Goal: Task Accomplishment & Management: Manage account settings

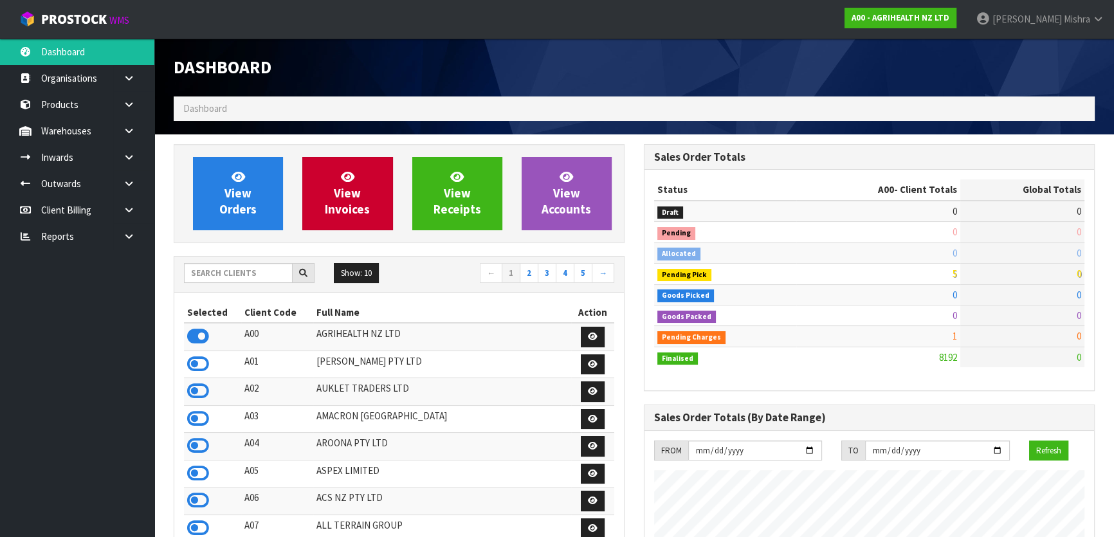
scroll to position [972, 469]
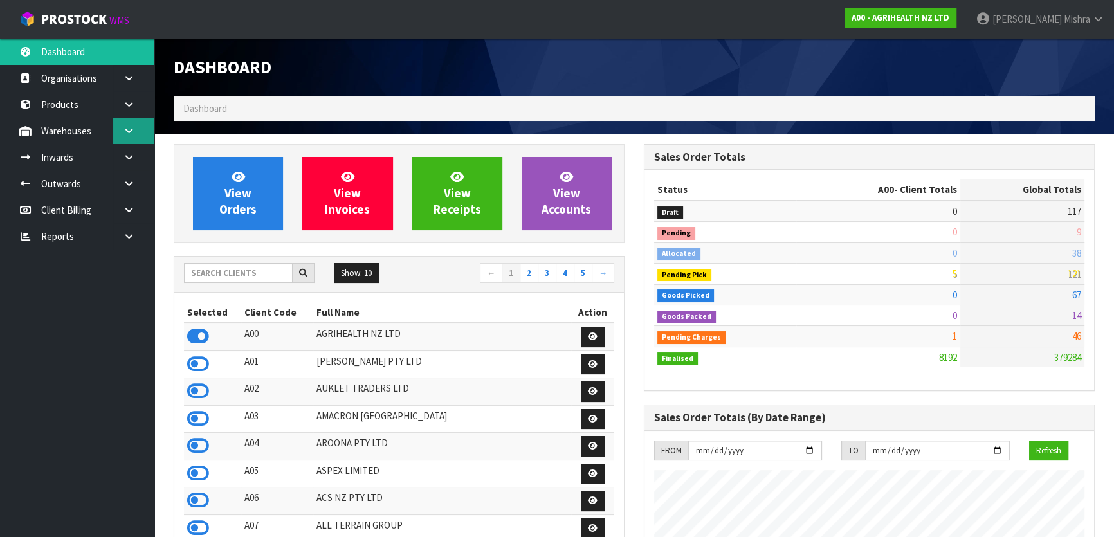
click at [127, 127] on icon at bounding box center [129, 131] width 12 height 10
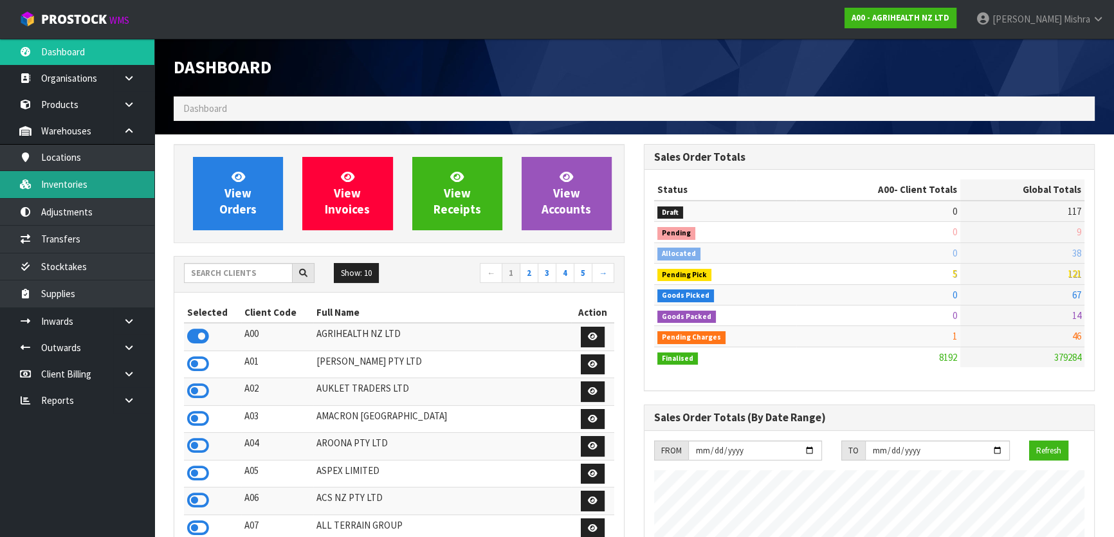
click at [114, 190] on link "Inventories" at bounding box center [77, 184] width 154 height 26
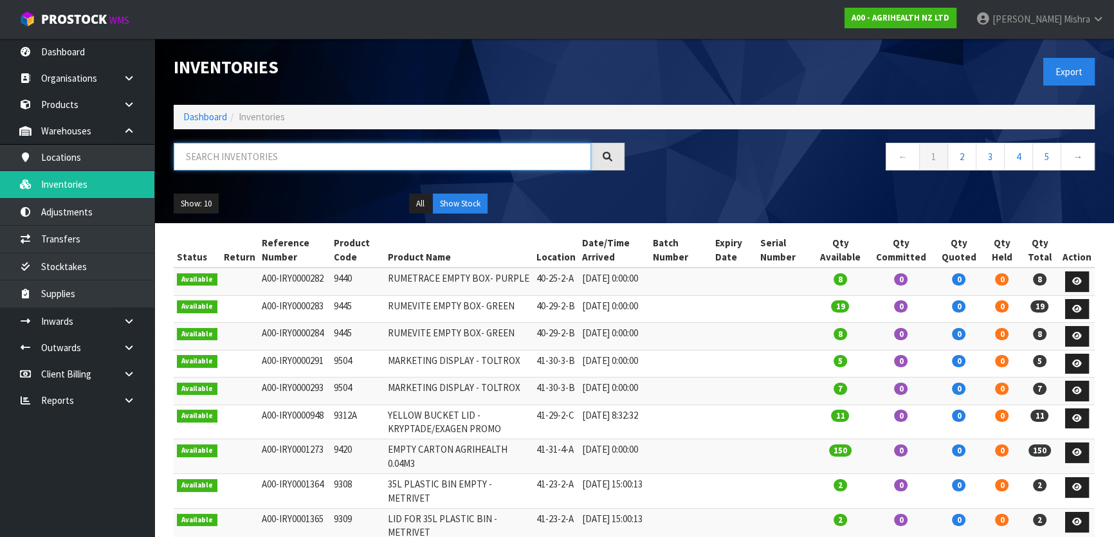
click at [337, 158] on input "text" at bounding box center [382, 157] width 417 height 28
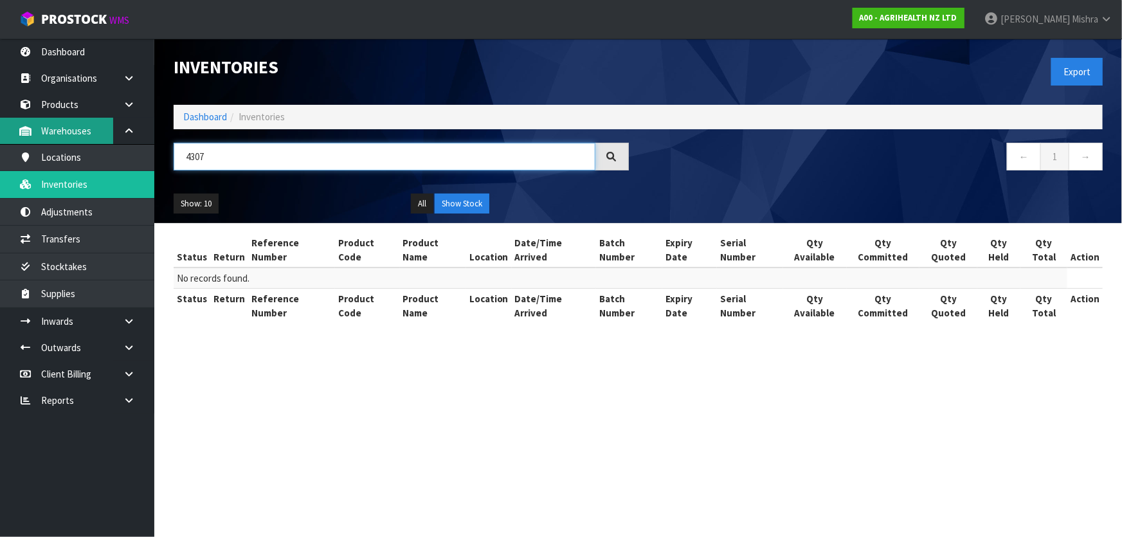
drag, startPoint x: 259, startPoint y: 168, endPoint x: 89, endPoint y: 140, distance: 172.6
click at [89, 140] on body "Toggle navigation ProStock WMS A00 - AGRIHEALTH NZ LTD Lalisha Mishra Logout Da…" at bounding box center [561, 268] width 1122 height 537
type input "4307"
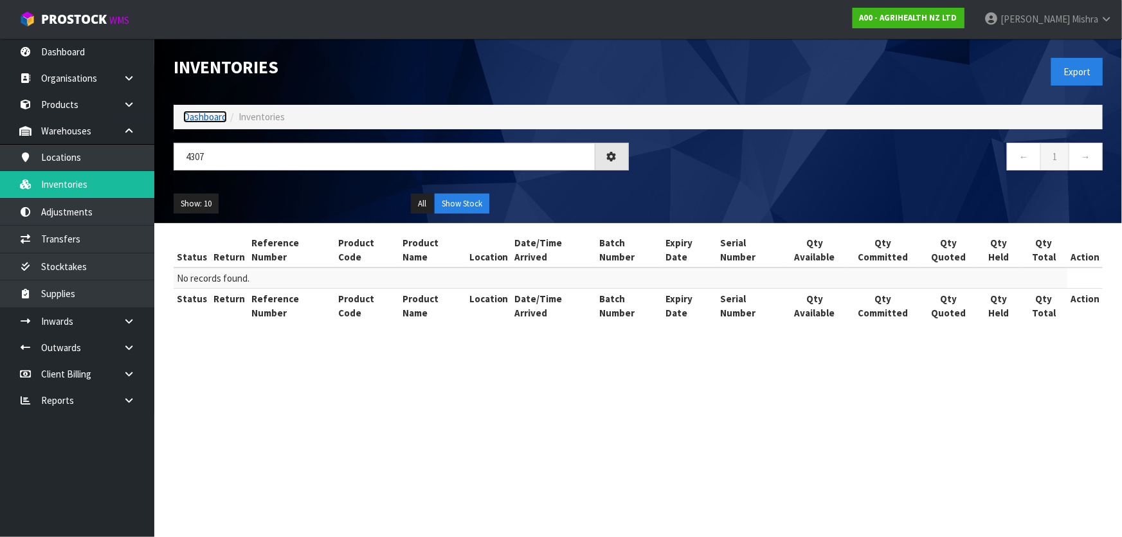
click at [190, 122] on link "Dashboard" at bounding box center [205, 117] width 44 height 12
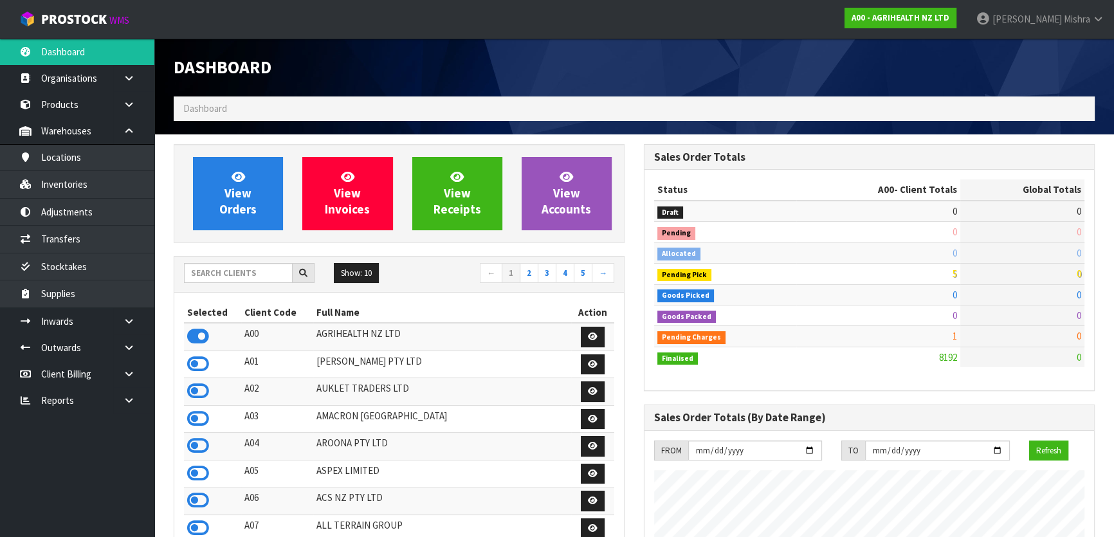
scroll to position [972, 469]
click at [196, 269] on input "text" at bounding box center [238, 273] width 109 height 20
type input "J01"
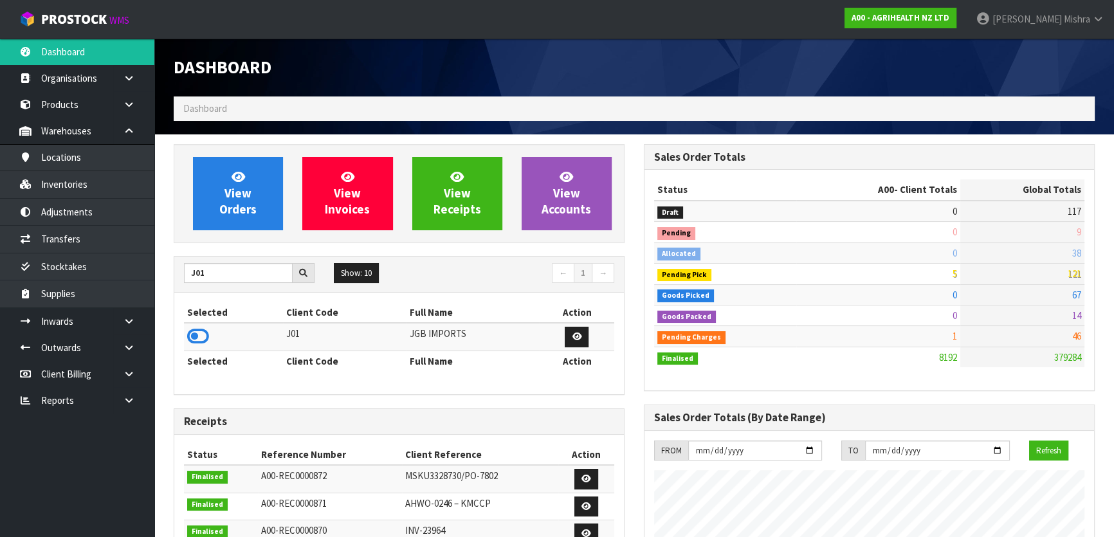
drag, startPoint x: 194, startPoint y: 327, endPoint x: 189, endPoint y: 258, distance: 69.6
click at [194, 328] on icon at bounding box center [198, 336] width 22 height 19
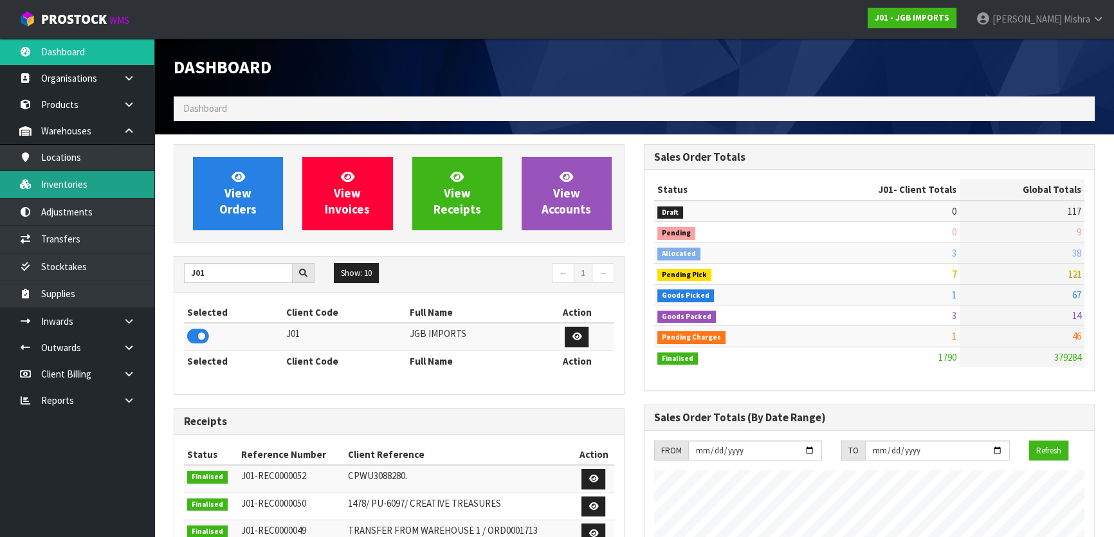
click at [112, 187] on link "Inventories" at bounding box center [77, 184] width 154 height 26
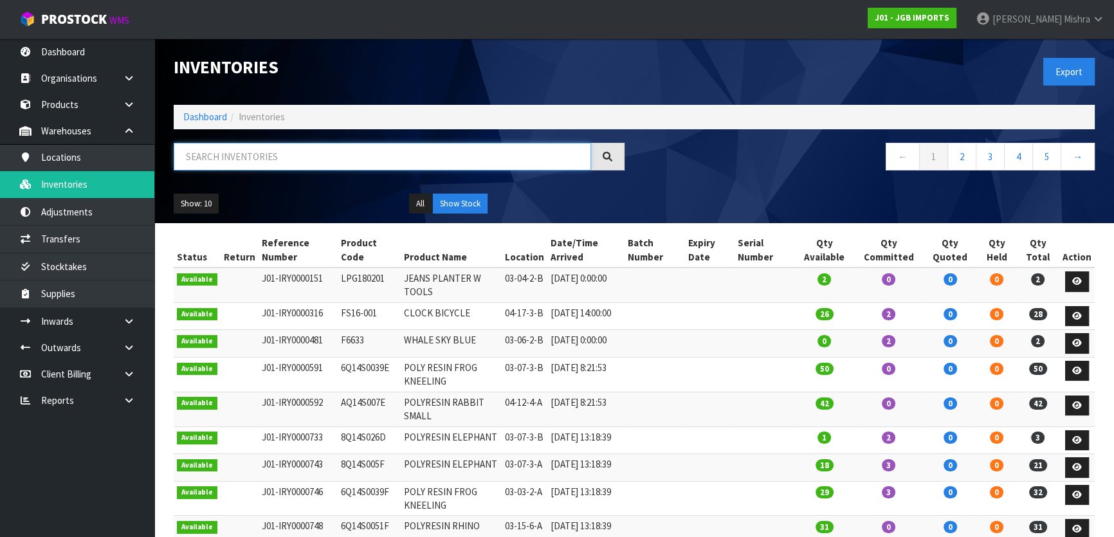
click at [208, 161] on input "text" at bounding box center [382, 157] width 417 height 28
paste input "4307"
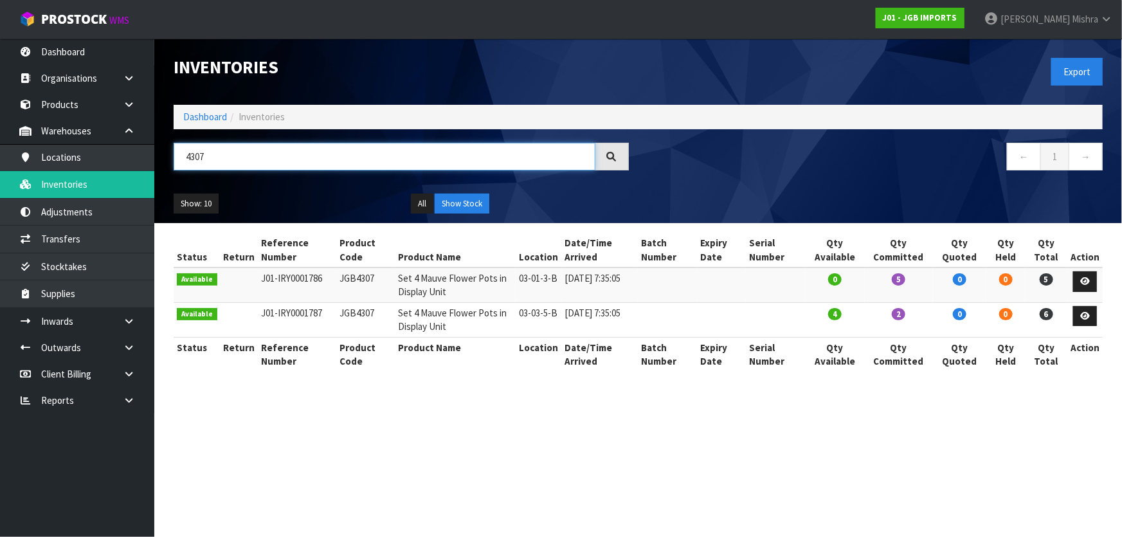
type input "4307"
click at [193, 114] on link "Dashboard" at bounding box center [205, 117] width 44 height 12
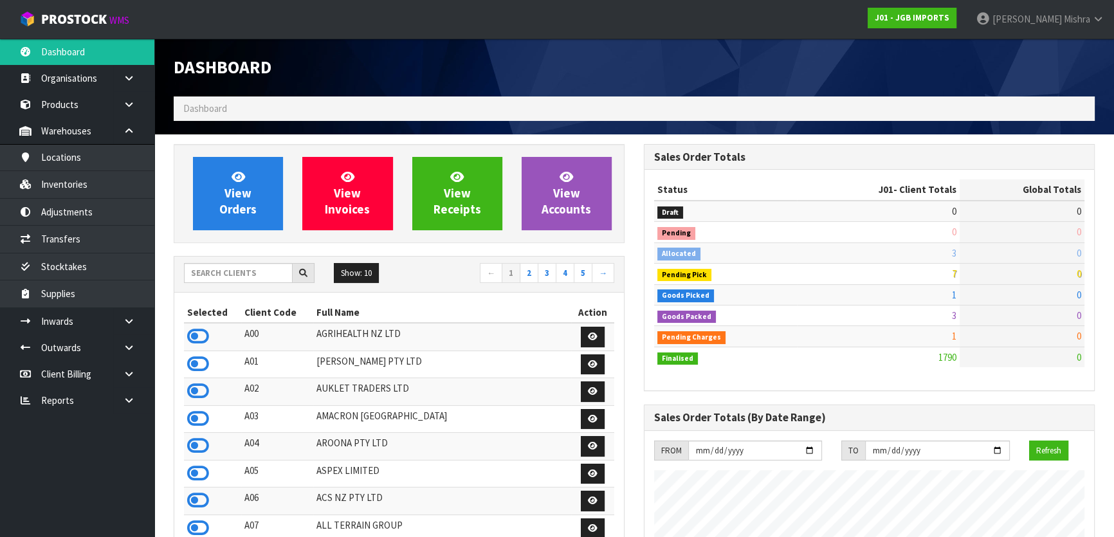
scroll to position [972, 469]
click at [207, 269] on input "text" at bounding box center [238, 273] width 109 height 20
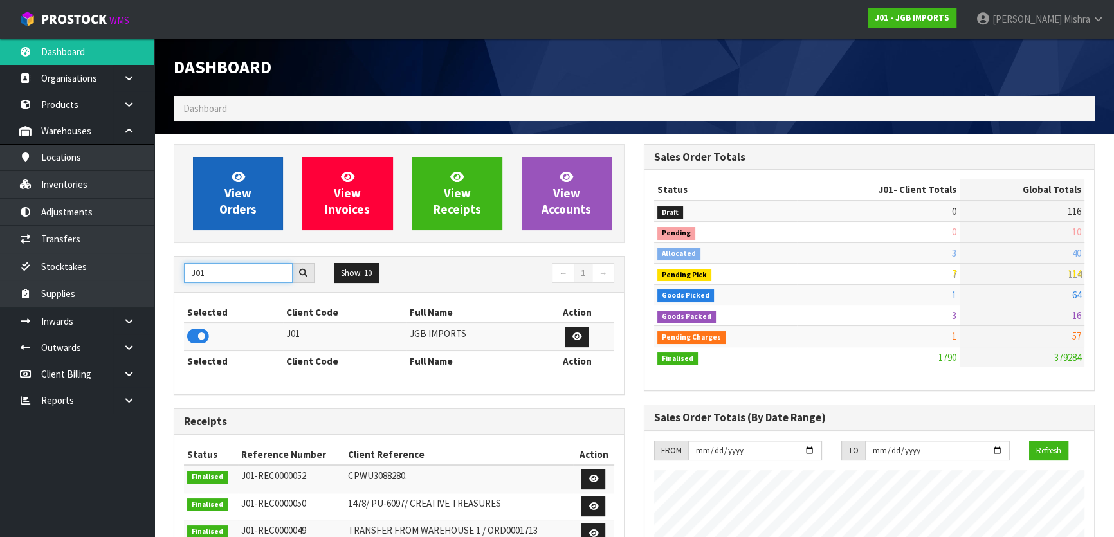
type input "J01"
click at [230, 200] on span "View Orders" at bounding box center [237, 193] width 37 height 48
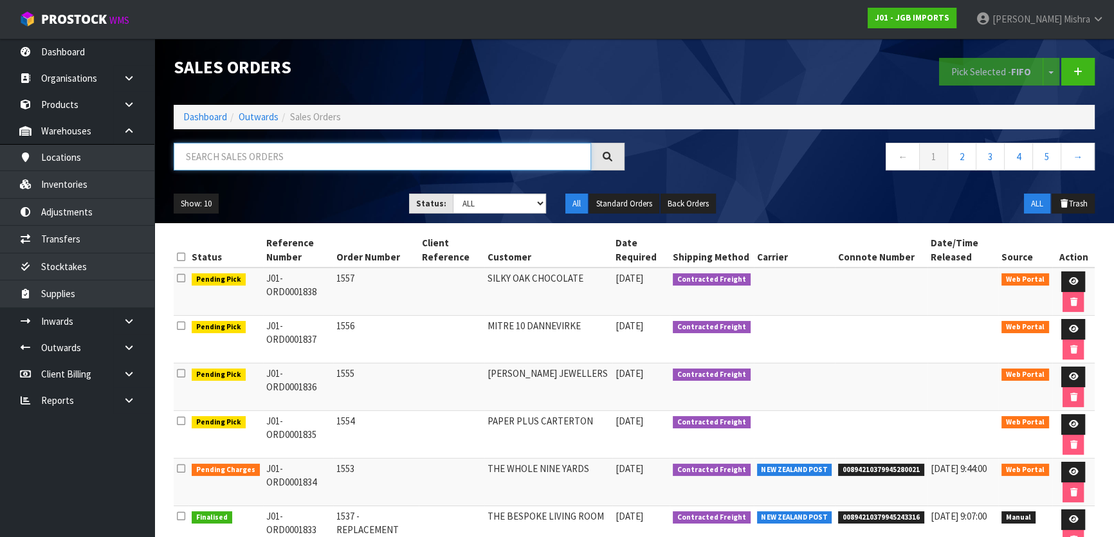
click at [239, 161] on input "text" at bounding box center [382, 157] width 417 height 28
click at [395, 161] on input "text" at bounding box center [382, 157] width 417 height 28
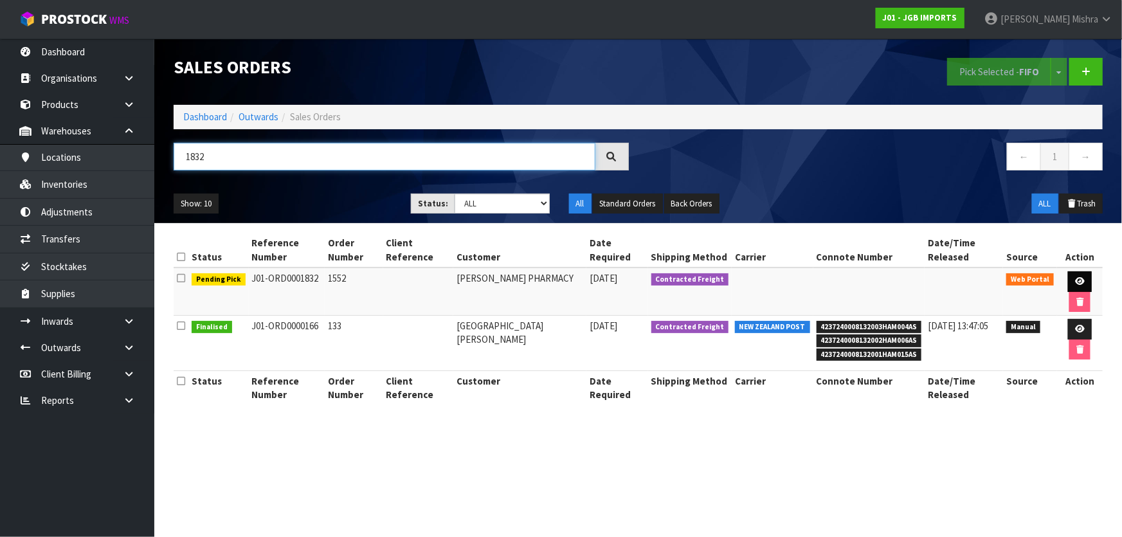
type input "1832"
click at [1084, 277] on link at bounding box center [1080, 281] width 24 height 21
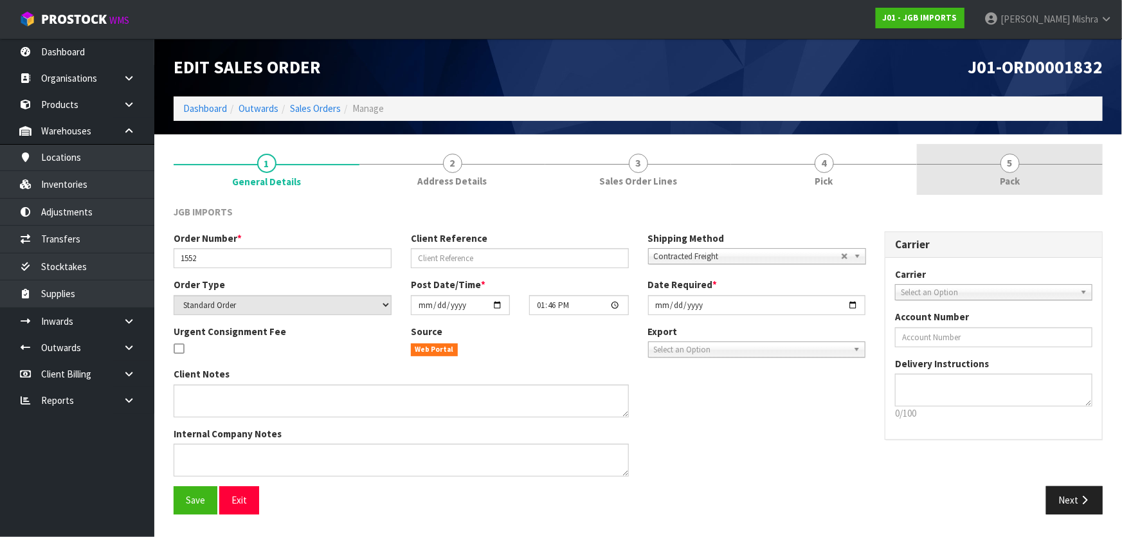
click at [998, 165] on link "5 Pack" at bounding box center [1010, 169] width 186 height 51
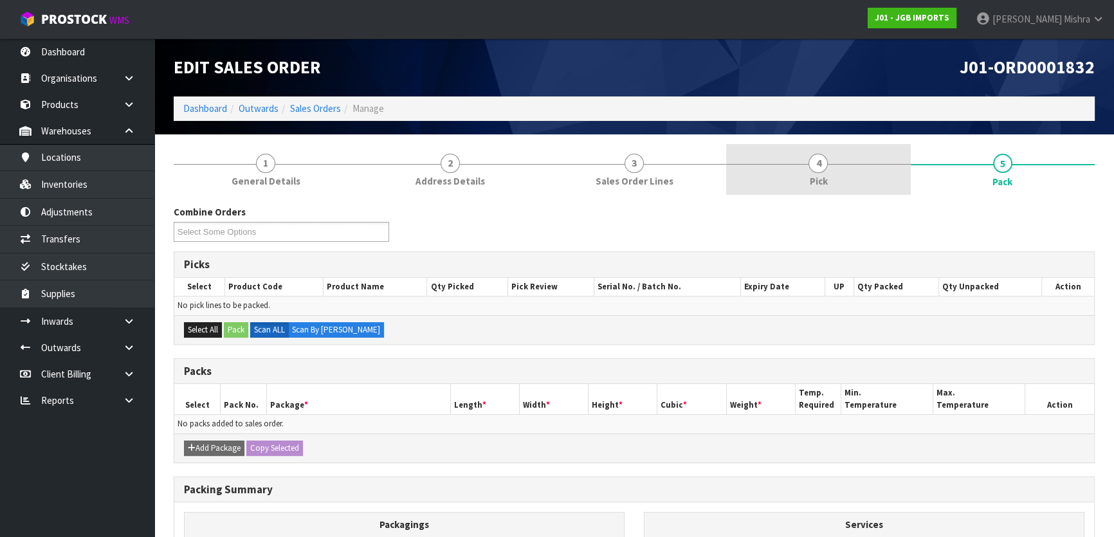
click at [821, 161] on span "4" at bounding box center [817, 163] width 19 height 19
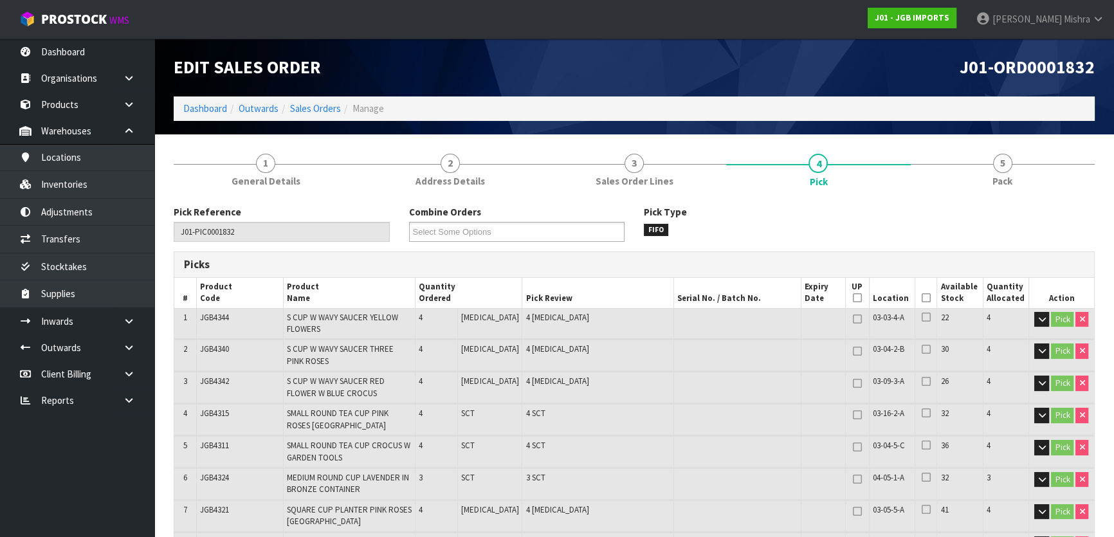
click at [922, 298] on icon at bounding box center [926, 298] width 9 height 1
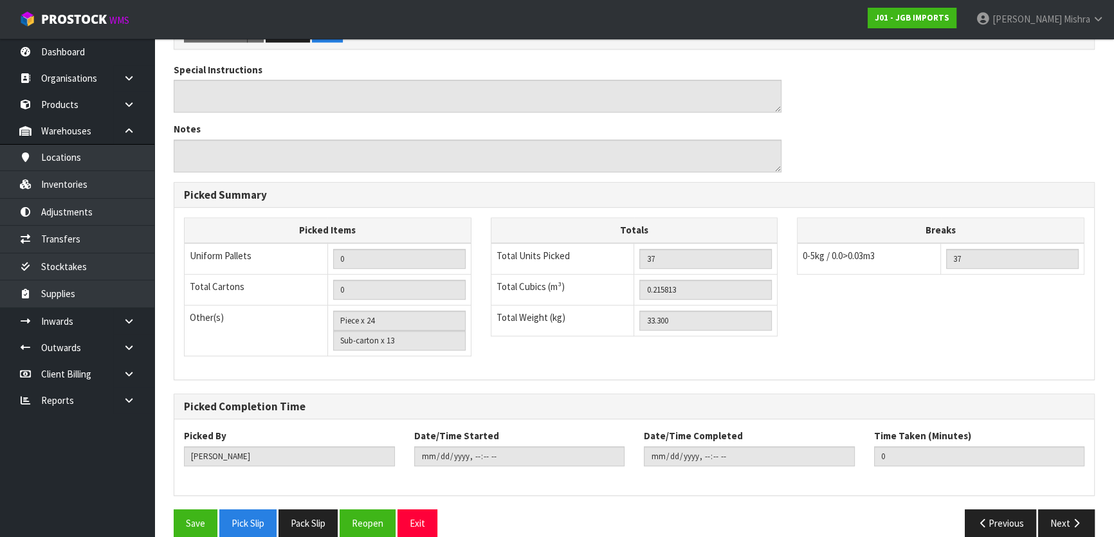
scroll to position [661, 0]
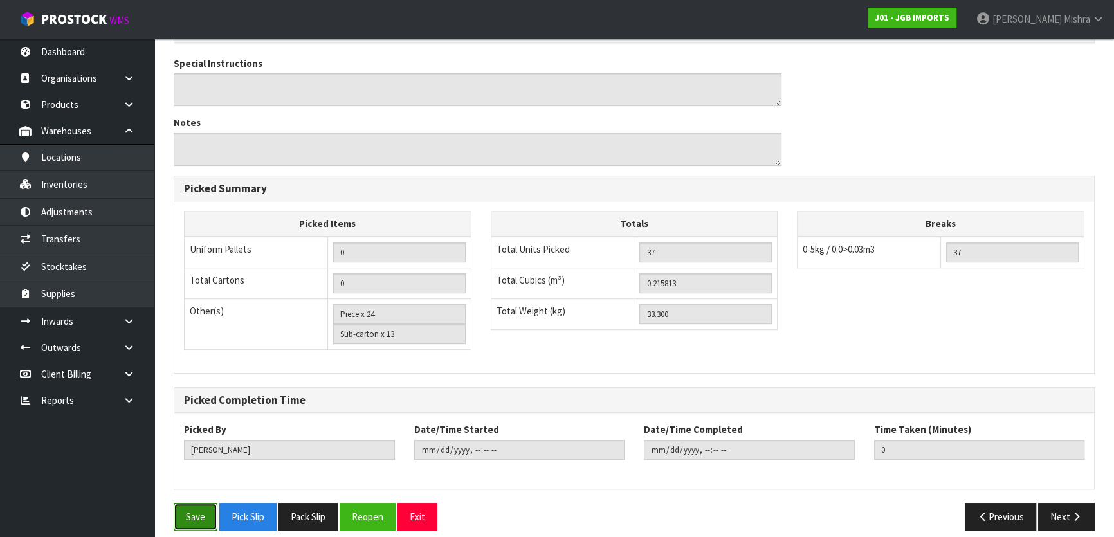
click at [201, 504] on button "Save" at bounding box center [196, 517] width 44 height 28
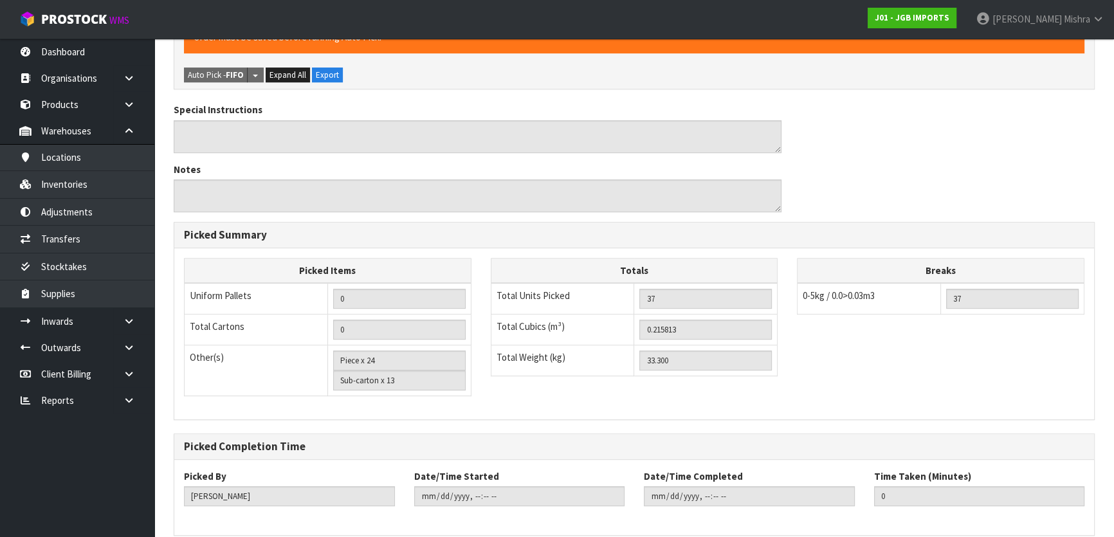
scroll to position [0, 0]
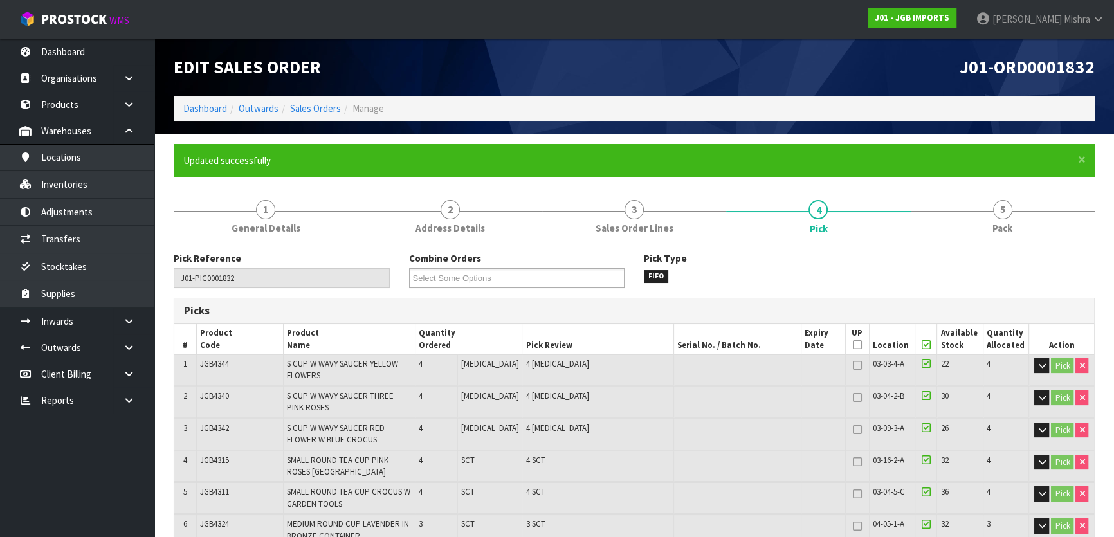
type input "[PERSON_NAME]"
type input "2025-09-02T11:24:09"
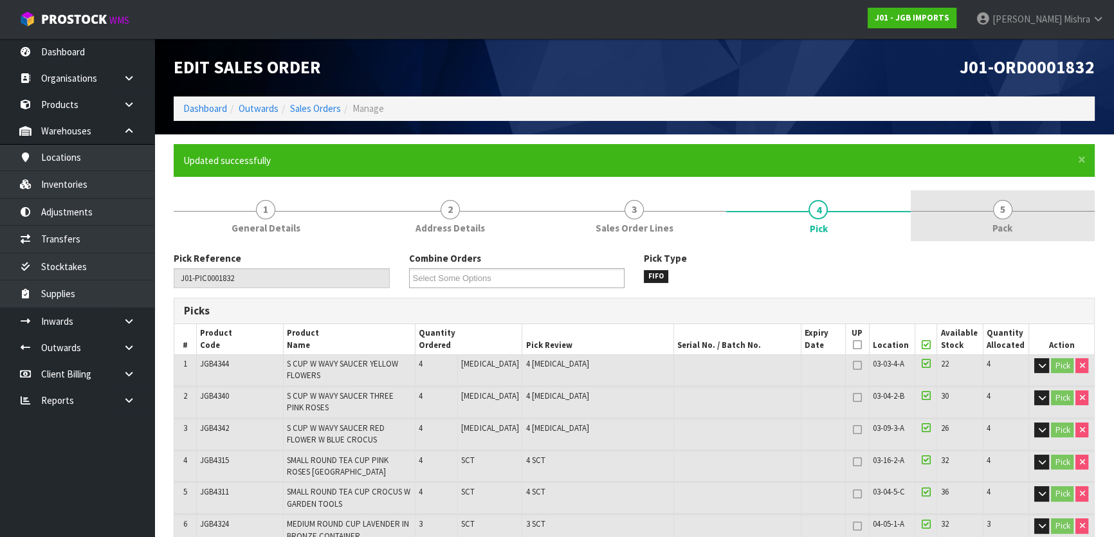
drag, startPoint x: 1011, startPoint y: 217, endPoint x: 1017, endPoint y: 213, distance: 7.0
click at [1013, 216] on link "5 Pack" at bounding box center [1003, 215] width 184 height 51
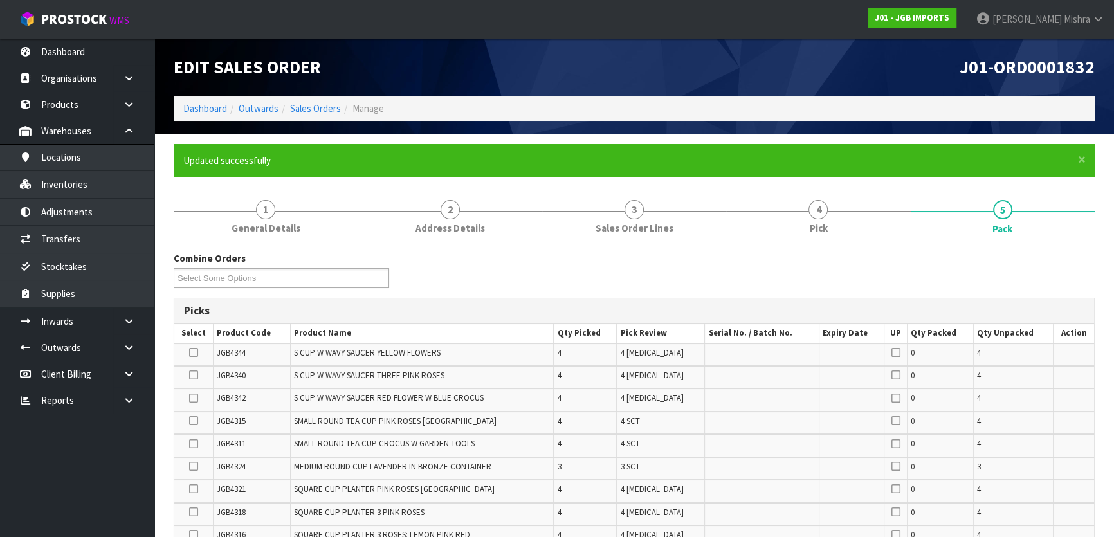
click at [979, 252] on div "Combine Orders J01-ORD0001798 J01-ORD0001799 J01-ORD0001805 J01-ORD0001807 J01-…" at bounding box center [634, 274] width 940 height 46
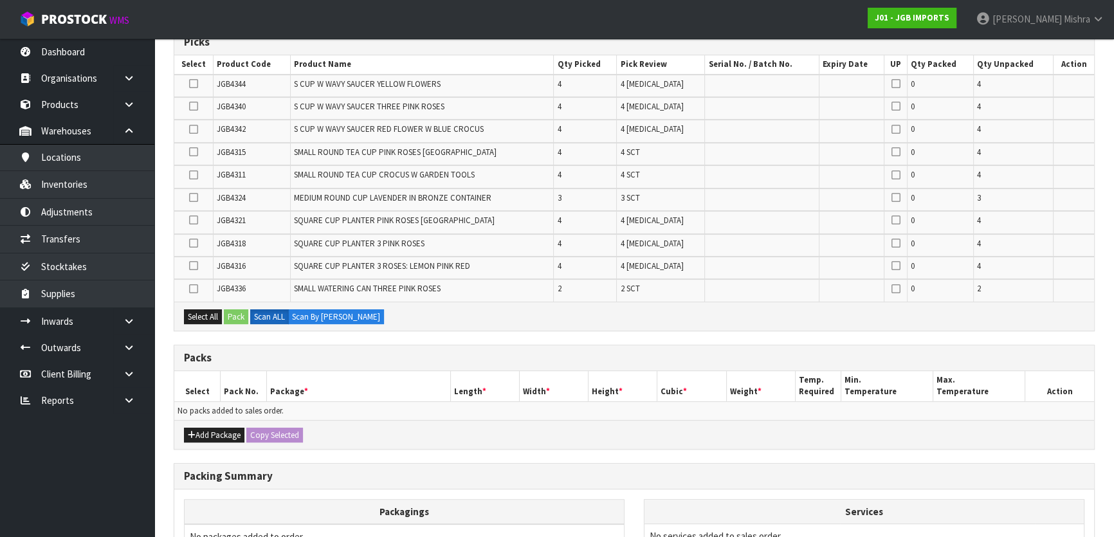
scroll to position [350, 0]
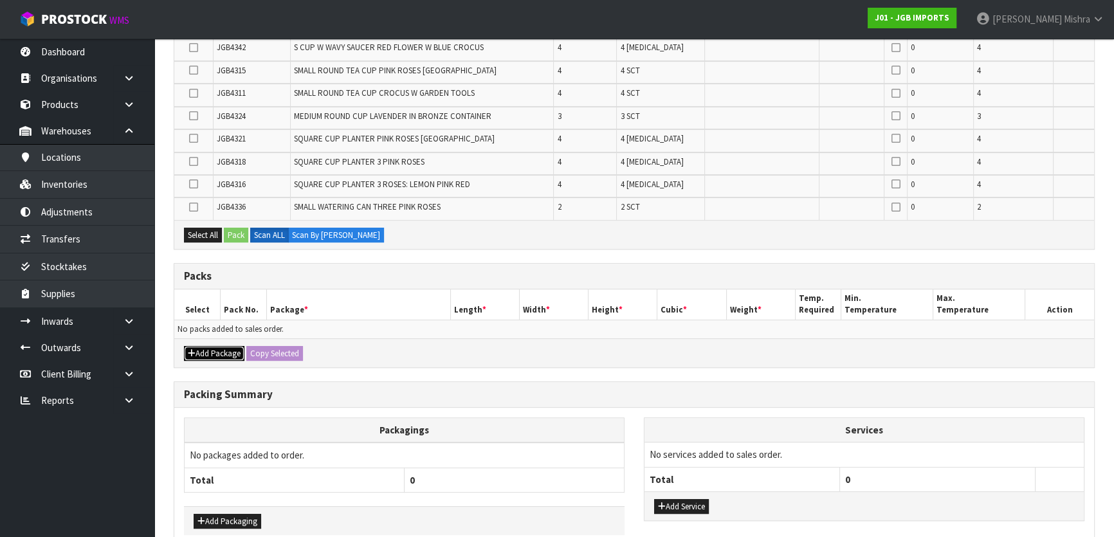
click at [211, 348] on button "Add Package" at bounding box center [214, 353] width 60 height 15
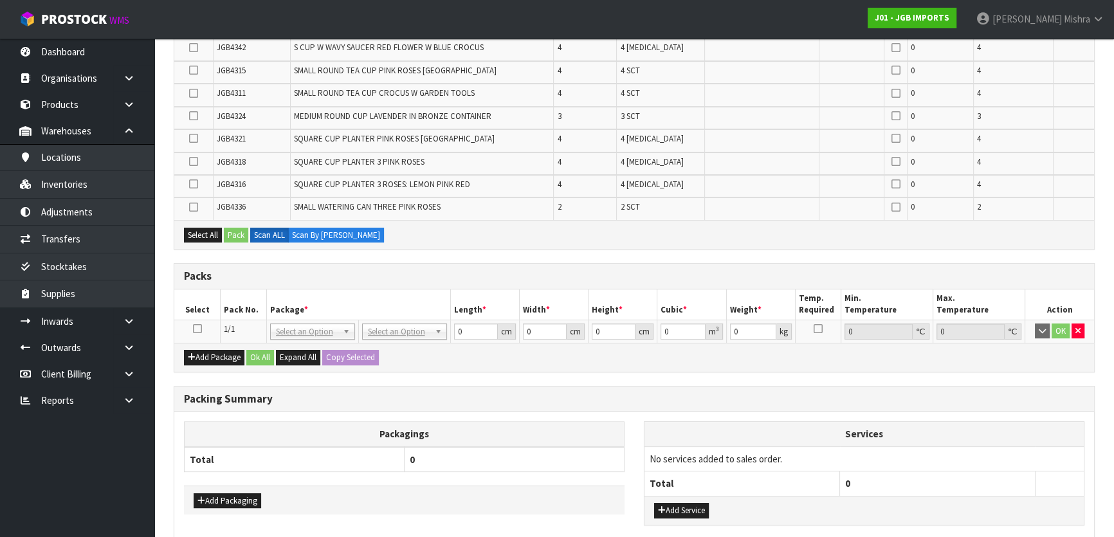
click at [199, 329] on icon at bounding box center [197, 329] width 9 height 1
click at [192, 116] on icon at bounding box center [193, 116] width 9 height 1
click at [0, 0] on input "checkbox" at bounding box center [0, 0] width 0 height 0
click at [235, 230] on button "Pack" at bounding box center [236, 235] width 24 height 15
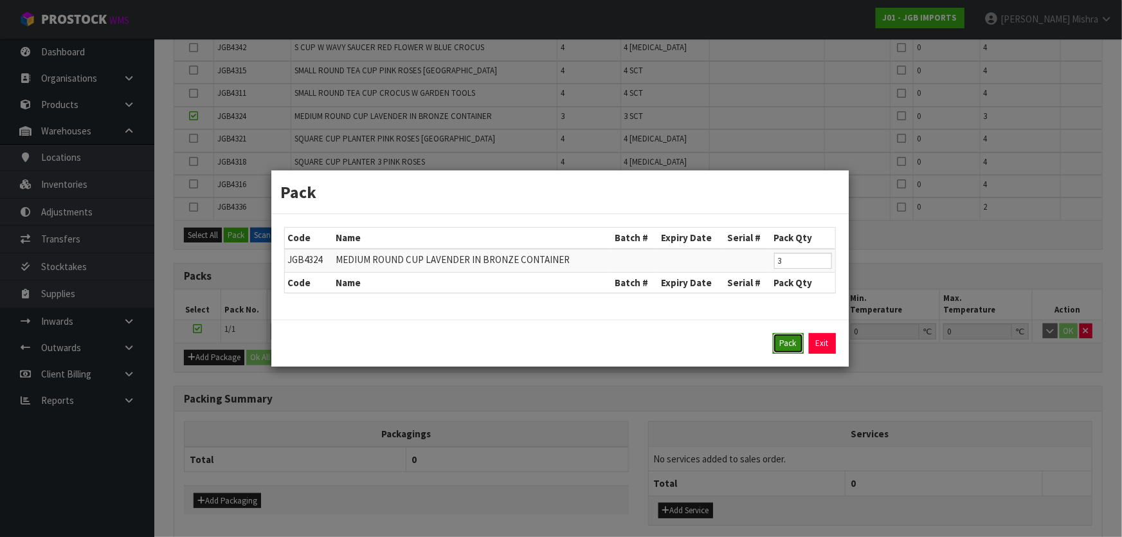
click at [790, 340] on button "Pack" at bounding box center [788, 343] width 31 height 21
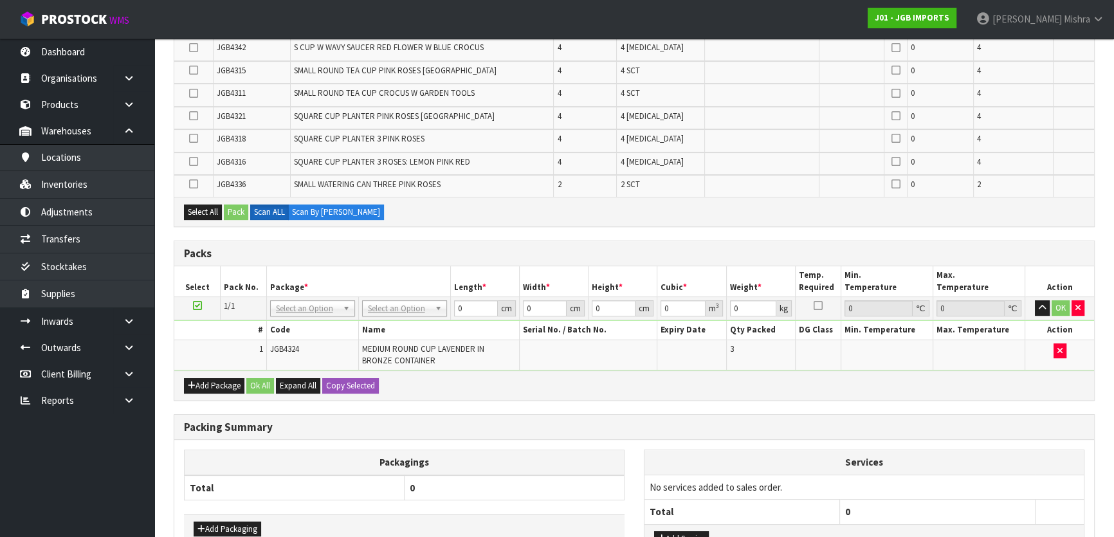
click at [194, 93] on icon at bounding box center [193, 93] width 9 height 1
click at [0, 0] on input "checkbox" at bounding box center [0, 0] width 0 height 0
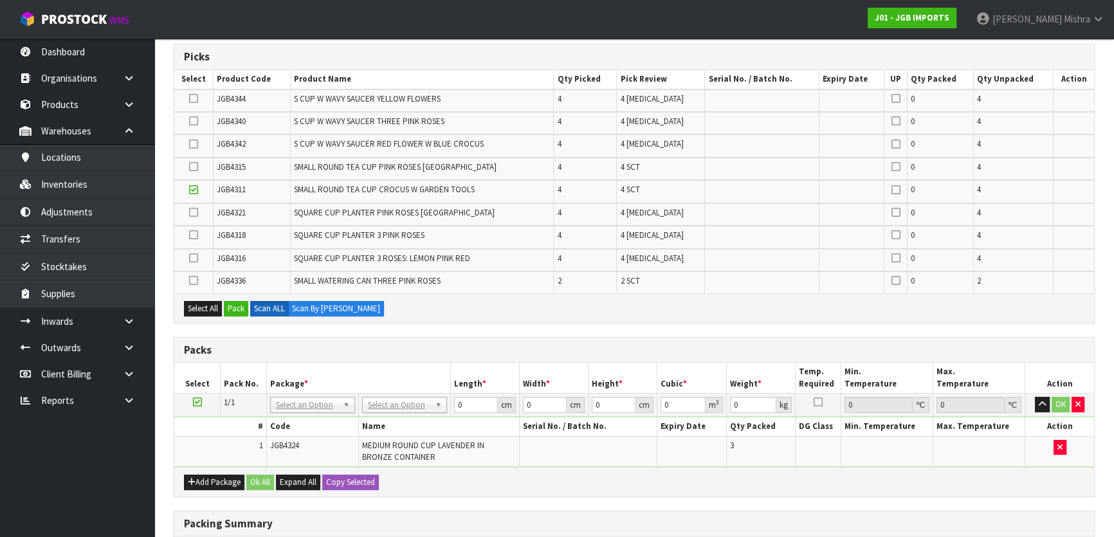
scroll to position [233, 0]
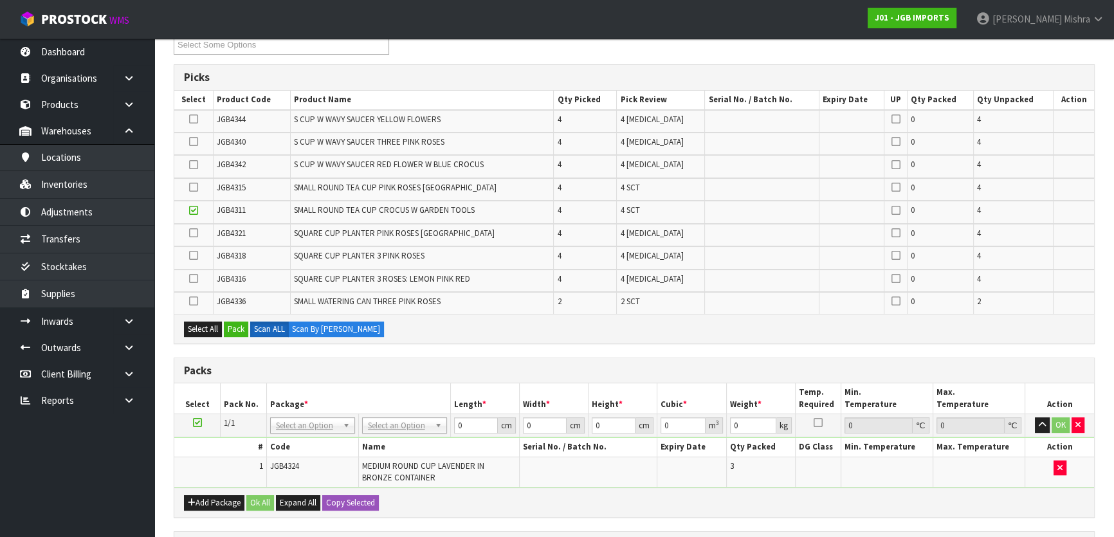
click at [193, 141] on icon at bounding box center [193, 141] width 9 height 1
click at [0, 0] on input "checkbox" at bounding box center [0, 0] width 0 height 0
click at [196, 278] on icon at bounding box center [193, 278] width 9 height 1
click at [0, 0] on input "checkbox" at bounding box center [0, 0] width 0 height 0
click at [240, 327] on button "Pack" at bounding box center [236, 329] width 24 height 15
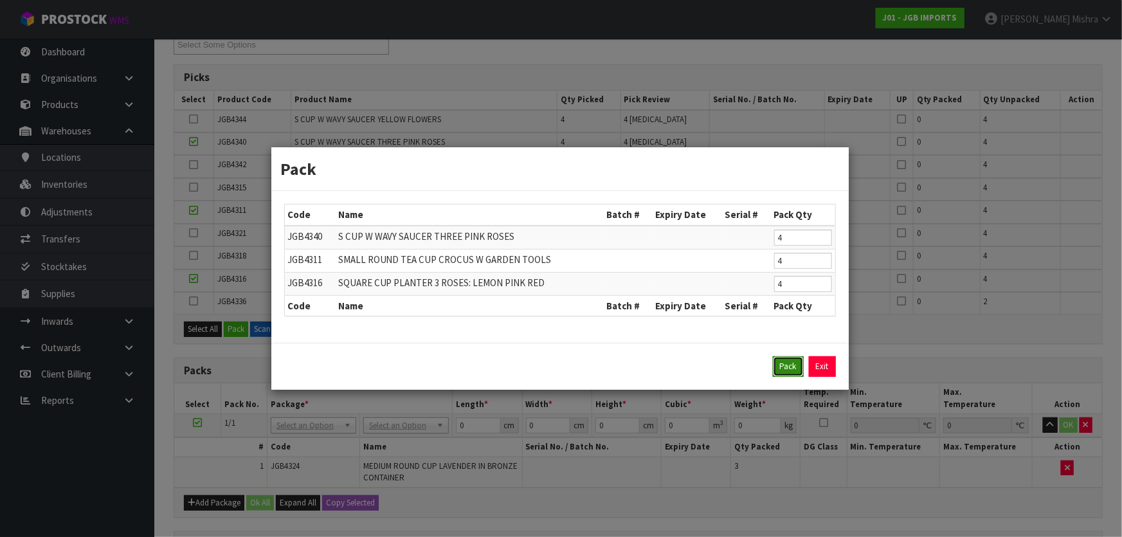
click at [788, 375] on button "Pack" at bounding box center [788, 366] width 31 height 21
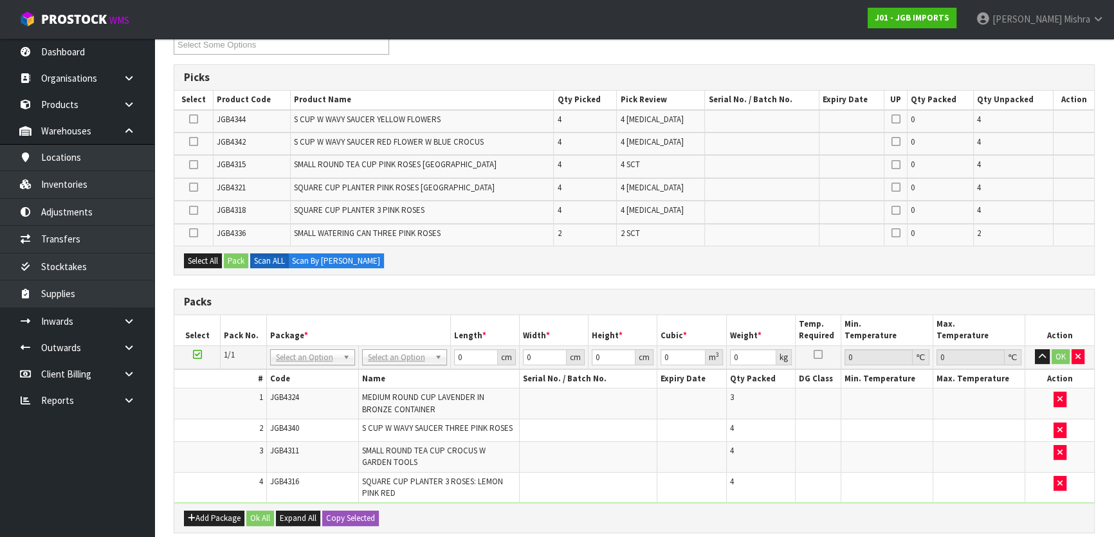
scroll to position [292, 0]
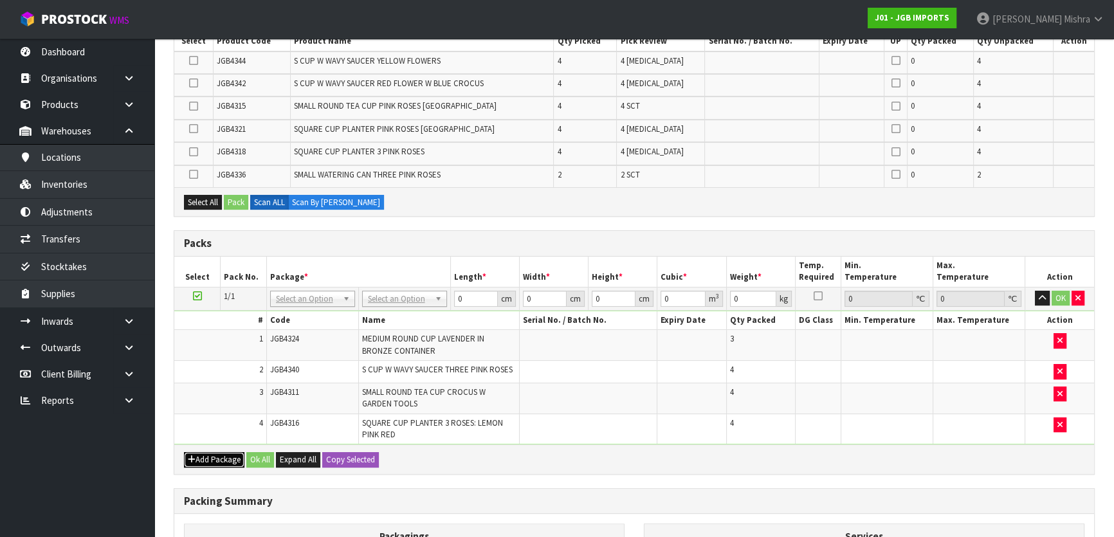
click at [232, 455] on button "Add Package" at bounding box center [214, 459] width 60 height 15
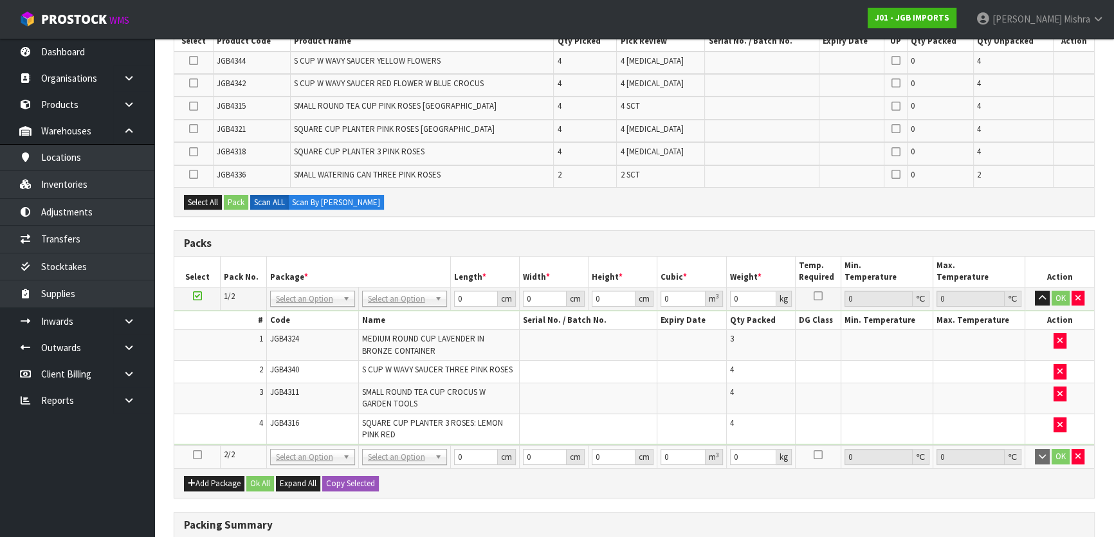
click at [198, 455] on icon at bounding box center [197, 455] width 9 height 1
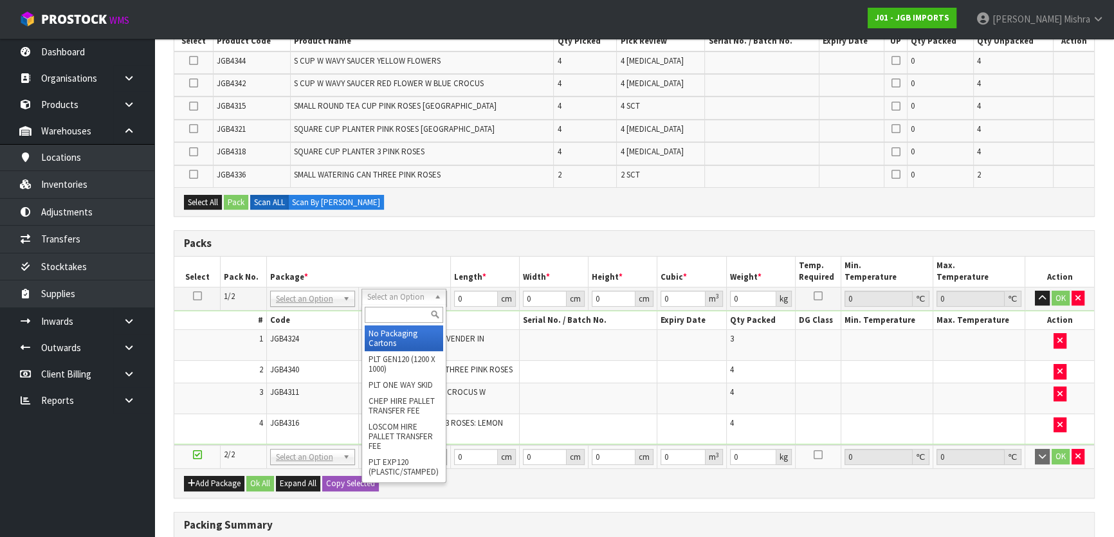
drag, startPoint x: 400, startPoint y: 332, endPoint x: 450, endPoint y: 304, distance: 57.0
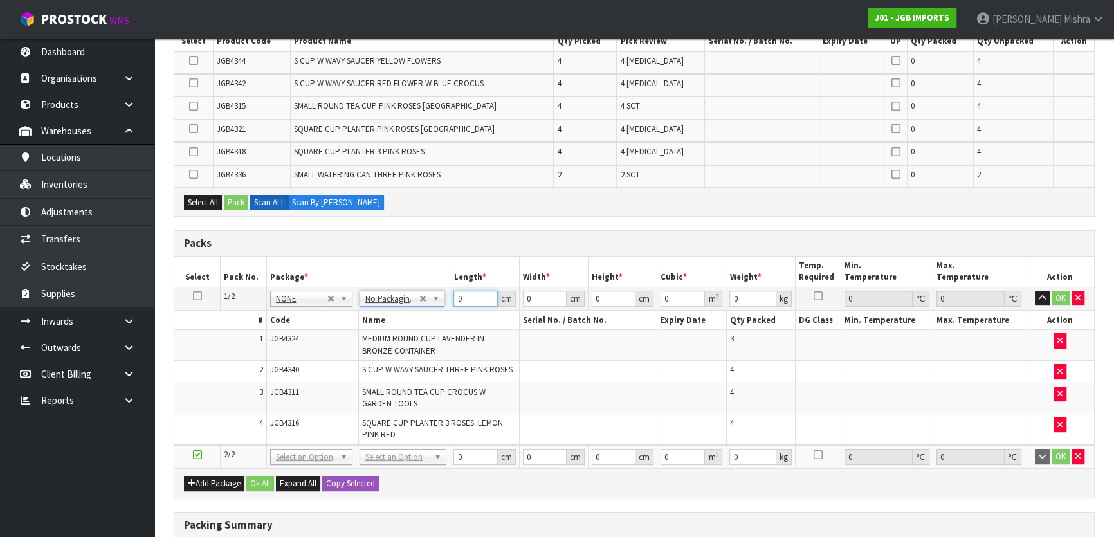
click at [462, 296] on input "0" at bounding box center [475, 299] width 44 height 16
type input "1"
type input "0.000001"
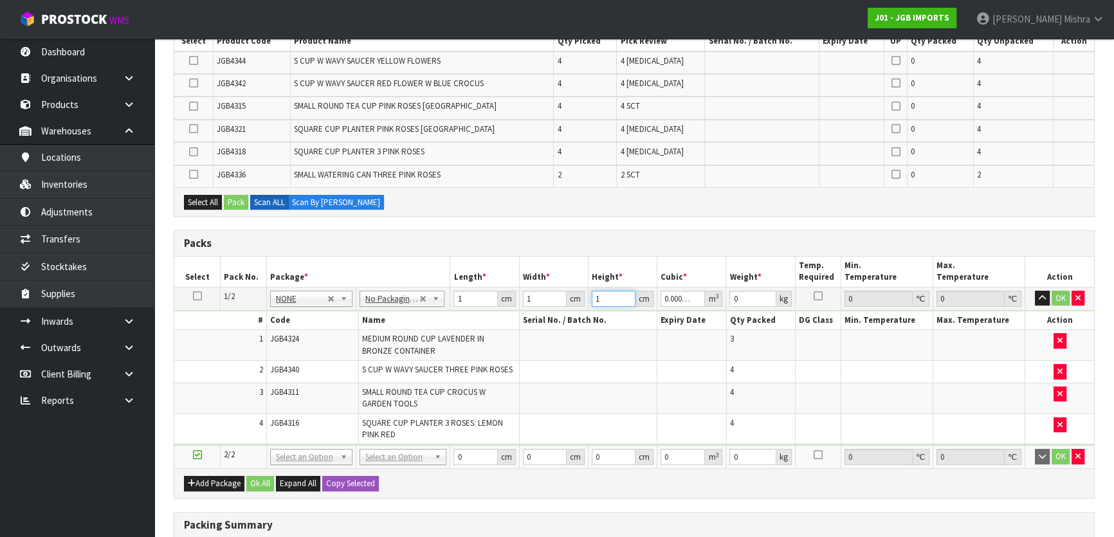
type input "1"
click button "OK" at bounding box center [1060, 298] width 18 height 15
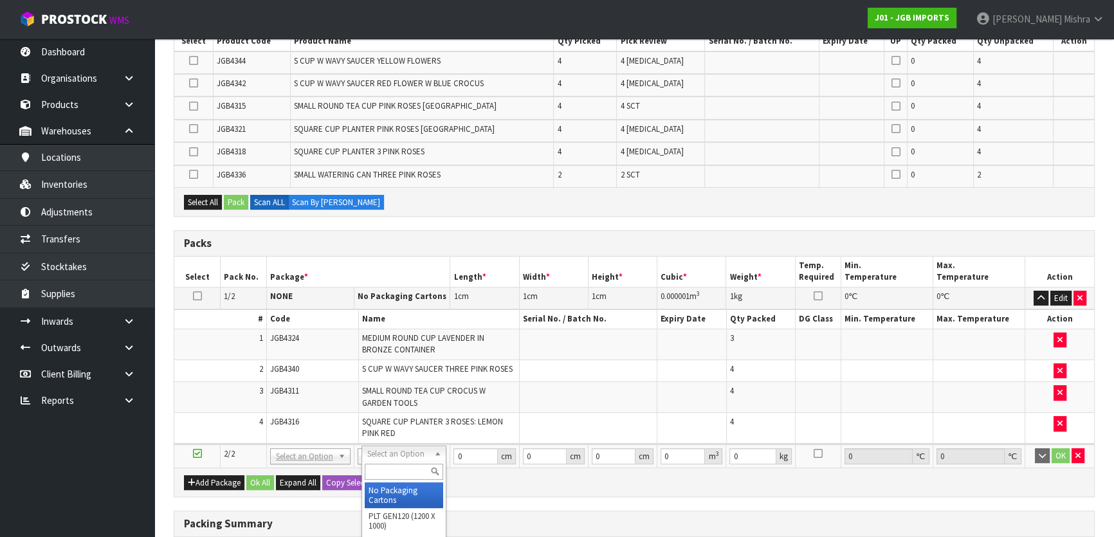
type input "2"
click at [471, 459] on input "0" at bounding box center [475, 456] width 44 height 16
type input "1"
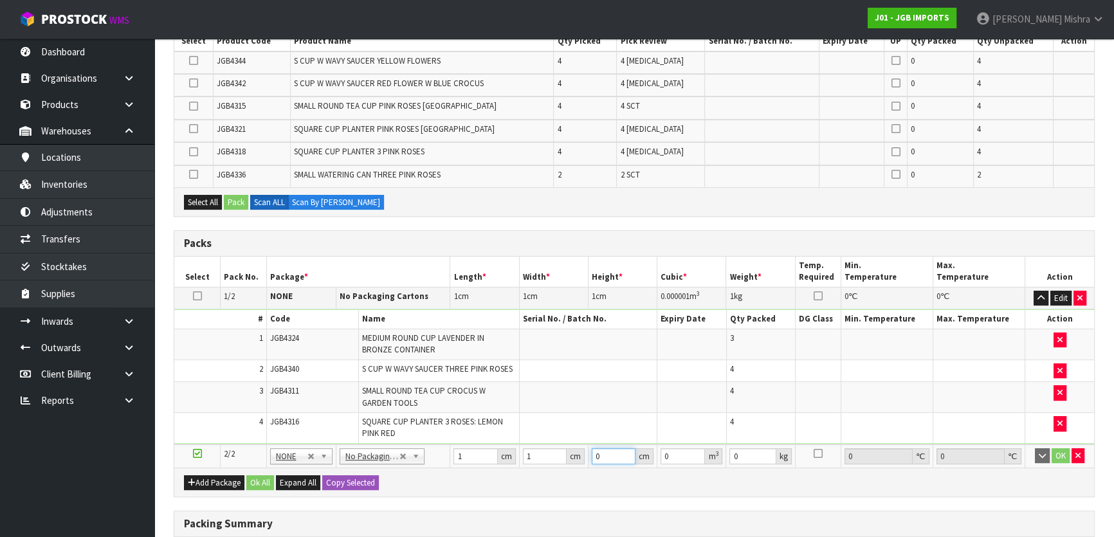
type input "0.000001"
type input "1"
click button "OK" at bounding box center [1060, 455] width 18 height 15
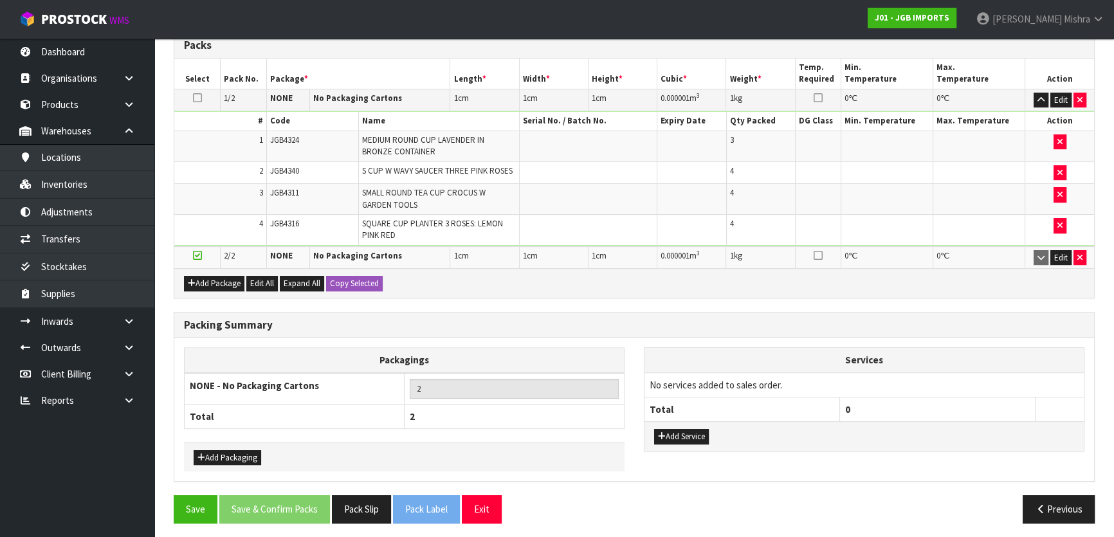
scroll to position [491, 0]
click at [188, 509] on button "Save" at bounding box center [196, 509] width 44 height 28
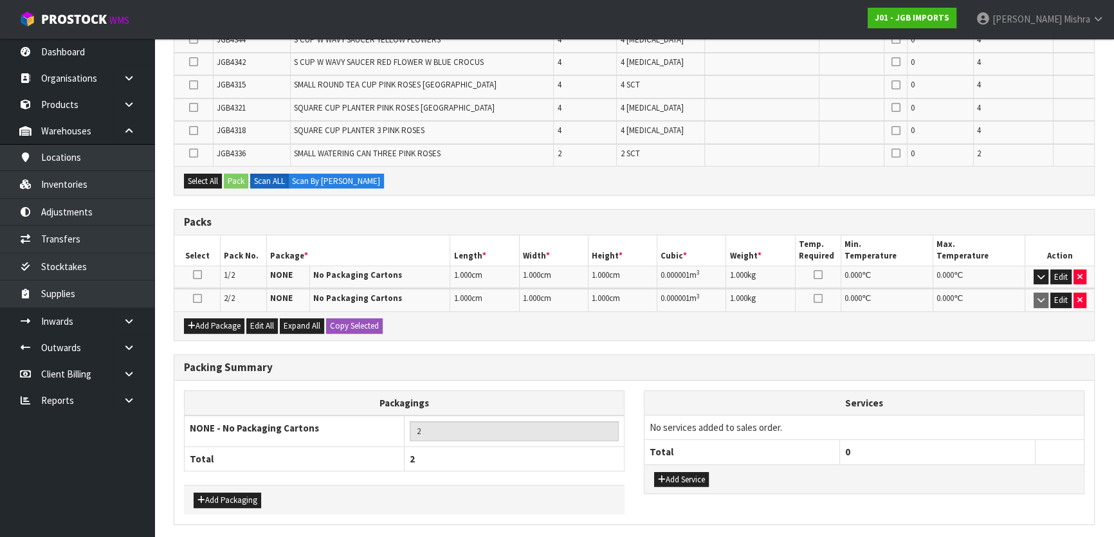
scroll to position [240, 0]
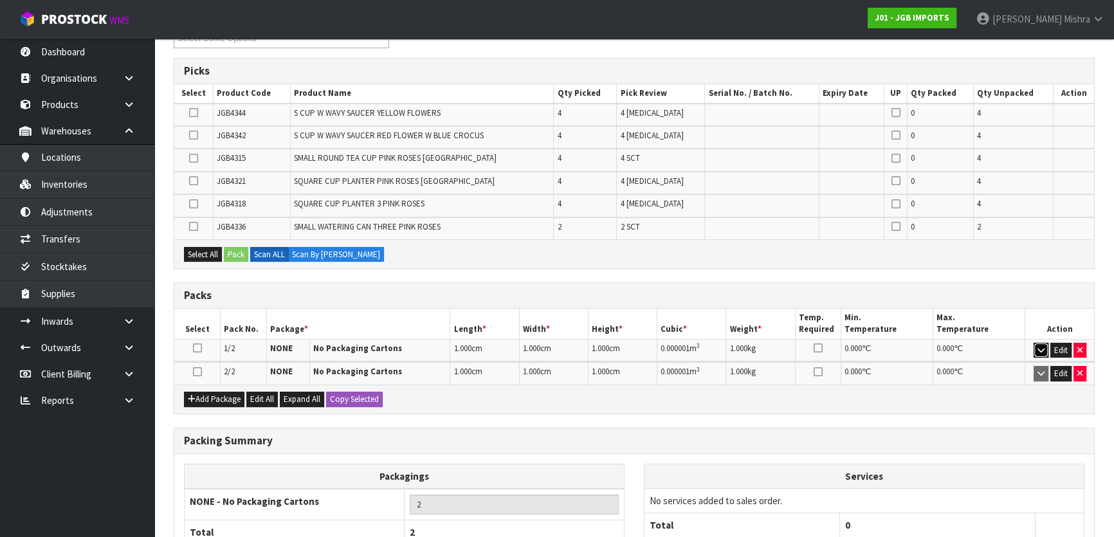
click at [1040, 347] on icon "button" at bounding box center [1040, 350] width 7 height 8
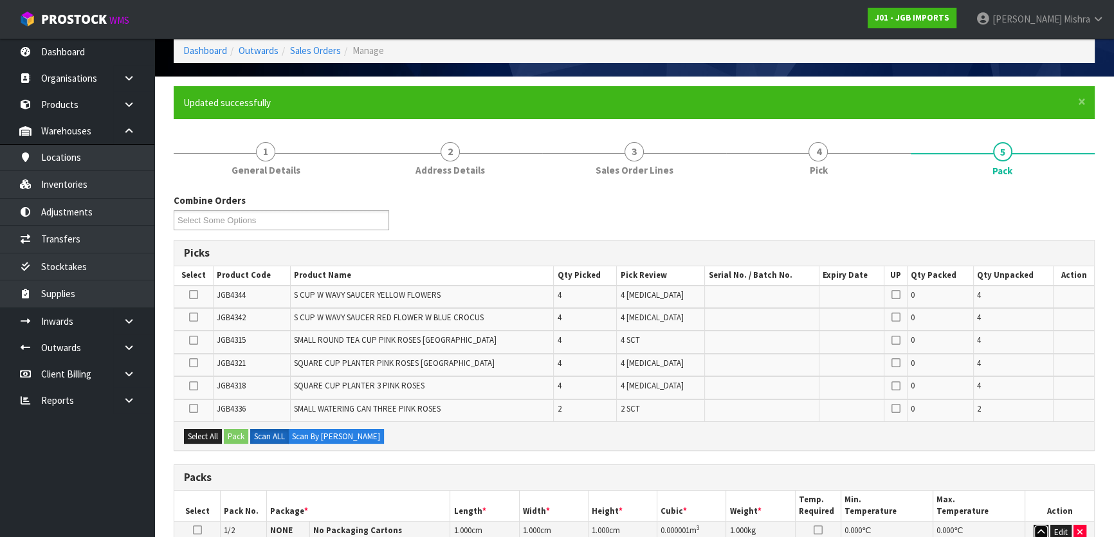
scroll to position [0, 0]
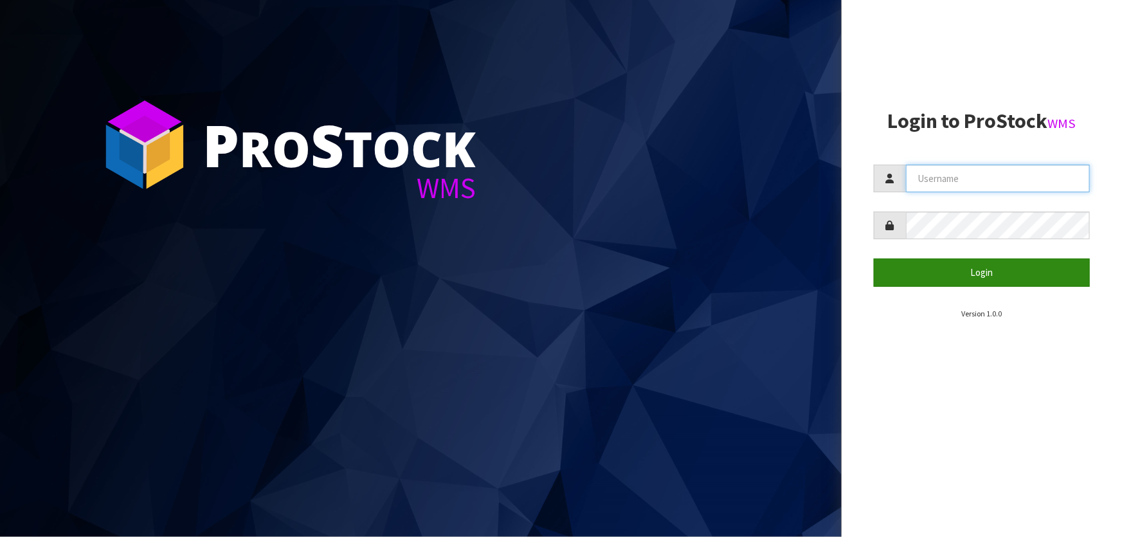
type input "[PERSON_NAME]"
click at [962, 277] on button "Login" at bounding box center [982, 273] width 216 height 28
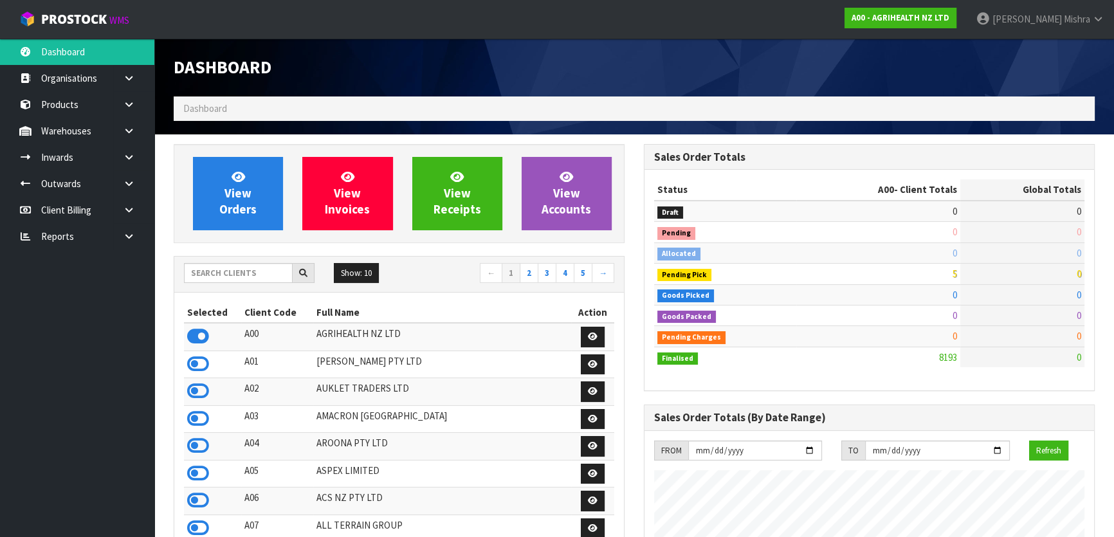
scroll to position [972, 469]
click at [223, 271] on input "text" at bounding box center [238, 273] width 109 height 20
type input "E04"
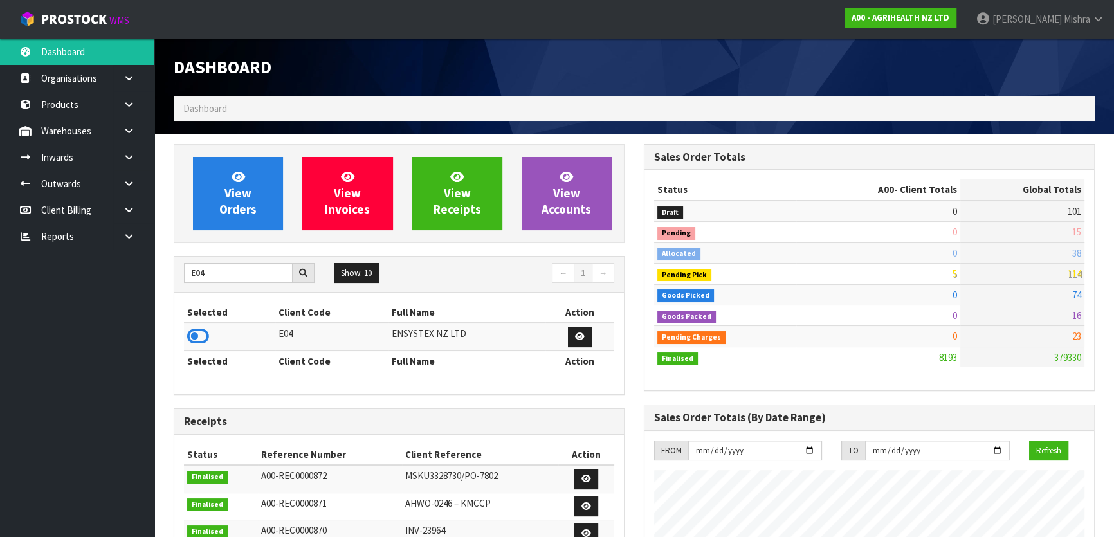
drag, startPoint x: 196, startPoint y: 338, endPoint x: 202, endPoint y: 236, distance: 101.8
click at [197, 335] on icon at bounding box center [198, 336] width 22 height 19
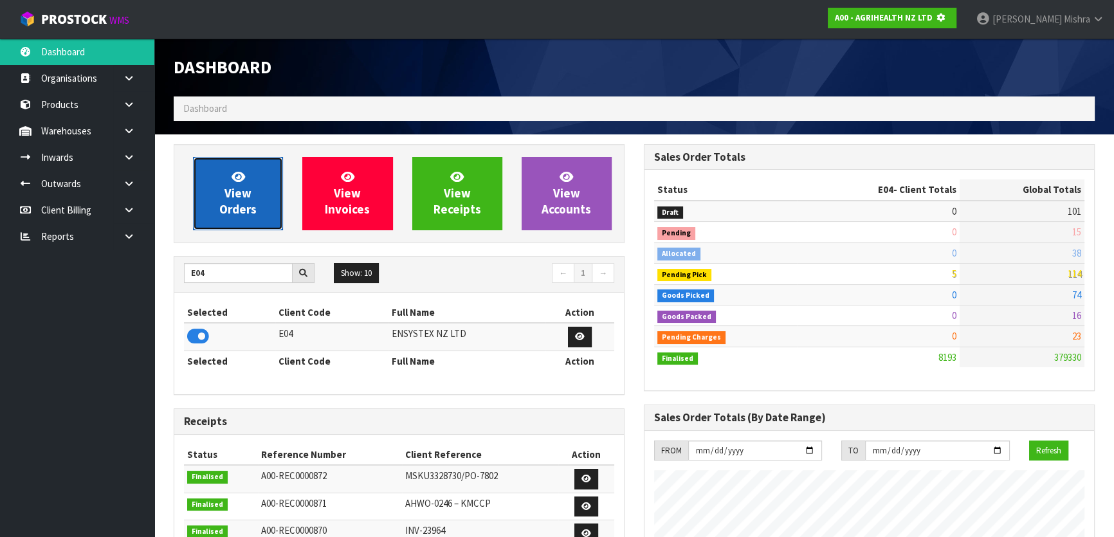
click at [211, 212] on link "View Orders" at bounding box center [238, 193] width 90 height 73
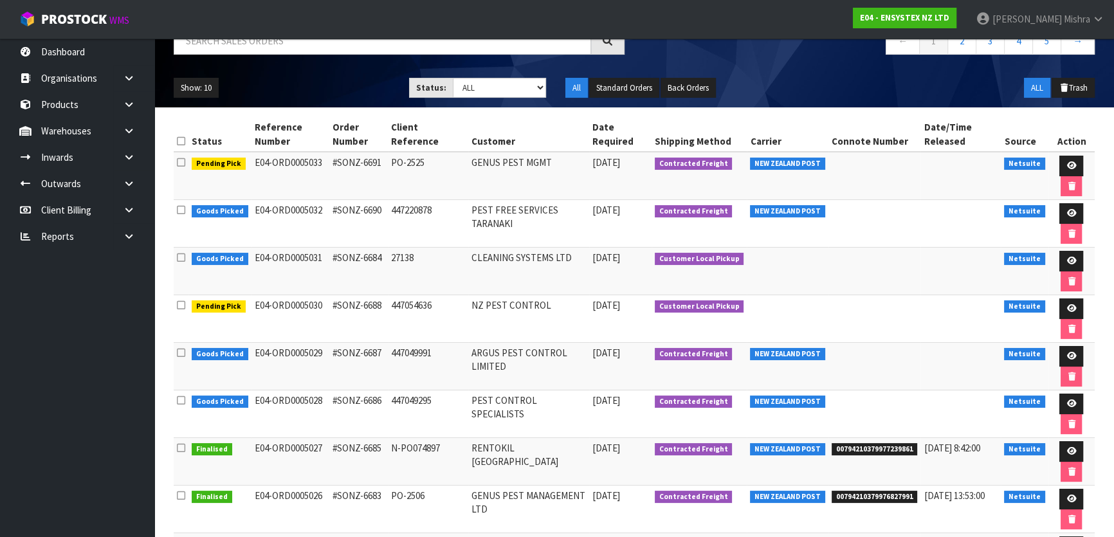
scroll to position [116, 0]
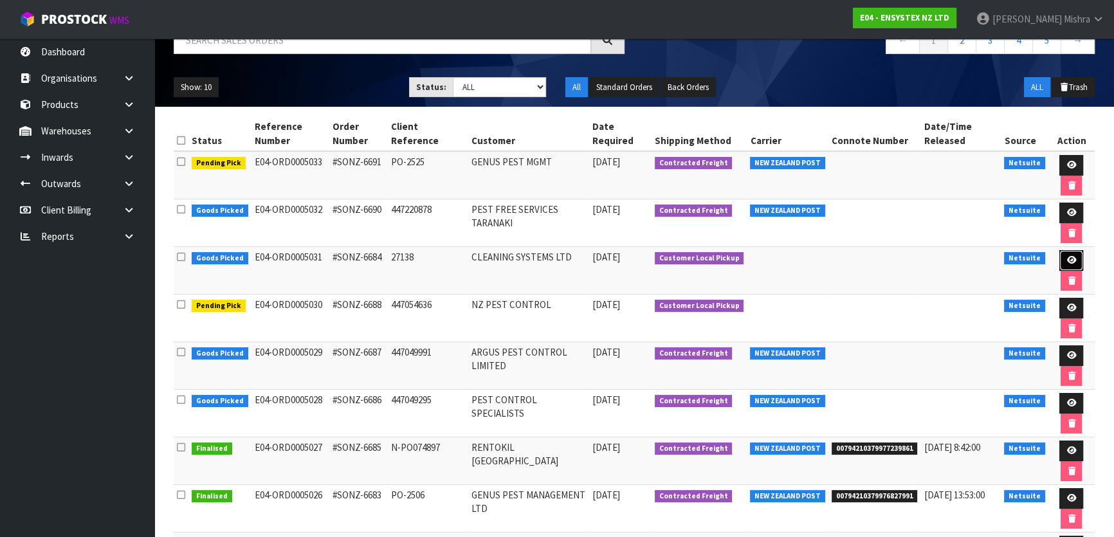
click at [1073, 256] on icon at bounding box center [1071, 260] width 10 height 8
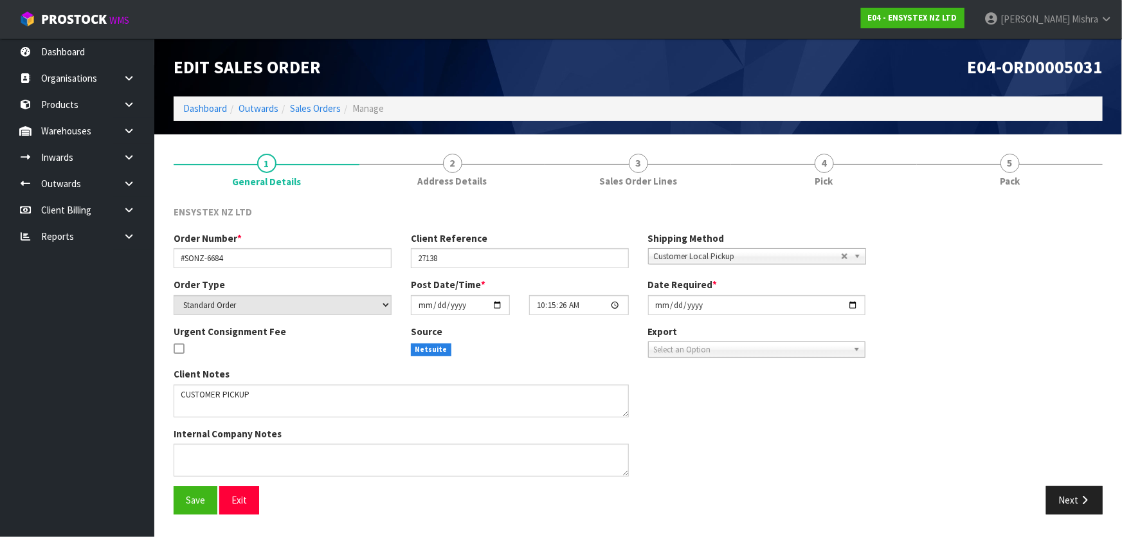
drag, startPoint x: 1000, startPoint y: 167, endPoint x: 682, endPoint y: 215, distance: 322.0
click at [999, 169] on link "5 Pack" at bounding box center [1010, 169] width 186 height 51
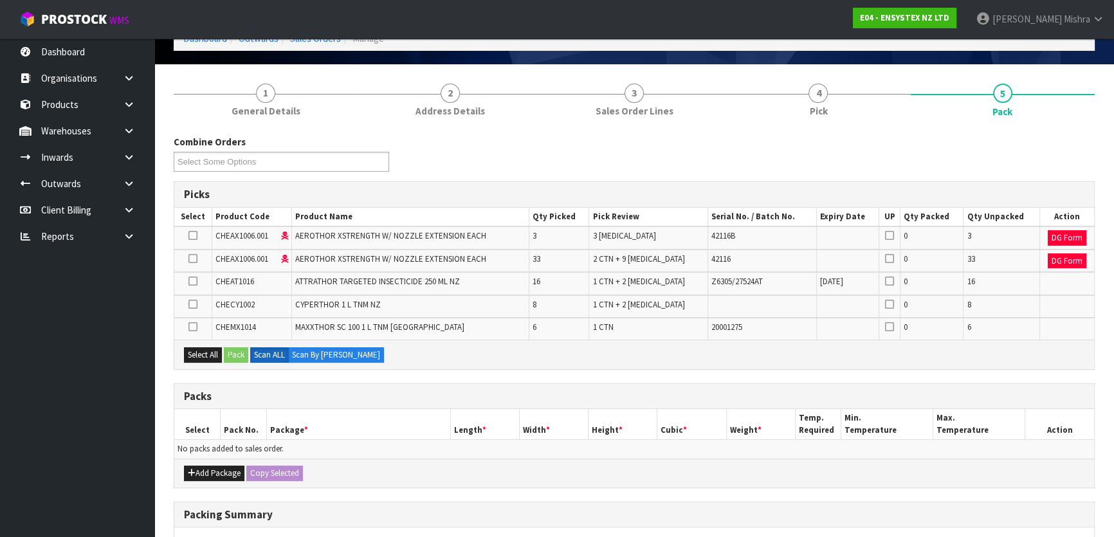
scroll to position [175, 0]
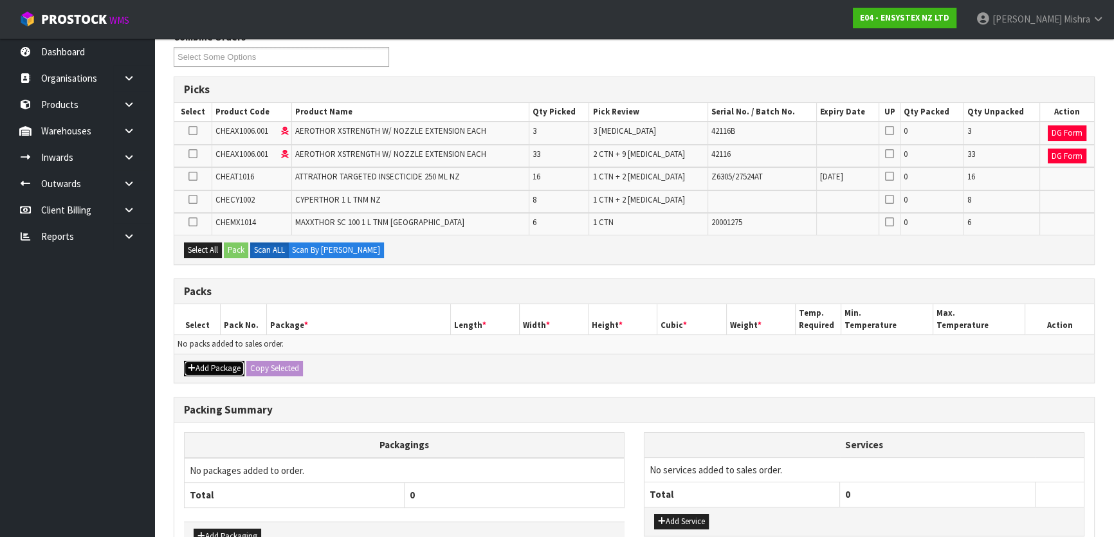
click at [213, 367] on button "Add Package" at bounding box center [214, 368] width 60 height 15
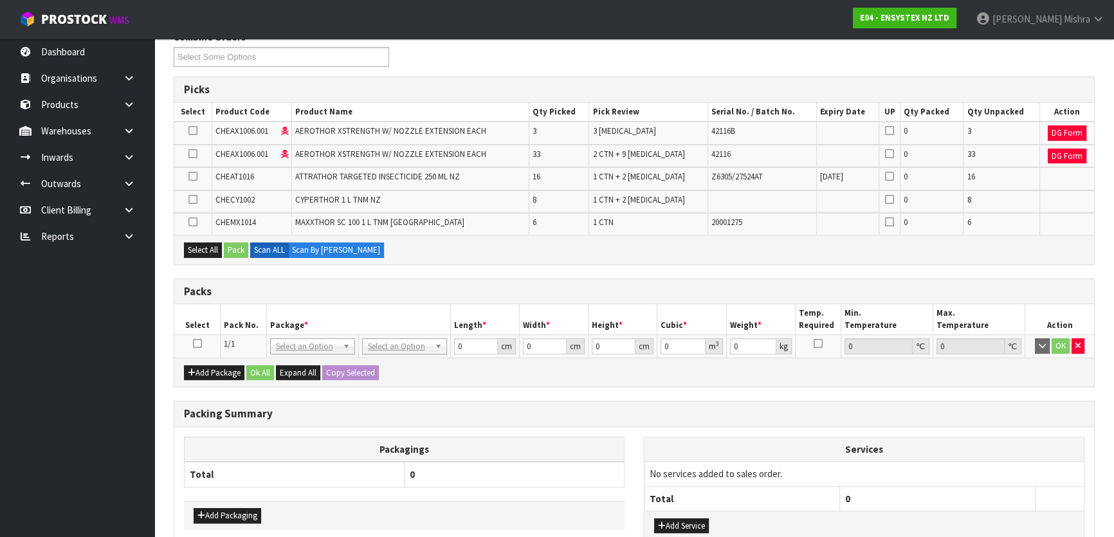
click at [196, 343] on icon at bounding box center [197, 343] width 9 height 1
drag, startPoint x: 206, startPoint y: 244, endPoint x: 225, endPoint y: 243, distance: 19.3
click at [210, 243] on button "Select All" at bounding box center [203, 249] width 38 height 15
click at [225, 243] on button "Pack" at bounding box center [236, 249] width 24 height 15
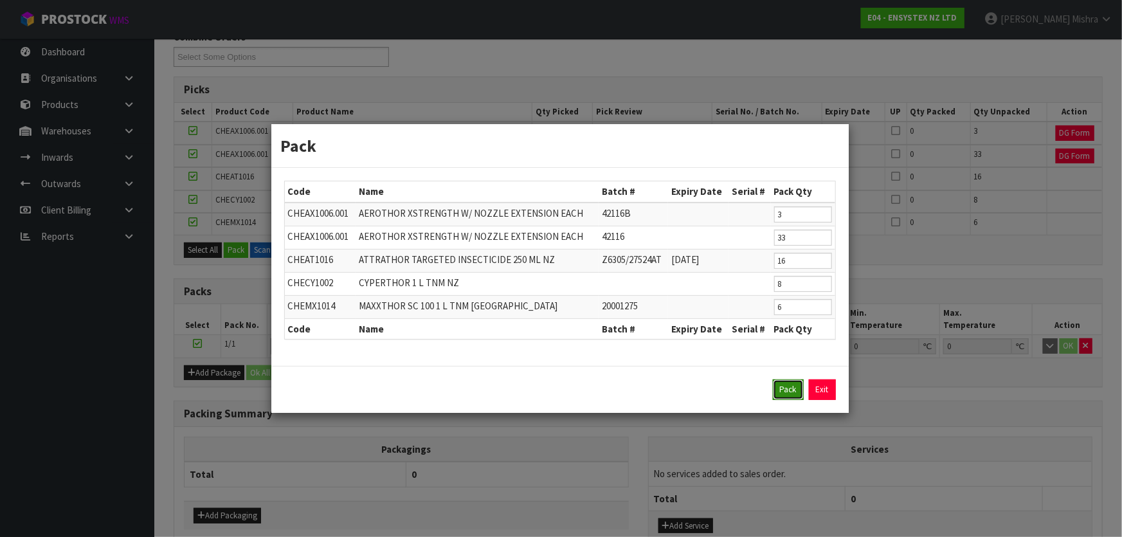
click at [783, 386] on button "Pack" at bounding box center [788, 389] width 31 height 21
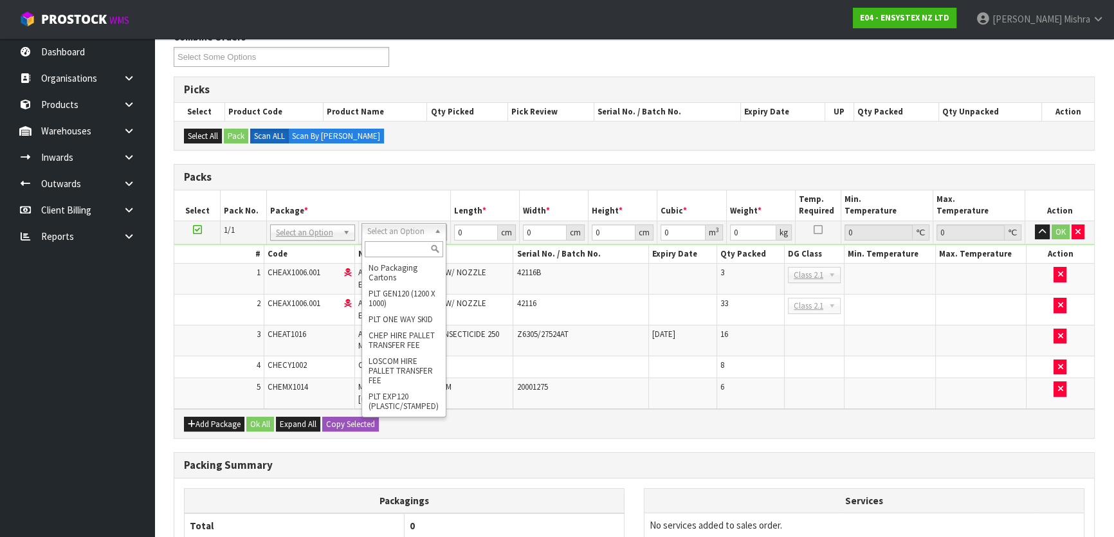
click at [394, 247] on input "text" at bounding box center [404, 249] width 78 height 16
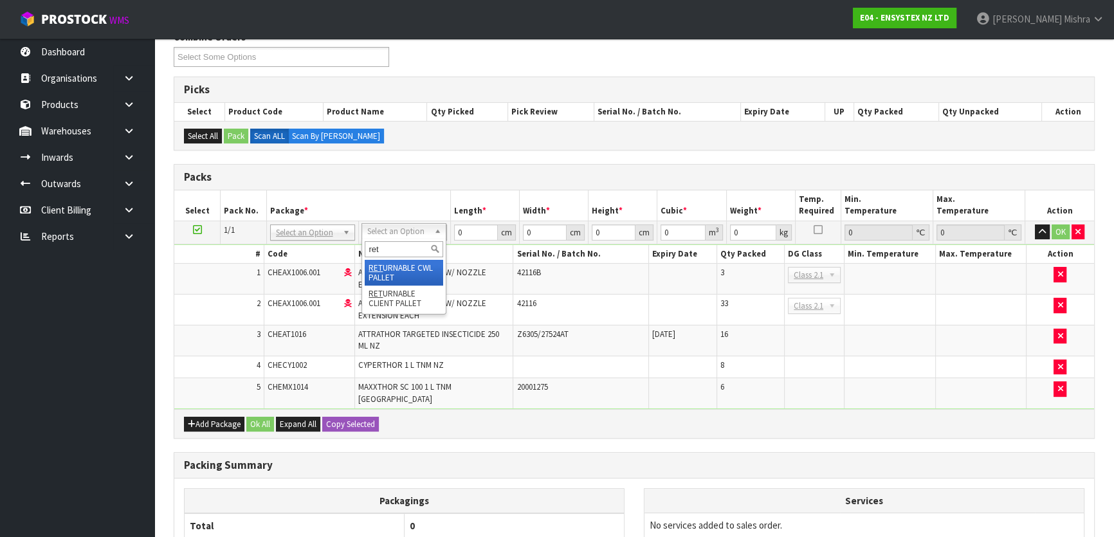
type input "ret"
type input "39.584"
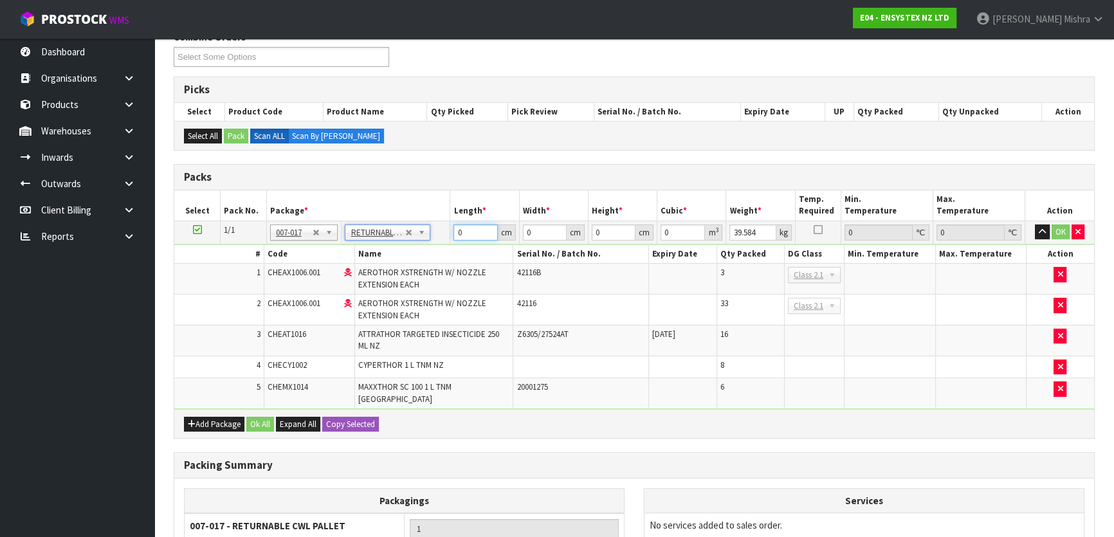
drag, startPoint x: 467, startPoint y: 225, endPoint x: 392, endPoint y: 213, distance: 76.1
click at [397, 227] on tr "1/1 NONE 007-001 007-002 007-004 007-009 007-013 007-014 007-015 007-017 007-01…" at bounding box center [634, 232] width 920 height 23
type input "120"
type input "100"
type input "1"
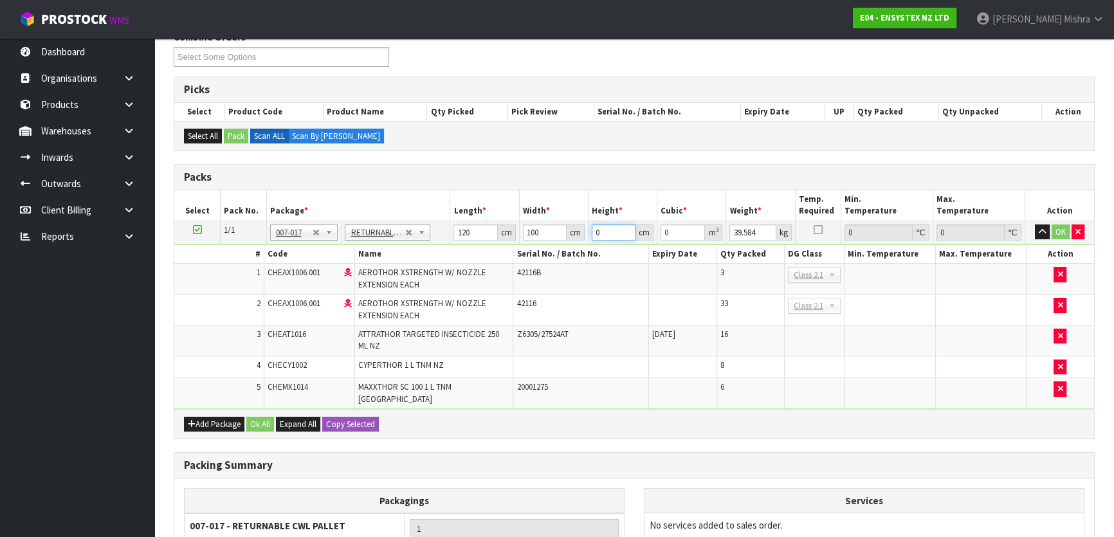
type input "0.012"
type input "10"
type input "0.12"
type input "100"
type input "1.2"
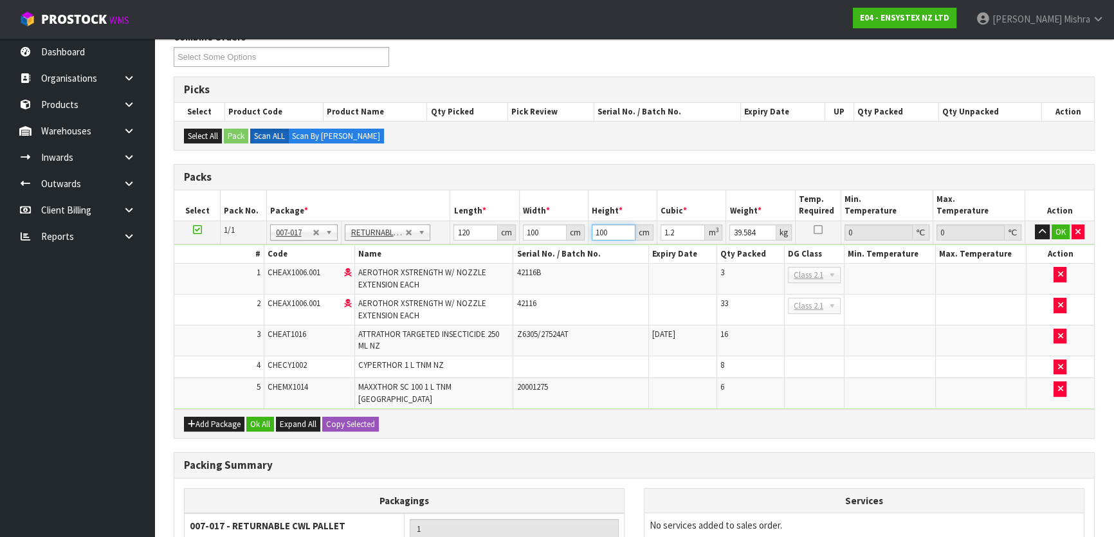
type input "100"
type input "45"
click at [251, 417] on button "Ok All" at bounding box center [260, 424] width 28 height 15
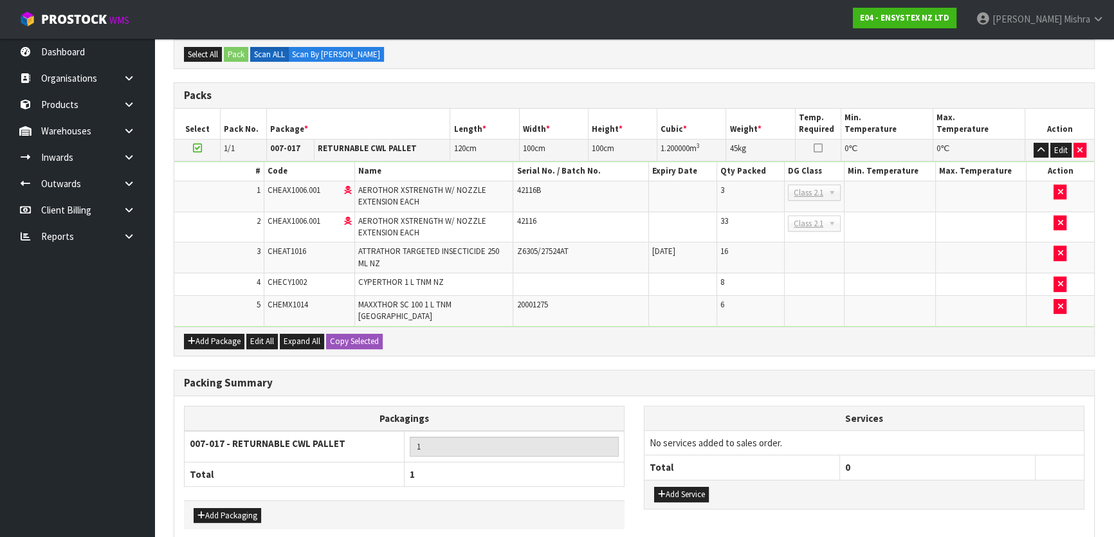
scroll to position [307, 0]
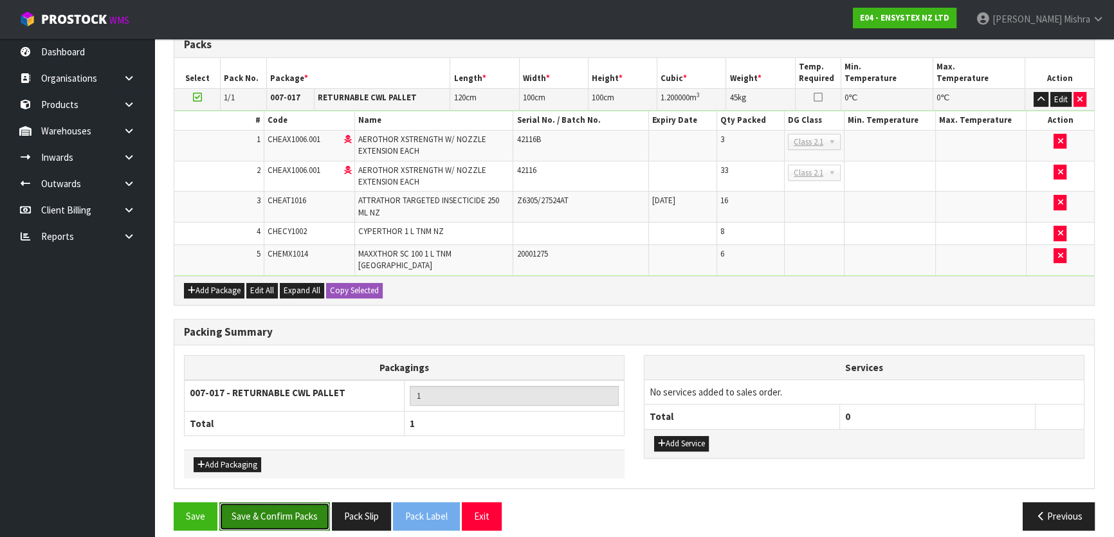
click at [259, 502] on button "Save & Confirm Packs" at bounding box center [274, 516] width 111 height 28
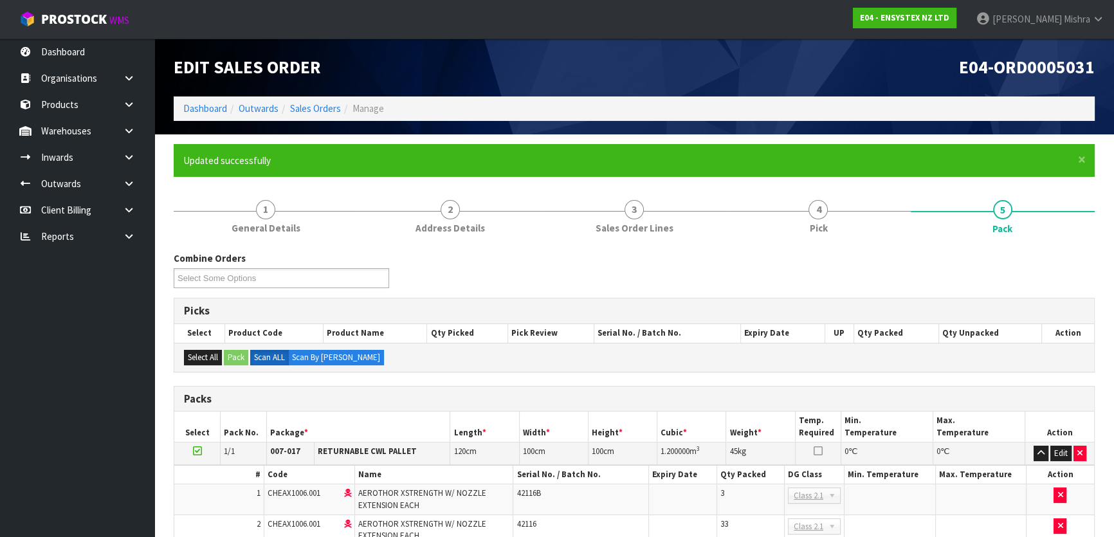
scroll to position [170, 0]
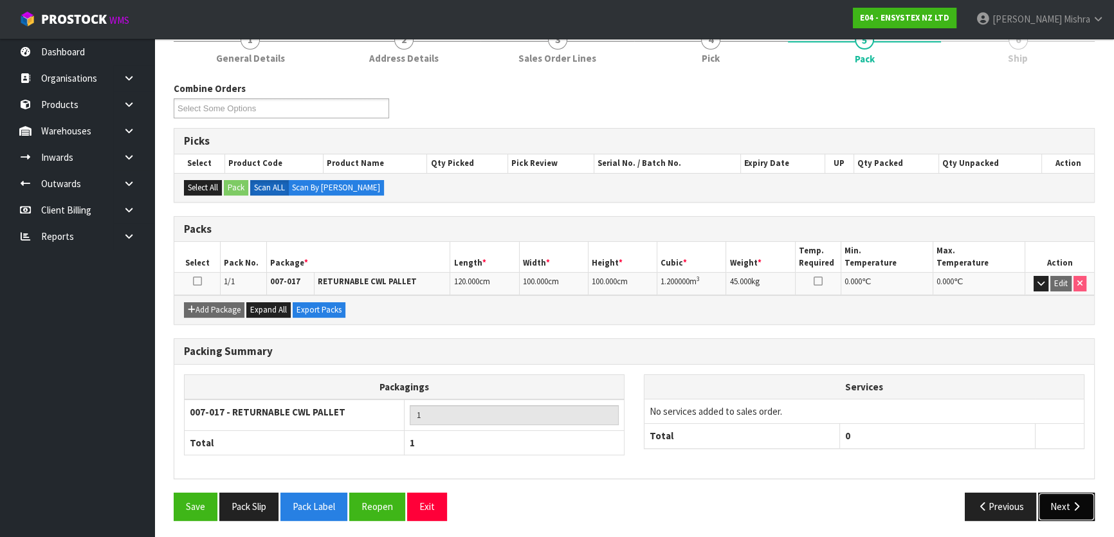
click at [1075, 511] on button "Next" at bounding box center [1066, 507] width 57 height 28
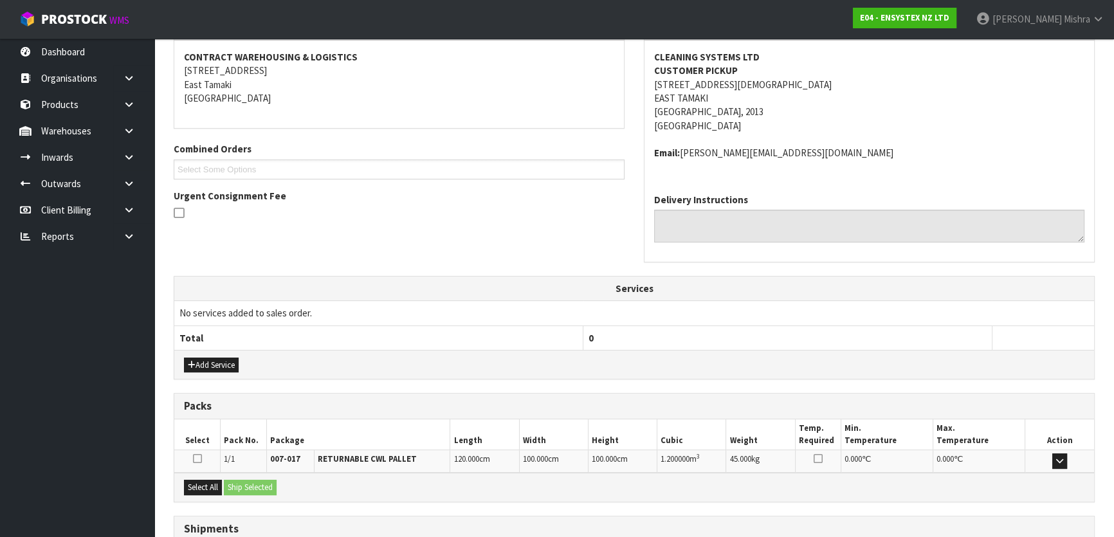
scroll to position [338, 0]
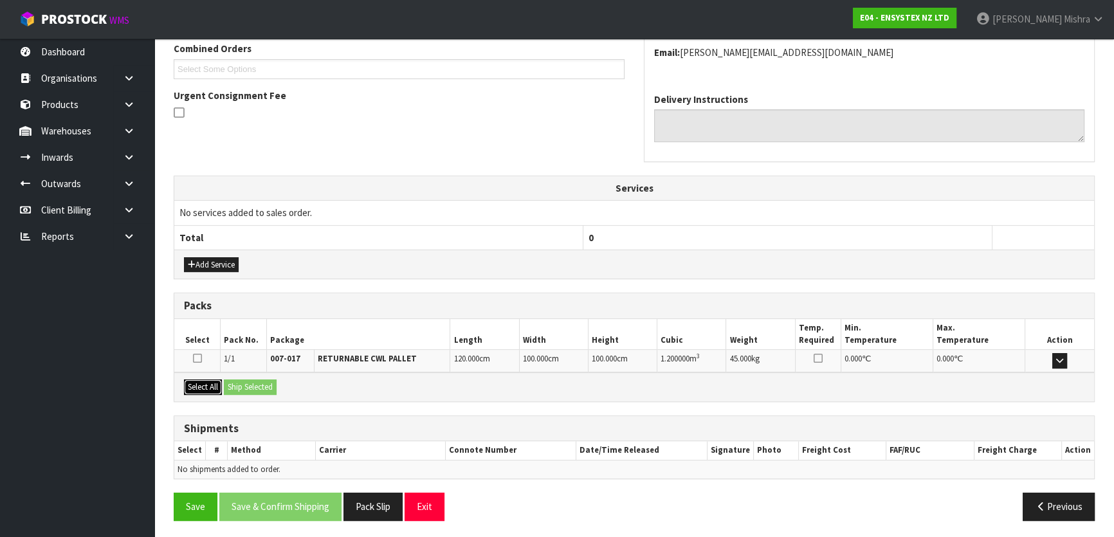
drag, startPoint x: 197, startPoint y: 379, endPoint x: 243, endPoint y: 379, distance: 45.7
click at [199, 379] on button "Select All" at bounding box center [203, 386] width 38 height 15
click at [244, 379] on button "Ship Selected" at bounding box center [250, 386] width 53 height 15
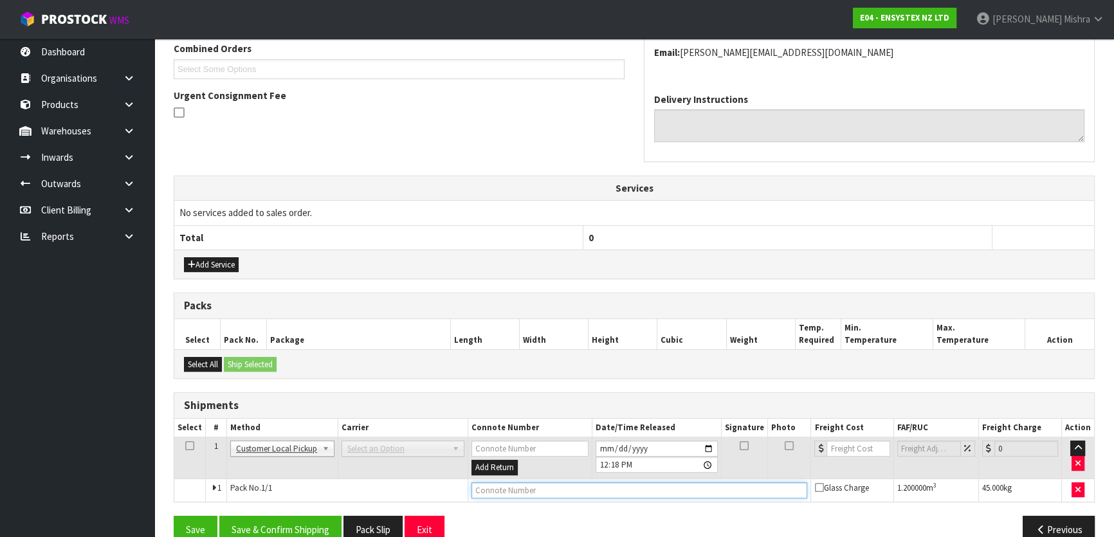
click at [494, 486] on input "text" at bounding box center [639, 490] width 336 height 16
type input "CUSTOMER COLLECTED"
click at [206, 264] on button "Add Service" at bounding box center [211, 264] width 55 height 15
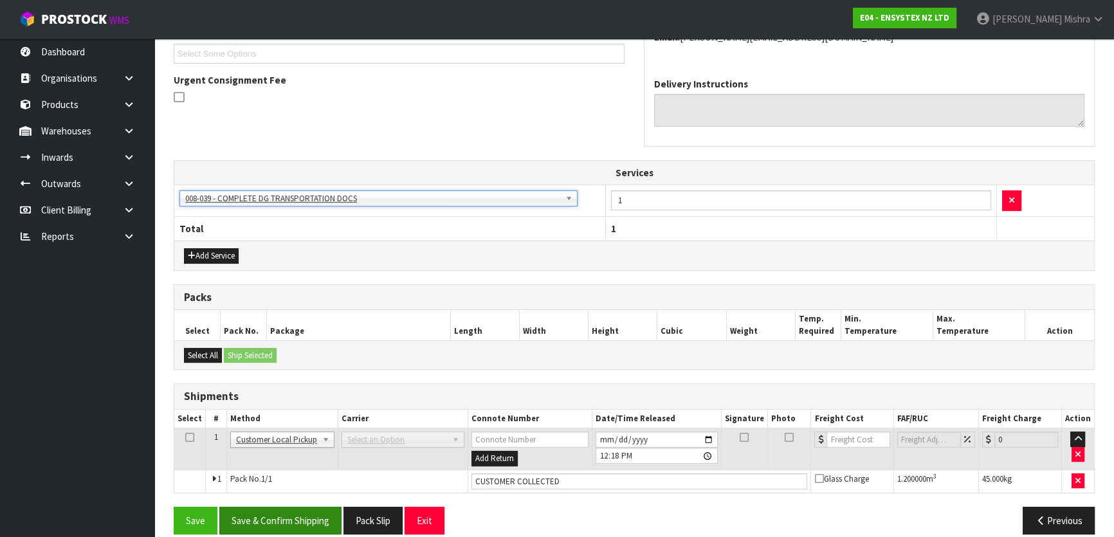
scroll to position [367, 0]
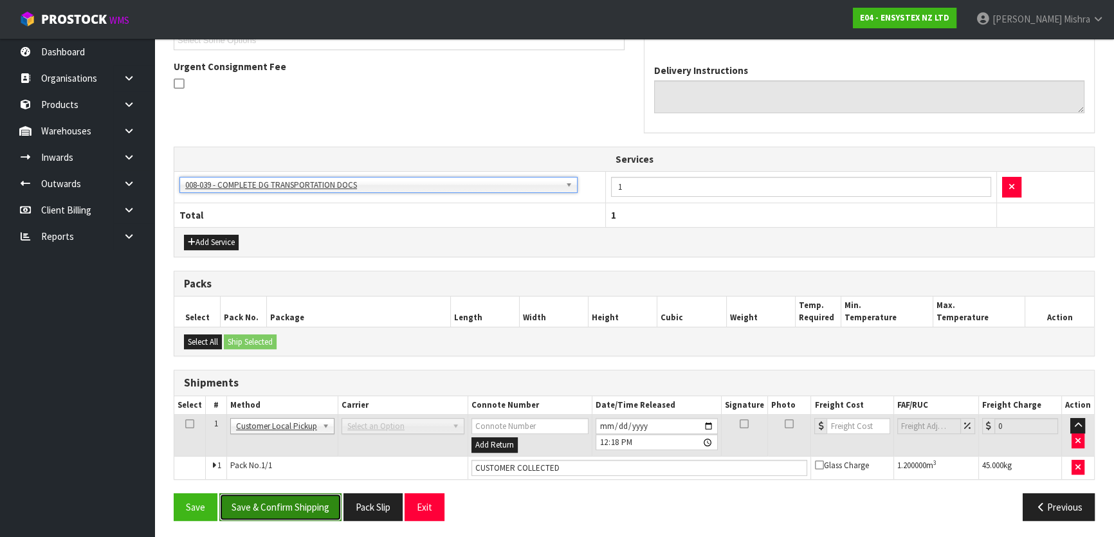
click at [274, 502] on button "Save & Confirm Shipping" at bounding box center [280, 507] width 122 height 28
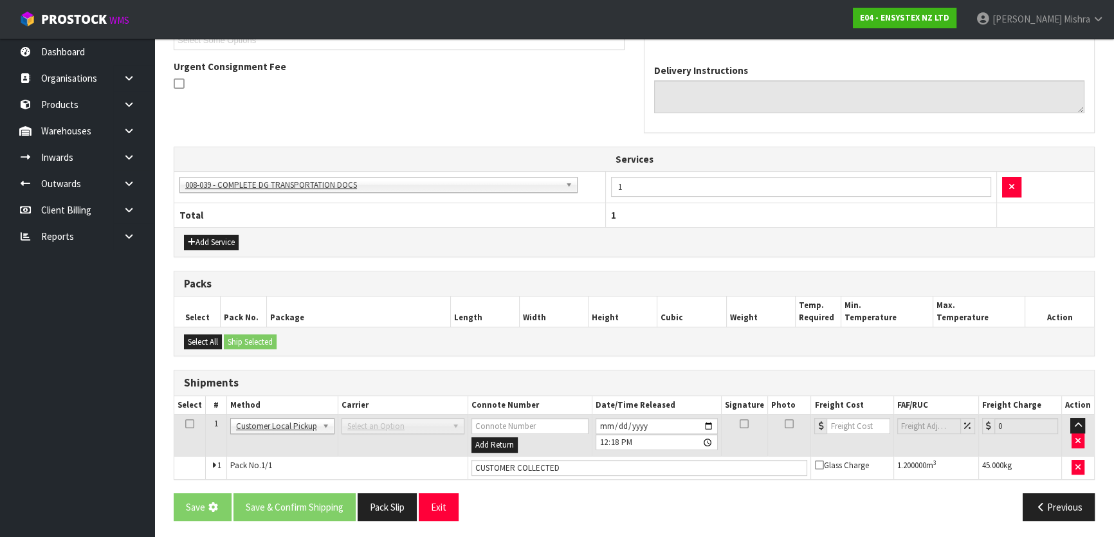
scroll to position [0, 0]
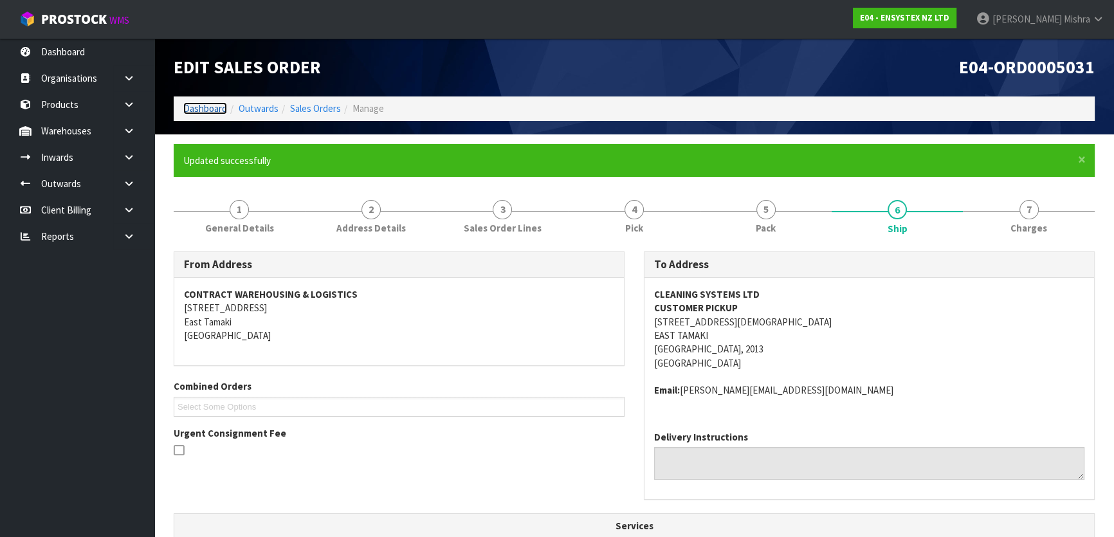
click at [190, 107] on link "Dashboard" at bounding box center [205, 108] width 44 height 12
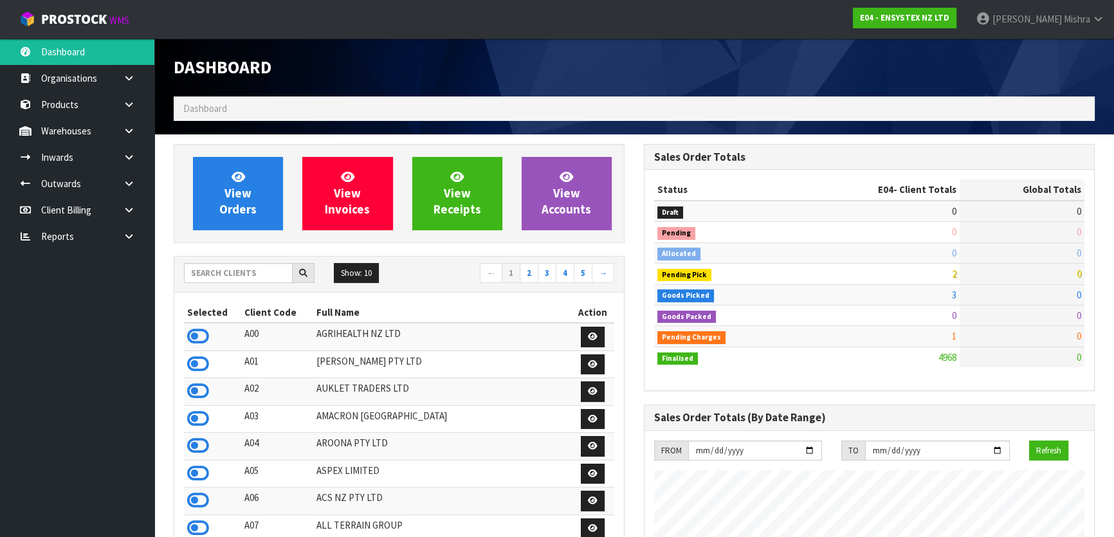
scroll to position [972, 469]
click at [207, 271] on input "text" at bounding box center [238, 273] width 109 height 20
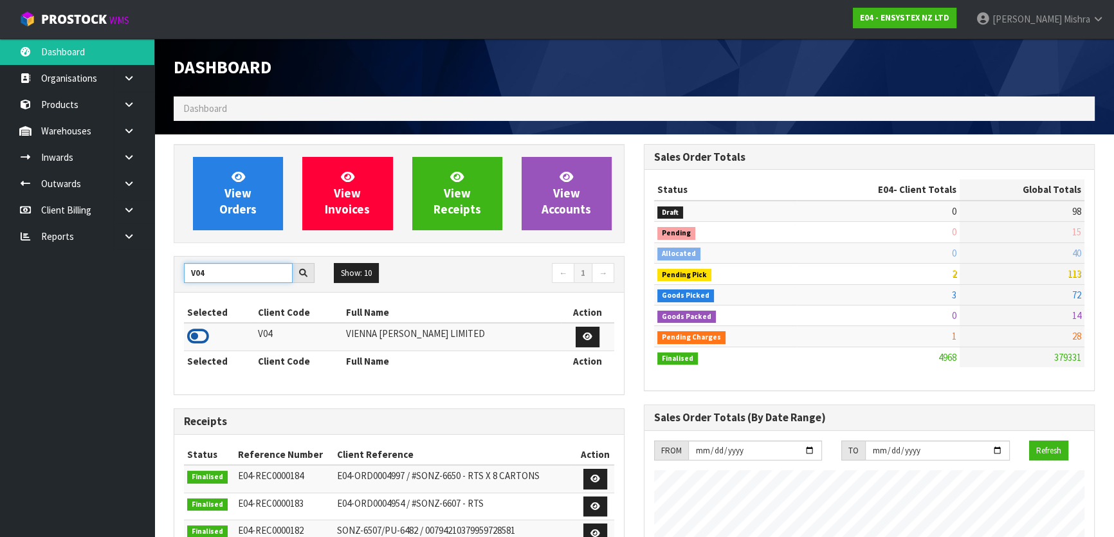
type input "V04"
click at [190, 329] on icon at bounding box center [198, 336] width 22 height 19
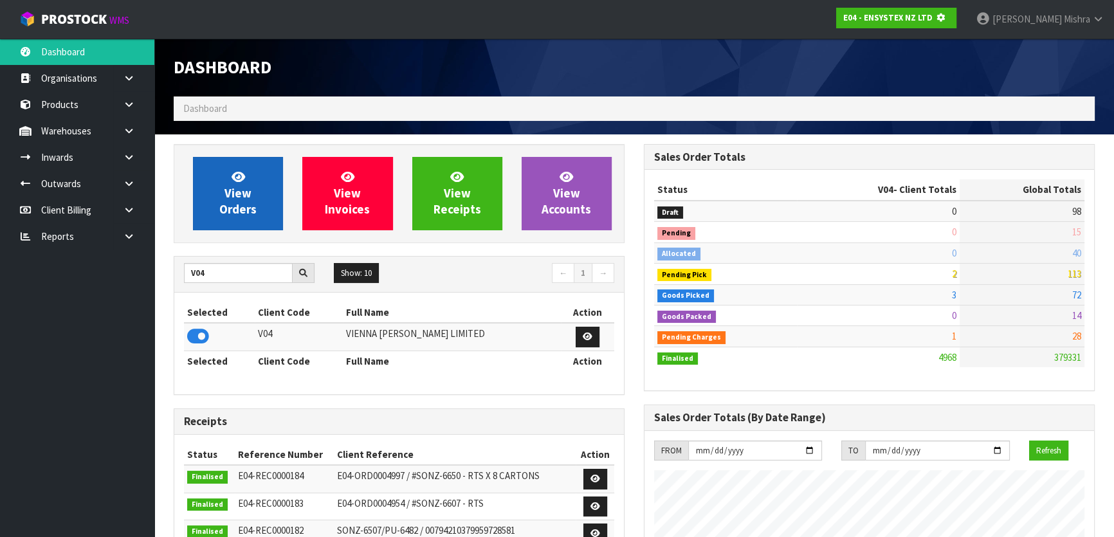
scroll to position [642268, 642599]
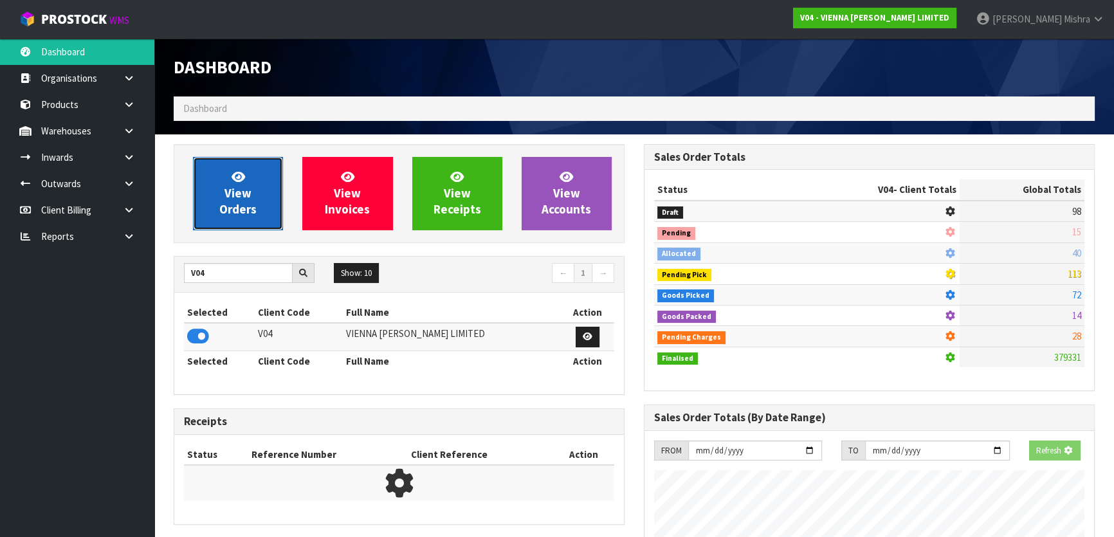
click at [250, 182] on link "View Orders" at bounding box center [238, 193] width 90 height 73
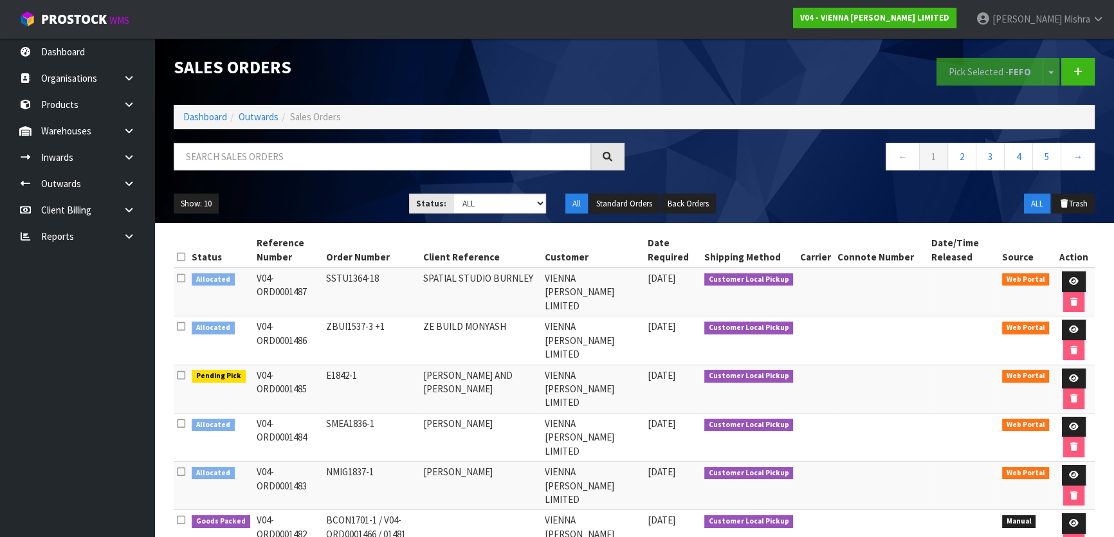
click at [278, 140] on div "Sales Orders Pick Selected - FEFO Split button! FIFO - First In First Out FEFO …" at bounding box center [634, 131] width 940 height 185
click at [278, 143] on input "text" at bounding box center [382, 157] width 417 height 28
type input "1455"
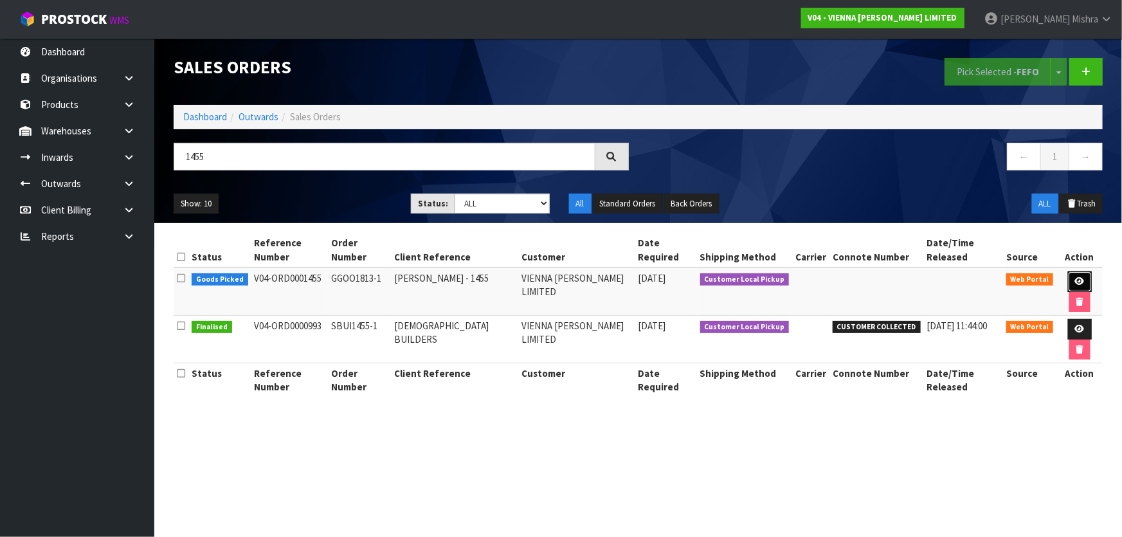
click at [1075, 277] on icon at bounding box center [1080, 281] width 10 height 8
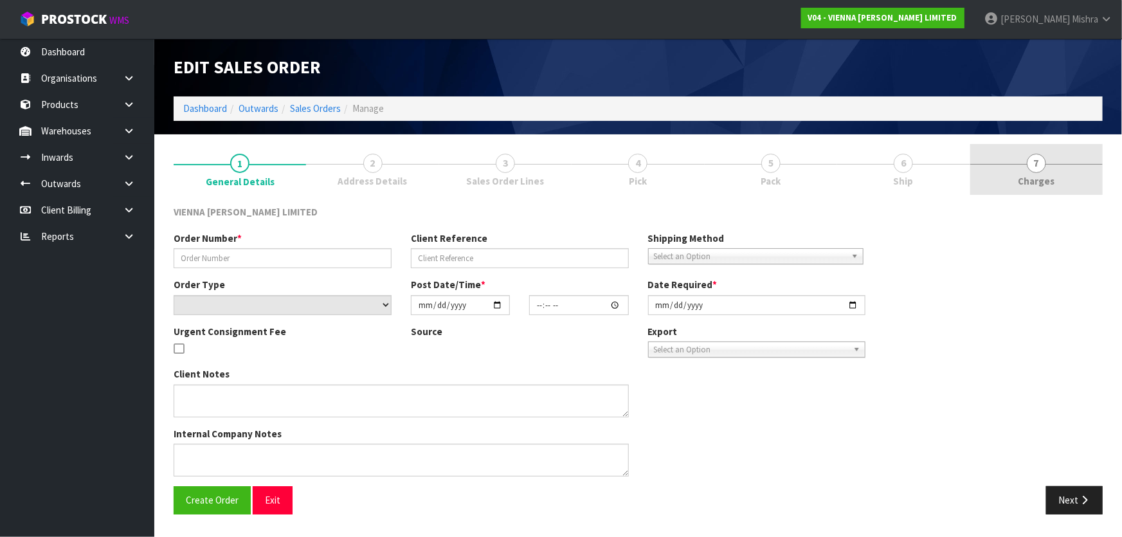
type input "GGOO1813-1"
type input "[PERSON_NAME] - 1455"
select select "number:0"
type input "[DATE]"
type input "11:14:00.000"
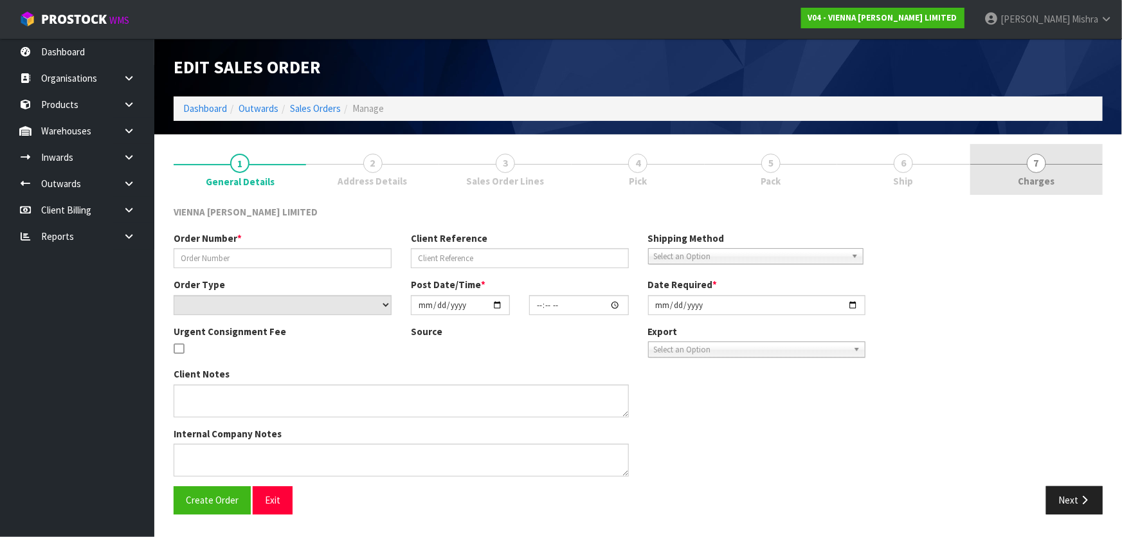
type input "[DATE]"
type textarea "[PERSON_NAME]"
type textarea "THIS CUSTOMER WILL COLLECT [DATE] ABOUT 11AM."
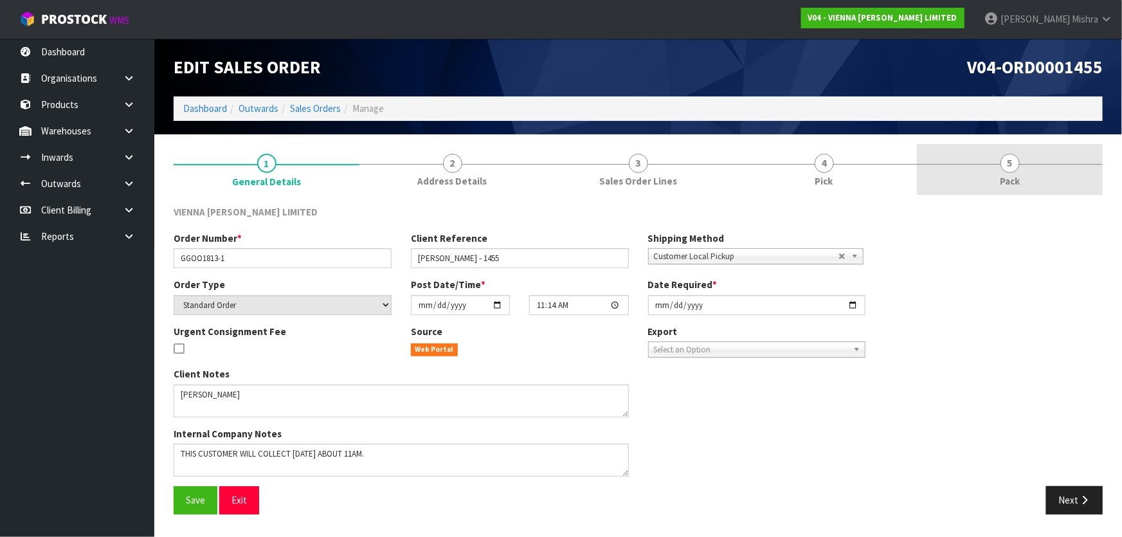
click at [992, 158] on link "5 Pack" at bounding box center [1010, 169] width 186 height 51
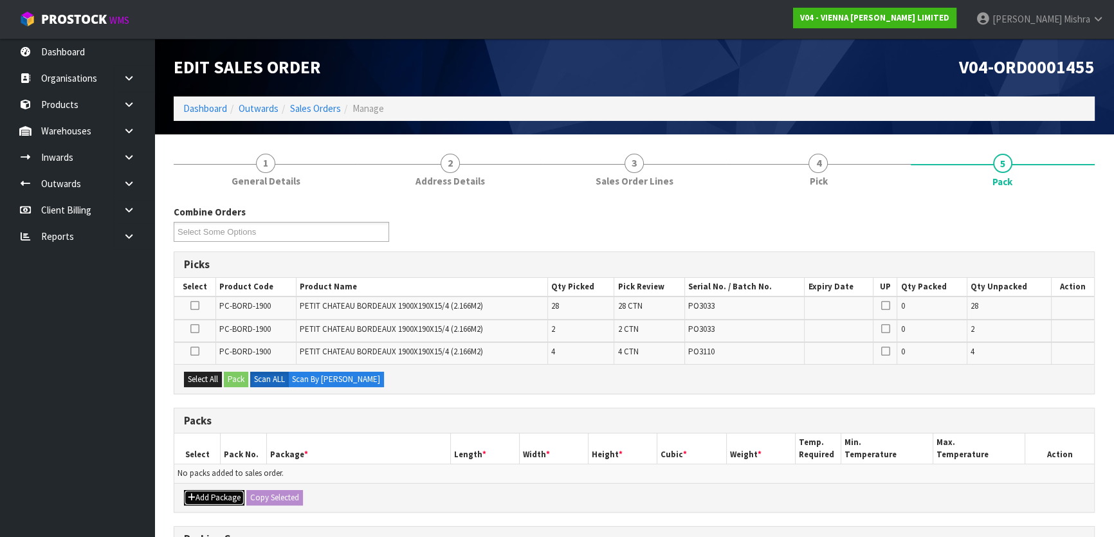
click at [217, 493] on button "Add Package" at bounding box center [214, 497] width 60 height 15
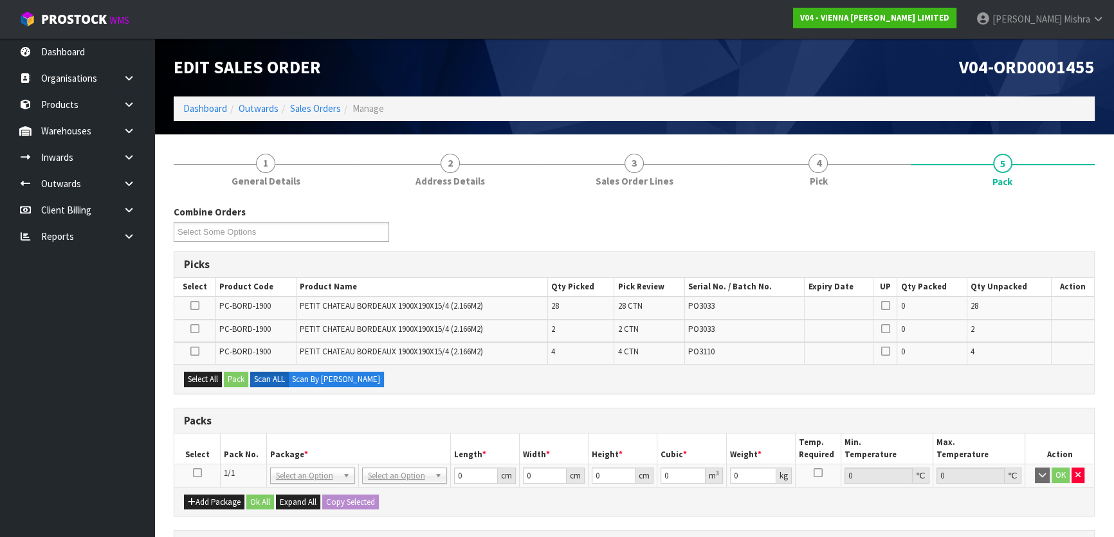
click at [194, 473] on icon at bounding box center [197, 473] width 9 height 1
click at [203, 382] on button "Select All" at bounding box center [203, 379] width 38 height 15
click at [240, 378] on button "Pack" at bounding box center [236, 379] width 24 height 15
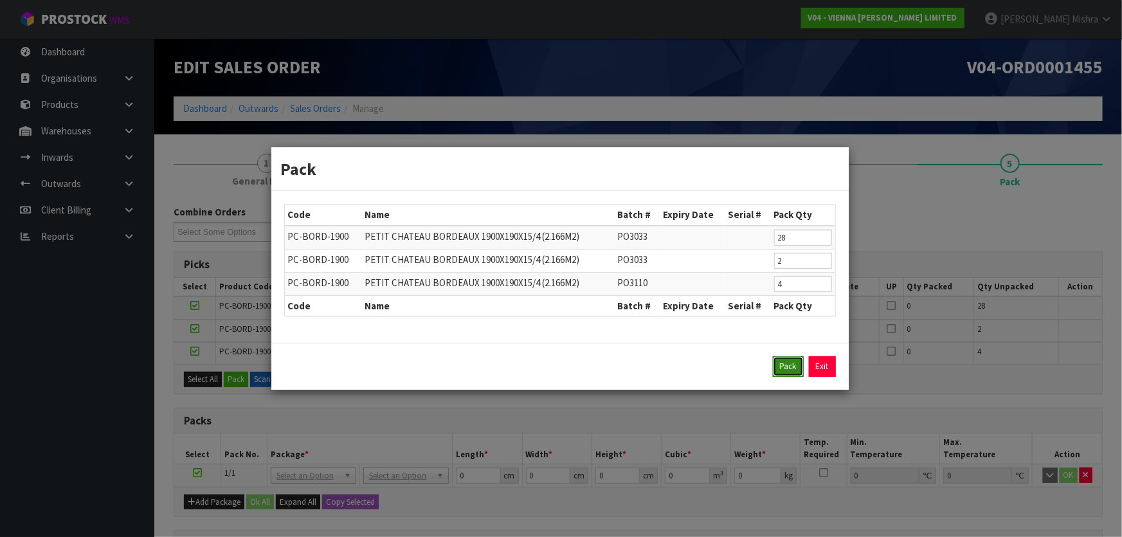
click at [783, 360] on button "Pack" at bounding box center [788, 366] width 31 height 21
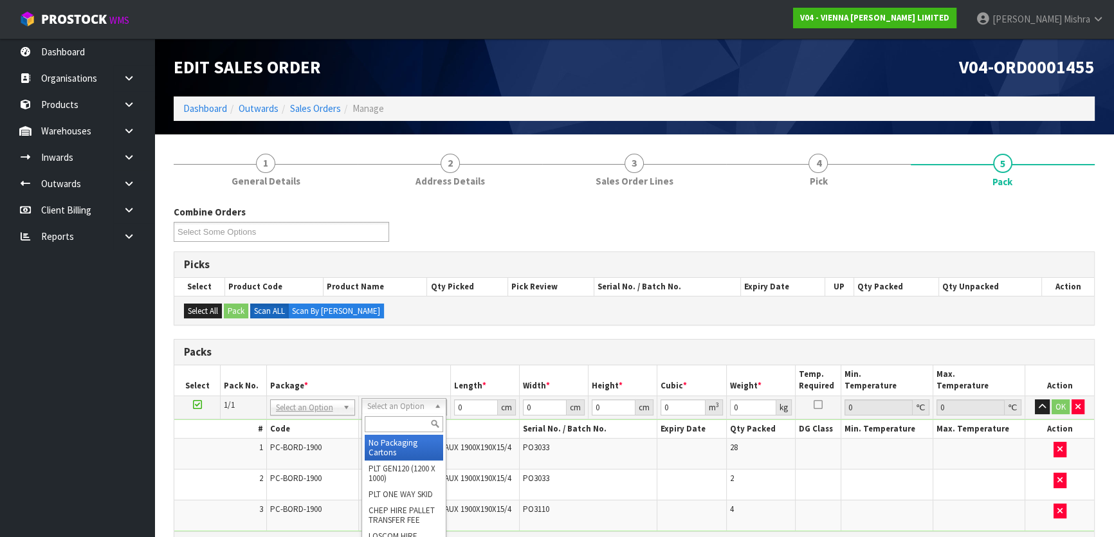
click at [395, 413] on div at bounding box center [404, 423] width 84 height 21
click at [392, 418] on input "text" at bounding box center [404, 424] width 78 height 16
type input "ret"
drag, startPoint x: 384, startPoint y: 444, endPoint x: 385, endPoint y: 437, distance: 7.1
type input "748"
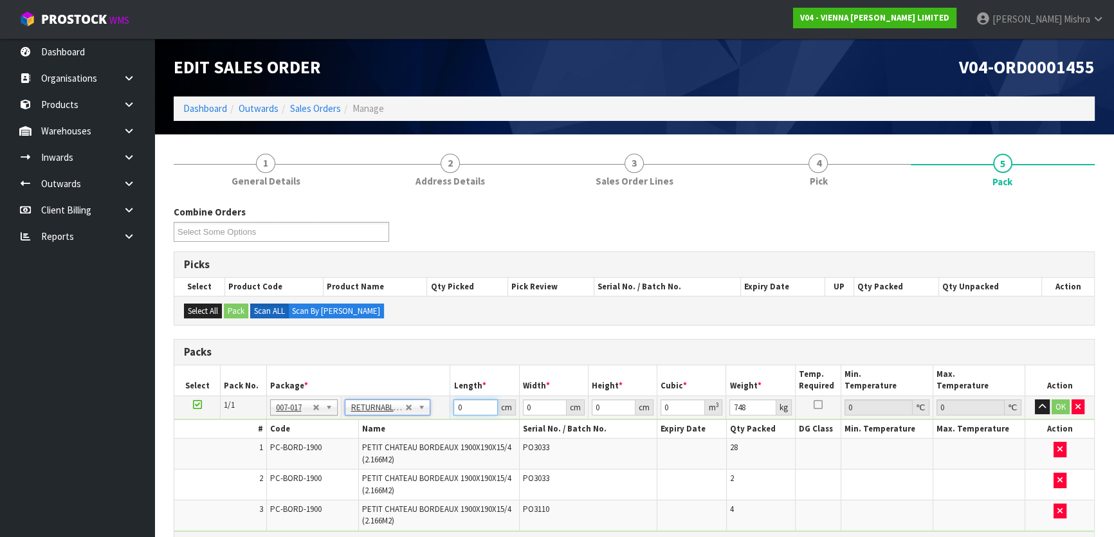
drag, startPoint x: 470, startPoint y: 405, endPoint x: 412, endPoint y: 395, distance: 59.4
click at [415, 399] on tr "1/1 NONE 007-001 007-002 007-004 007-009 007-013 007-014 007-015 007-017 007-01…" at bounding box center [634, 406] width 920 height 23
click at [463, 404] on input "120" at bounding box center [475, 407] width 44 height 16
type input "193"
type input "100"
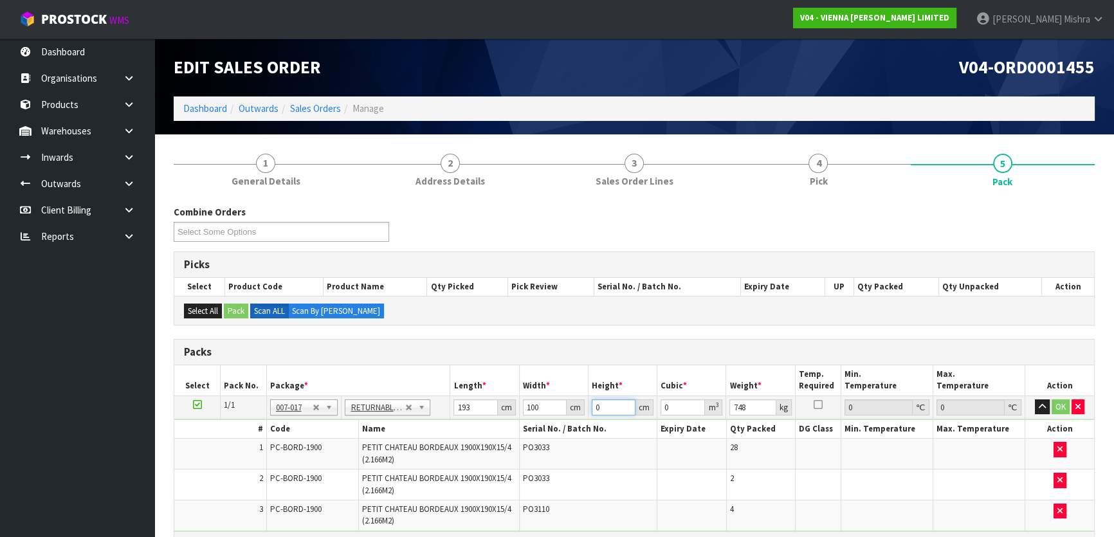
type input "1"
type input "0.0193"
type input "10"
type input "0.193"
type input "100"
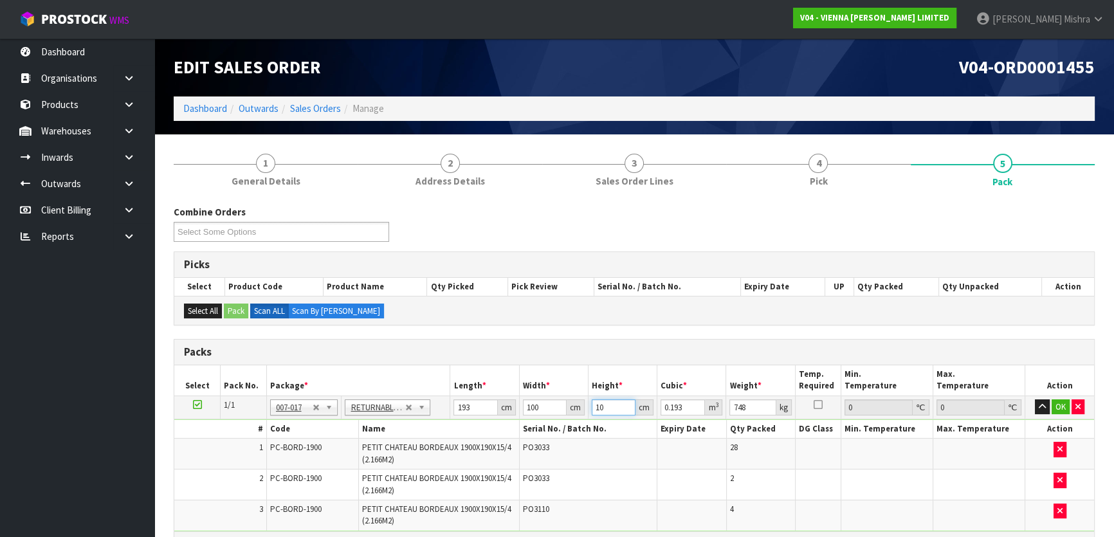
type input "1.93"
type input "100"
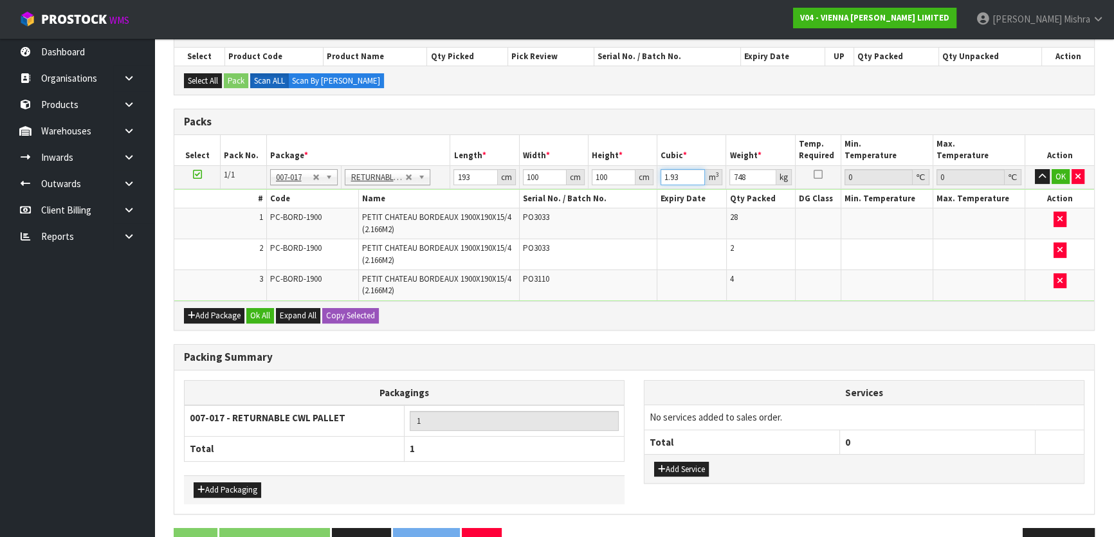
scroll to position [264, 0]
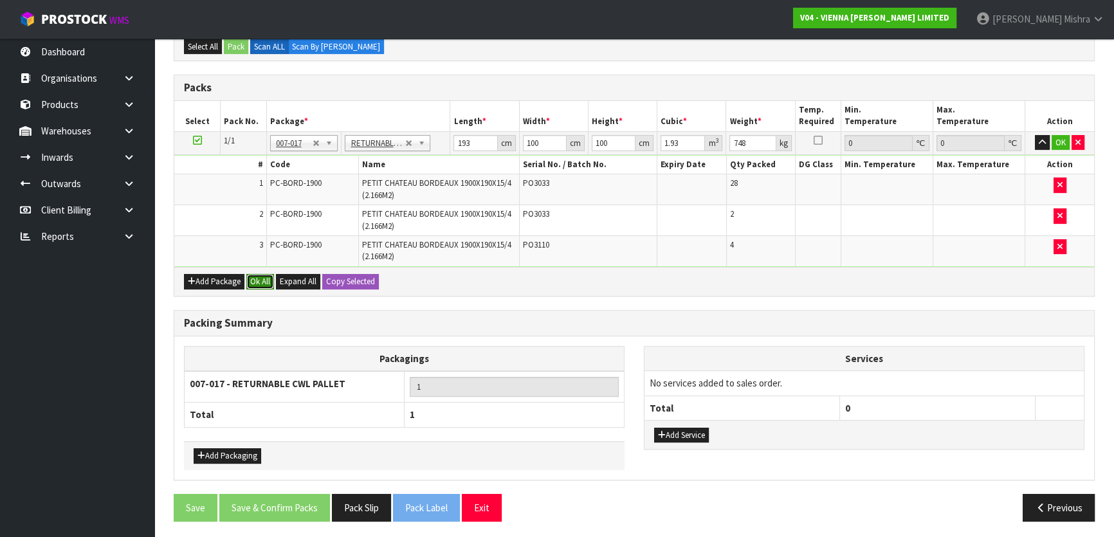
click at [259, 277] on button "Ok All" at bounding box center [260, 281] width 28 height 15
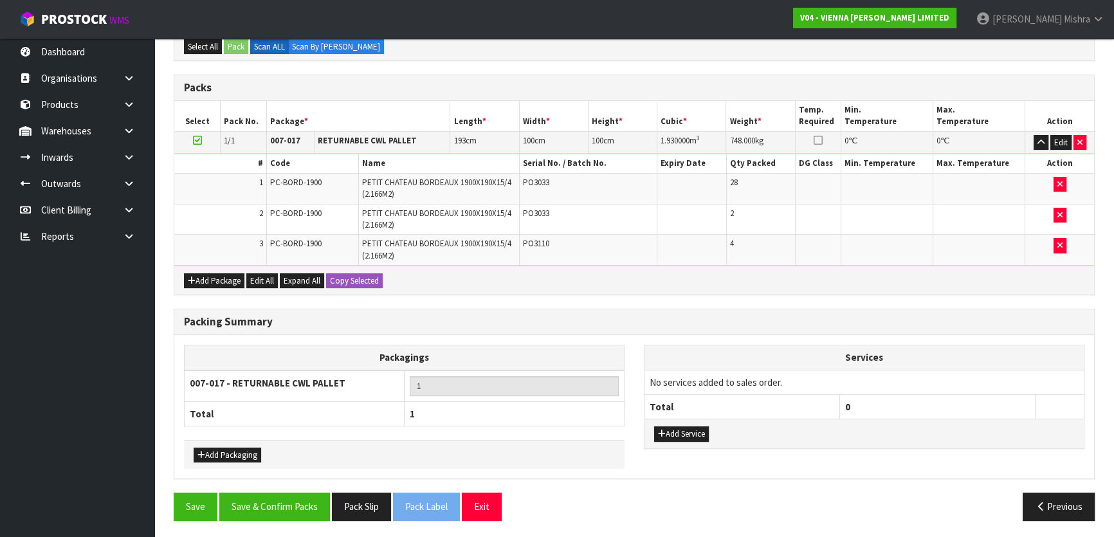
scroll to position [264, 0]
drag, startPoint x: 260, startPoint y: 496, endPoint x: 276, endPoint y: 496, distance: 16.1
click at [260, 496] on button "Save & Confirm Packs" at bounding box center [274, 507] width 111 height 28
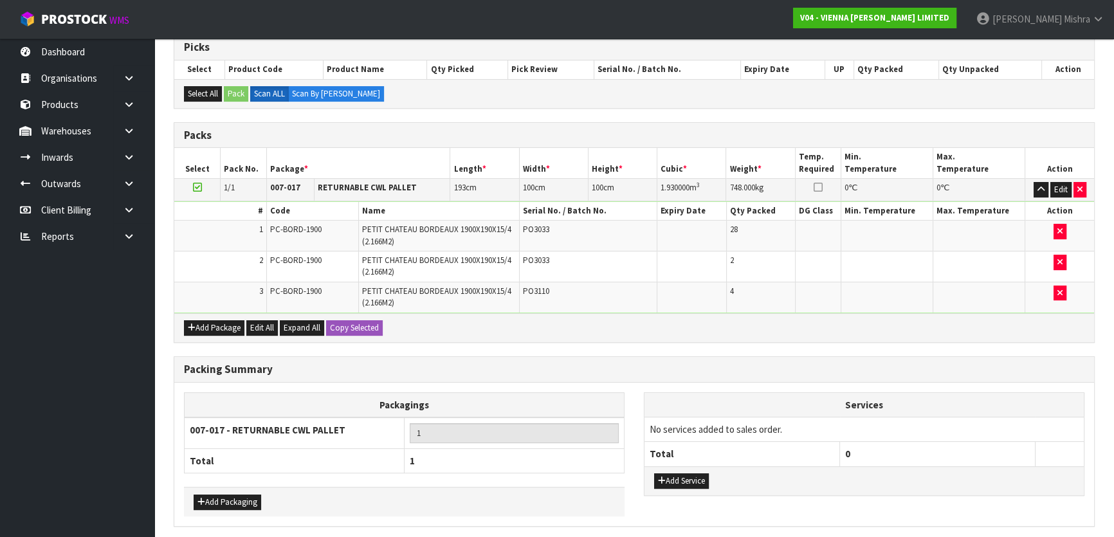
scroll to position [0, 0]
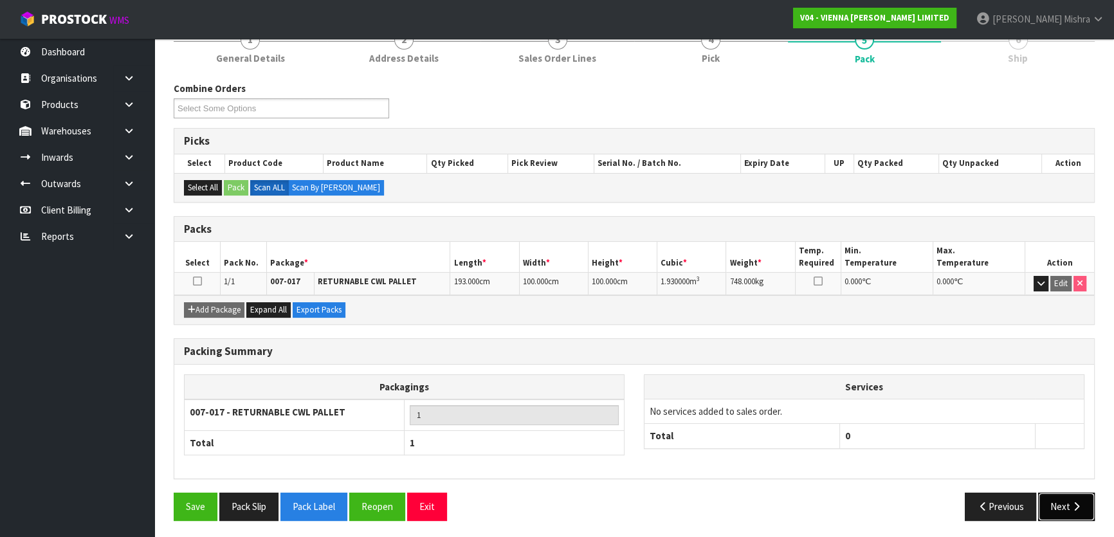
drag, startPoint x: 1046, startPoint y: 507, endPoint x: 1053, endPoint y: 508, distance: 6.5
click at [1053, 508] on button "Next" at bounding box center [1066, 507] width 57 height 28
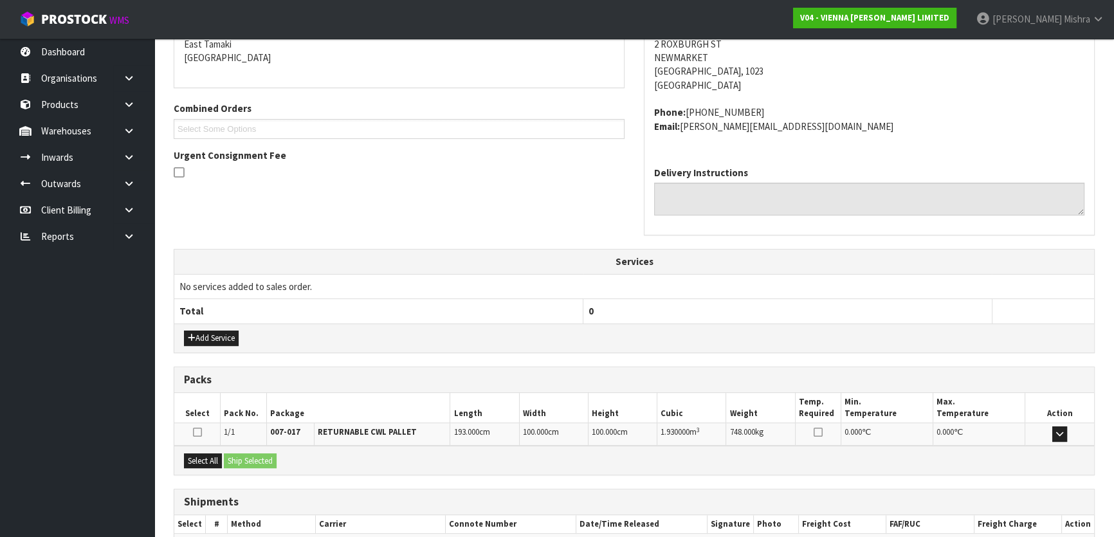
scroll to position [352, 0]
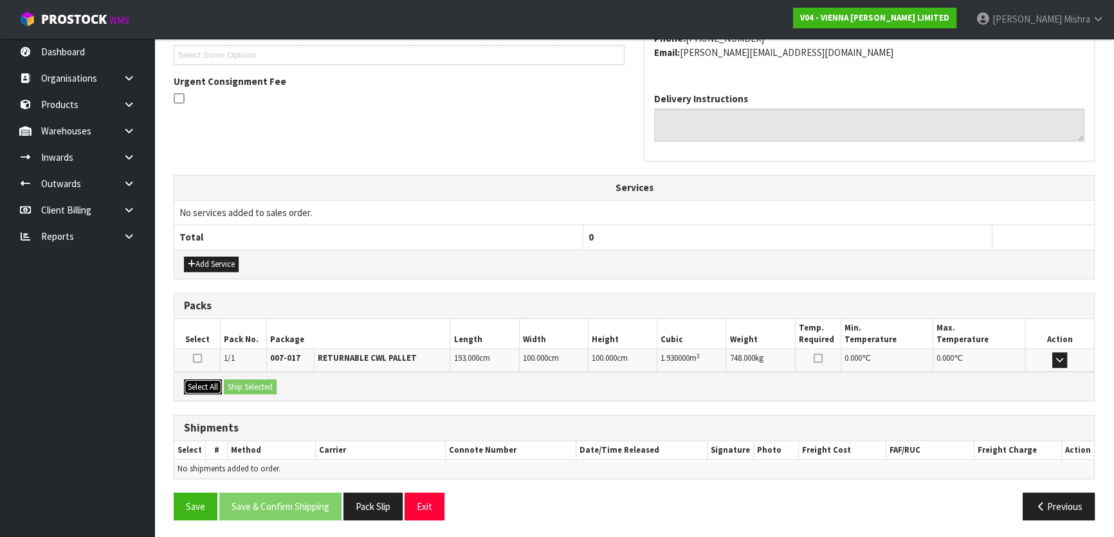
drag, startPoint x: 191, startPoint y: 386, endPoint x: 235, endPoint y: 379, distance: 44.8
click at [196, 385] on button "Select All" at bounding box center [203, 386] width 38 height 15
click at [253, 379] on button "Ship Selected" at bounding box center [250, 386] width 53 height 15
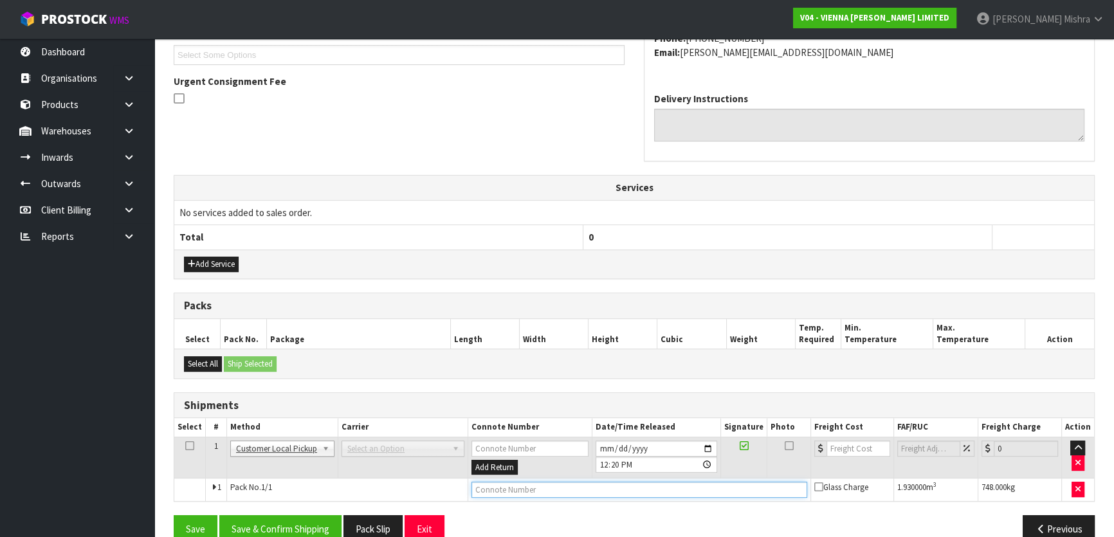
click at [534, 488] on input "text" at bounding box center [639, 490] width 336 height 16
type input "CUSTOMER COLLECTED"
click at [284, 531] on button "Save & Confirm Shipping" at bounding box center [280, 529] width 122 height 28
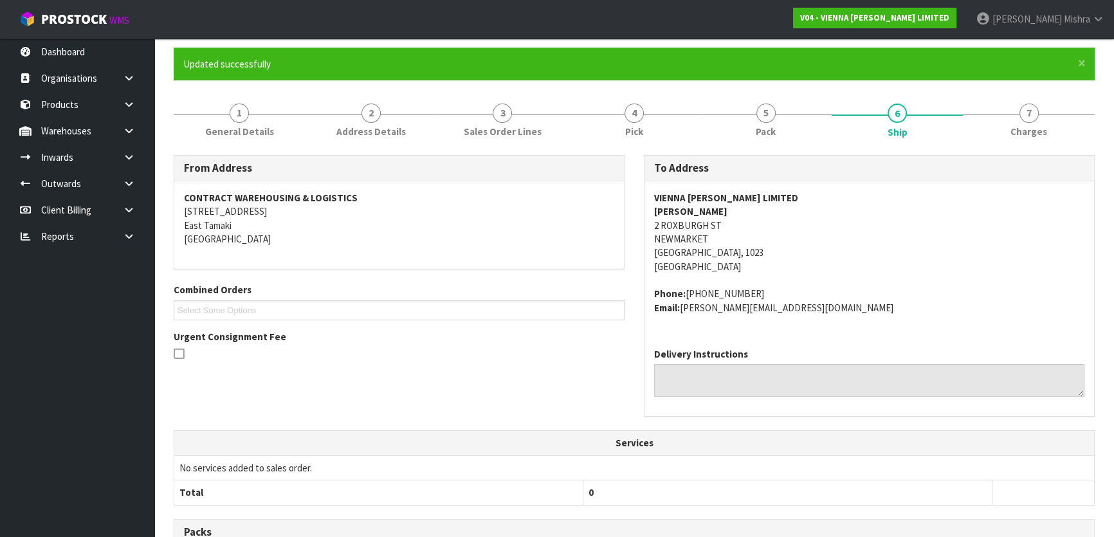
scroll to position [0, 0]
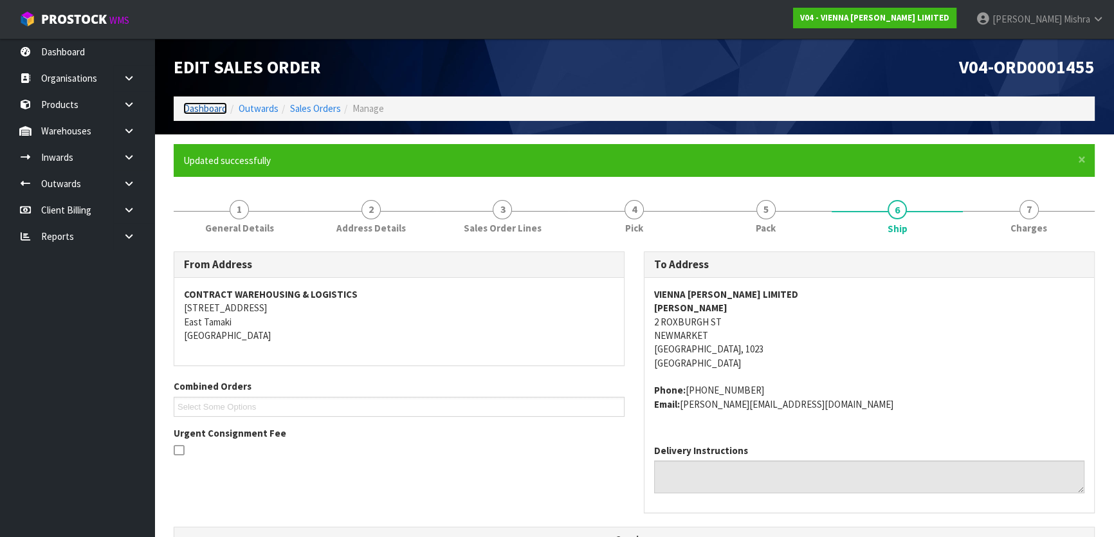
click at [213, 104] on link "Dashboard" at bounding box center [205, 108] width 44 height 12
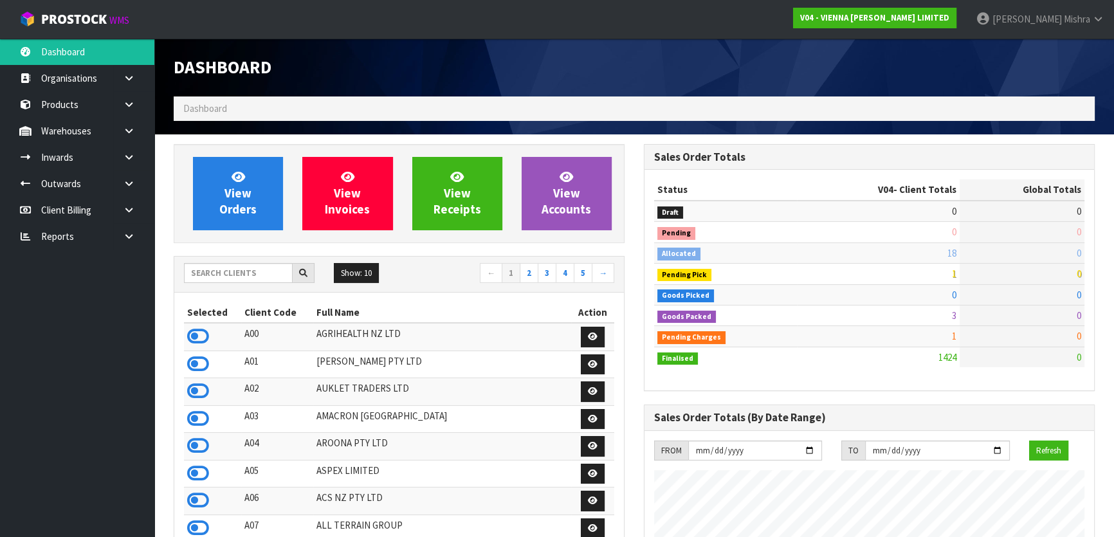
scroll to position [1027, 469]
click at [219, 279] on input "text" at bounding box center [238, 273] width 109 height 20
type input "V05"
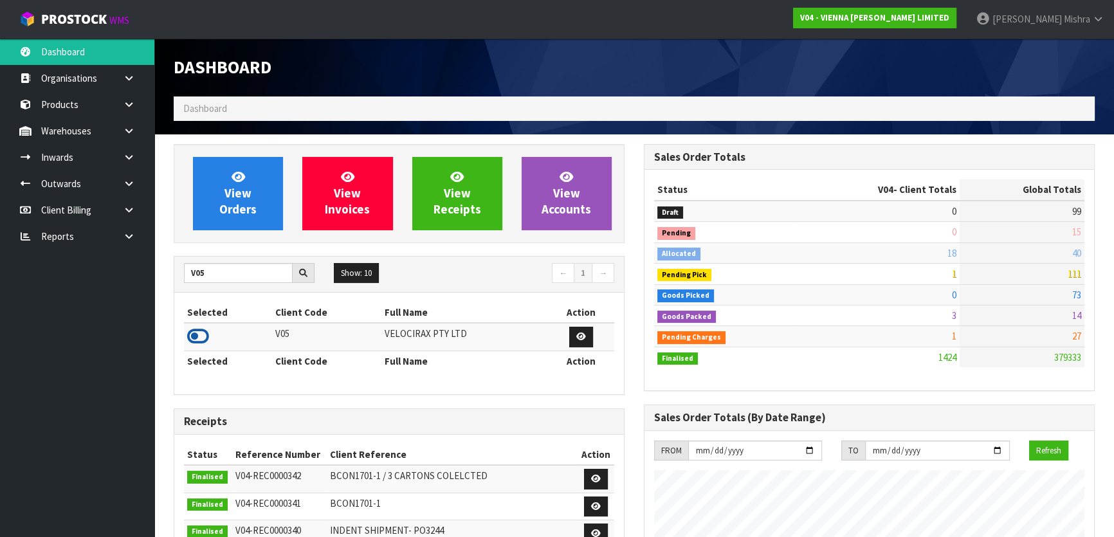
click at [203, 339] on icon at bounding box center [198, 336] width 22 height 19
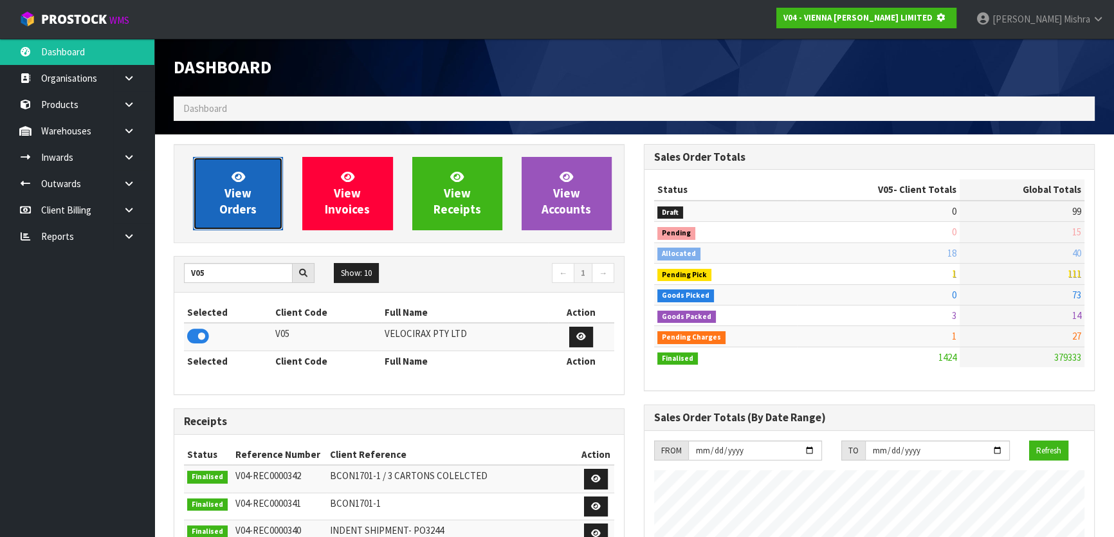
scroll to position [642268, 642599]
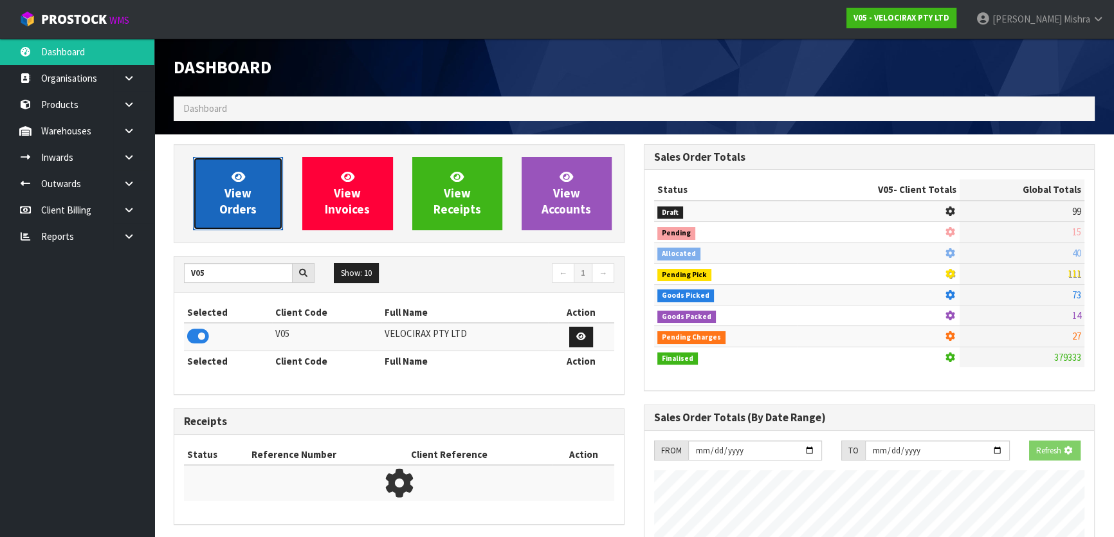
click at [257, 212] on link "View Orders" at bounding box center [238, 193] width 90 height 73
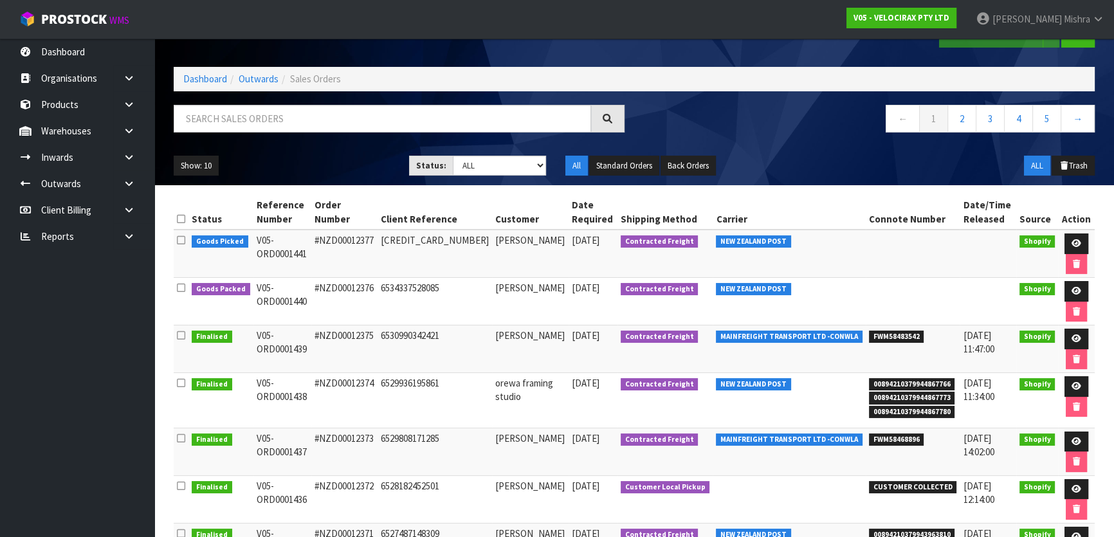
scroll to position [58, 0]
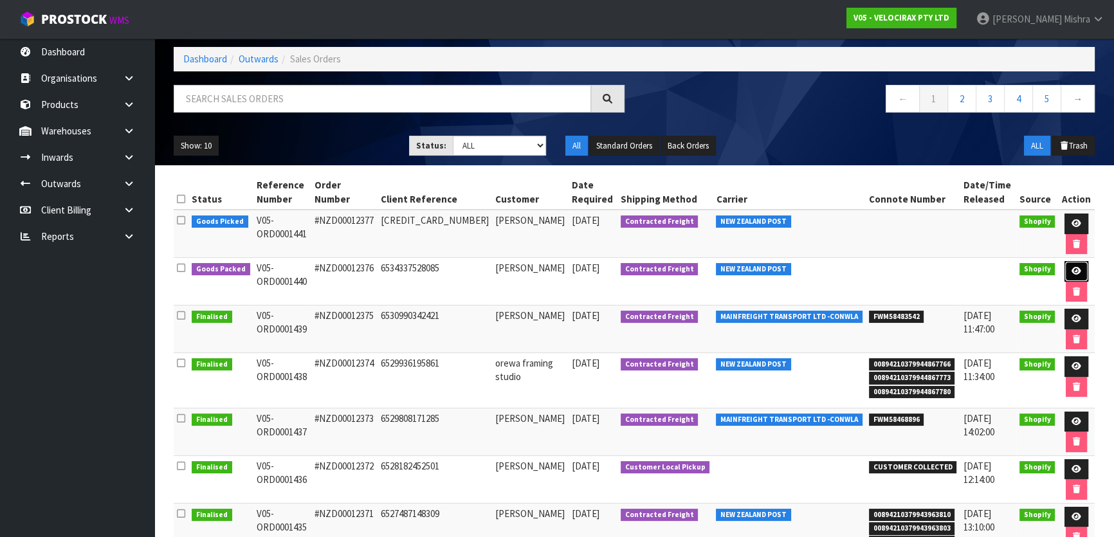
click at [1071, 273] on icon at bounding box center [1076, 271] width 10 height 8
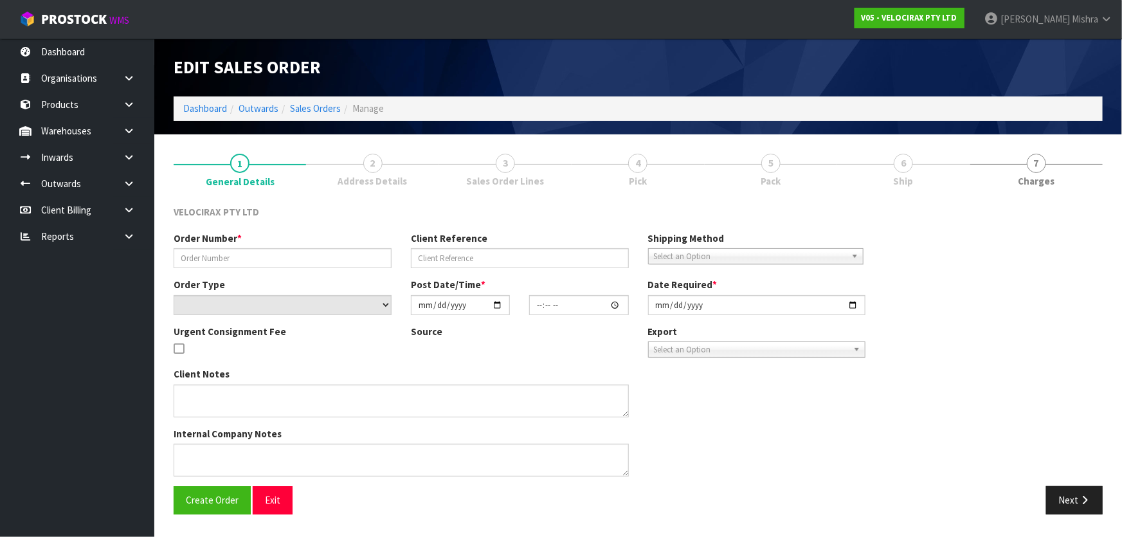
type input "#NZD00012376"
type input "6534337528085"
select select "number:0"
type input "[DATE]"
type input "12:02:42.000"
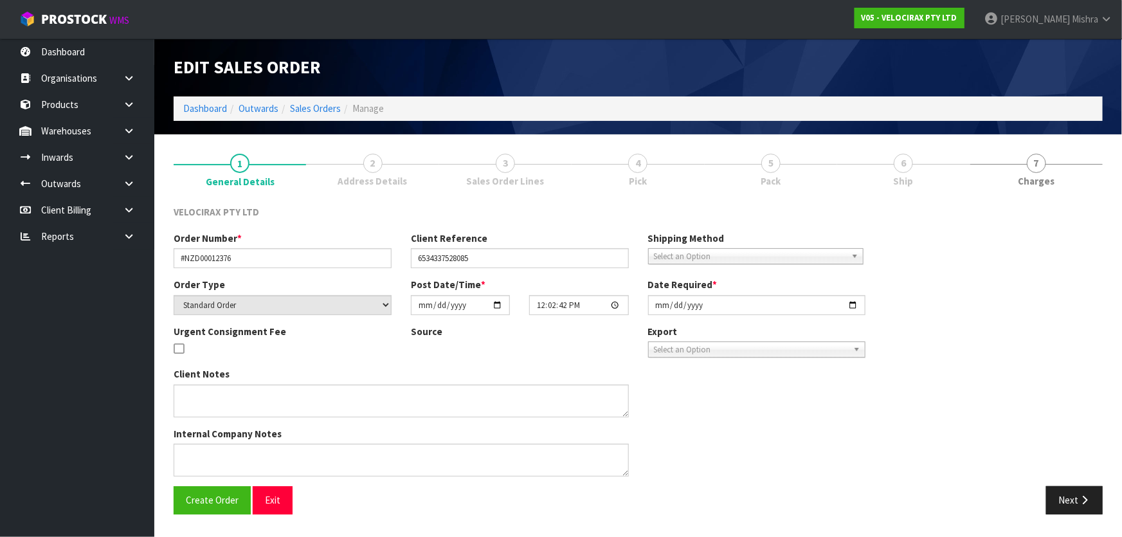
type input "[DATE]"
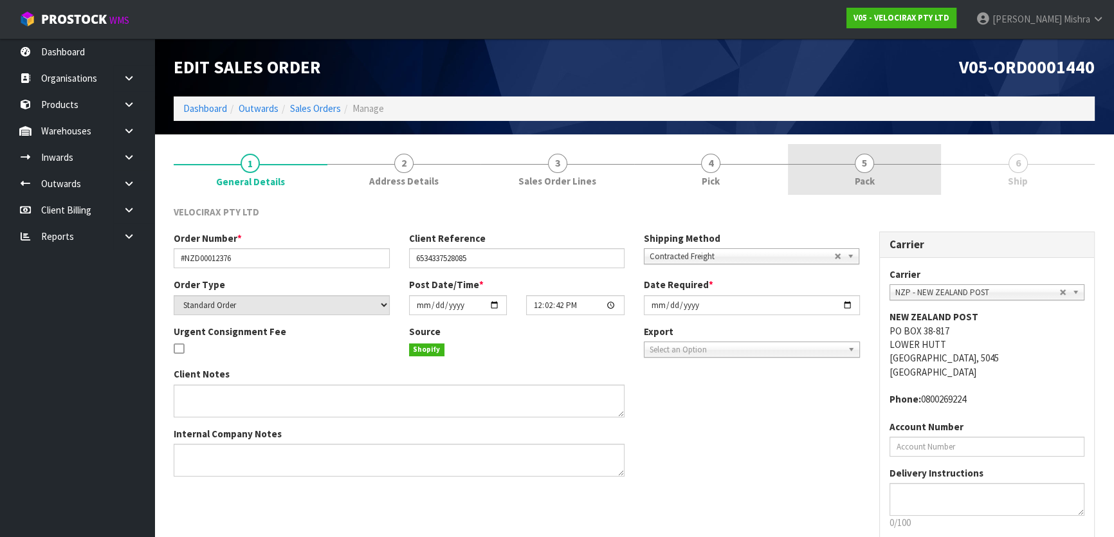
click at [911, 172] on link "5 Pack" at bounding box center [865, 169] width 154 height 51
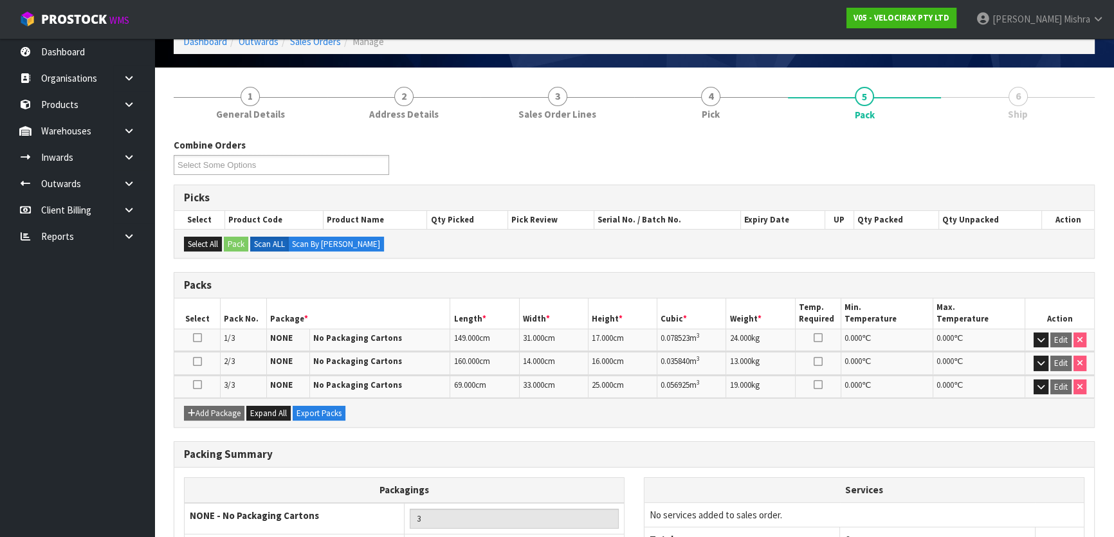
scroll to position [170, 0]
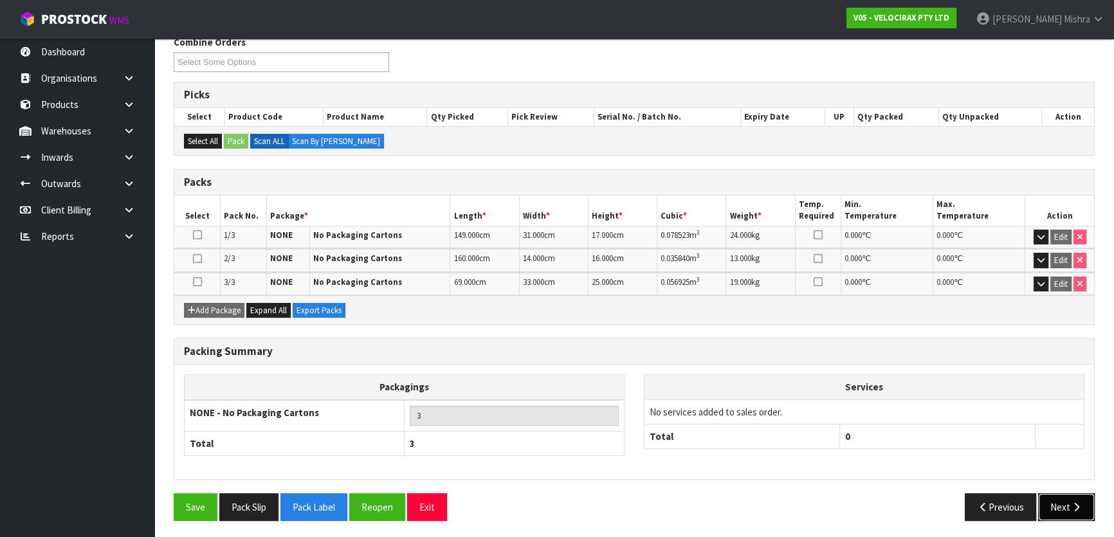
click at [1073, 493] on button "Next" at bounding box center [1066, 507] width 57 height 28
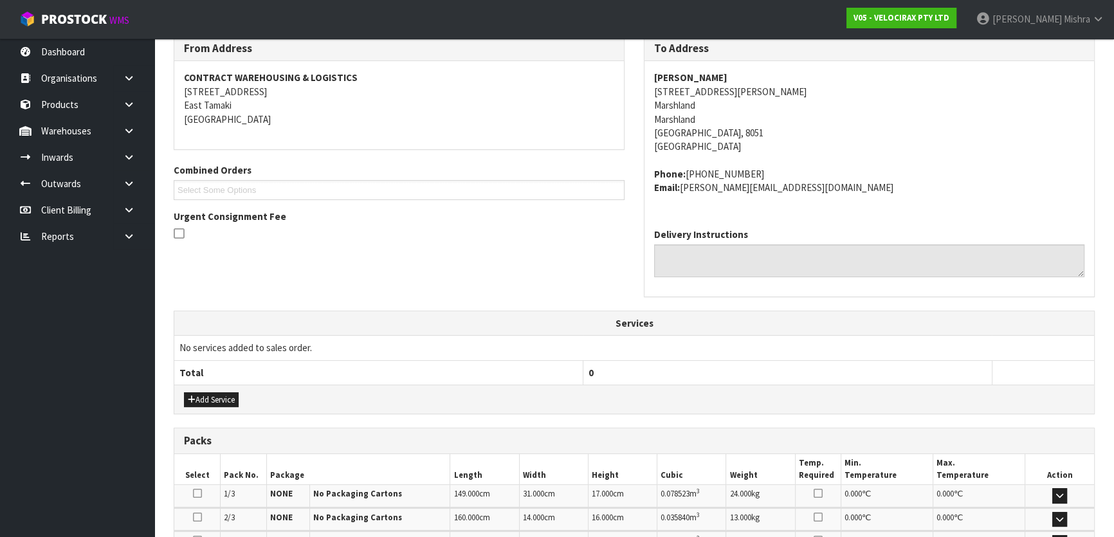
click at [690, 75] on strong "[PERSON_NAME]" at bounding box center [690, 77] width 73 height 12
copy strong "[PERSON_NAME]"
click at [698, 90] on address "[PERSON_NAME] [STREET_ADDRESS][PERSON_NAME]" at bounding box center [869, 112] width 430 height 83
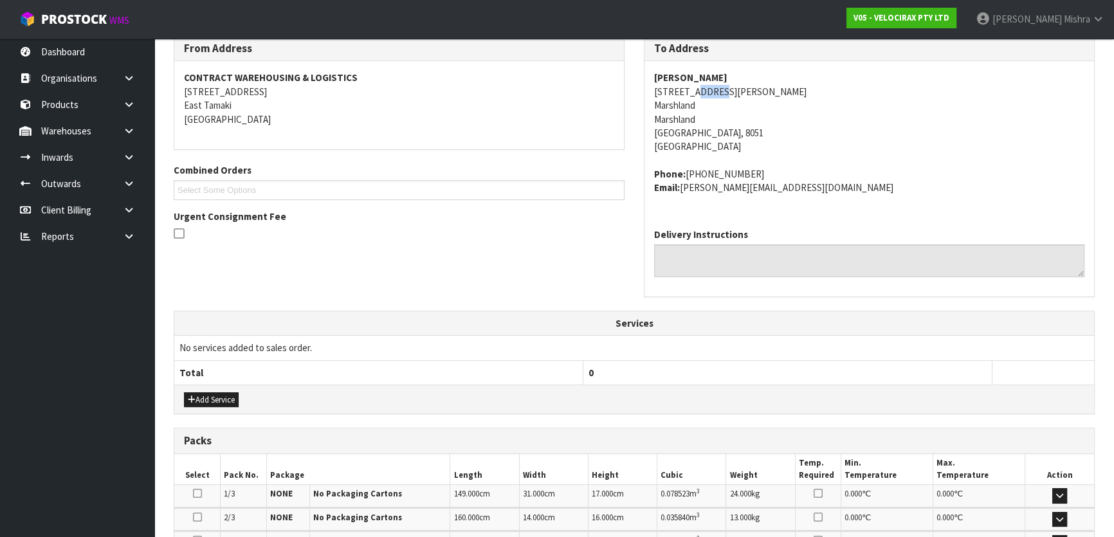
click at [698, 90] on address "[PERSON_NAME] [STREET_ADDRESS][PERSON_NAME]" at bounding box center [869, 112] width 430 height 83
copy address "[STREET_ADDRESS][PERSON_NAME]"
copy address "[PHONE_NUMBER]"
drag, startPoint x: 749, startPoint y: 172, endPoint x: 685, endPoint y: 172, distance: 63.7
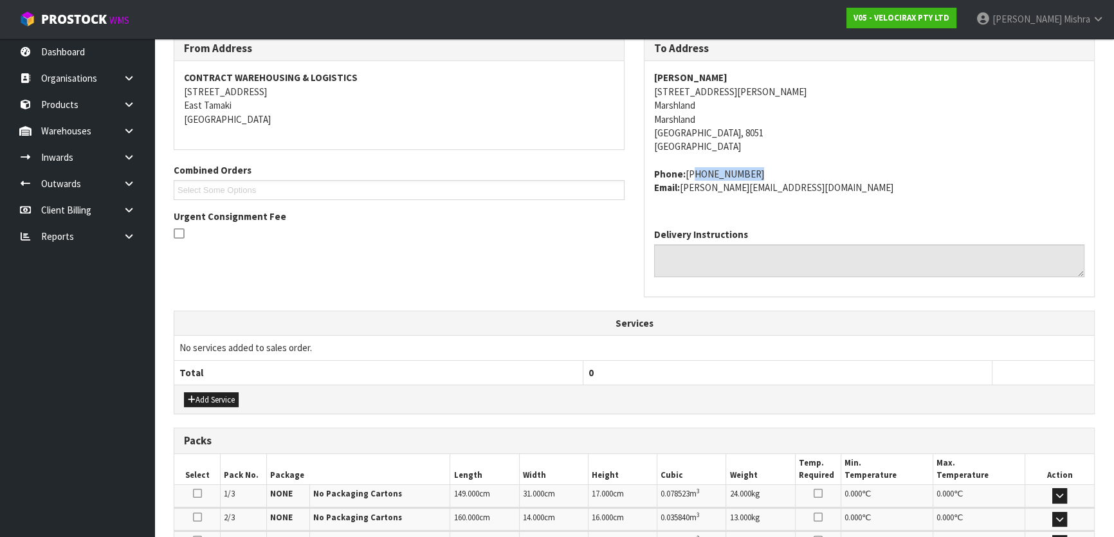
click at [685, 172] on address "Phone: [PHONE_NUMBER] Email: [PERSON_NAME][EMAIL_ADDRESS][DOMAIN_NAME]" at bounding box center [869, 181] width 430 height 28
drag, startPoint x: 802, startPoint y: 197, endPoint x: 682, endPoint y: 186, distance: 120.7
click at [682, 186] on div "[PERSON_NAME] [STREET_ADDRESS][PERSON_NAME] Phone: [PHONE_NUMBER] Email: [PERSO…" at bounding box center [869, 139] width 450 height 156
copy address "[PERSON_NAME][EMAIL_ADDRESS][DOMAIN_NAME]"
click at [710, 81] on strong "[PERSON_NAME]" at bounding box center [690, 77] width 73 height 12
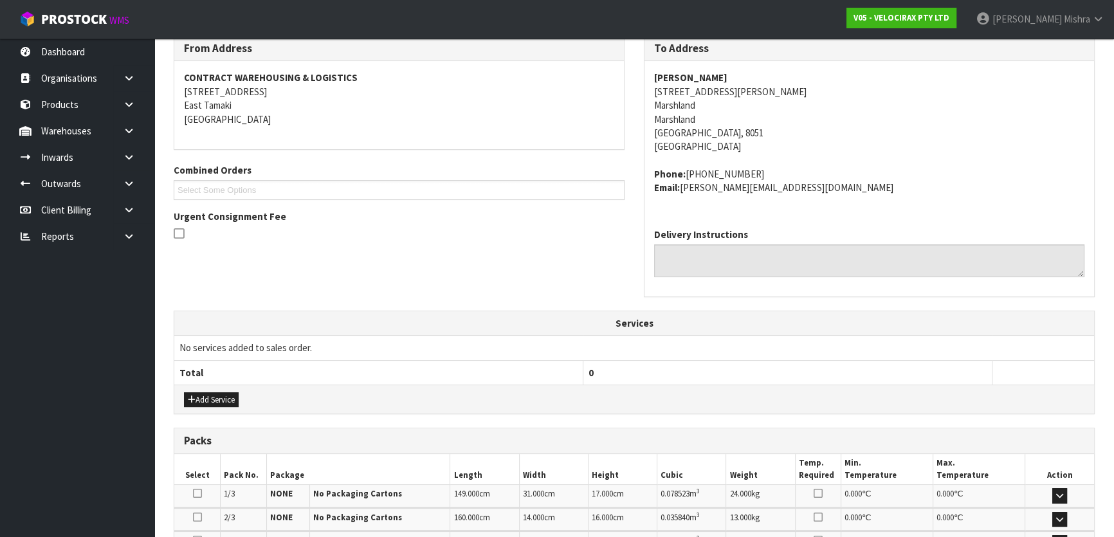
click at [711, 79] on strong "[PERSON_NAME]" at bounding box center [690, 77] width 73 height 12
copy strong "[PERSON_NAME]"
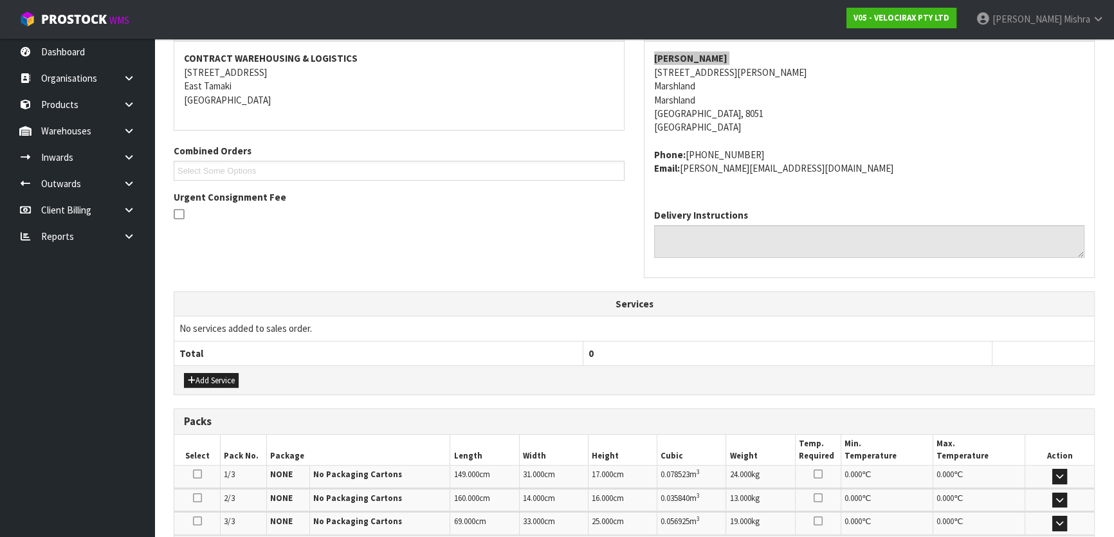
scroll to position [53, 0]
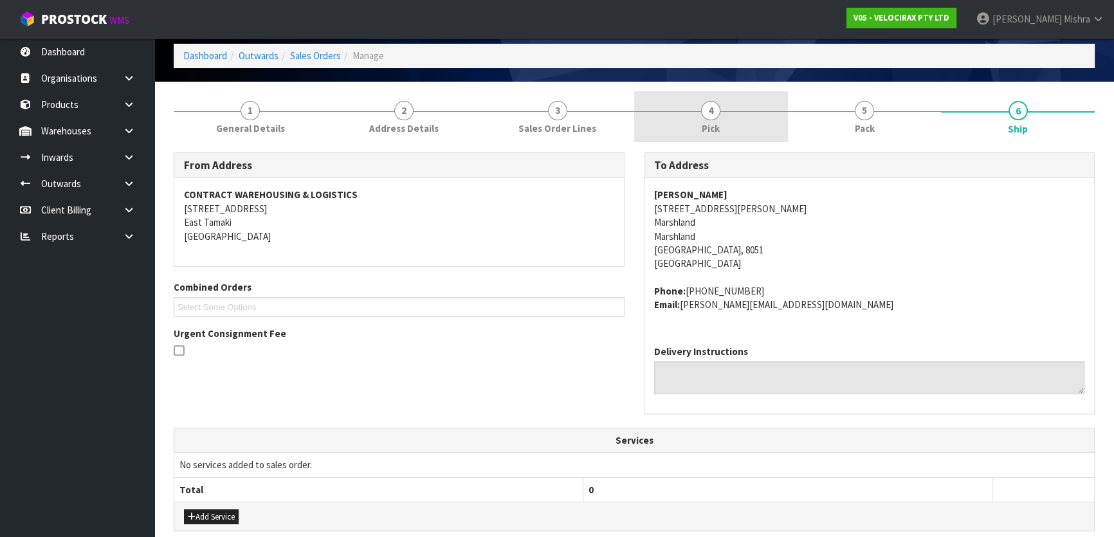
click at [702, 123] on span "Pick" at bounding box center [711, 129] width 18 height 14
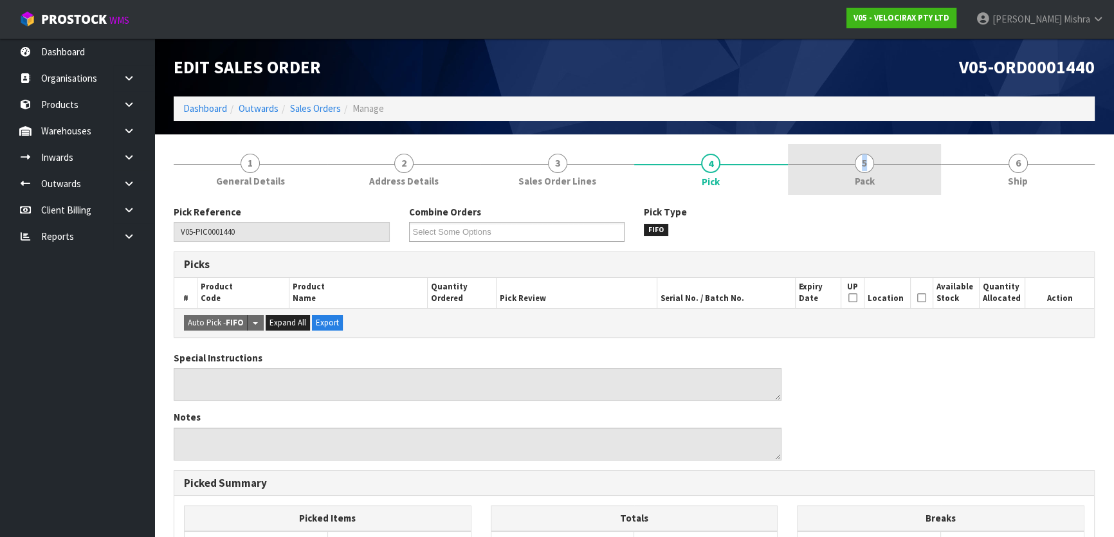
drag, startPoint x: 871, startPoint y: 154, endPoint x: 881, endPoint y: 165, distance: 14.6
click at [871, 156] on link "5 Pack" at bounding box center [865, 169] width 154 height 51
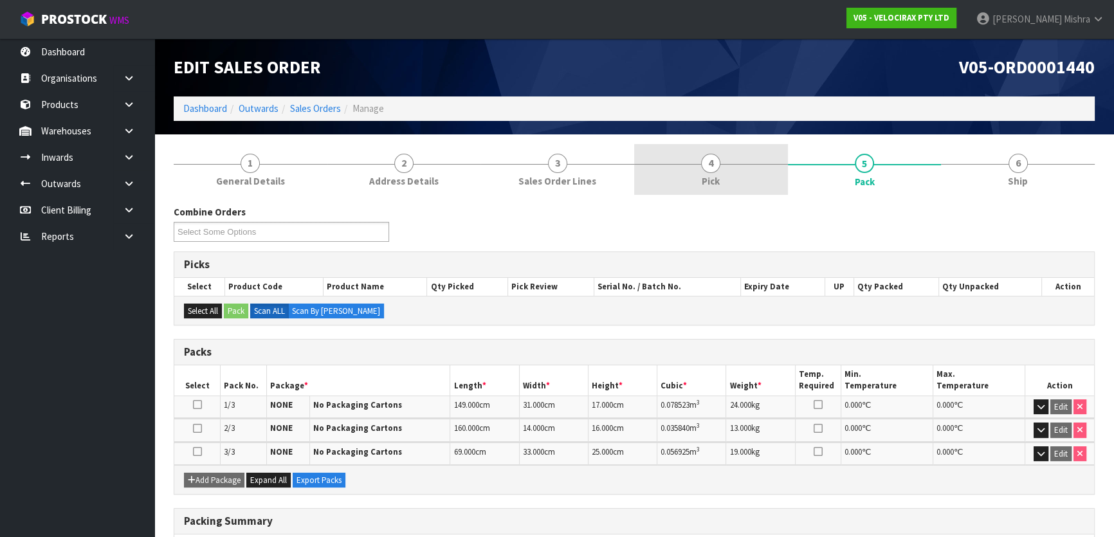
click at [755, 166] on link "4 Pick" at bounding box center [711, 169] width 154 height 51
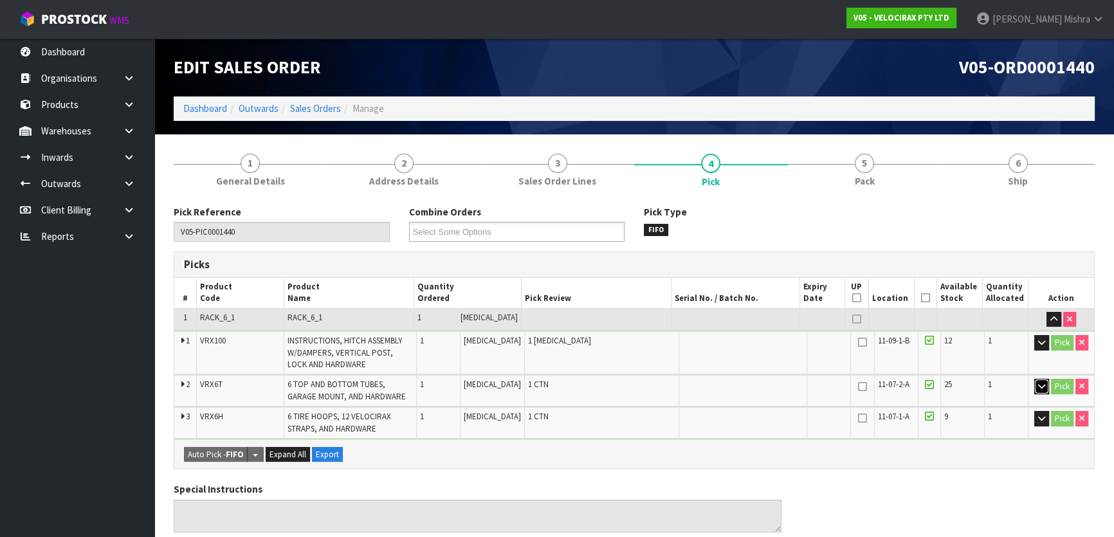
click at [1042, 387] on icon "button" at bounding box center [1041, 386] width 7 height 8
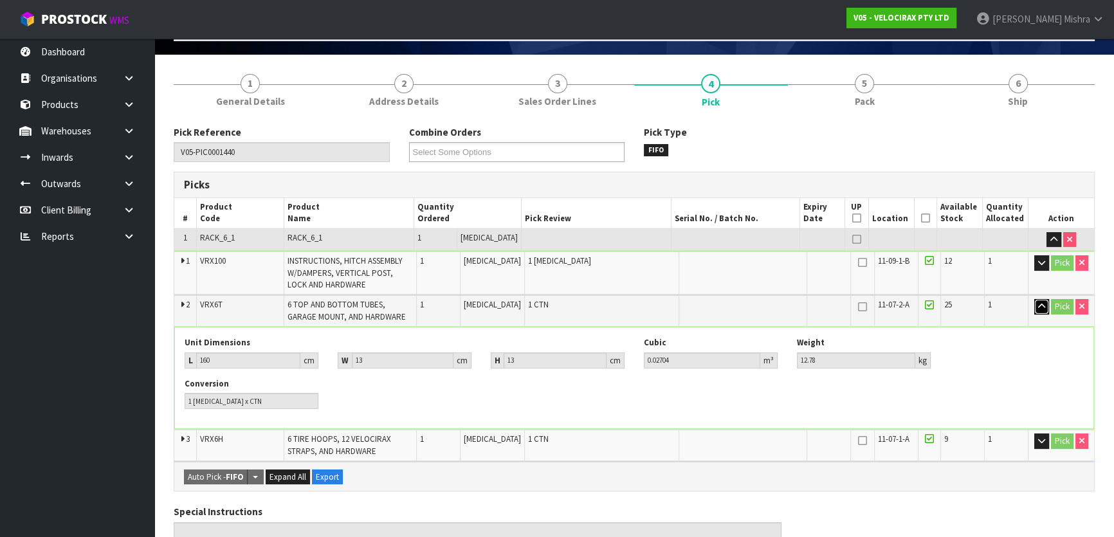
scroll to position [175, 0]
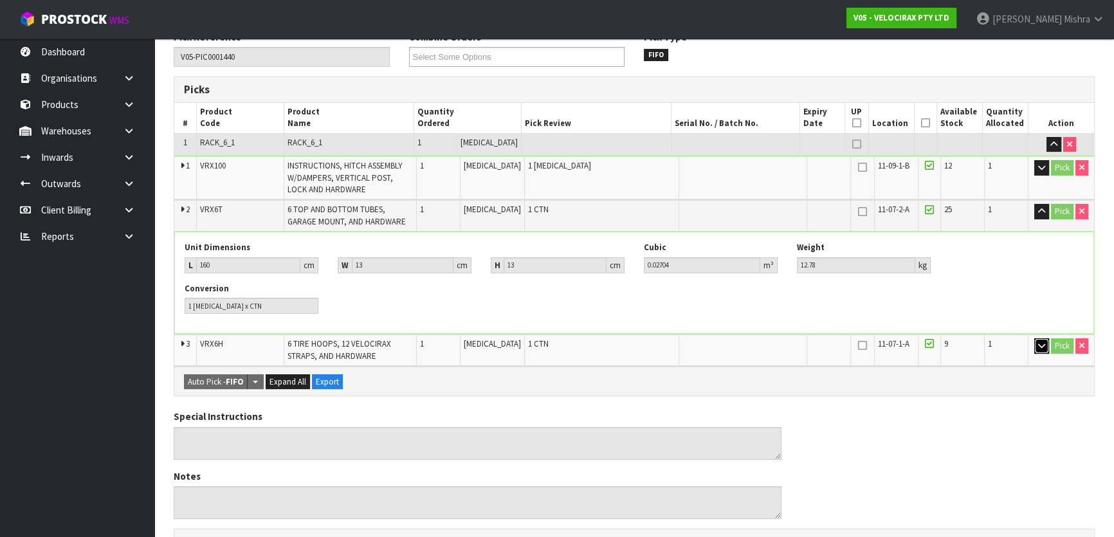
click at [1039, 347] on icon "button" at bounding box center [1041, 345] width 7 height 8
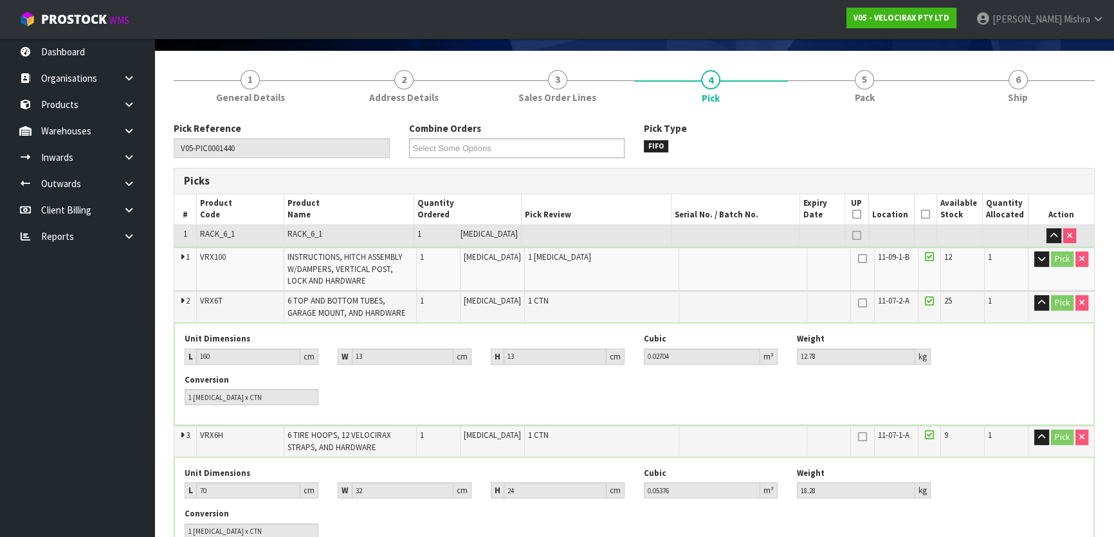
scroll to position [0, 0]
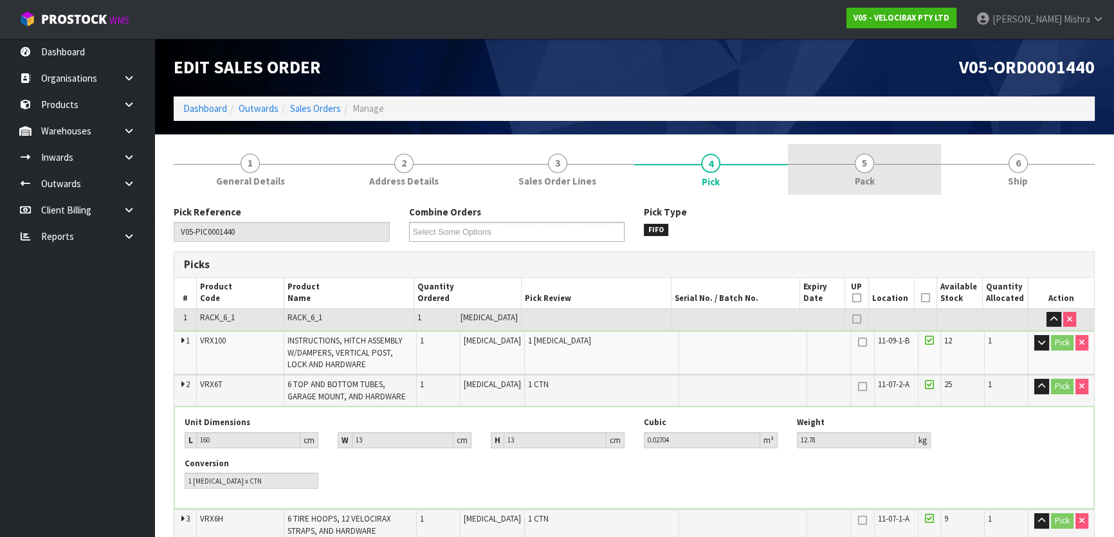
click at [890, 169] on link "5 Pack" at bounding box center [865, 169] width 154 height 51
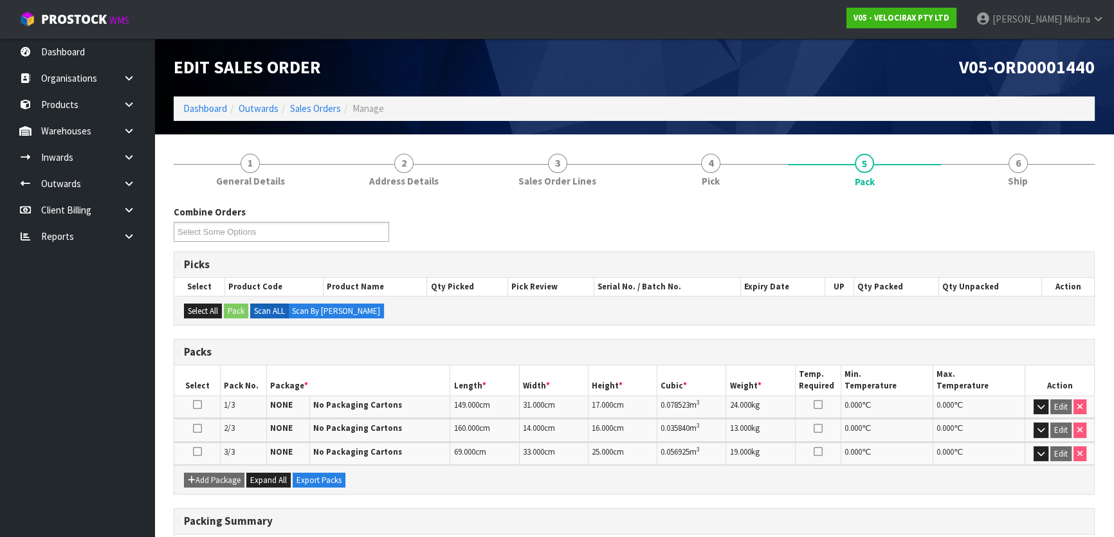
click at [1014, 199] on div "Combine Orders V05-ORD0001440 V05-ORD0001441 Select Some Options Picks Select P…" at bounding box center [634, 447] width 921 height 505
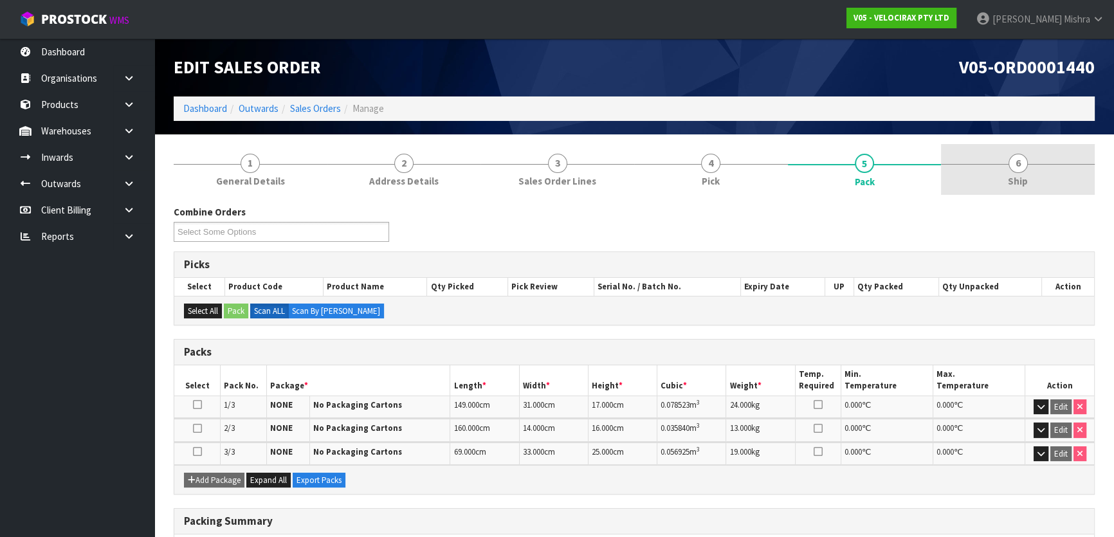
click at [1014, 156] on span "6" at bounding box center [1017, 163] width 19 height 19
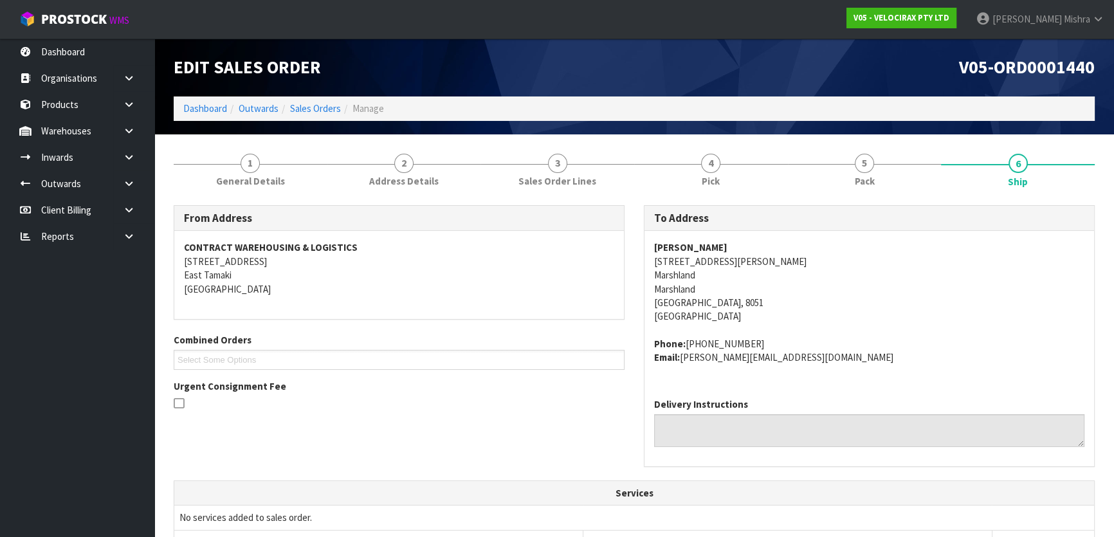
click at [693, 244] on strong "[PERSON_NAME]" at bounding box center [690, 247] width 73 height 12
copy strong "[PERSON_NAME]"
click at [671, 257] on address "[PERSON_NAME] [STREET_ADDRESS][PERSON_NAME]" at bounding box center [869, 282] width 430 height 83
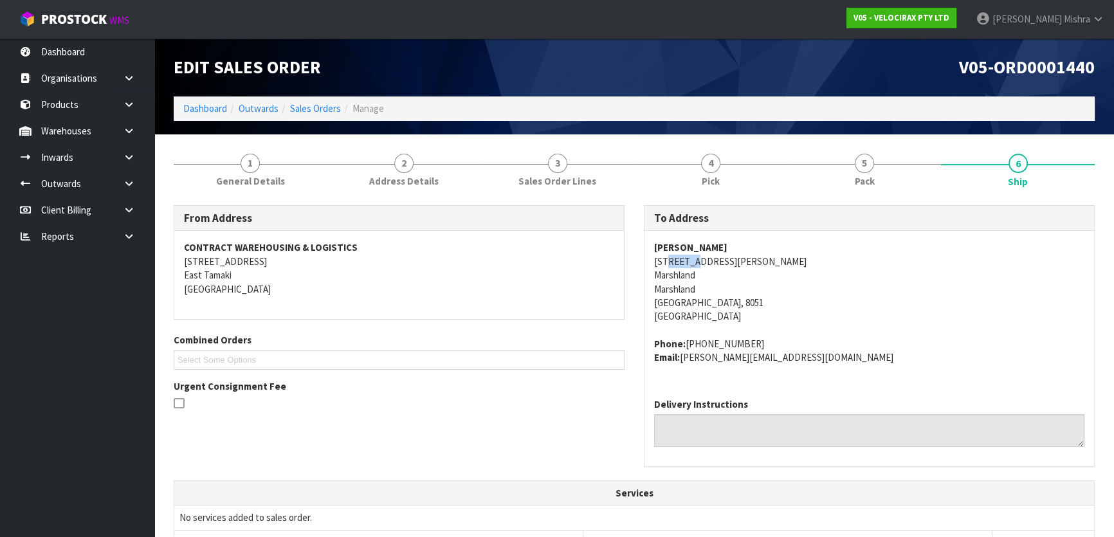
click at [671, 257] on address "[PERSON_NAME] [STREET_ADDRESS][PERSON_NAME]" at bounding box center [869, 282] width 430 height 83
copy address "[STREET_ADDRESS][PERSON_NAME]"
click at [678, 276] on address "[PERSON_NAME] [STREET_ADDRESS][PERSON_NAME]" at bounding box center [869, 282] width 430 height 83
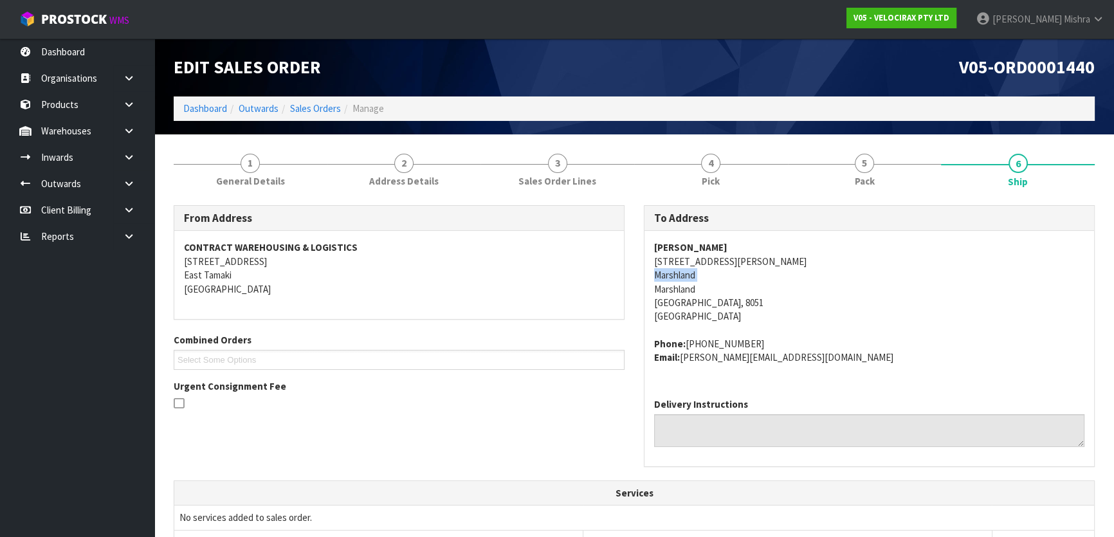
click at [678, 276] on address "[PERSON_NAME] [STREET_ADDRESS][PERSON_NAME]" at bounding box center [869, 282] width 430 height 83
drag, startPoint x: 743, startPoint y: 342, endPoint x: 684, endPoint y: 334, distance: 60.3
click at [684, 334] on span "[PERSON_NAME] [STREET_ADDRESS][PERSON_NAME] Phone: [PHONE_NUMBER] Email: [PERSO…" at bounding box center [869, 302] width 430 height 123
copy address "[PHONE_NUMBER]"
drag, startPoint x: 731, startPoint y: 355, endPoint x: 683, endPoint y: 358, distance: 47.7
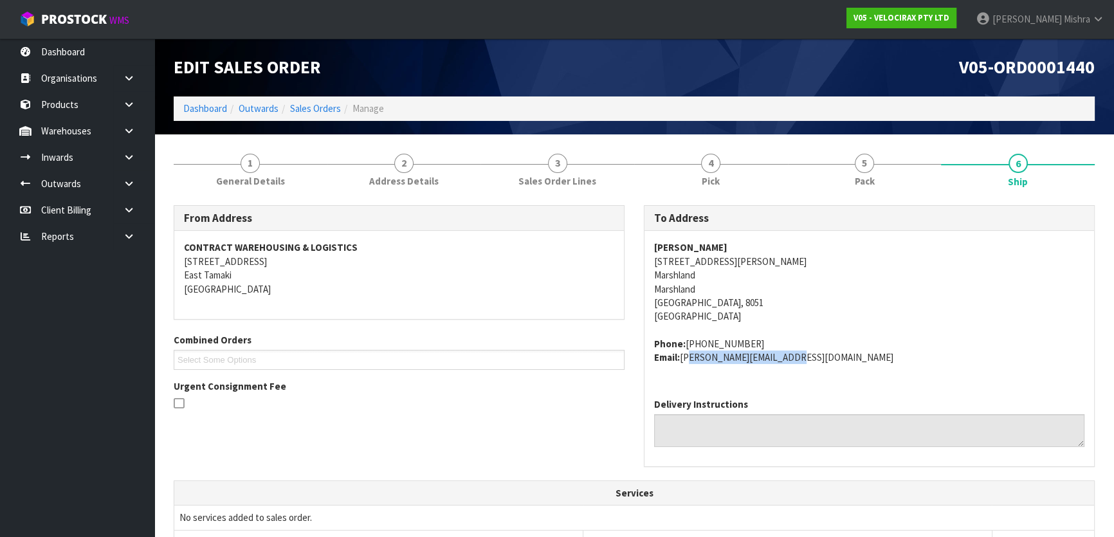
click at [683, 358] on address "Phone: [PHONE_NUMBER] Email: [PERSON_NAME][EMAIL_ADDRESS][DOMAIN_NAME]" at bounding box center [869, 351] width 430 height 28
copy address "[PERSON_NAME][EMAIL_ADDRESS][DOMAIN_NAME]"
click at [698, 250] on strong "[PERSON_NAME]" at bounding box center [690, 247] width 73 height 12
click at [697, 250] on strong "[PERSON_NAME]" at bounding box center [690, 247] width 73 height 12
click at [697, 249] on strong "[PERSON_NAME]" at bounding box center [690, 247] width 73 height 12
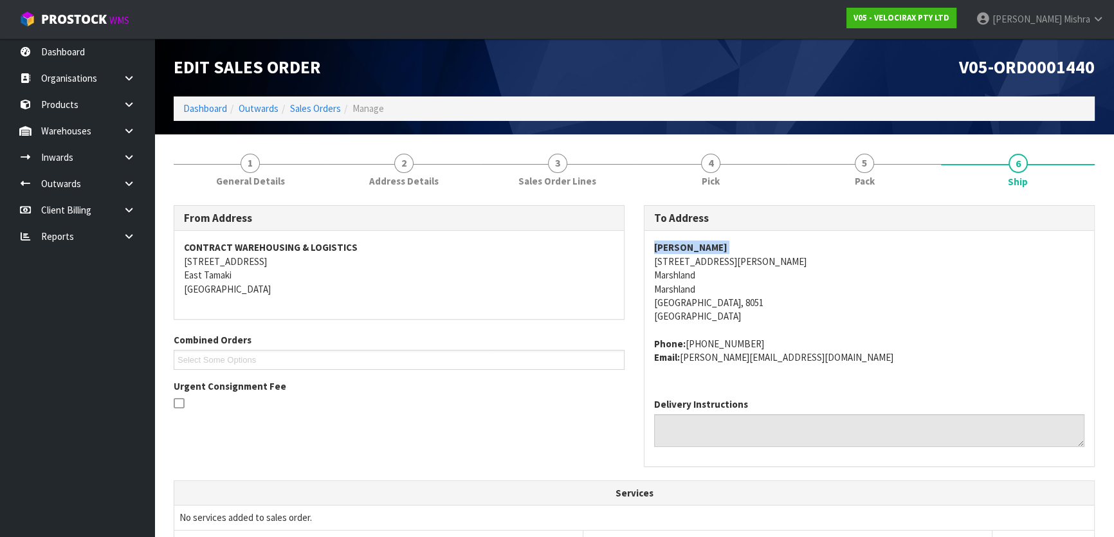
copy strong "[PERSON_NAME]"
click at [286, 174] on link "1 General Details" at bounding box center [251, 169] width 154 height 51
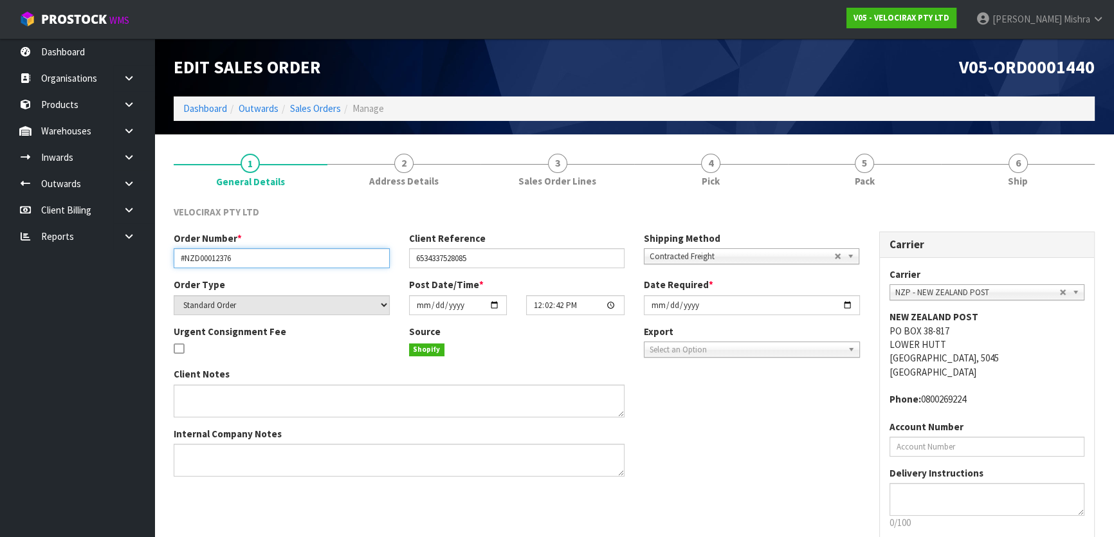
drag, startPoint x: 275, startPoint y: 259, endPoint x: 112, endPoint y: 255, distance: 162.7
click at [118, 257] on body "Toggle navigation ProStock WMS V05 - VELOCIRAX PTY LTD [PERSON_NAME] Logout Das…" at bounding box center [557, 268] width 1114 height 537
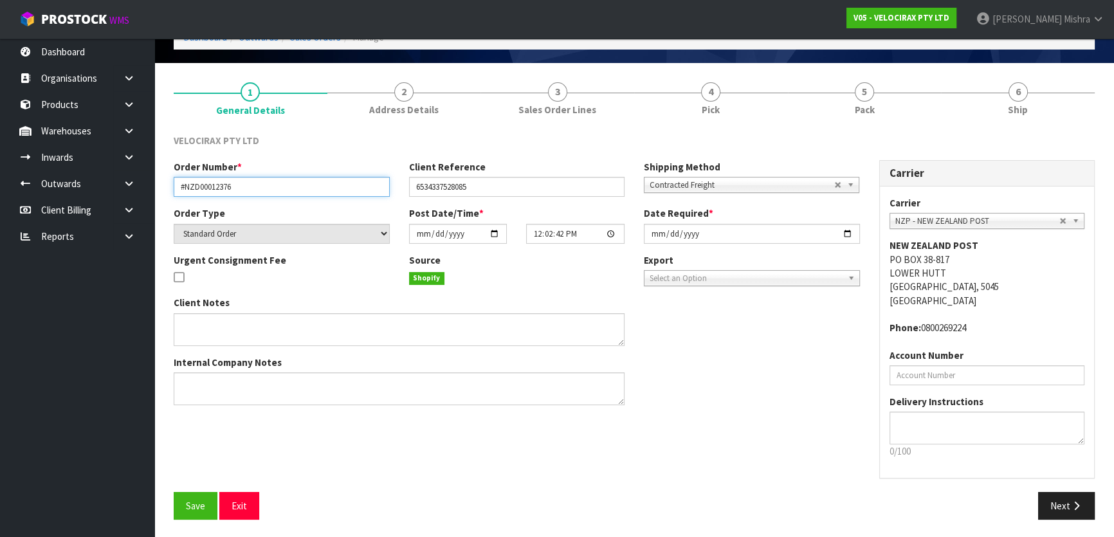
scroll to position [72, 0]
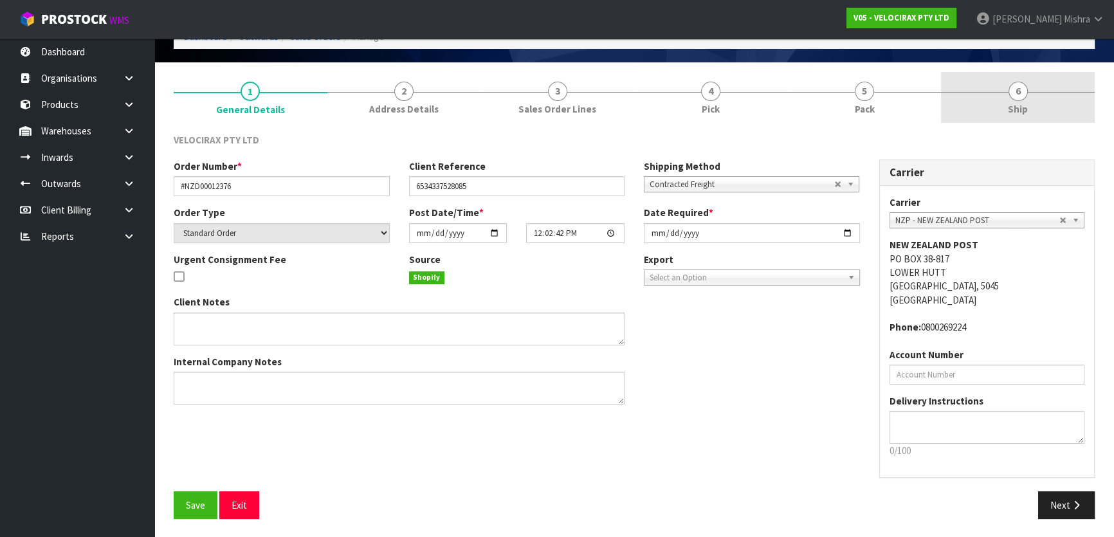
click at [1017, 104] on span "Ship" at bounding box center [1018, 109] width 20 height 14
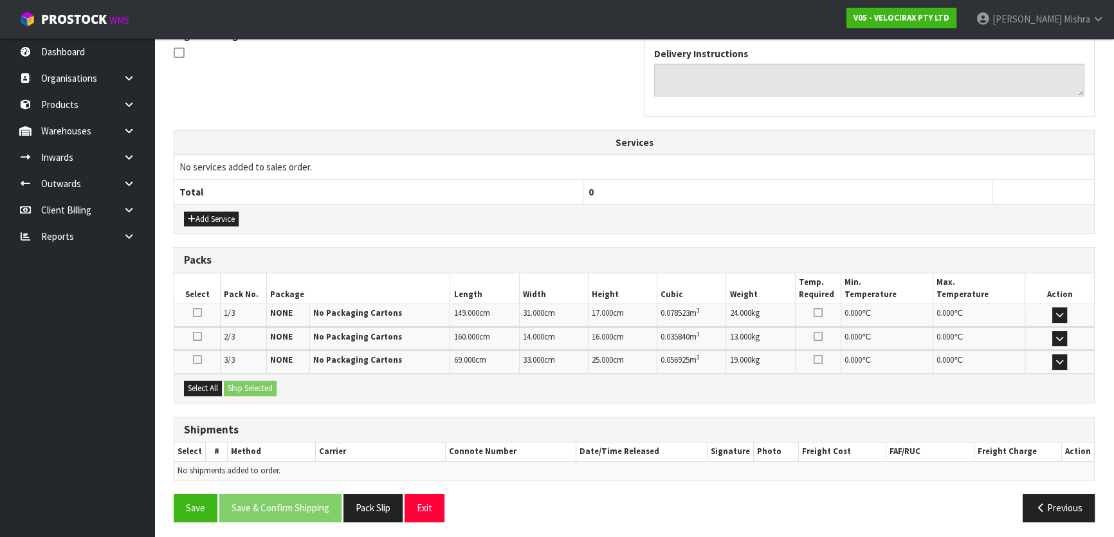
scroll to position [351, 0]
click at [209, 383] on button "Select All" at bounding box center [203, 387] width 38 height 15
click at [237, 380] on button "Ship Selected" at bounding box center [250, 387] width 53 height 15
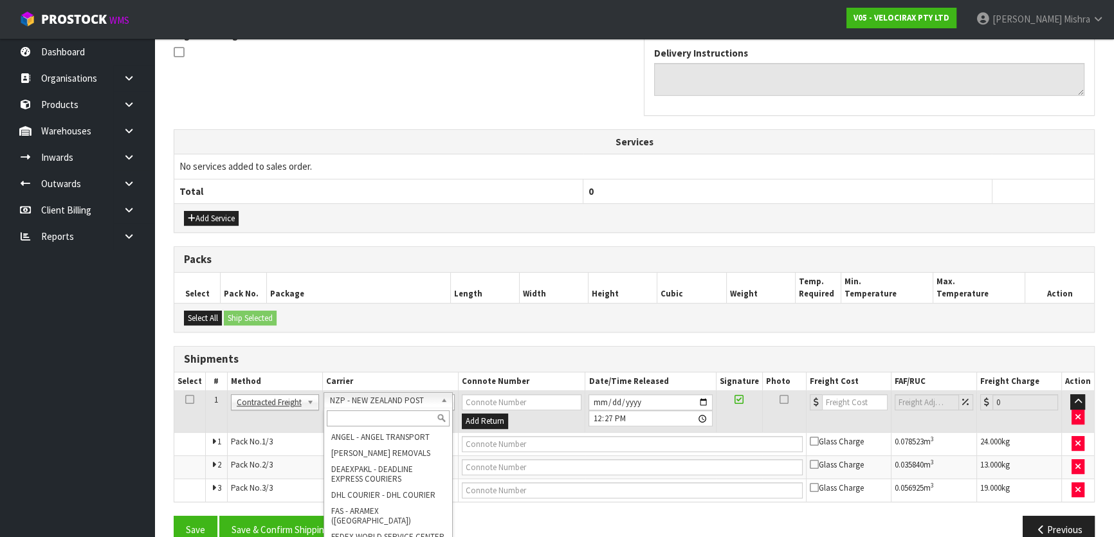
click at [372, 418] on input "text" at bounding box center [388, 418] width 123 height 16
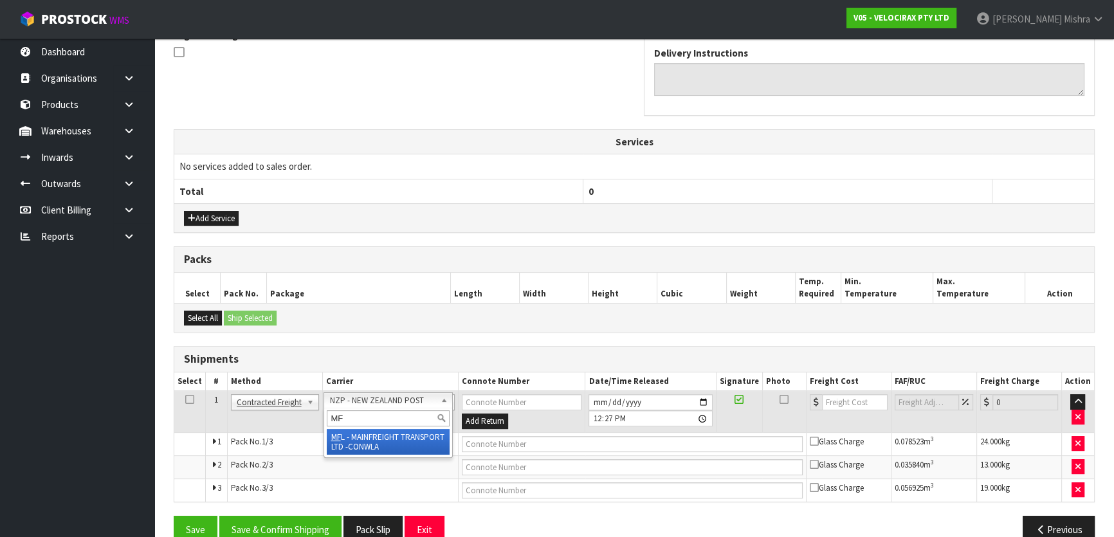
type input "MF"
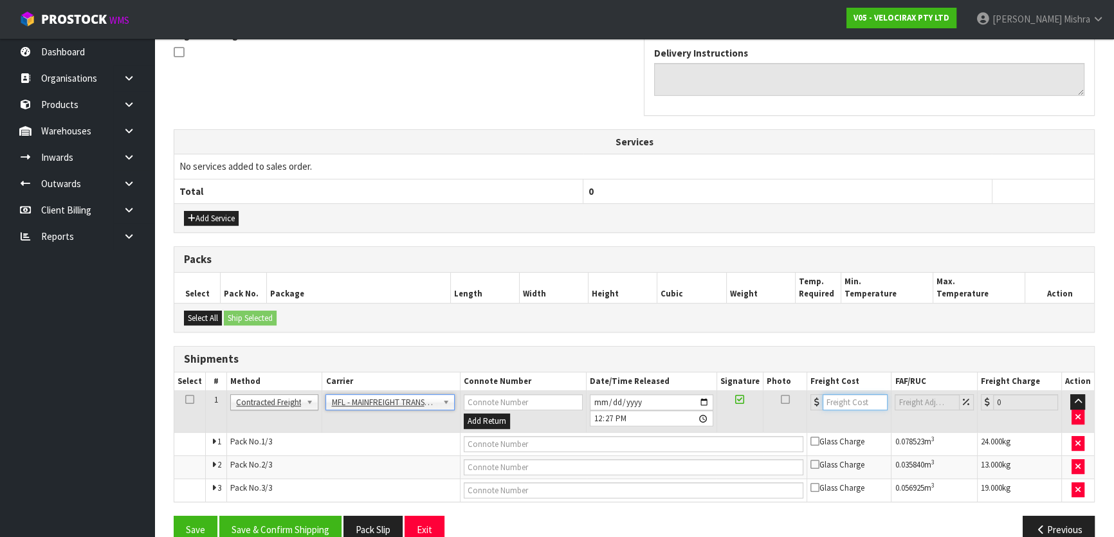
click at [854, 404] on input "number" at bounding box center [854, 402] width 65 height 16
type input "96"
drag, startPoint x: 660, startPoint y: 440, endPoint x: 645, endPoint y: 442, distance: 14.9
click at [660, 440] on input "text" at bounding box center [634, 444] width 340 height 16
paste input "FWM58506716"
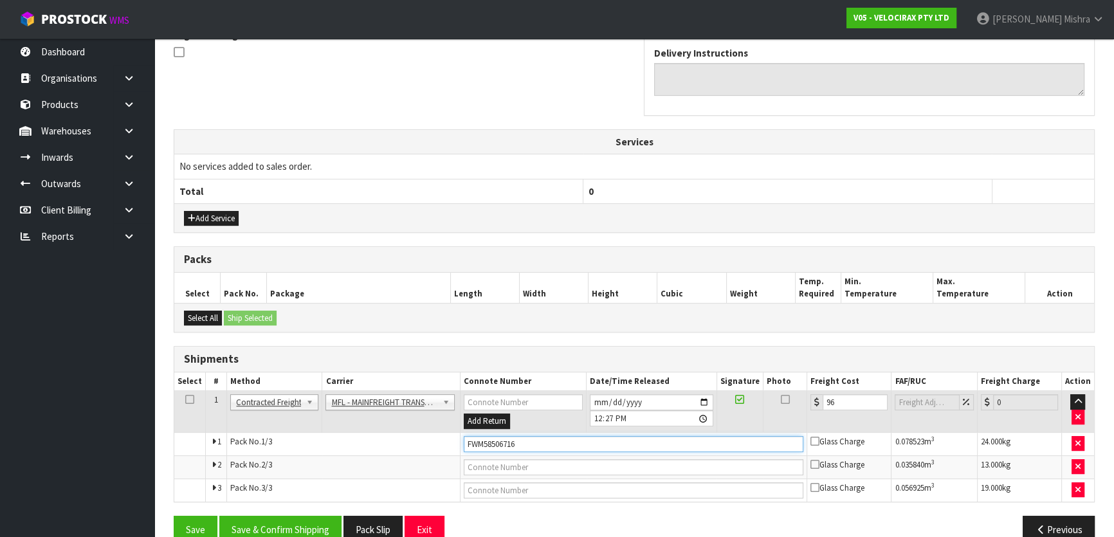
type input "FWM58506716"
click at [278, 512] on div "From Address CONTRACT WAREHOUSING & LOGISTICS [STREET_ADDRESS] Combined Orders …" at bounding box center [634, 204] width 921 height 700
click at [275, 525] on button "Save & Confirm Shipping" at bounding box center [280, 530] width 122 height 28
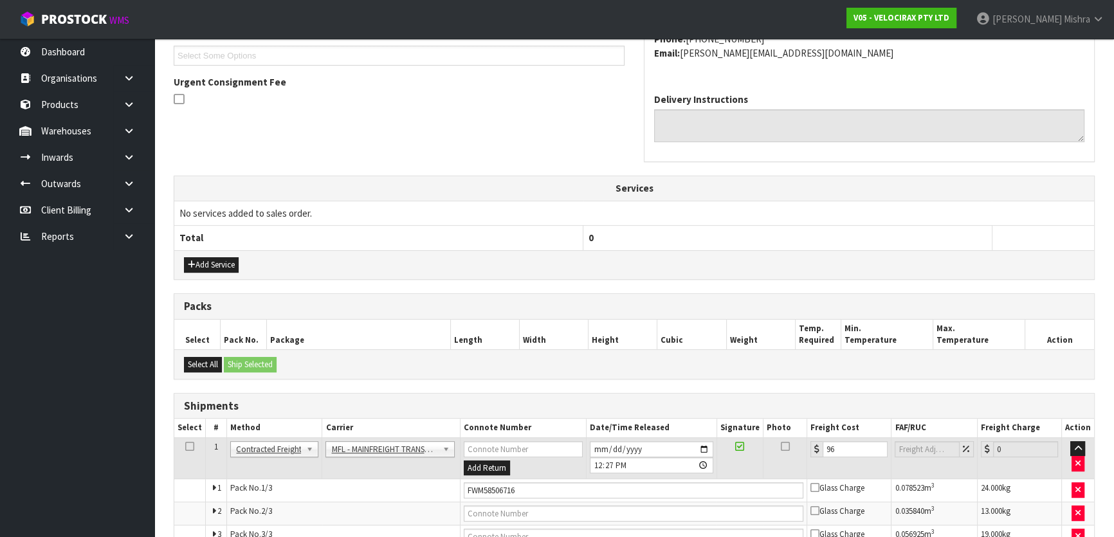
scroll to position [0, 0]
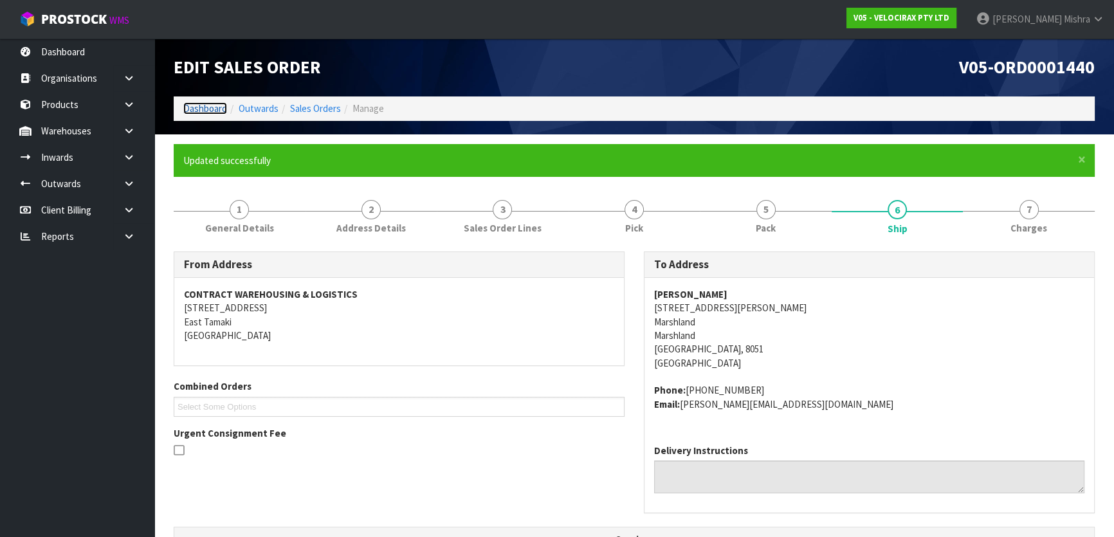
click at [210, 109] on link "Dashboard" at bounding box center [205, 108] width 44 height 12
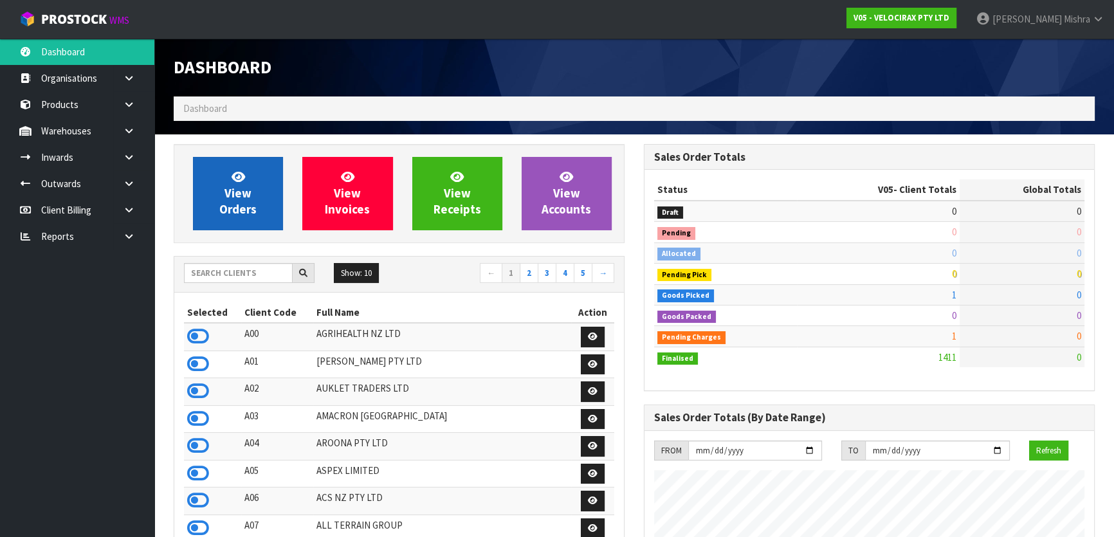
scroll to position [1000, 469]
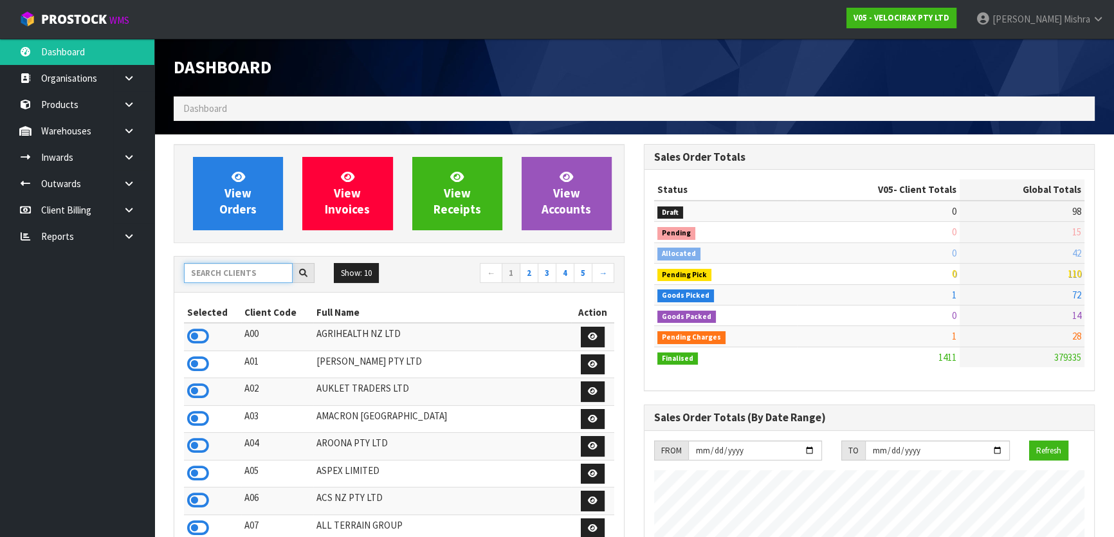
click at [224, 271] on input "text" at bounding box center [238, 273] width 109 height 20
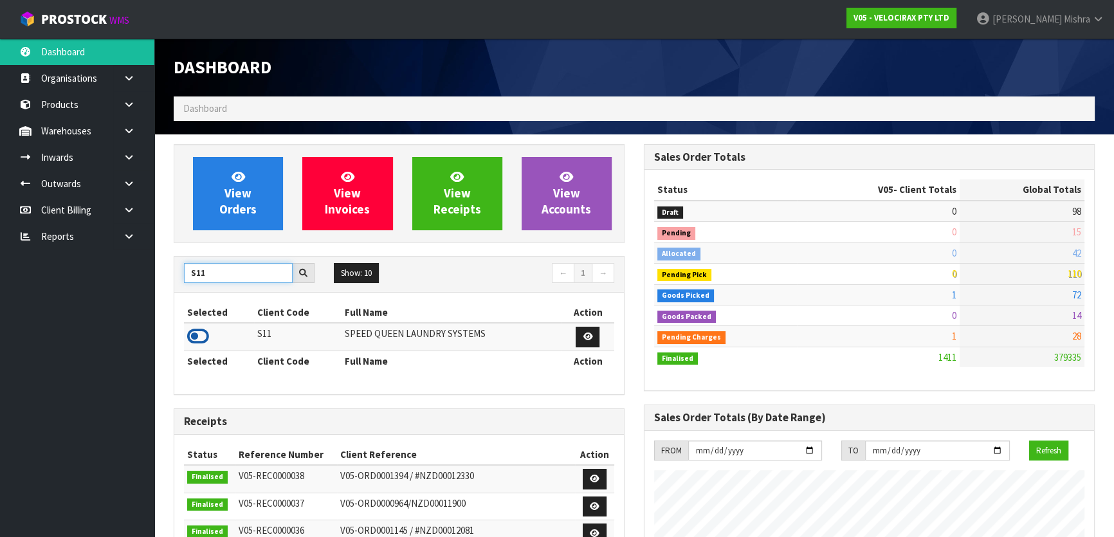
type input "S11"
click at [204, 334] on icon at bounding box center [198, 336] width 22 height 19
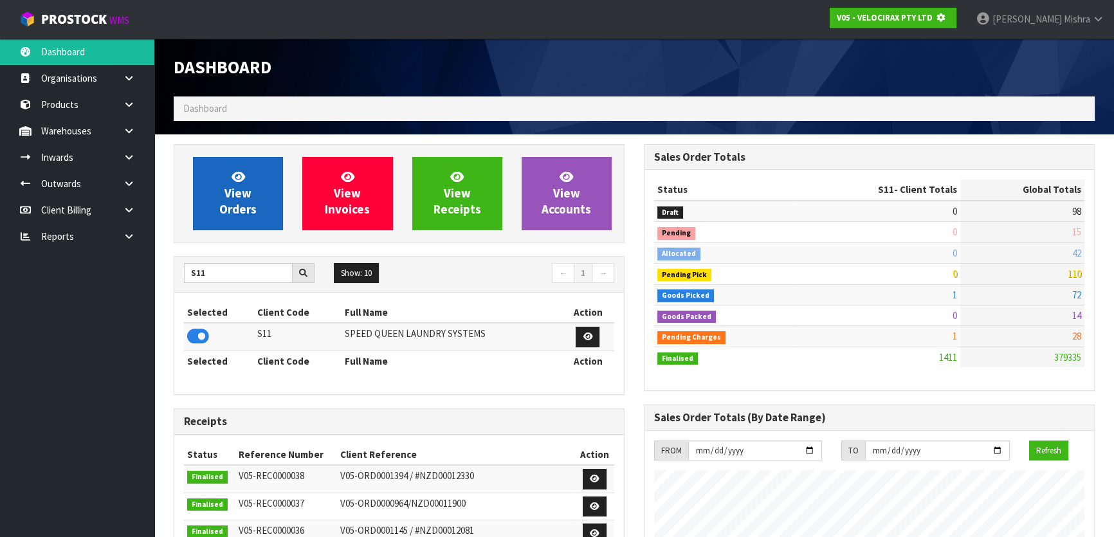
scroll to position [801, 469]
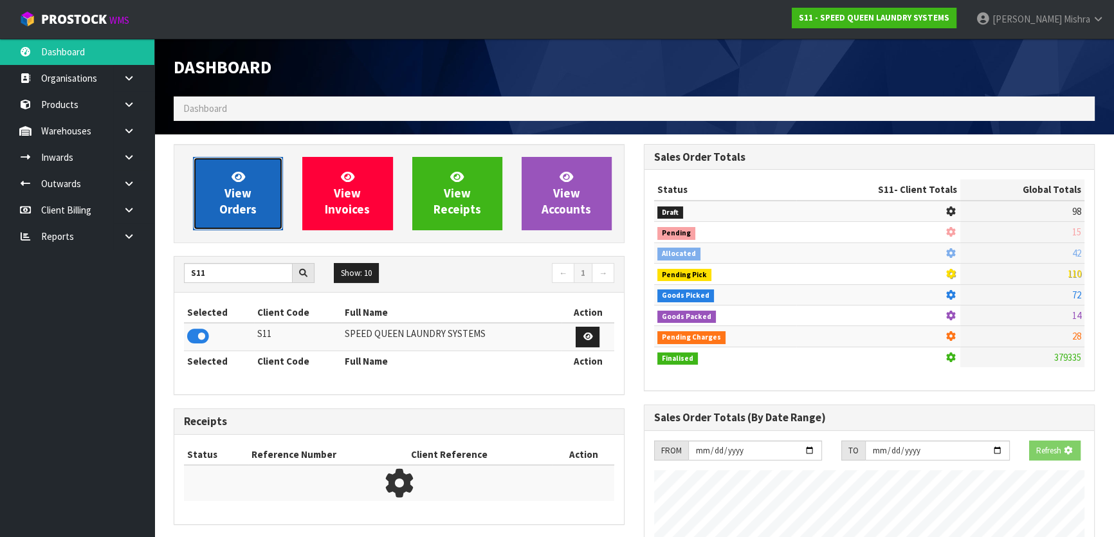
click at [228, 172] on link "View Orders" at bounding box center [238, 193] width 90 height 73
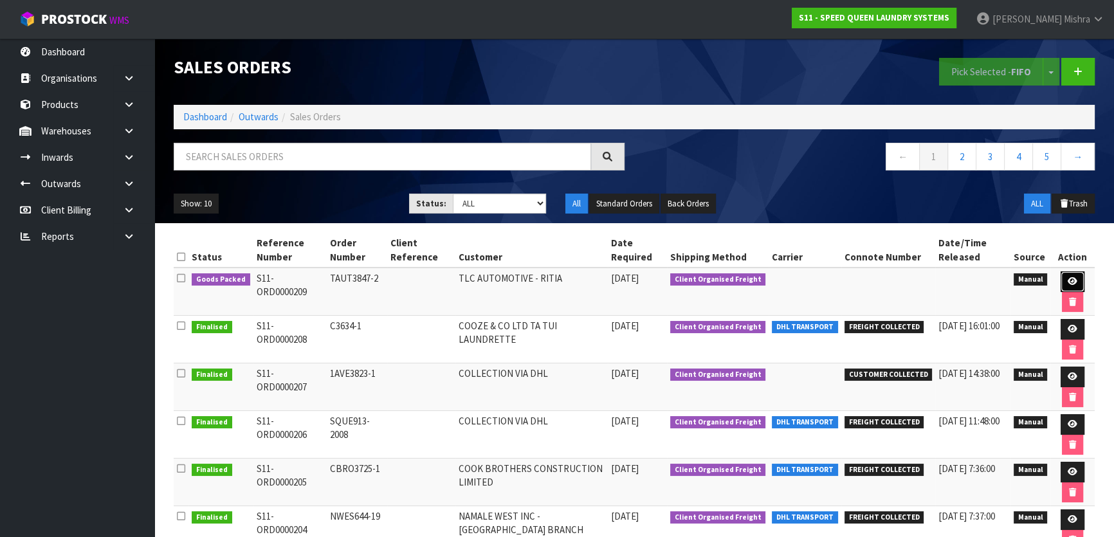
click at [1067, 281] on icon at bounding box center [1072, 281] width 10 height 8
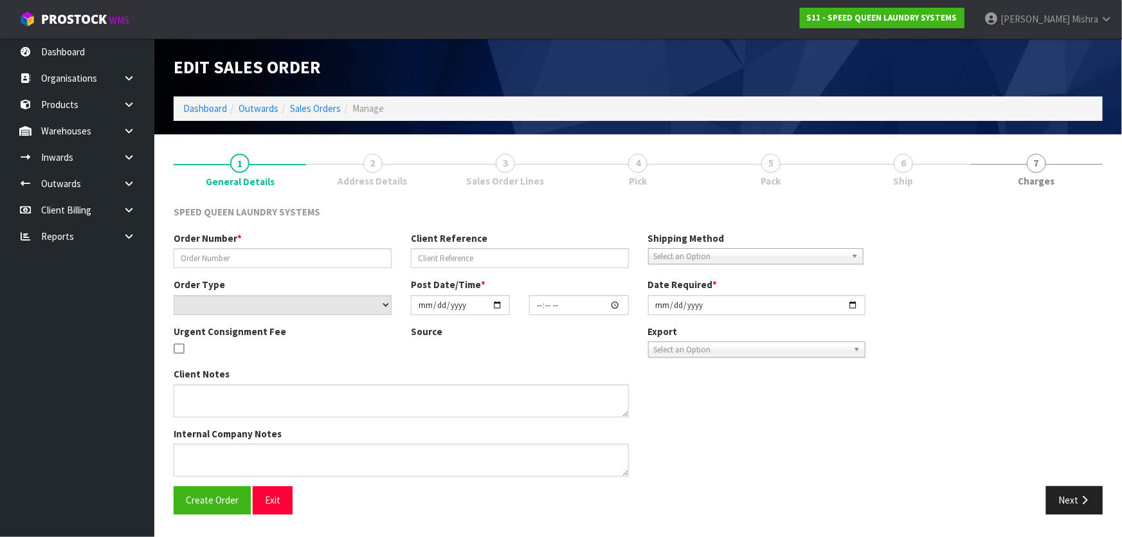
type input "TAUT3847-2"
select select "number:0"
type input "[DATE]"
type input "11:18:00.000"
type input "[DATE]"
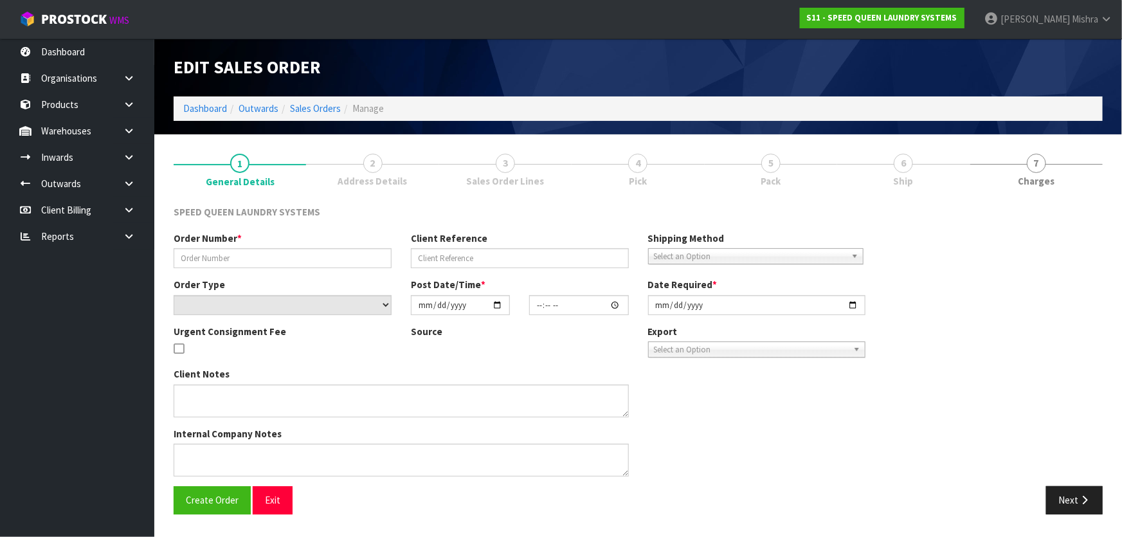
type textarea "CAN WE HAVE THE ATTACHED ORDER PICKED PLEASE AT YOUR EARLIEST CONVENIENCE."
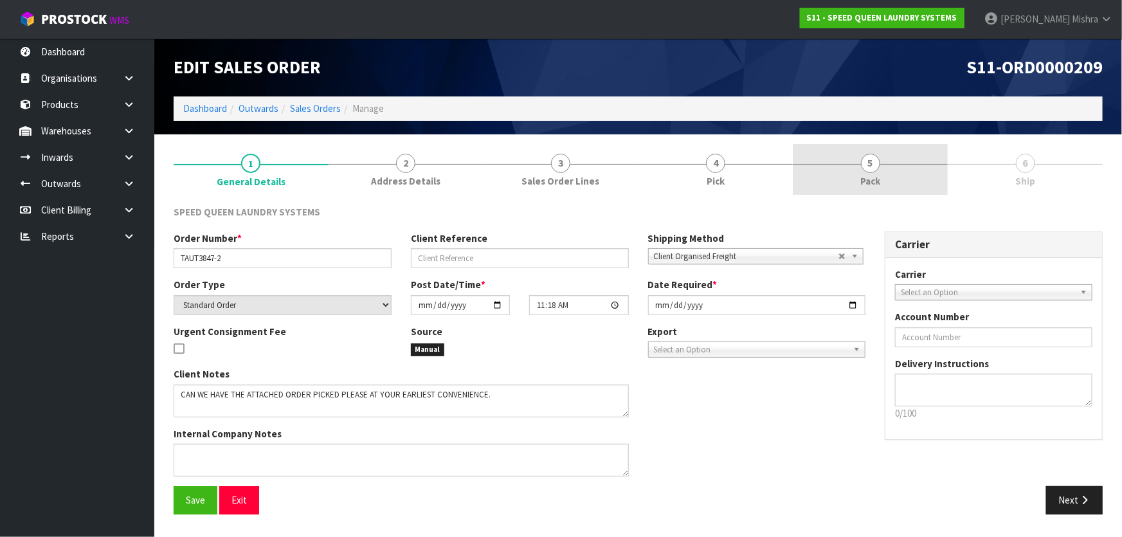
click at [894, 172] on link "5 Pack" at bounding box center [870, 169] width 155 height 51
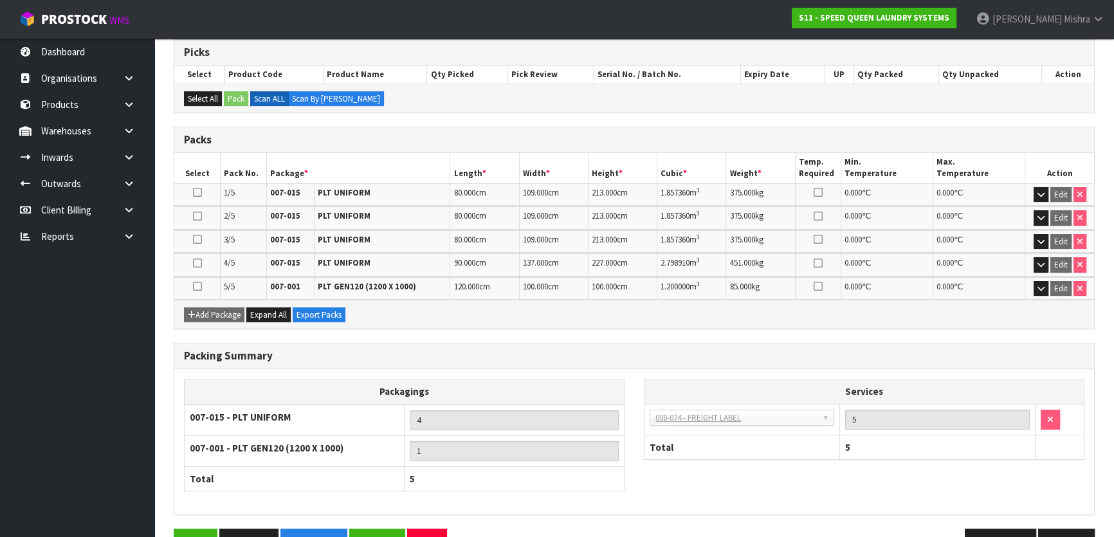
scroll to position [247, 0]
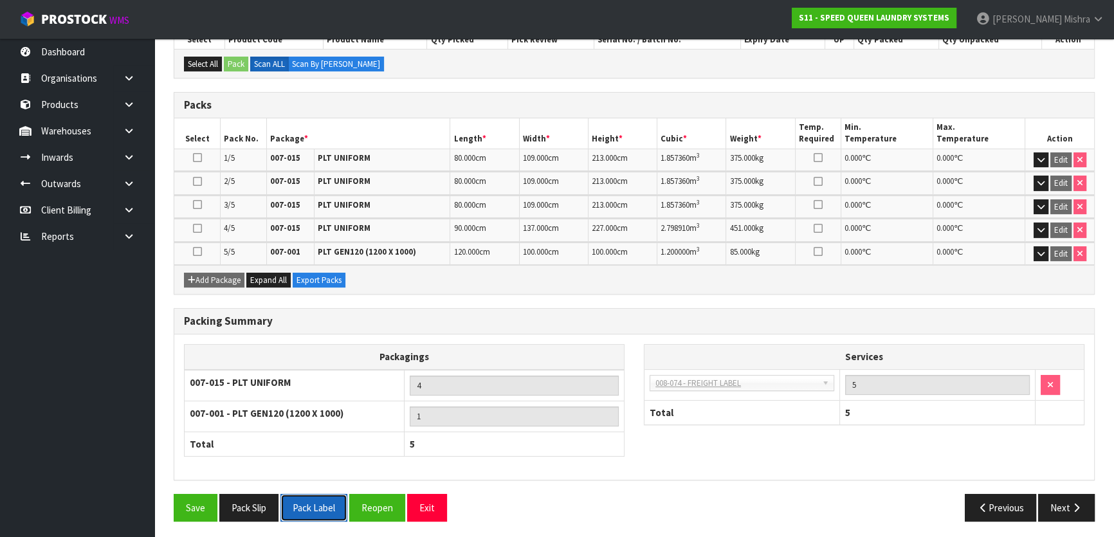
click at [315, 500] on button "Pack Label" at bounding box center [313, 508] width 67 height 28
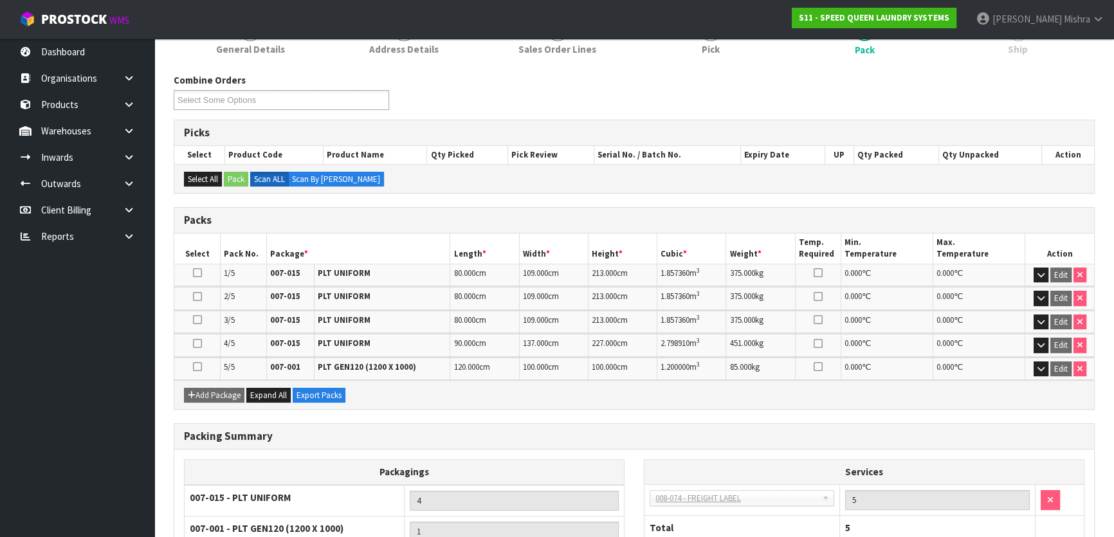
scroll to position [0, 0]
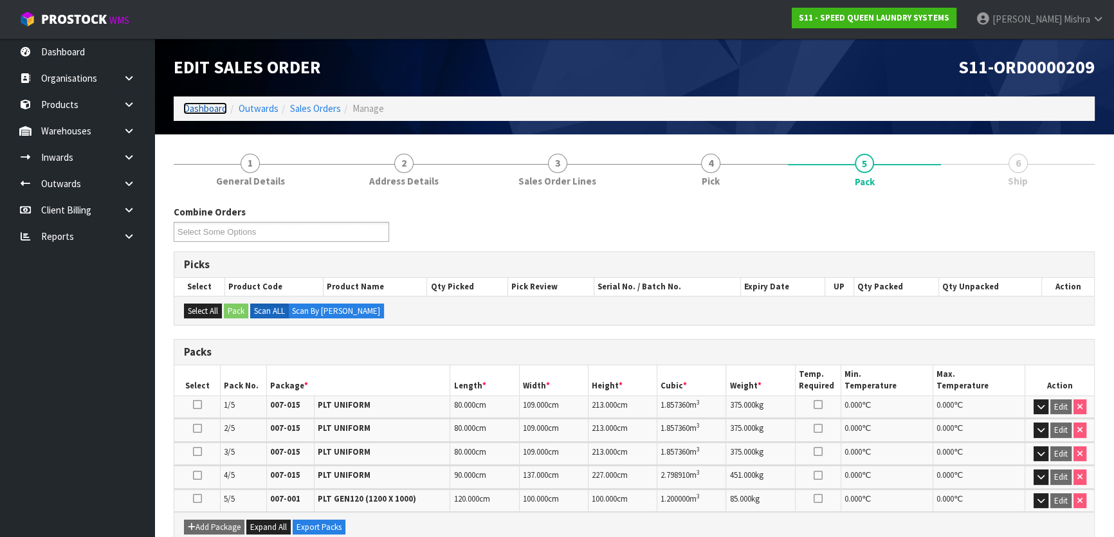
click at [206, 104] on link "Dashboard" at bounding box center [205, 108] width 44 height 12
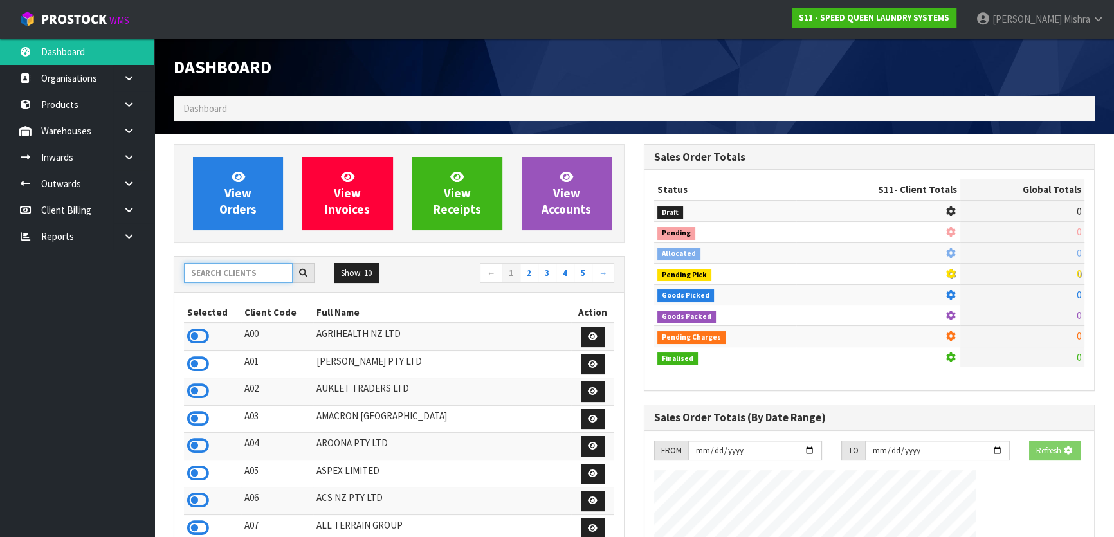
click at [219, 271] on input "text" at bounding box center [238, 273] width 109 height 20
type input "E04"
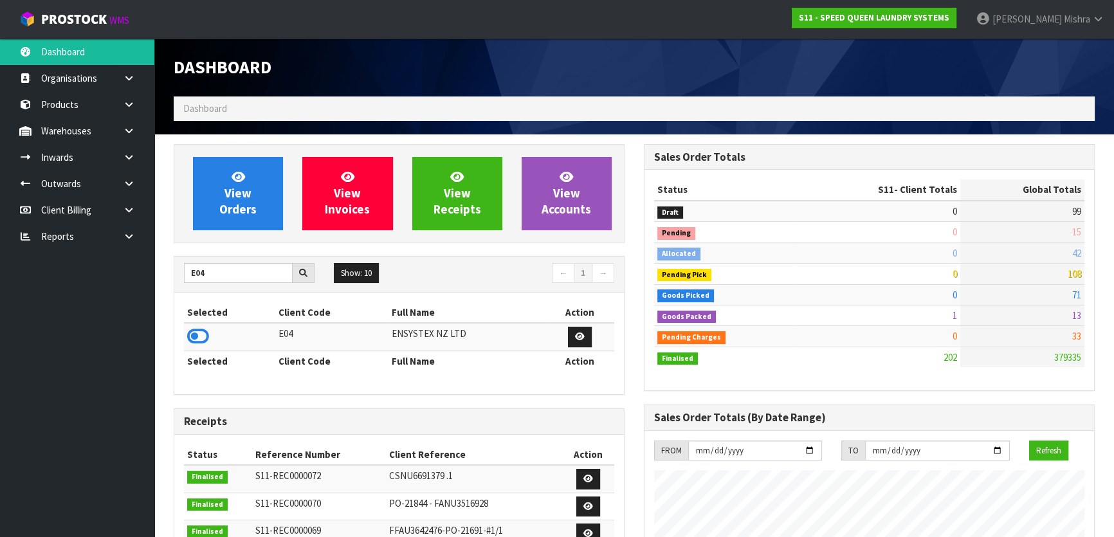
click at [209, 332] on td at bounding box center [229, 337] width 91 height 28
click at [206, 346] on link at bounding box center [198, 340] width 22 height 12
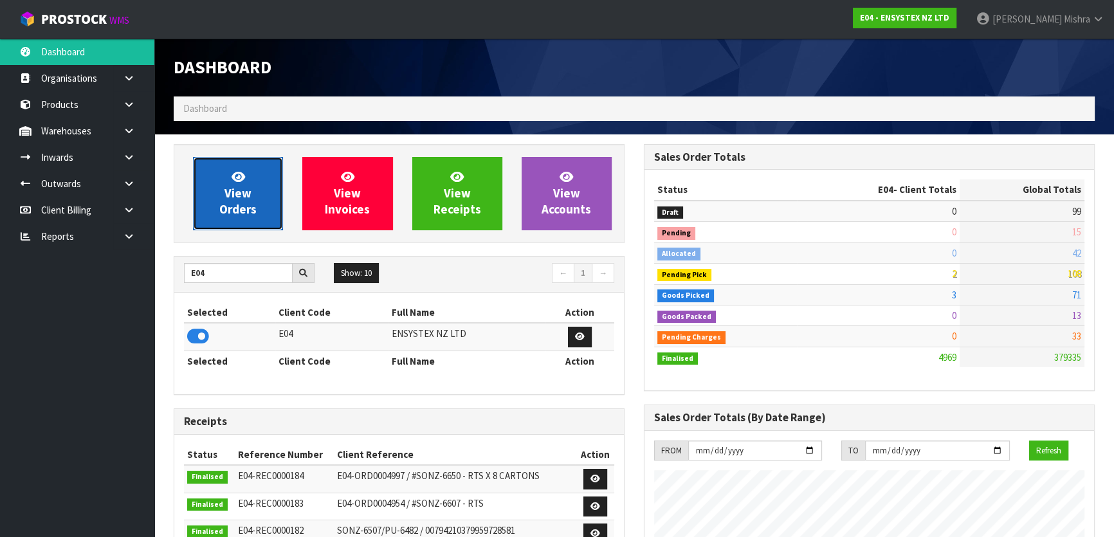
scroll to position [972, 469]
click at [239, 191] on span "View Orders" at bounding box center [237, 193] width 37 height 48
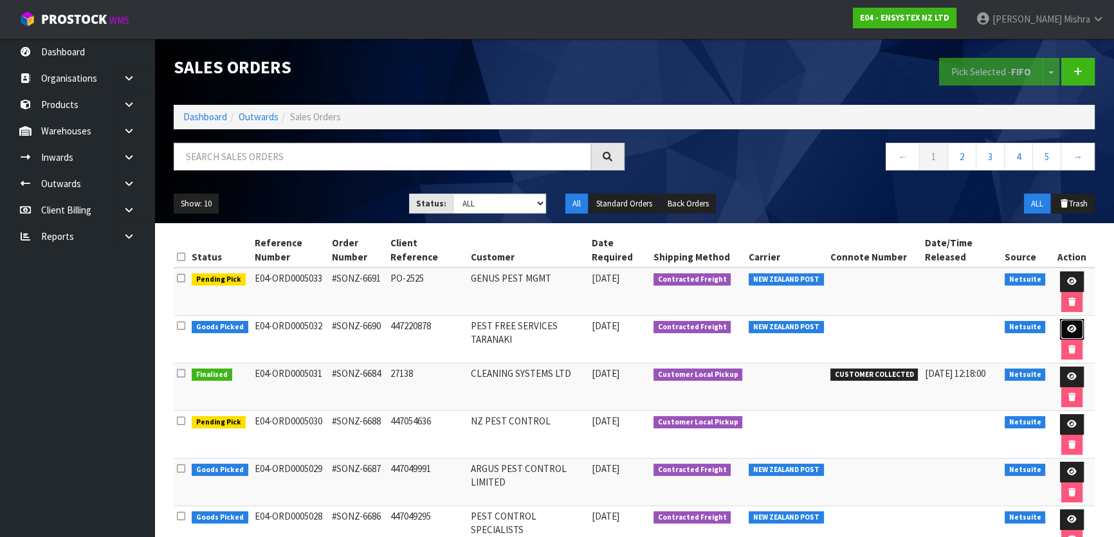
click at [1067, 325] on icon at bounding box center [1072, 329] width 10 height 8
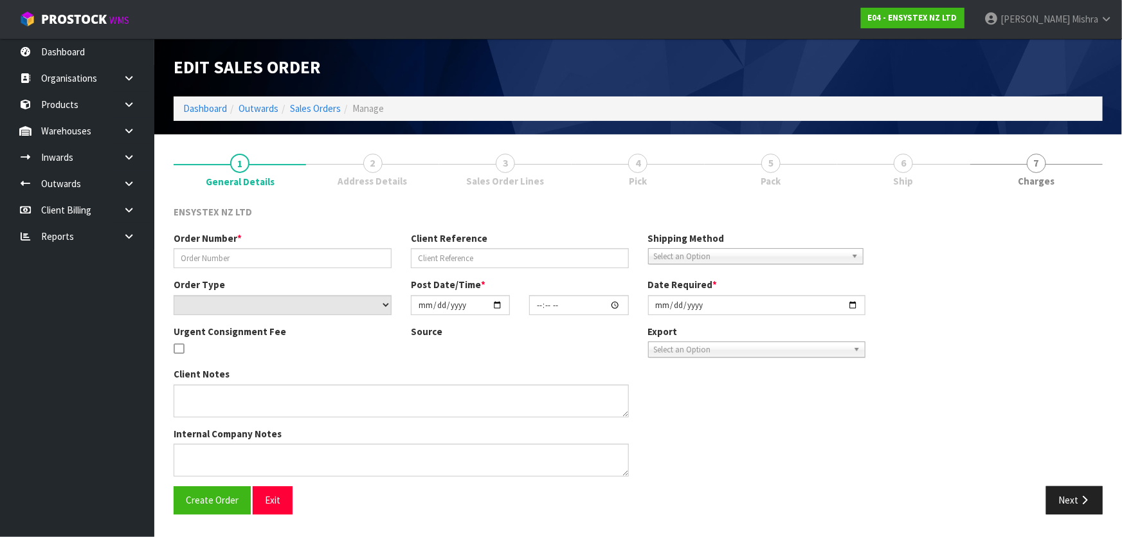
type input "#SONZ-6690"
type input "447220878"
select select "number:0"
type input "[DATE]"
type input "11:00:24.000"
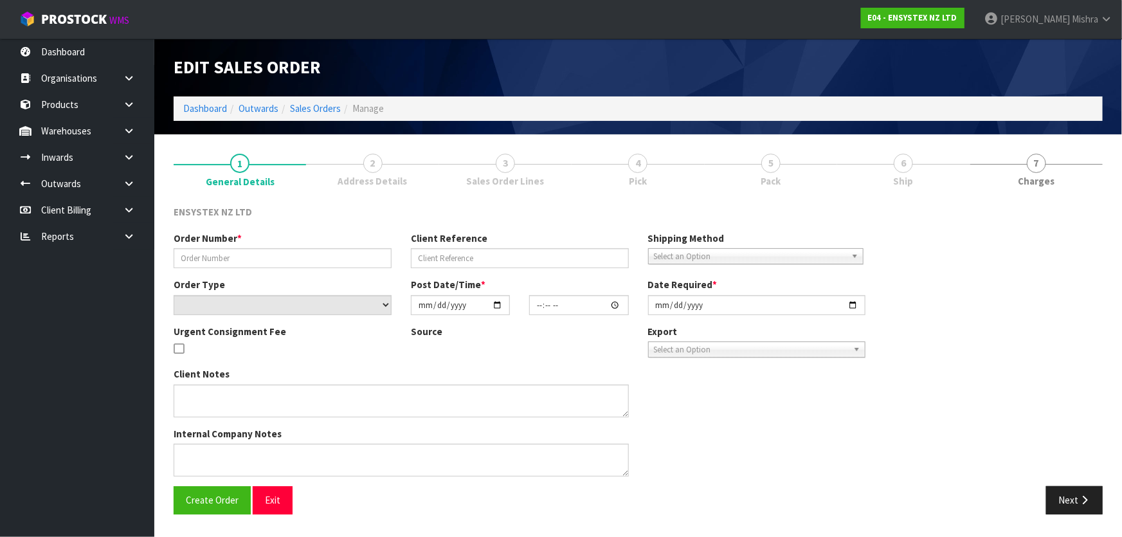
type input "[DATE]"
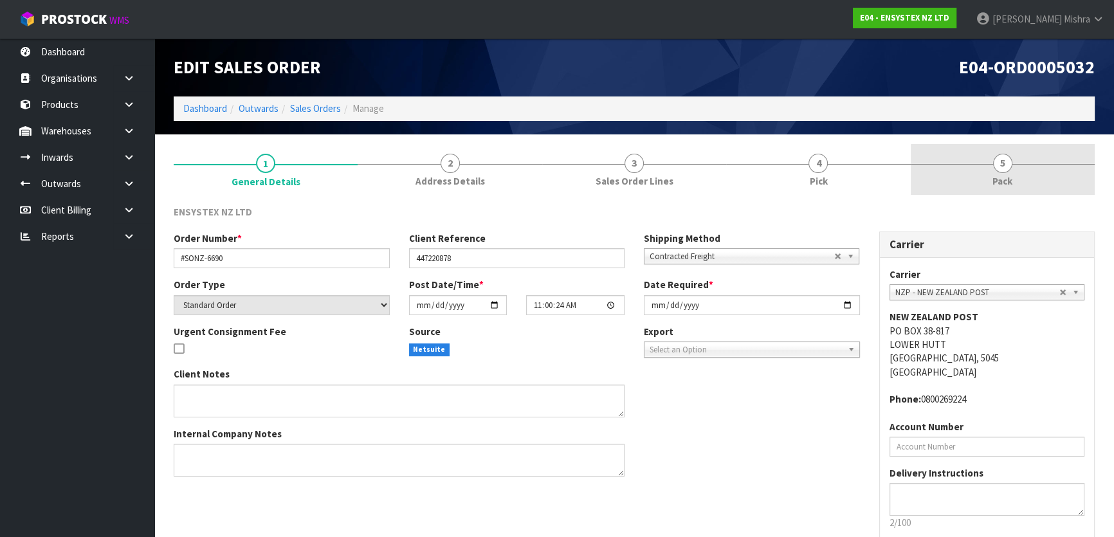
click at [993, 156] on link "5 Pack" at bounding box center [1003, 169] width 184 height 51
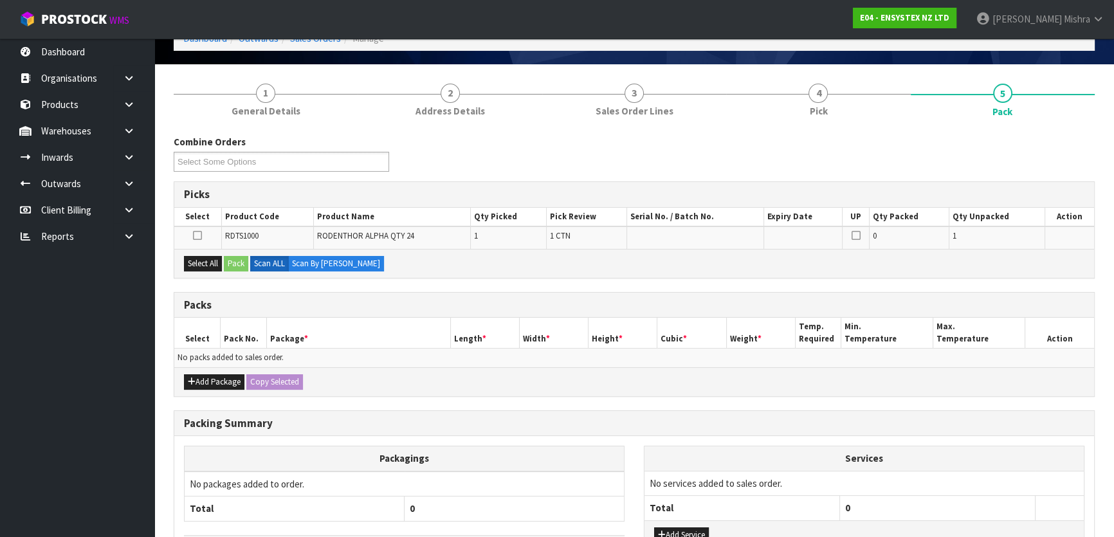
scroll to position [165, 0]
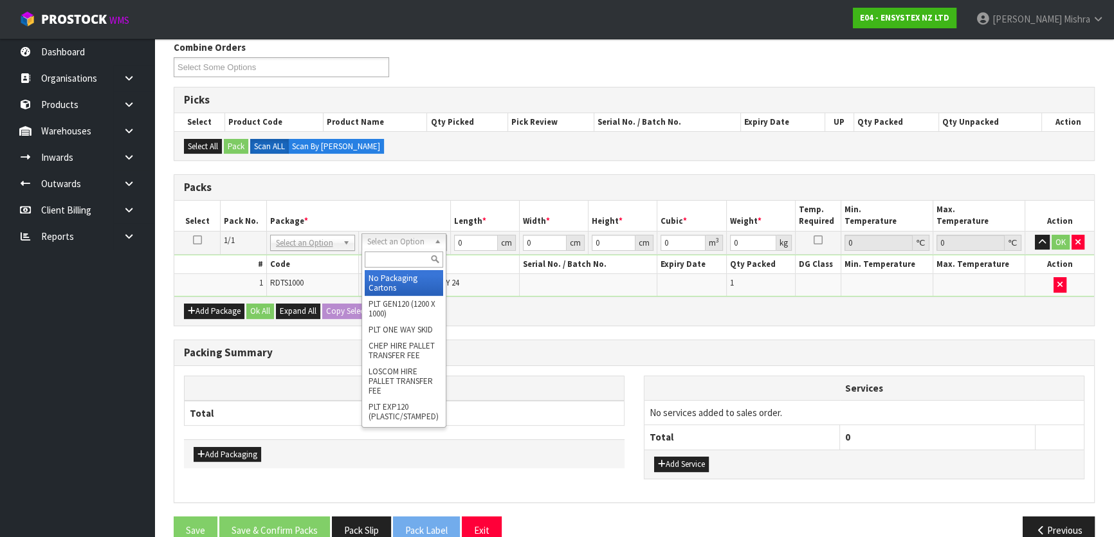
drag, startPoint x: 388, startPoint y: 279, endPoint x: 416, endPoint y: 256, distance: 36.1
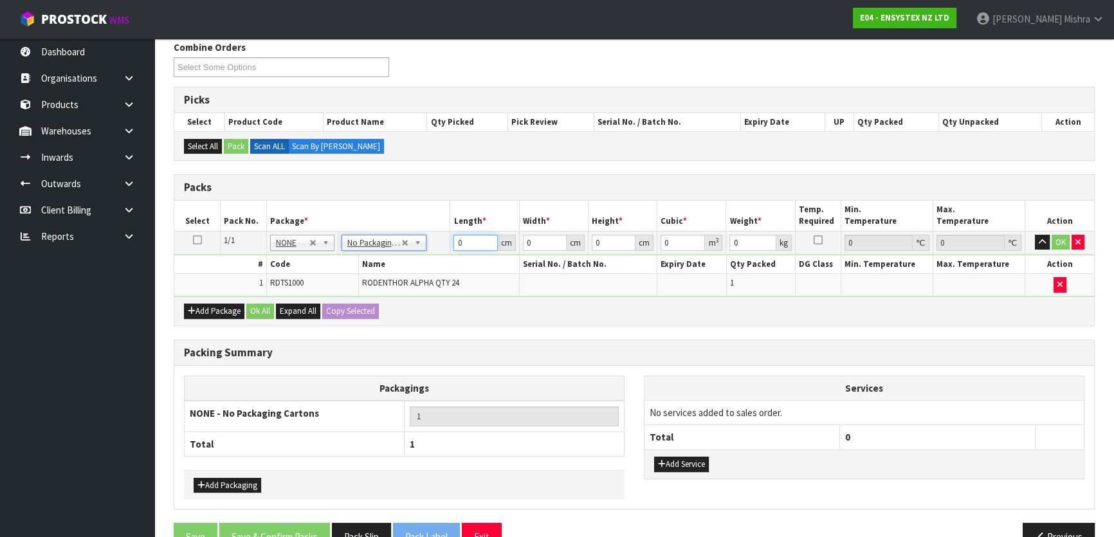
drag, startPoint x: 464, startPoint y: 248, endPoint x: 379, endPoint y: 246, distance: 85.6
click at [380, 246] on tr "1/1 NONE 007-001 007-002 007-004 007-009 007-013 007-014 007-015 007-017 007-01…" at bounding box center [634, 242] width 920 height 23
type input "48"
type input "31"
type input "4"
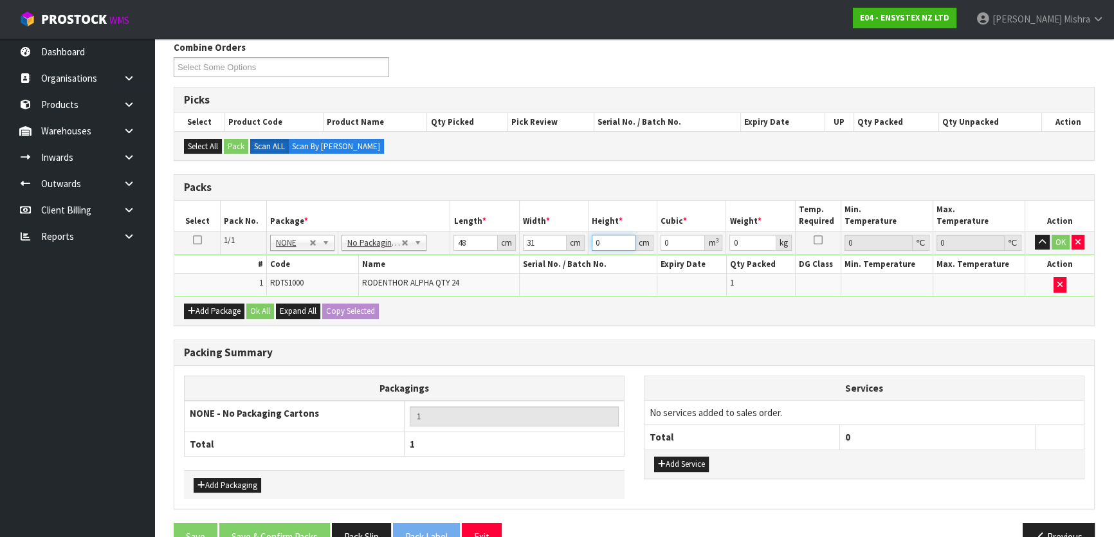
type input "0.005952"
type input "46"
type input "0.068448"
type input "46"
type input "6"
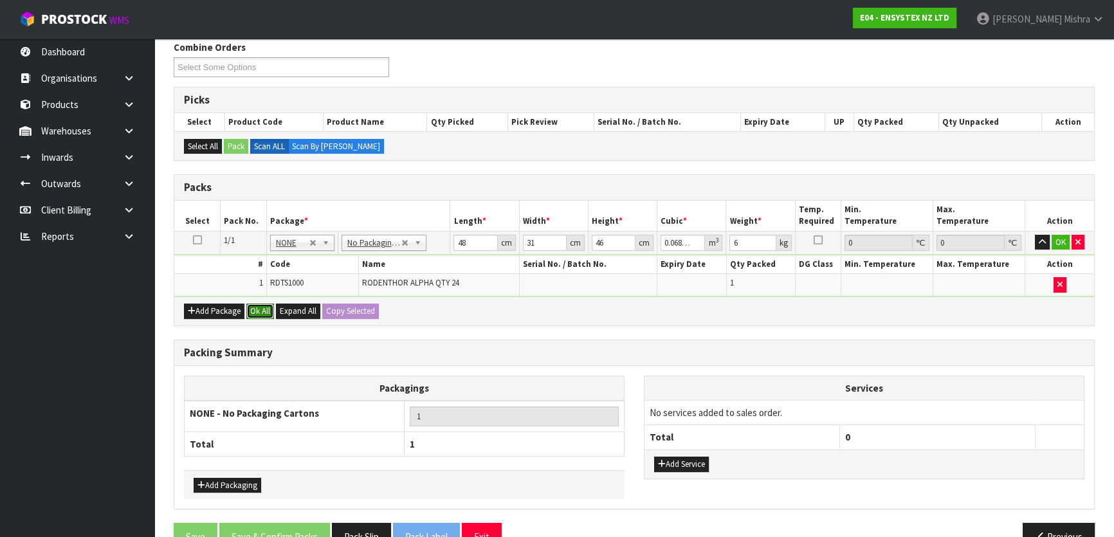
click at [264, 311] on button "Ok All" at bounding box center [260, 311] width 28 height 15
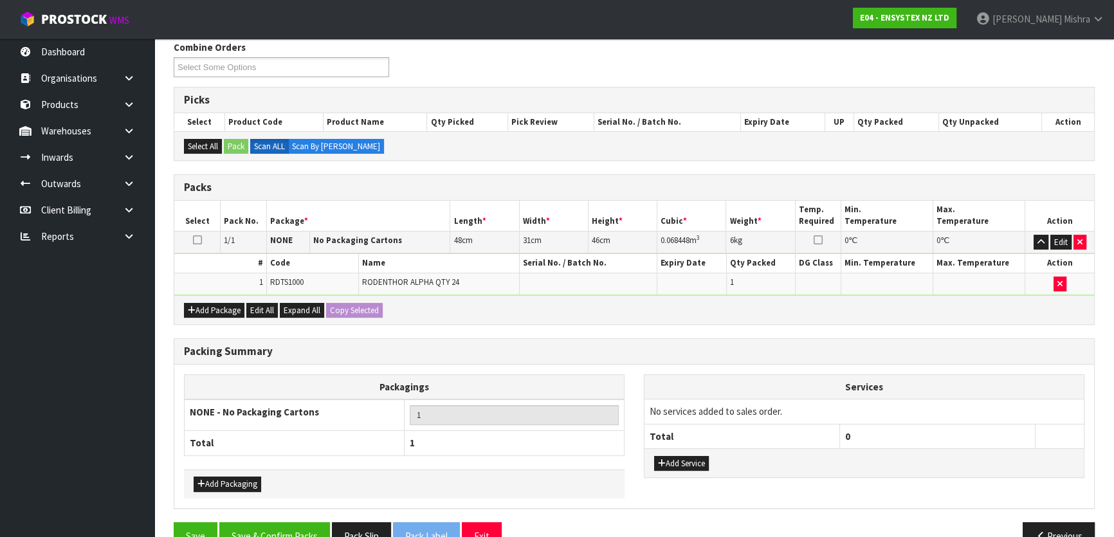
scroll to position [193, 0]
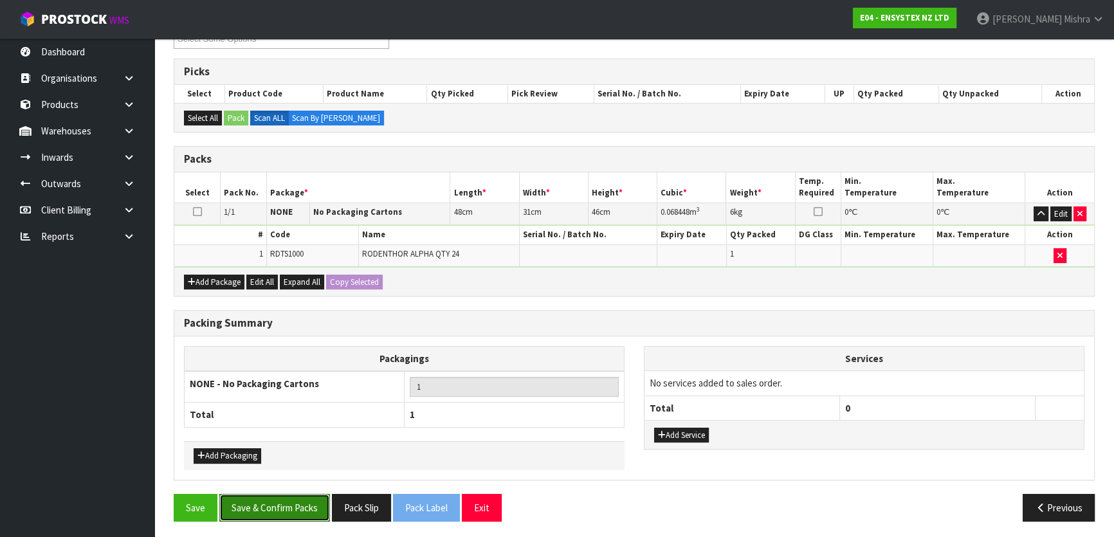
click at [286, 498] on button "Save & Confirm Packs" at bounding box center [274, 508] width 111 height 28
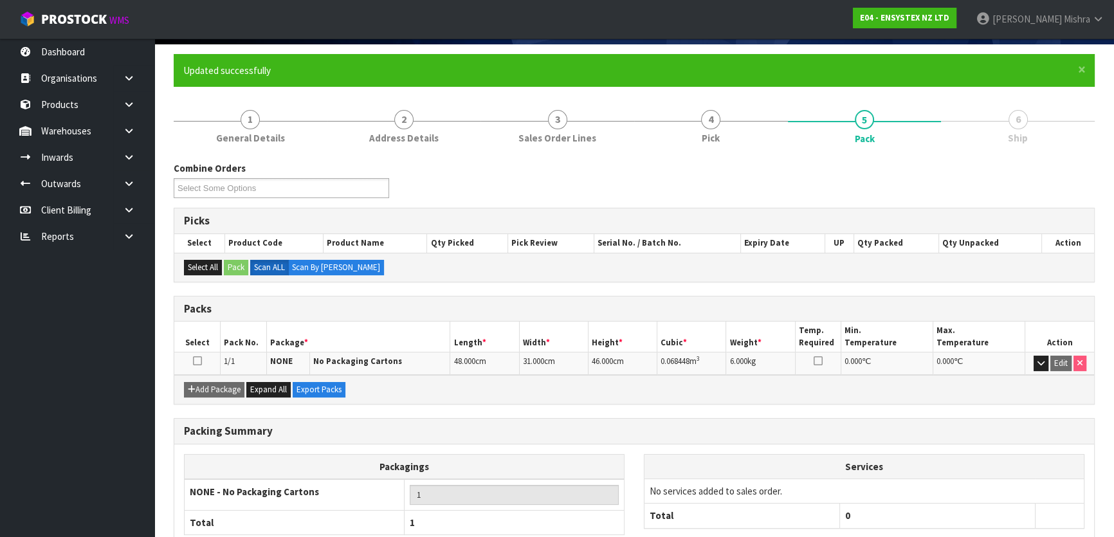
scroll to position [170, 0]
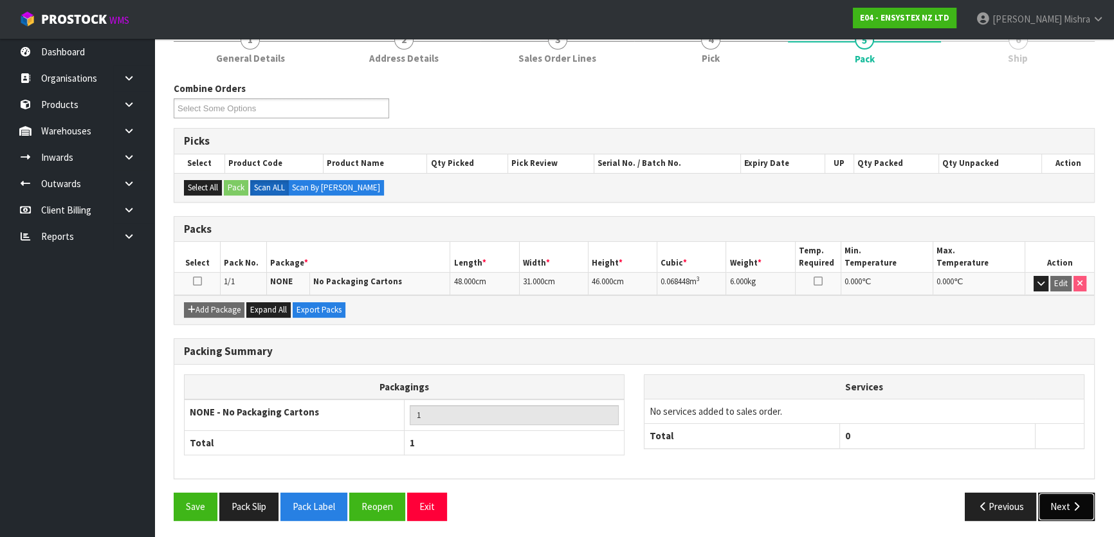
click at [1053, 501] on button "Next" at bounding box center [1066, 507] width 57 height 28
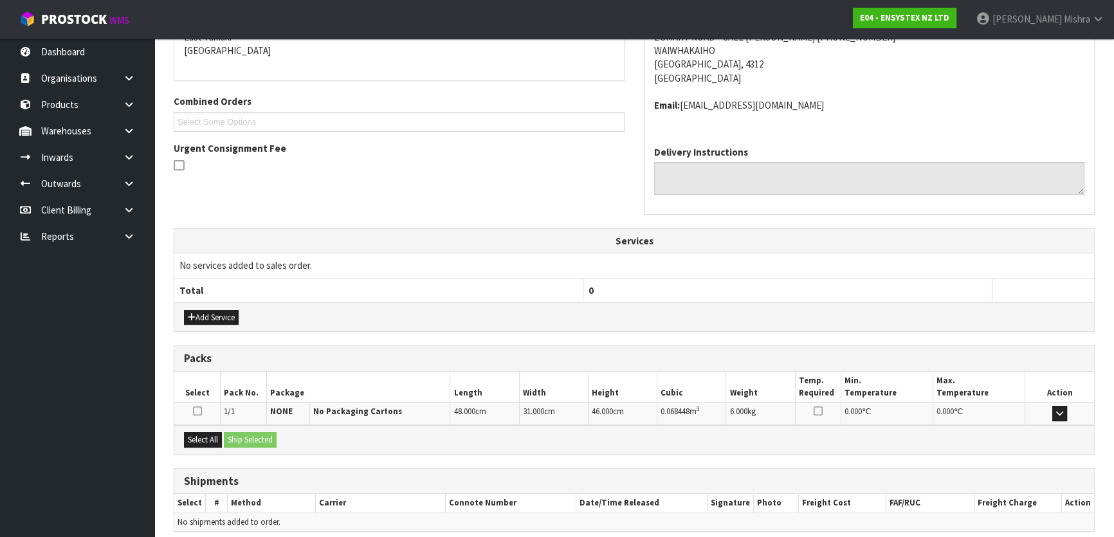
scroll to position [338, 0]
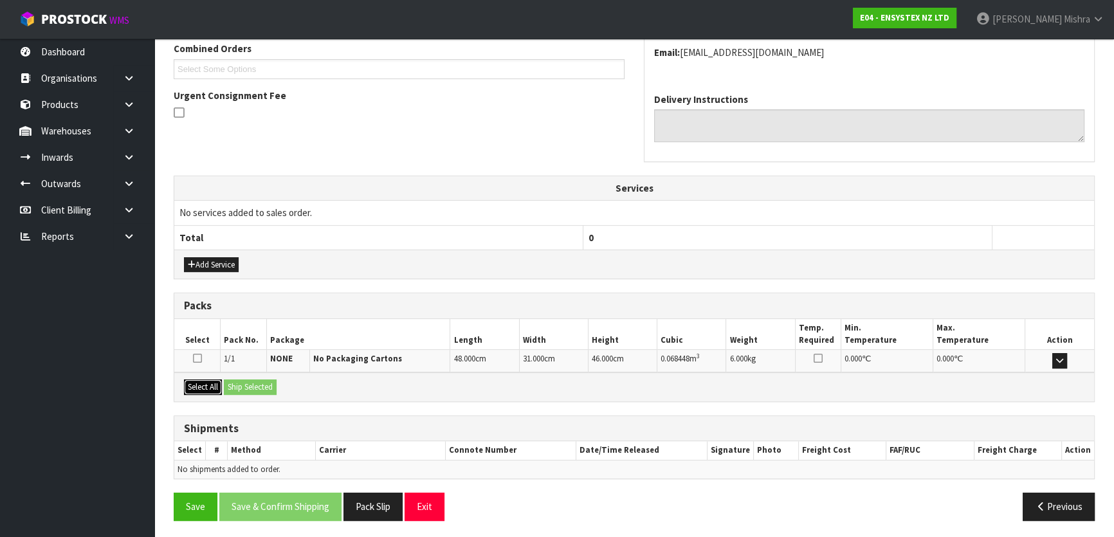
drag, startPoint x: 211, startPoint y: 384, endPoint x: 235, endPoint y: 390, distance: 24.6
click at [212, 386] on button "Select All" at bounding box center [203, 386] width 38 height 15
click at [236, 390] on button "Ship Selected" at bounding box center [250, 386] width 53 height 15
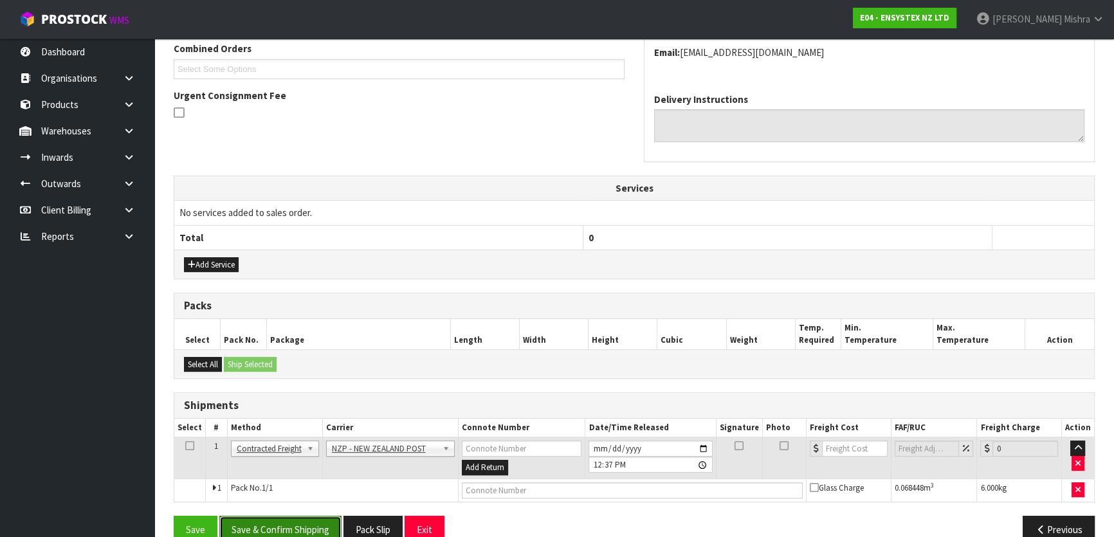
click at [281, 523] on button "Save & Confirm Shipping" at bounding box center [280, 530] width 122 height 28
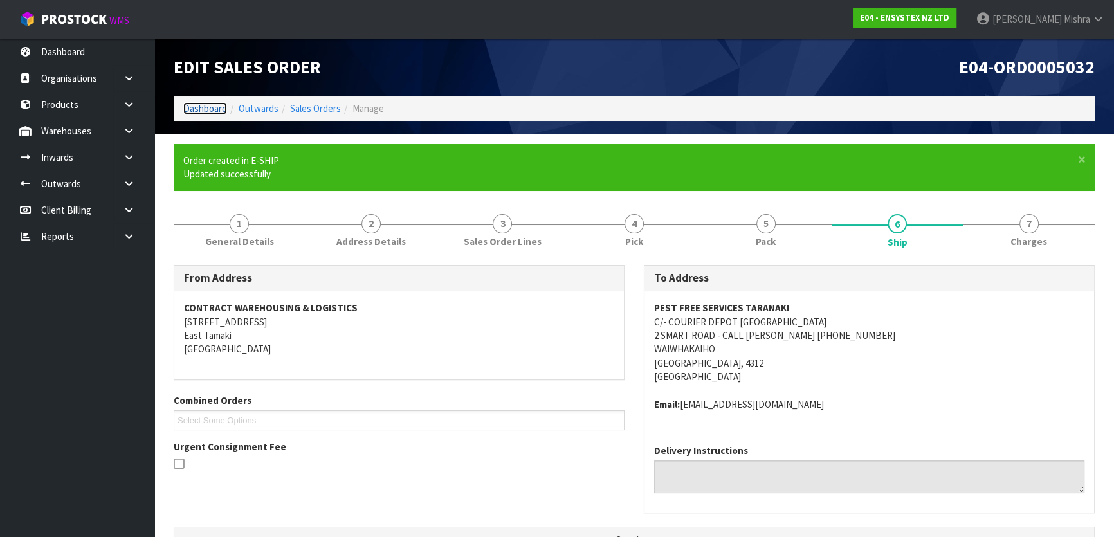
click at [196, 113] on link "Dashboard" at bounding box center [205, 108] width 44 height 12
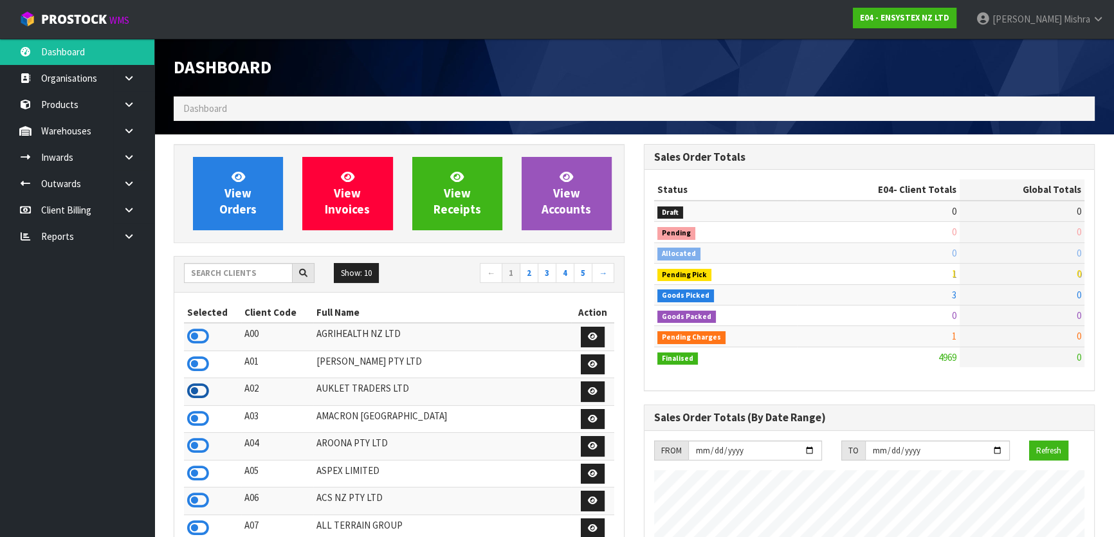
scroll to position [642097, 642599]
click at [202, 412] on icon at bounding box center [198, 418] width 22 height 19
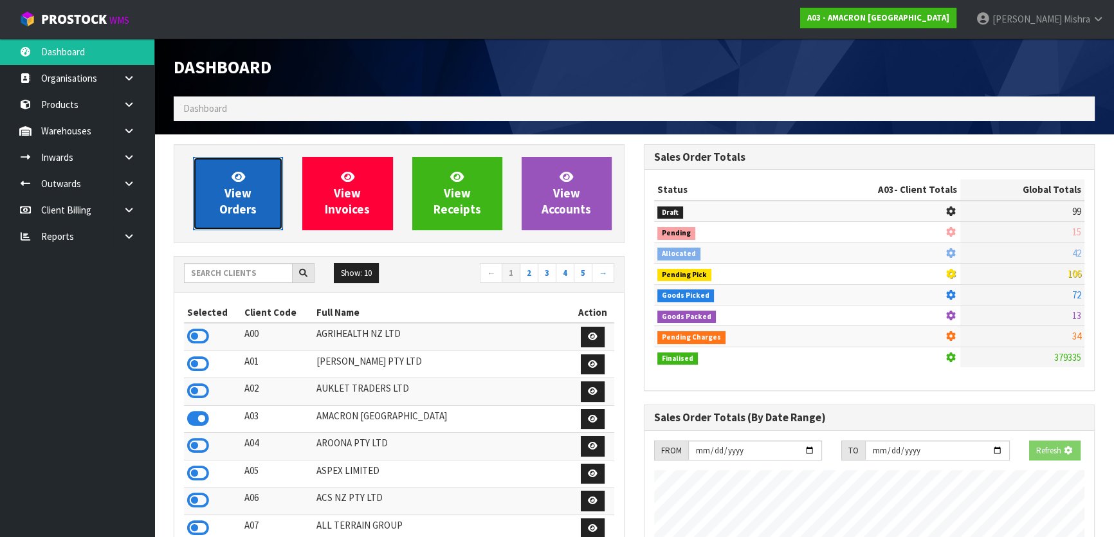
scroll to position [931, 469]
click at [239, 208] on span "View Orders" at bounding box center [237, 193] width 37 height 48
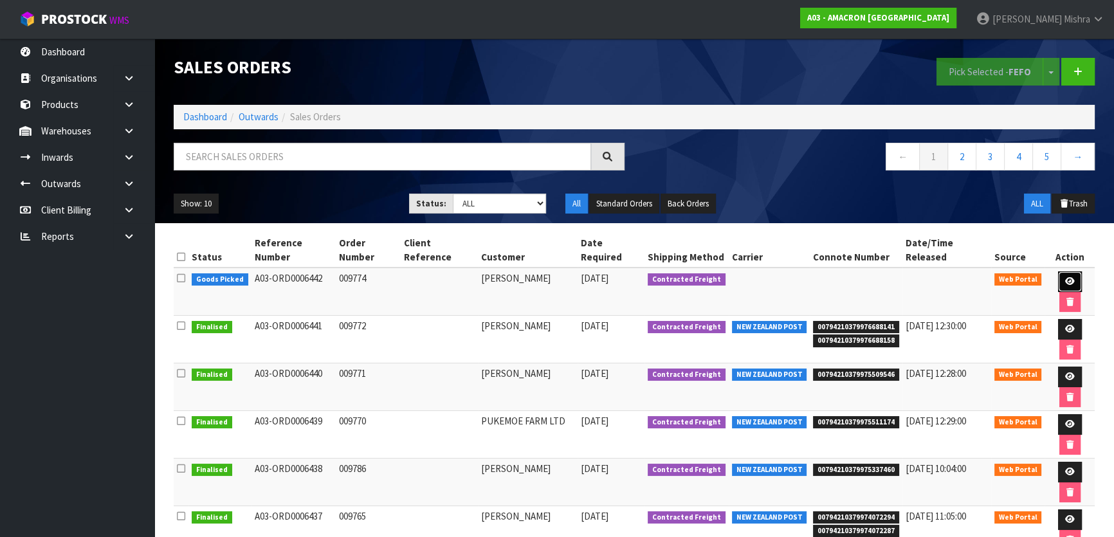
click at [1060, 271] on link at bounding box center [1070, 281] width 24 height 21
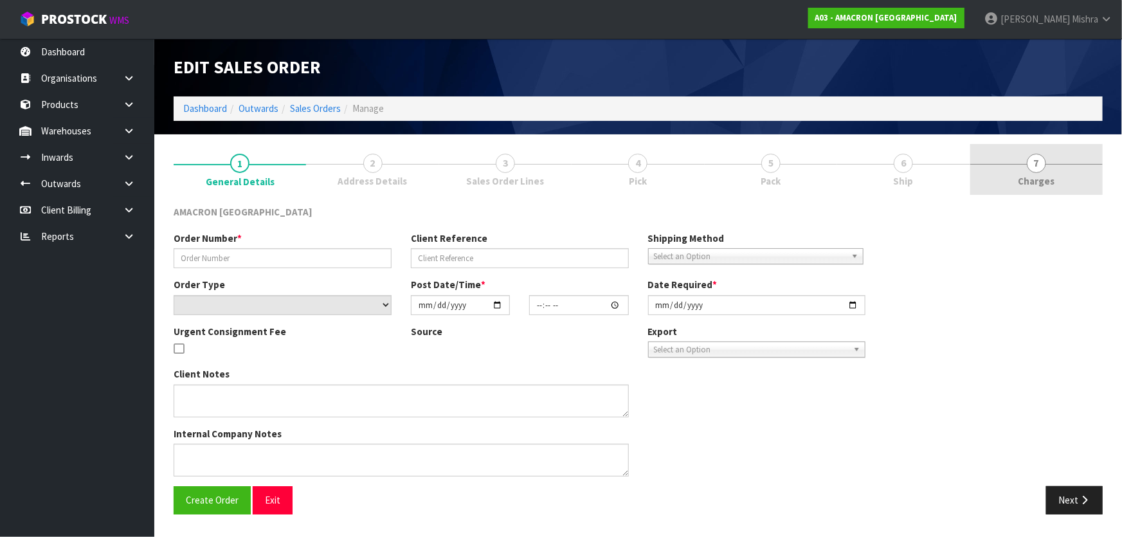
type input "009774"
select select "number:0"
type input "[DATE]"
type input "10:11:00.000"
type input "[DATE]"
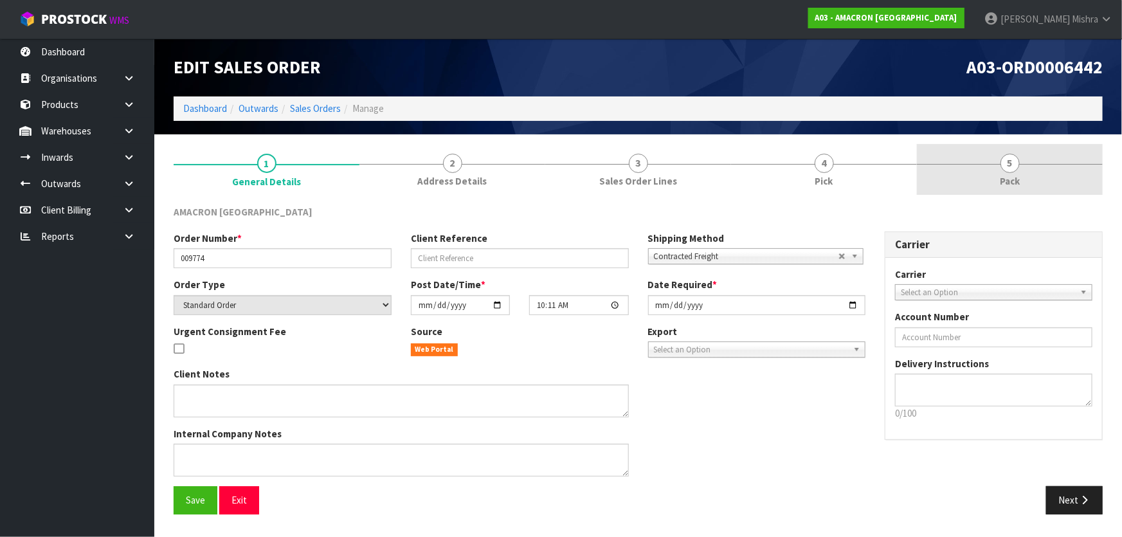
click at [993, 169] on link "5 Pack" at bounding box center [1010, 169] width 186 height 51
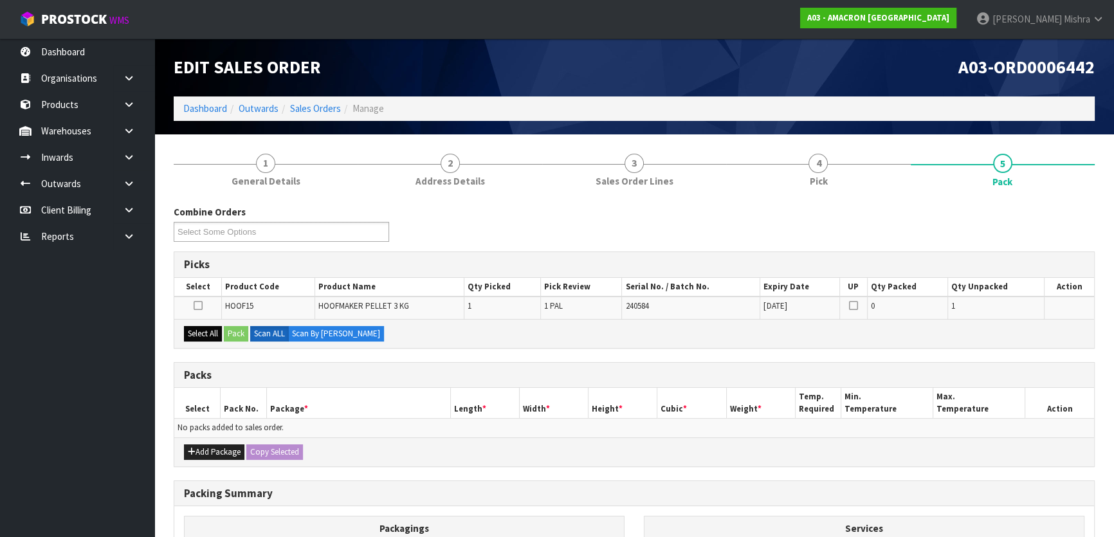
drag, startPoint x: 203, startPoint y: 321, endPoint x: 207, endPoint y: 338, distance: 17.8
click at [204, 325] on div "Select All Pack Scan ALL Scan By [PERSON_NAME]" at bounding box center [634, 333] width 920 height 29
click at [208, 338] on button "Select All" at bounding box center [203, 333] width 38 height 15
click at [194, 306] on icon at bounding box center [198, 305] width 9 height 1
click at [0, 0] on input "checkbox" at bounding box center [0, 0] width 0 height 0
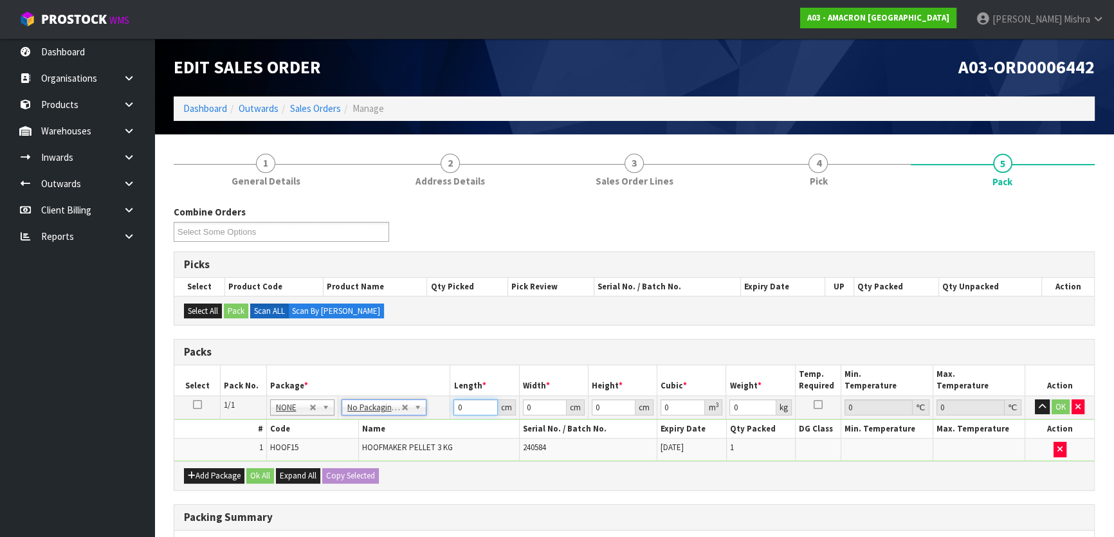
drag, startPoint x: 471, startPoint y: 406, endPoint x: 426, endPoint y: 403, distance: 44.4
click at [426, 403] on tr "1/1 NONE 007-001 007-002 007-004 007-009 007-013 007-014 007-015 007-017 007-01…" at bounding box center [634, 406] width 920 height 23
type input "20"
type input "2"
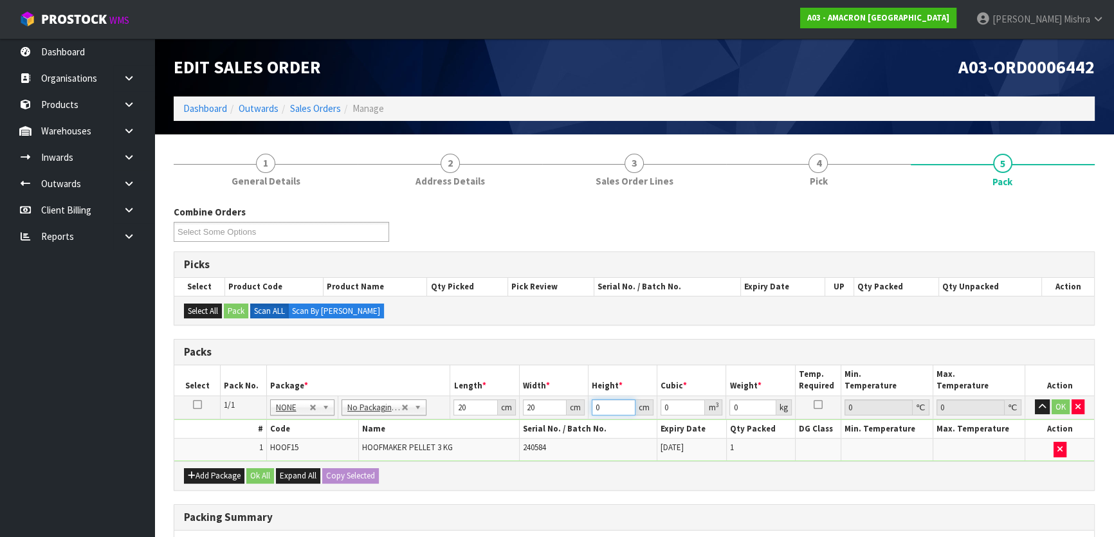
type input "0.0008"
type input "21"
type input "0.0084"
type input "21"
type input "4"
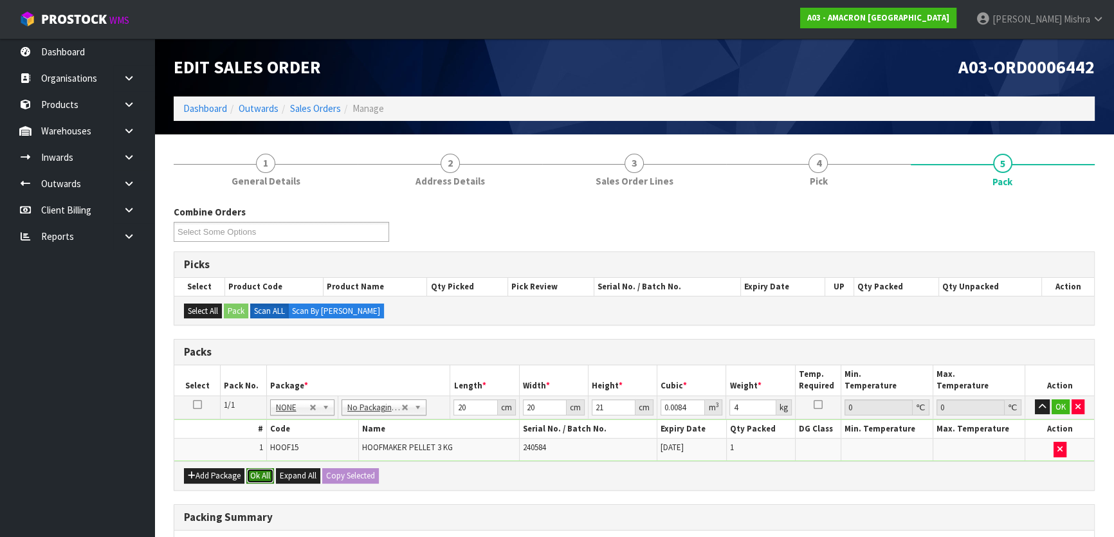
click at [257, 477] on button "Ok All" at bounding box center [260, 475] width 28 height 15
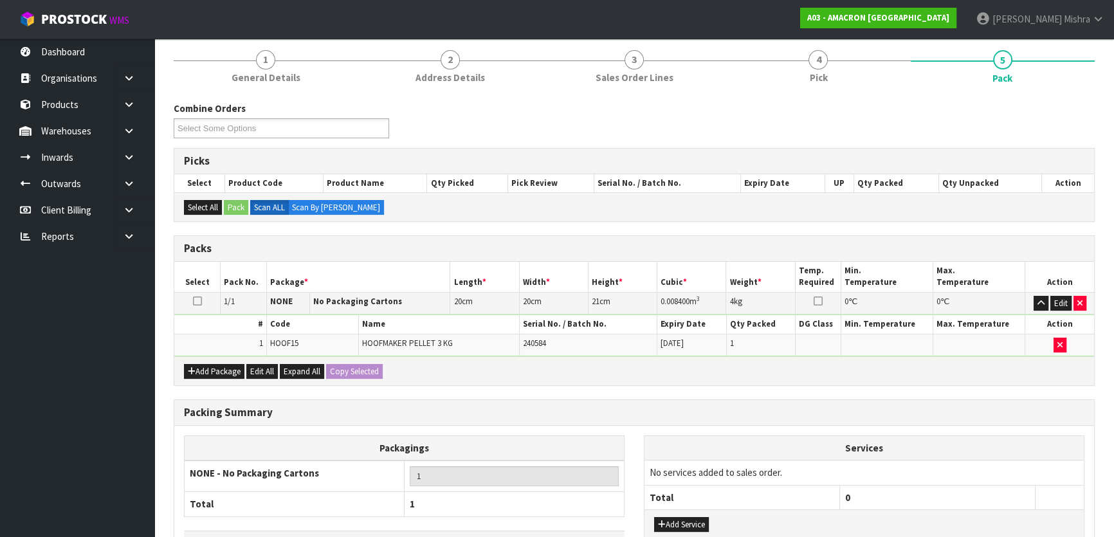
scroll to position [193, 0]
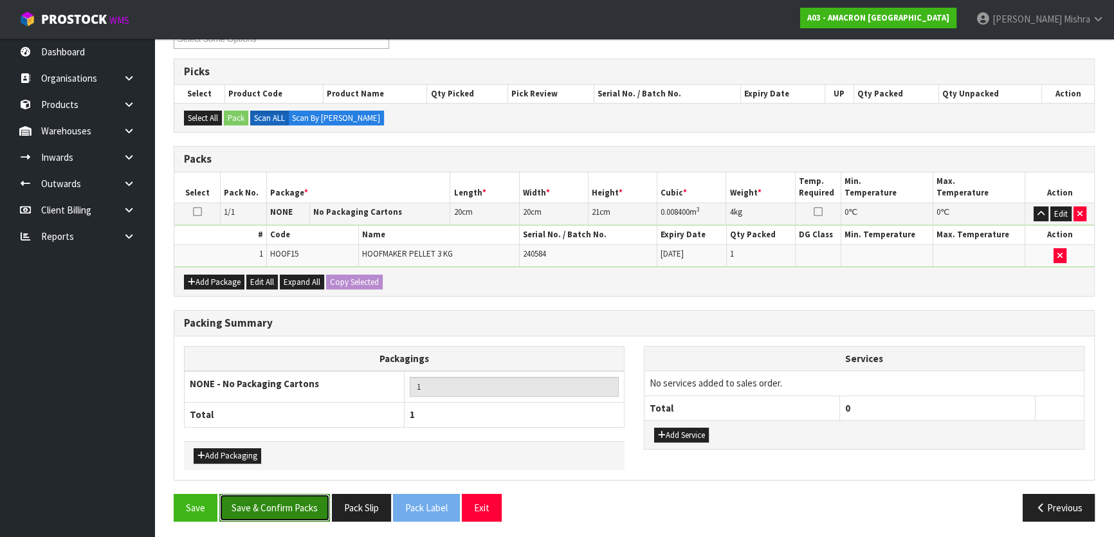
drag, startPoint x: 269, startPoint y: 510, endPoint x: 263, endPoint y: 515, distance: 8.2
click at [266, 514] on button "Save & Confirm Packs" at bounding box center [274, 508] width 111 height 28
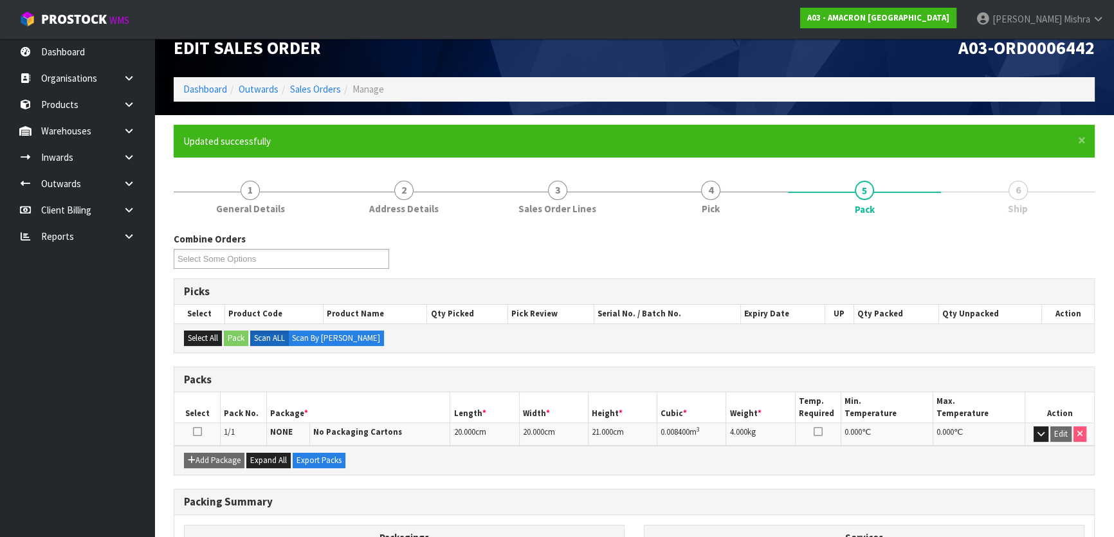
scroll to position [170, 0]
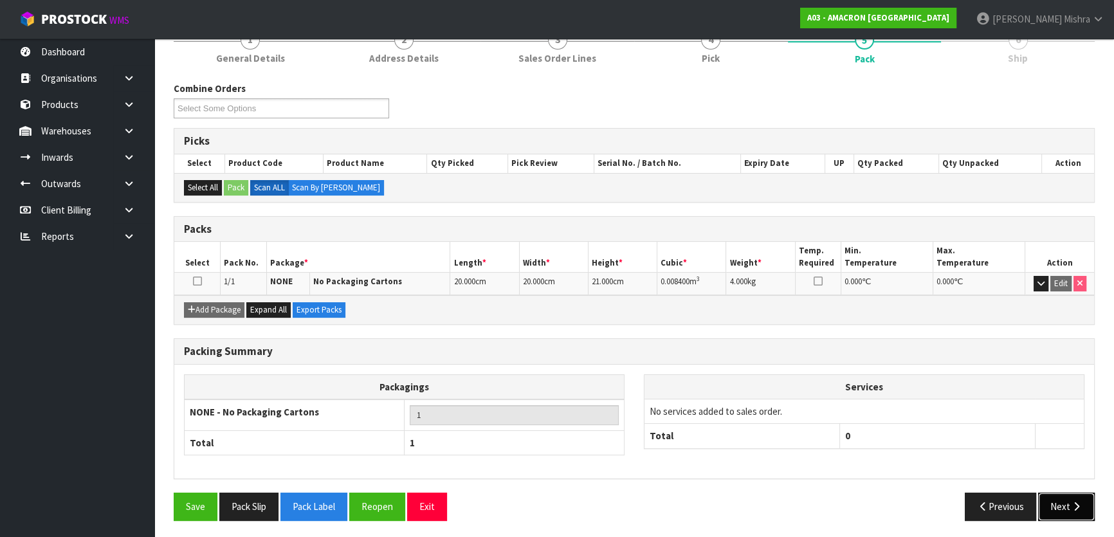
click at [1060, 504] on button "Next" at bounding box center [1066, 507] width 57 height 28
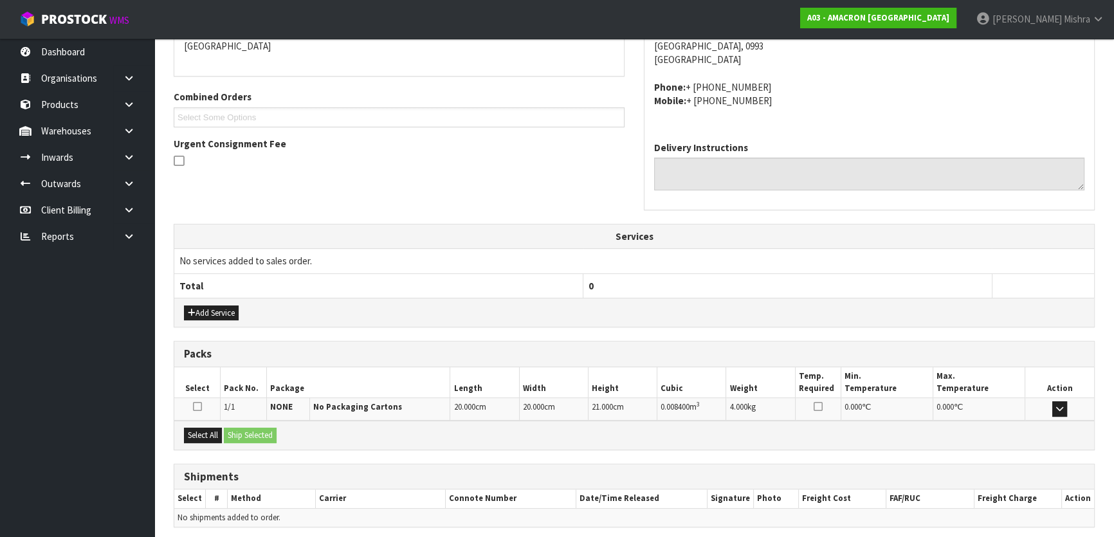
scroll to position [338, 0]
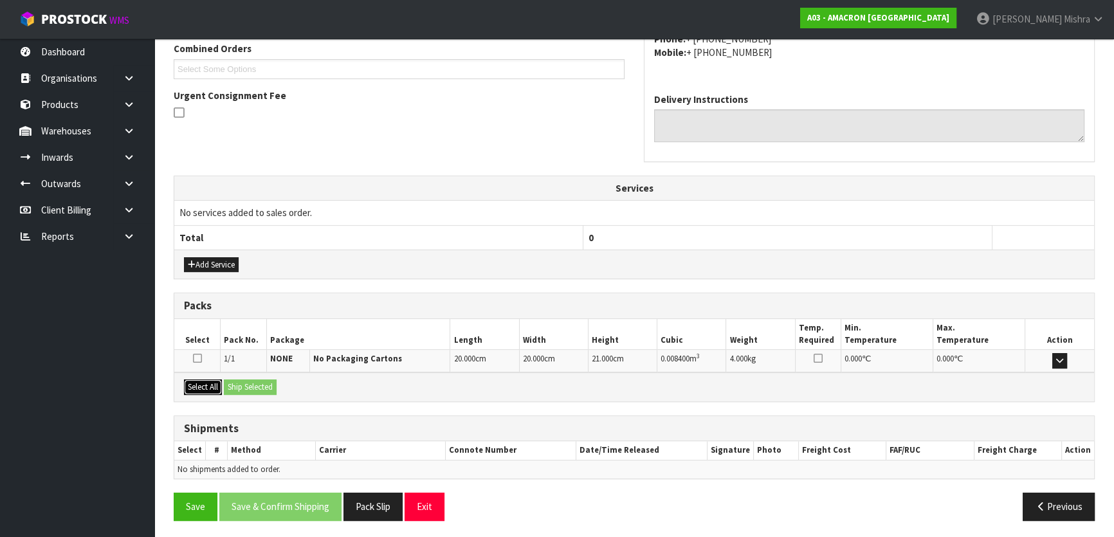
click at [197, 383] on button "Select All" at bounding box center [203, 386] width 38 height 15
click at [257, 385] on button "Ship Selected" at bounding box center [250, 386] width 53 height 15
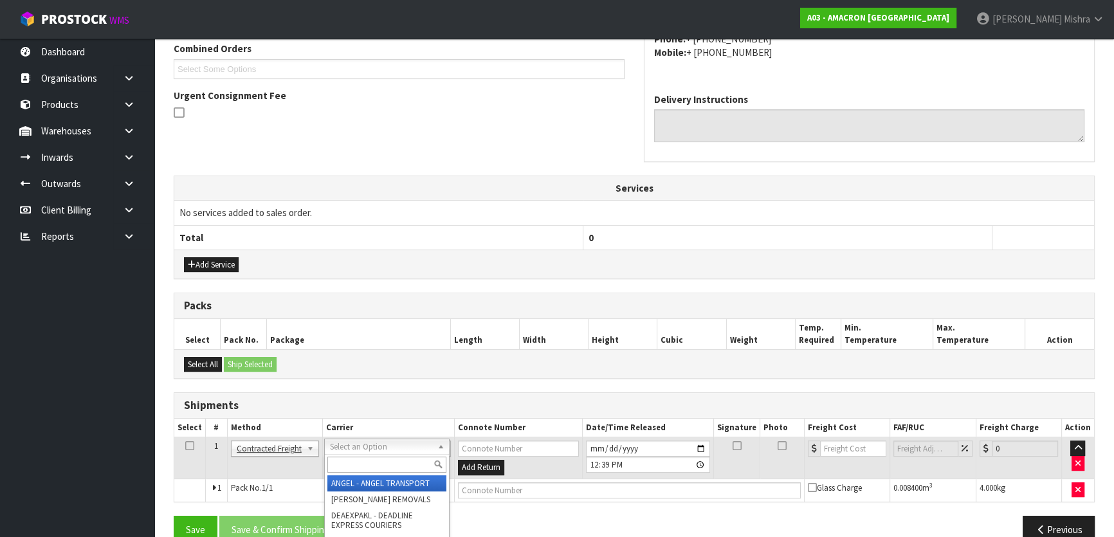
click at [351, 462] on input "text" at bounding box center [386, 465] width 119 height 16
type input "NZP"
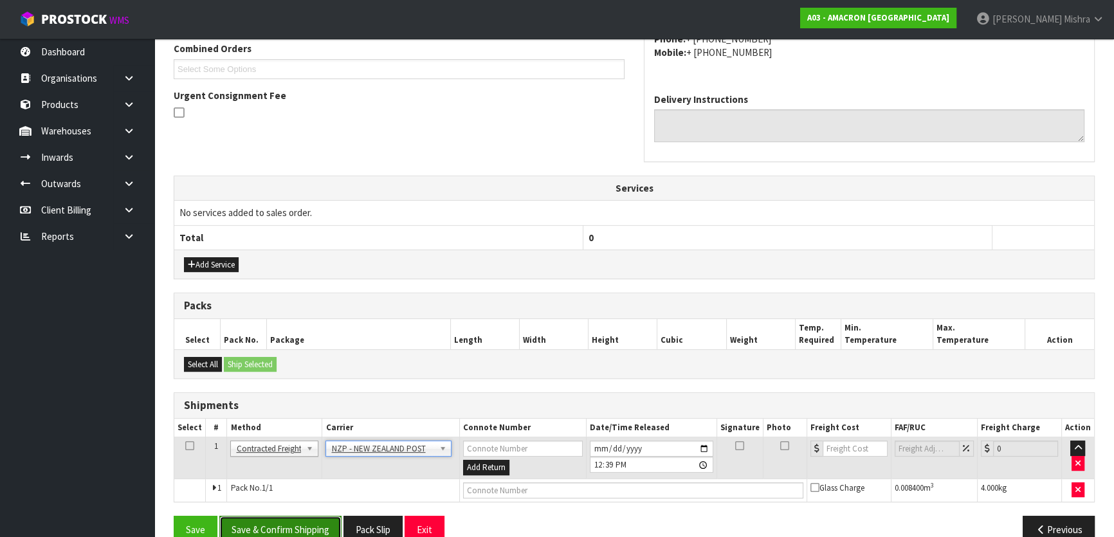
click at [304, 529] on button "Save & Confirm Shipping" at bounding box center [280, 530] width 122 height 28
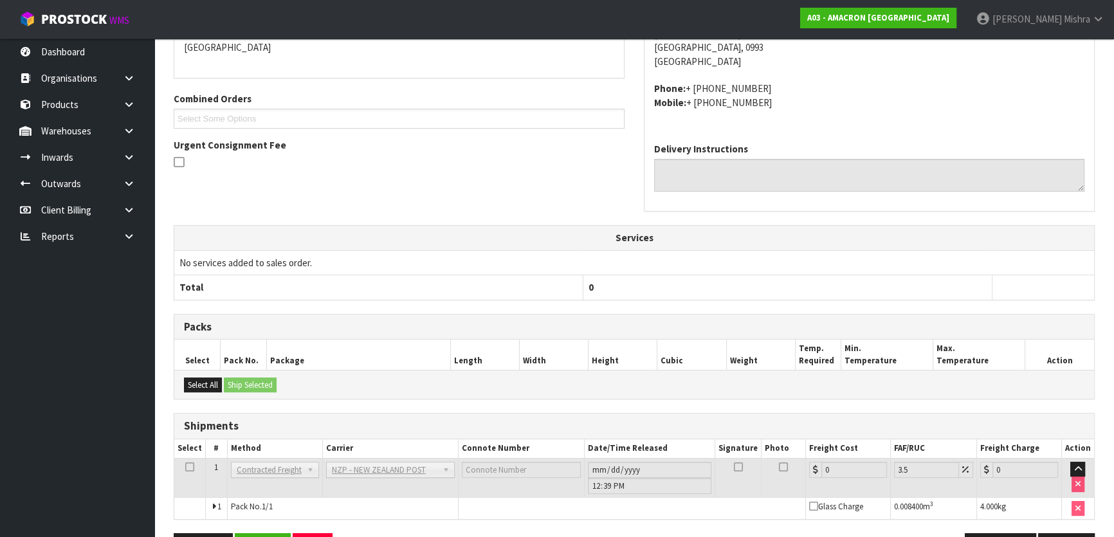
scroll to position [342, 0]
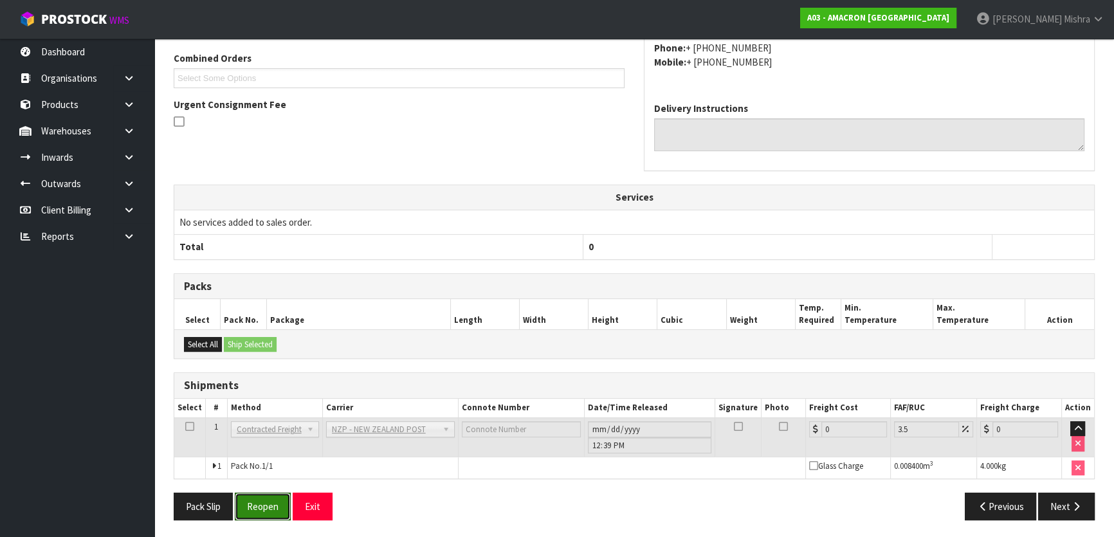
drag, startPoint x: 245, startPoint y: 505, endPoint x: 306, endPoint y: 496, distance: 61.8
click at [248, 502] on button "Reopen" at bounding box center [263, 507] width 56 height 28
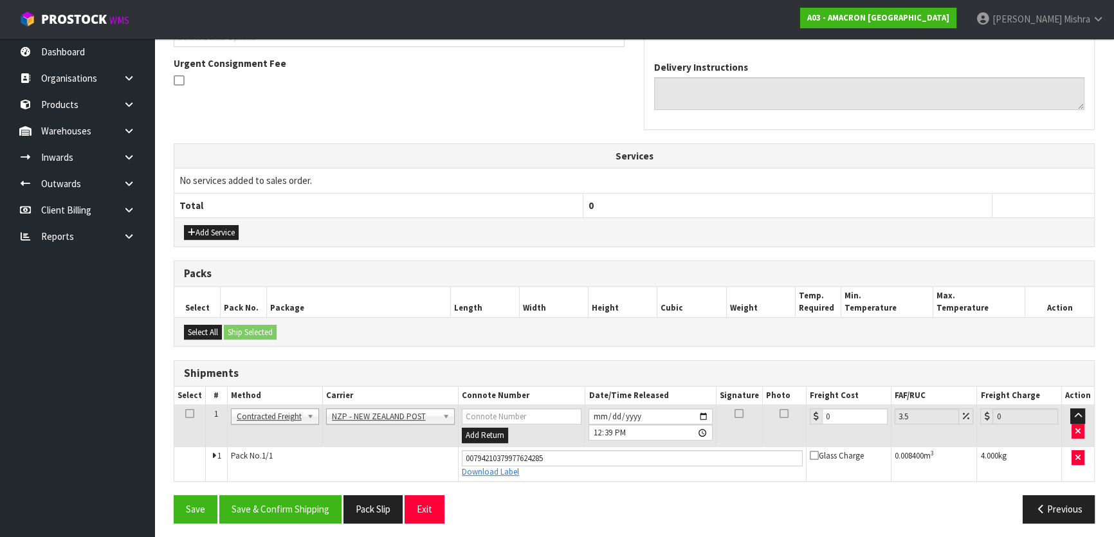
scroll to position [372, 0]
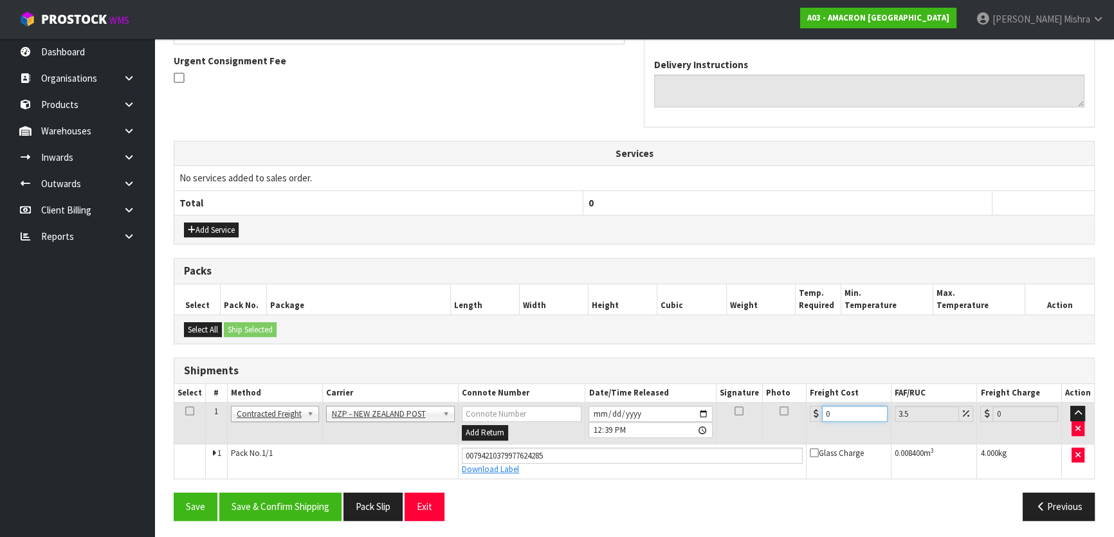
drag, startPoint x: 851, startPoint y: 412, endPoint x: 757, endPoint y: 390, distance: 97.0
click at [754, 397] on table "Select # Method Carrier Connote Number Date/Time Released Signature Photo Freig…" at bounding box center [634, 431] width 920 height 95
type input "8"
type input "8.28"
type input "8.4"
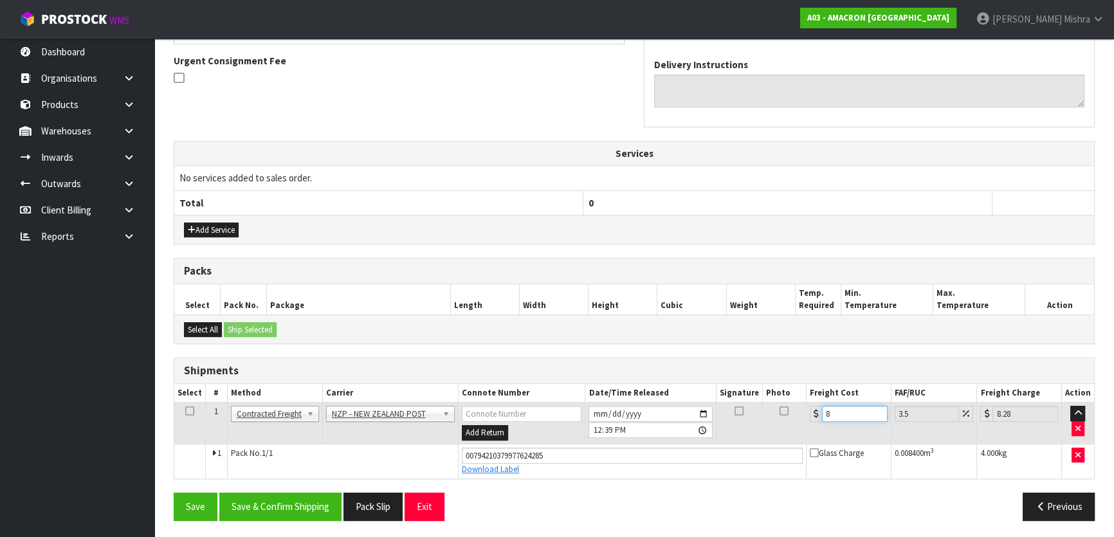
type input "8.69"
type input "8.47"
type input "8.77"
type input "8.47"
click at [276, 500] on button "Save & Confirm Shipping" at bounding box center [280, 507] width 122 height 28
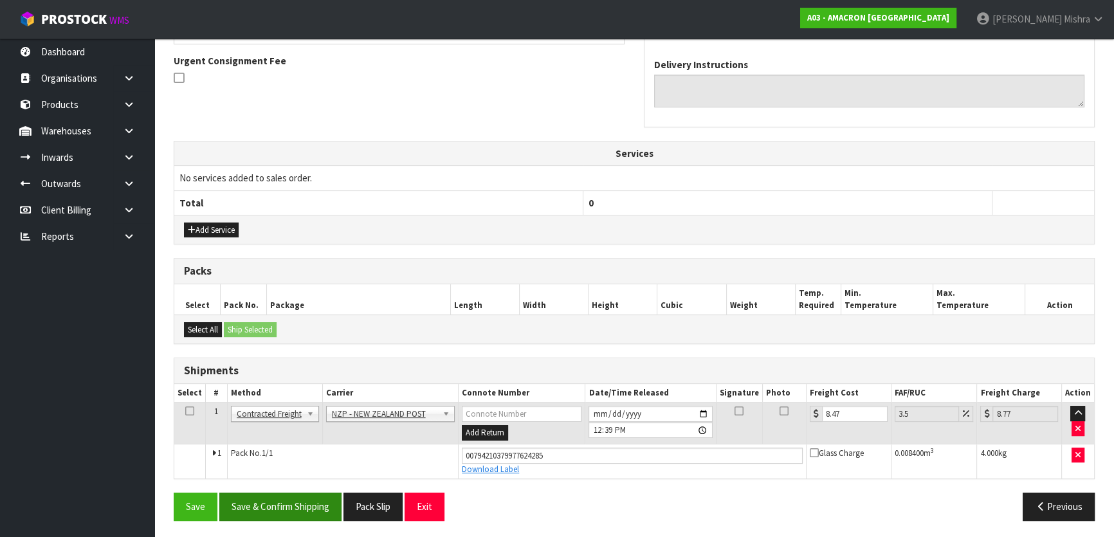
scroll to position [0, 0]
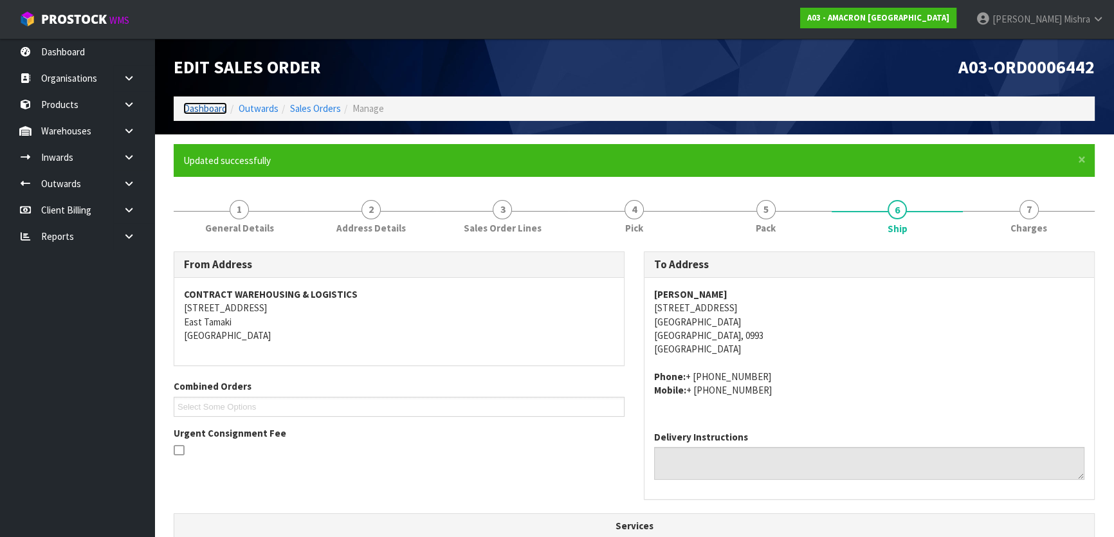
click at [185, 109] on link "Dashboard" at bounding box center [205, 108] width 44 height 12
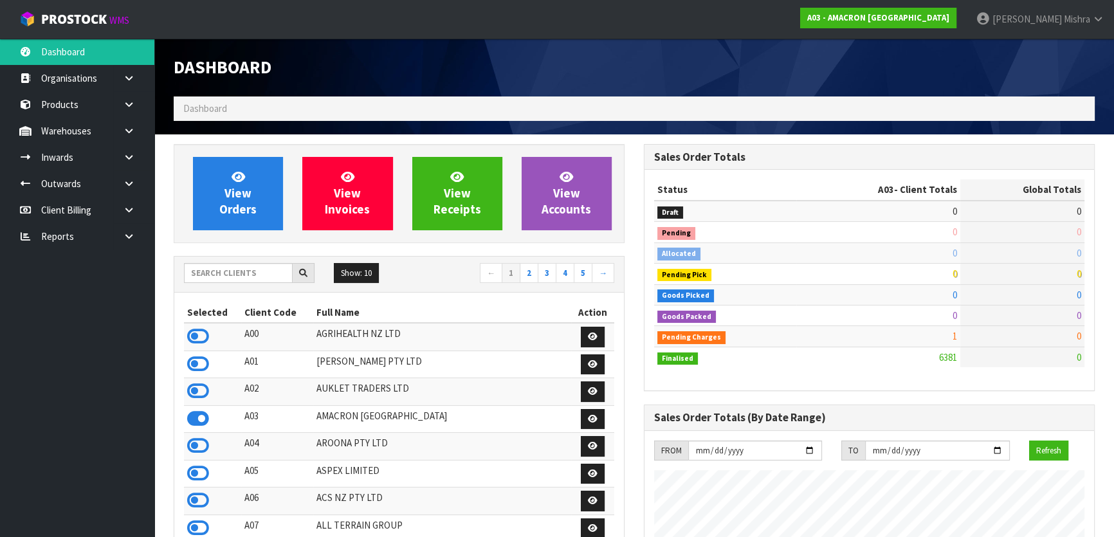
scroll to position [931, 469]
click at [268, 273] on input "text" at bounding box center [238, 273] width 109 height 20
type input "V05"
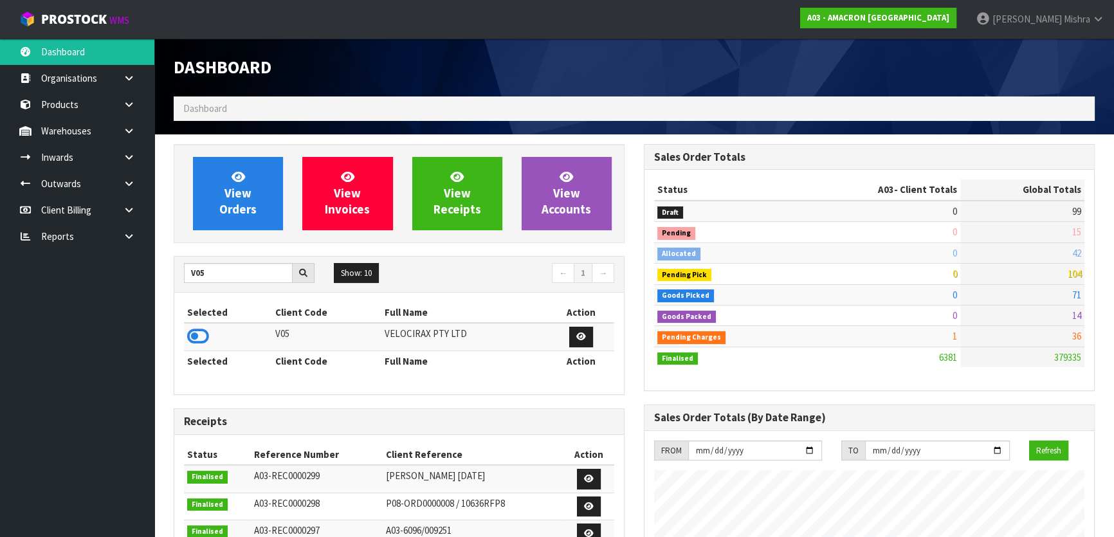
click at [180, 343] on div "Selected Client Code Full Name Action V05 VELOCIRAX PTY LTD Selected Client Cod…" at bounding box center [399, 344] width 450 height 102
click at [190, 336] on icon at bounding box center [198, 336] width 22 height 19
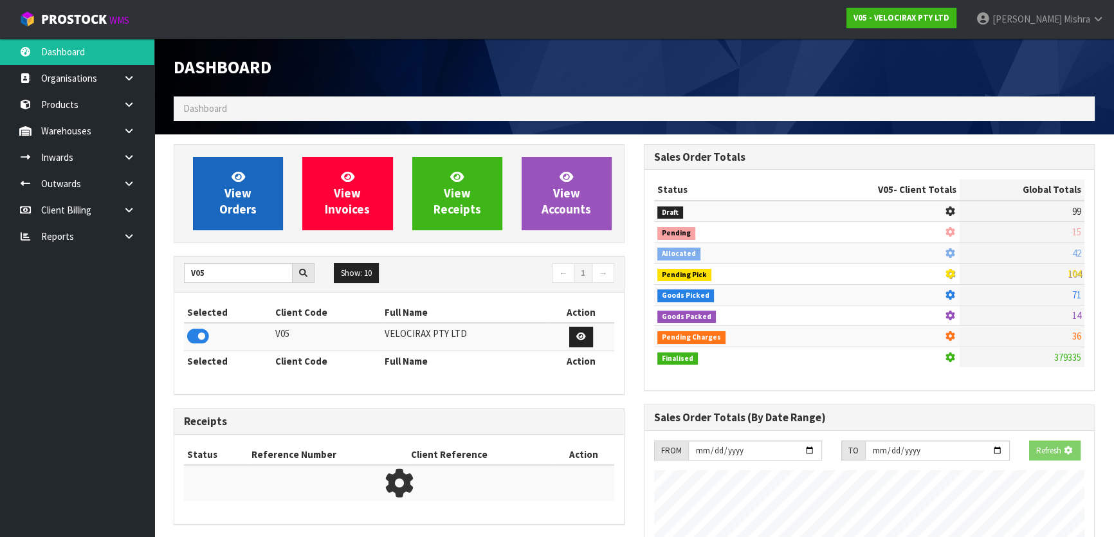
scroll to position [642268, 642599]
click at [206, 188] on link "View Orders" at bounding box center [238, 193] width 90 height 73
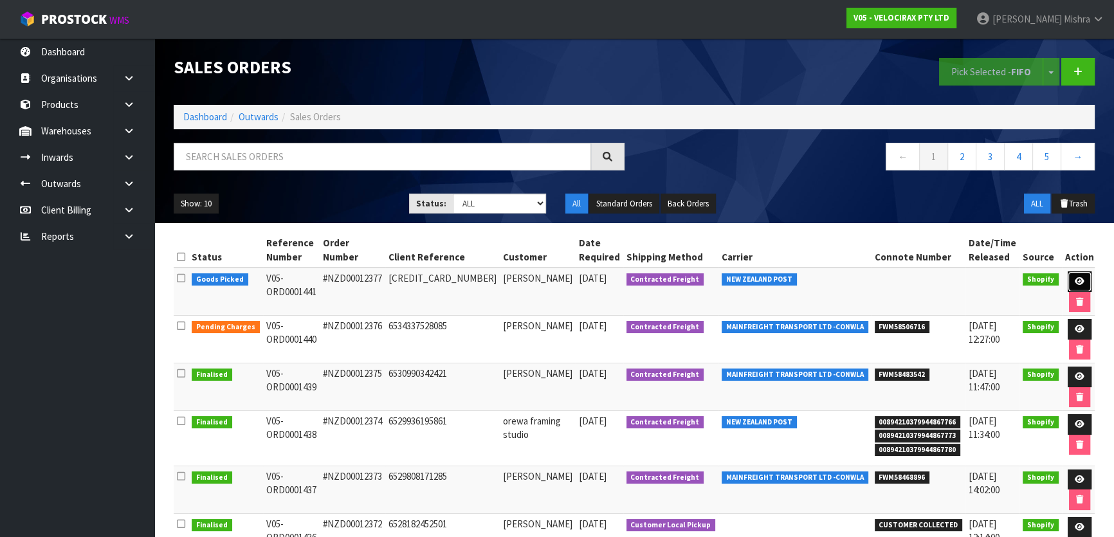
click at [1067, 278] on link at bounding box center [1079, 281] width 24 height 21
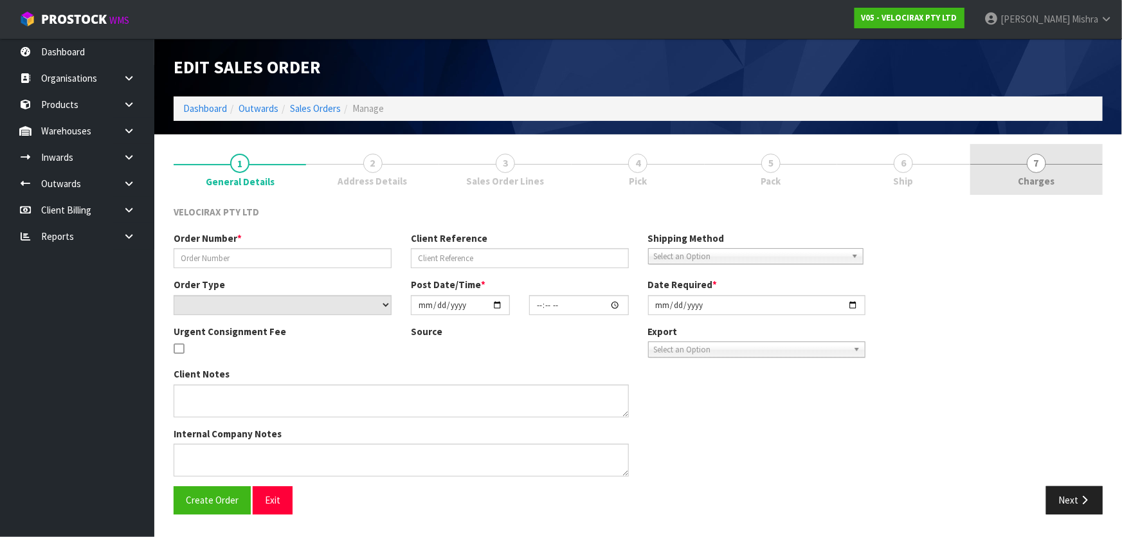
type input "#NZD00012377"
type input "[CREDIT_CARD_NUMBER]"
select select "number:0"
type input "[DATE]"
type input "18:18:48.000"
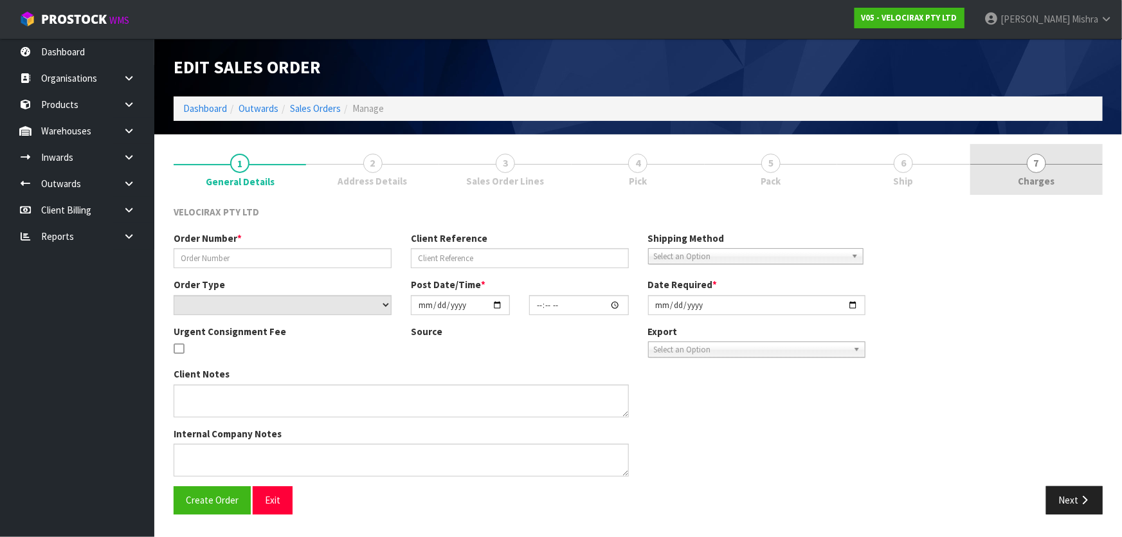
type input "[DATE]"
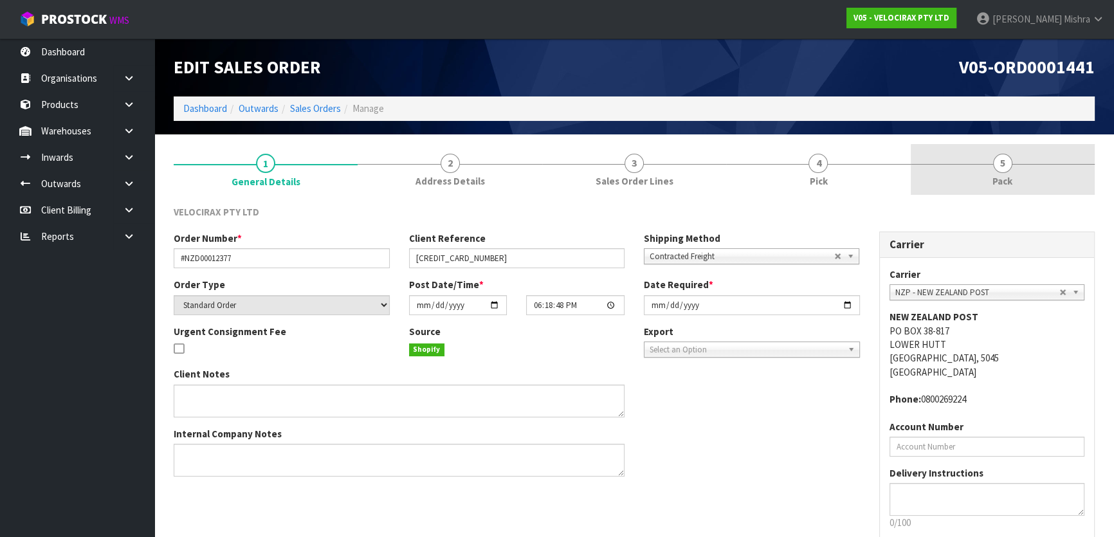
click at [983, 176] on link "5 Pack" at bounding box center [1003, 169] width 184 height 51
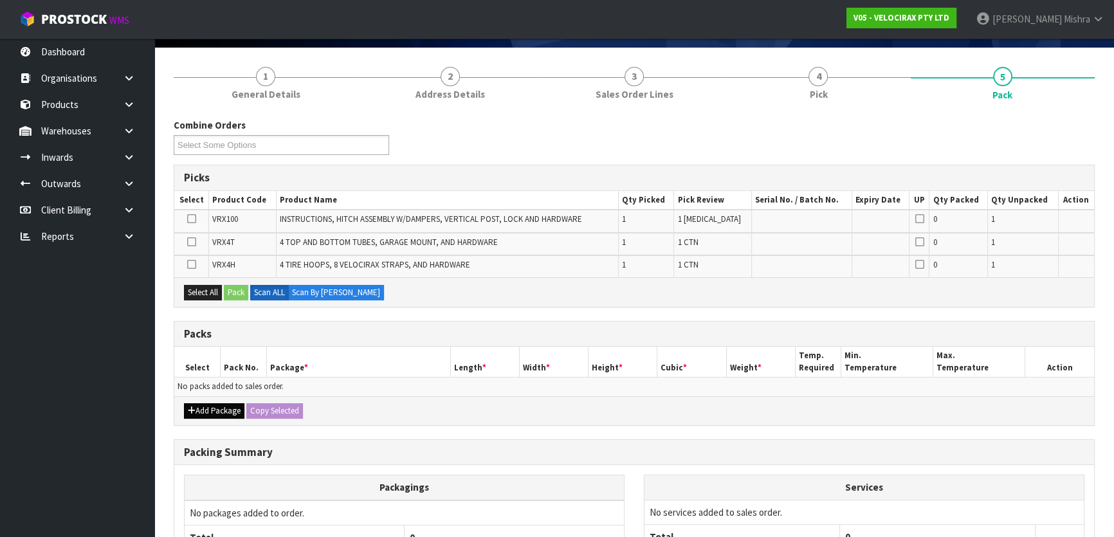
scroll to position [116, 0]
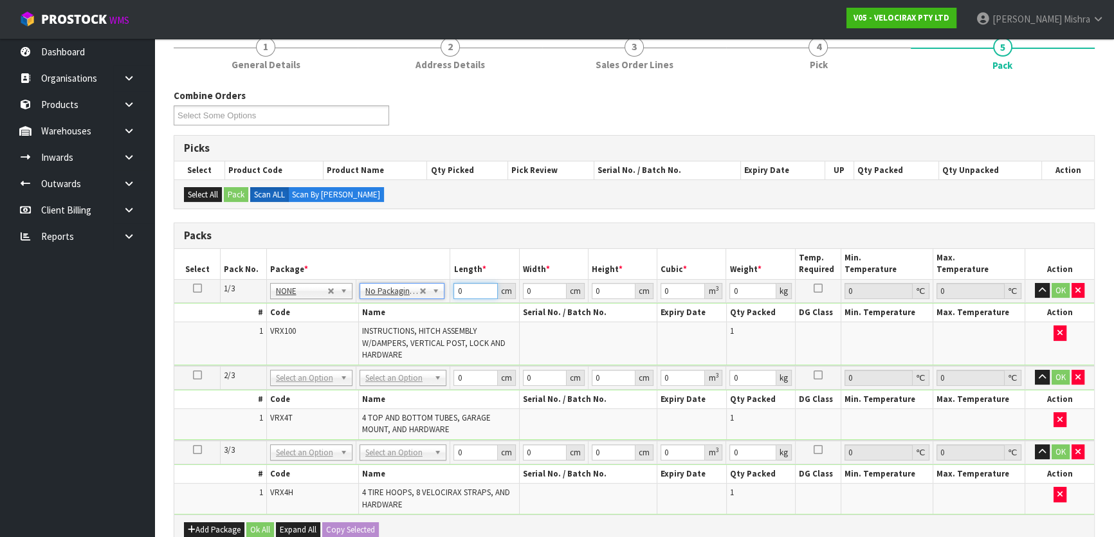
drag, startPoint x: 462, startPoint y: 290, endPoint x: 450, endPoint y: 292, distance: 11.7
click at [450, 292] on td "0 cm" at bounding box center [484, 290] width 69 height 23
type input "149"
type input "31"
type input "1"
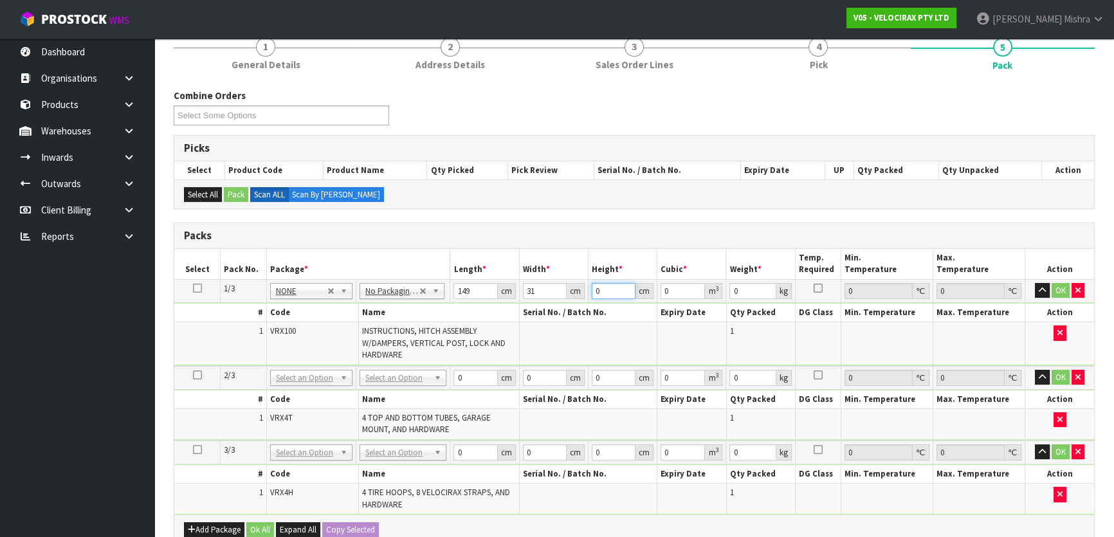
type input "0.004619"
type input "17"
type input "0.078523"
type input "17"
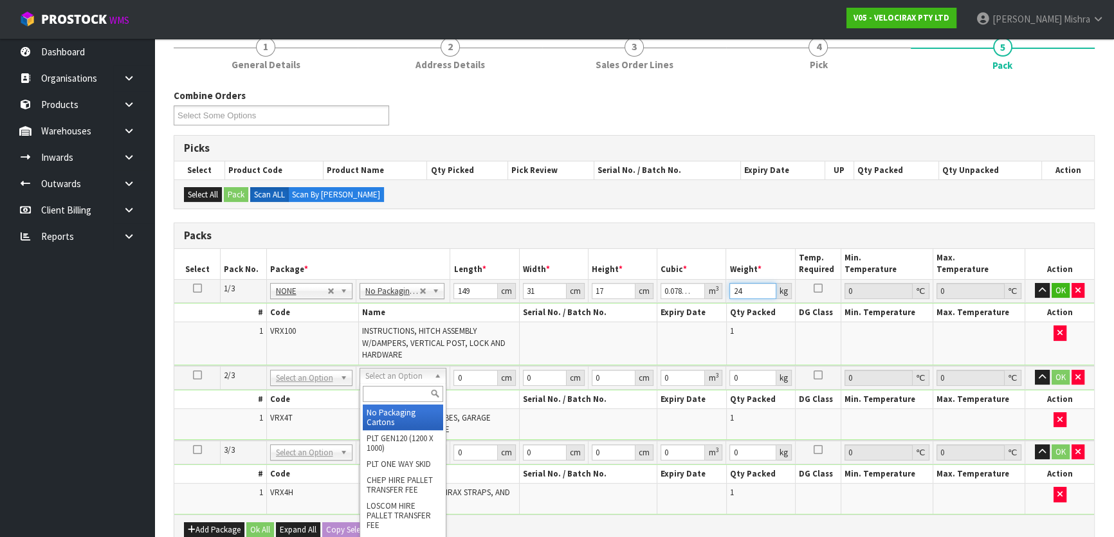
type input "24"
type input "2"
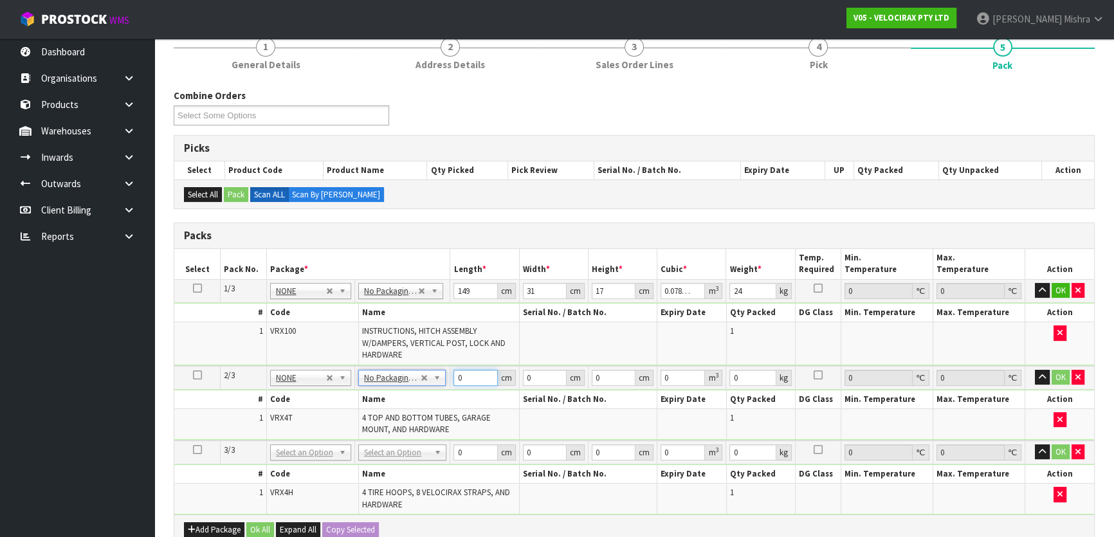
click at [458, 372] on input "0" at bounding box center [475, 378] width 44 height 16
type input "120"
type input "16"
type input "1"
type input "0.00192"
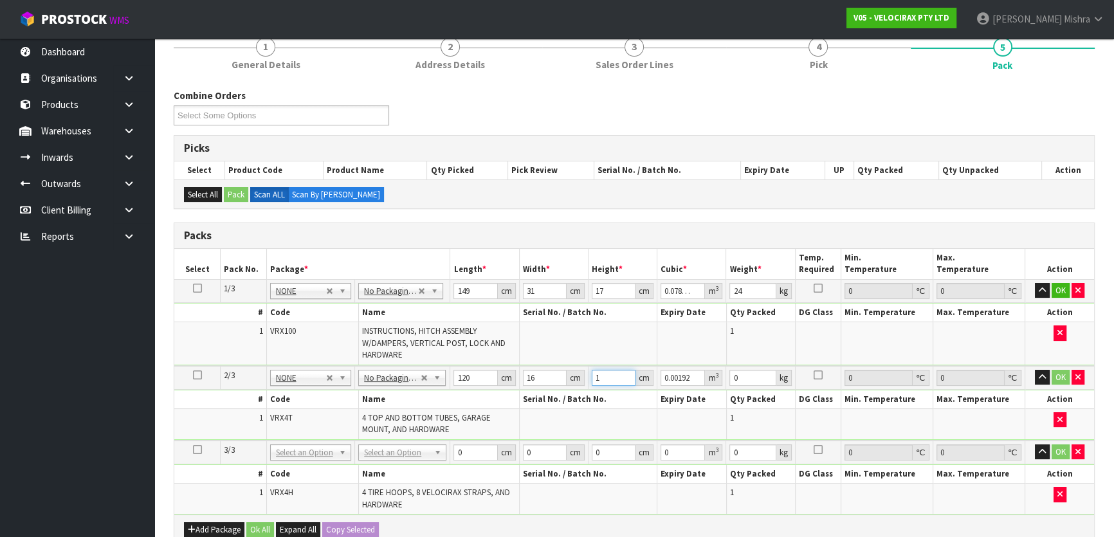
type input "17"
type input "0.03264"
type input "1"
type input "0.00192"
type input "15"
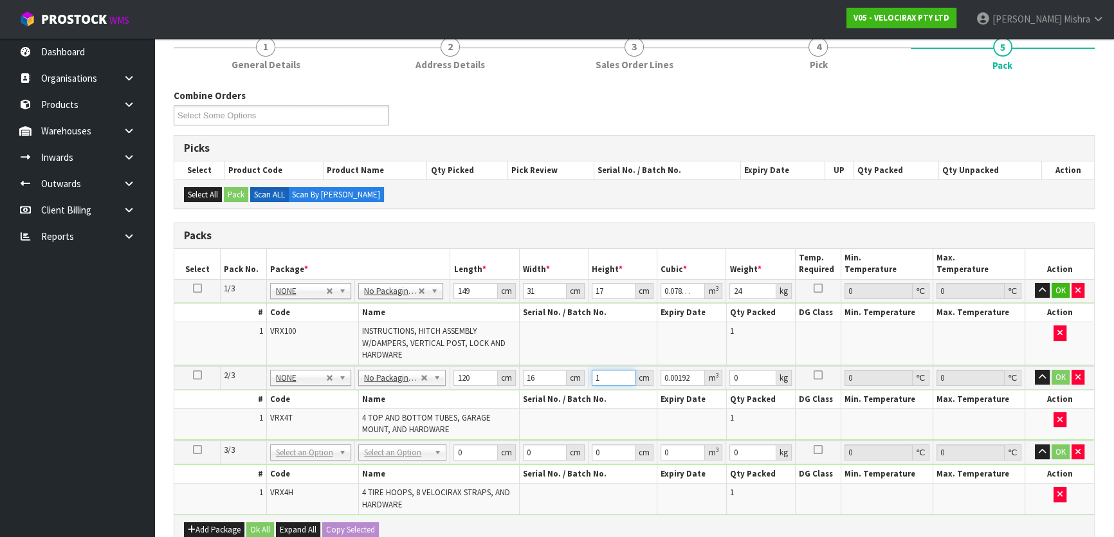
type input "0.0288"
type input "15"
type input "10"
type input "3"
drag, startPoint x: 473, startPoint y: 457, endPoint x: 444, endPoint y: 455, distance: 29.6
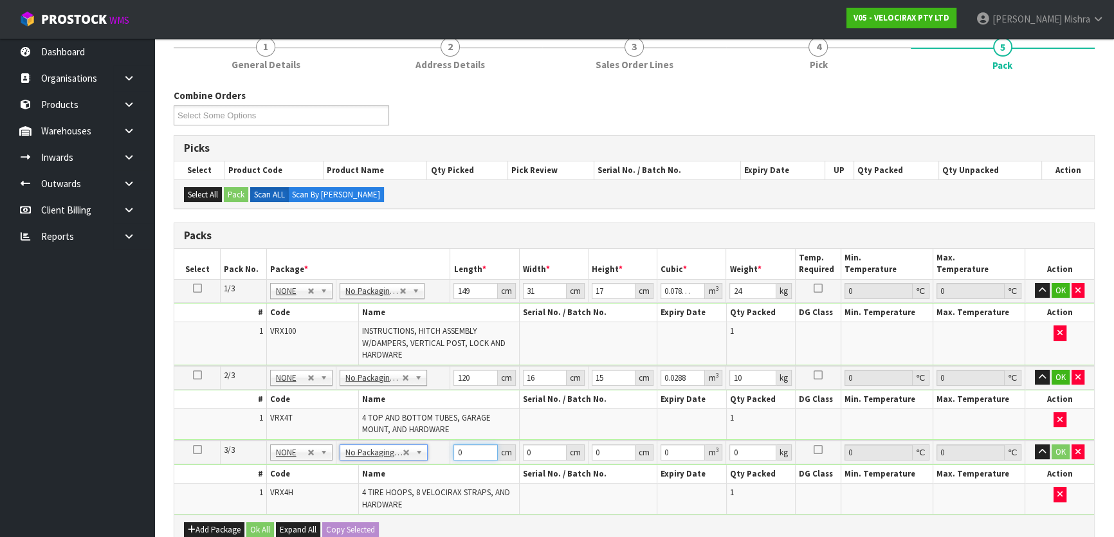
click at [444, 455] on tr "3/3 NONE 007-001 007-002 007-004 007-009 007-013 007-014 007-015 007-017 007-01…" at bounding box center [634, 453] width 920 height 24
type input "69"
type input "33"
type input "2"
type input "0.004554"
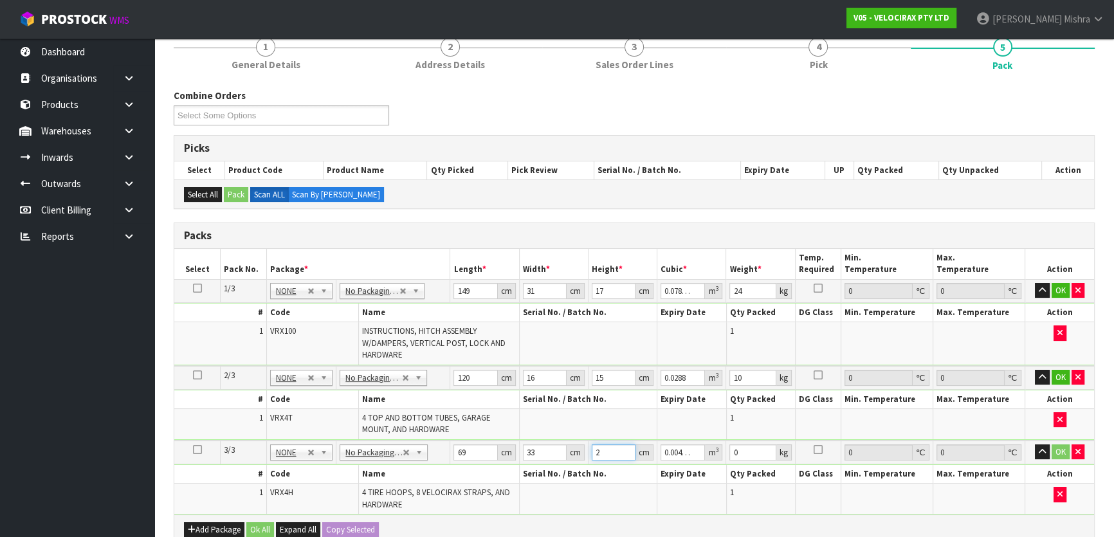
type input "21"
type input "0.047817"
type input "21"
type input "13"
click at [269, 522] on button "Ok All" at bounding box center [260, 529] width 28 height 15
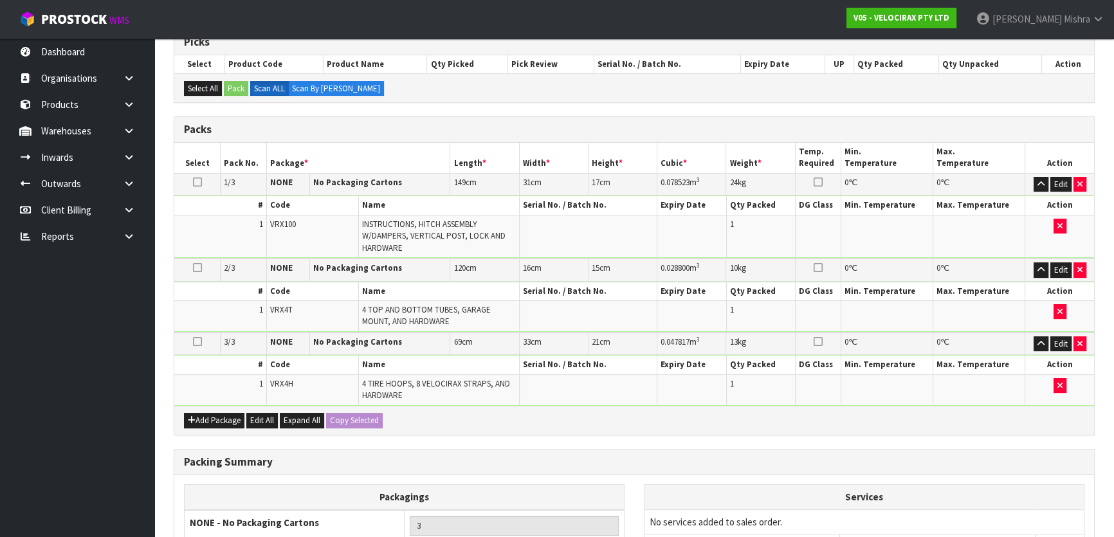
scroll to position [360, 0]
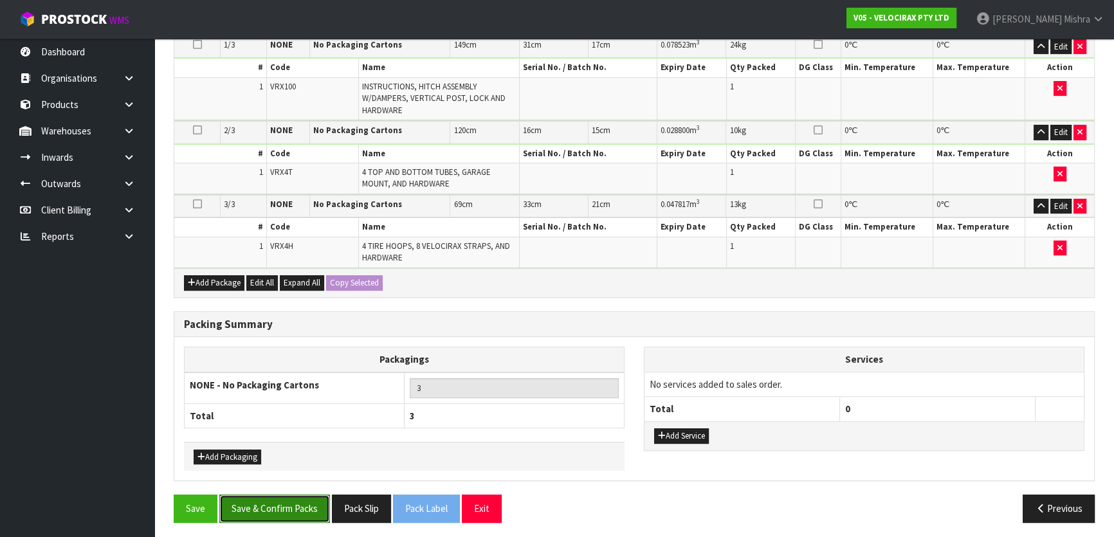
click at [273, 511] on button "Save & Confirm Packs" at bounding box center [274, 509] width 111 height 28
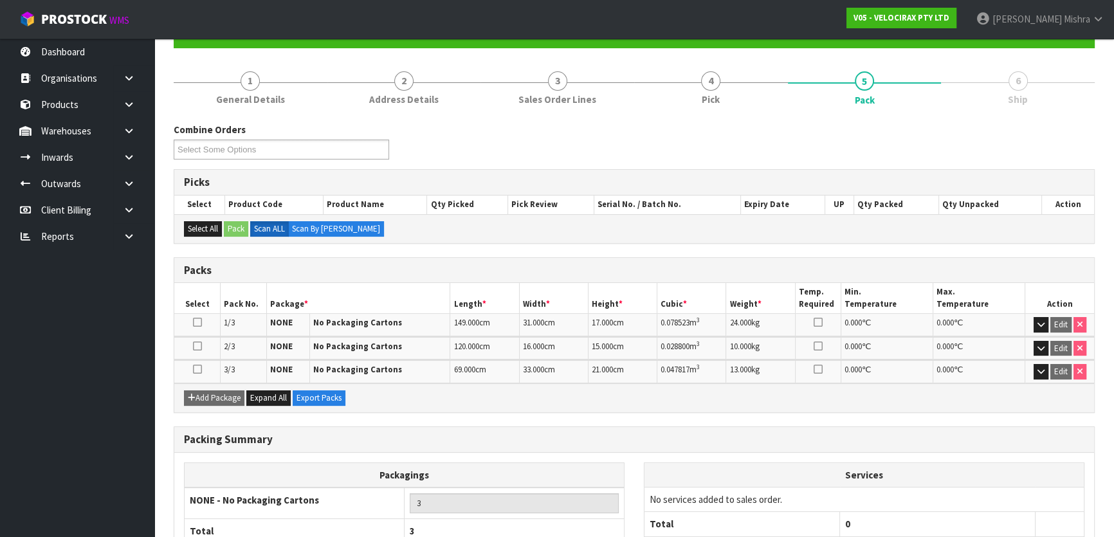
scroll to position [217, 0]
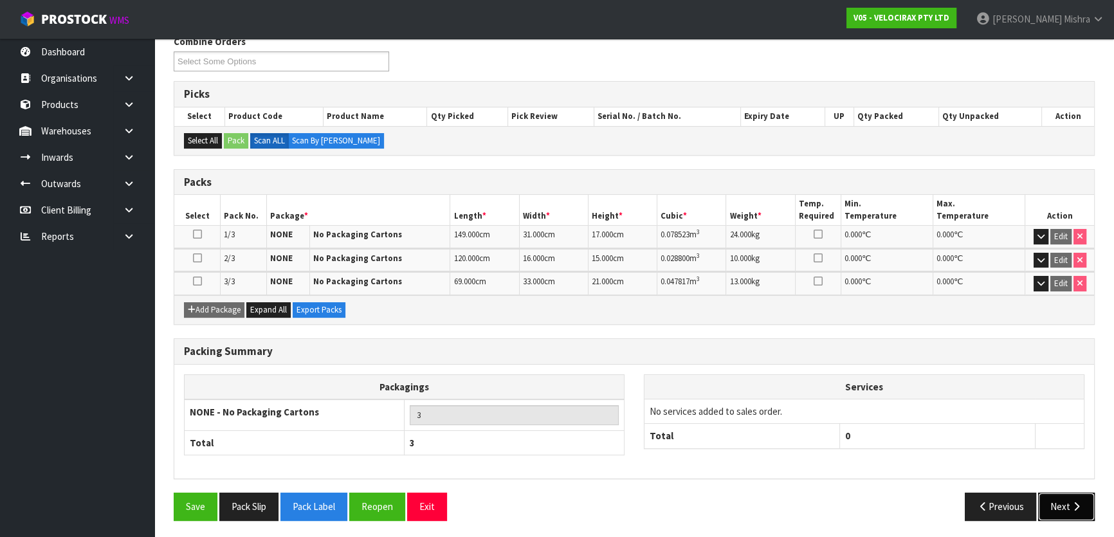
click at [1063, 510] on button "Next" at bounding box center [1066, 507] width 57 height 28
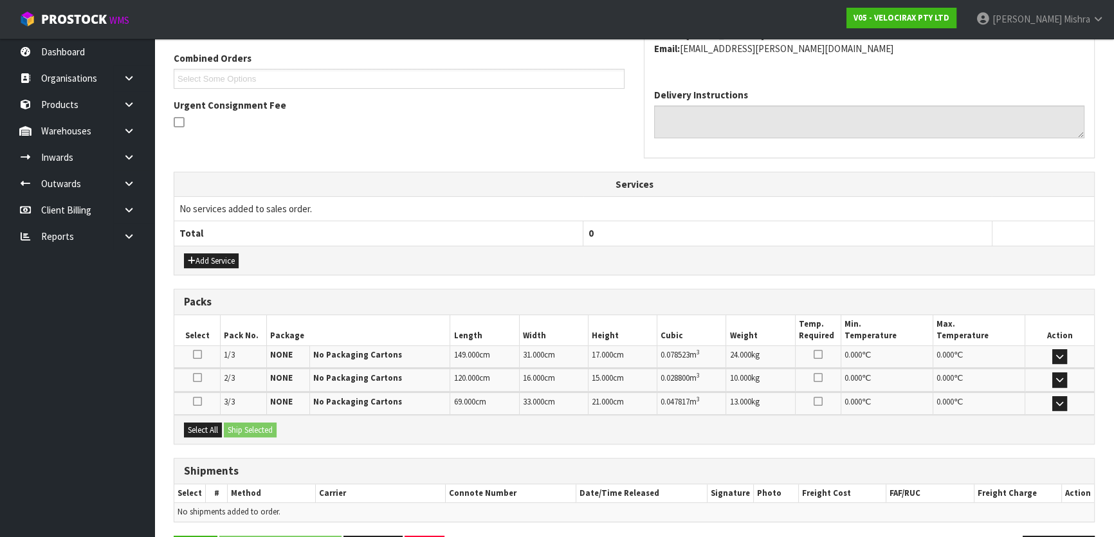
scroll to position [370, 0]
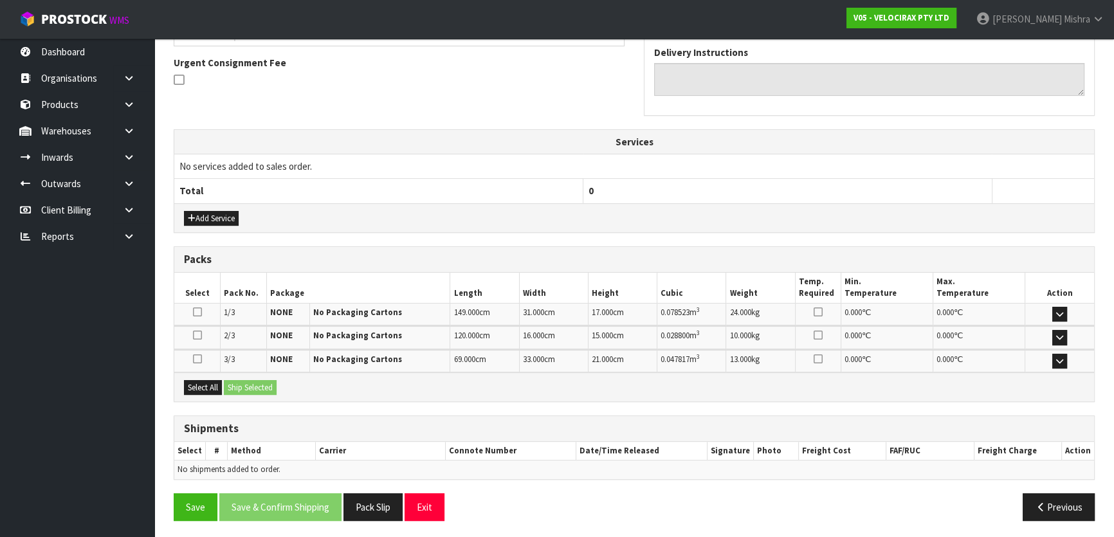
drag, startPoint x: 197, startPoint y: 392, endPoint x: 271, endPoint y: 394, distance: 74.0
click at [206, 392] on div "Select All Ship Selected" at bounding box center [634, 386] width 920 height 29
click at [218, 385] on button "Select All" at bounding box center [203, 387] width 38 height 15
click at [269, 381] on button "Ship Selected" at bounding box center [250, 387] width 53 height 15
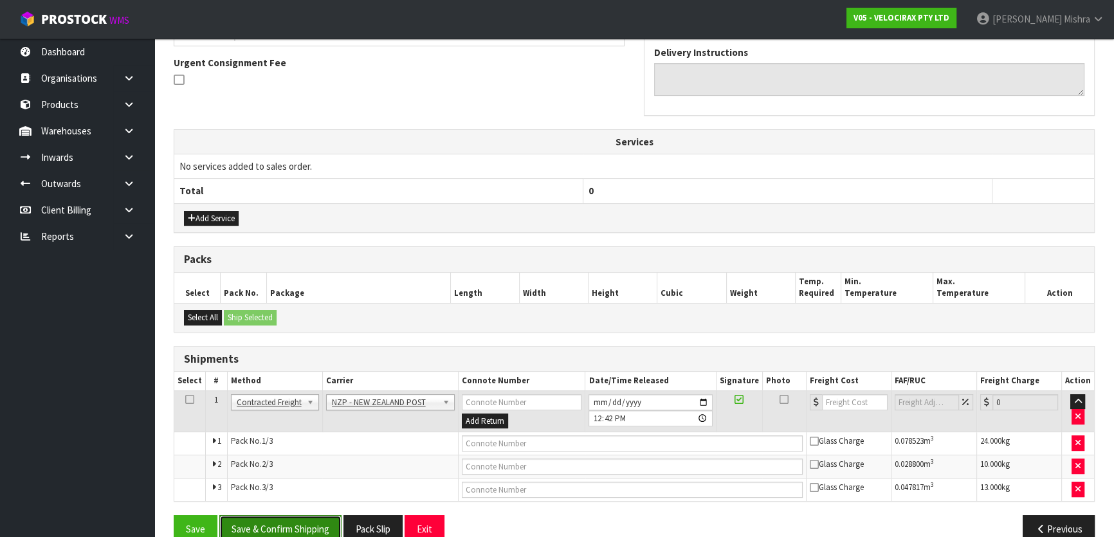
click at [292, 520] on button "Save & Confirm Shipping" at bounding box center [280, 529] width 122 height 28
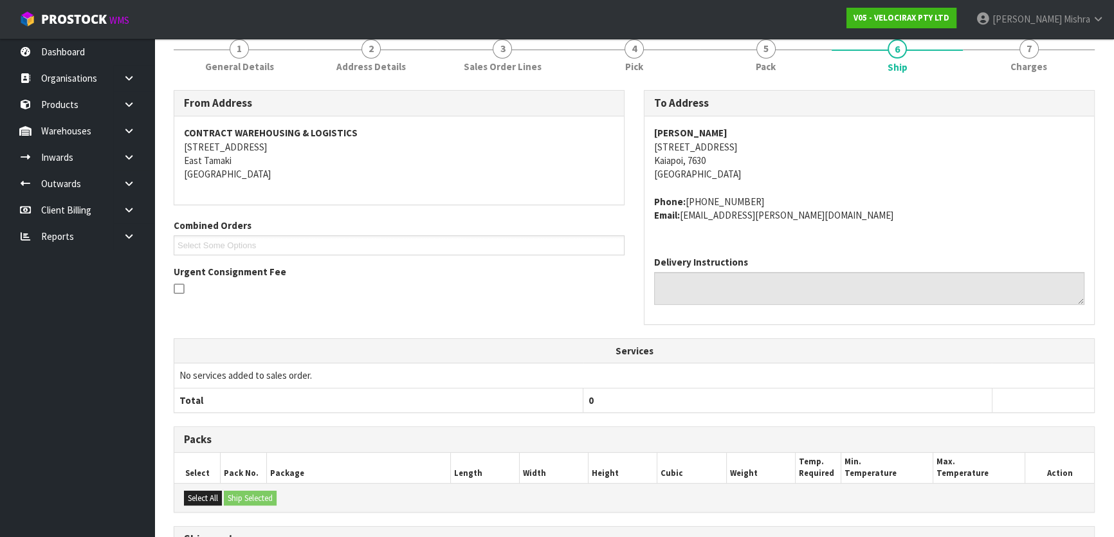
scroll to position [350, 0]
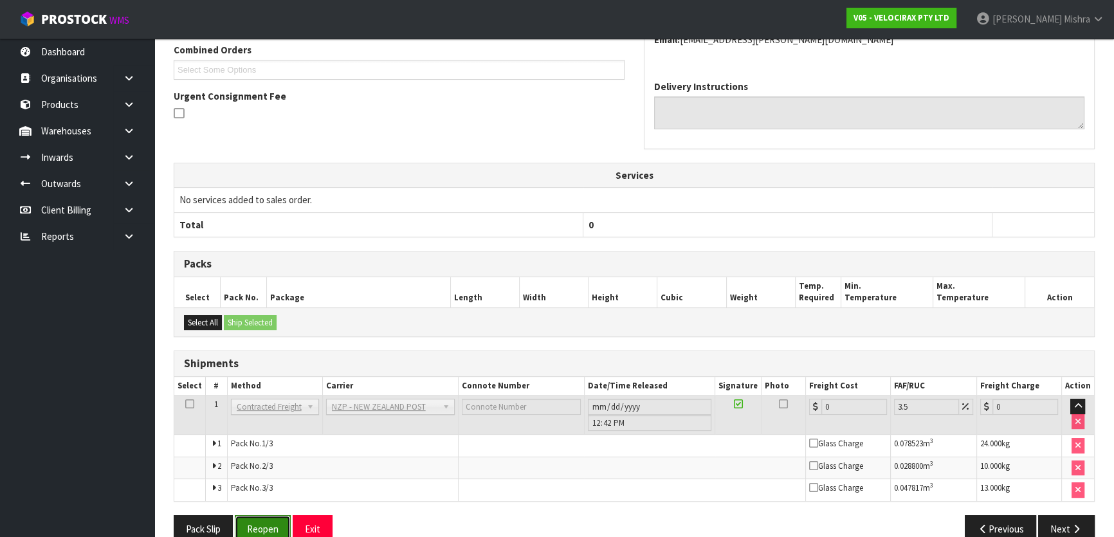
click at [262, 518] on button "Reopen" at bounding box center [263, 529] width 56 height 28
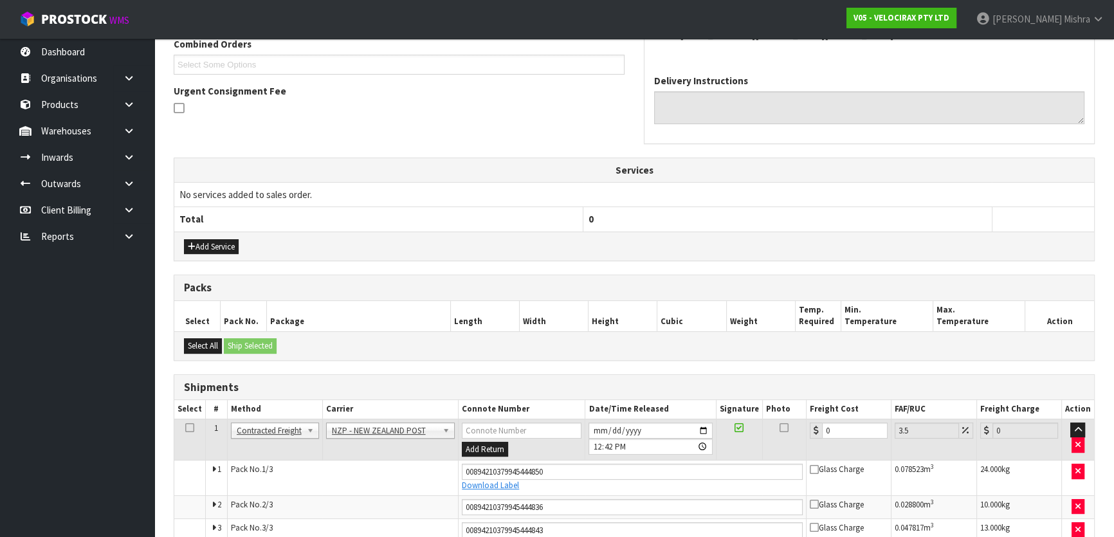
scroll to position [405, 0]
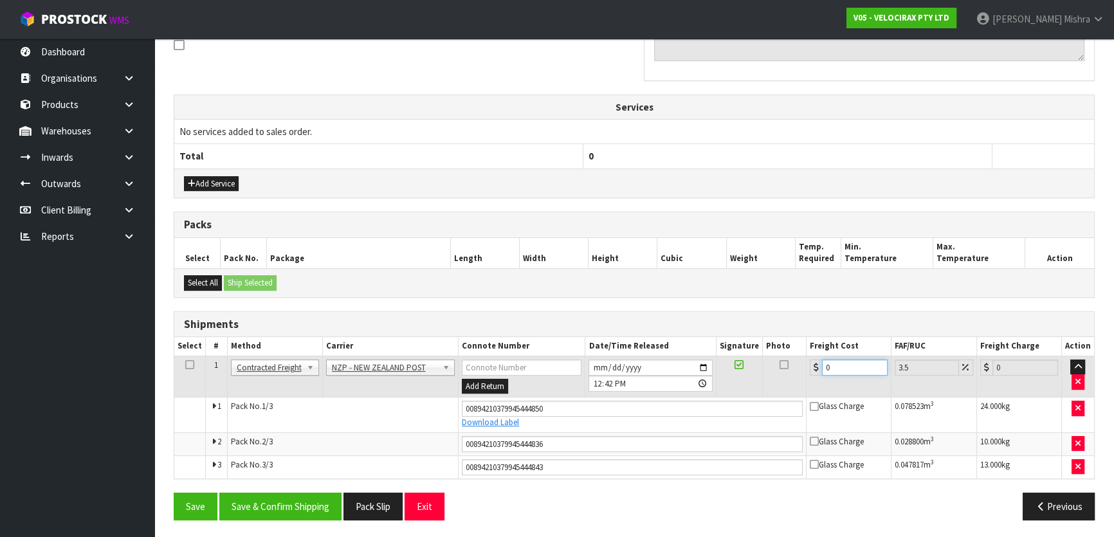
drag, startPoint x: 849, startPoint y: 364, endPoint x: 694, endPoint y: 383, distance: 156.1
click at [740, 366] on tr "1 Client Local Pickup Customer Local Pickup Company Freight Contracted Freight …" at bounding box center [634, 377] width 920 height 42
type input "6"
type input "6.21"
type input "63"
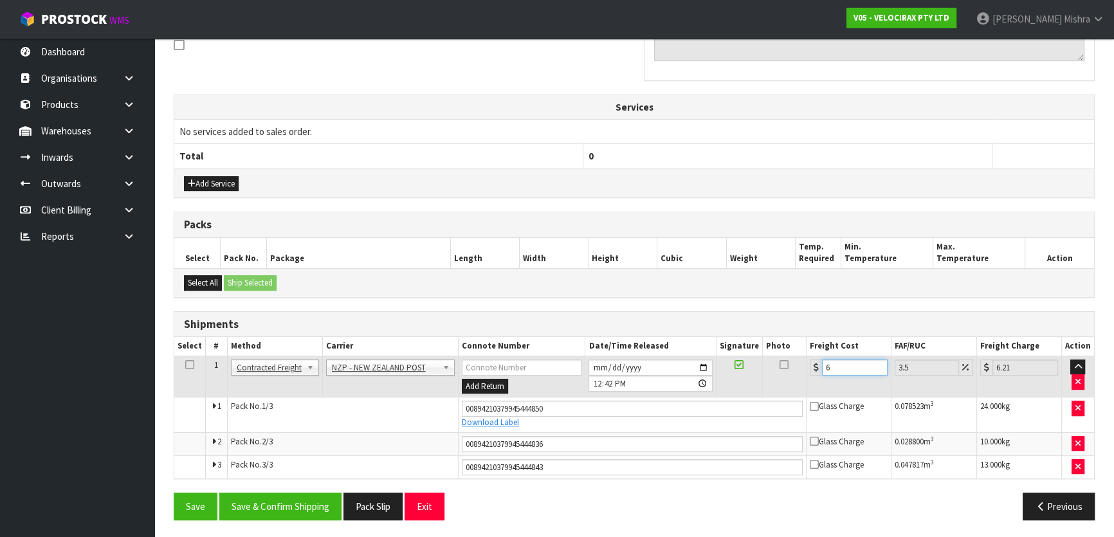
type input "65.2"
type input "63.1"
type input "65.31"
type input "63.17"
type input "65.38"
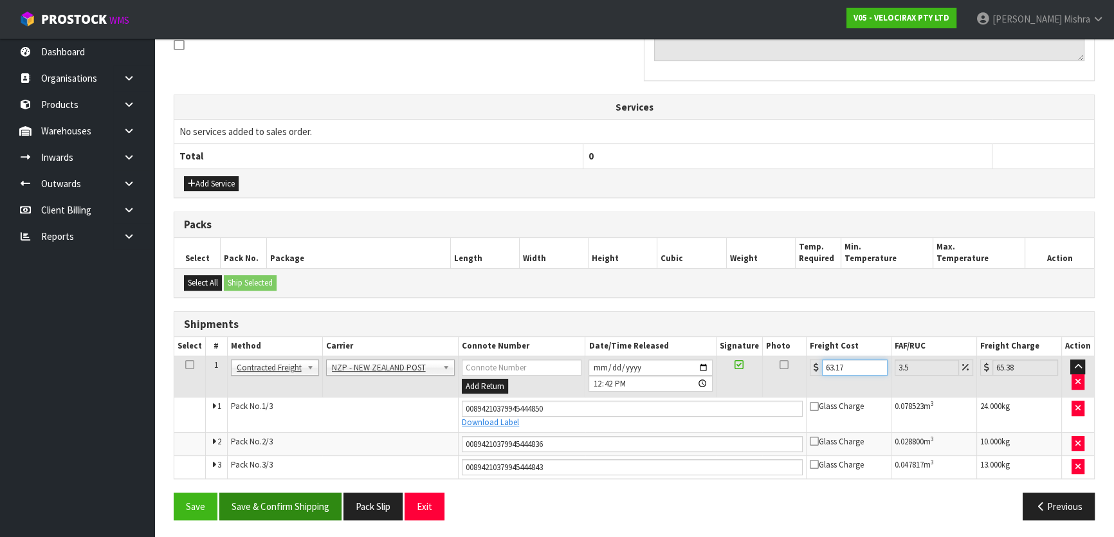
type input "63.17"
click at [318, 500] on button "Save & Confirm Shipping" at bounding box center [280, 507] width 122 height 28
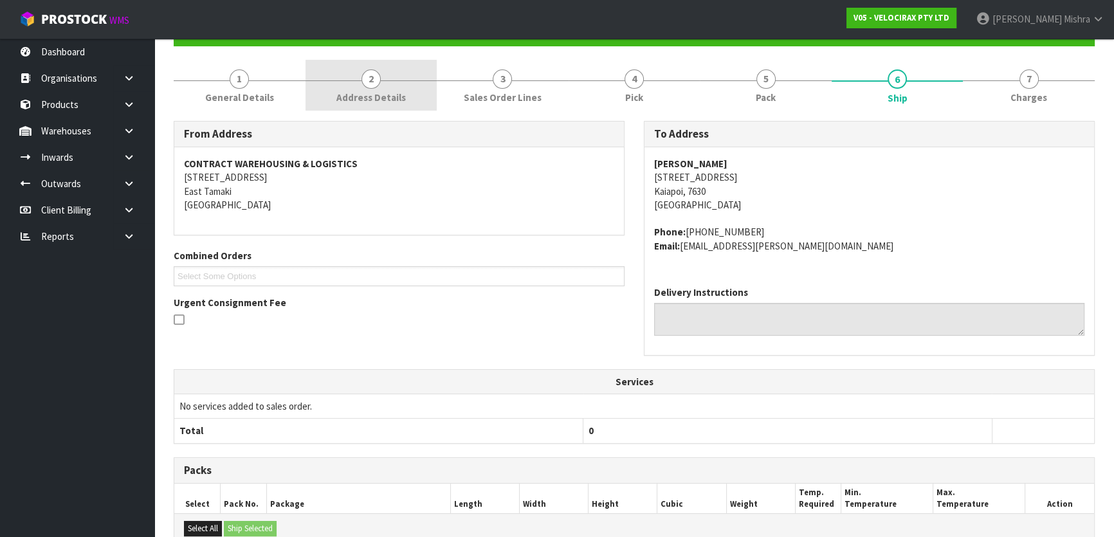
scroll to position [17, 0]
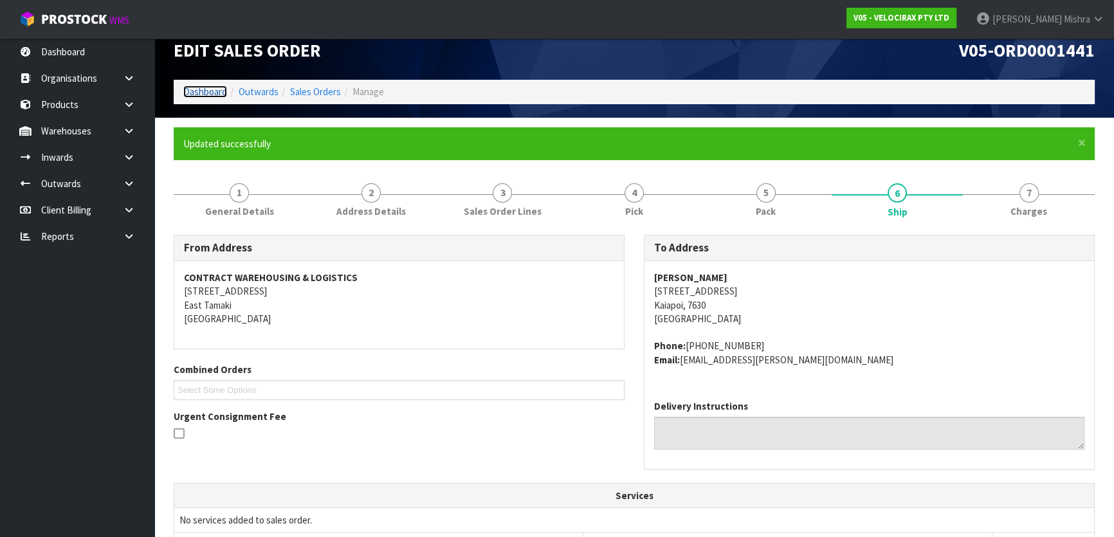
click at [198, 93] on link "Dashboard" at bounding box center [205, 92] width 44 height 12
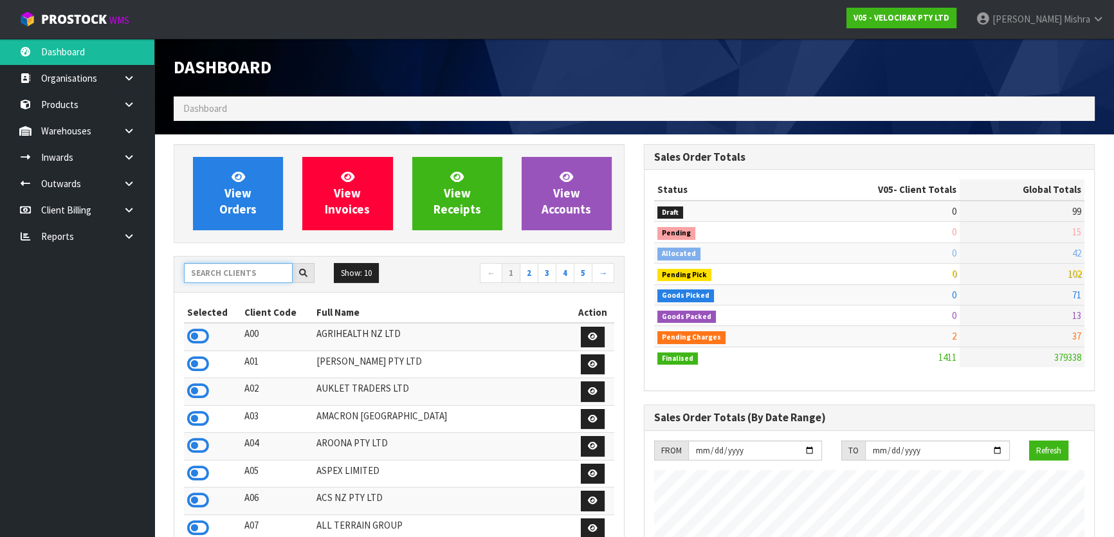
click at [208, 275] on input "text" at bounding box center [238, 273] width 109 height 20
type input "E04"
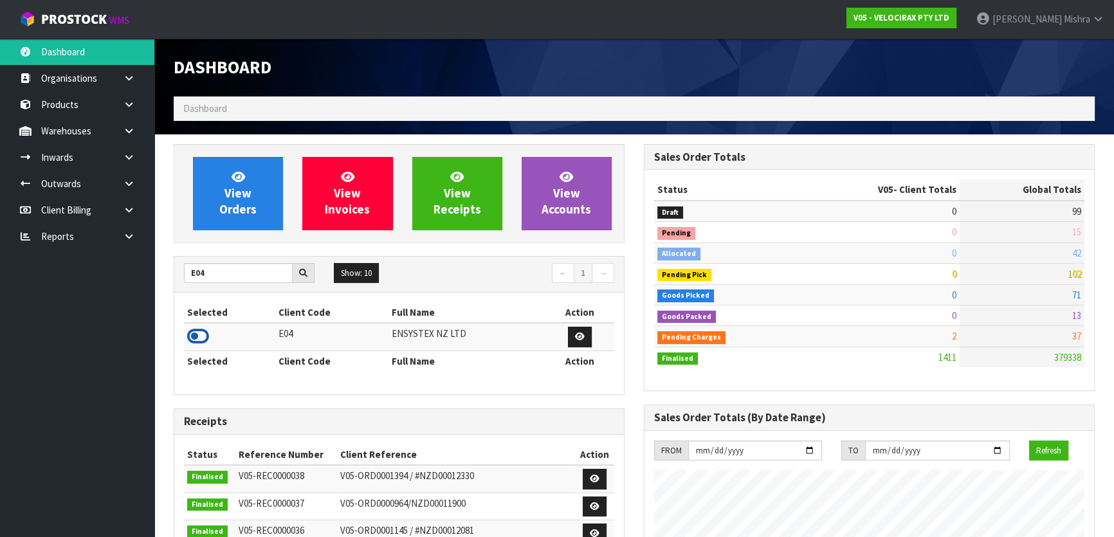
click at [195, 341] on icon at bounding box center [198, 336] width 22 height 19
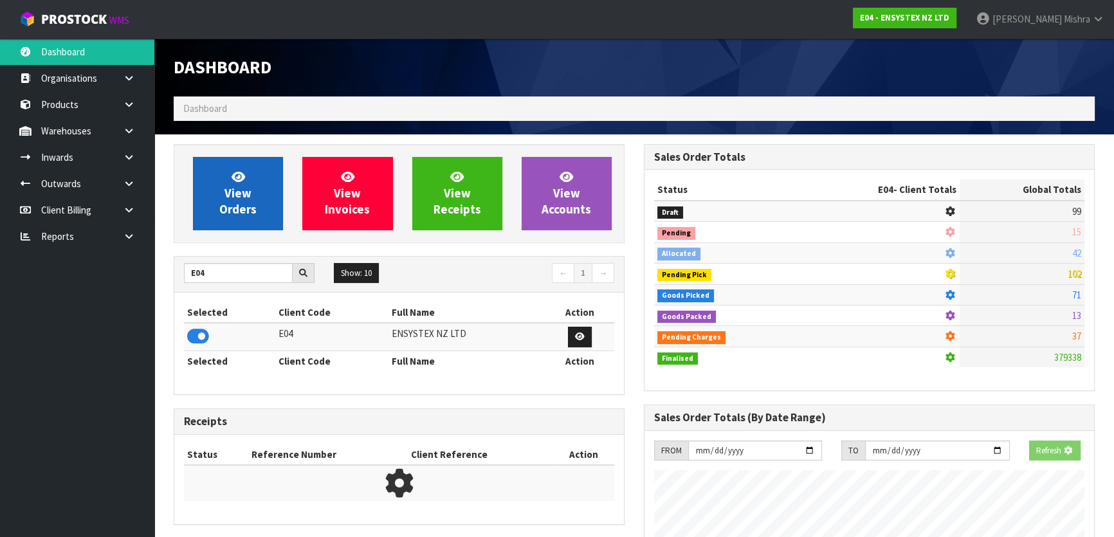
scroll to position [642268, 642599]
click at [231, 211] on span "View Orders" at bounding box center [237, 193] width 37 height 48
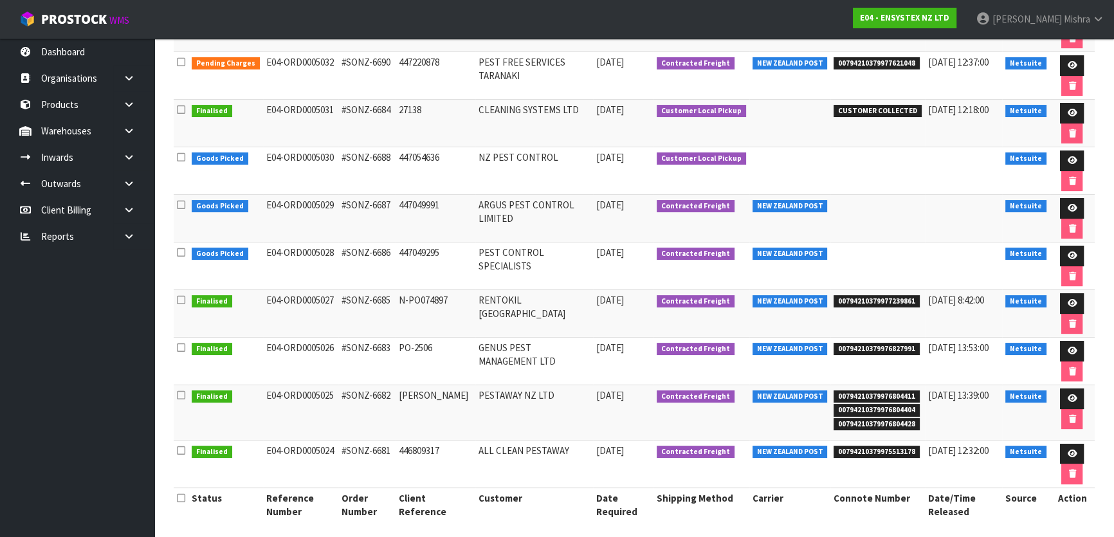
scroll to position [268, 0]
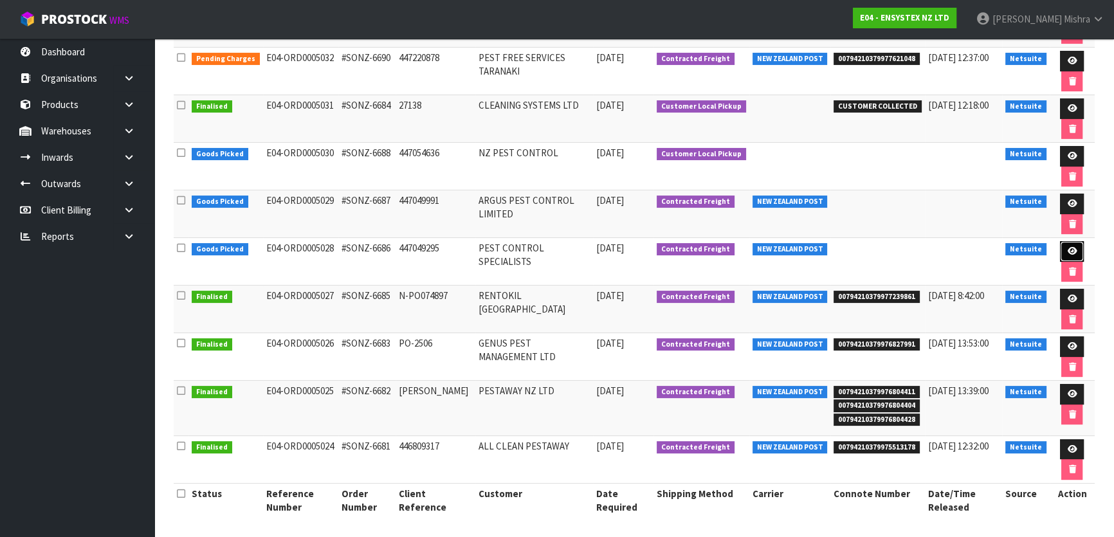
click at [1067, 250] on icon at bounding box center [1072, 251] width 10 height 8
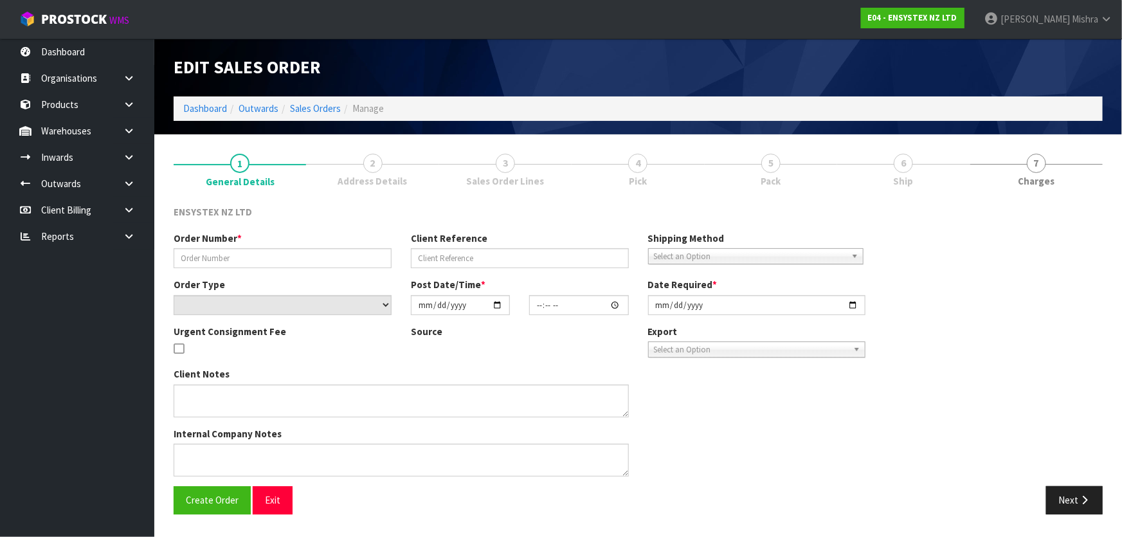
type input "#SONZ-6686"
type input "447049295"
select select "number:0"
type input "[DATE]"
type input "15:00:40.000"
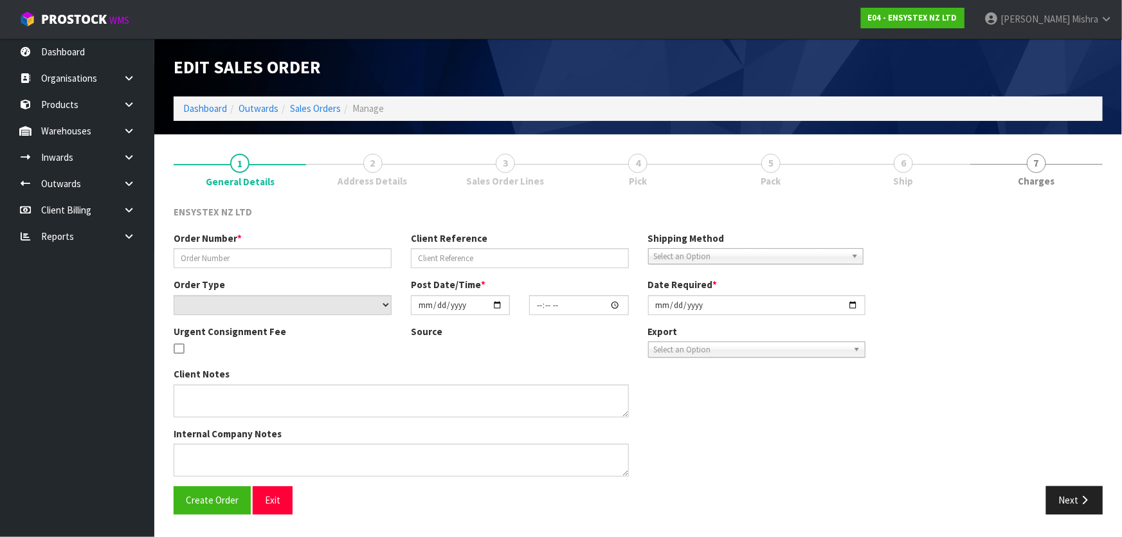
type input "[DATE]"
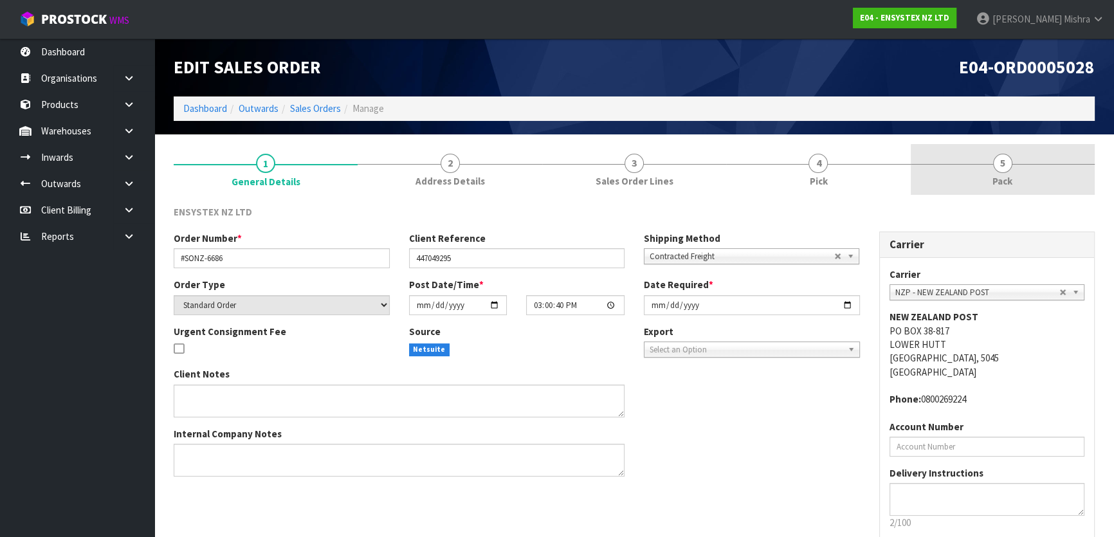
click at [1008, 177] on span "Pack" at bounding box center [1002, 181] width 20 height 14
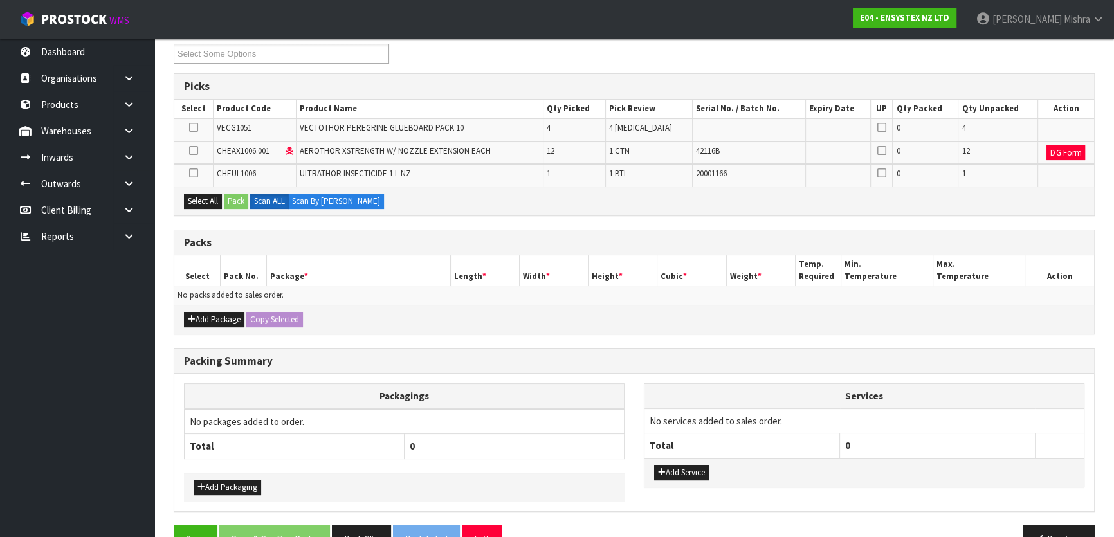
scroll to position [210, 0]
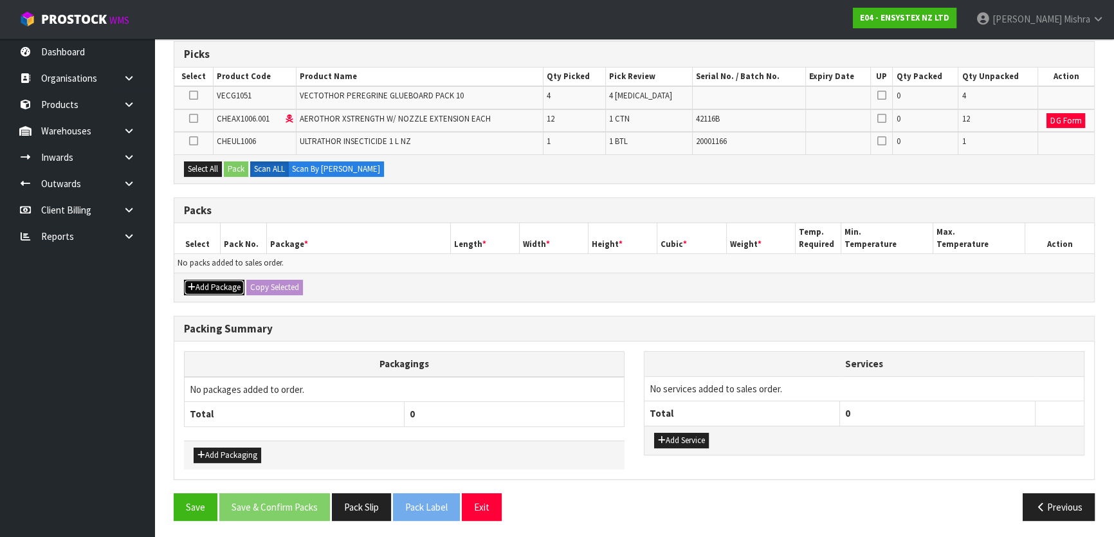
click at [203, 287] on button "Add Package" at bounding box center [214, 287] width 60 height 15
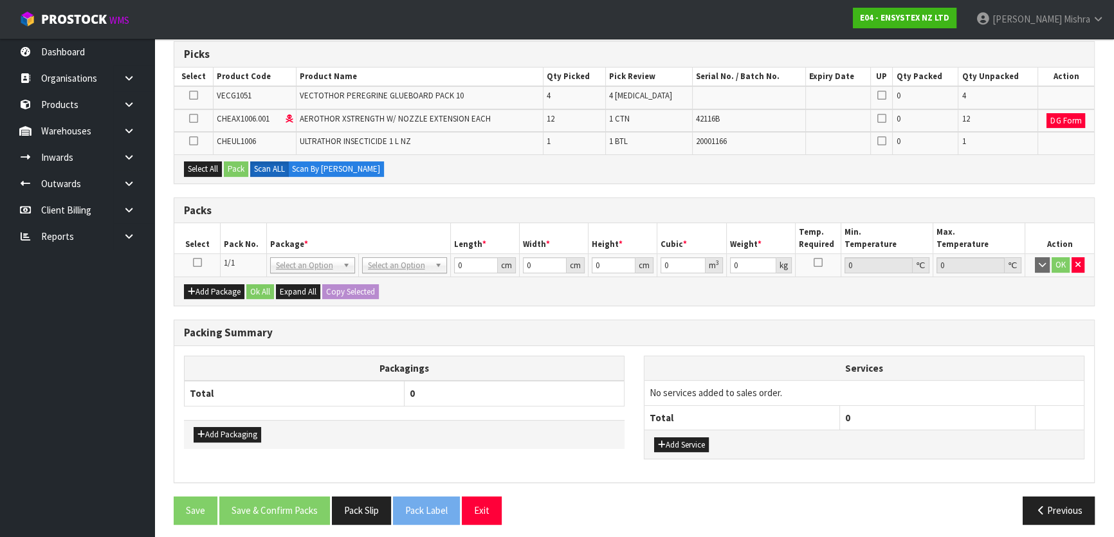
click at [198, 263] on icon at bounding box center [197, 262] width 9 height 1
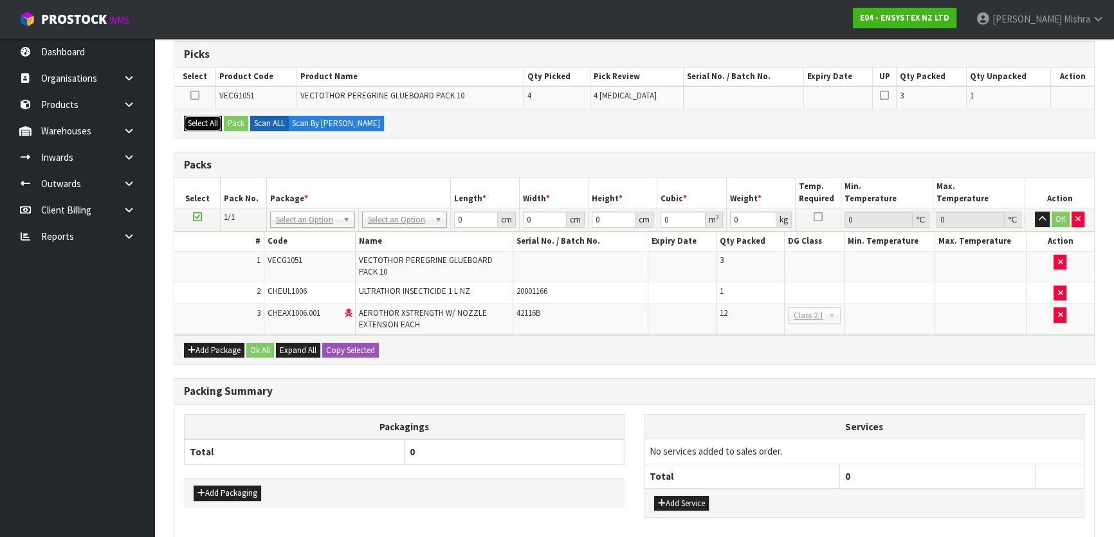
click at [221, 125] on button "Select All" at bounding box center [203, 123] width 38 height 15
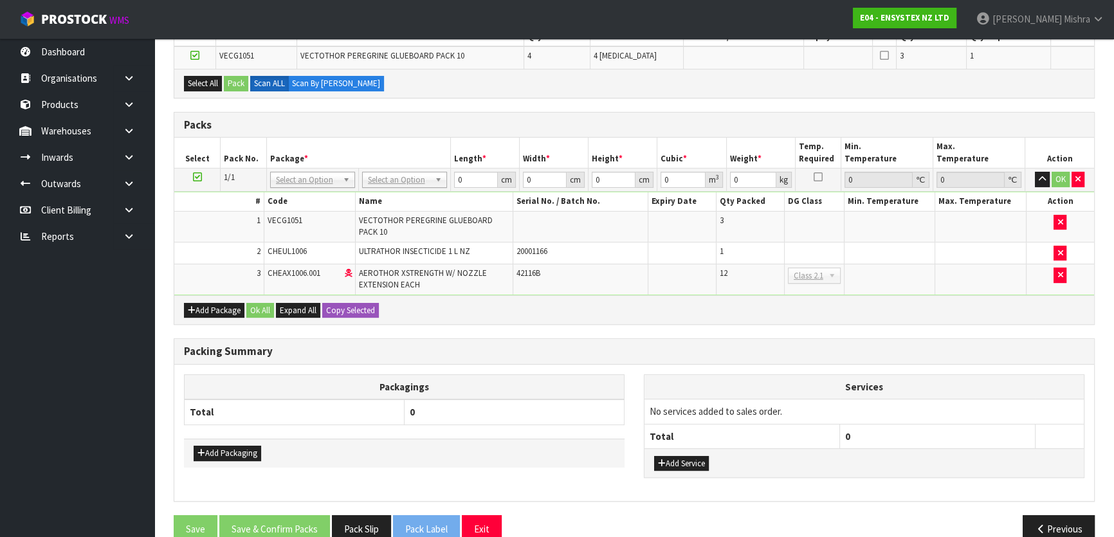
scroll to position [271, 0]
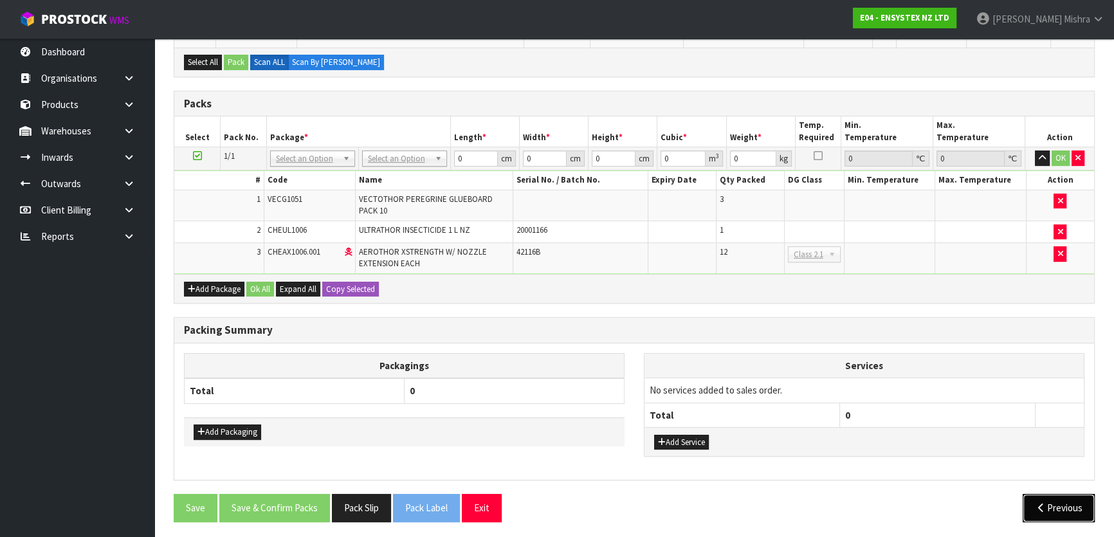
click at [1066, 502] on button "Previous" at bounding box center [1058, 508] width 72 height 28
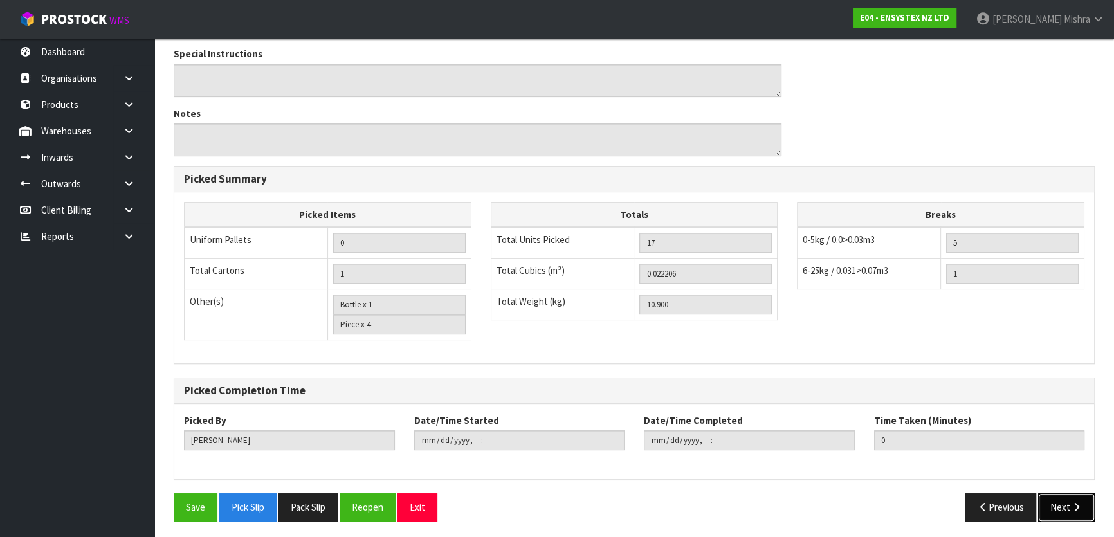
click at [1071, 508] on icon "button" at bounding box center [1076, 507] width 12 height 10
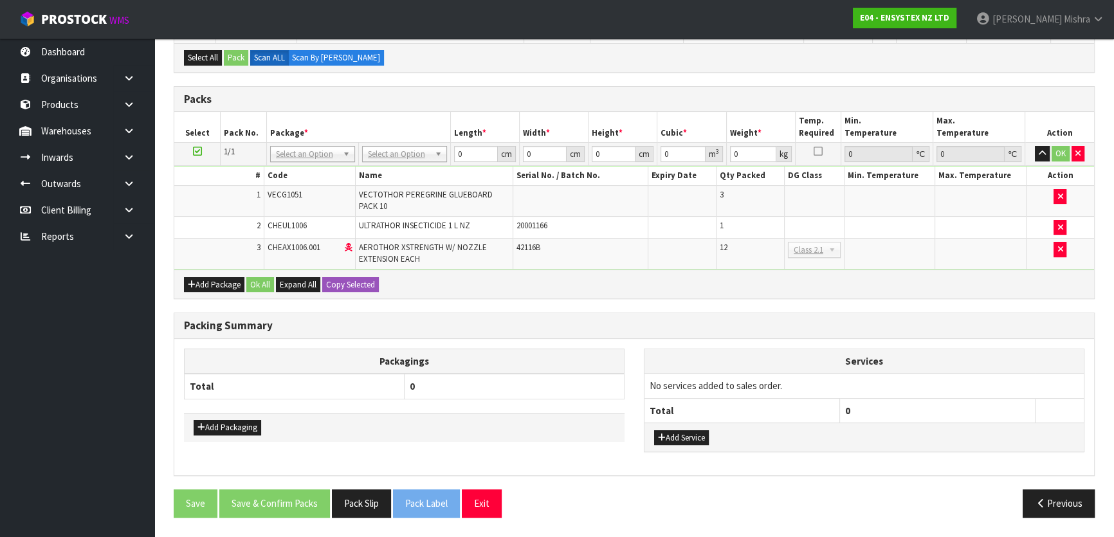
scroll to position [0, 0]
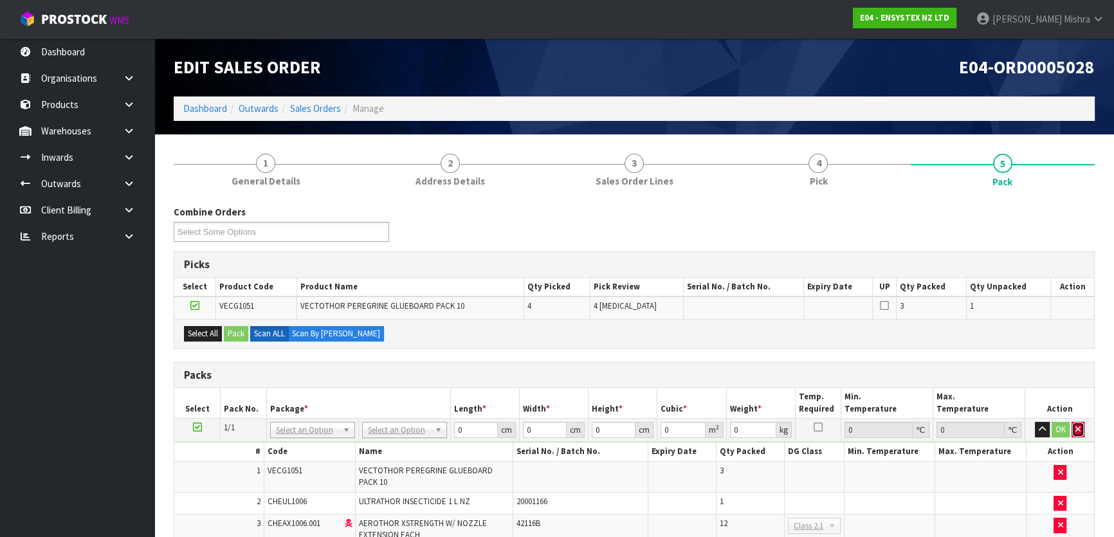
click at [1078, 425] on icon "button" at bounding box center [1077, 429] width 5 height 8
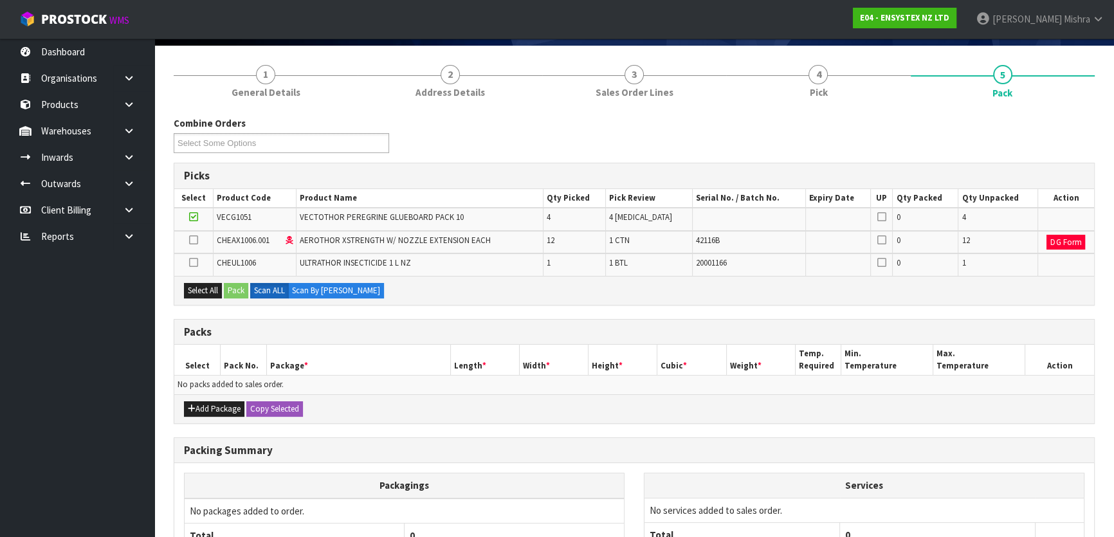
scroll to position [210, 0]
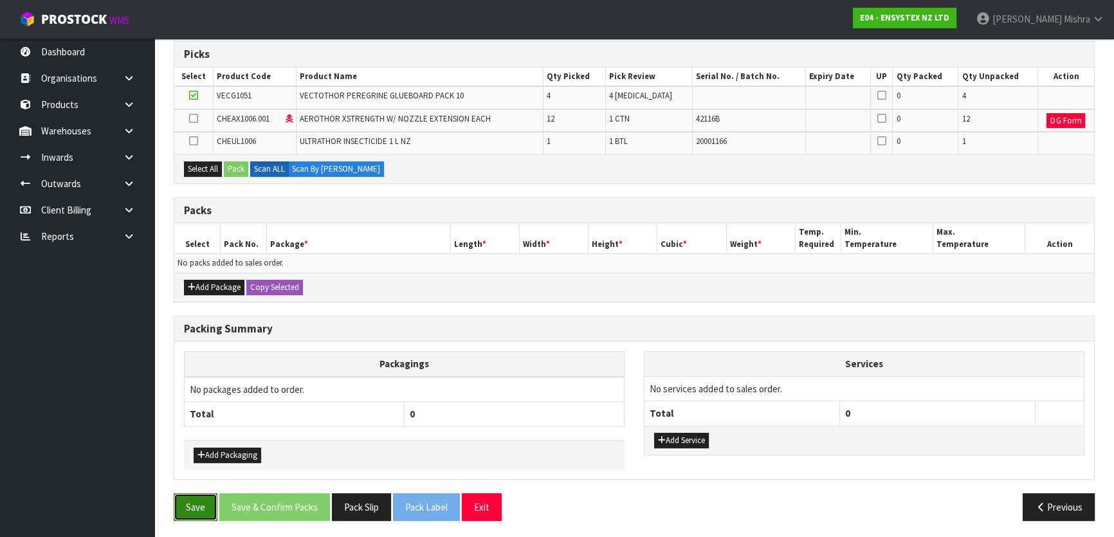
click at [186, 514] on button "Save" at bounding box center [196, 507] width 44 height 28
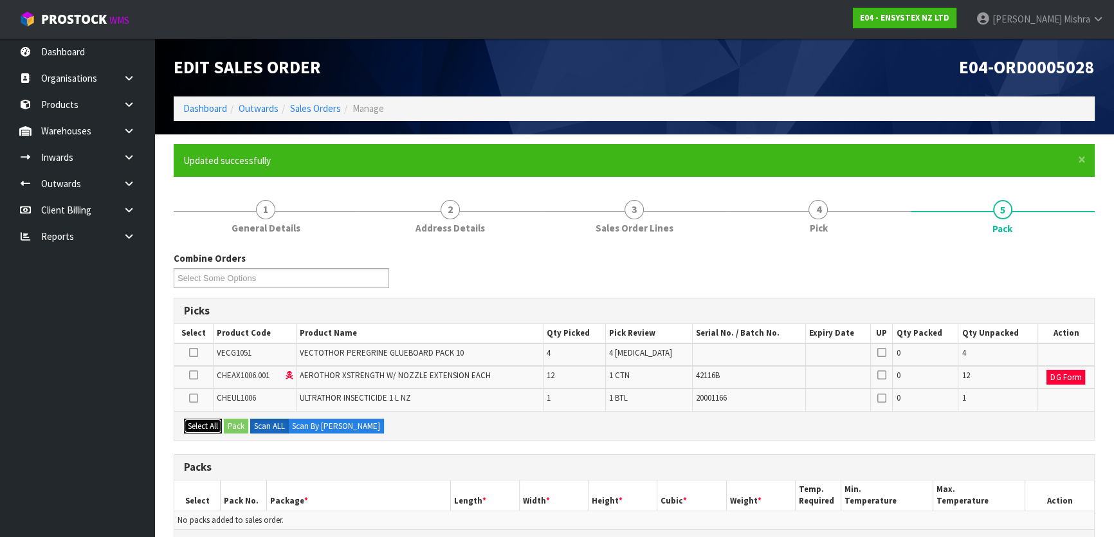
click at [192, 426] on button "Select All" at bounding box center [203, 426] width 38 height 15
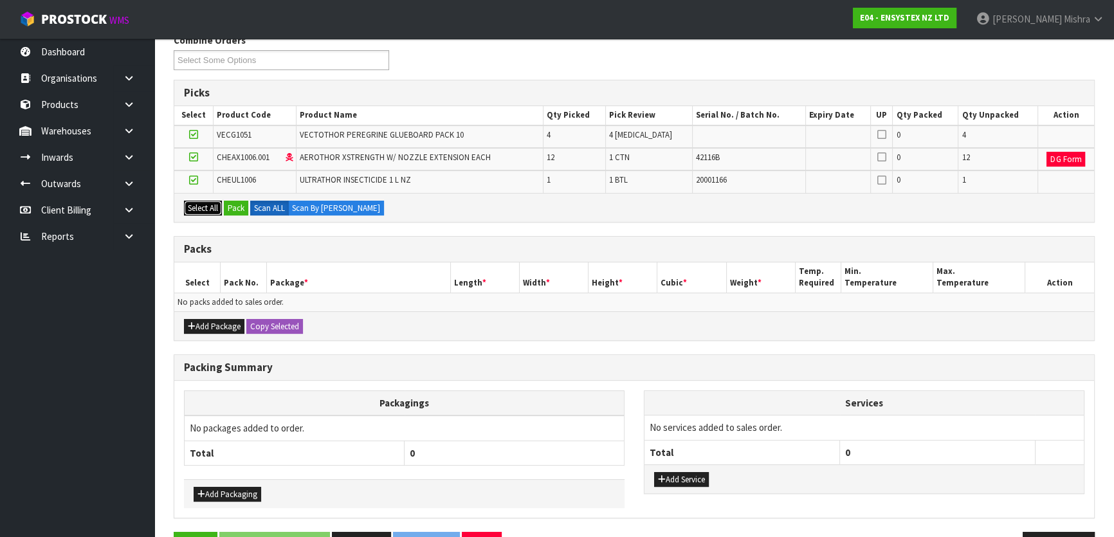
scroll to position [233, 0]
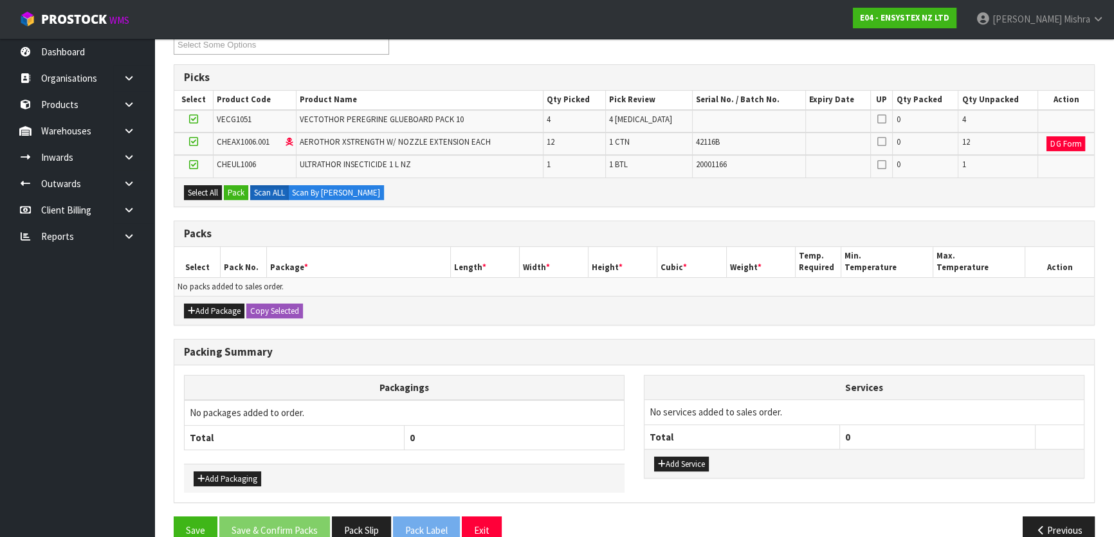
click at [226, 316] on div "Add Package Copy Selected" at bounding box center [634, 310] width 920 height 29
click at [208, 316] on div "Add Package Copy Selected" at bounding box center [634, 310] width 920 height 29
click at [199, 308] on button "Add Package" at bounding box center [214, 311] width 60 height 15
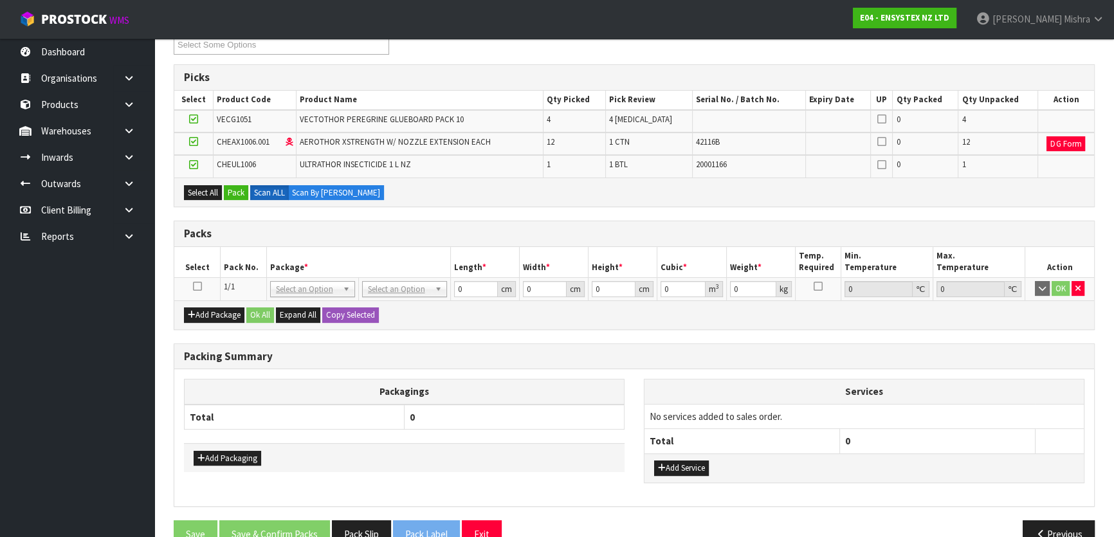
click at [198, 287] on icon at bounding box center [197, 286] width 9 height 1
click at [235, 190] on button "Pack" at bounding box center [236, 192] width 24 height 15
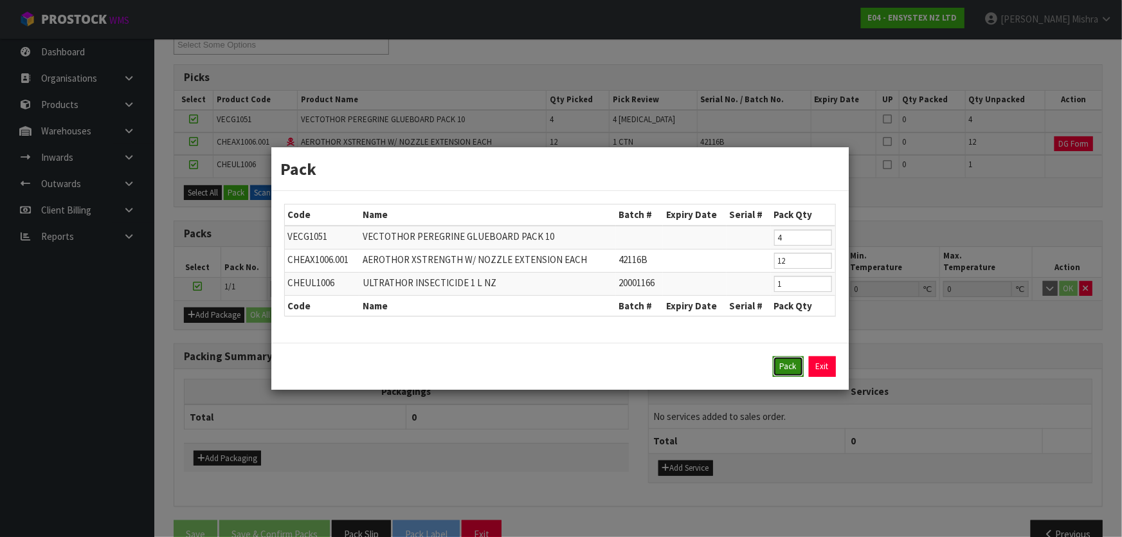
click at [784, 365] on button "Pack" at bounding box center [788, 366] width 31 height 21
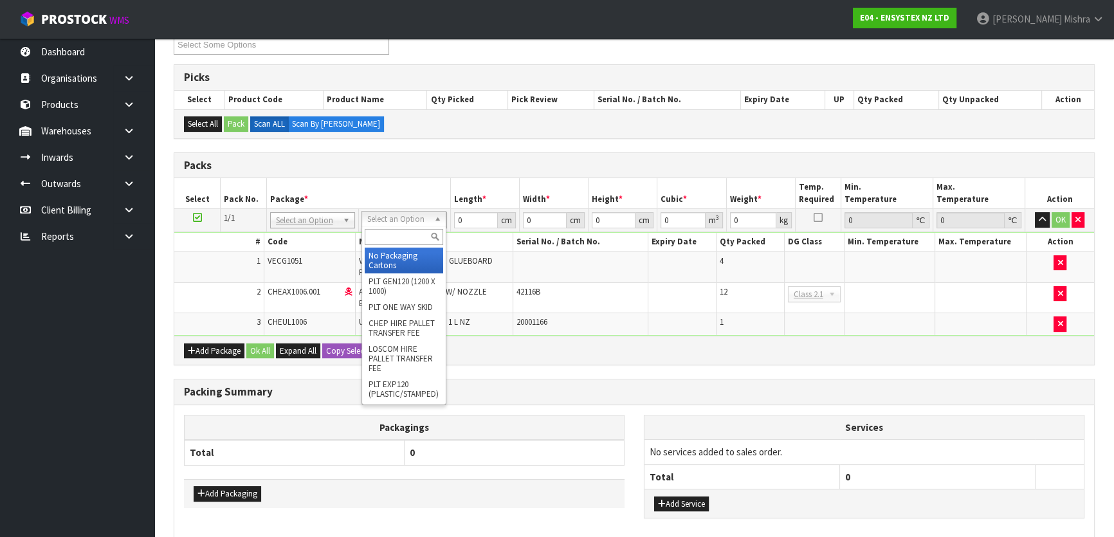
click at [384, 242] on input "text" at bounding box center [404, 237] width 78 height 16
click at [380, 237] on input "text" at bounding box center [404, 237] width 78 height 16
type input "CTN5"
drag, startPoint x: 377, startPoint y: 262, endPoint x: 412, endPoint y: 249, distance: 37.0
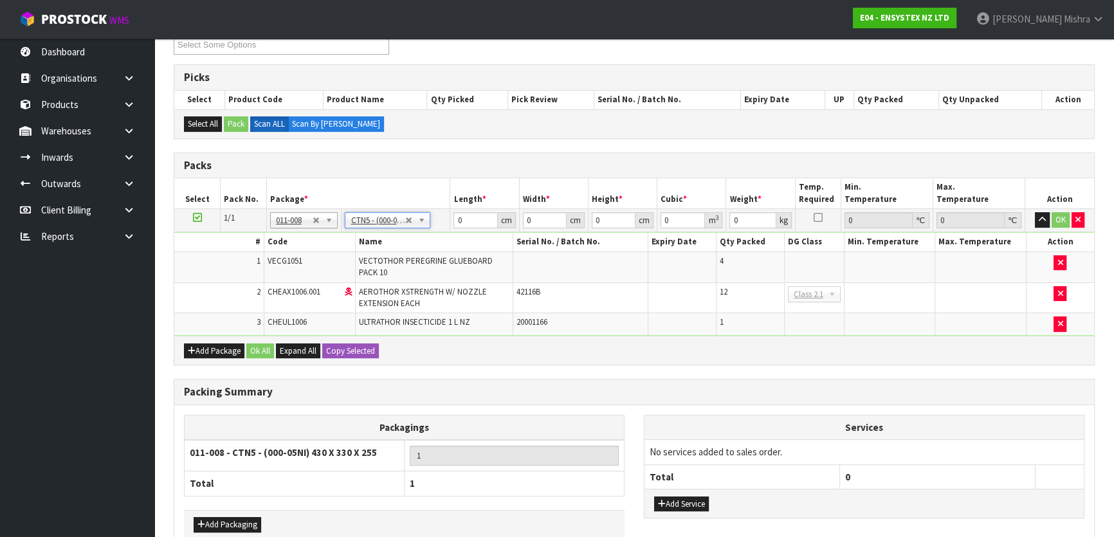
type input "43"
type input "33"
type input "25.5"
type input "0.036185"
type input "11.1"
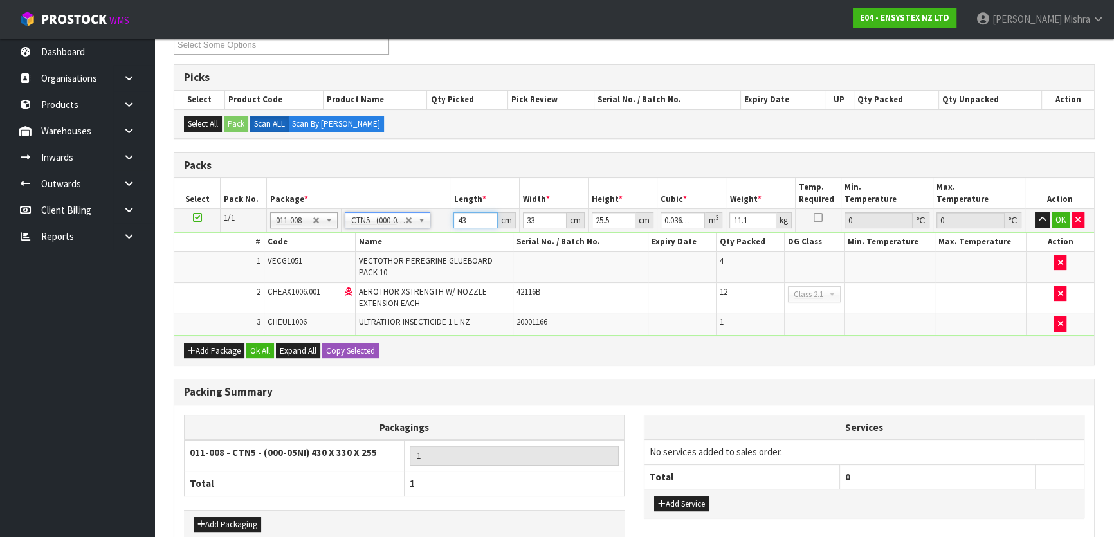
drag, startPoint x: 467, startPoint y: 219, endPoint x: 422, endPoint y: 228, distance: 45.3
click at [422, 227] on tr "1/1 NONE 007-001 007-002 007-004 007-009 007-013 007-014 007-015 007-017 007-01…" at bounding box center [634, 220] width 920 height 23
type input "4"
type input "0.003366"
type input "44"
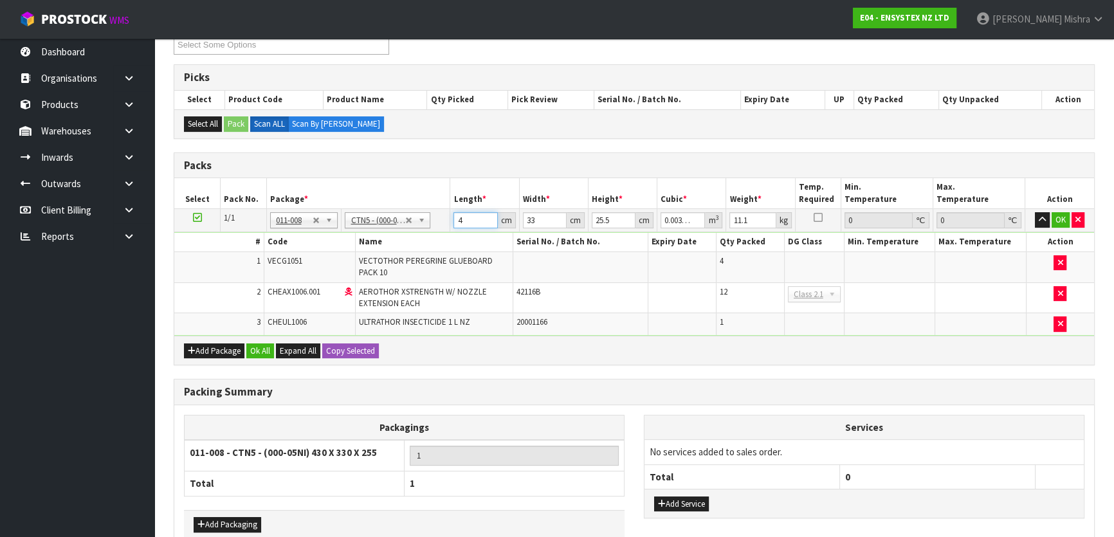
type input "0.037026"
type input "44"
type input "3"
type input "0.003366"
type input "35"
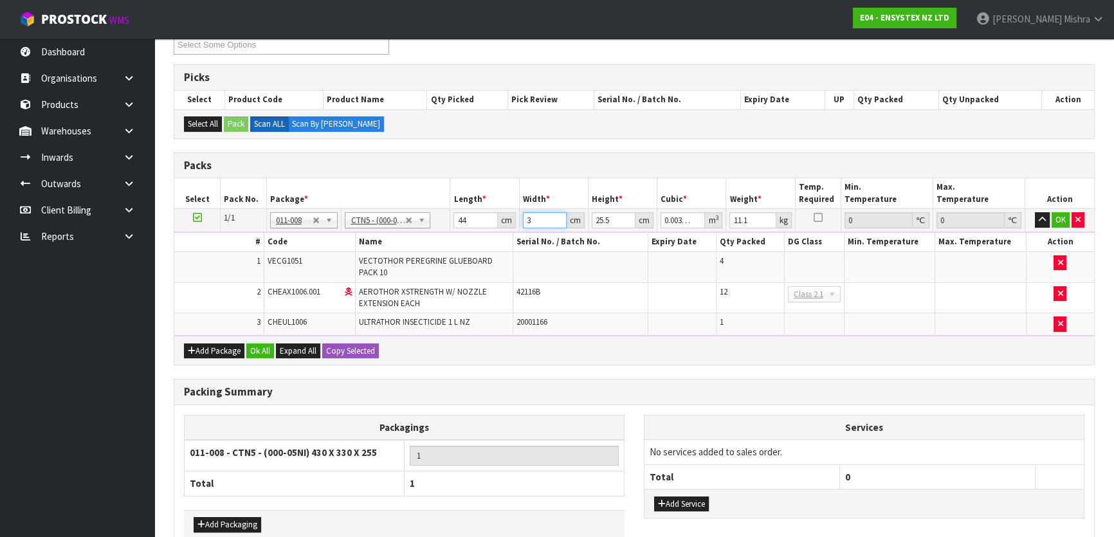
type input "0.03927"
type input "35"
type input "2"
type input "0.00308"
type input "28"
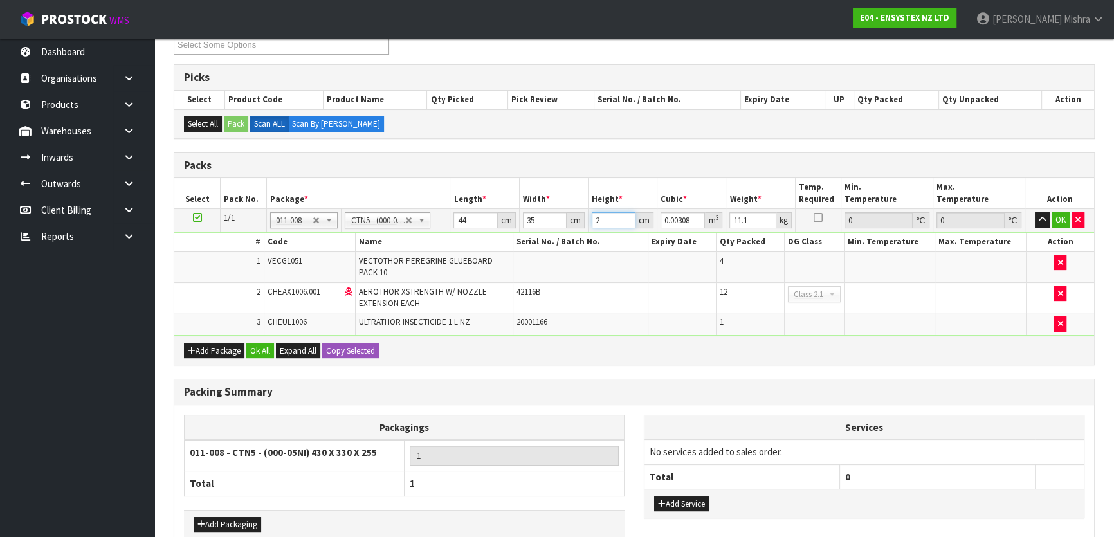
type input "0.04312"
type input "28"
type input "11"
click at [262, 348] on button "Ok All" at bounding box center [260, 350] width 28 height 15
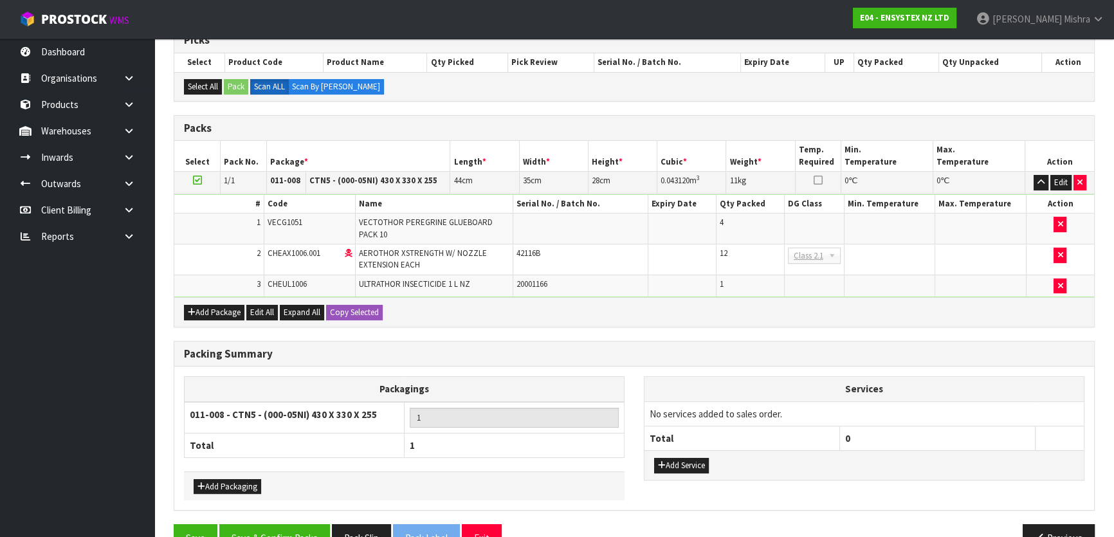
scroll to position [302, 0]
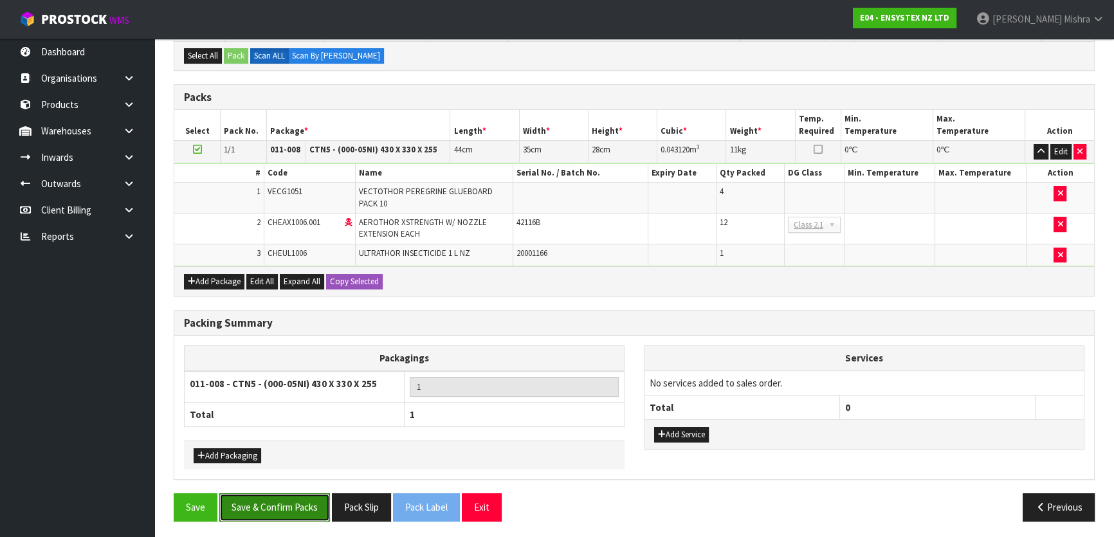
click at [300, 500] on button "Save & Confirm Packs" at bounding box center [274, 507] width 111 height 28
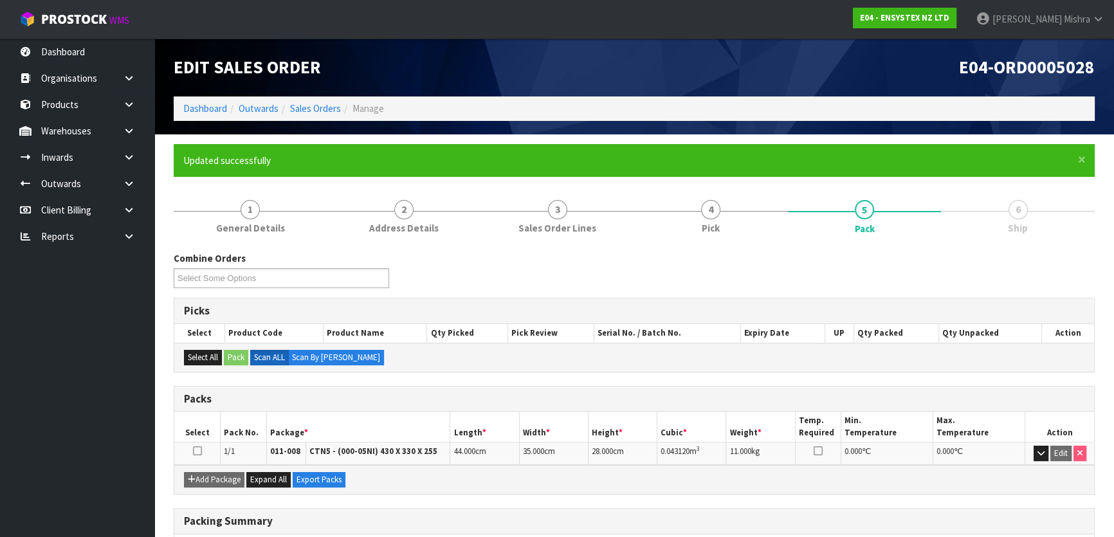
scroll to position [170, 0]
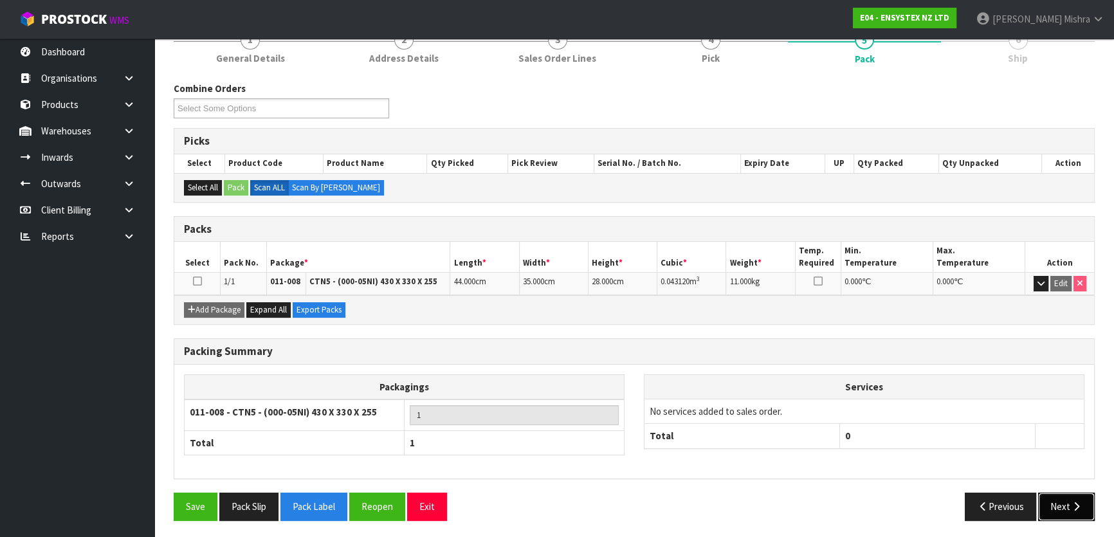
click at [1049, 499] on button "Next" at bounding box center [1066, 507] width 57 height 28
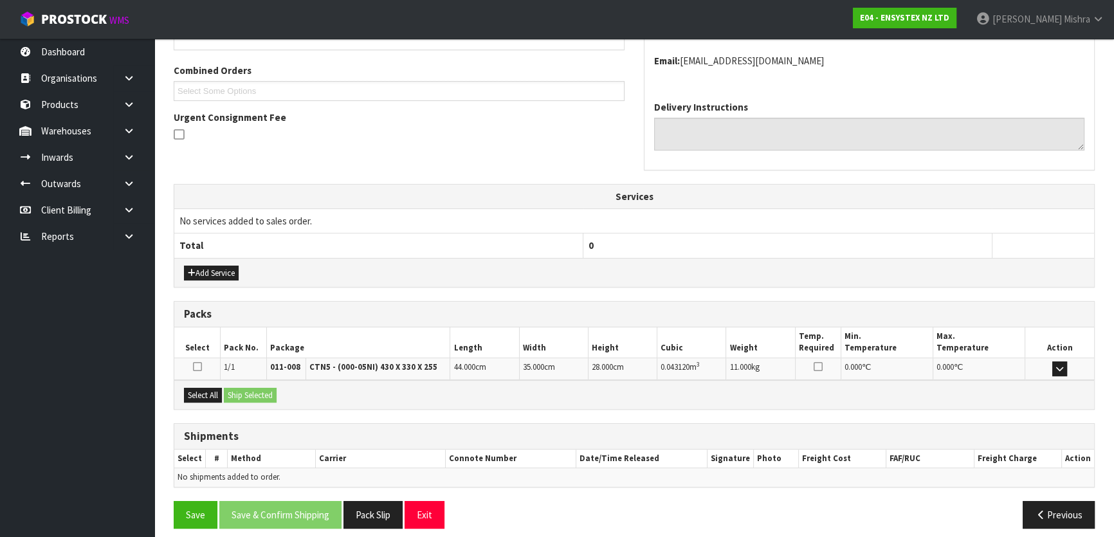
scroll to position [323, 0]
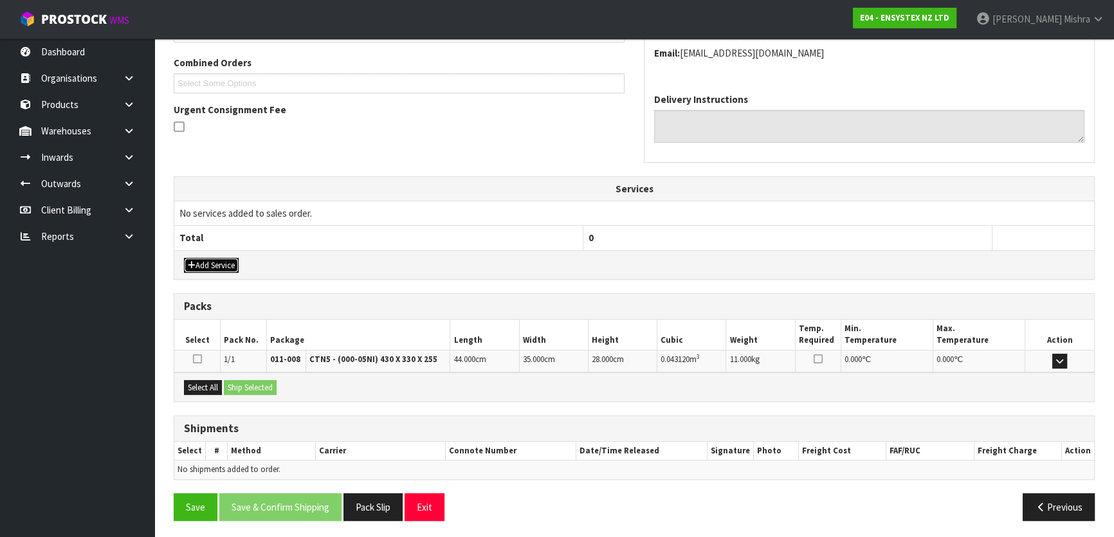
click at [222, 264] on button "Add Service" at bounding box center [211, 265] width 55 height 15
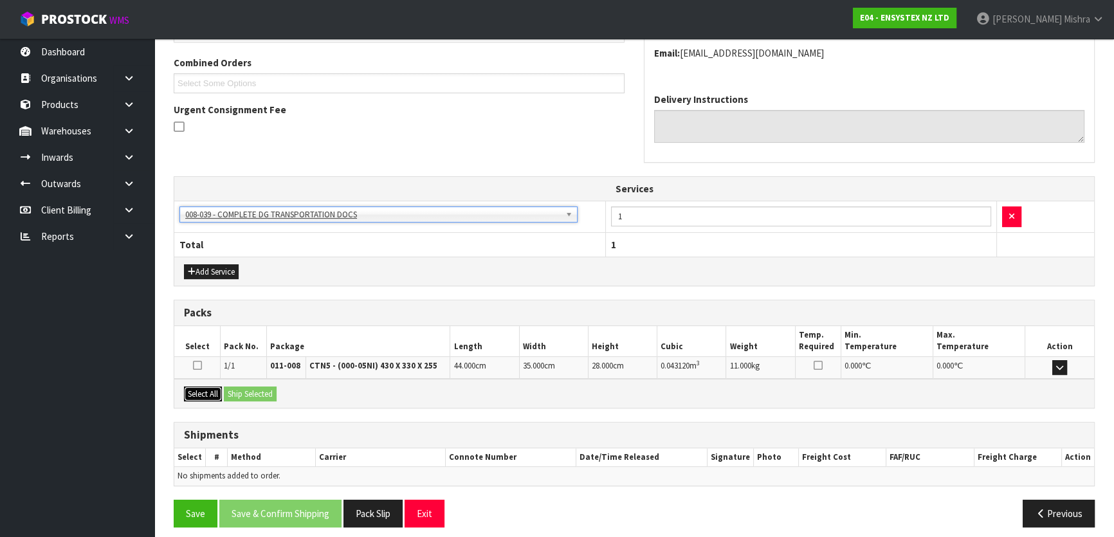
click at [214, 392] on button "Select All" at bounding box center [203, 393] width 38 height 15
click at [234, 387] on button "Ship Selected" at bounding box center [250, 393] width 53 height 15
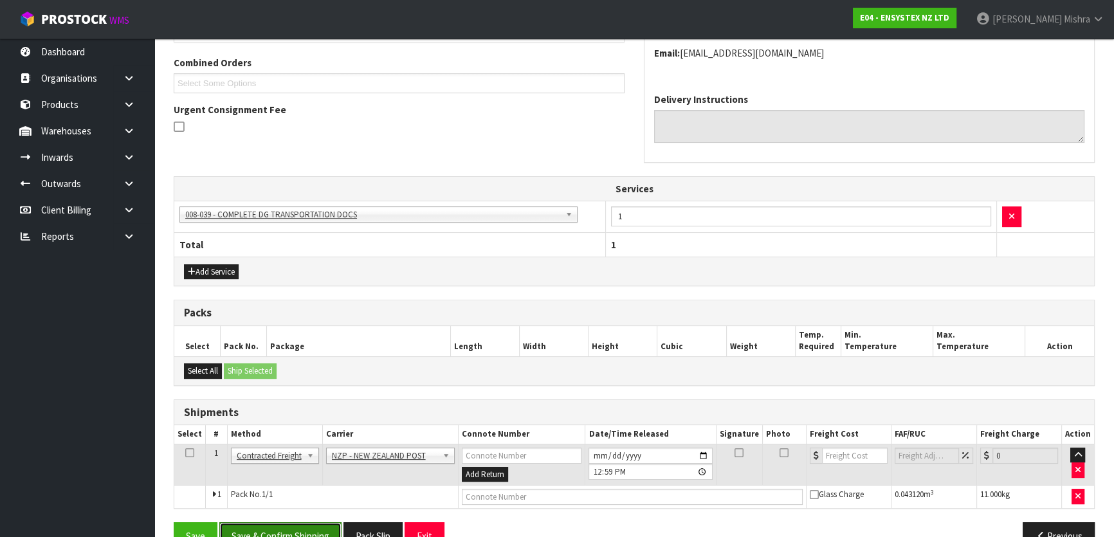
click at [292, 525] on button "Save & Confirm Shipping" at bounding box center [280, 536] width 122 height 28
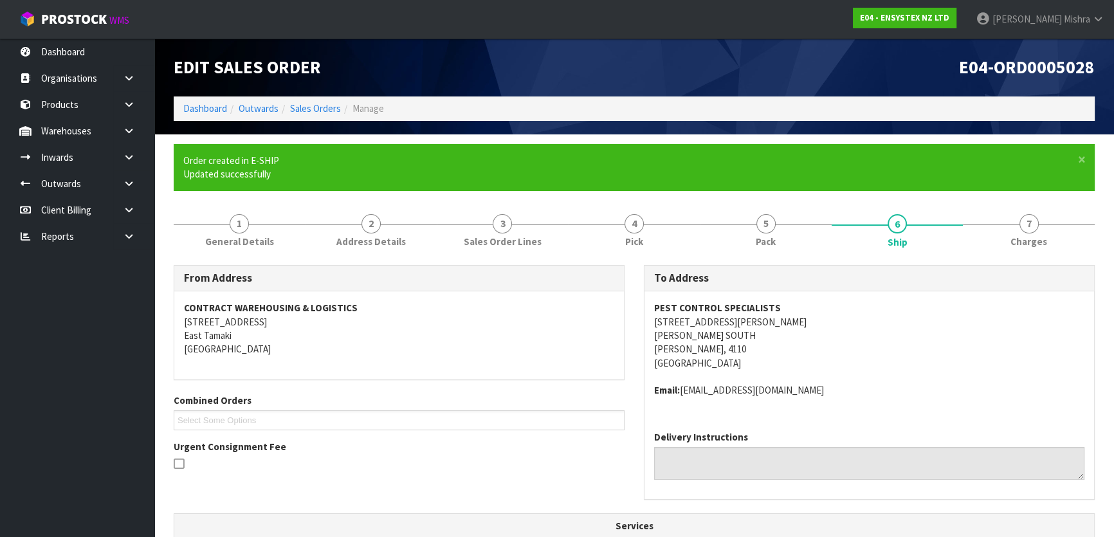
click at [1059, 73] on span "E04-ORD0005028" at bounding box center [1027, 67] width 136 height 23
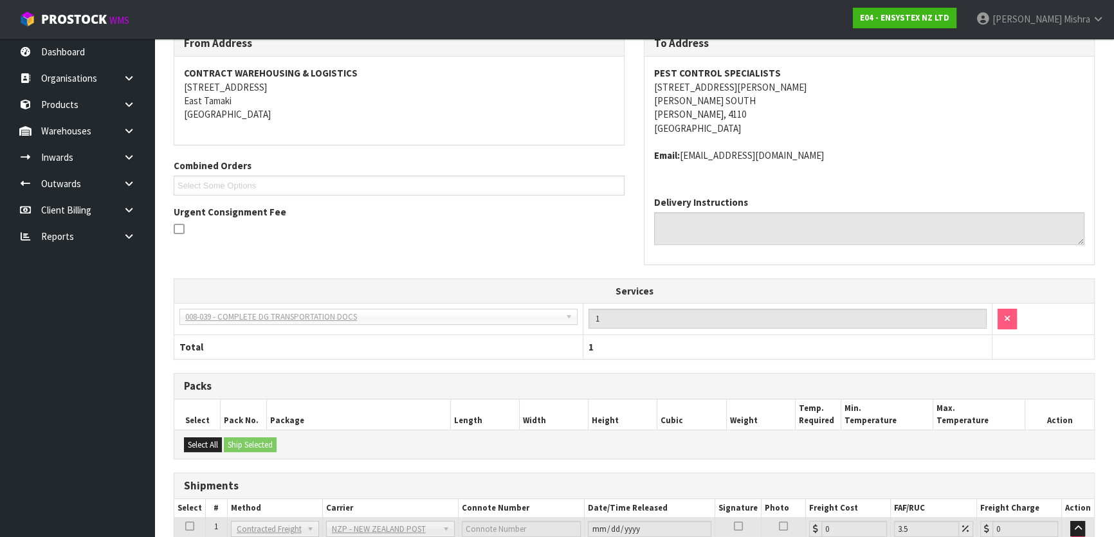
scroll to position [335, 0]
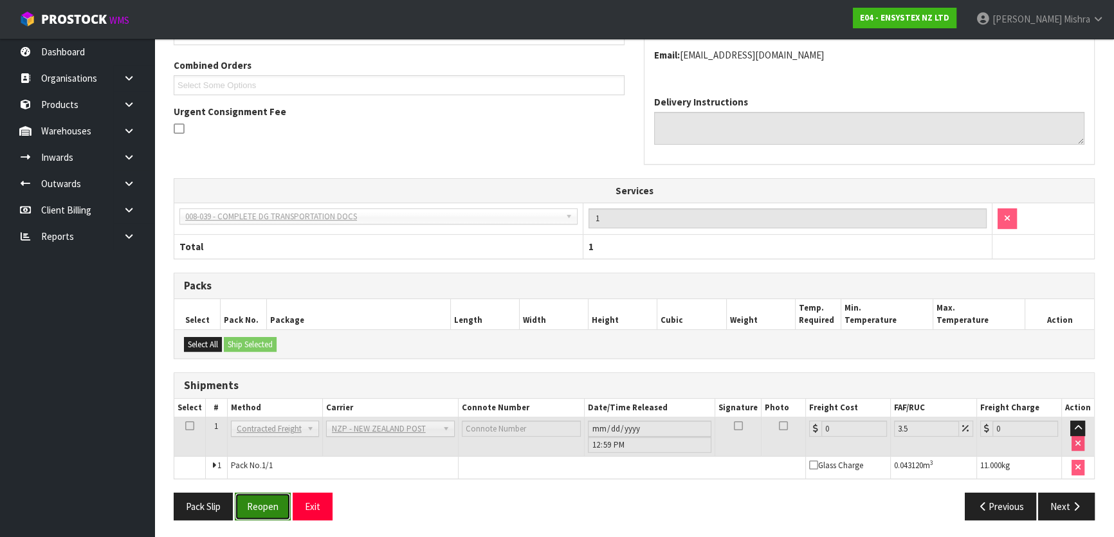
click at [271, 506] on button "Reopen" at bounding box center [263, 507] width 56 height 28
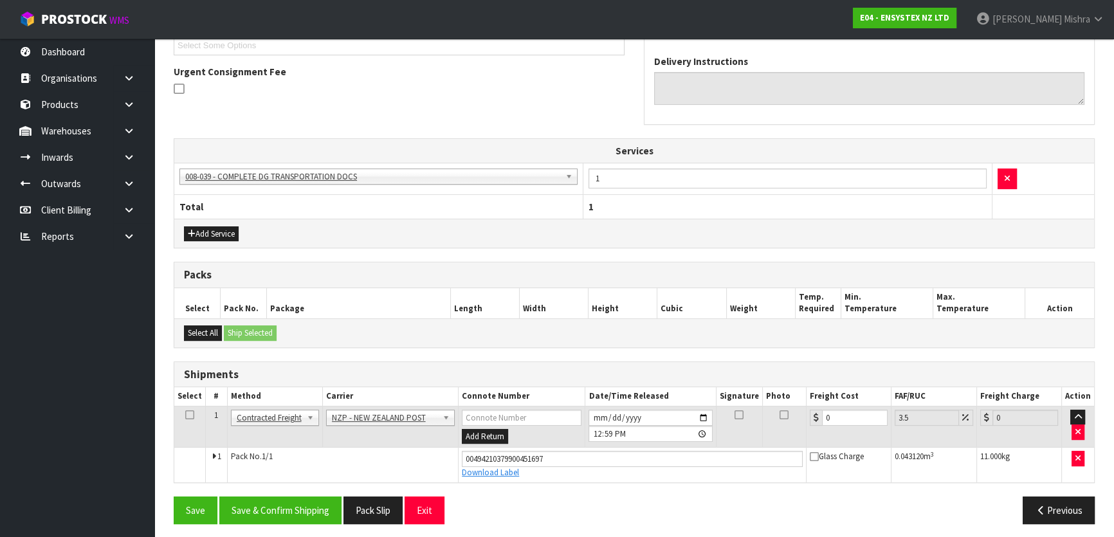
scroll to position [365, 0]
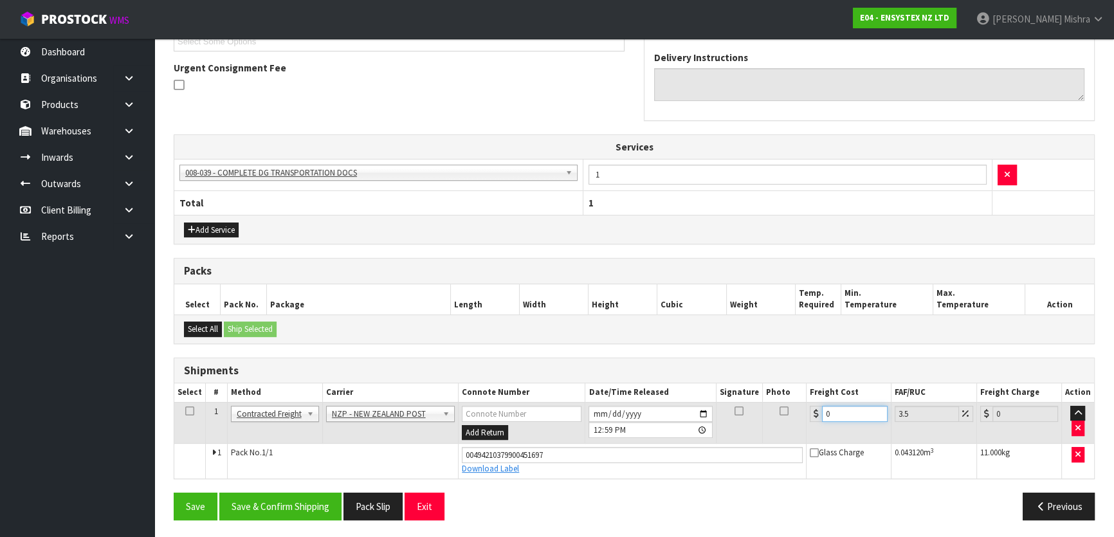
drag, startPoint x: 842, startPoint y: 414, endPoint x: 799, endPoint y: 417, distance: 43.8
click at [803, 416] on tr "1 Client Local Pickup Customer Local Pickup Company Freight Contracted Freight …" at bounding box center [634, 423] width 920 height 42
type input "2"
type input "2.07"
type input "20"
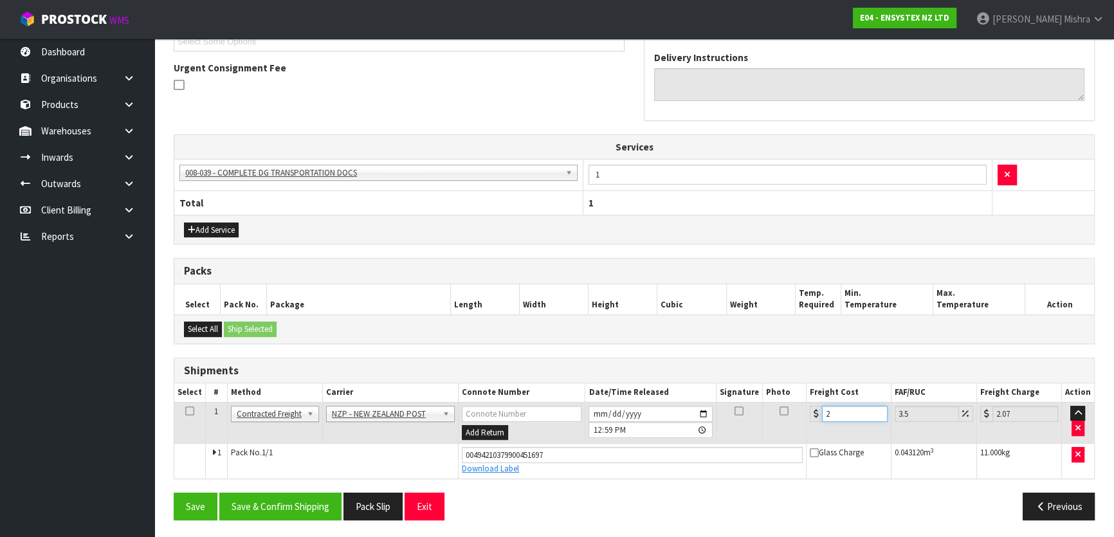
type input "20.7"
type input "20.8"
type input "21.53"
type input "20.82"
type input "21.55"
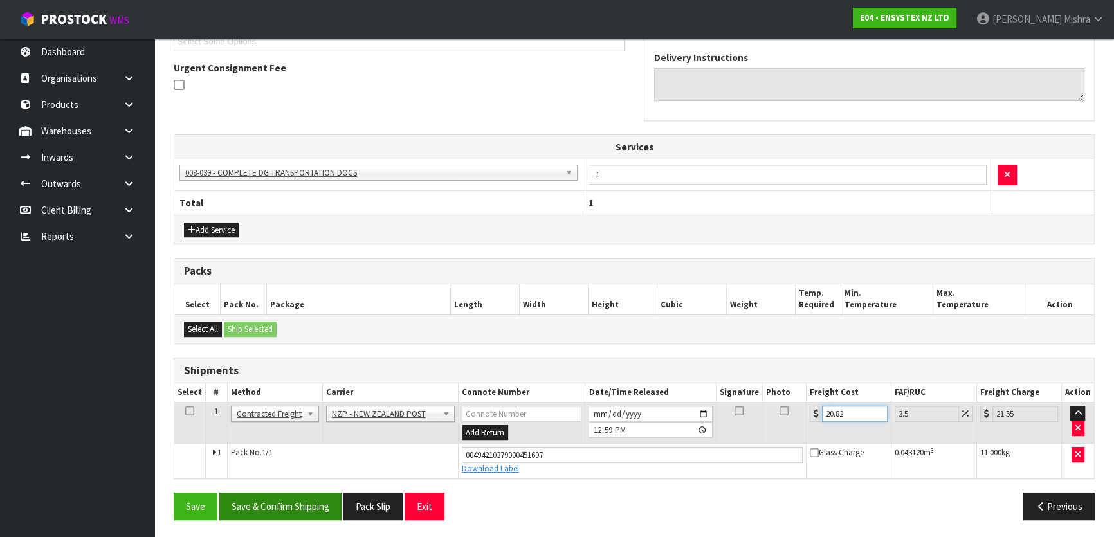
type input "20.82"
drag, startPoint x: 280, startPoint y: 505, endPoint x: 187, endPoint y: 314, distance: 212.5
click at [187, 314] on div "From Address CONTRACT WAREHOUSING & LOGISTICS [STREET_ADDRESS] Combined Orders …" at bounding box center [634, 208] width 921 height 644
click at [206, 223] on button "Add Service" at bounding box center [211, 230] width 55 height 15
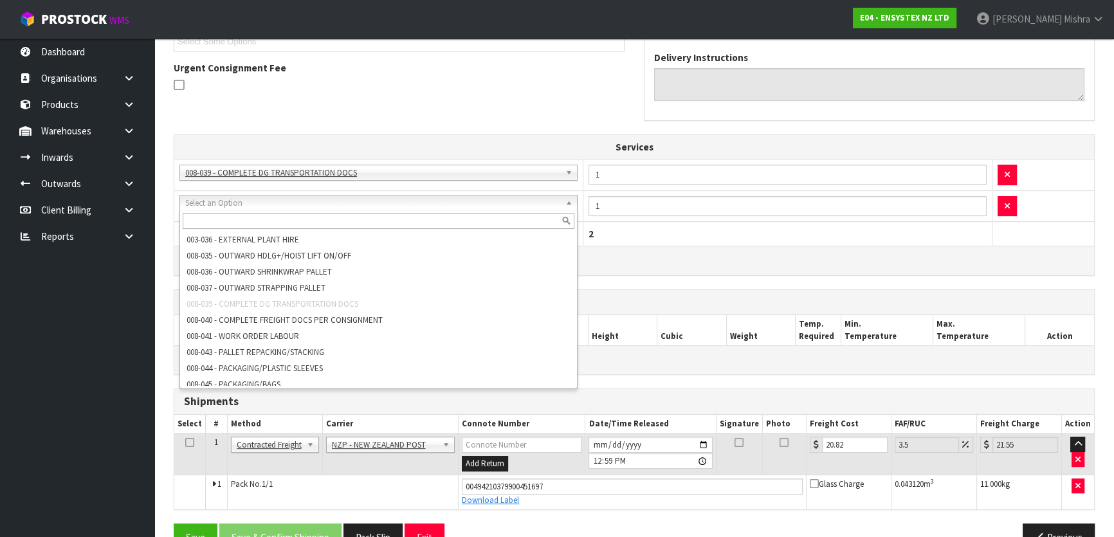
click at [266, 225] on input "text" at bounding box center [379, 221] width 392 height 16
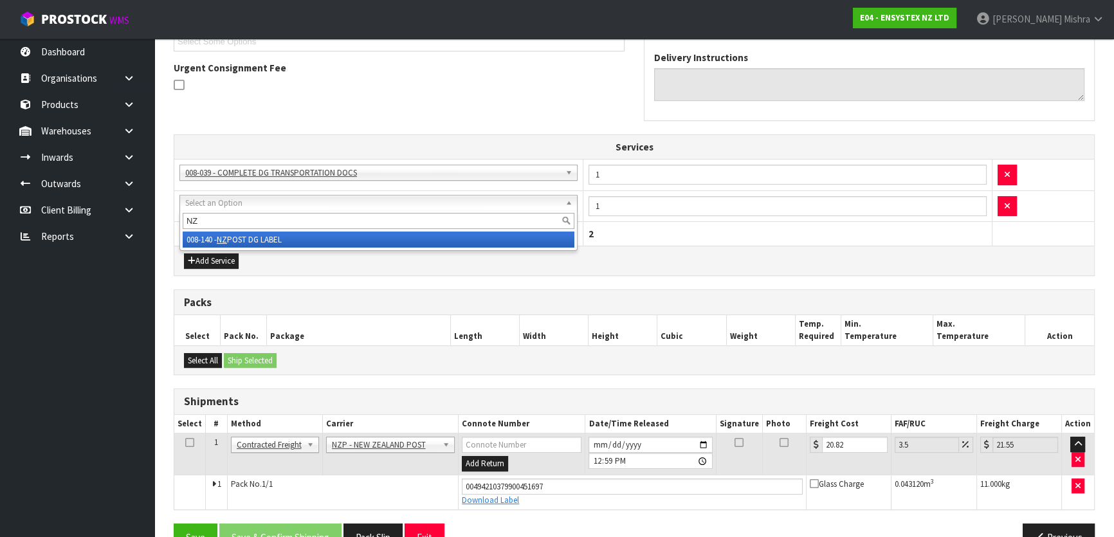
type input "NZ"
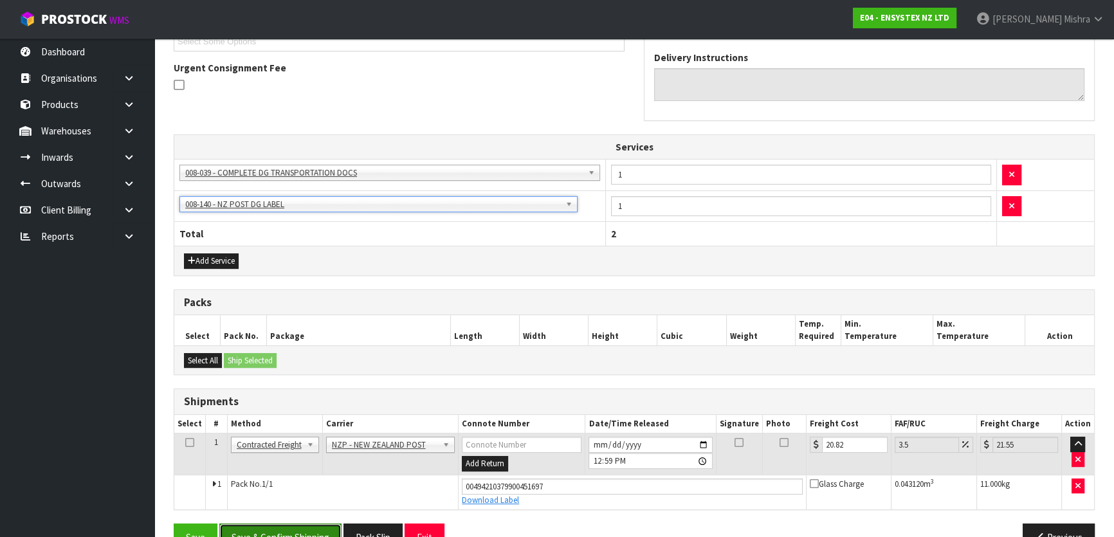
click at [255, 525] on button "Save & Confirm Shipping" at bounding box center [280, 537] width 122 height 28
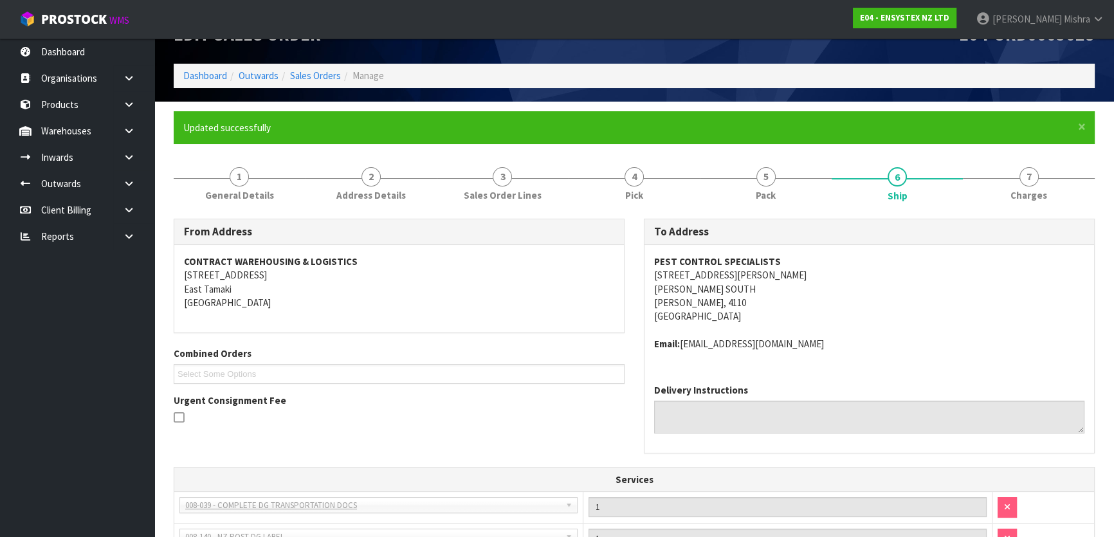
scroll to position [0, 0]
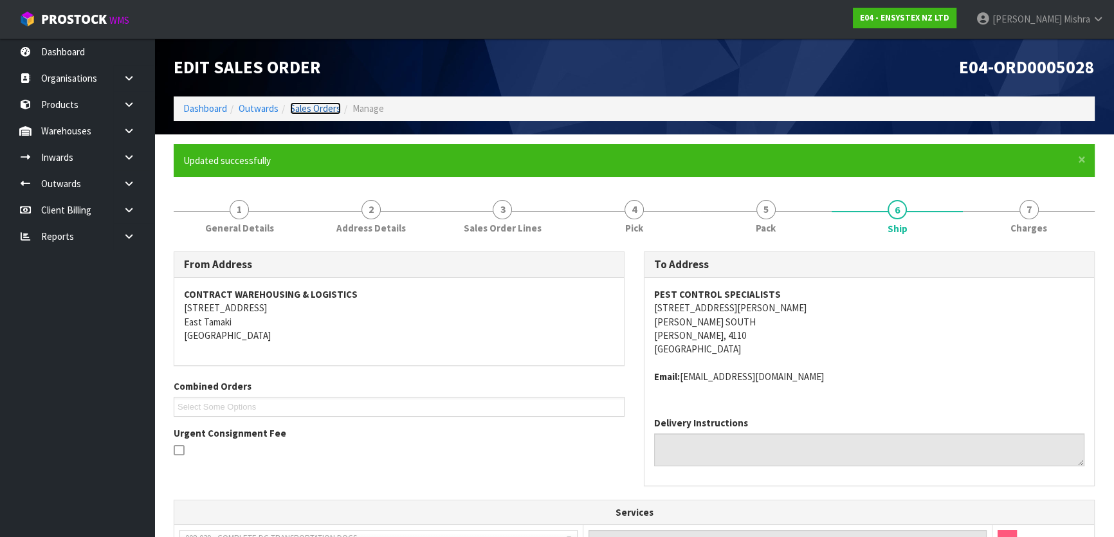
click at [327, 107] on link "Sales Orders" at bounding box center [315, 108] width 51 height 12
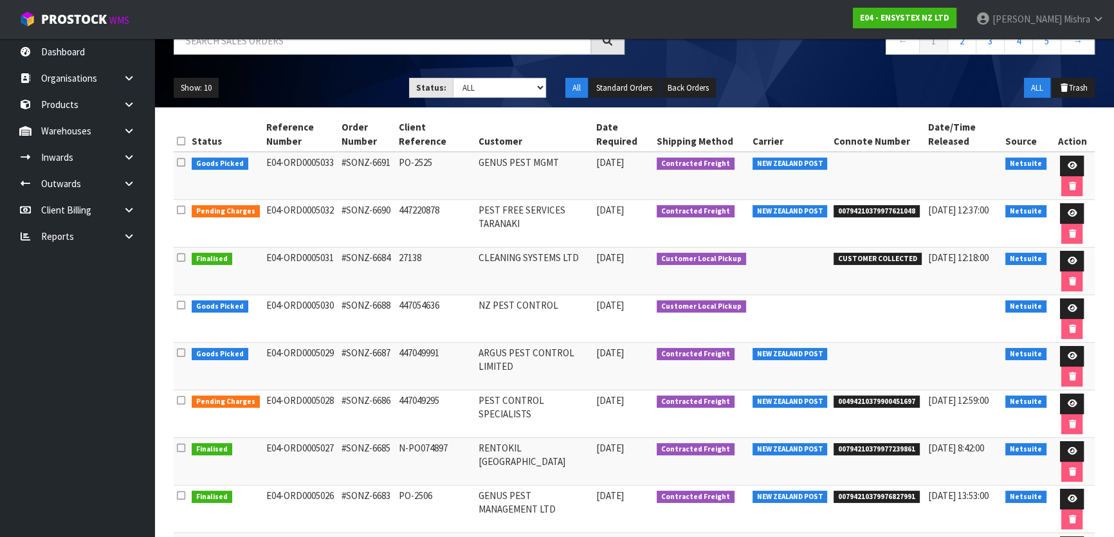
scroll to position [116, 0]
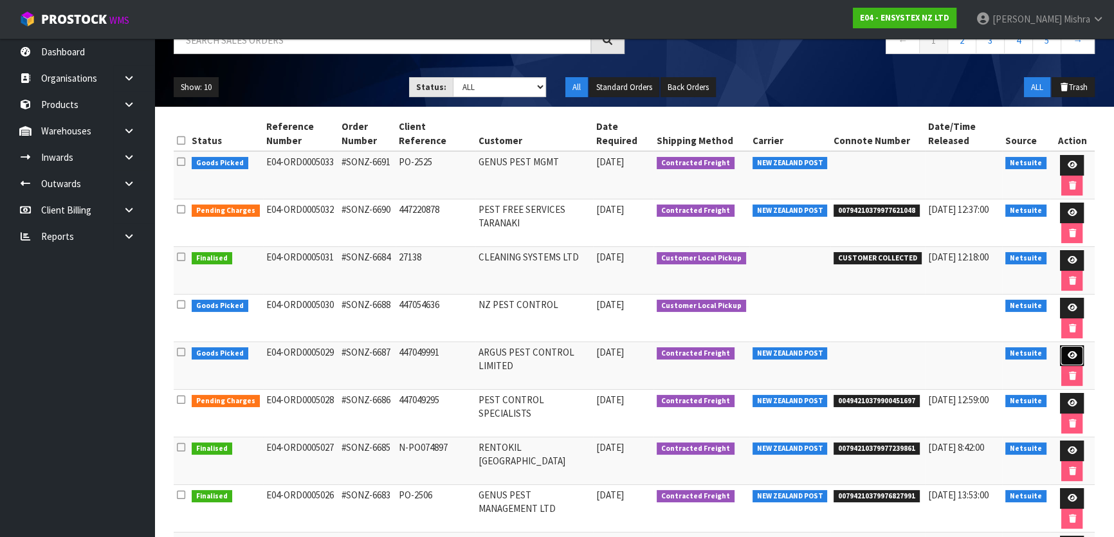
click at [1067, 353] on icon at bounding box center [1072, 355] width 10 height 8
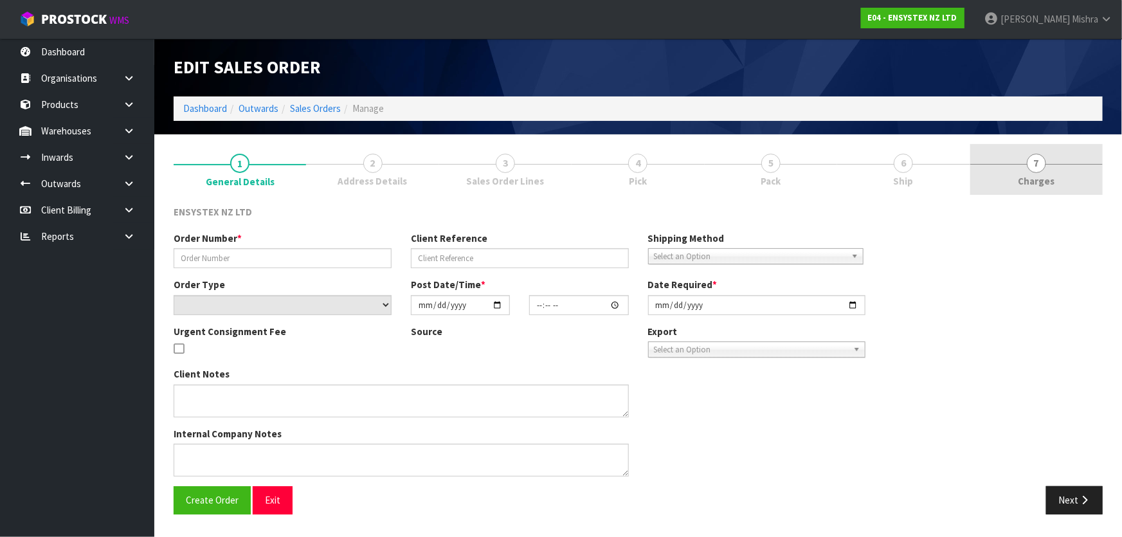
type input "#SONZ-6687"
type input "447049991"
select select "number:0"
type input "[DATE]"
type input "16:15:06.000"
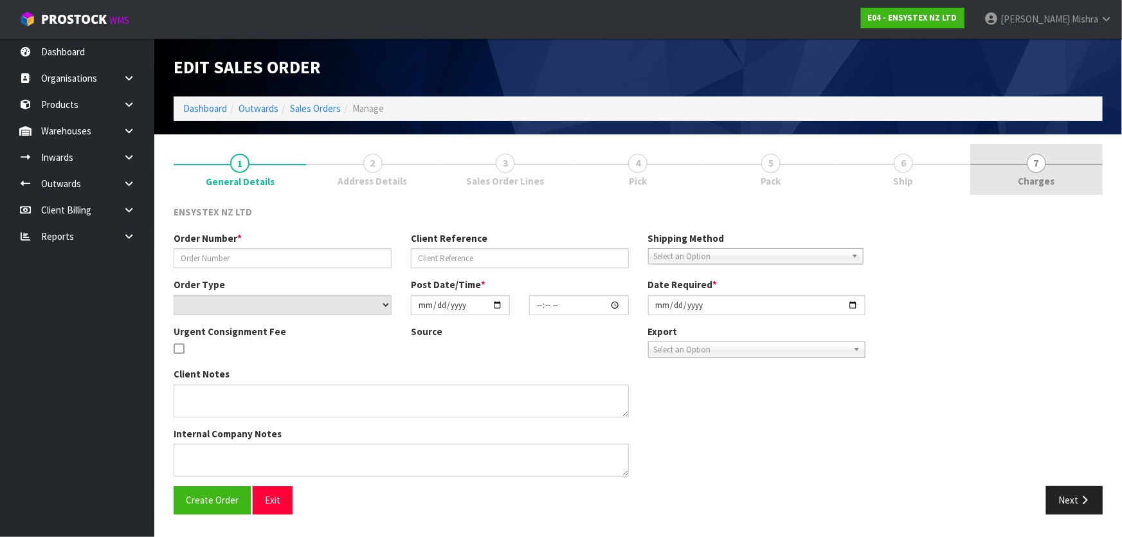
type input "[DATE]"
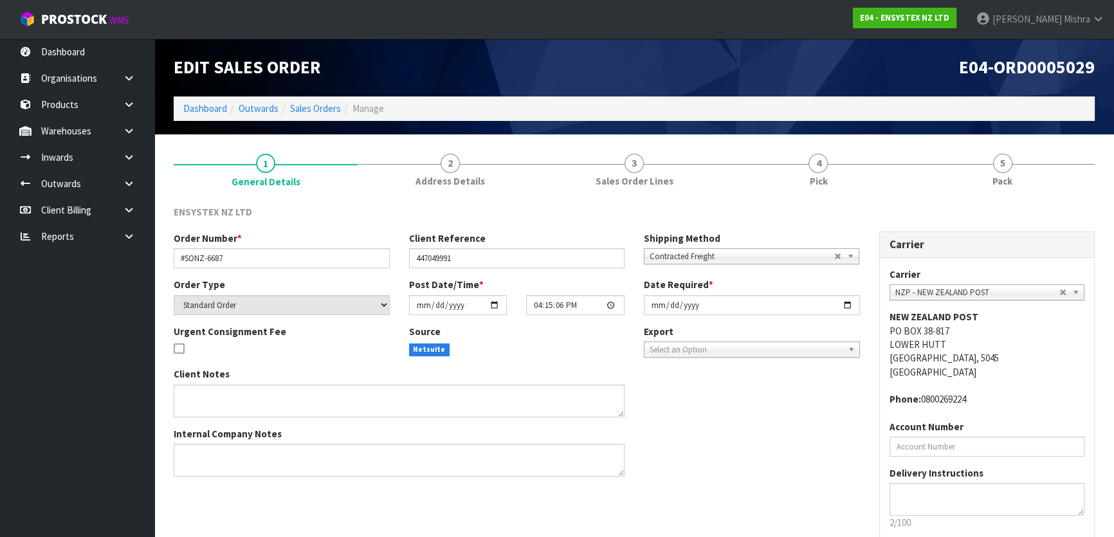
click at [1013, 176] on link "5 Pack" at bounding box center [1003, 169] width 184 height 51
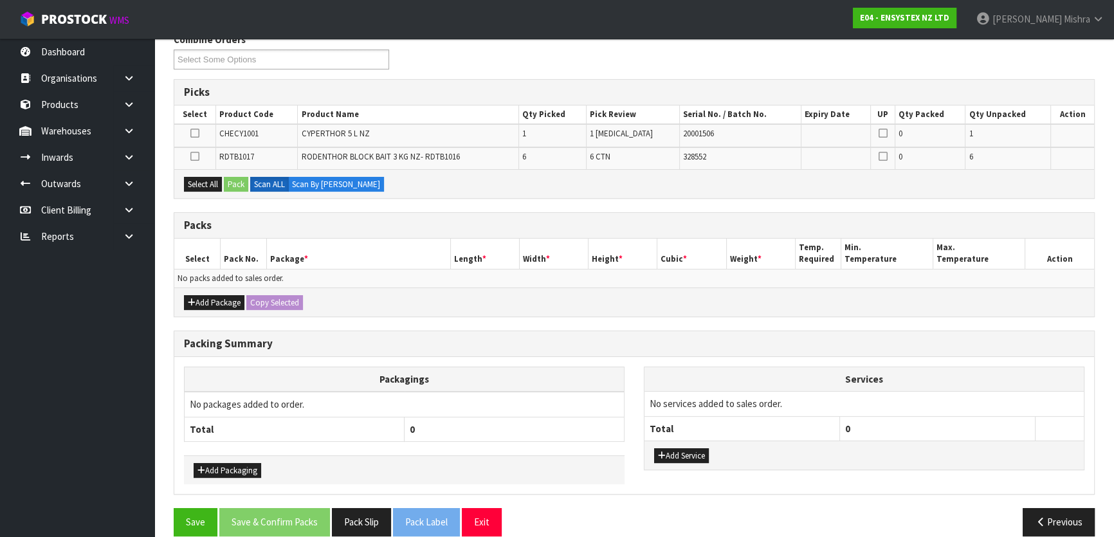
scroll to position [175, 0]
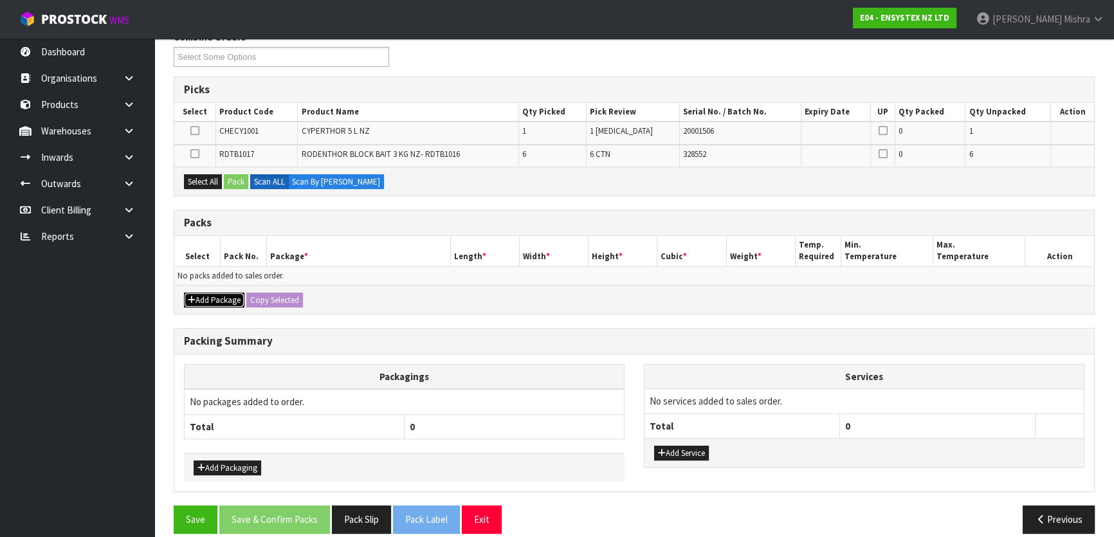
click at [199, 296] on button "Add Package" at bounding box center [214, 300] width 60 height 15
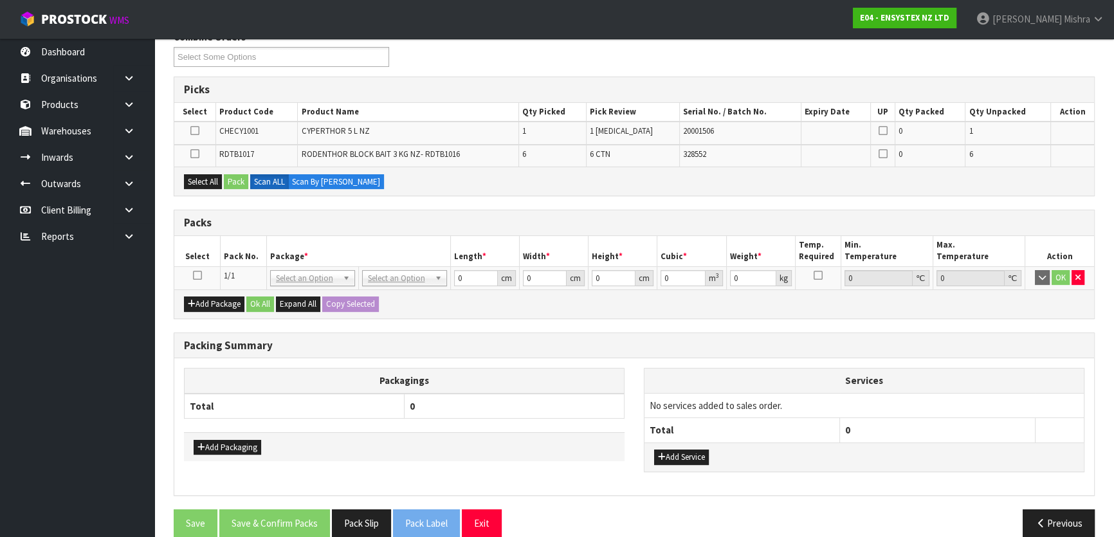
click at [192, 272] on td at bounding box center [197, 277] width 46 height 23
click at [197, 275] on icon at bounding box center [197, 275] width 9 height 1
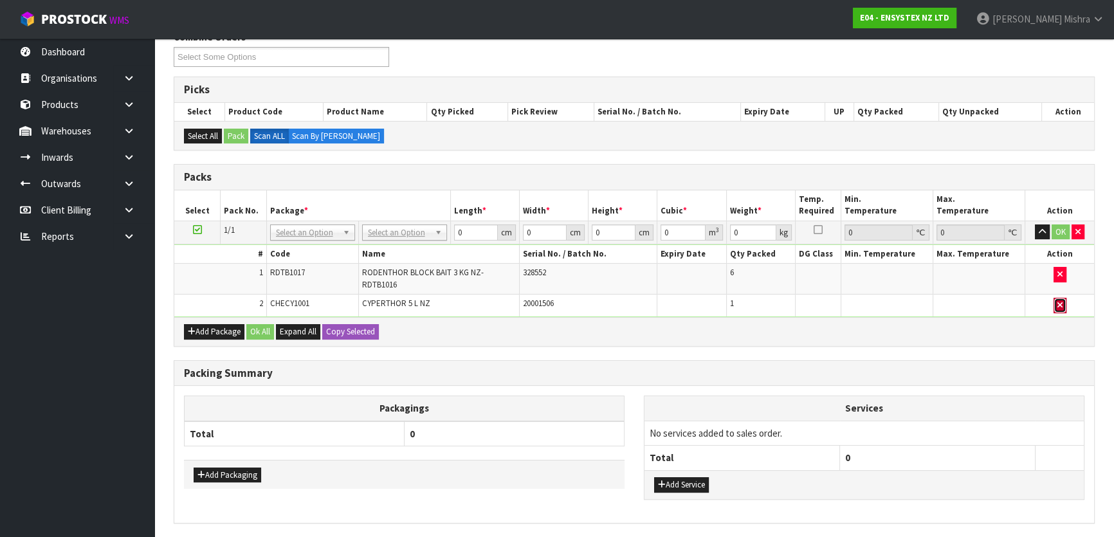
click at [1057, 305] on icon "button" at bounding box center [1059, 305] width 5 height 8
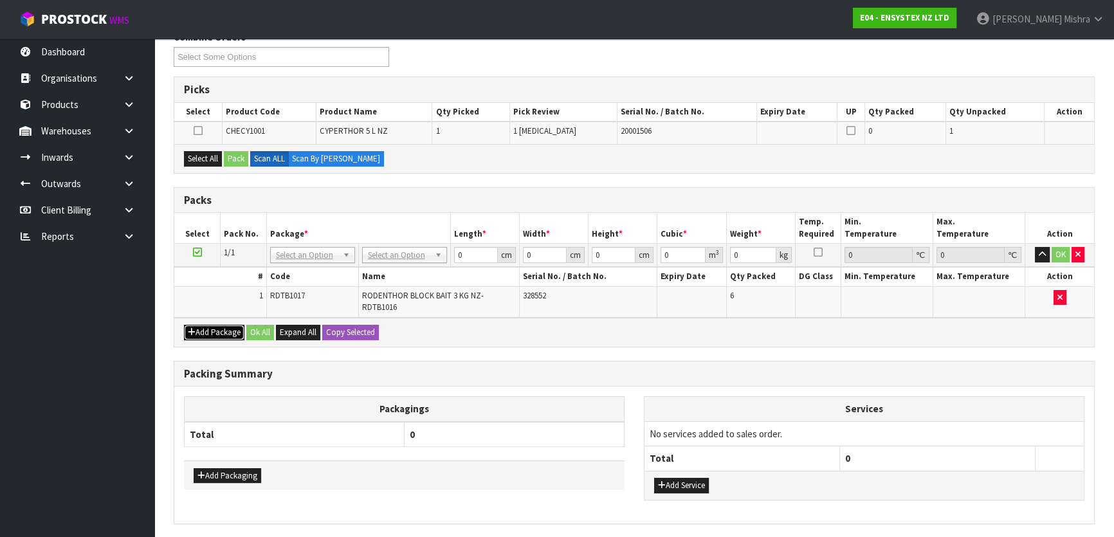
click at [213, 329] on button "Add Package" at bounding box center [214, 332] width 60 height 15
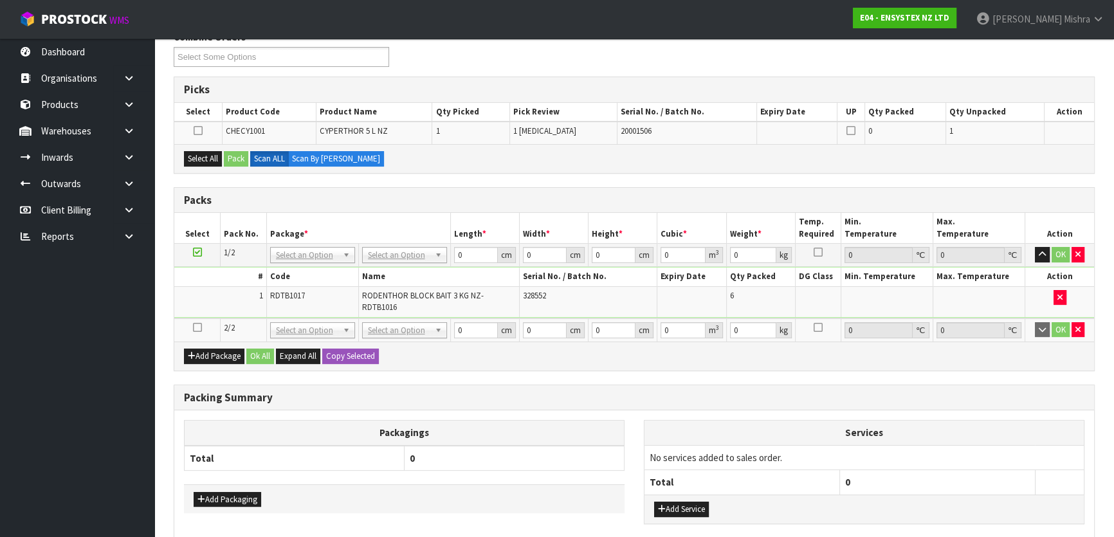
click at [195, 327] on icon at bounding box center [197, 327] width 9 height 1
click at [200, 151] on button "Select All" at bounding box center [203, 158] width 38 height 15
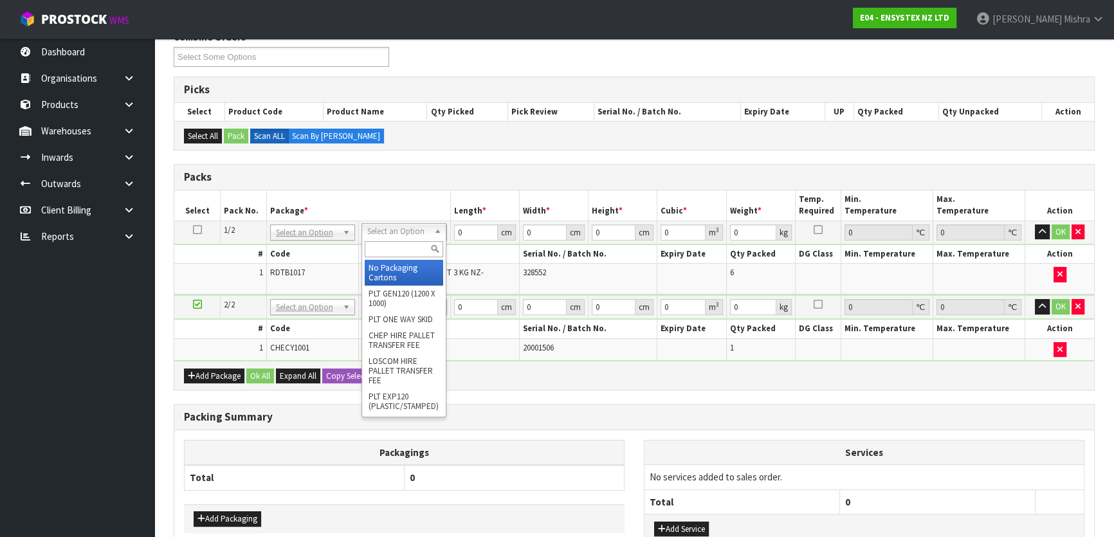
click at [387, 244] on input "text" at bounding box center [404, 249] width 78 height 16
type input "CTN9"
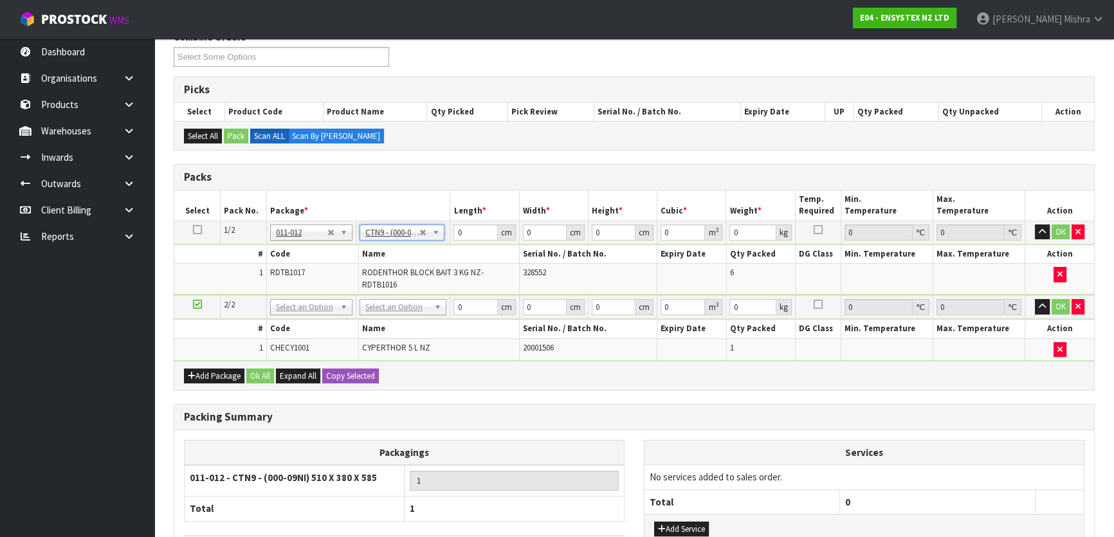
type input "51"
type input "38"
type input "58.5"
type input "0.113373"
type input "20.6"
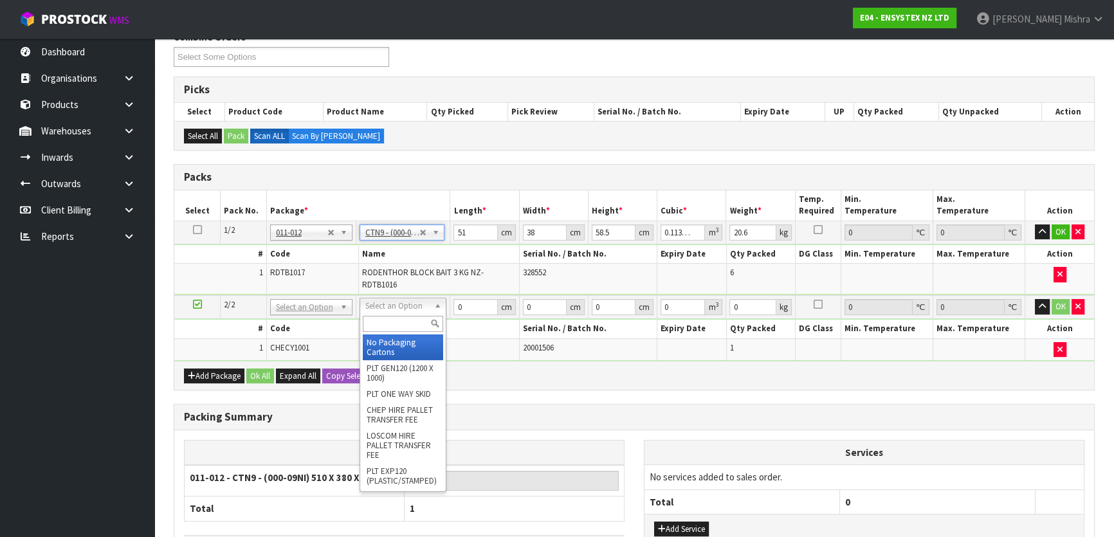
click at [382, 327] on input "text" at bounding box center [403, 324] width 80 height 16
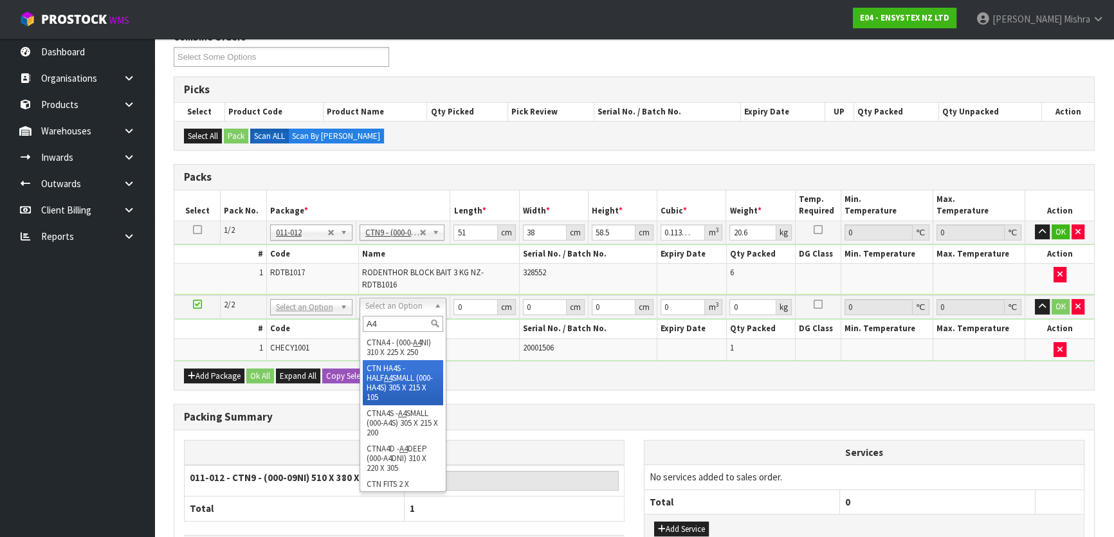
type input "A4"
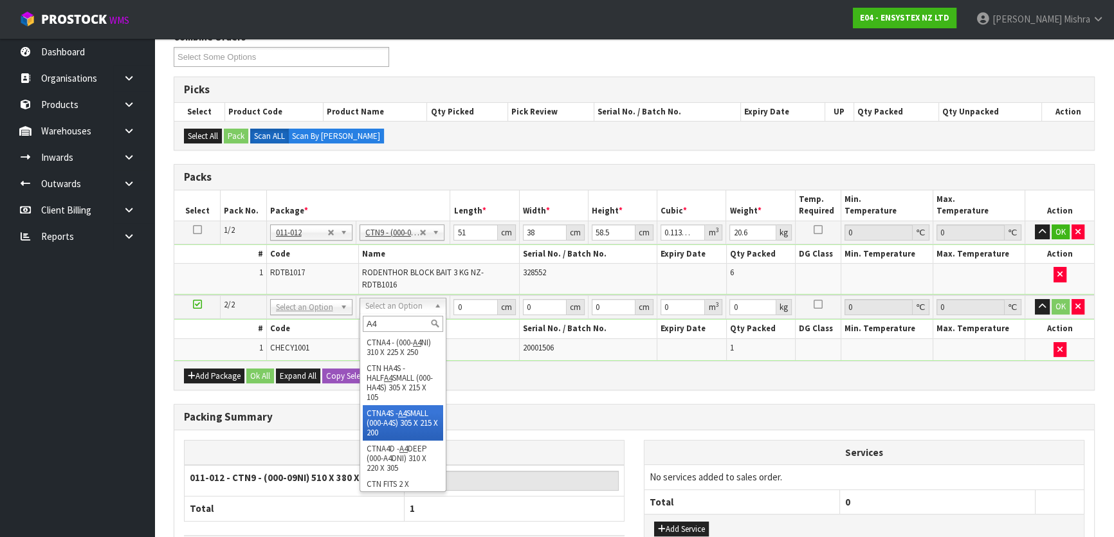
drag, startPoint x: 394, startPoint y: 426, endPoint x: 381, endPoint y: 418, distance: 14.8
type input "30.5"
type input "21.5"
type input "20"
type input "0.013115"
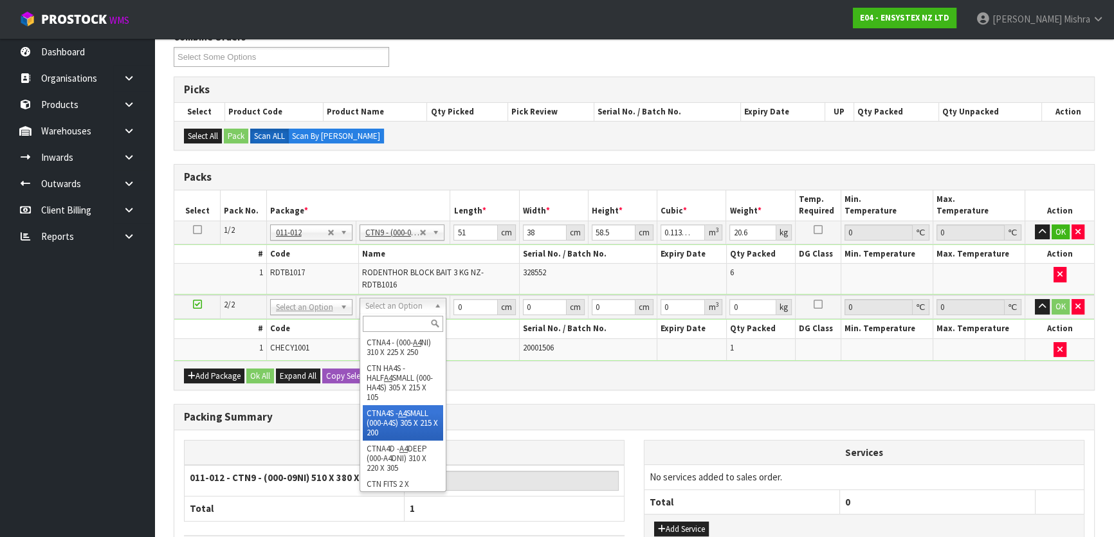
type input "5.825"
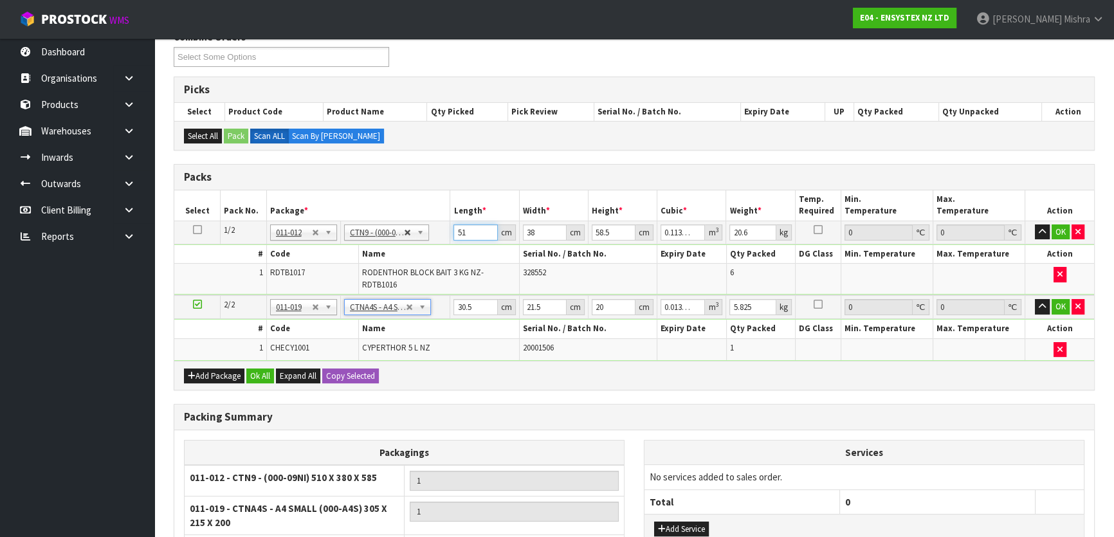
drag, startPoint x: 470, startPoint y: 226, endPoint x: 408, endPoint y: 232, distance: 62.0
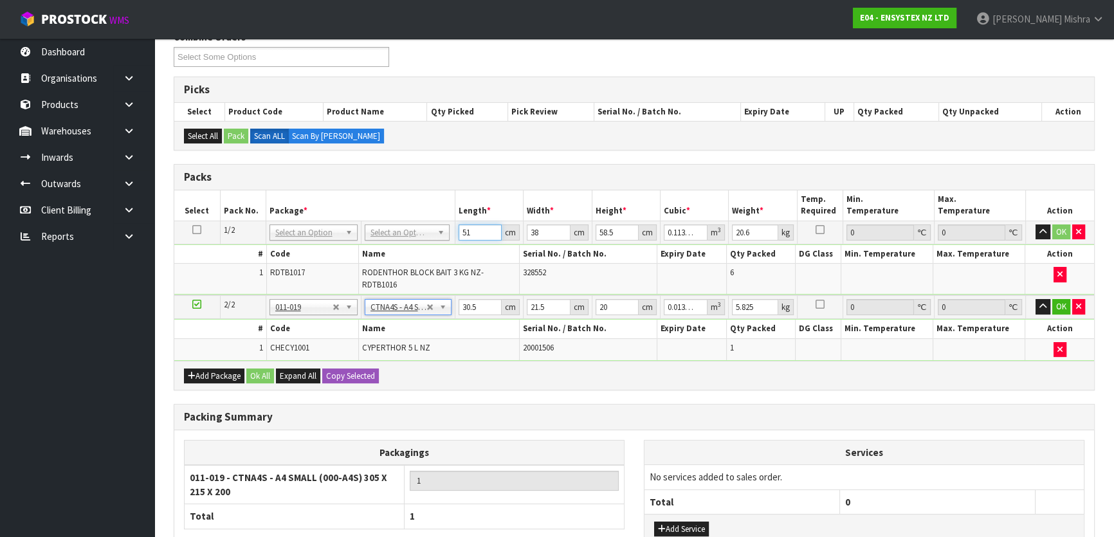
type input "5"
type input "0.011115"
type input "52"
type input "0.115596"
type input "52"
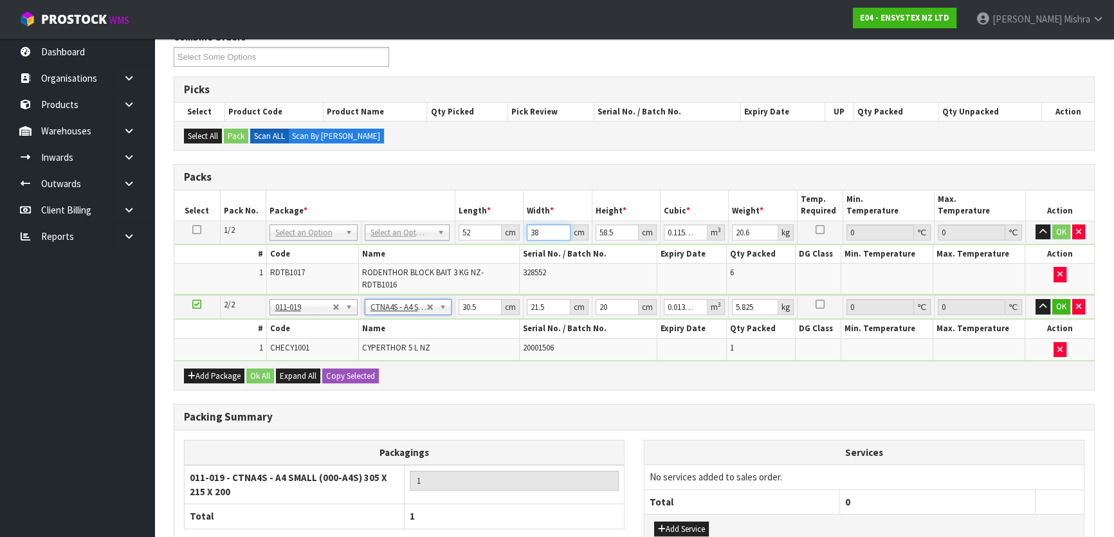
type input "4"
type input "0.012168"
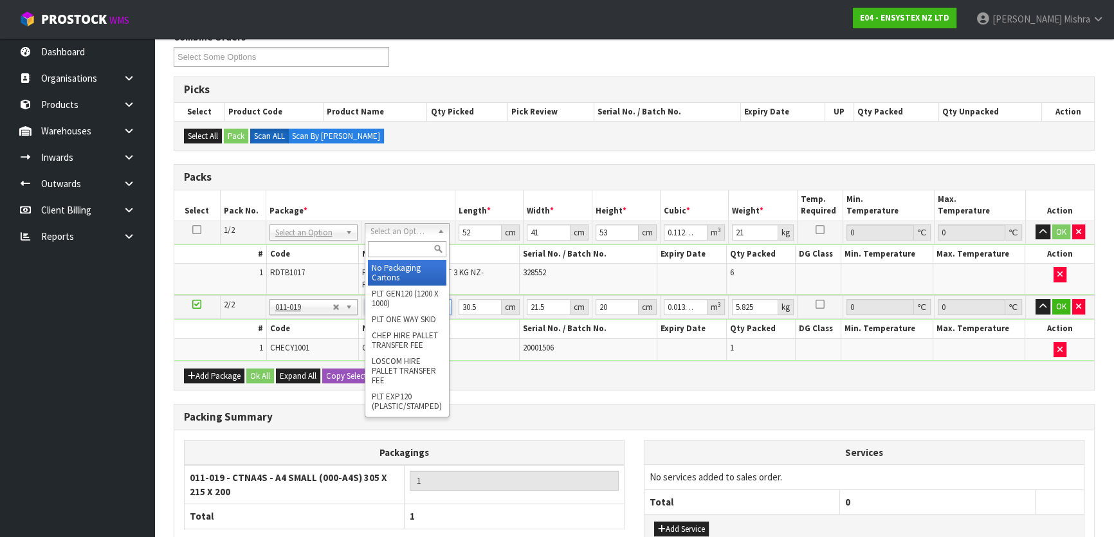
click at [386, 246] on input "text" at bounding box center [407, 249] width 78 height 16
drag, startPoint x: 375, startPoint y: 273, endPoint x: 414, endPoint y: 230, distance: 58.3
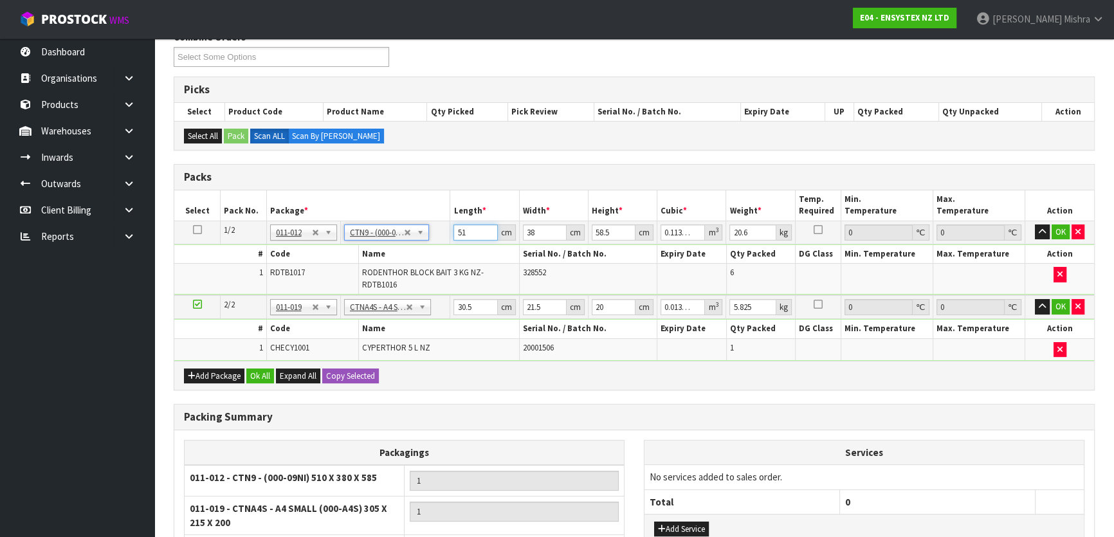
drag, startPoint x: 463, startPoint y: 238, endPoint x: 453, endPoint y: 234, distance: 10.4
click at [453, 234] on input "51" at bounding box center [475, 232] width 44 height 16
drag, startPoint x: 474, startPoint y: 304, endPoint x: 417, endPoint y: 306, distance: 57.3
click at [417, 306] on tr "2/2 NONE 007-001 007-002 007-004 007-009 007-013 007-014 007-015 007-017 007-01…" at bounding box center [634, 307] width 920 height 24
click at [259, 368] on button "Ok All" at bounding box center [260, 375] width 28 height 15
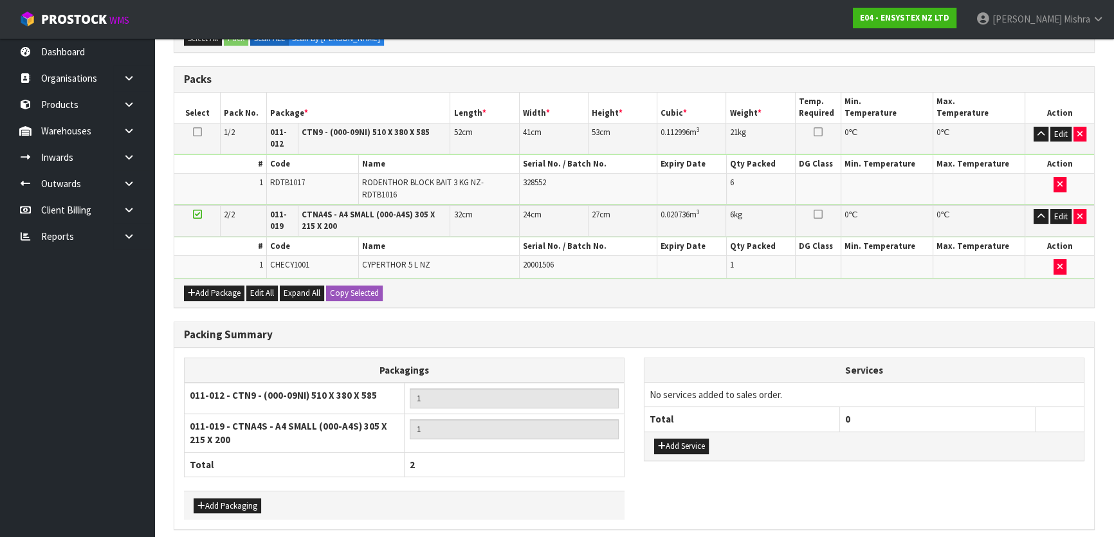
scroll to position [322, 0]
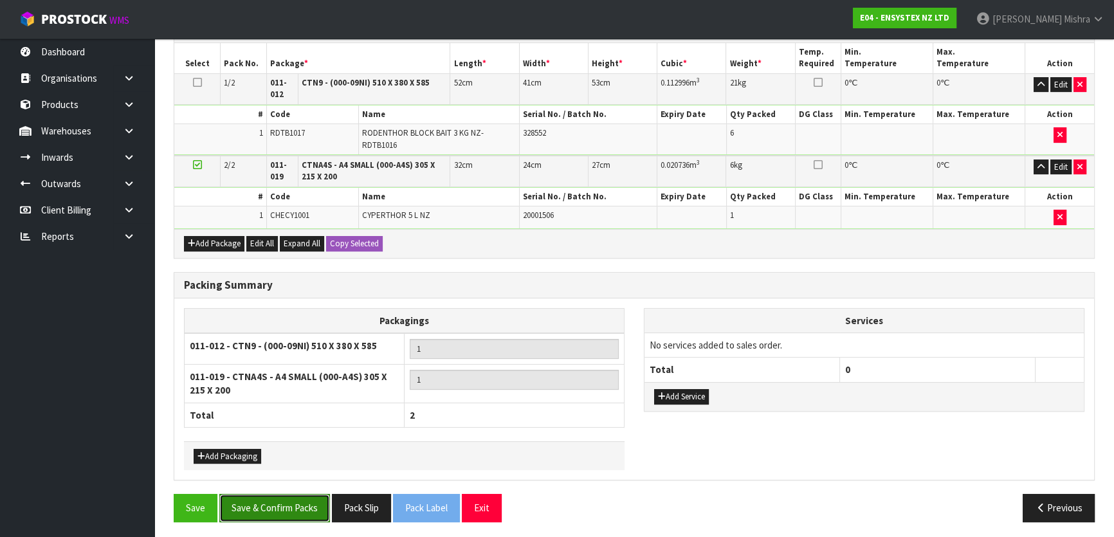
click at [288, 494] on button "Save & Confirm Packs" at bounding box center [274, 508] width 111 height 28
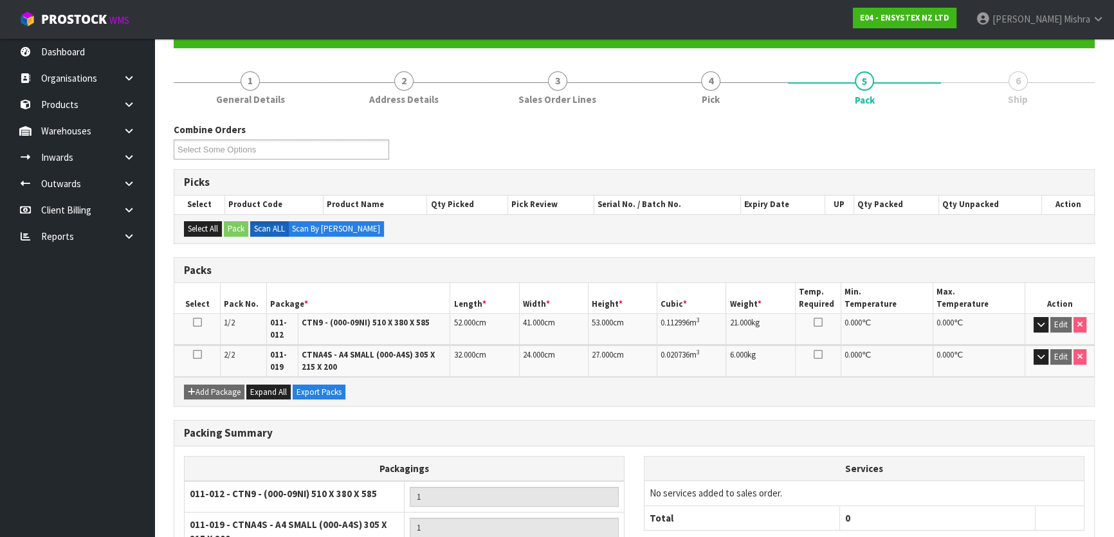
scroll to position [249, 0]
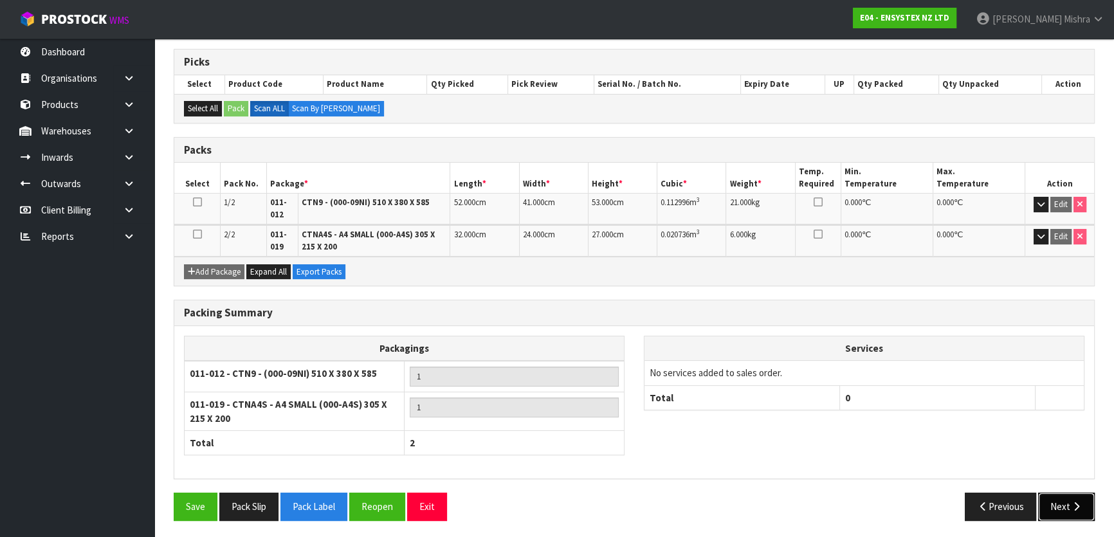
click at [1057, 508] on button "Next" at bounding box center [1066, 507] width 57 height 28
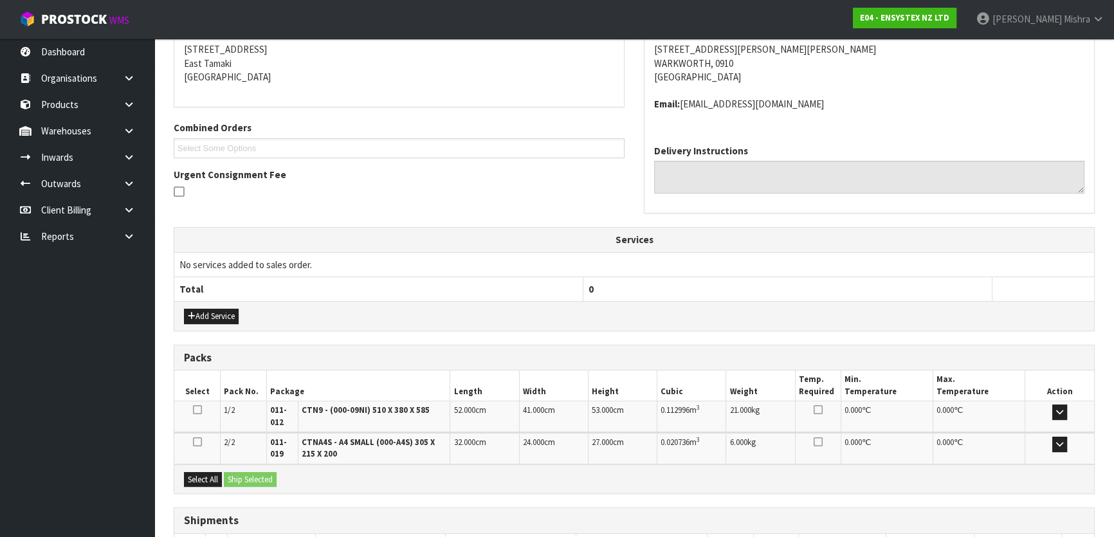
scroll to position [350, 0]
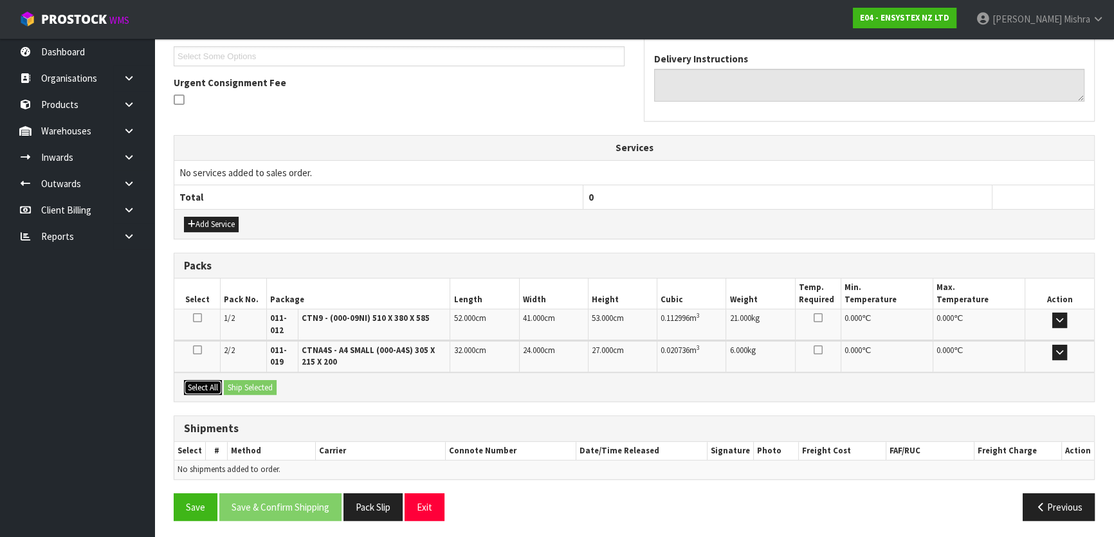
drag, startPoint x: 206, startPoint y: 379, endPoint x: 244, endPoint y: 387, distance: 38.9
click at [206, 380] on button "Select All" at bounding box center [203, 387] width 38 height 15
click at [262, 389] on button "Ship Selected" at bounding box center [250, 387] width 53 height 15
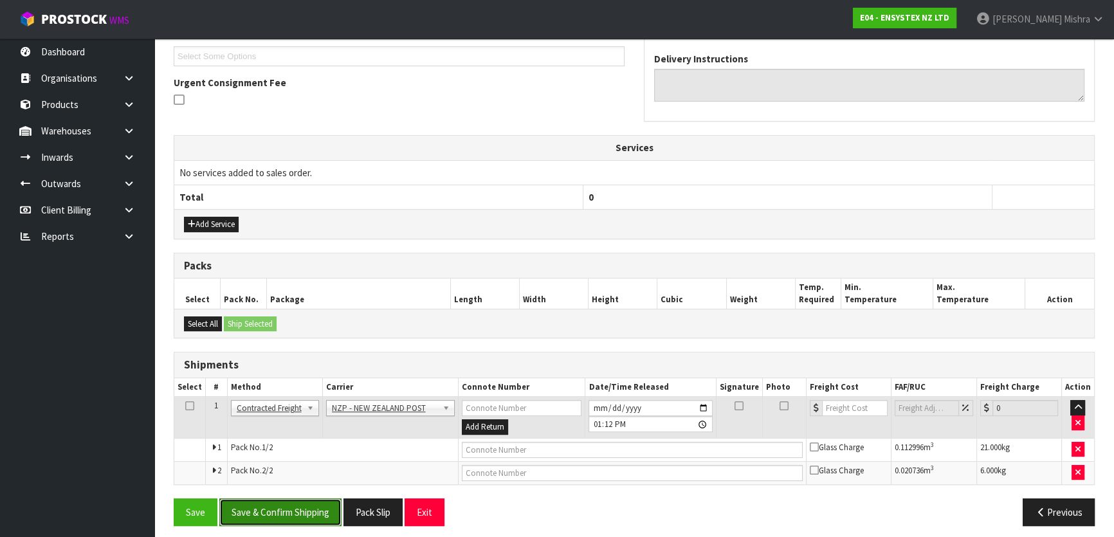
click at [259, 516] on button "Save & Confirm Shipping" at bounding box center [280, 512] width 122 height 28
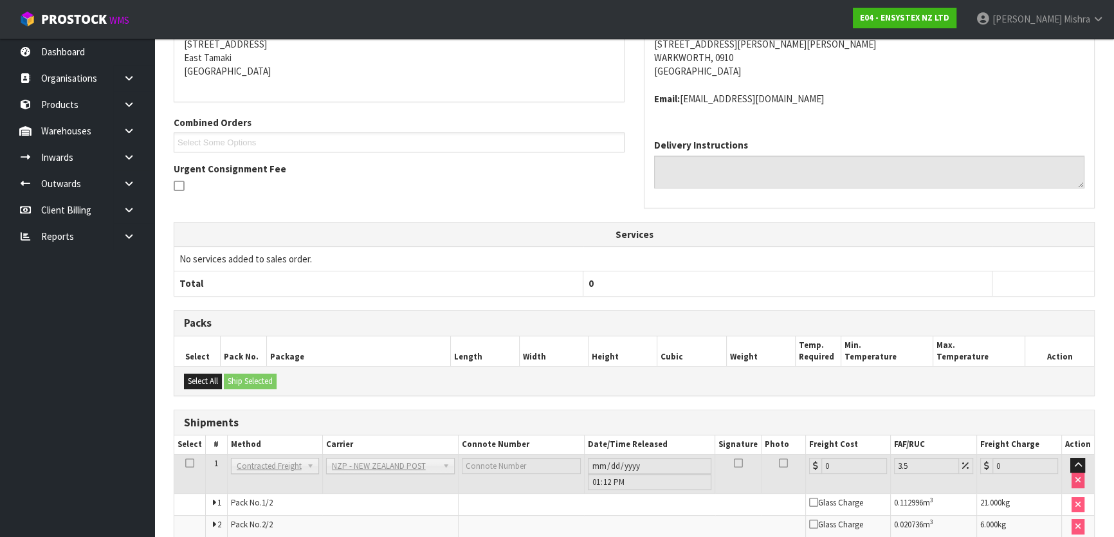
scroll to position [337, 0]
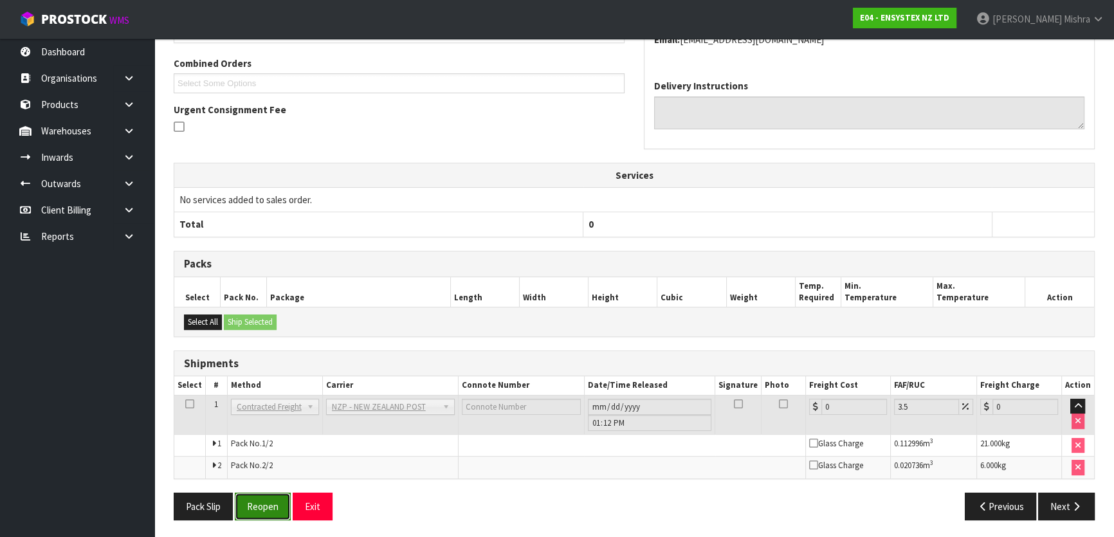
click at [259, 509] on button "Reopen" at bounding box center [263, 507] width 56 height 28
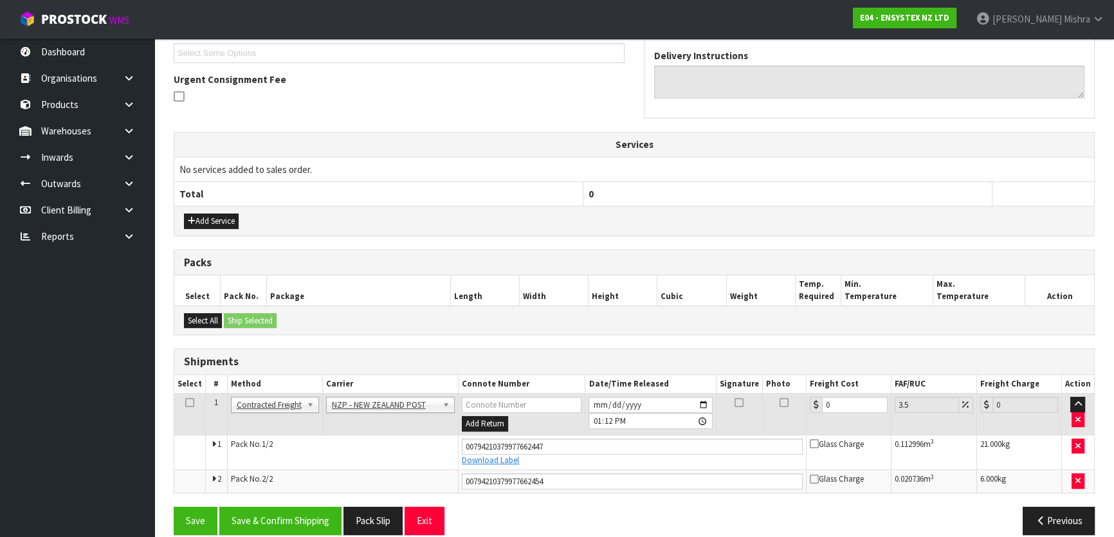
scroll to position [368, 0]
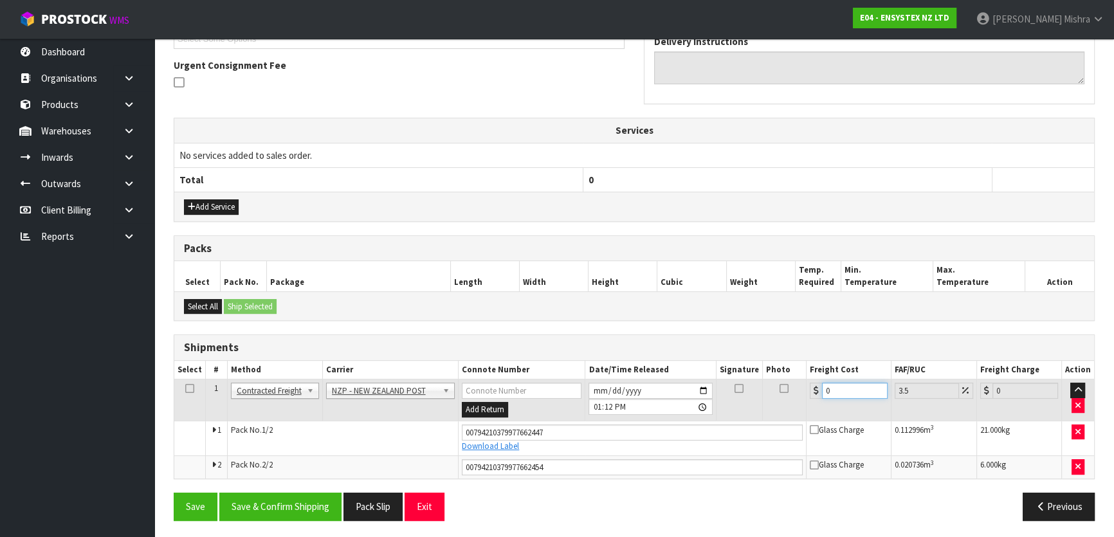
drag, startPoint x: 830, startPoint y: 390, endPoint x: 765, endPoint y: 419, distance: 70.5
click at [785, 394] on tr "1 Client Local Pickup Customer Local Pickup Company Freight Contracted Freight …" at bounding box center [634, 400] width 920 height 42
click at [277, 505] on button "Save & Confirm Shipping" at bounding box center [280, 507] width 122 height 28
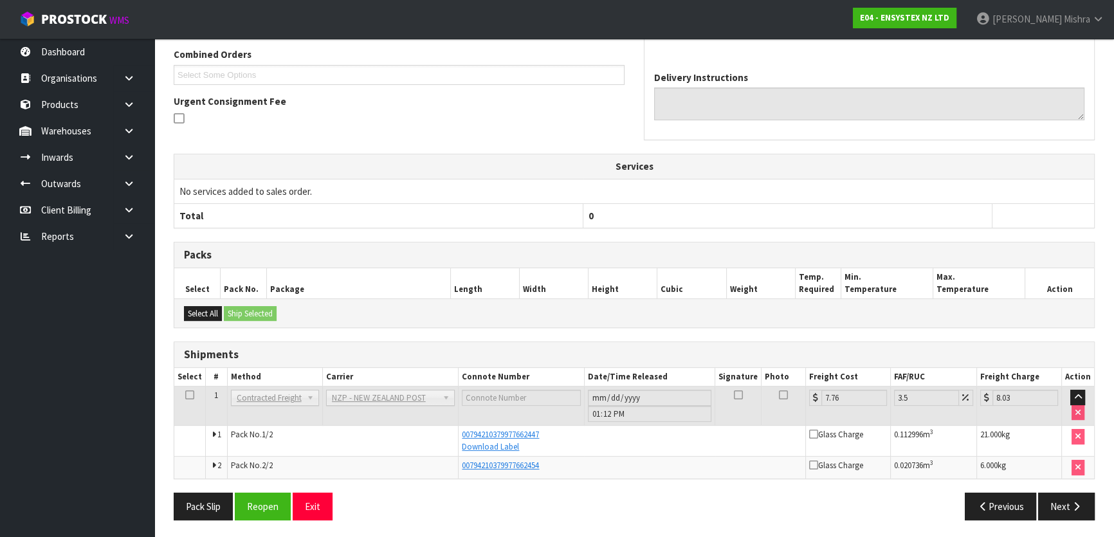
scroll to position [0, 0]
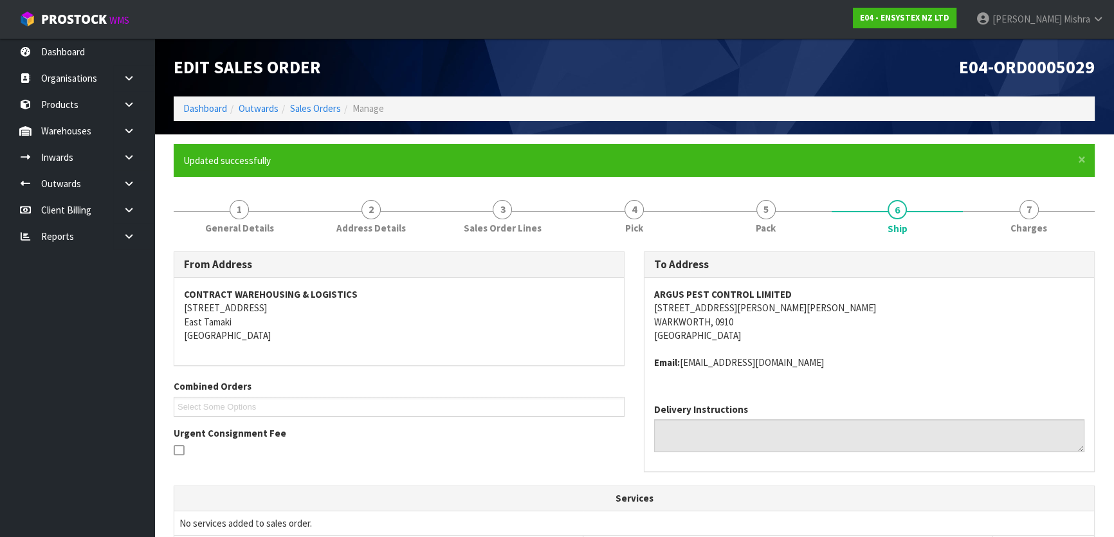
click at [180, 113] on ol "Dashboard Outwards Sales Orders Manage" at bounding box center [634, 108] width 921 height 24
click at [182, 113] on ol "Dashboard Outwards Sales Orders Manage" at bounding box center [634, 108] width 921 height 24
click at [323, 109] on link "Sales Orders" at bounding box center [315, 108] width 51 height 12
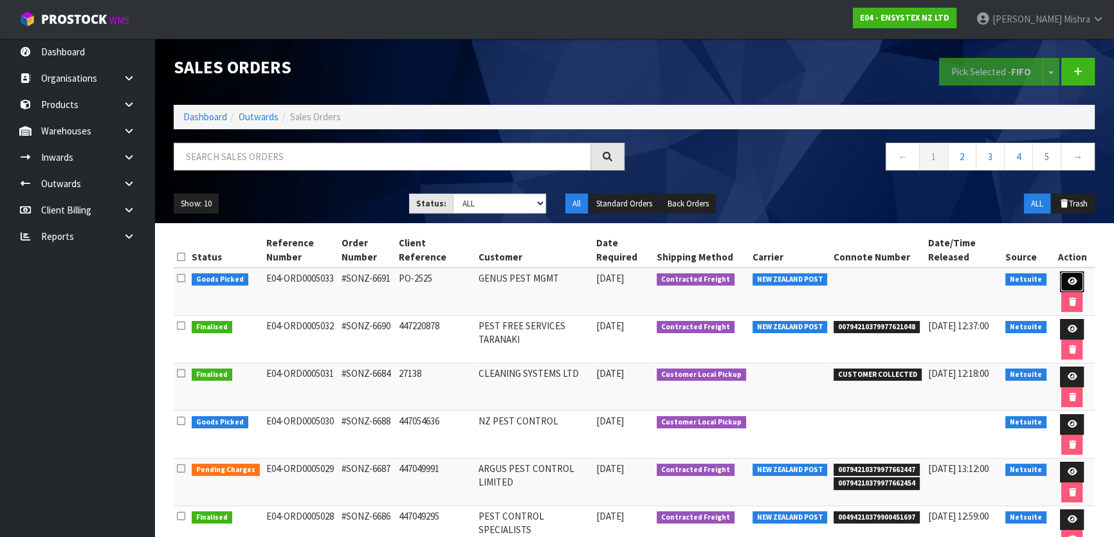
click at [1067, 278] on icon at bounding box center [1072, 281] width 10 height 8
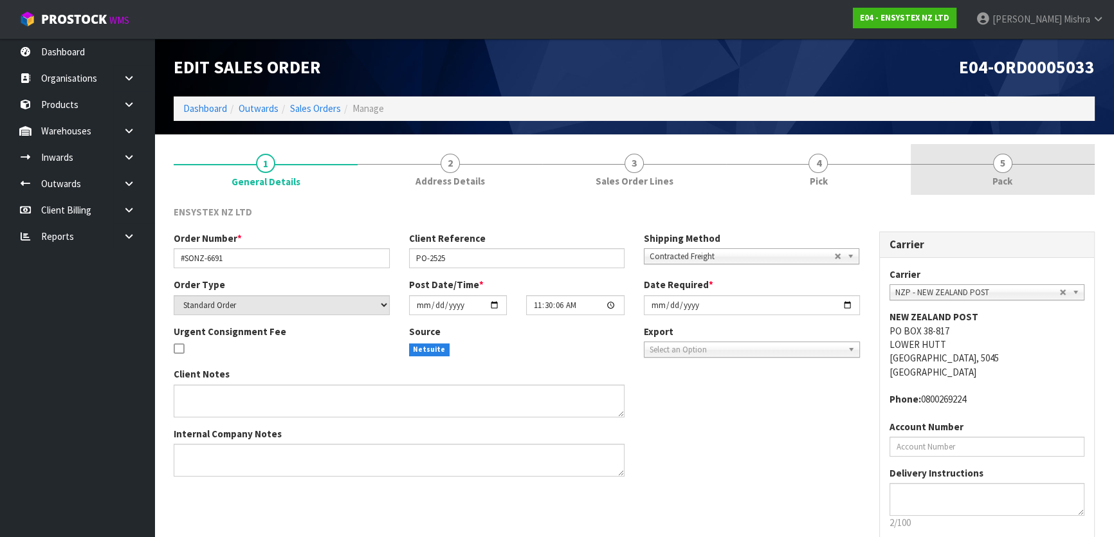
click at [990, 180] on link "5 Pack" at bounding box center [1003, 169] width 184 height 51
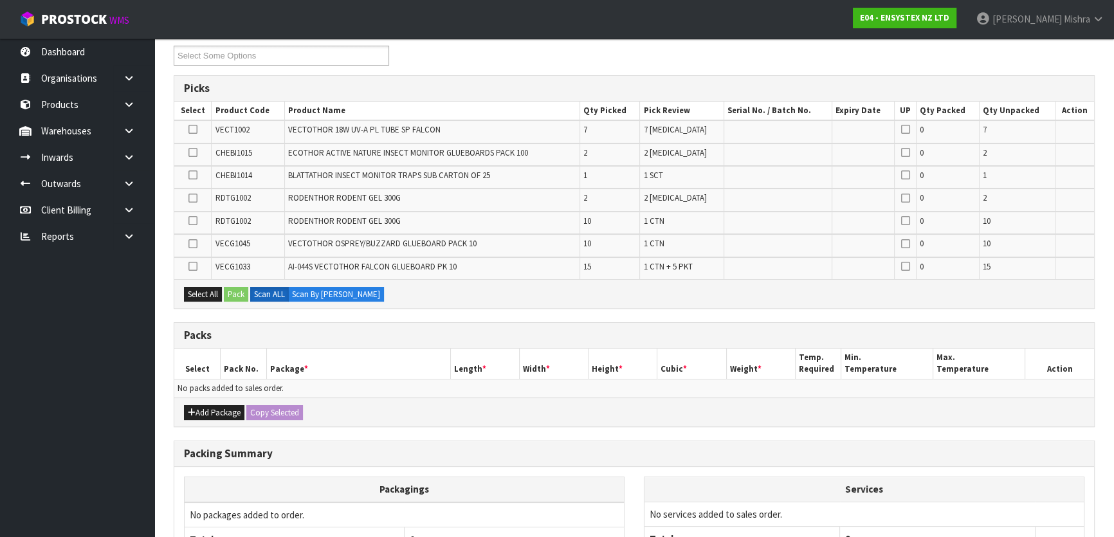
scroll to position [233, 0]
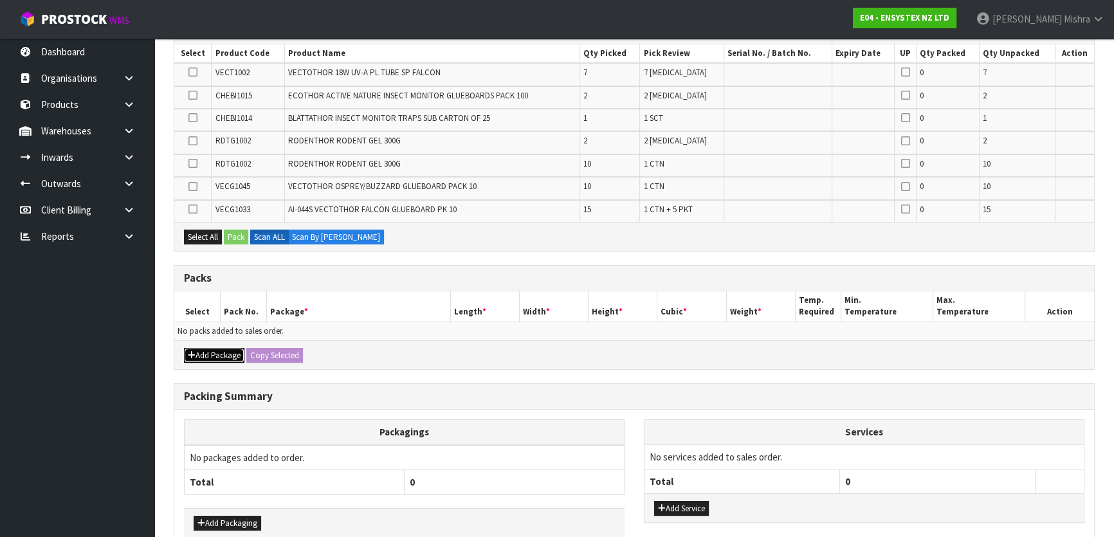
drag, startPoint x: 219, startPoint y: 359, endPoint x: 217, endPoint y: 351, distance: 8.0
click at [219, 358] on button "Add Package" at bounding box center [214, 355] width 60 height 15
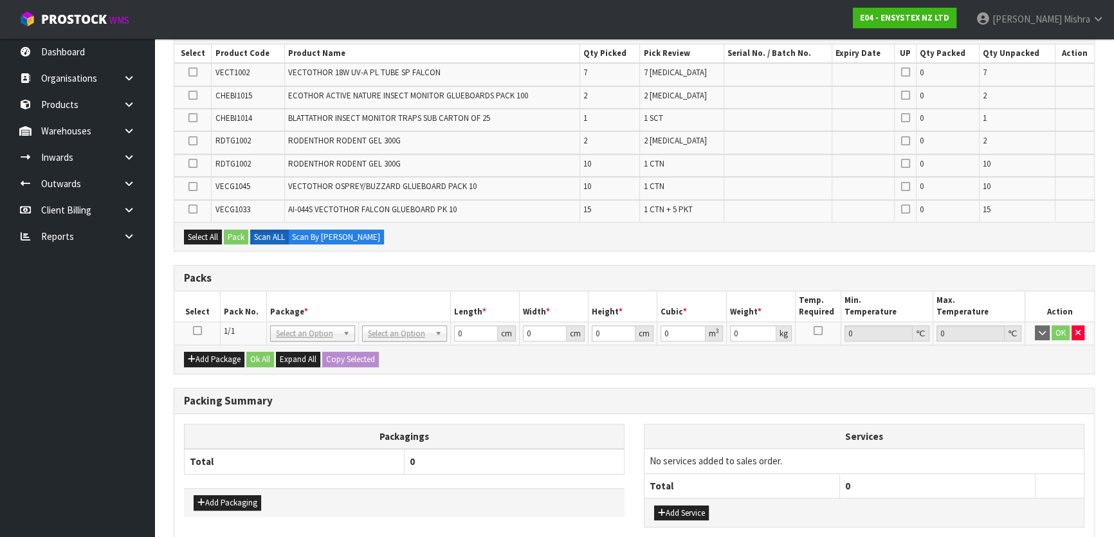
click at [203, 334] on td at bounding box center [197, 333] width 46 height 23
click at [200, 333] on td at bounding box center [197, 333] width 46 height 23
click at [194, 331] on icon at bounding box center [197, 331] width 9 height 1
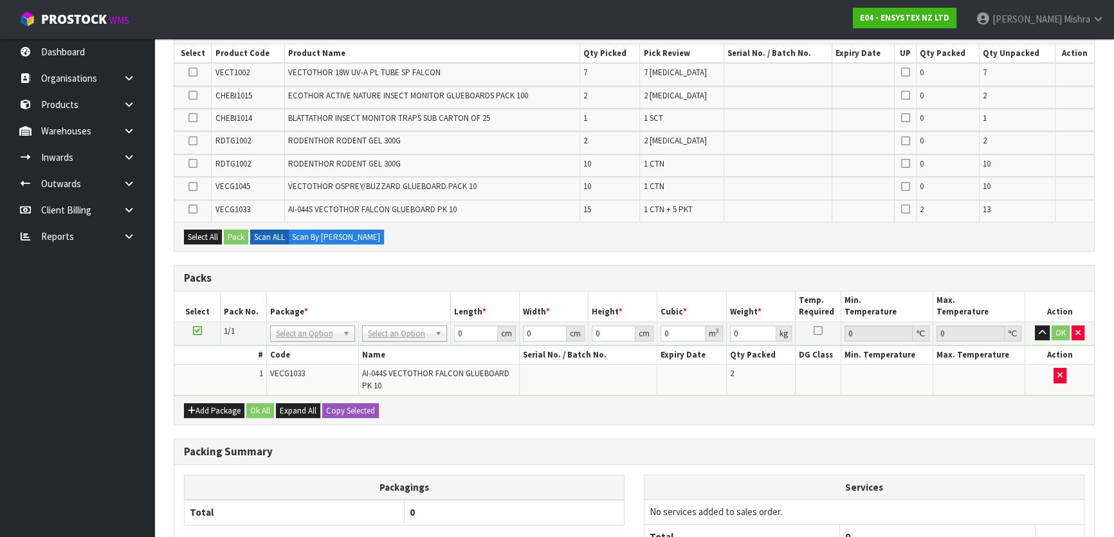
click at [332, 243] on div "Select All Pack Scan ALL Scan By [PERSON_NAME]" at bounding box center [634, 236] width 920 height 29
click at [332, 236] on label "Scan By [PERSON_NAME]" at bounding box center [336, 237] width 96 height 15
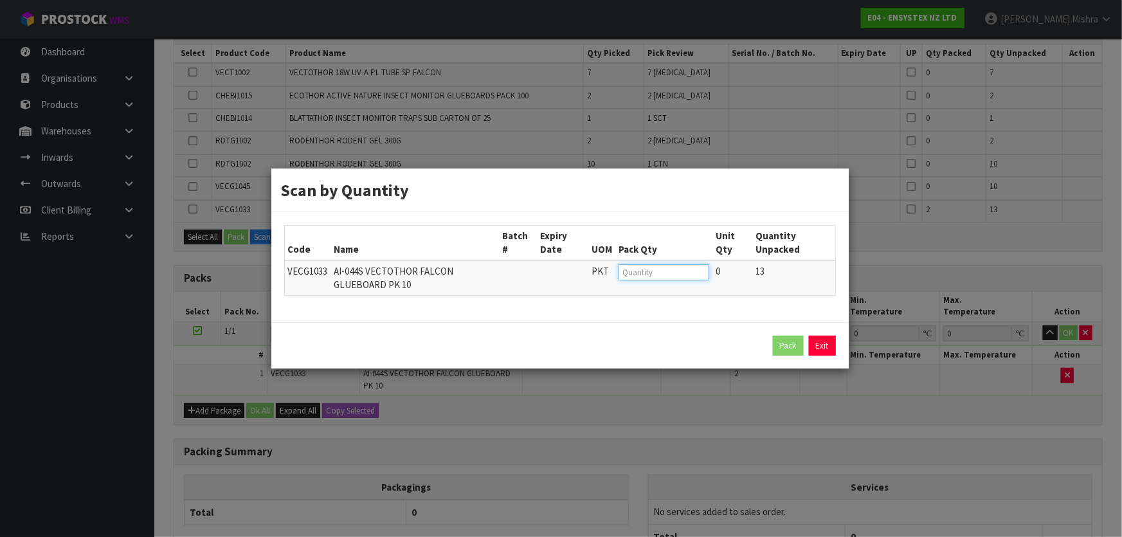
click at [638, 271] on input "number" at bounding box center [664, 272] width 91 height 16
click at [785, 343] on button "Pack" at bounding box center [788, 346] width 31 height 21
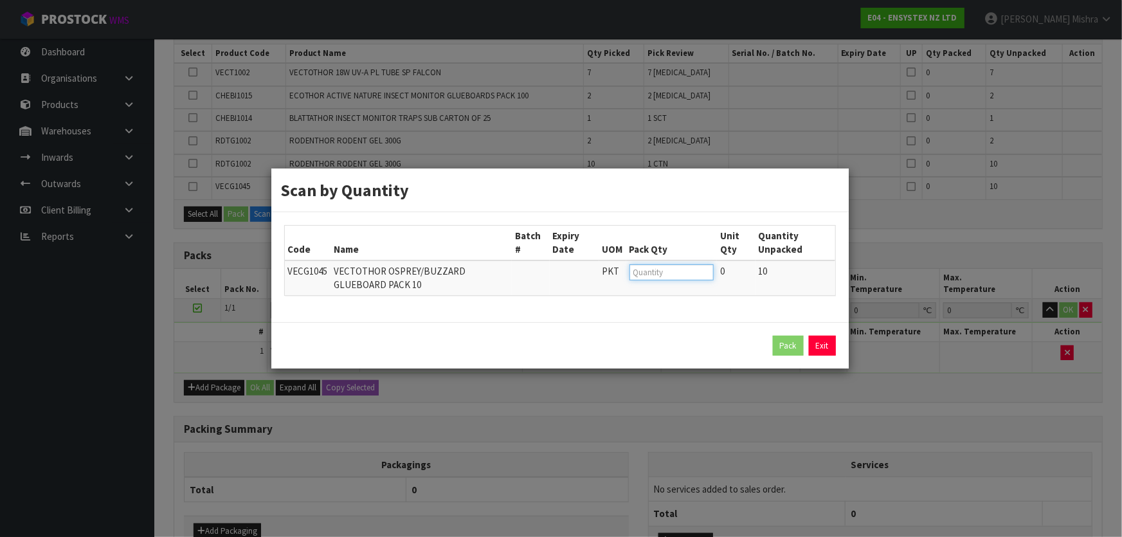
click at [666, 268] on input "number" at bounding box center [672, 272] width 84 height 16
click at [778, 344] on button "Pack" at bounding box center [788, 346] width 31 height 21
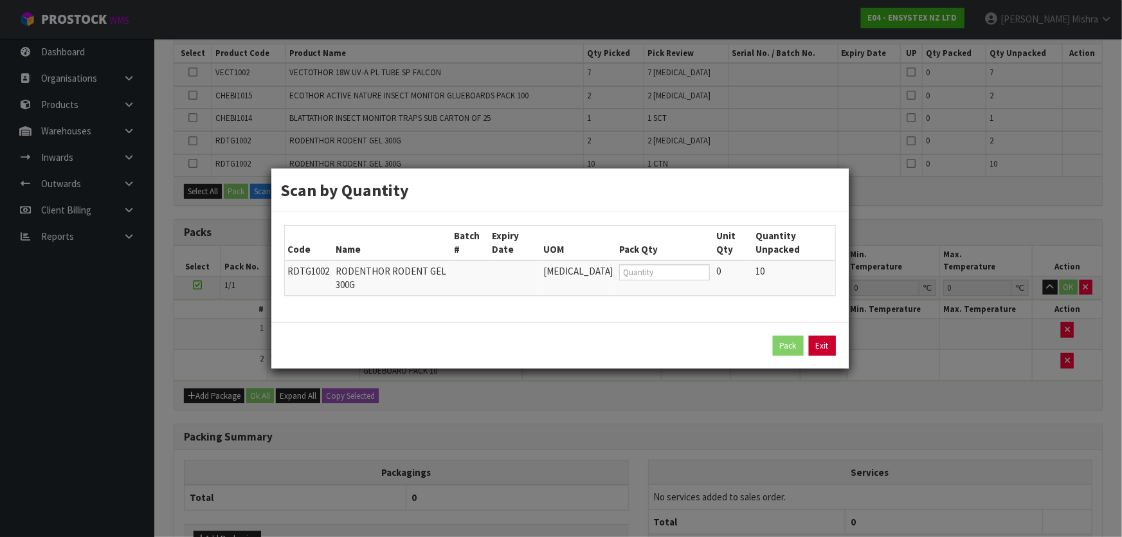
click at [820, 339] on link "Exit" at bounding box center [822, 346] width 27 height 21
click at [835, 336] on link "Exit" at bounding box center [822, 346] width 27 height 21
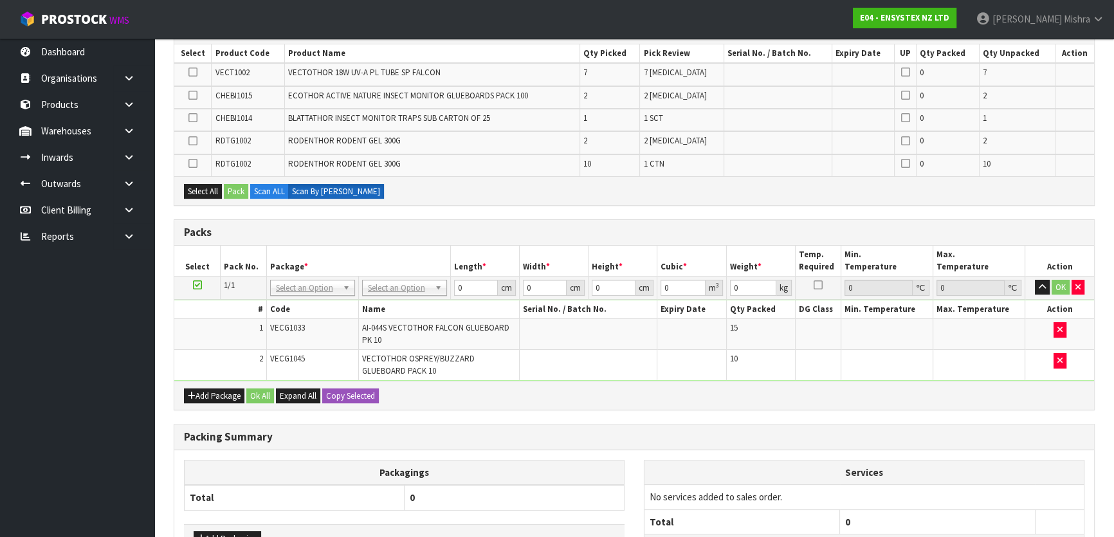
click at [193, 141] on icon at bounding box center [192, 141] width 9 height 1
click at [0, 0] on input "checkbox" at bounding box center [0, 0] width 0 height 0
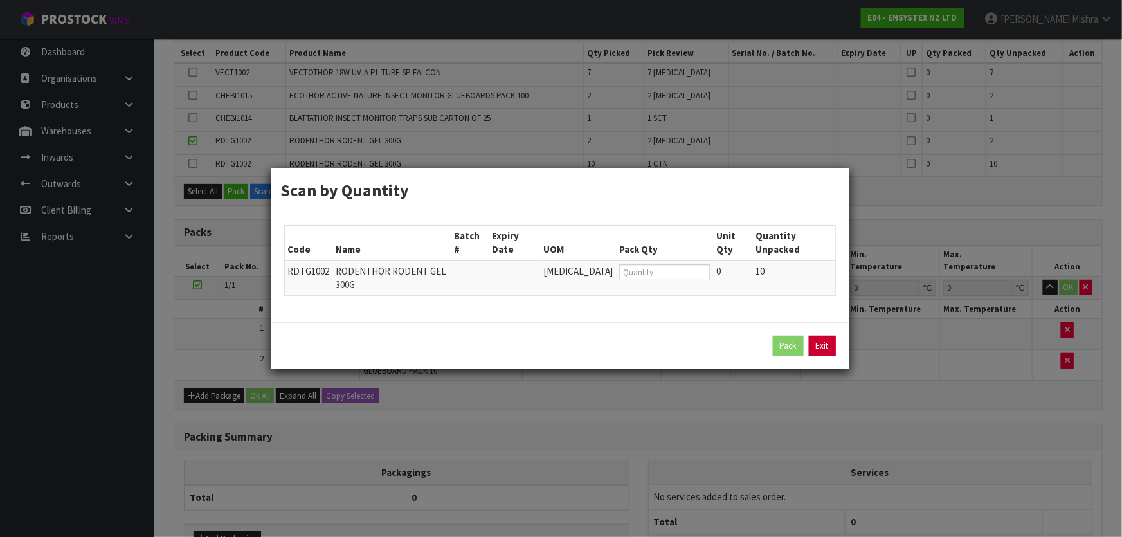
click at [822, 336] on link "Exit" at bounding box center [822, 346] width 27 height 21
click at [811, 336] on link "Exit" at bounding box center [822, 346] width 27 height 21
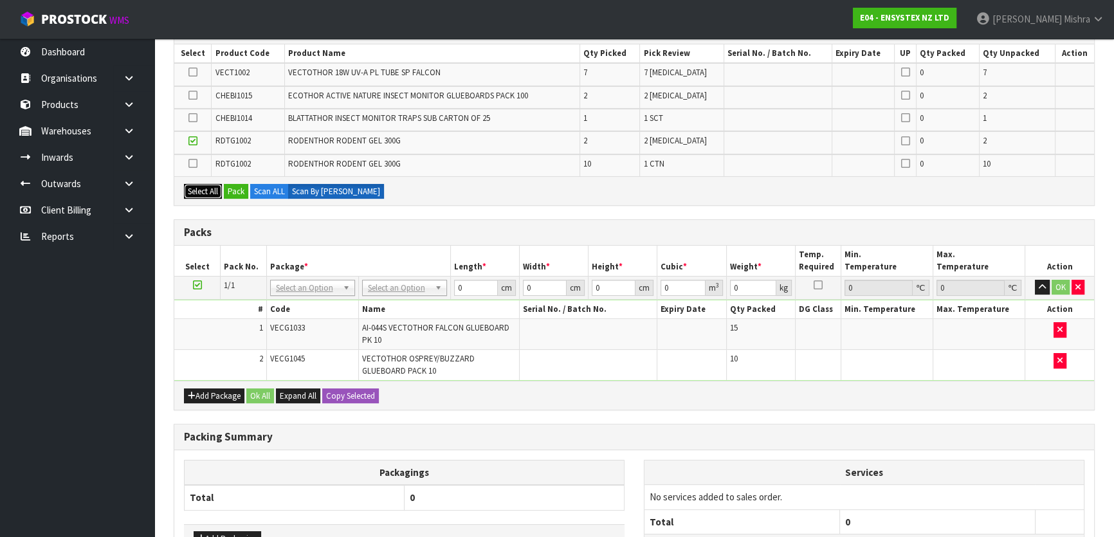
click at [206, 188] on button "Select All" at bounding box center [203, 191] width 38 height 15
click at [272, 190] on label "Scan ALL" at bounding box center [269, 191] width 39 height 15
click at [198, 186] on button "Select All" at bounding box center [203, 191] width 38 height 15
click at [189, 72] on icon at bounding box center [192, 72] width 9 height 1
click at [0, 0] on input "checkbox" at bounding box center [0, 0] width 0 height 0
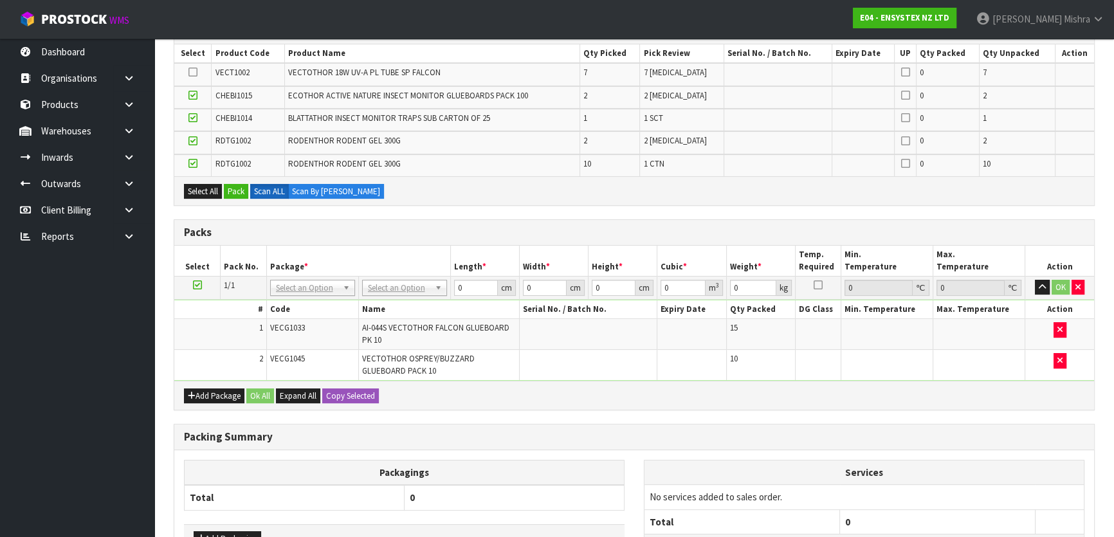
click at [193, 82] on td at bounding box center [192, 74] width 37 height 23
click at [187, 95] on td at bounding box center [192, 97] width 37 height 23
click at [188, 95] on icon at bounding box center [192, 95] width 9 height 1
click at [0, 0] on input "checkbox" at bounding box center [0, 0] width 0 height 0
click at [194, 118] on icon at bounding box center [192, 118] width 9 height 1
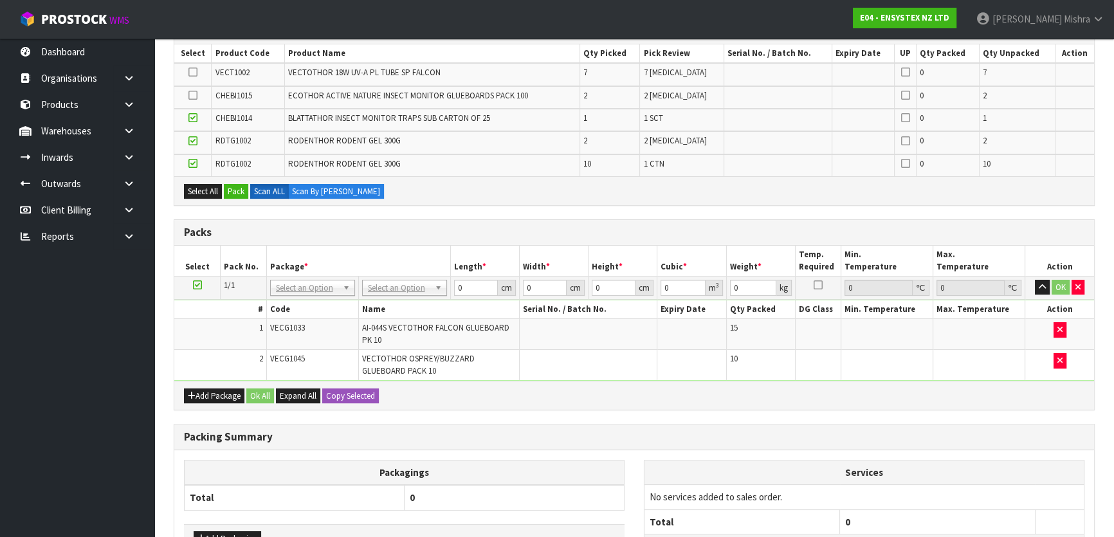
click at [0, 0] on input "checkbox" at bounding box center [0, 0] width 0 height 0
click at [186, 144] on td at bounding box center [192, 142] width 37 height 23
click at [194, 141] on icon at bounding box center [192, 141] width 9 height 1
click at [0, 0] on input "checkbox" at bounding box center [0, 0] width 0 height 0
click at [195, 163] on icon at bounding box center [192, 163] width 9 height 1
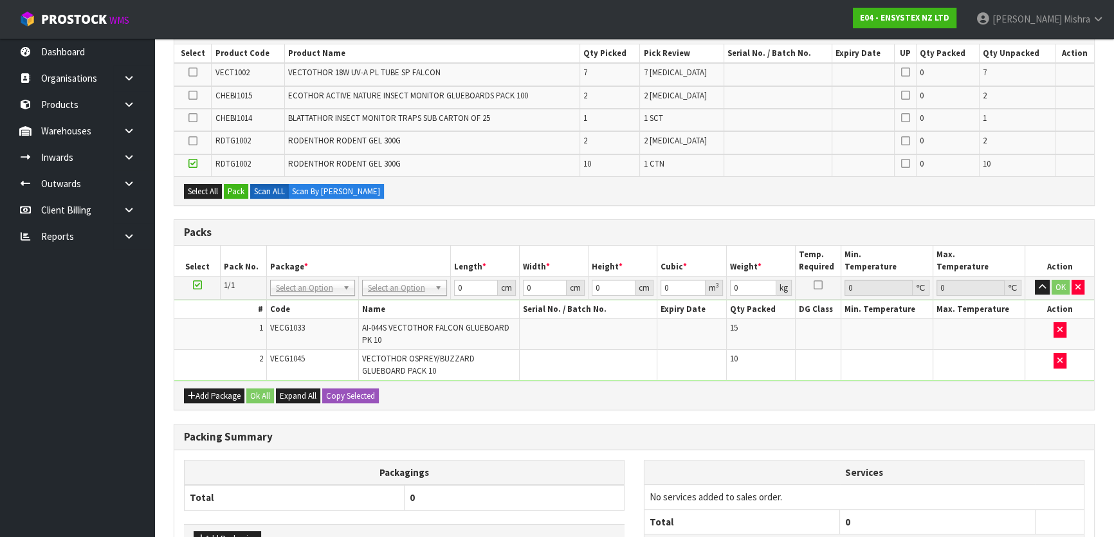
click at [0, 0] on input "checkbox" at bounding box center [0, 0] width 0 height 0
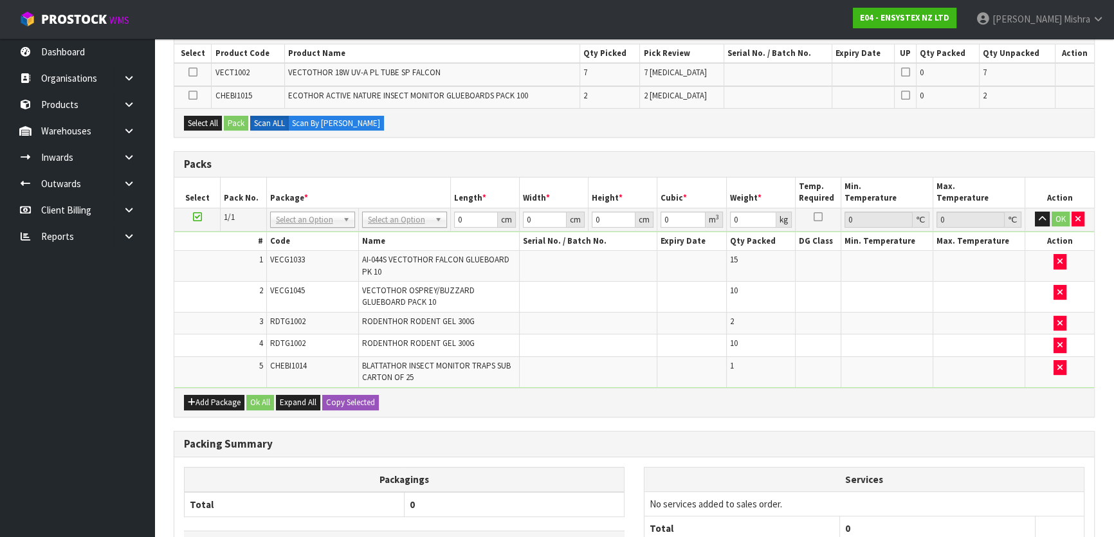
click at [190, 95] on icon at bounding box center [192, 95] width 9 height 1
click at [0, 0] on input "checkbox" at bounding box center [0, 0] width 0 height 0
click at [236, 120] on button "Pack" at bounding box center [236, 123] width 24 height 15
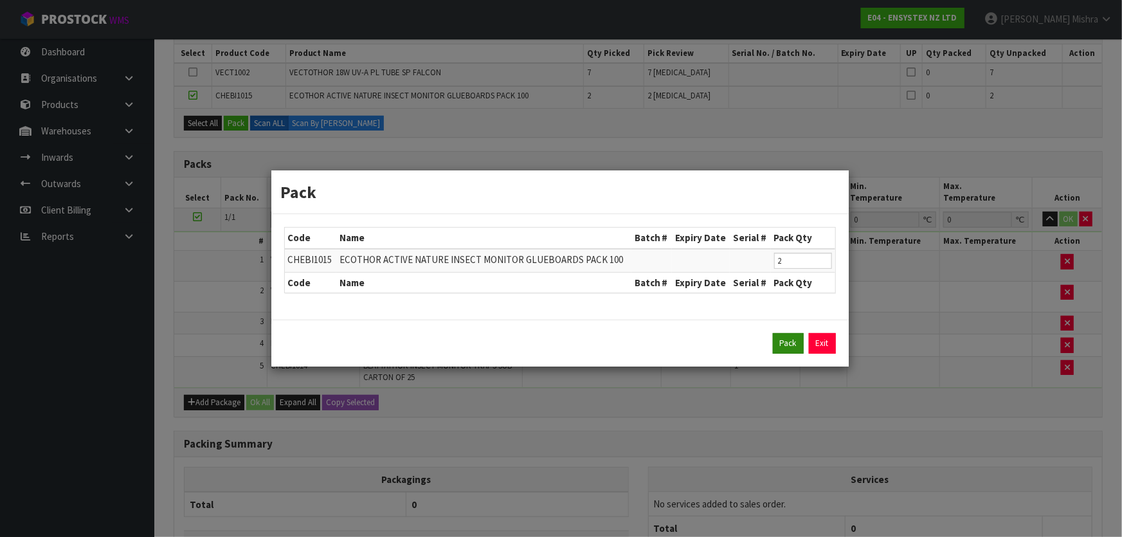
drag, startPoint x: 768, startPoint y: 340, endPoint x: 783, endPoint y: 340, distance: 14.8
click at [773, 340] on div "Pack Exit" at bounding box center [560, 343] width 552 height 21
click at [783, 340] on button "Pack" at bounding box center [788, 343] width 31 height 21
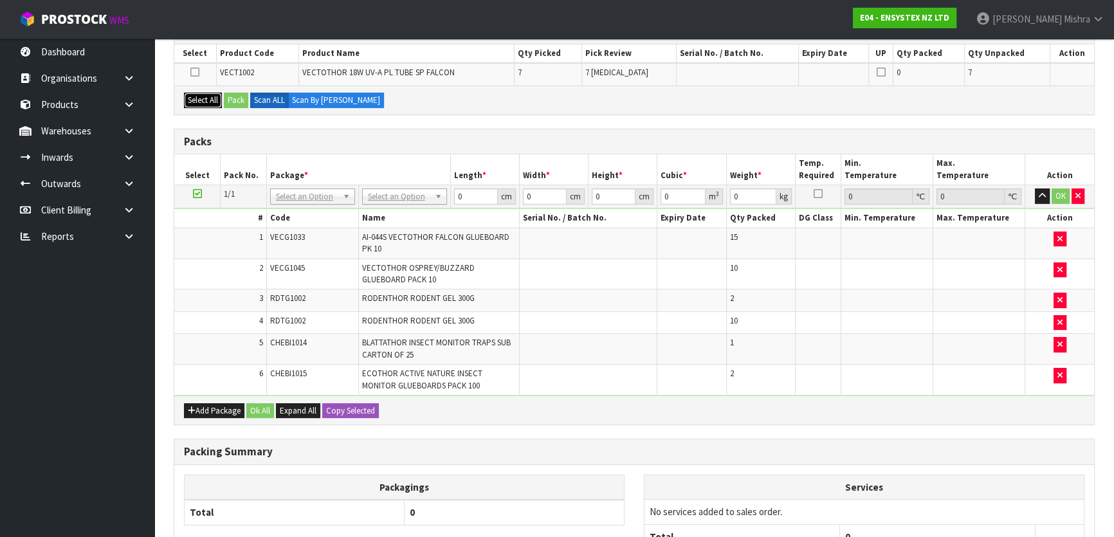
click at [201, 99] on button "Select All" at bounding box center [203, 100] width 38 height 15
click at [235, 98] on button "Pack" at bounding box center [236, 100] width 24 height 15
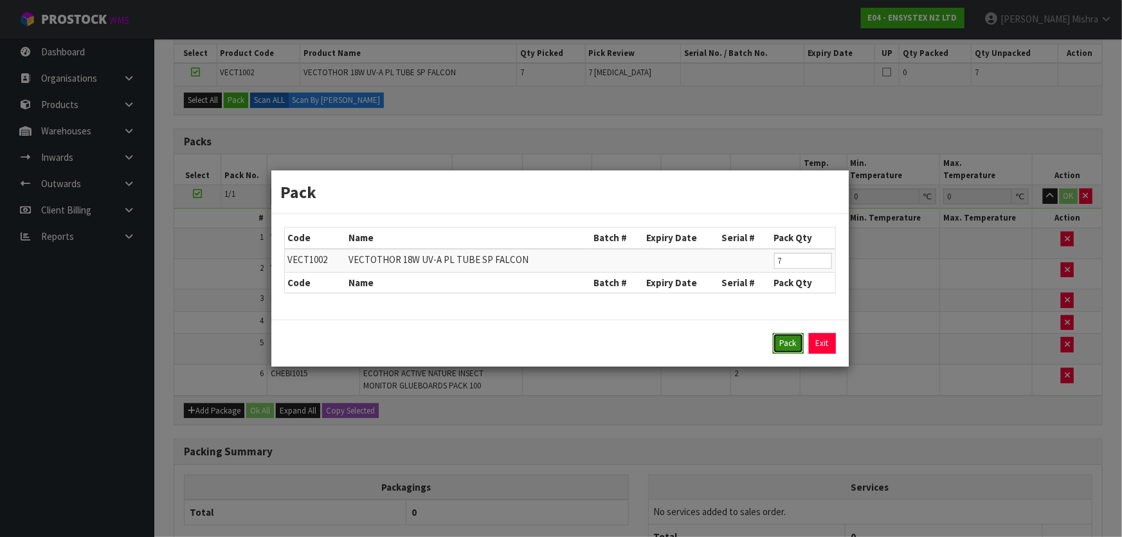
click at [778, 347] on button "Pack" at bounding box center [788, 343] width 31 height 21
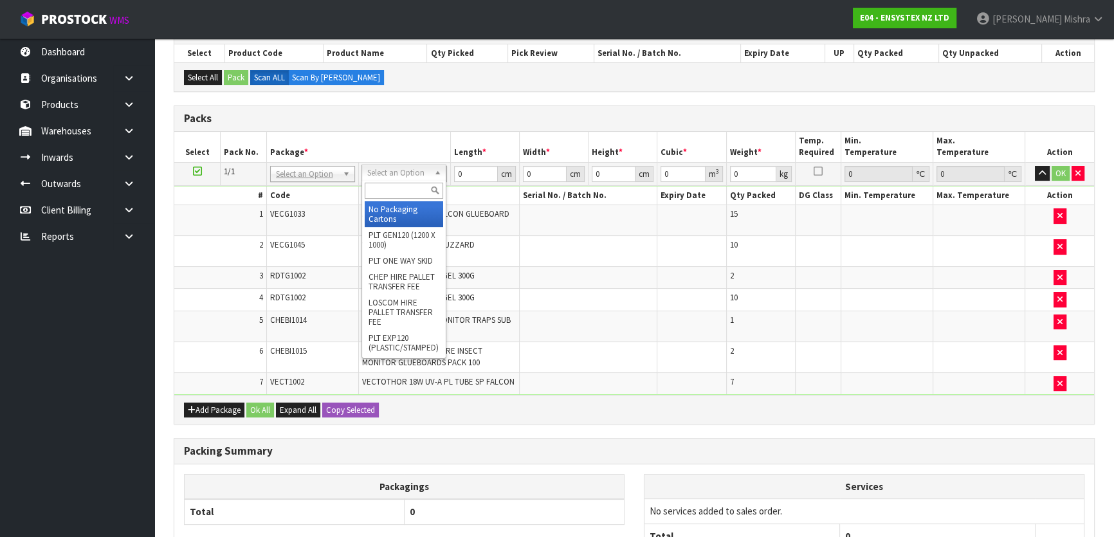
click at [397, 196] on input "text" at bounding box center [404, 191] width 78 height 16
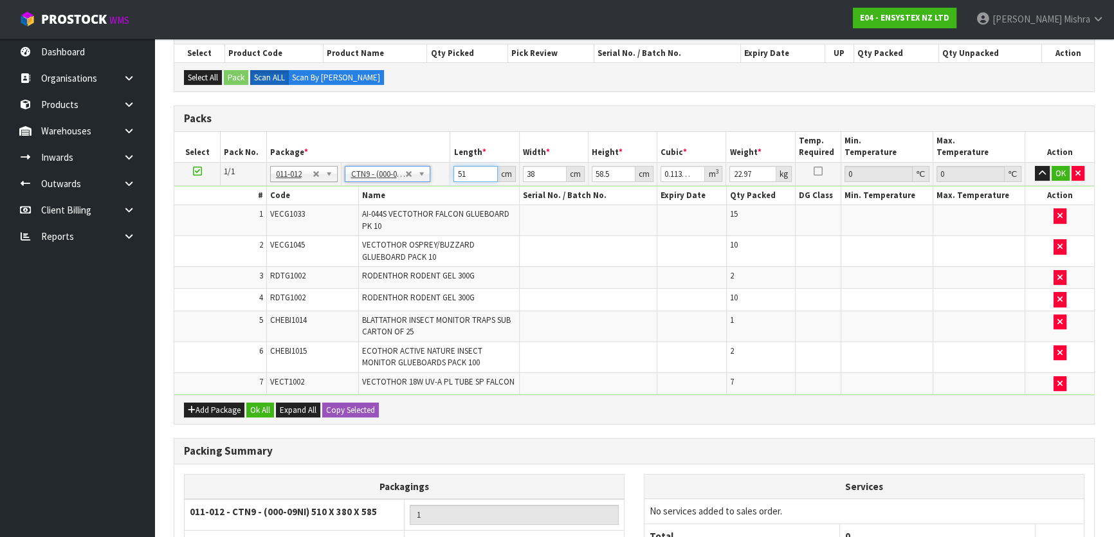
drag, startPoint x: 468, startPoint y: 178, endPoint x: 427, endPoint y: 167, distance: 42.6
click at [419, 176] on tr "1/1 NONE 007-001 007-002 007-004 007-009 007-013 007-014 007-015 007-017 007-01…" at bounding box center [634, 173] width 920 height 23
click at [266, 408] on button "Ok All" at bounding box center [260, 410] width 28 height 15
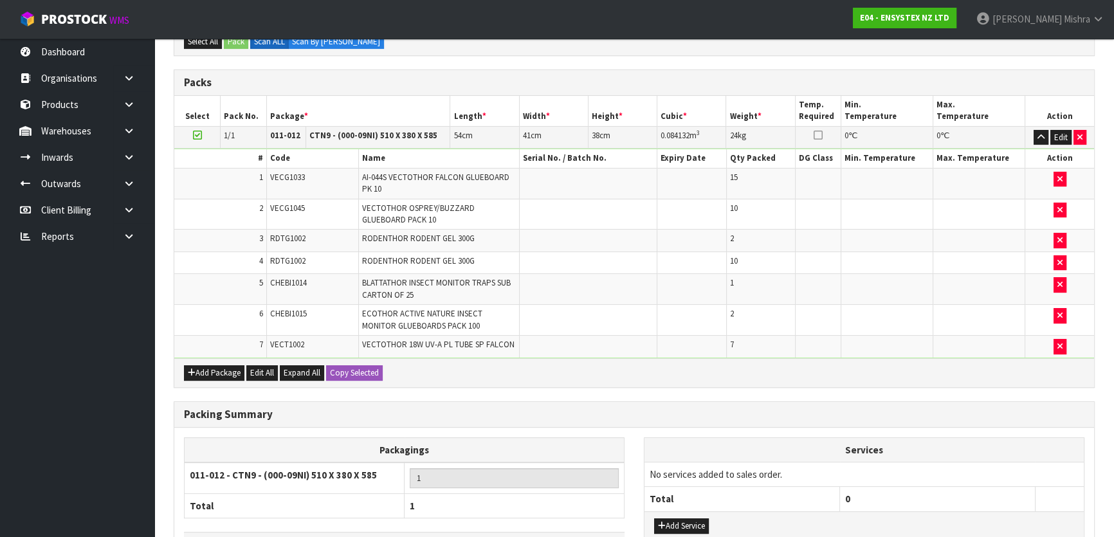
scroll to position [360, 0]
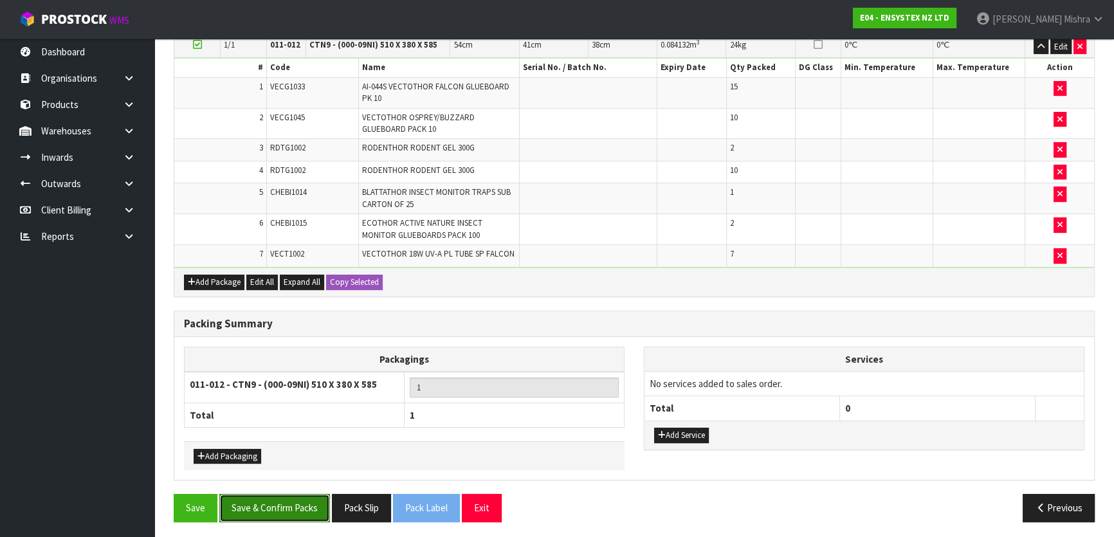
click at [260, 495] on button "Save & Confirm Packs" at bounding box center [274, 508] width 111 height 28
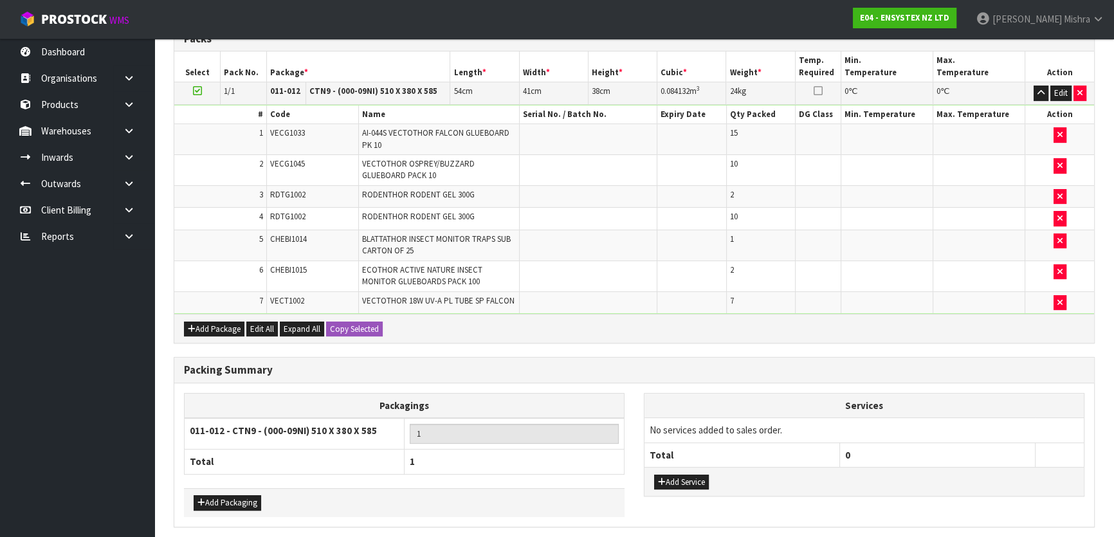
scroll to position [0, 0]
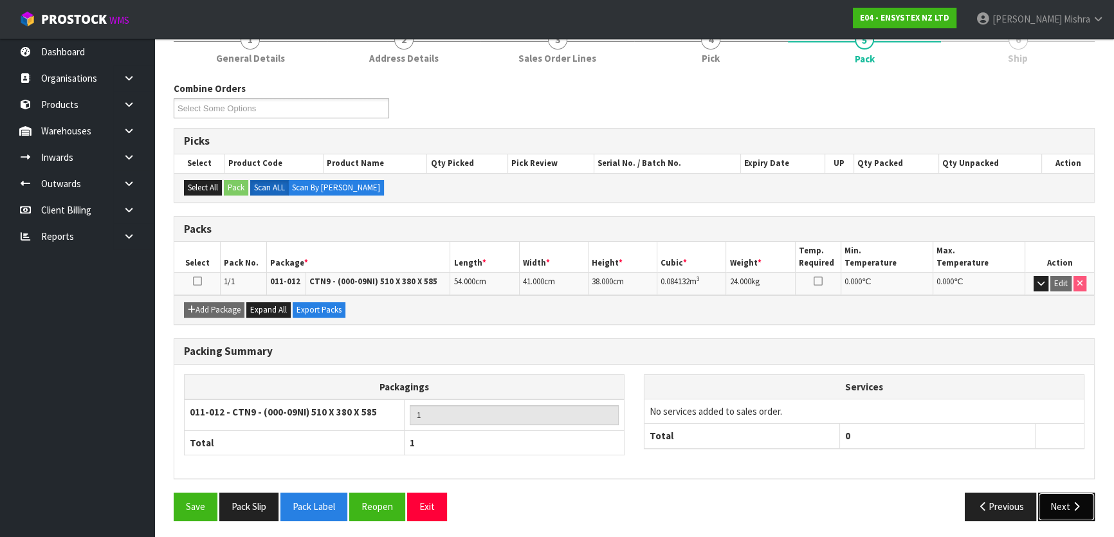
click at [1080, 502] on icon "button" at bounding box center [1076, 507] width 12 height 10
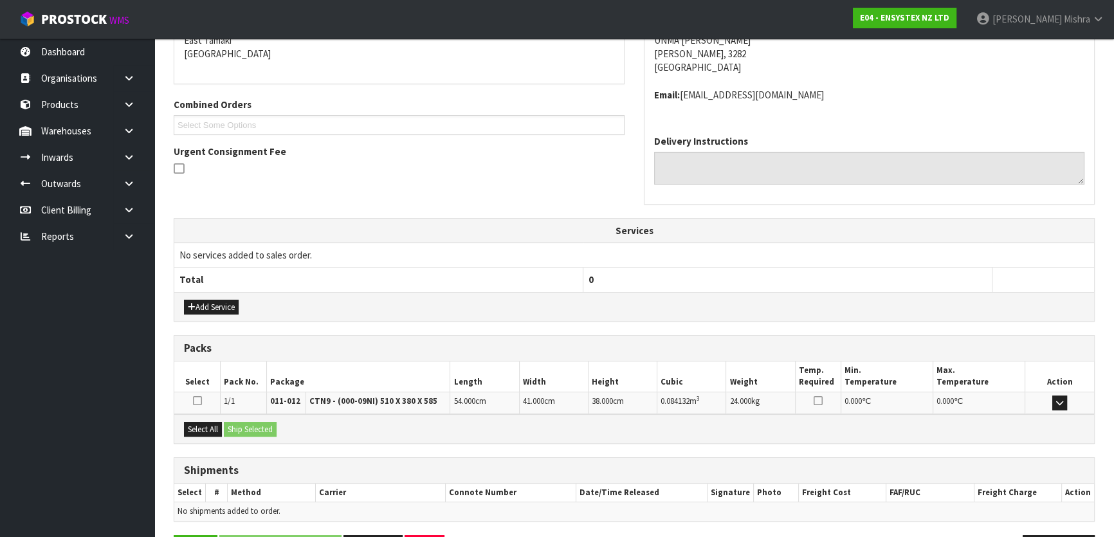
scroll to position [323, 0]
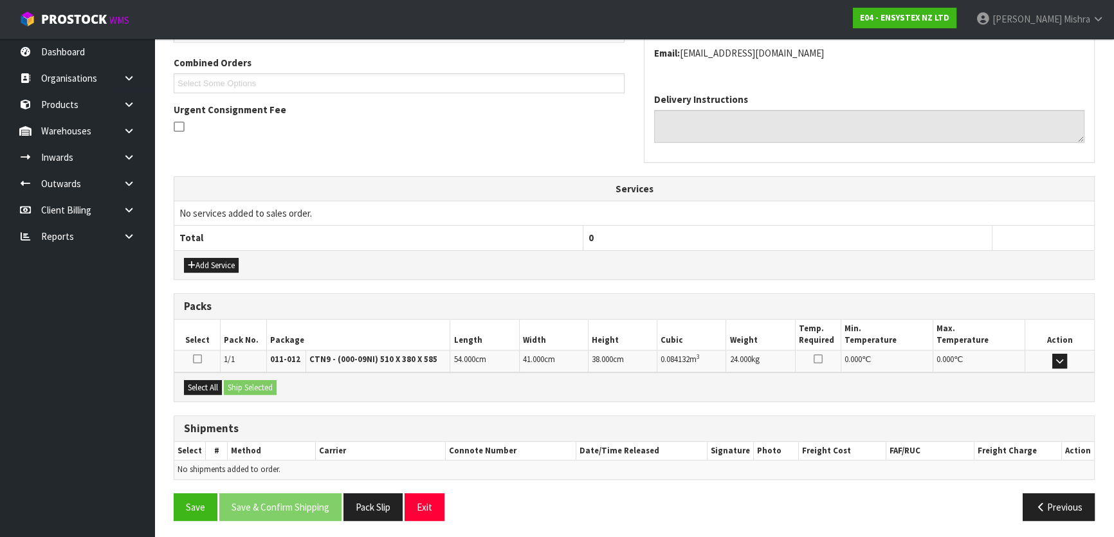
click at [206, 393] on div "Select All Ship Selected" at bounding box center [634, 386] width 920 height 29
click at [207, 386] on button "Select All" at bounding box center [203, 387] width 38 height 15
click at [243, 382] on button "Ship Selected" at bounding box center [250, 387] width 53 height 15
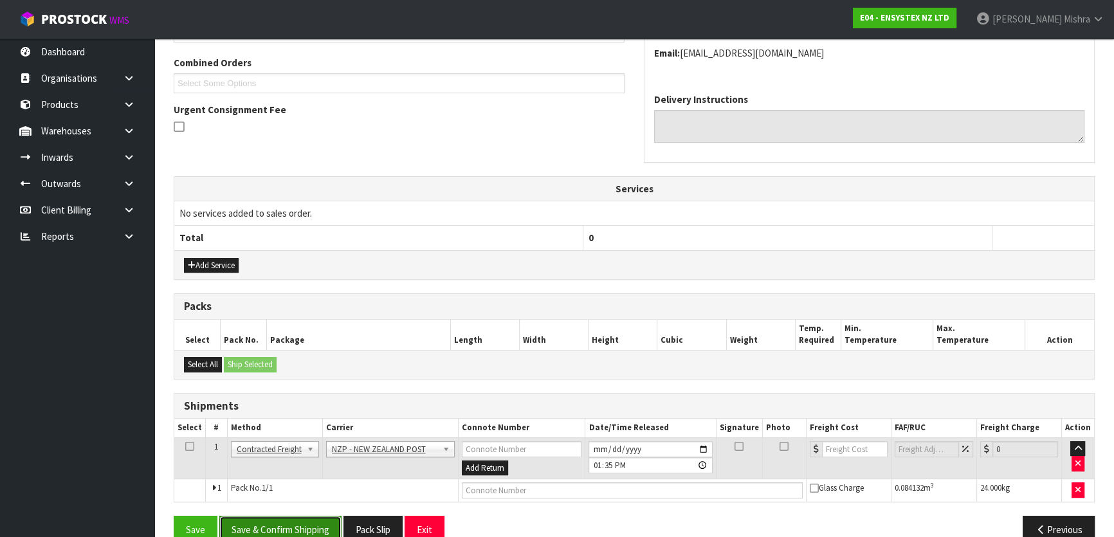
click at [257, 524] on button "Save & Confirm Shipping" at bounding box center [280, 530] width 122 height 28
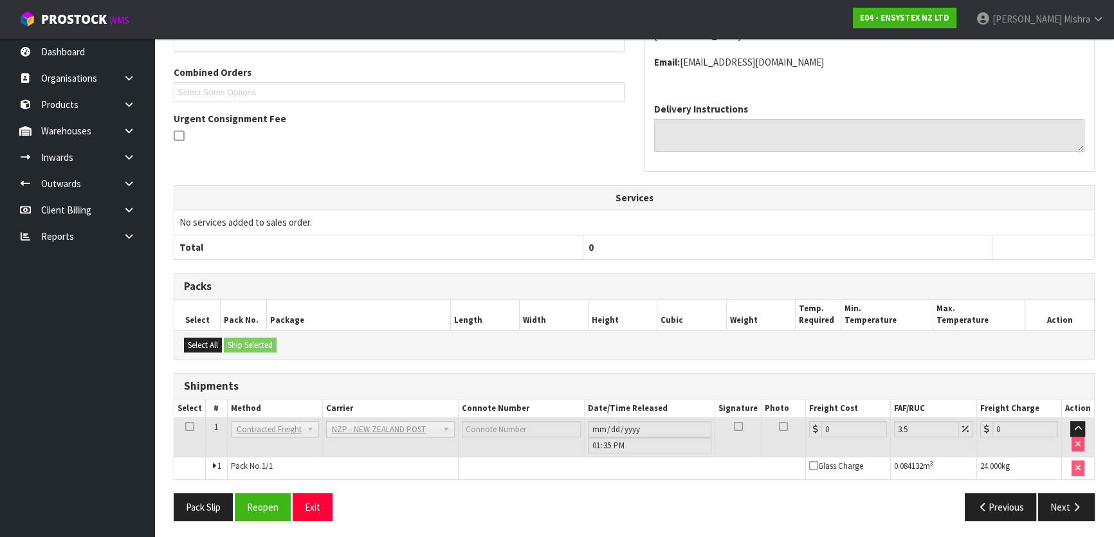
scroll to position [329, 0]
click at [281, 506] on button "Reopen" at bounding box center [263, 507] width 56 height 28
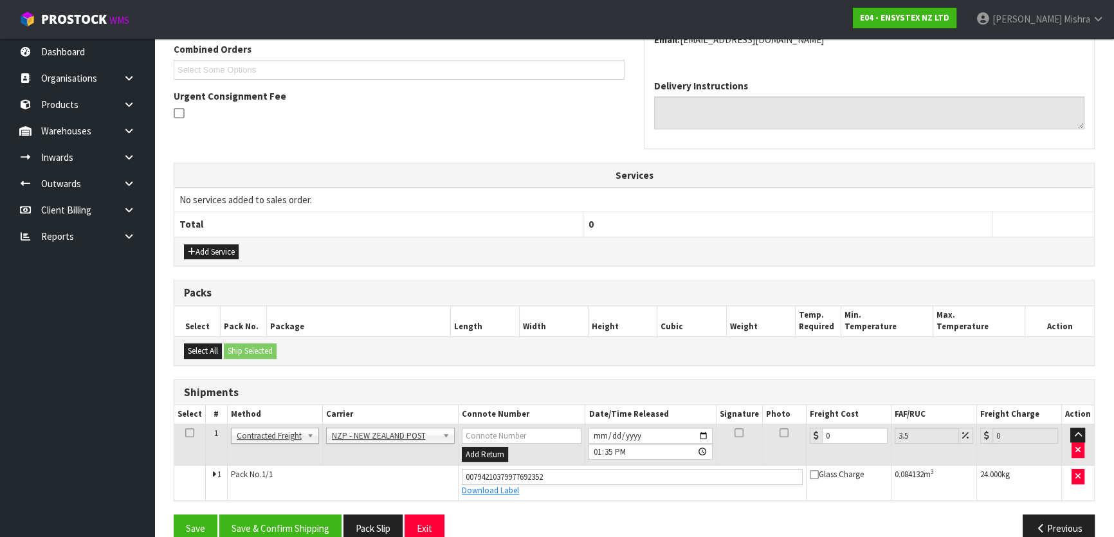
scroll to position [359, 0]
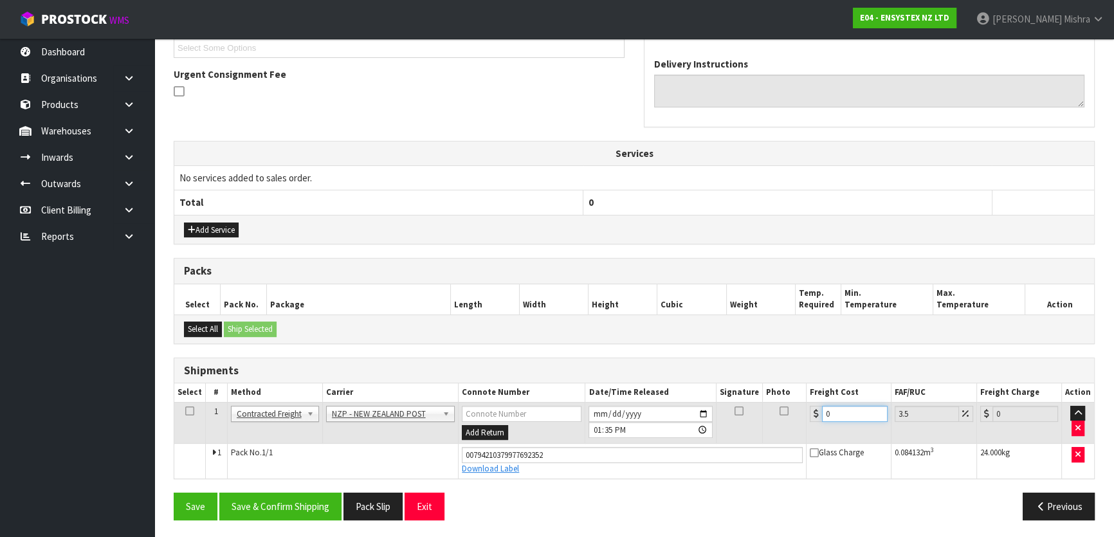
drag, startPoint x: 803, startPoint y: 402, endPoint x: 767, endPoint y: 402, distance: 36.0
click at [766, 402] on tr "1 Client Local Pickup Customer Local Pickup Company Freight Contracted Freight …" at bounding box center [634, 423] width 920 height 42
click at [253, 496] on button "Save & Confirm Shipping" at bounding box center [280, 507] width 122 height 28
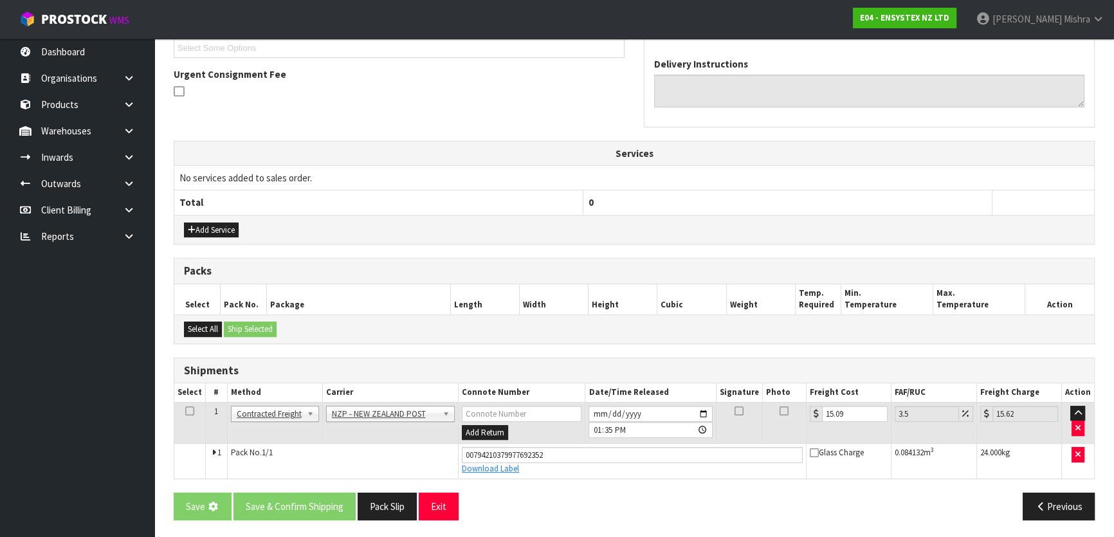
scroll to position [0, 0]
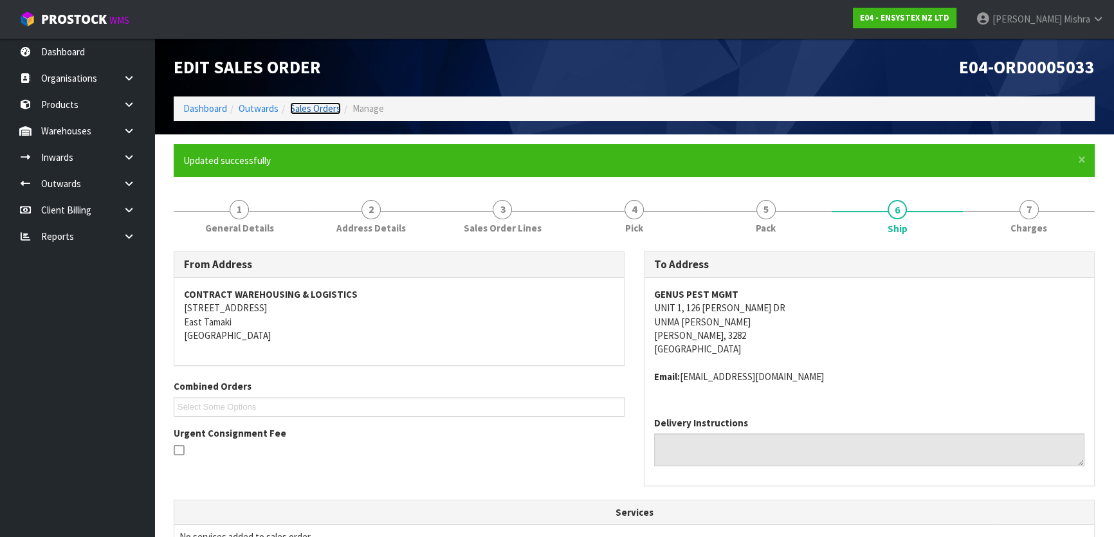
click at [308, 109] on link "Sales Orders" at bounding box center [315, 108] width 51 height 12
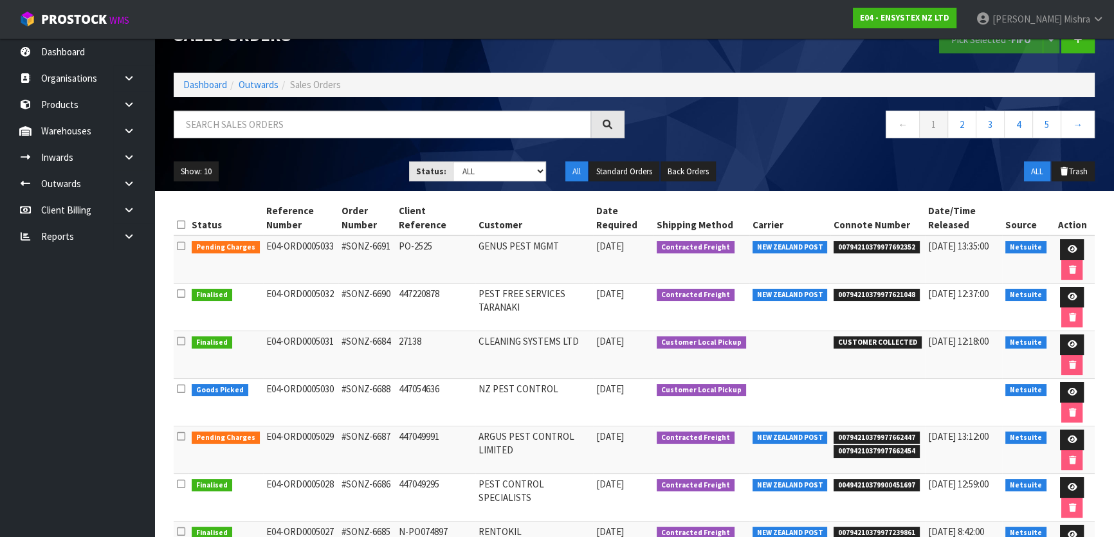
scroll to position [58, 0]
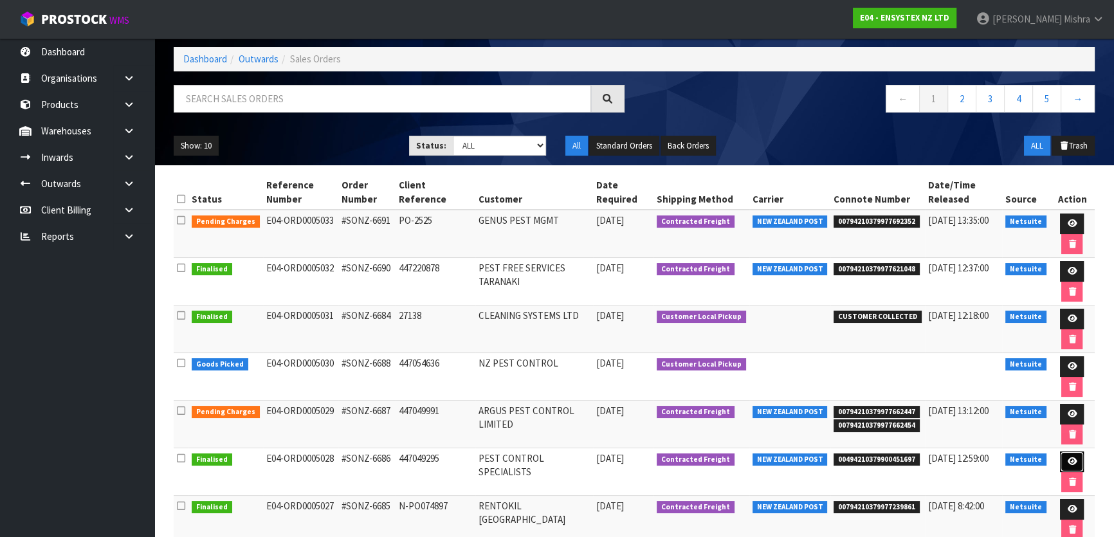
click at [1070, 457] on icon at bounding box center [1072, 461] width 10 height 8
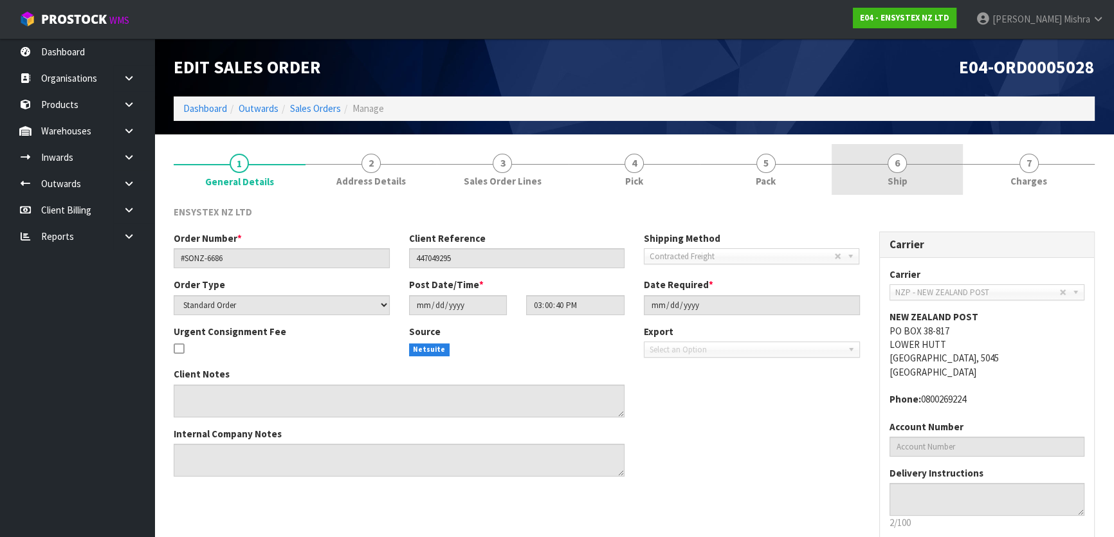
click at [855, 164] on link "6 Ship" at bounding box center [897, 169] width 132 height 51
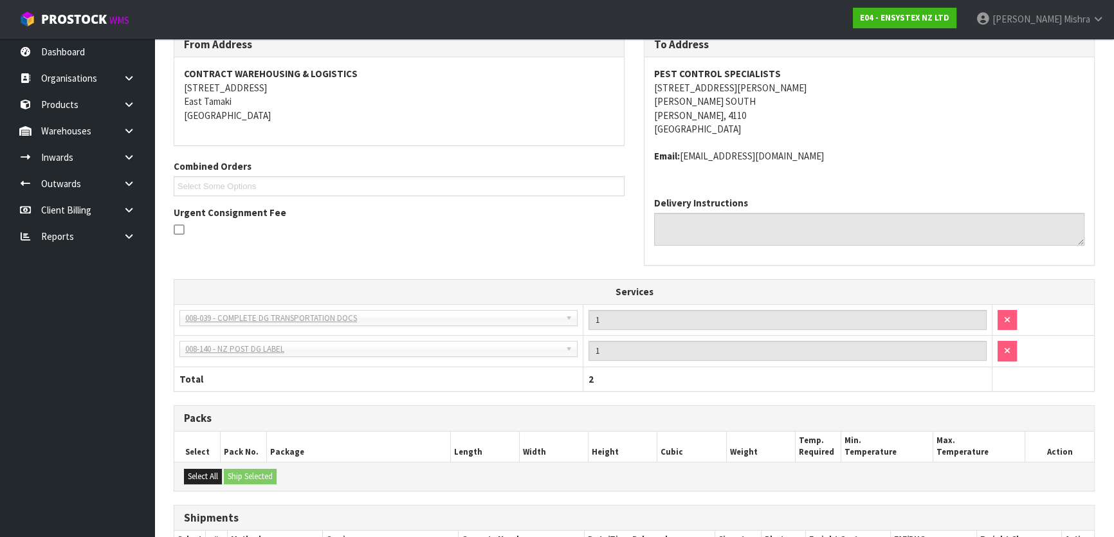
scroll to position [58, 0]
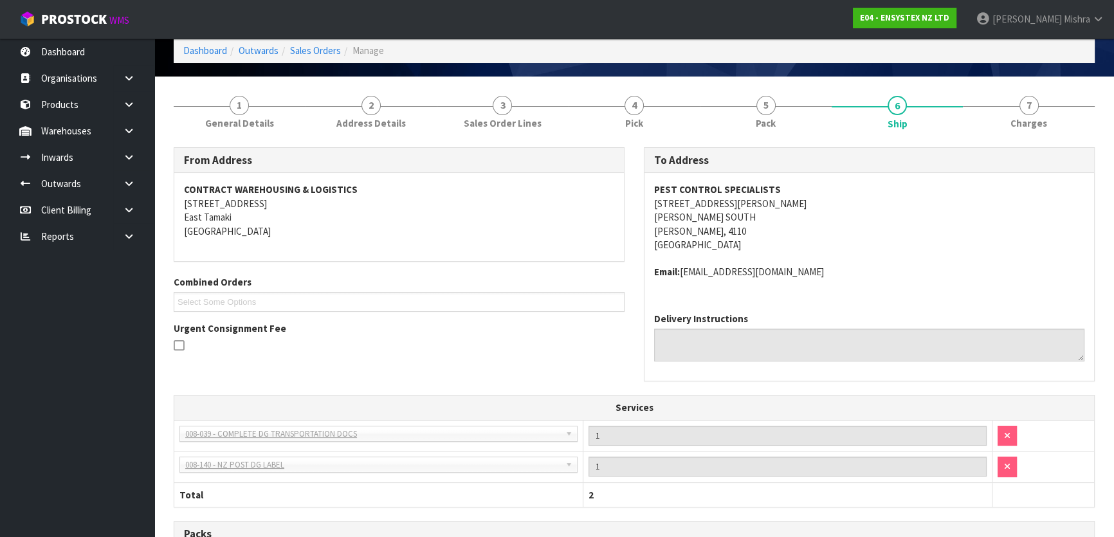
click at [776, 77] on section "1 General Details 2 Address Details 3 Sales Order Lines 4 Pick 5 Pack 6 Ship 7 …" at bounding box center [633, 437] width 959 height 720
click at [747, 132] on link "5 Pack" at bounding box center [766, 111] width 132 height 51
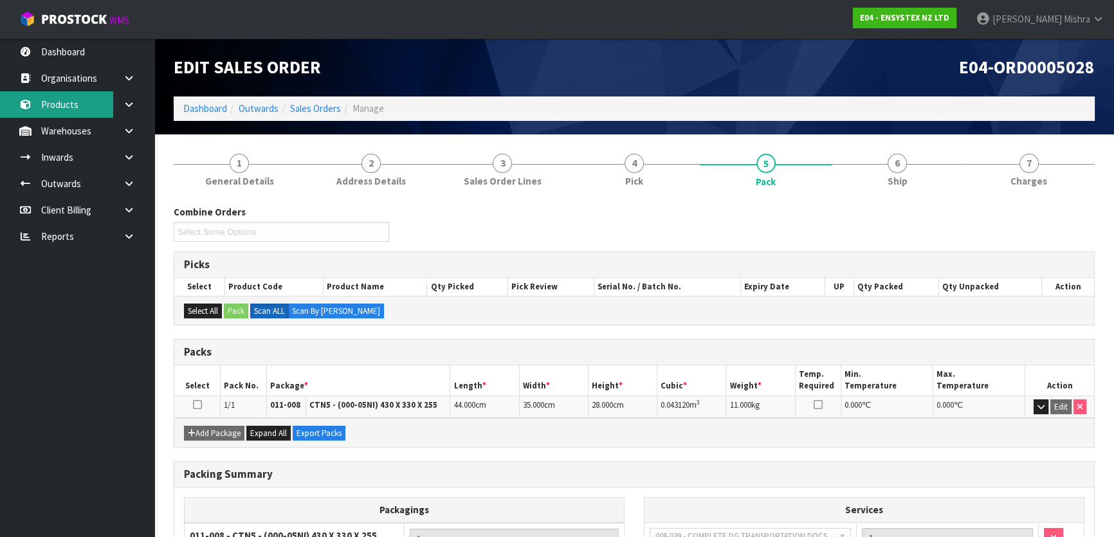
scroll to position [0, 0]
click at [215, 110] on link "Dashboard" at bounding box center [205, 108] width 44 height 12
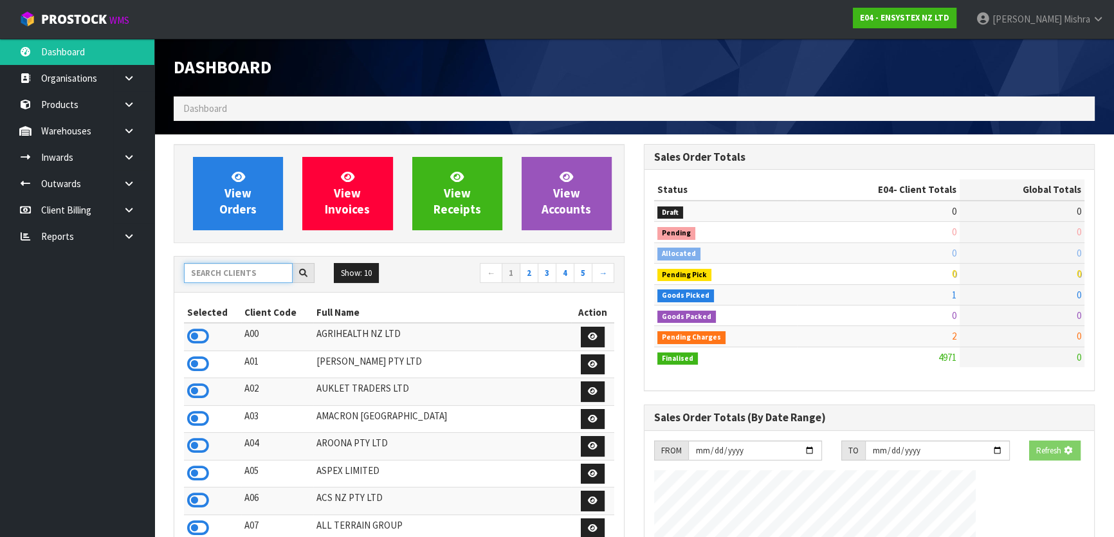
click at [212, 273] on input "text" at bounding box center [238, 273] width 109 height 20
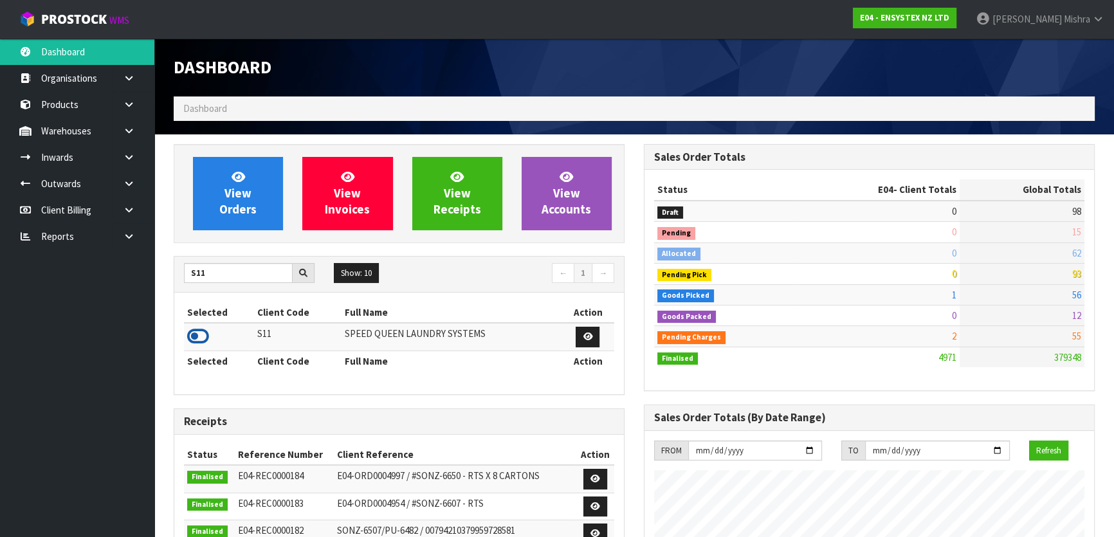
click at [194, 336] on icon at bounding box center [198, 336] width 22 height 19
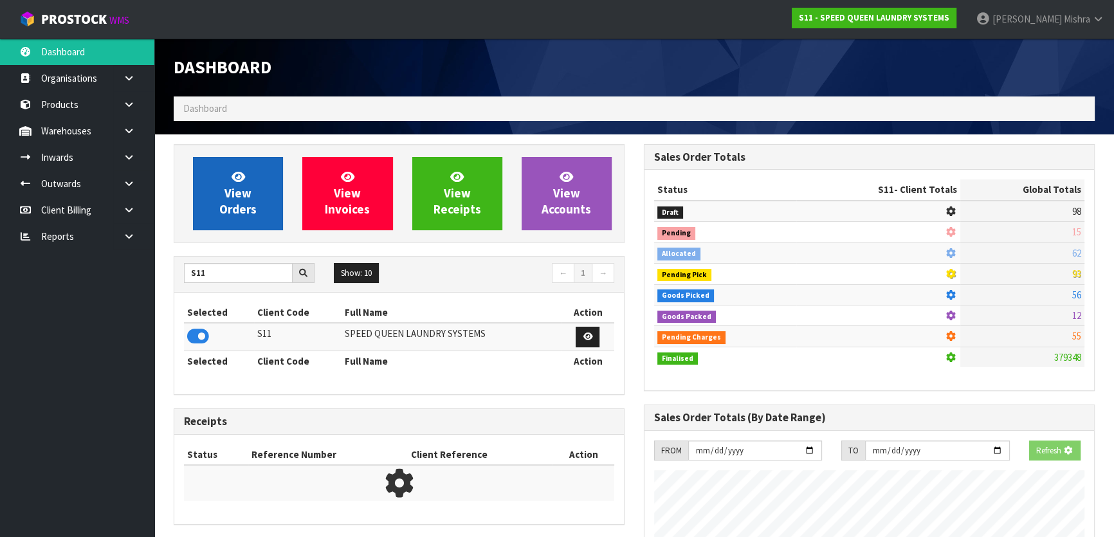
scroll to position [801, 469]
click at [226, 199] on span "View Orders" at bounding box center [237, 193] width 37 height 48
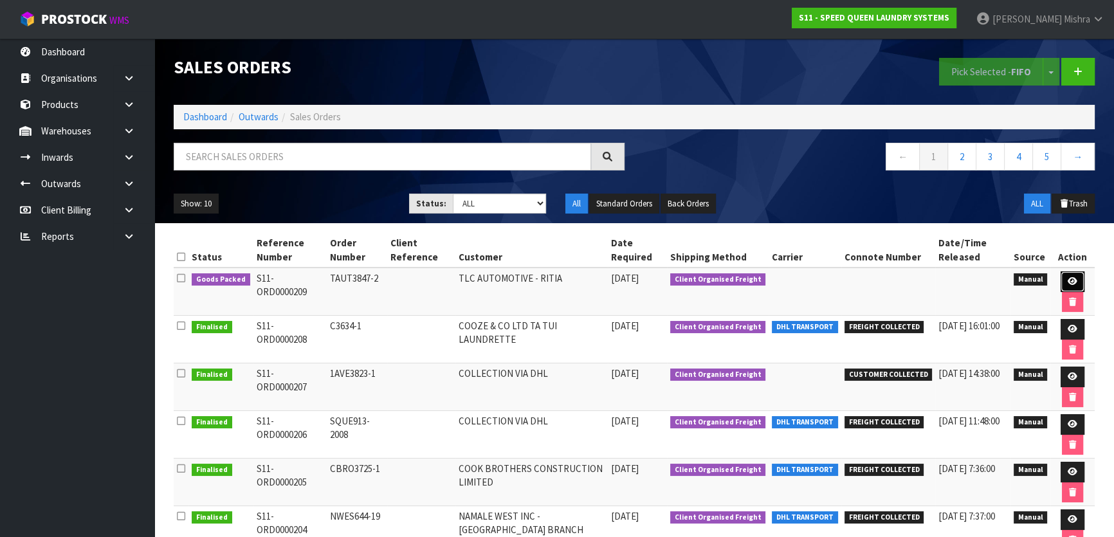
click at [1067, 283] on icon at bounding box center [1072, 281] width 10 height 8
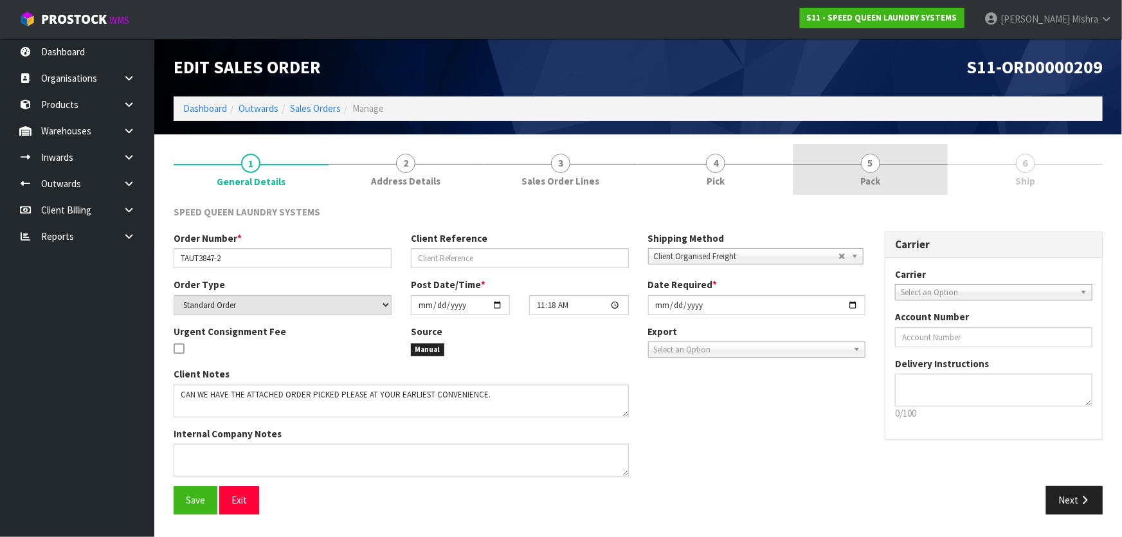
drag, startPoint x: 886, startPoint y: 171, endPoint x: 879, endPoint y: 189, distance: 19.1
click at [886, 172] on link "5 Pack" at bounding box center [870, 169] width 155 height 51
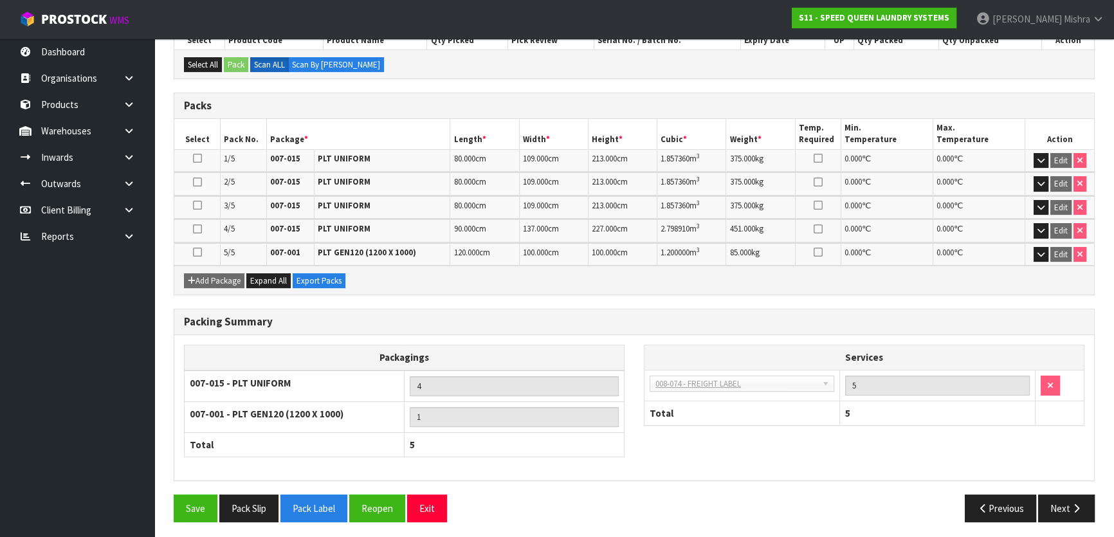
scroll to position [247, 0]
click at [246, 494] on button "Pack Slip" at bounding box center [248, 508] width 59 height 28
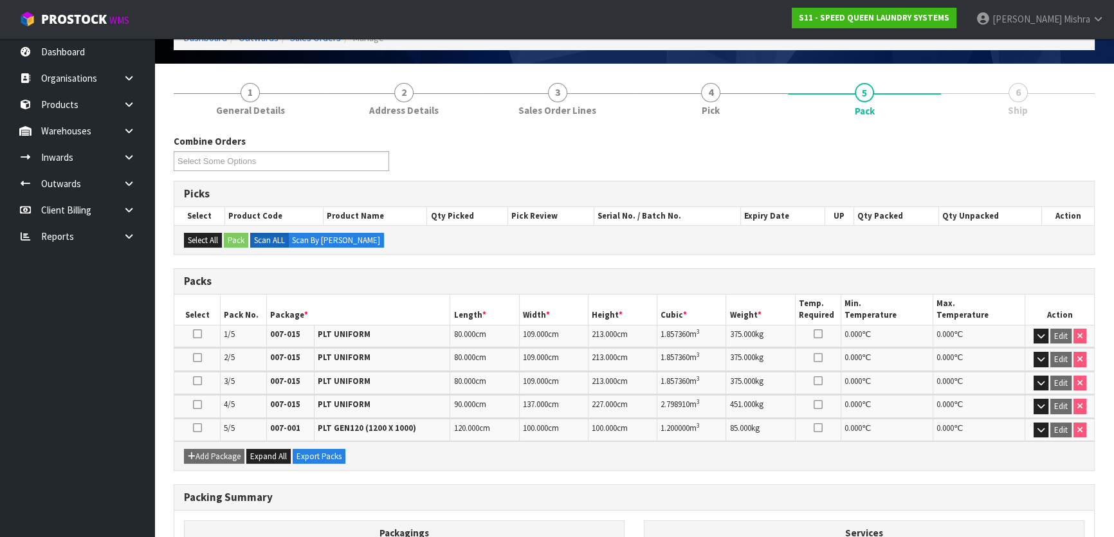
scroll to position [0, 0]
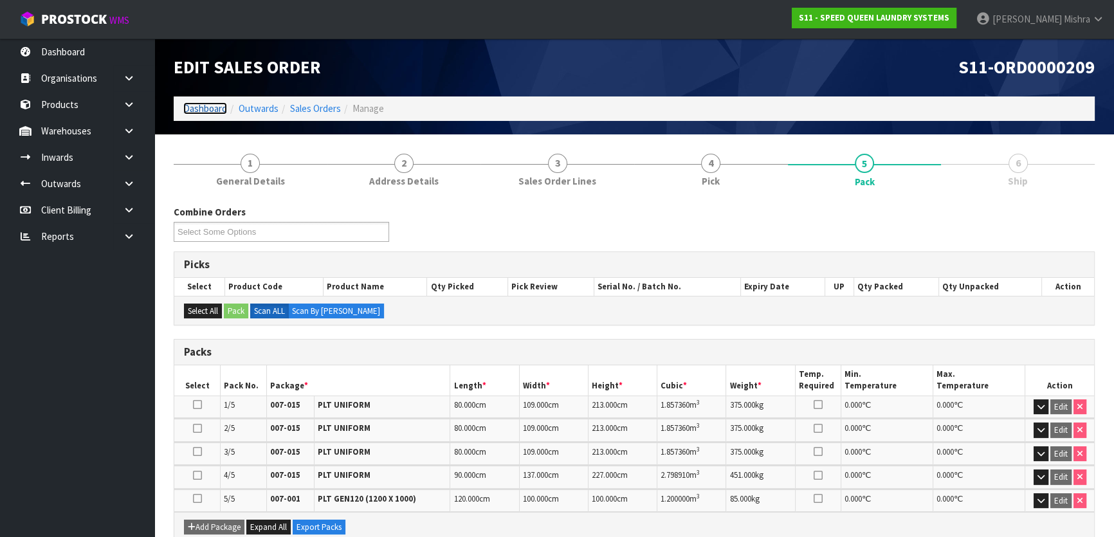
click at [209, 102] on link "Dashboard" at bounding box center [205, 108] width 44 height 12
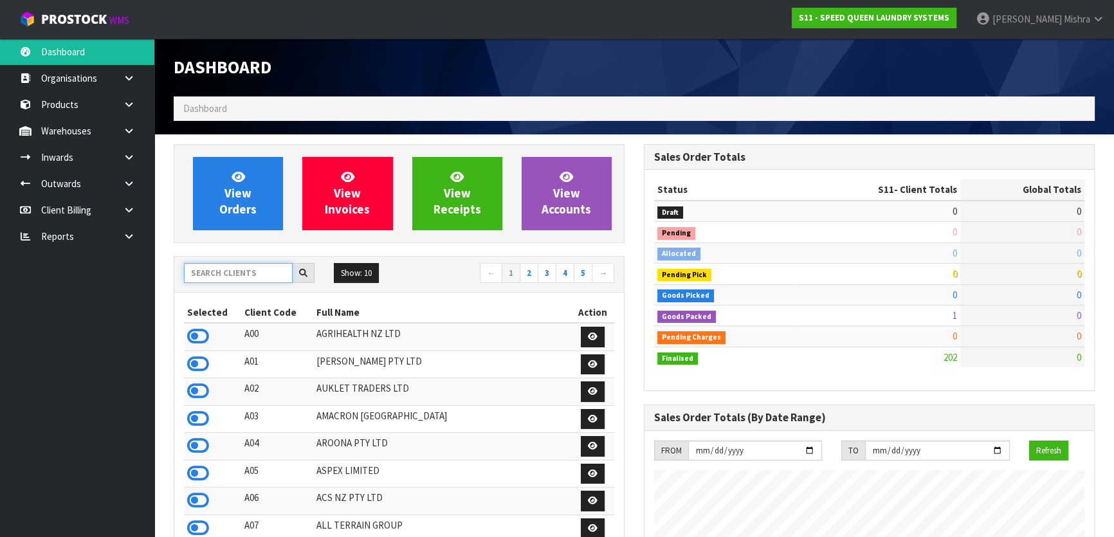
scroll to position [875, 469]
click at [207, 276] on input "text" at bounding box center [238, 273] width 109 height 20
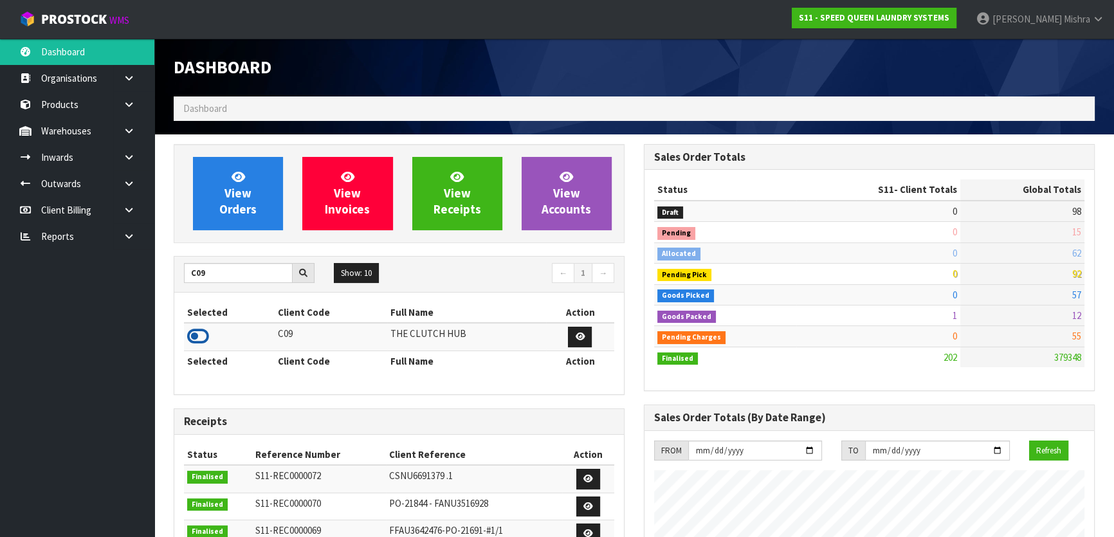
click at [197, 336] on icon at bounding box center [198, 336] width 22 height 19
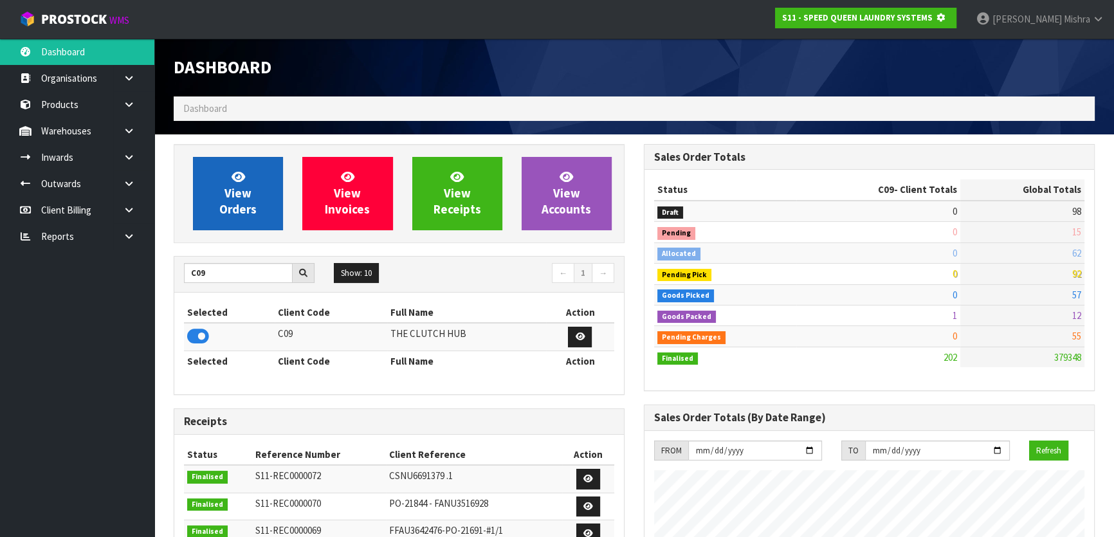
scroll to position [642268, 642599]
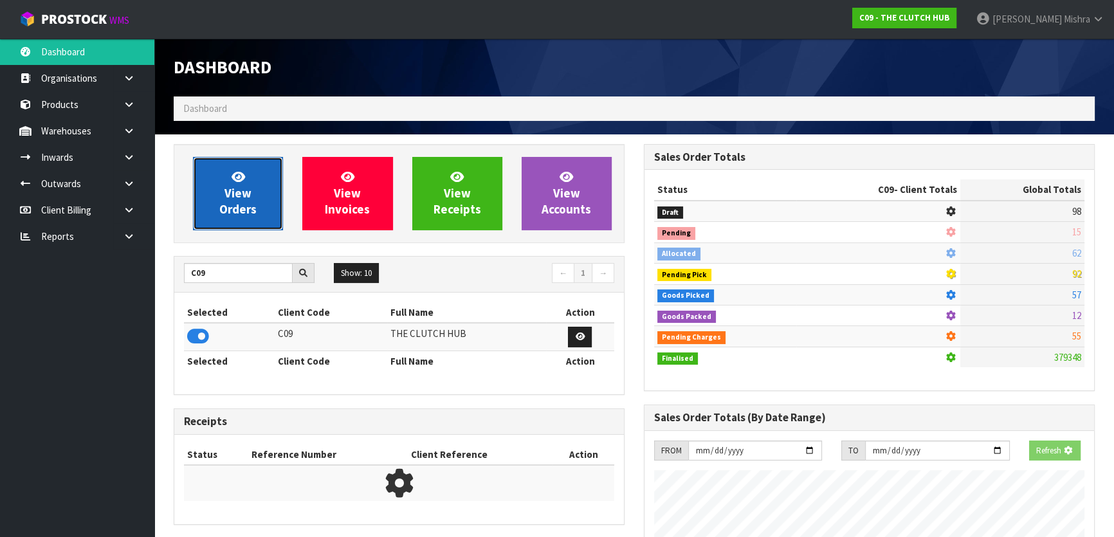
click at [230, 191] on span "View Orders" at bounding box center [237, 193] width 37 height 48
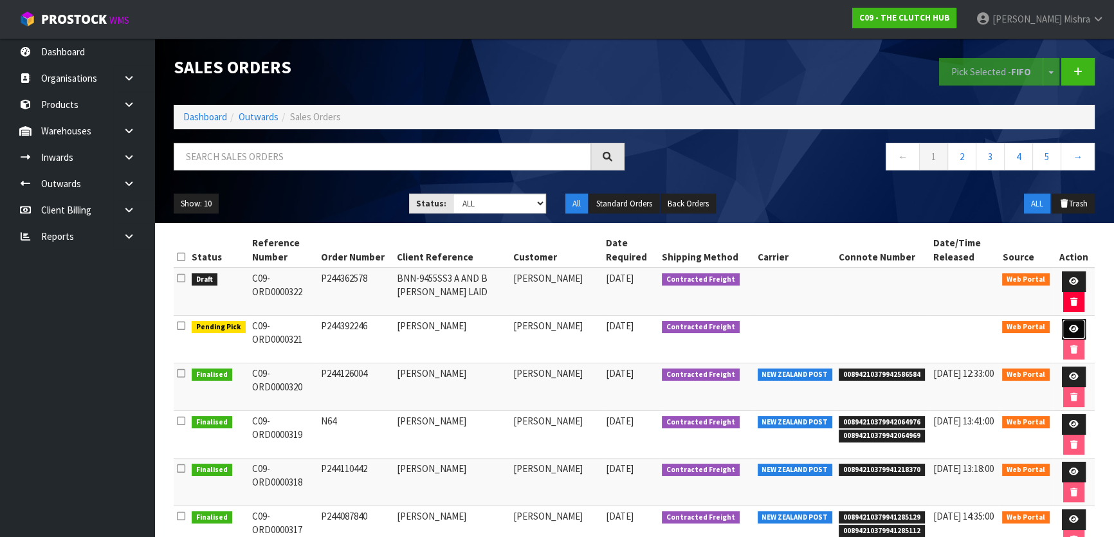
click at [1069, 329] on icon at bounding box center [1074, 329] width 10 height 8
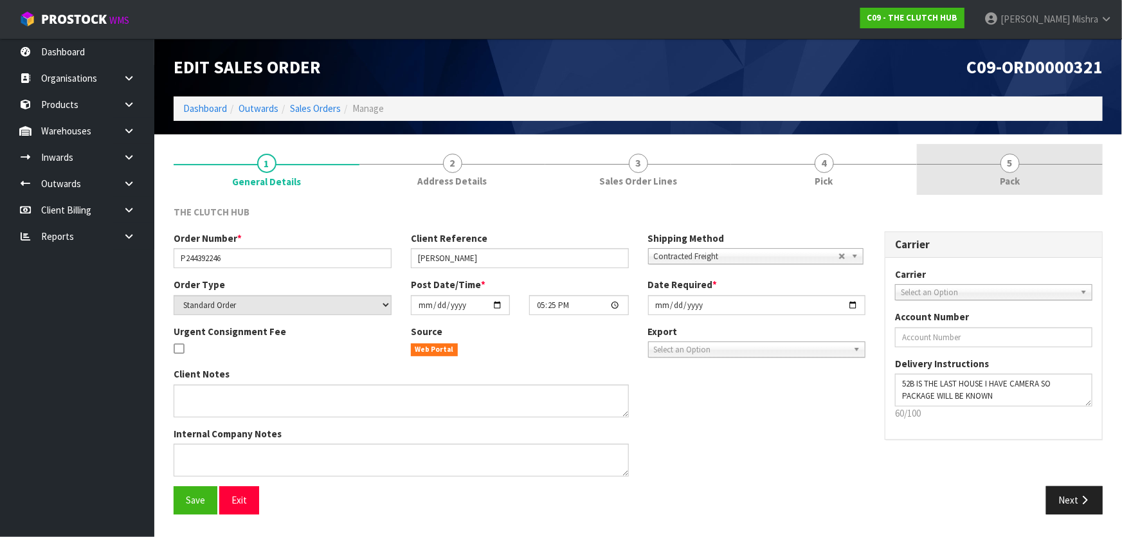
click at [1007, 172] on link "5 Pack" at bounding box center [1010, 169] width 186 height 51
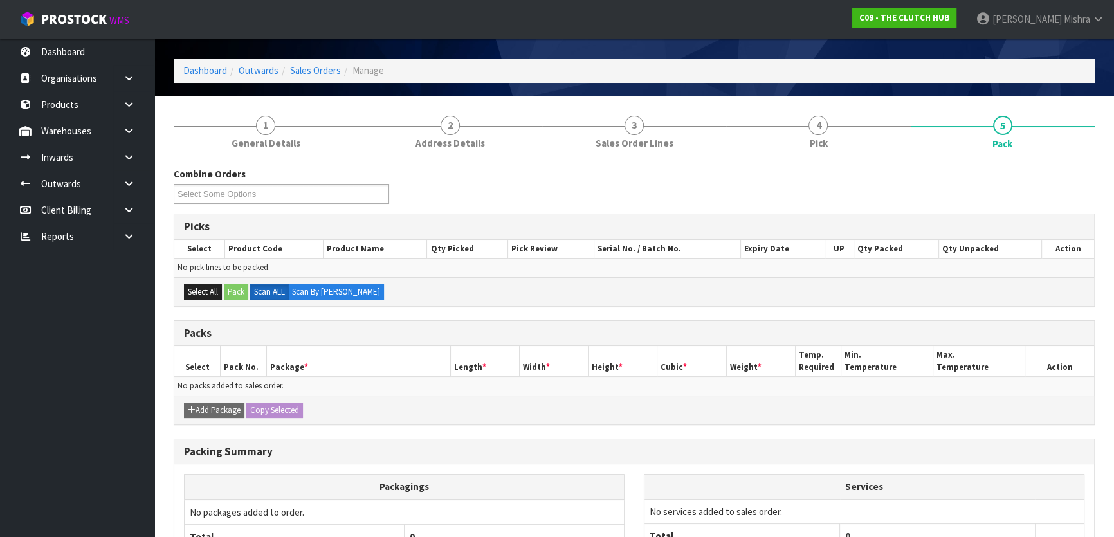
scroll to position [58, 0]
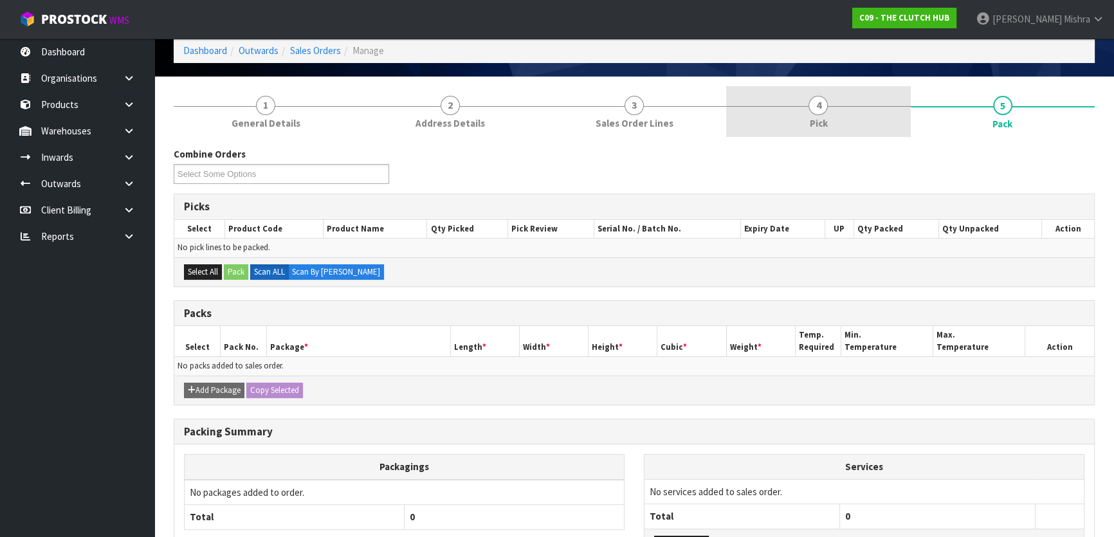
click at [860, 117] on link "4 Pick" at bounding box center [818, 111] width 184 height 51
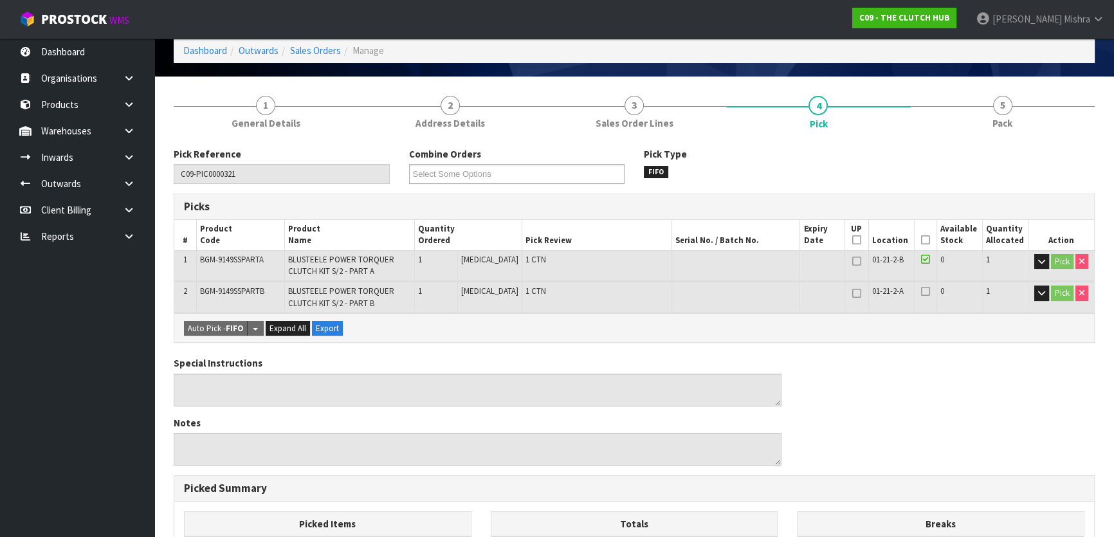
click at [921, 241] on icon at bounding box center [925, 240] width 9 height 1
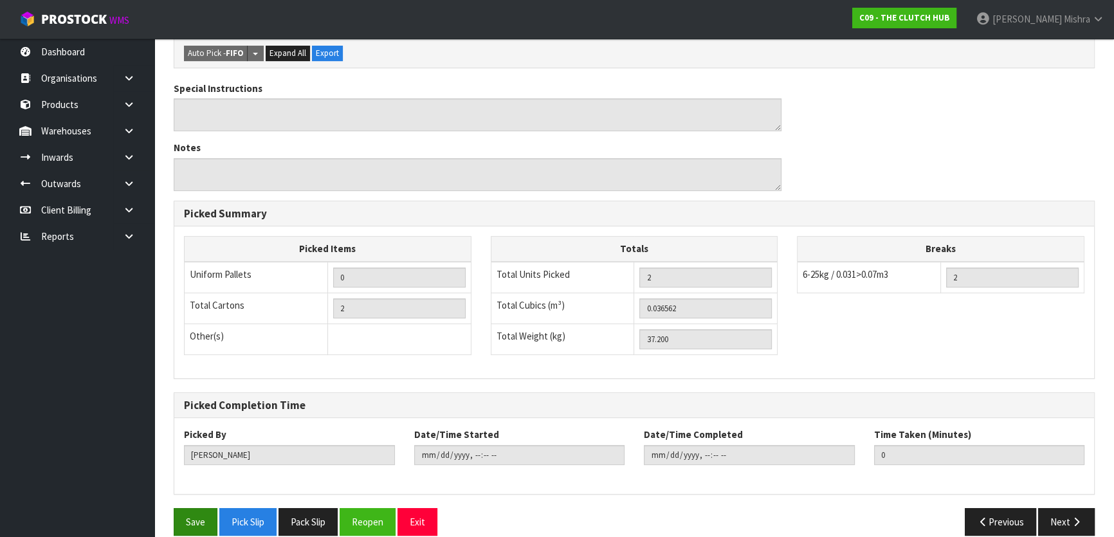
scroll to position [395, 0]
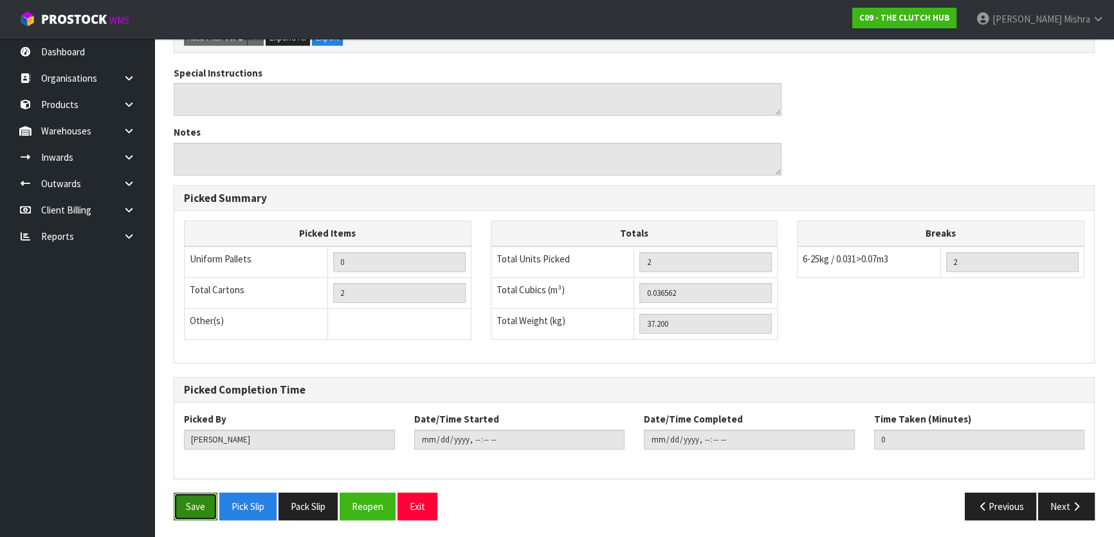
click at [200, 493] on button "Save" at bounding box center [196, 507] width 44 height 28
click at [1061, 508] on button "Next" at bounding box center [1066, 507] width 57 height 28
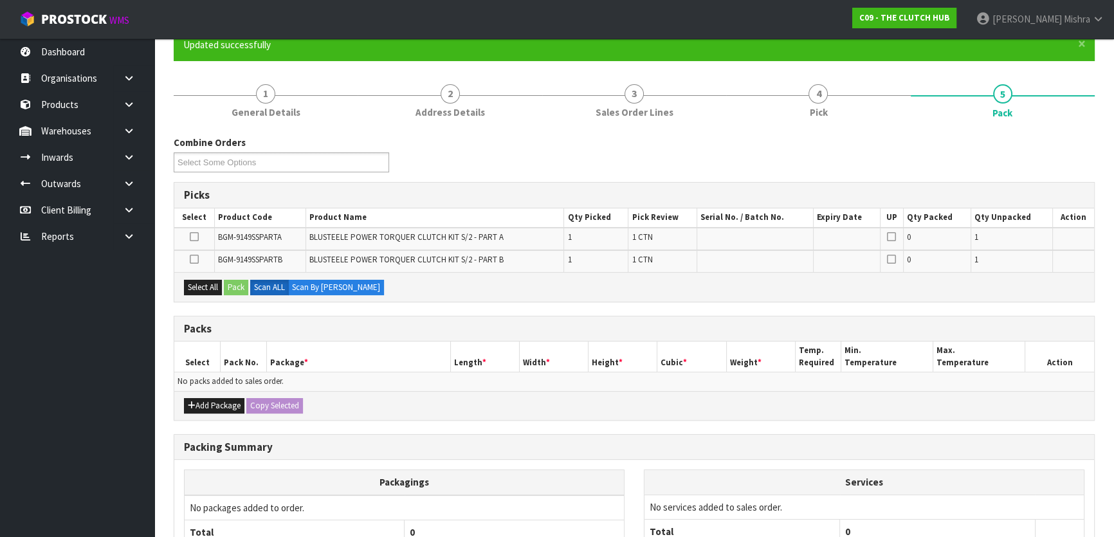
scroll to position [116, 0]
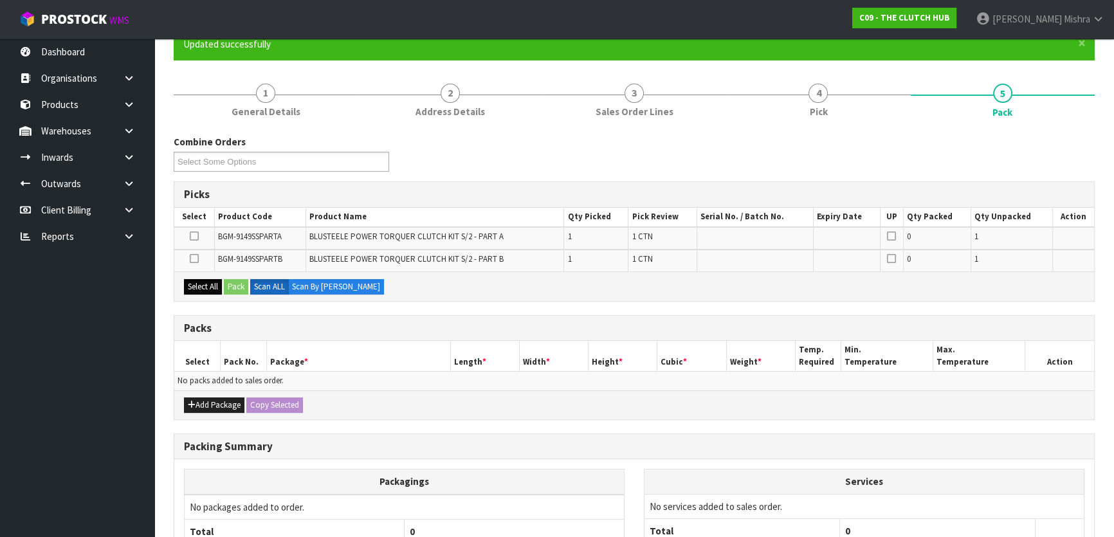
click at [199, 276] on div "Select All Pack Scan ALL Scan By [PERSON_NAME]" at bounding box center [634, 285] width 920 height 29
click at [203, 287] on button "Select All" at bounding box center [203, 286] width 38 height 15
click at [238, 285] on button "Pack" at bounding box center [236, 286] width 24 height 15
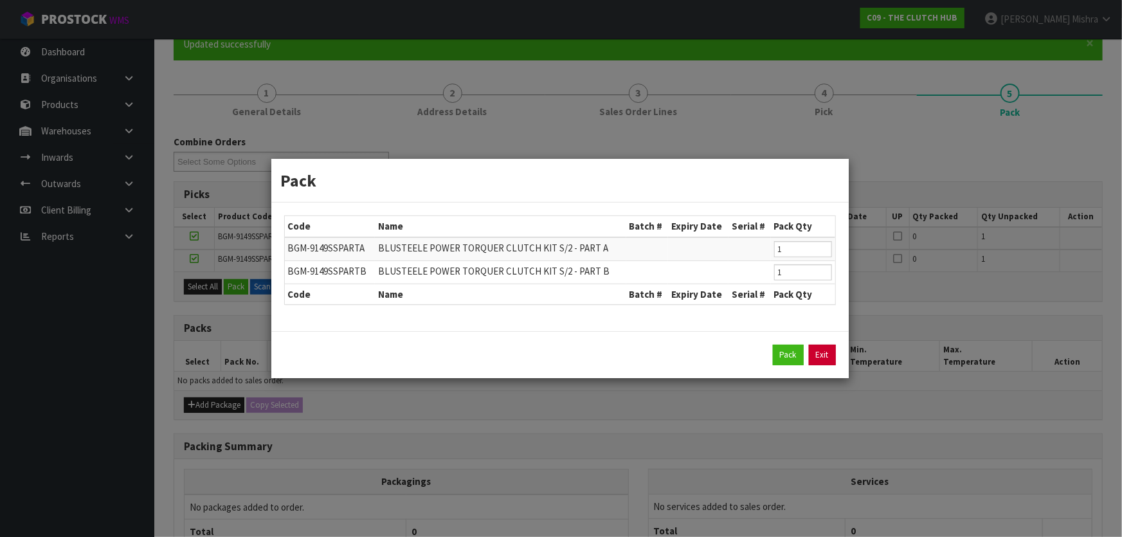
drag, startPoint x: 819, startPoint y: 356, endPoint x: 828, endPoint y: 361, distance: 9.5
click at [821, 356] on link "Exit" at bounding box center [822, 355] width 27 height 21
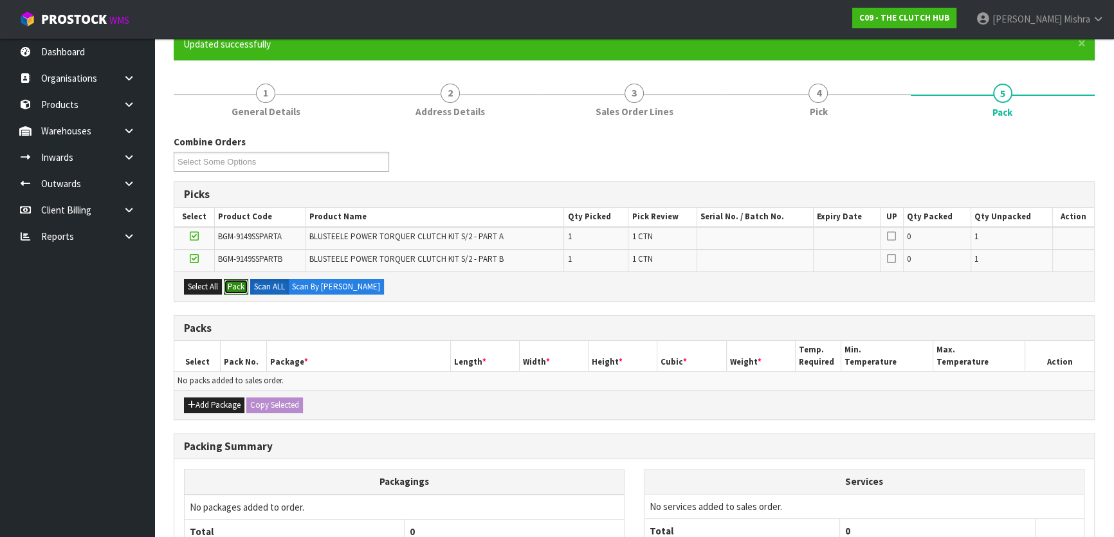
click at [224, 279] on button "Pack" at bounding box center [236, 286] width 24 height 15
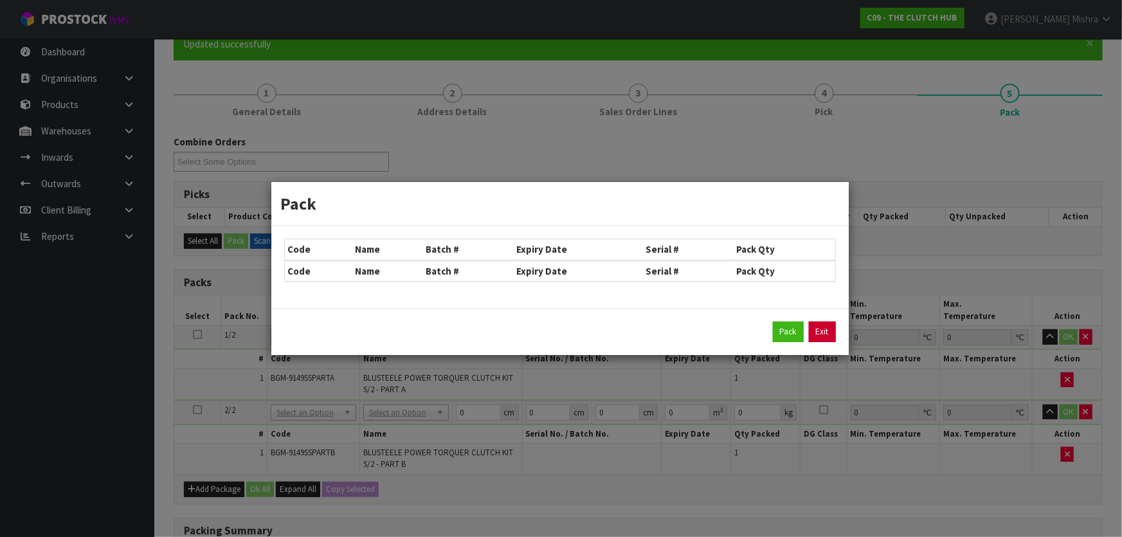
click at [831, 325] on link "Exit" at bounding box center [822, 332] width 27 height 21
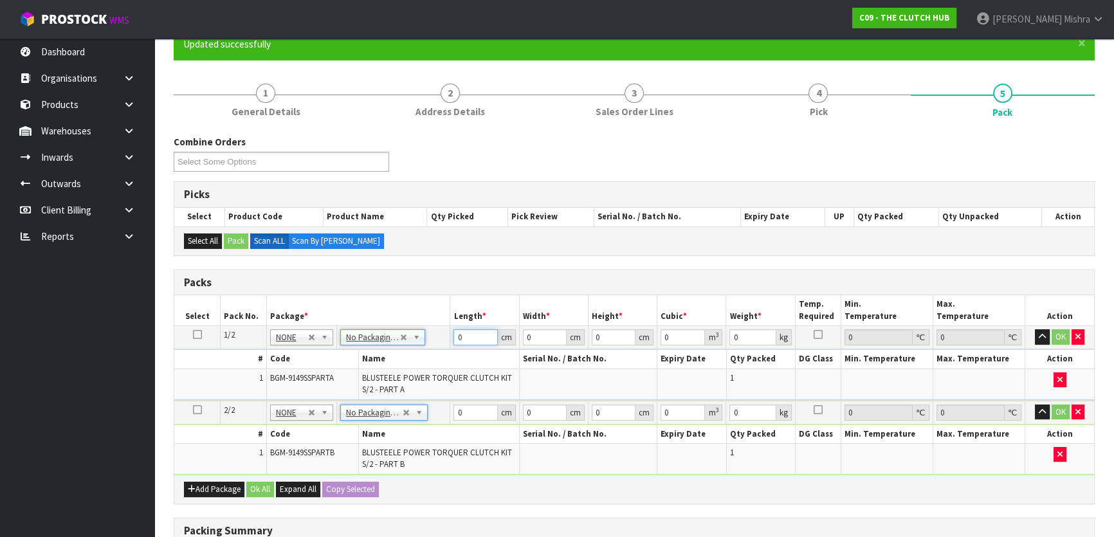
drag, startPoint x: 474, startPoint y: 331, endPoint x: 402, endPoint y: 327, distance: 72.1
click at [402, 327] on tr "1/2 NONE 007-001 007-002 007-004 007-009 007-013 007-014 007-015 007-017 007-01…" at bounding box center [634, 337] width 920 height 23
drag, startPoint x: 473, startPoint y: 418, endPoint x: 446, endPoint y: 419, distance: 27.0
click at [446, 419] on tr "2/2 NONE 007-001 007-002 007-004 007-009 007-013 007-014 007-015 007-017 007-01…" at bounding box center [634, 413] width 920 height 24
drag, startPoint x: 668, startPoint y: 336, endPoint x: 648, endPoint y: 338, distance: 20.0
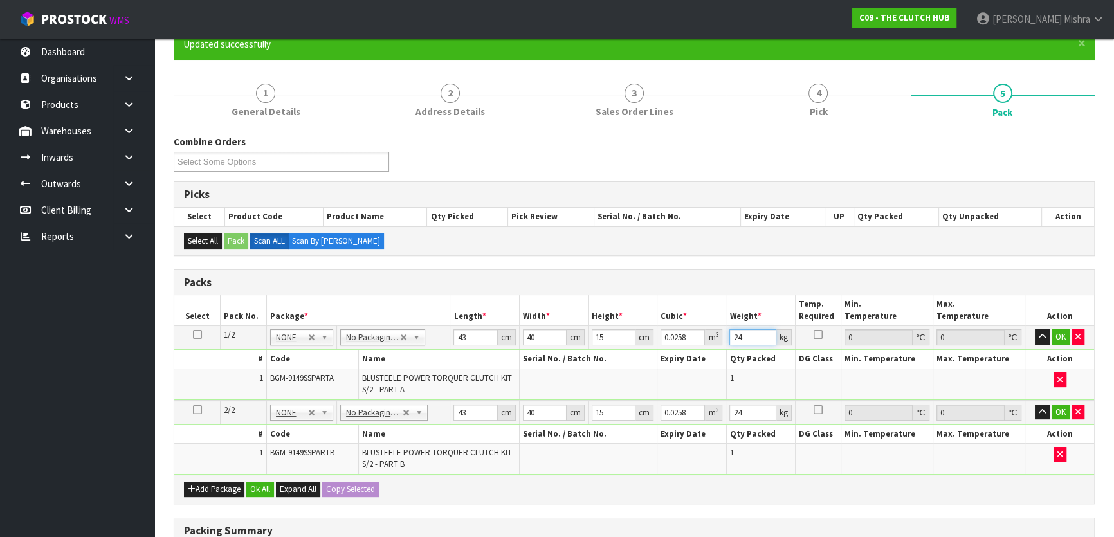
click at [648, 338] on tr "1/2 NONE 007-001 007-002 007-004 007-009 007-013 007-014 007-015 007-017 007-01…" at bounding box center [634, 337] width 920 height 23
click at [253, 491] on button "Ok All" at bounding box center [260, 489] width 28 height 15
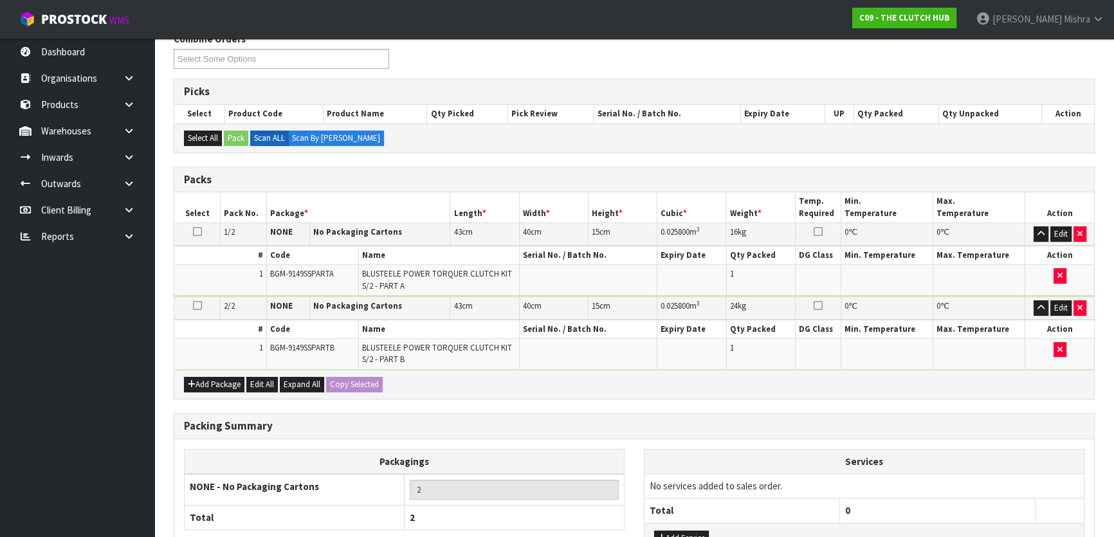
scroll to position [322, 0]
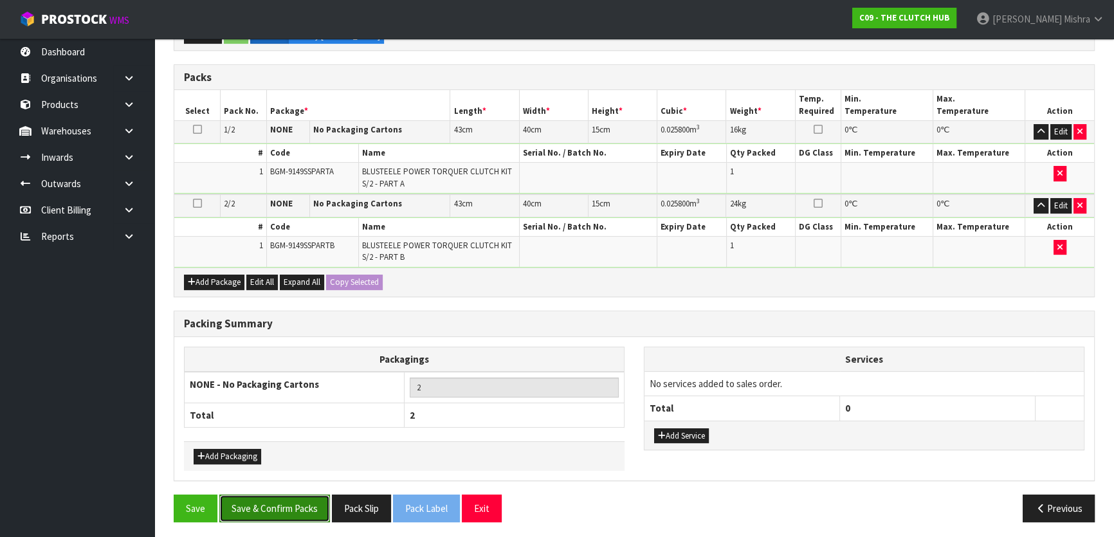
click at [311, 497] on button "Save & Confirm Packs" at bounding box center [274, 509] width 111 height 28
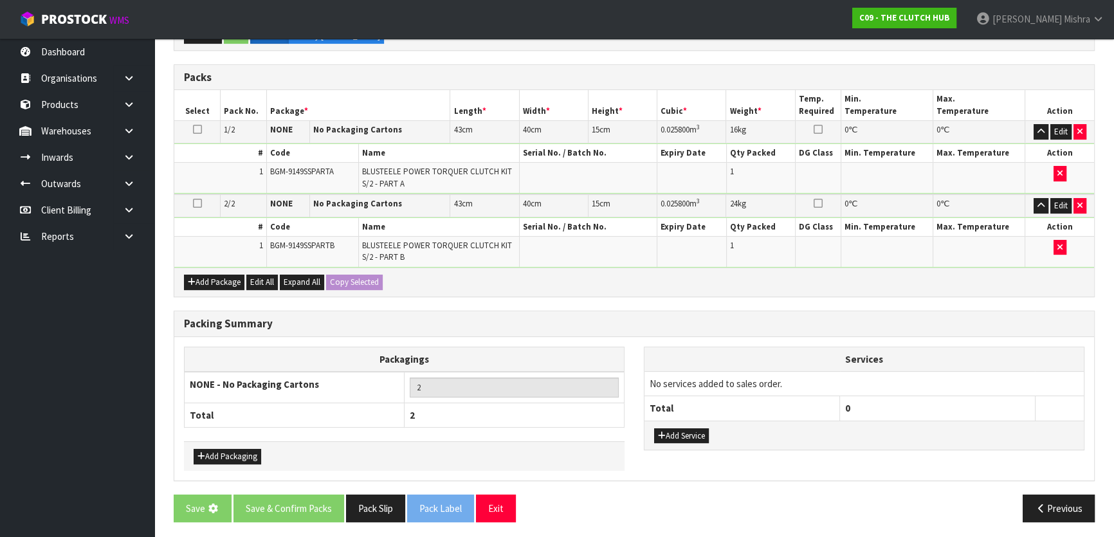
scroll to position [0, 0]
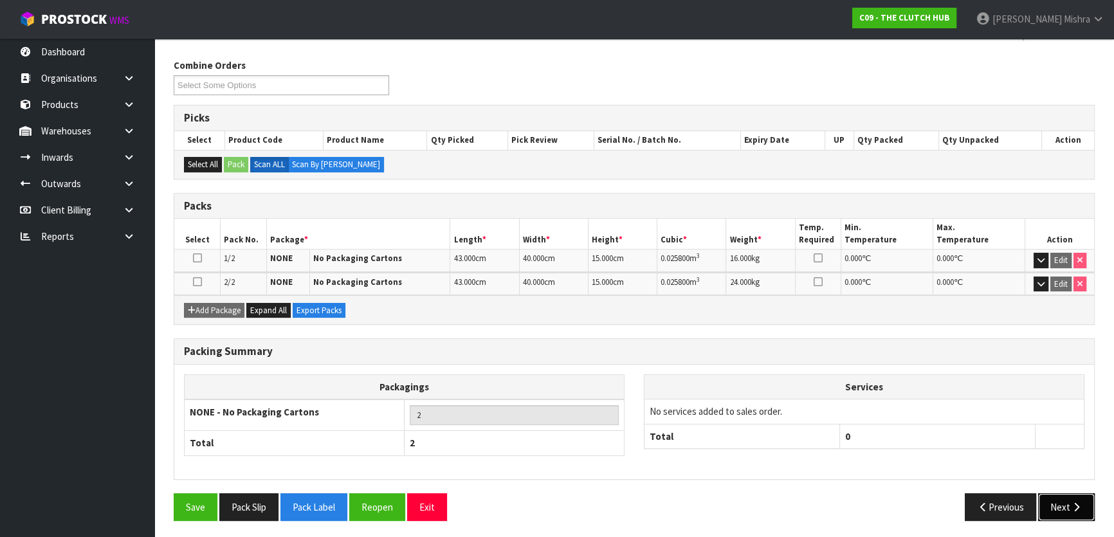
click at [1063, 499] on button "Next" at bounding box center [1066, 507] width 57 height 28
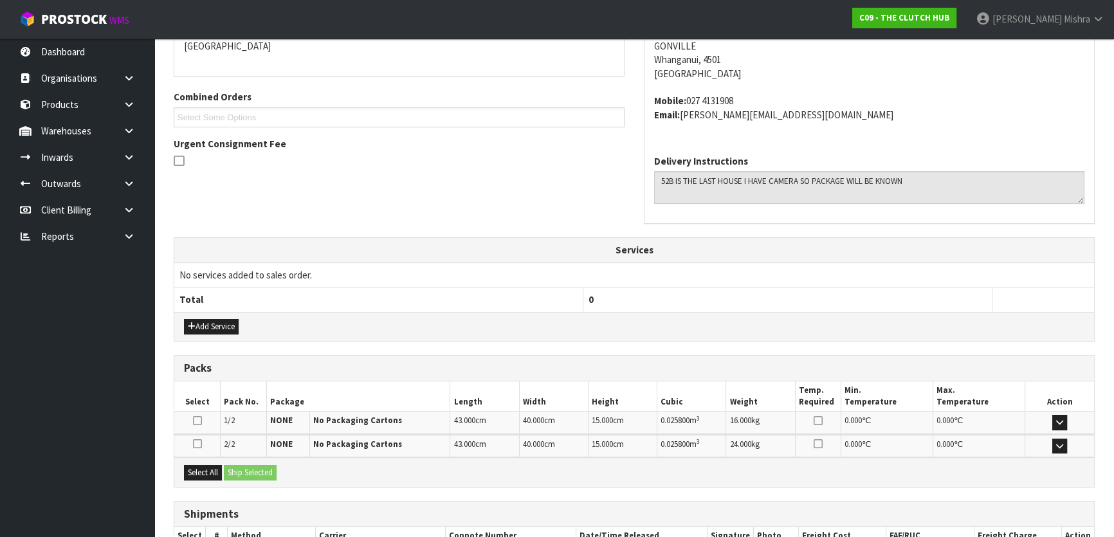
scroll to position [374, 0]
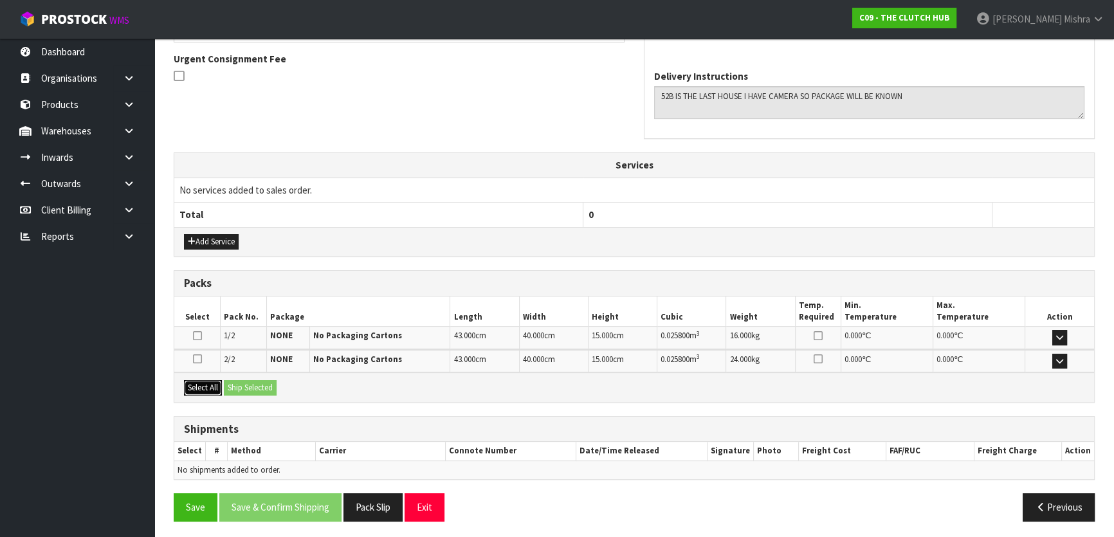
click at [194, 388] on button "Select All" at bounding box center [203, 387] width 38 height 15
click at [244, 385] on button "Ship Selected" at bounding box center [250, 387] width 53 height 15
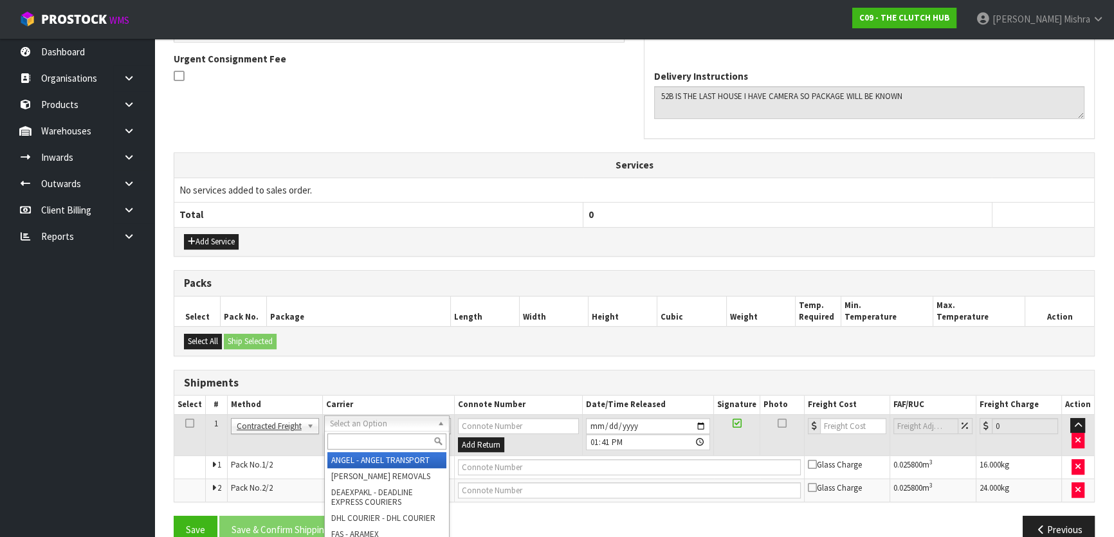
click at [332, 442] on input "text" at bounding box center [386, 441] width 119 height 16
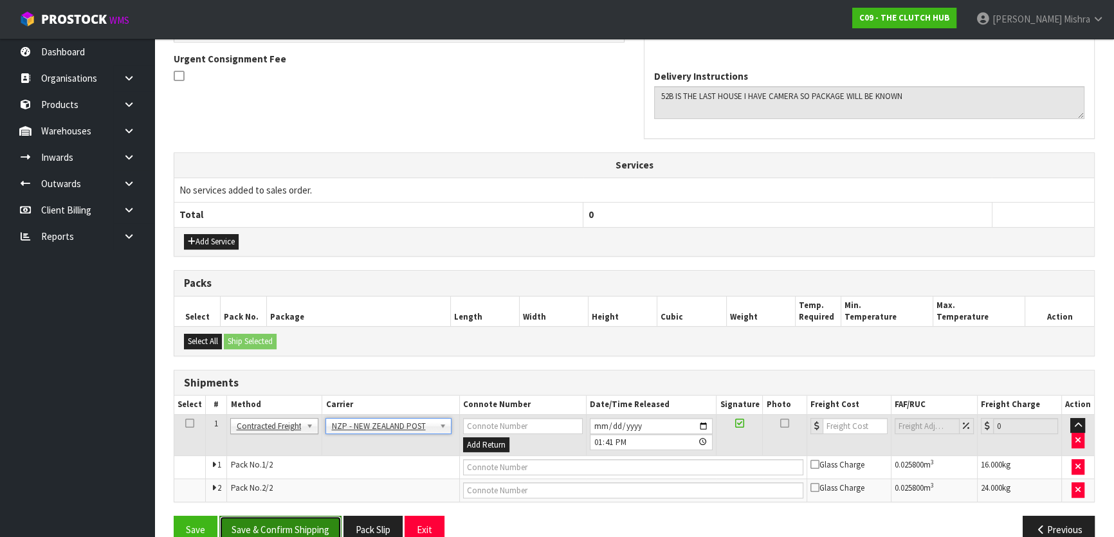
click at [304, 531] on button "Save & Confirm Shipping" at bounding box center [280, 530] width 122 height 28
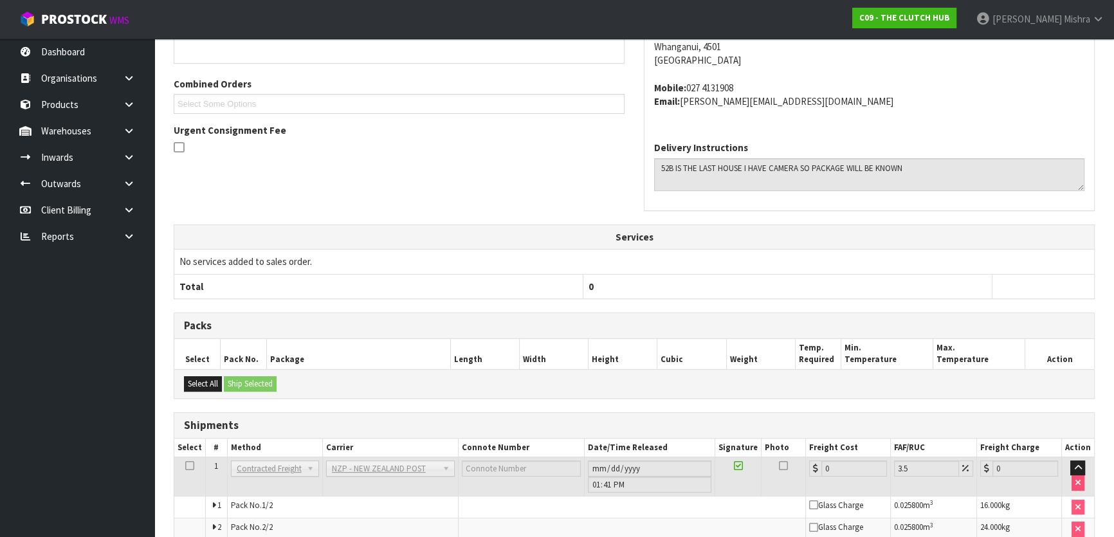
scroll to position [379, 0]
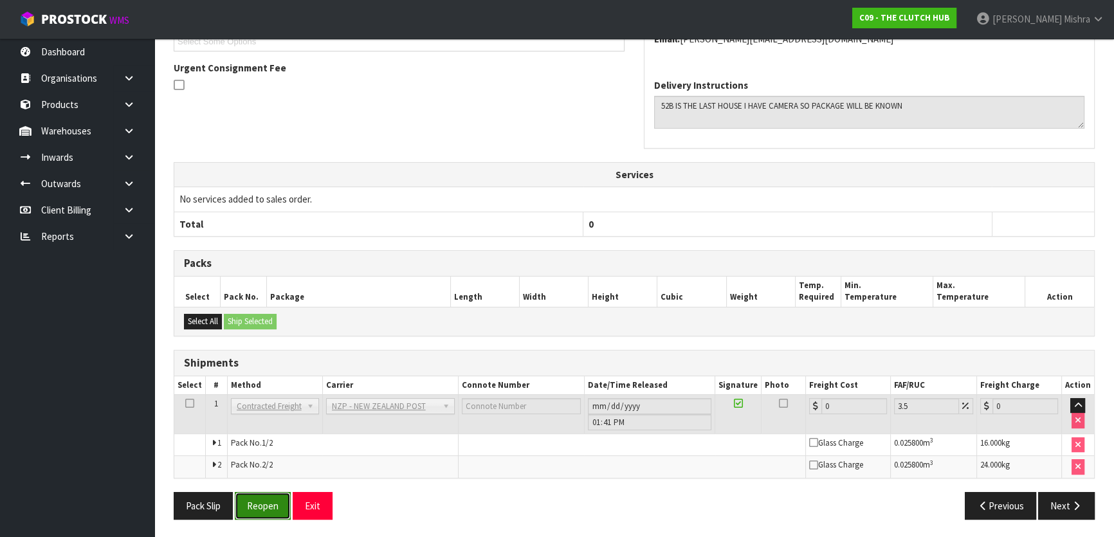
click at [259, 513] on button "Reopen" at bounding box center [263, 506] width 56 height 28
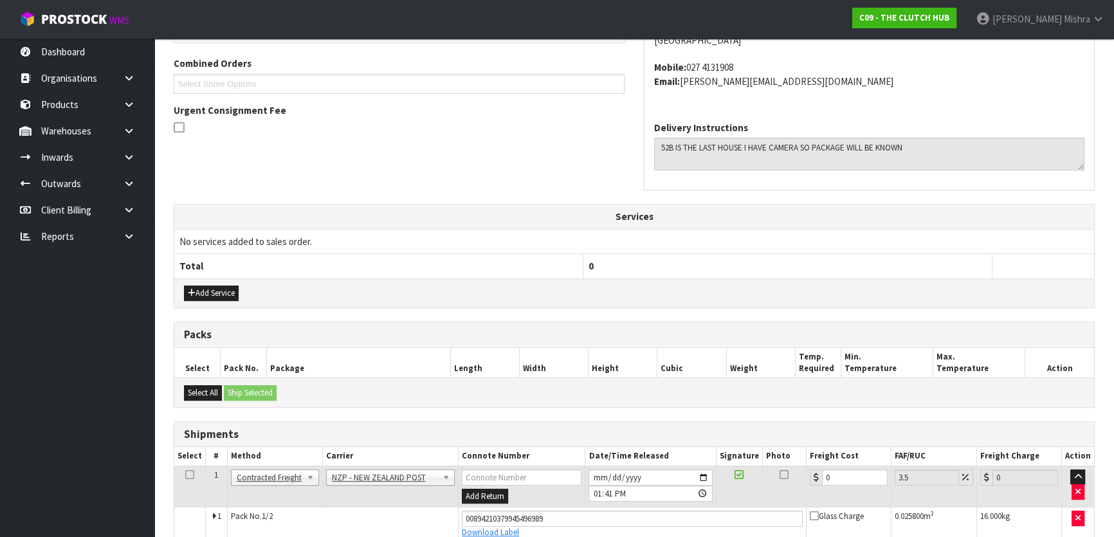
scroll to position [409, 0]
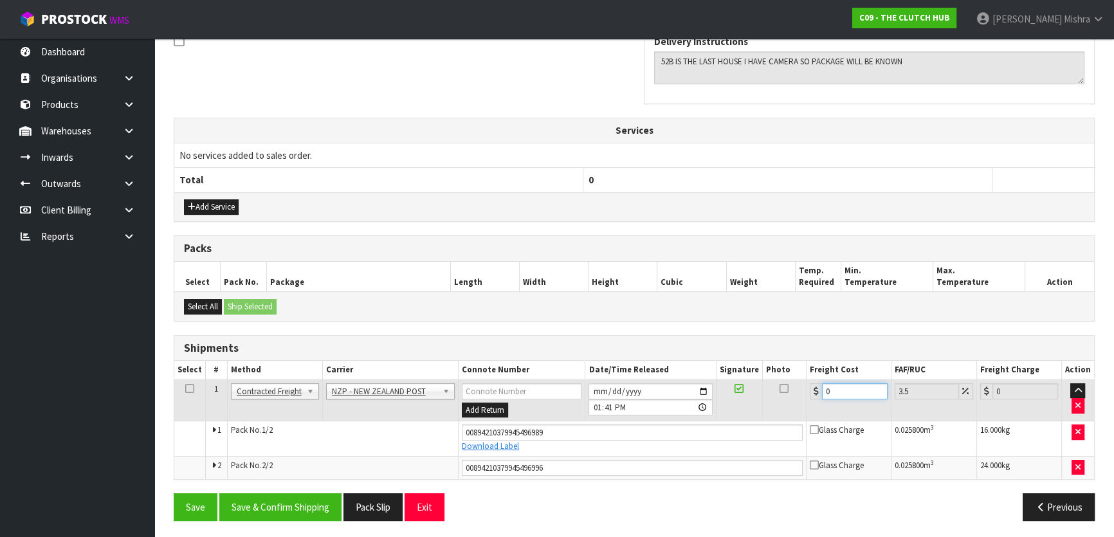
drag, startPoint x: 804, startPoint y: 390, endPoint x: 674, endPoint y: 386, distance: 130.0
click at [691, 388] on tr "1 Client Local Pickup Customer Local Pickup Company Freight Contracted Freight …" at bounding box center [634, 400] width 920 height 42
drag, startPoint x: 309, startPoint y: 501, endPoint x: 303, endPoint y: 486, distance: 16.7
click at [308, 502] on button "Save & Confirm Shipping" at bounding box center [280, 507] width 122 height 28
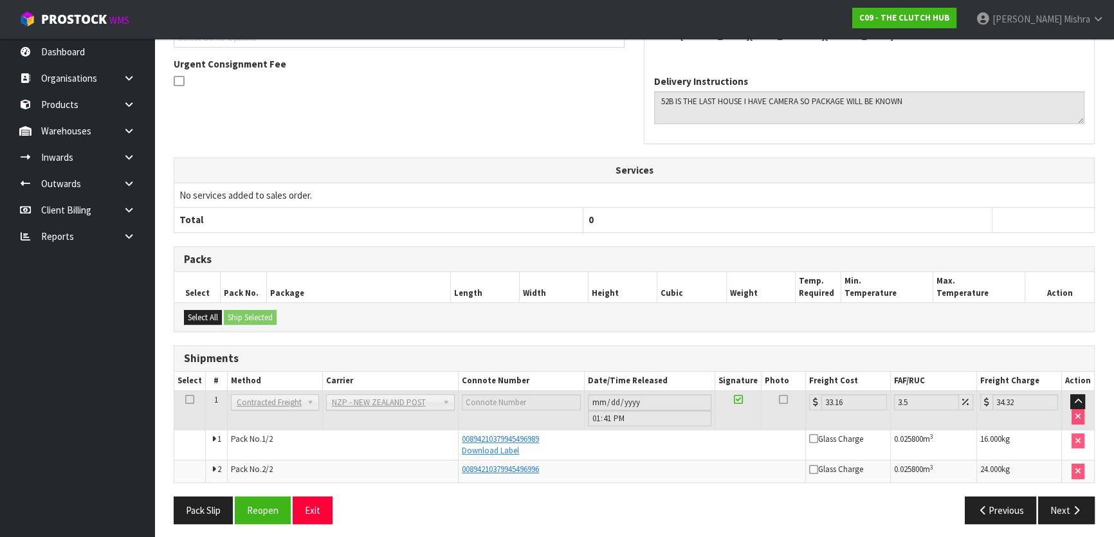
scroll to position [0, 0]
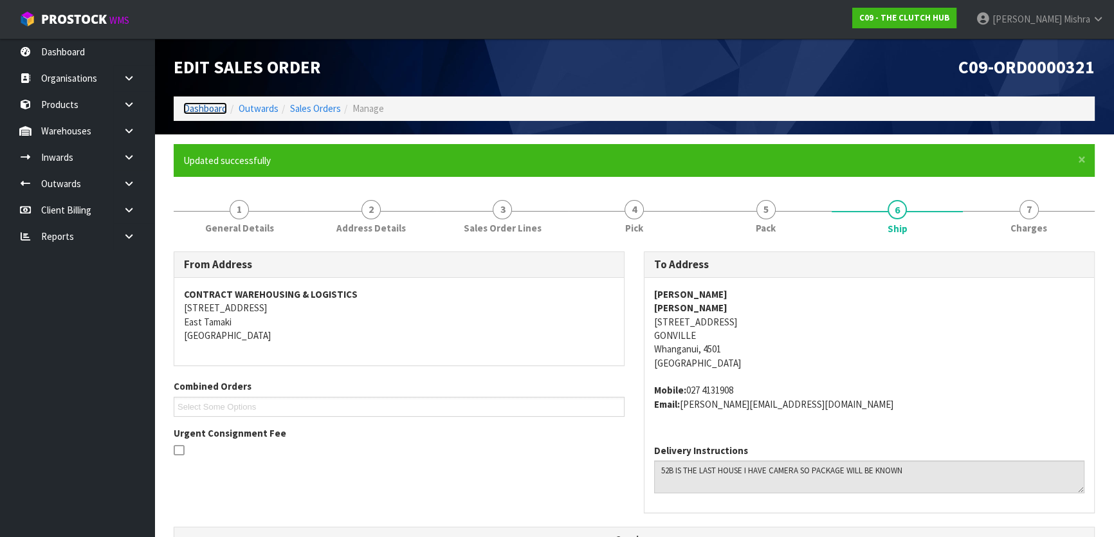
click at [207, 104] on link "Dashboard" at bounding box center [205, 108] width 44 height 12
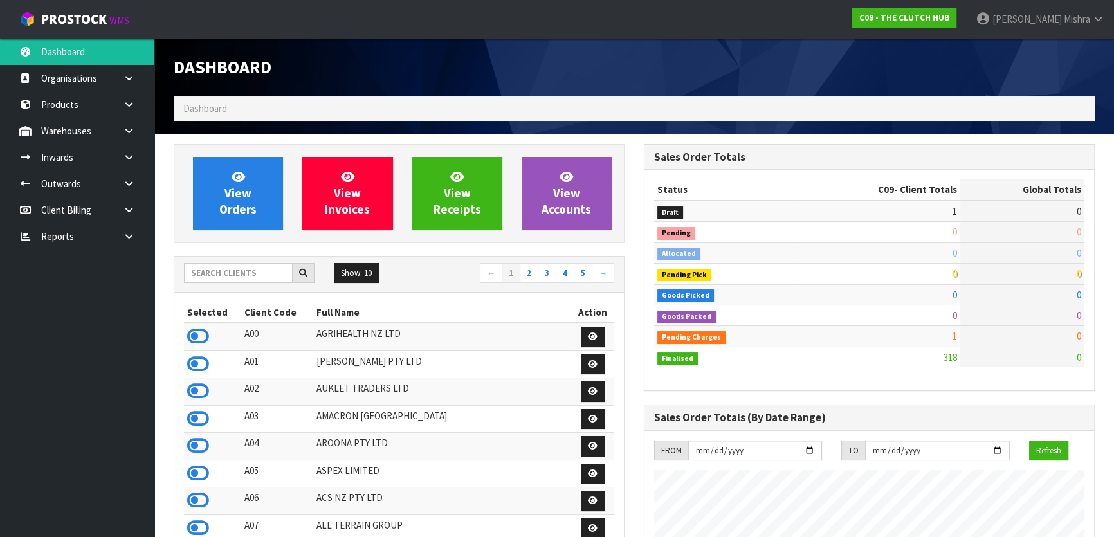
scroll to position [847, 469]
click at [210, 264] on input "text" at bounding box center [238, 273] width 109 height 20
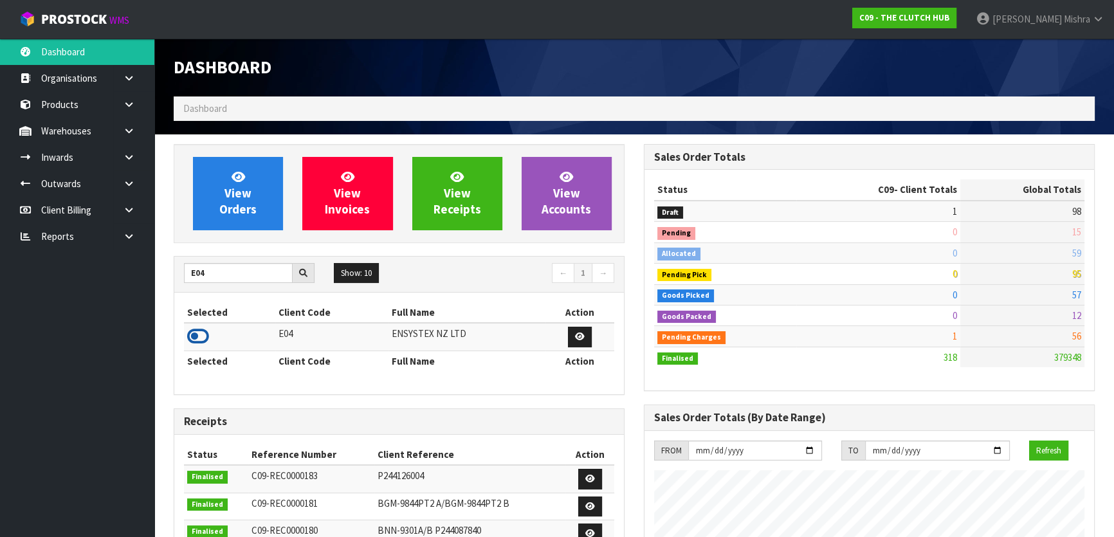
click at [200, 336] on icon at bounding box center [198, 336] width 22 height 19
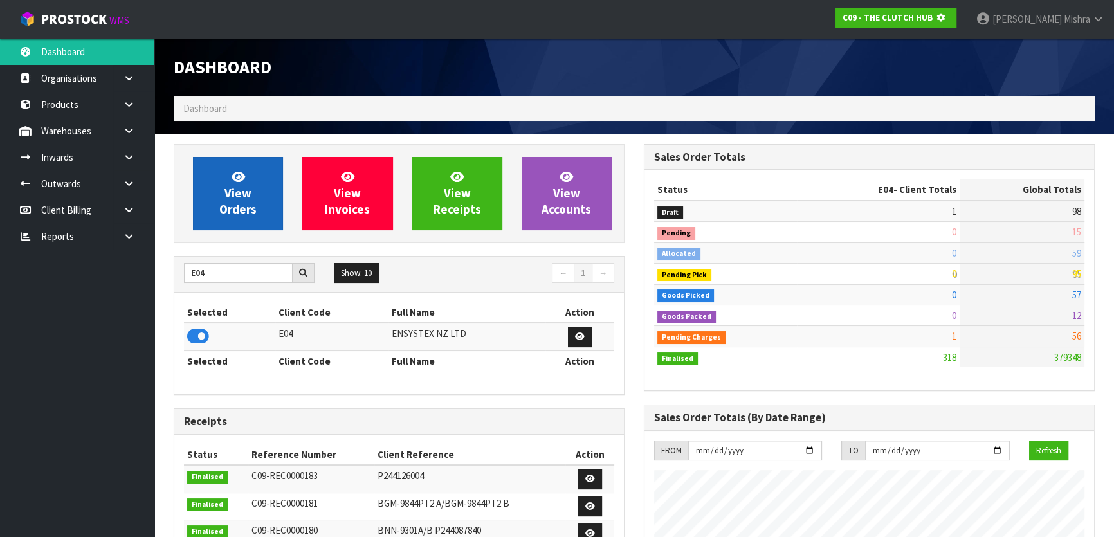
scroll to position [642268, 642599]
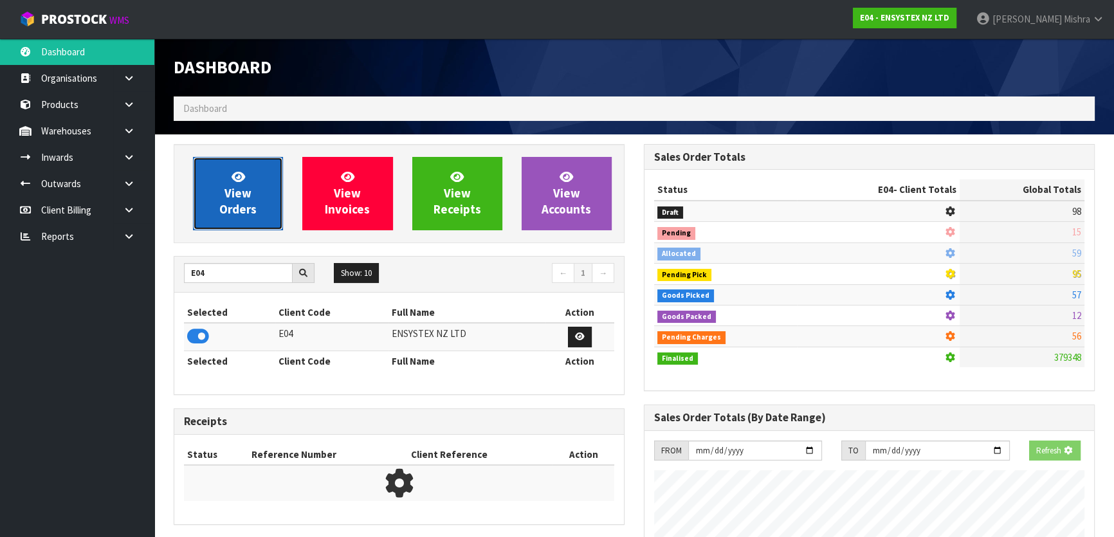
click at [233, 183] on span "View Orders" at bounding box center [237, 193] width 37 height 48
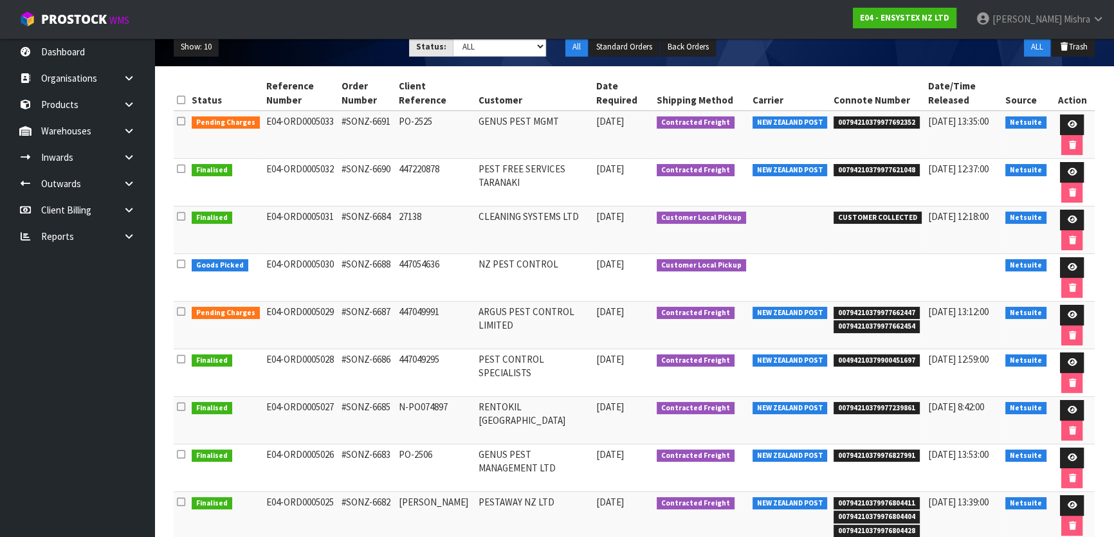
scroll to position [175, 0]
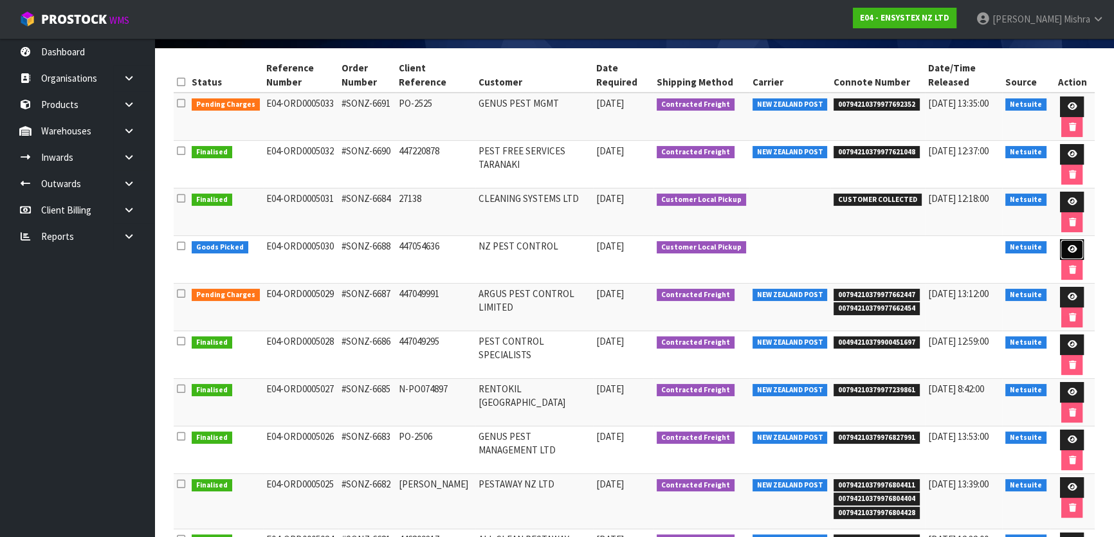
click at [1067, 251] on icon at bounding box center [1072, 249] width 10 height 8
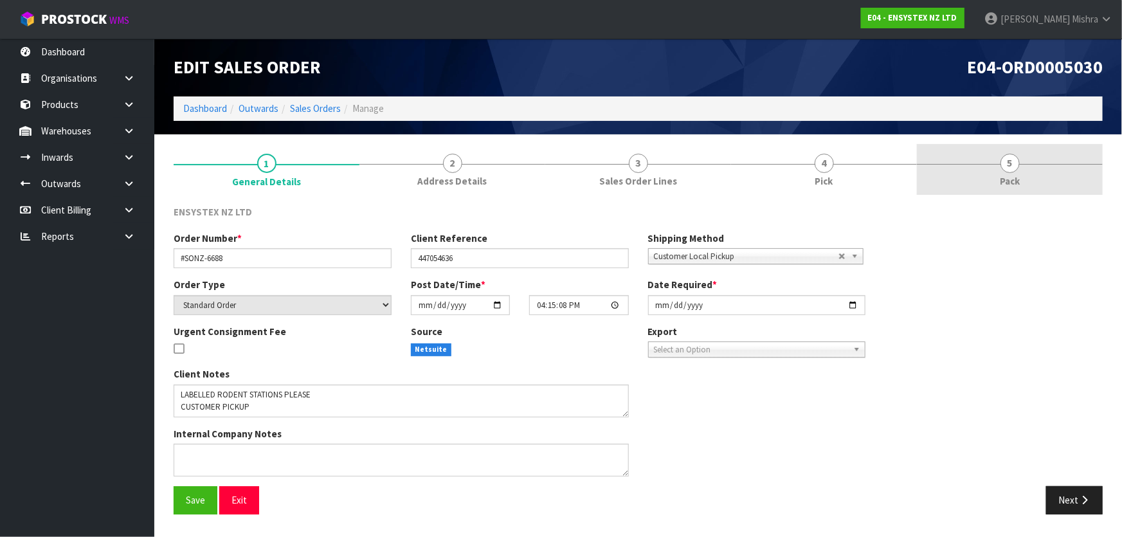
click at [1017, 176] on span "Pack" at bounding box center [1010, 181] width 20 height 14
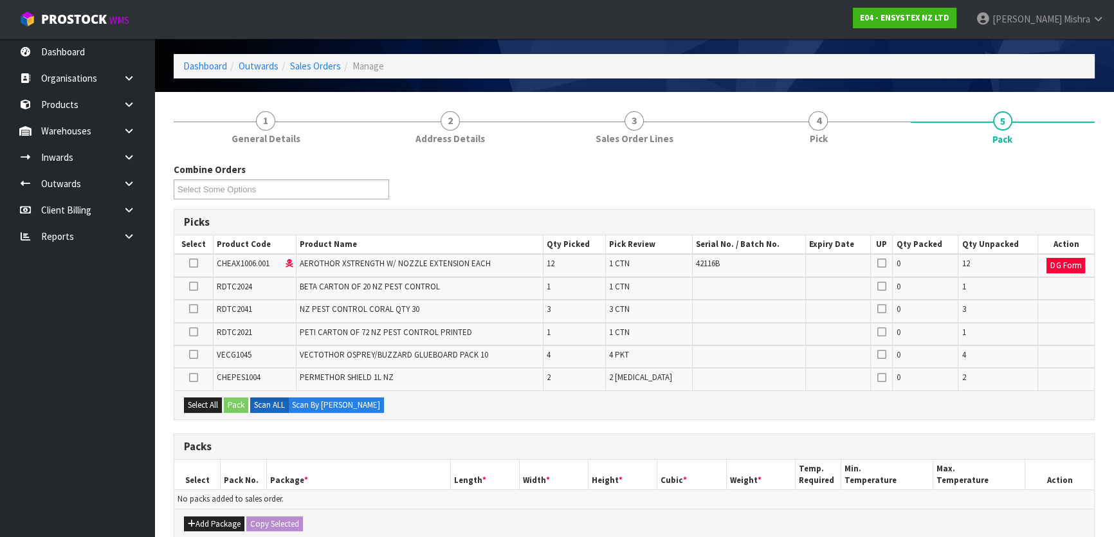
scroll to position [233, 0]
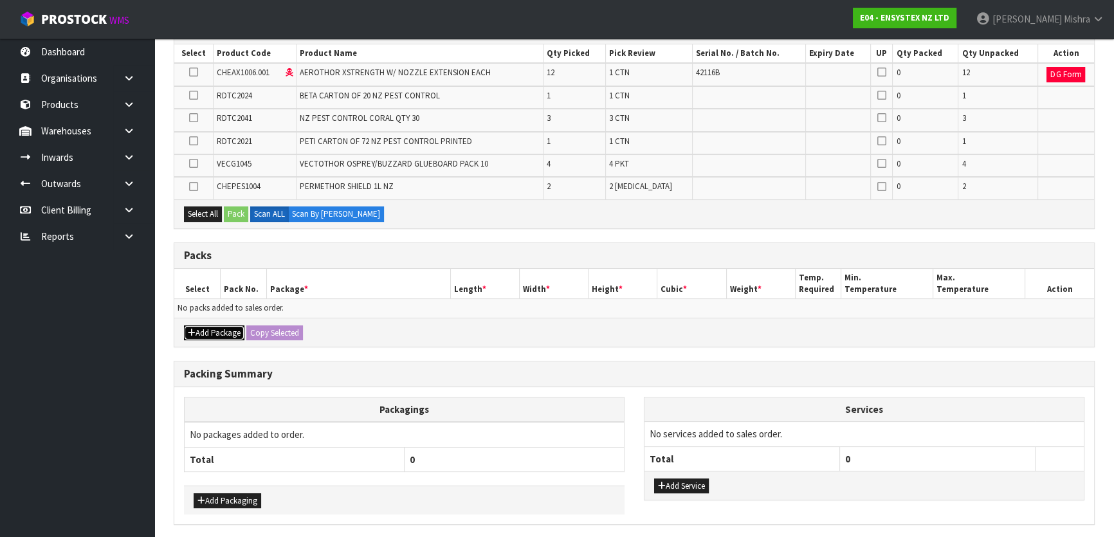
click at [210, 325] on button "Add Package" at bounding box center [214, 332] width 60 height 15
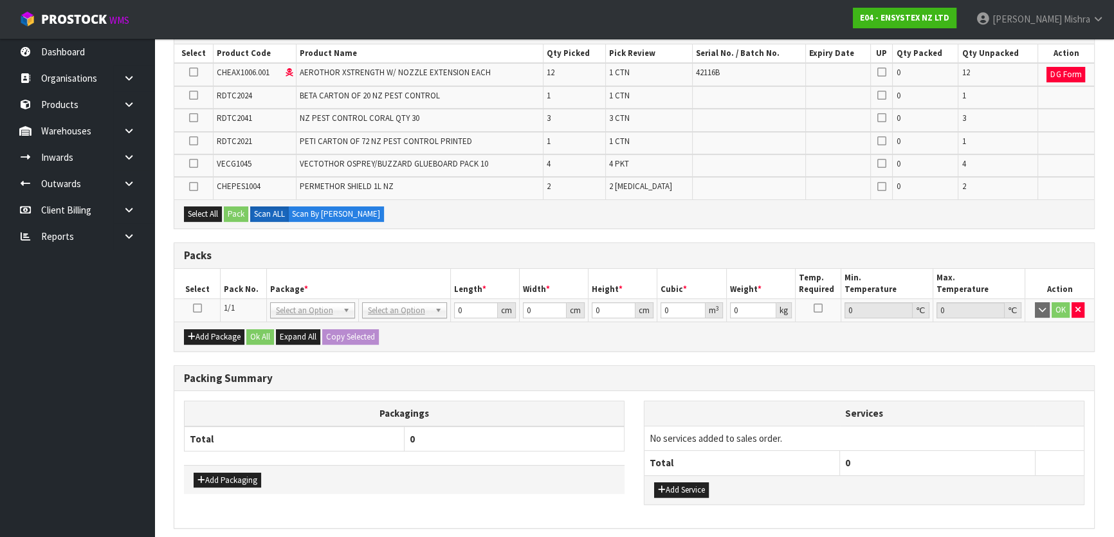
click at [197, 308] on icon at bounding box center [197, 308] width 9 height 1
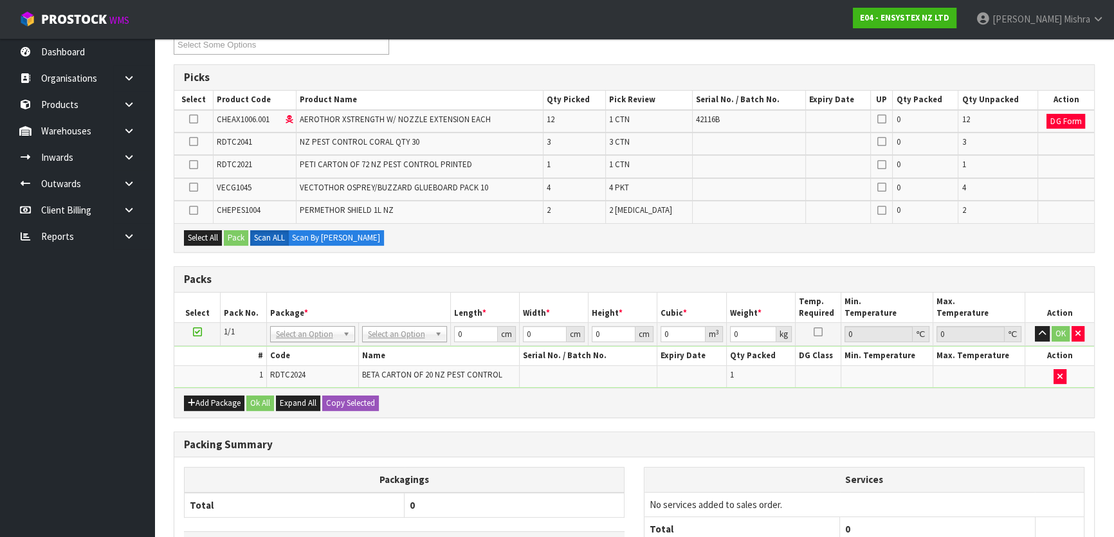
scroll to position [0, 0]
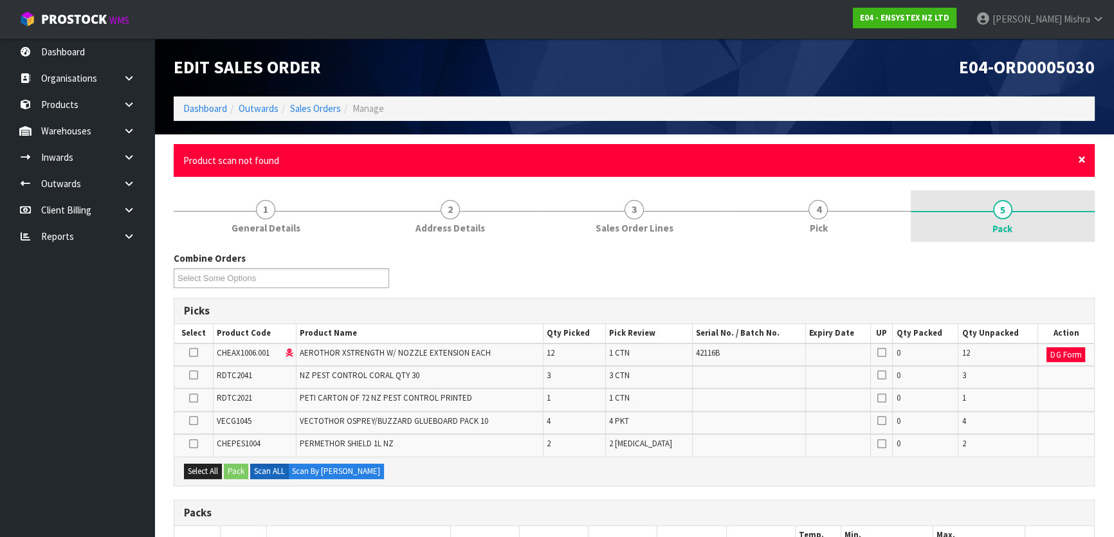
drag, startPoint x: 1081, startPoint y: 154, endPoint x: 1031, endPoint y: 169, distance: 52.5
click at [1080, 154] on span "×" at bounding box center [1082, 159] width 8 height 18
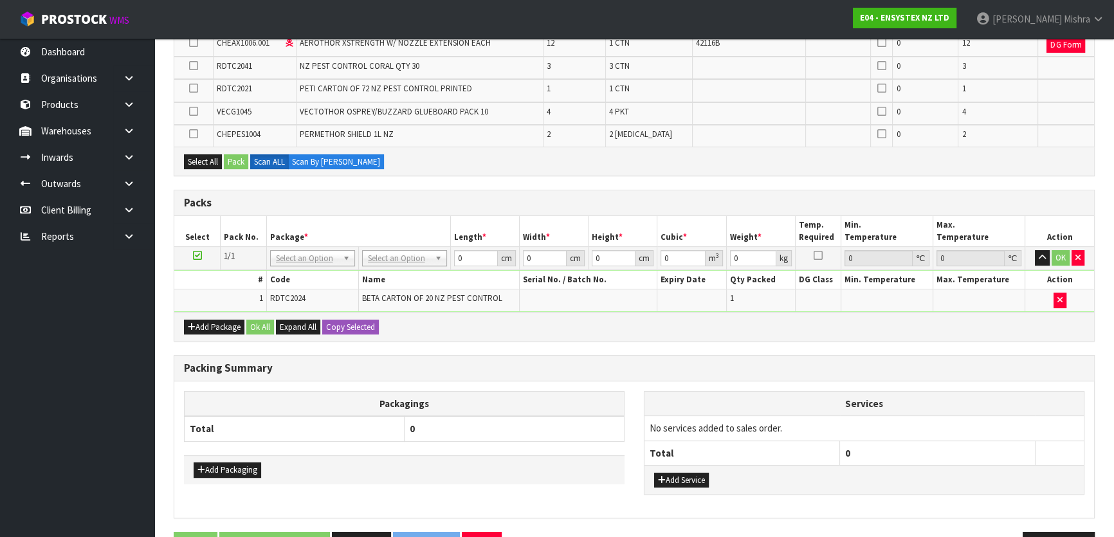
scroll to position [242, 0]
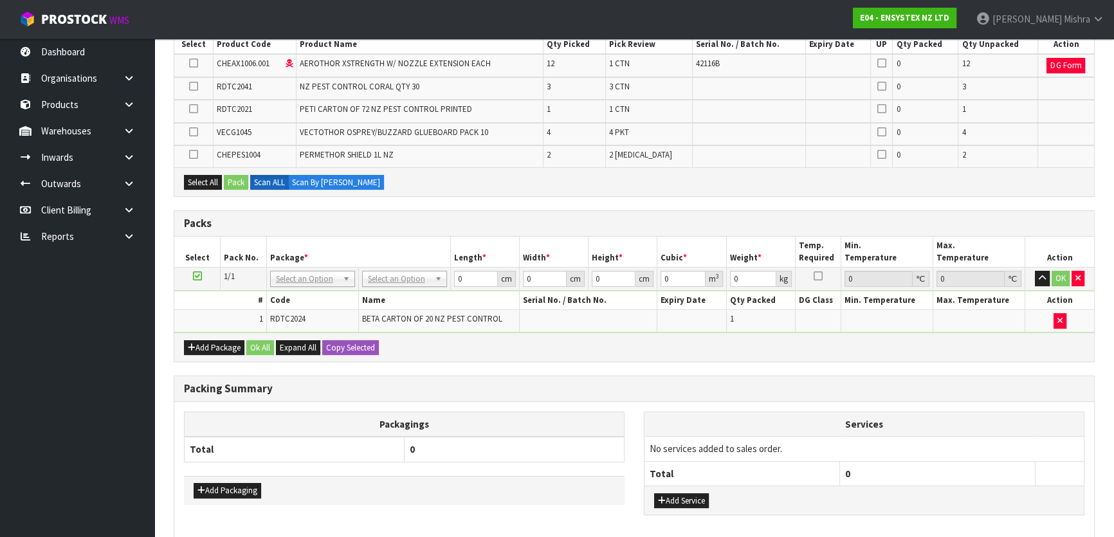
click at [194, 132] on icon at bounding box center [193, 132] width 9 height 1
click at [0, 0] on input "checkbox" at bounding box center [0, 0] width 0 height 0
click at [230, 181] on button "Pack" at bounding box center [236, 182] width 24 height 15
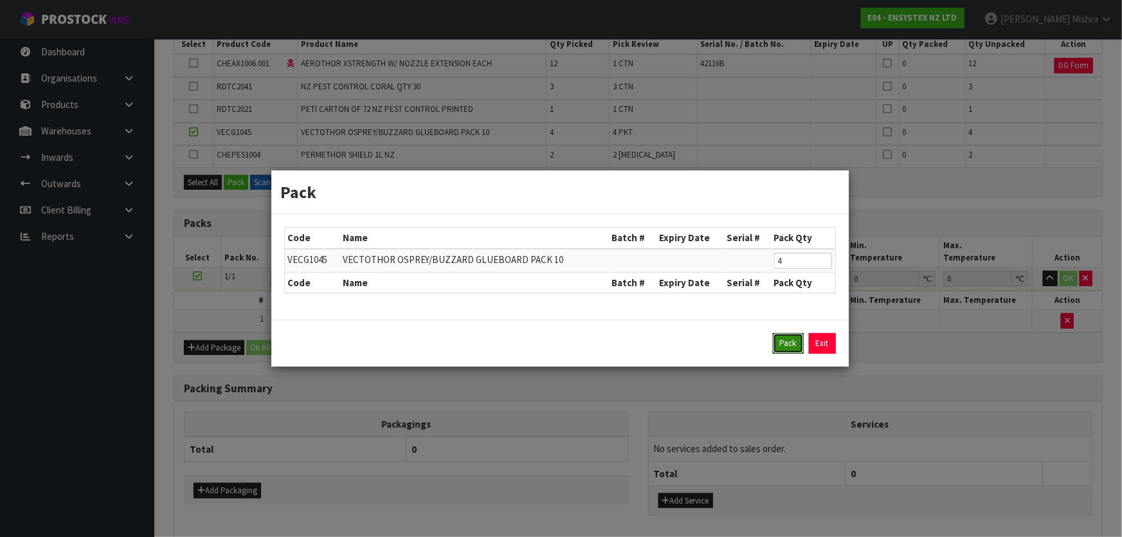
drag, startPoint x: 790, startPoint y: 345, endPoint x: 792, endPoint y: 352, distance: 6.6
click at [791, 345] on button "Pack" at bounding box center [788, 343] width 31 height 21
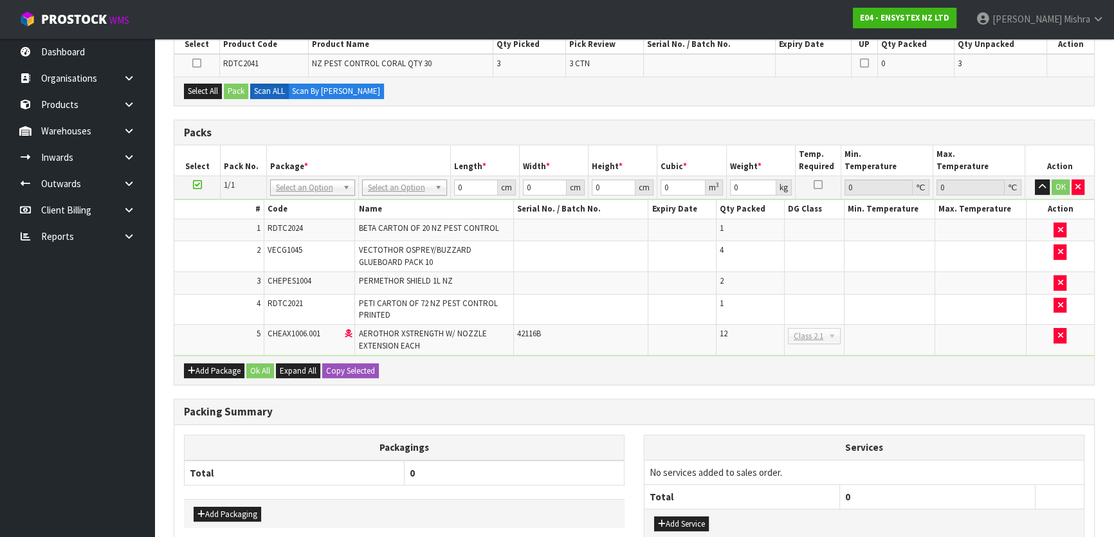
scroll to position [0, 0]
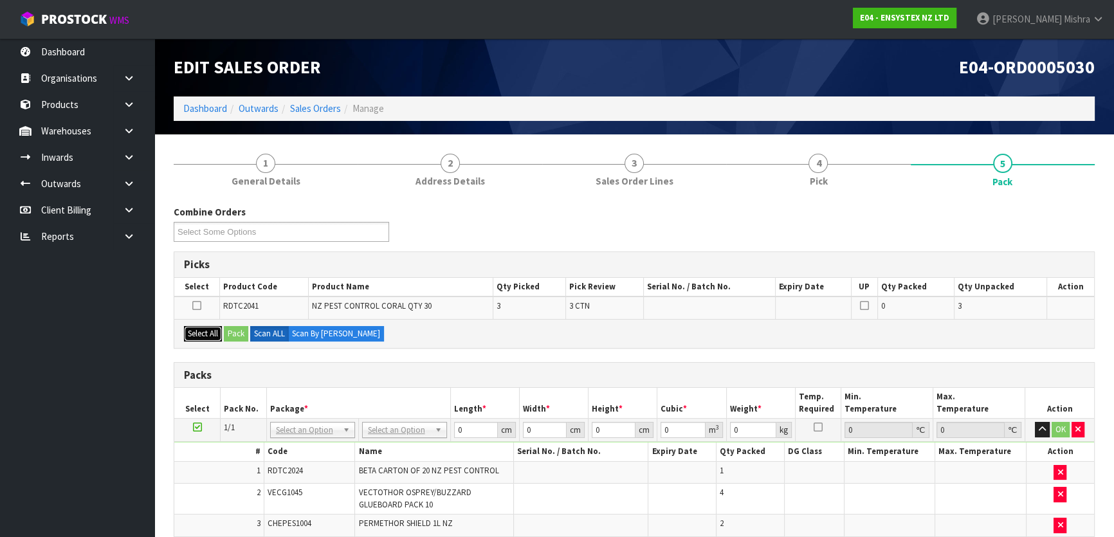
click at [193, 329] on button "Select All" at bounding box center [203, 333] width 38 height 15
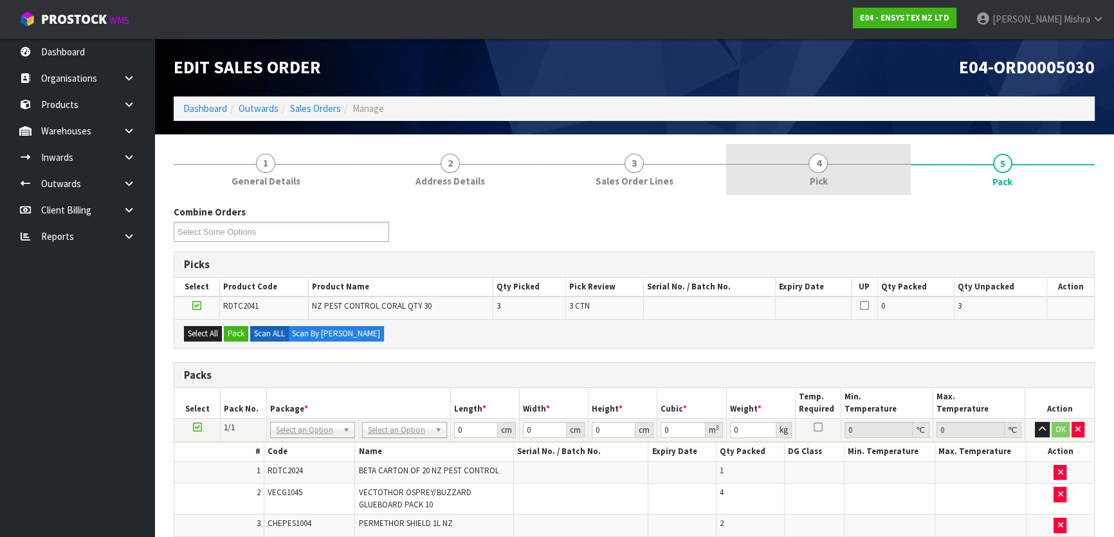
click at [799, 180] on link "4 Pick" at bounding box center [818, 169] width 184 height 51
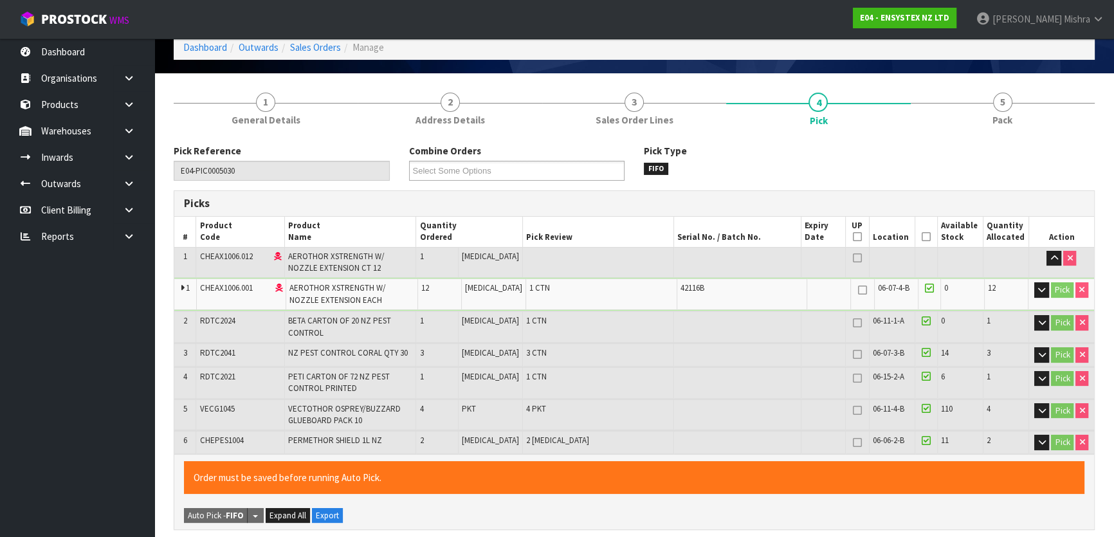
scroll to position [116, 0]
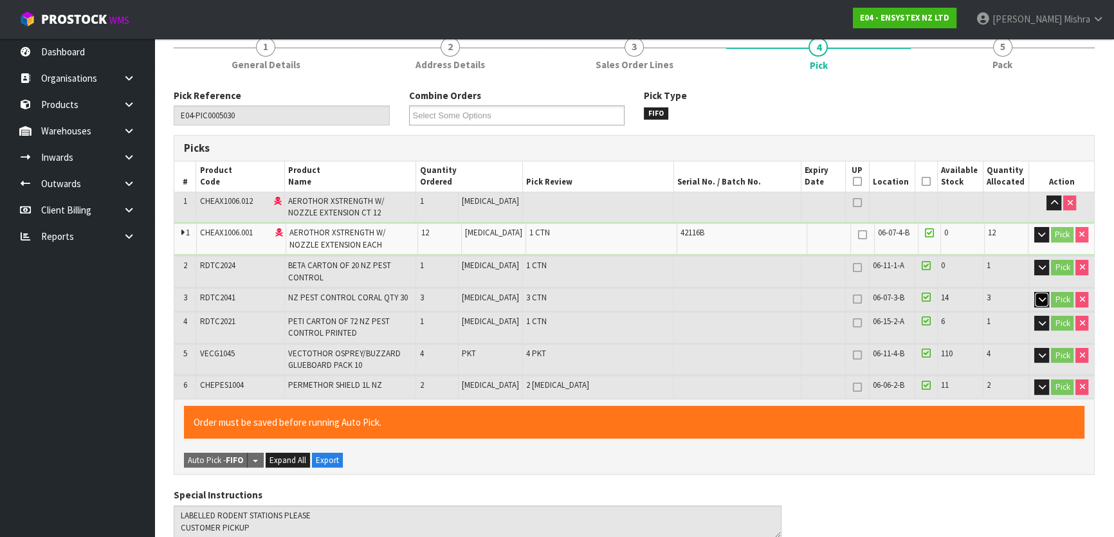
click at [1040, 300] on icon "button" at bounding box center [1041, 299] width 7 height 8
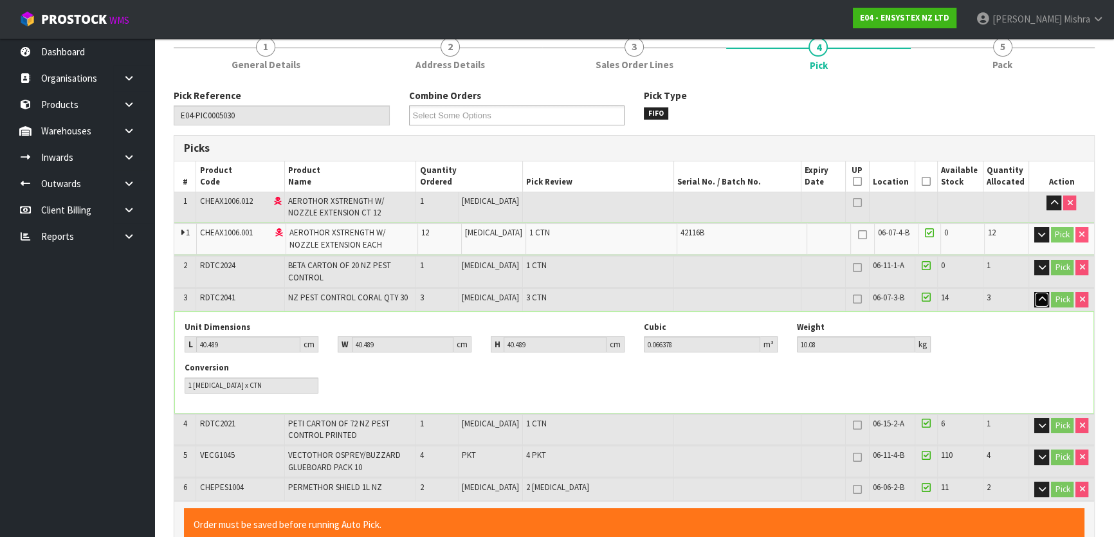
click at [1034, 299] on button "button" at bounding box center [1041, 299] width 15 height 15
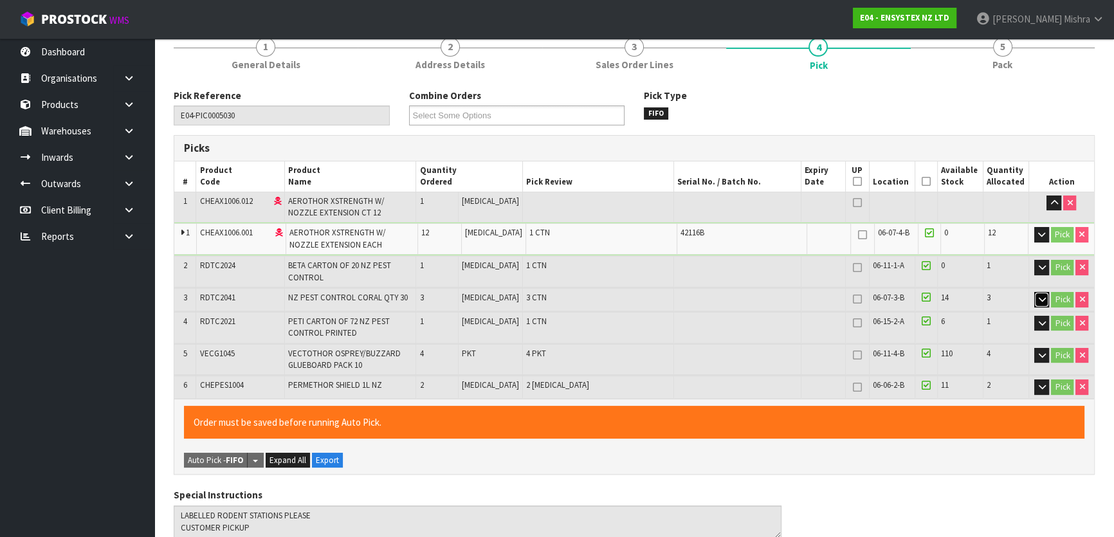
scroll to position [0, 0]
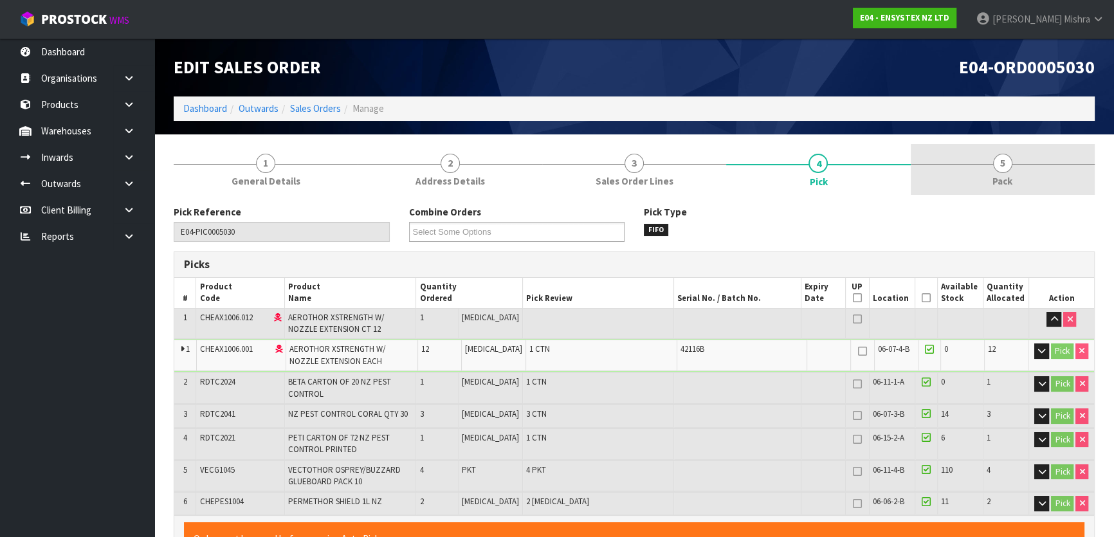
click at [994, 168] on span "5" at bounding box center [1002, 163] width 19 height 19
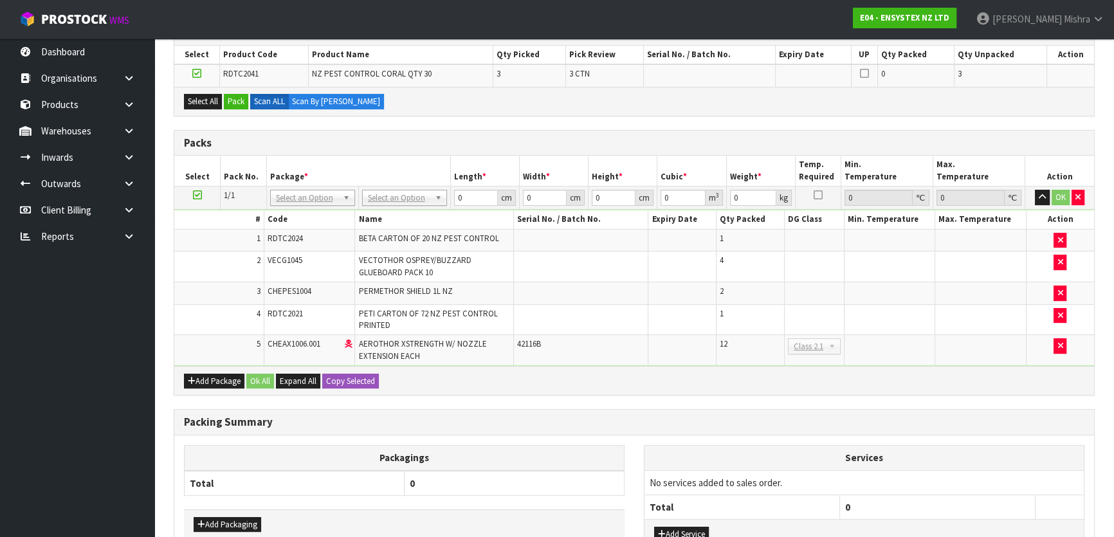
scroll to position [233, 0]
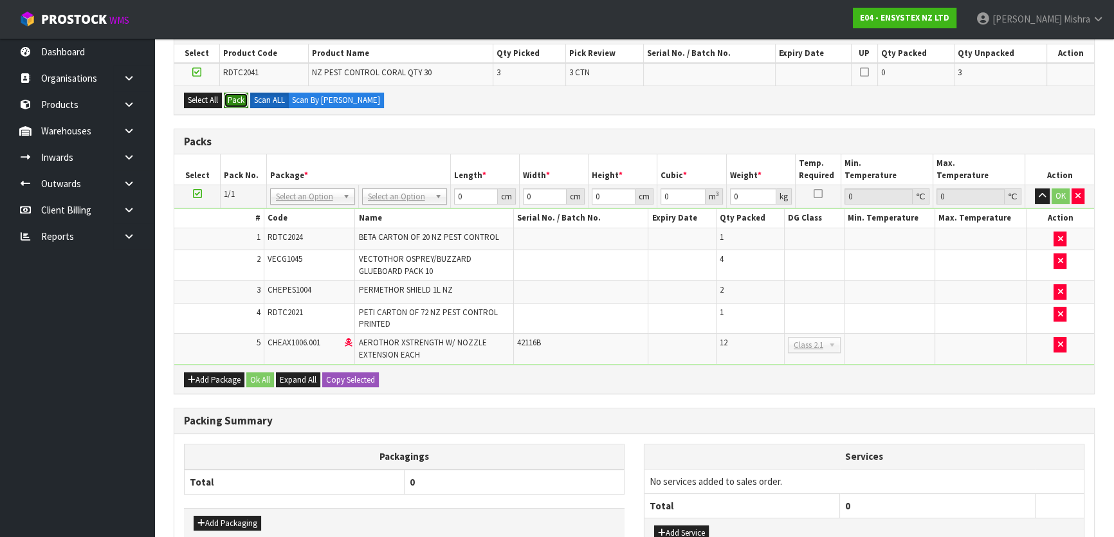
click at [238, 93] on button "Pack" at bounding box center [236, 100] width 24 height 15
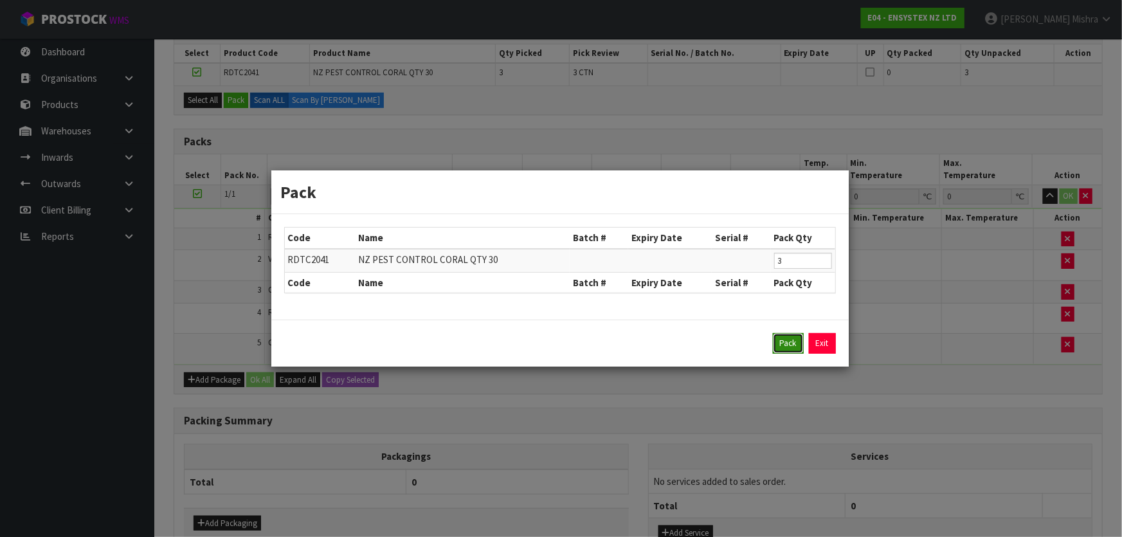
click at [790, 345] on button "Pack" at bounding box center [788, 343] width 31 height 21
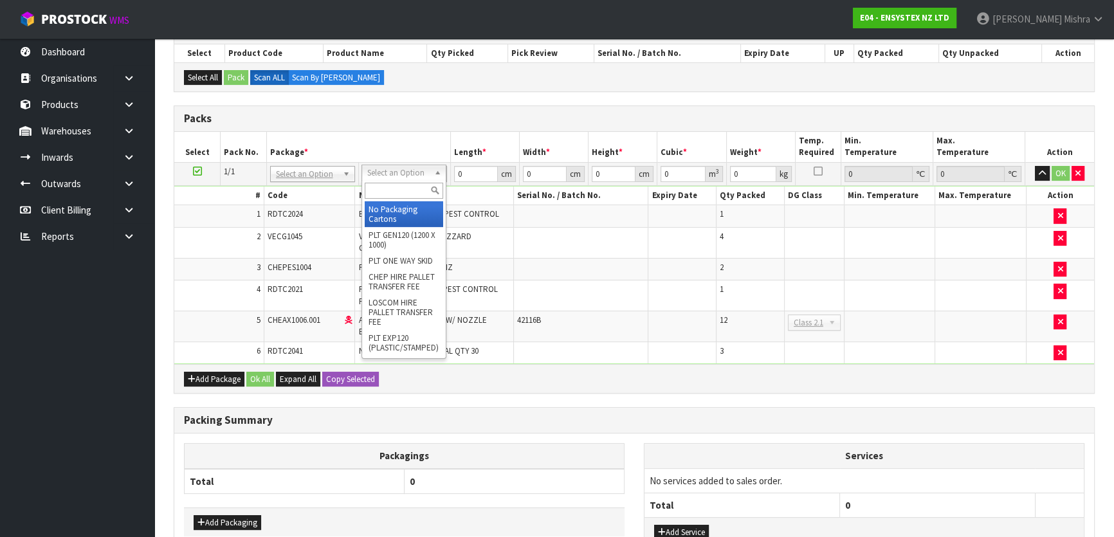
click at [386, 183] on input "text" at bounding box center [404, 191] width 78 height 16
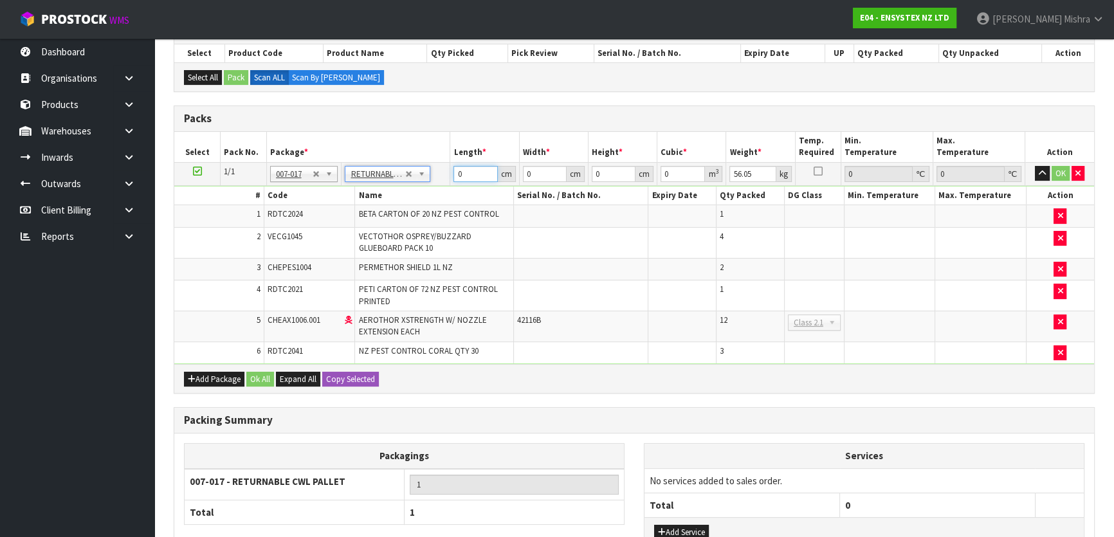
drag, startPoint x: 466, startPoint y: 171, endPoint x: 439, endPoint y: 172, distance: 27.7
click at [439, 172] on tr "1/1 NONE 007-001 007-002 007-004 007-009 007-013 007-014 007-015 007-017 007-01…" at bounding box center [634, 173] width 920 height 23
click at [248, 376] on button "Ok All" at bounding box center [260, 379] width 28 height 15
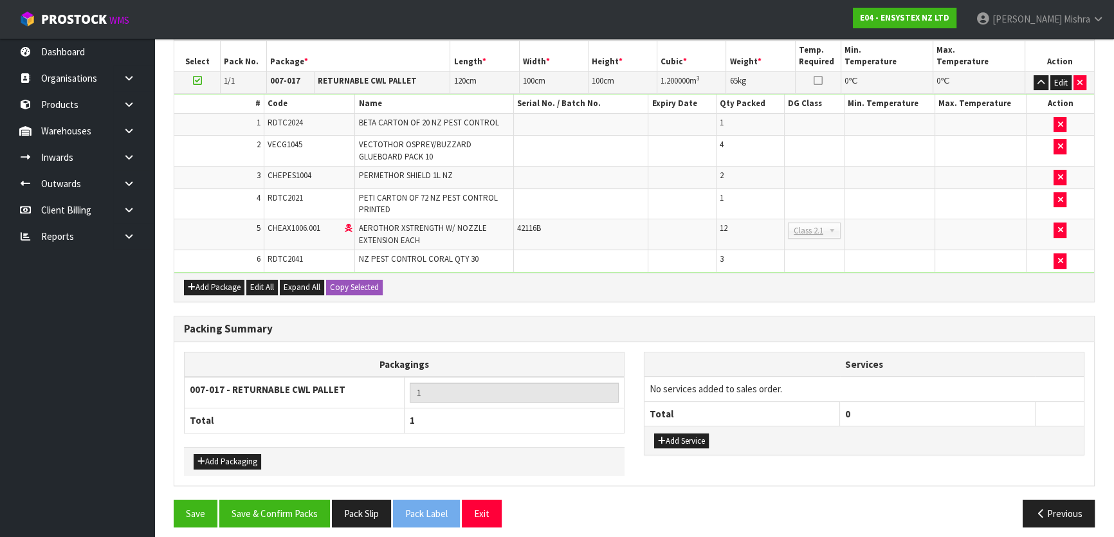
scroll to position [329, 0]
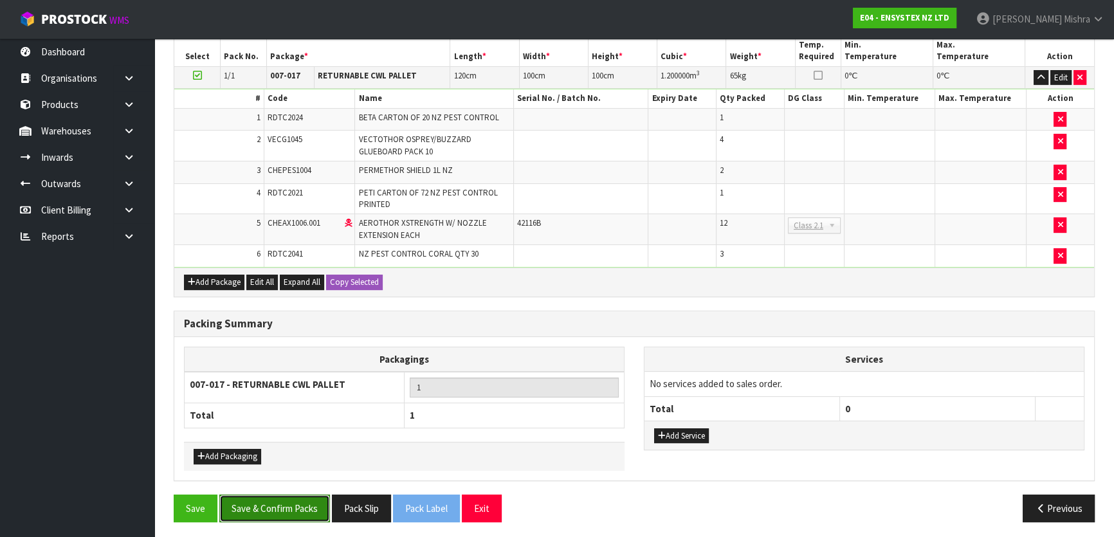
click at [287, 513] on button "Save & Confirm Packs" at bounding box center [274, 509] width 111 height 28
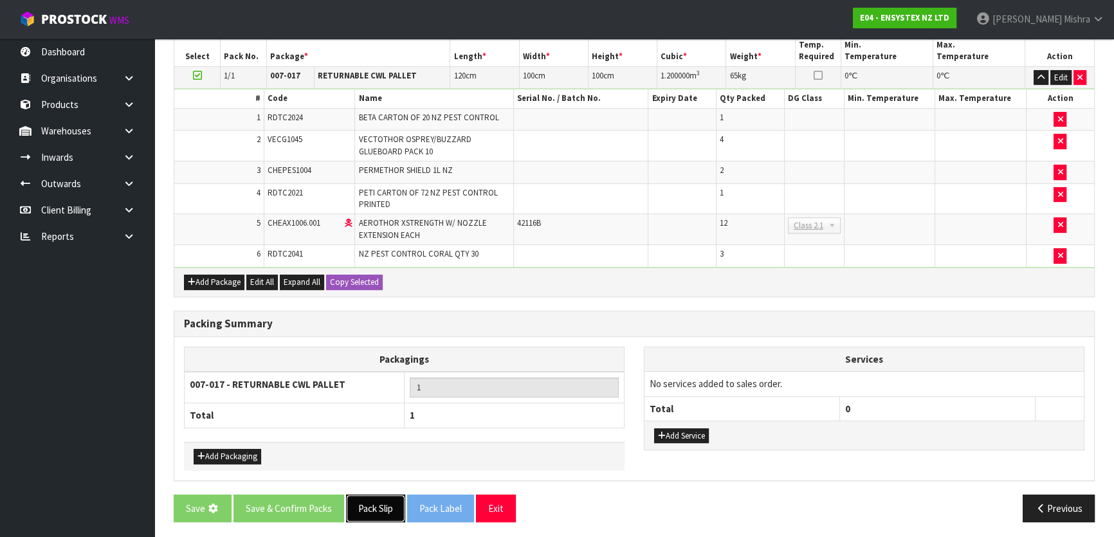
click at [365, 505] on button "Pack Slip" at bounding box center [375, 509] width 59 height 28
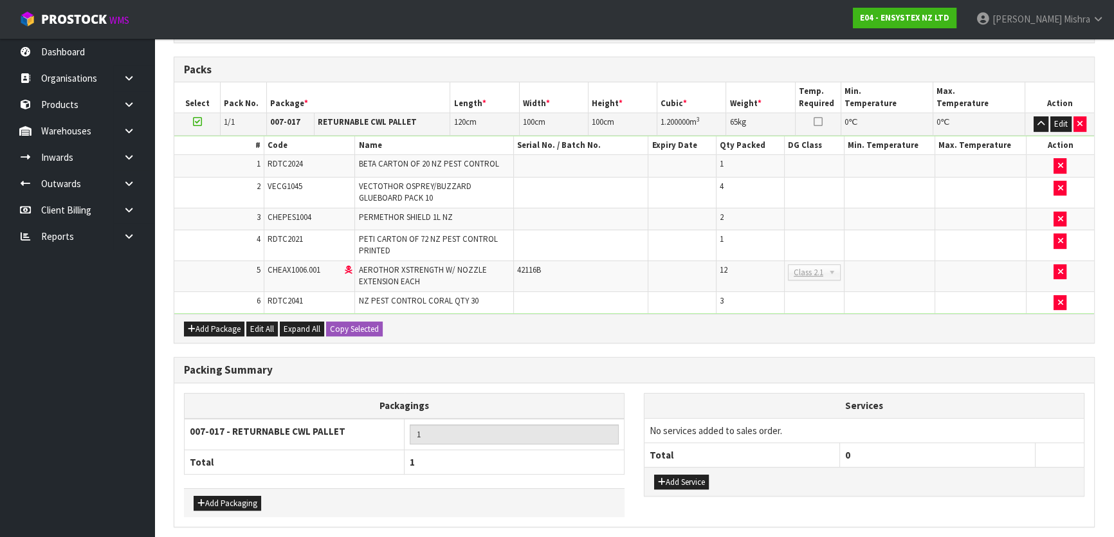
scroll to position [0, 0]
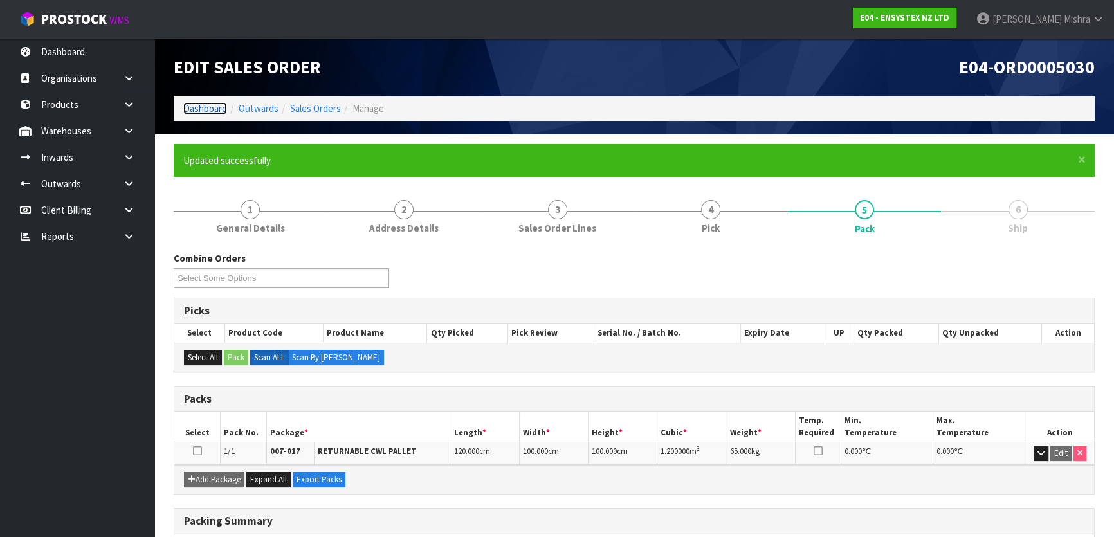
click at [199, 108] on link "Dashboard" at bounding box center [205, 108] width 44 height 12
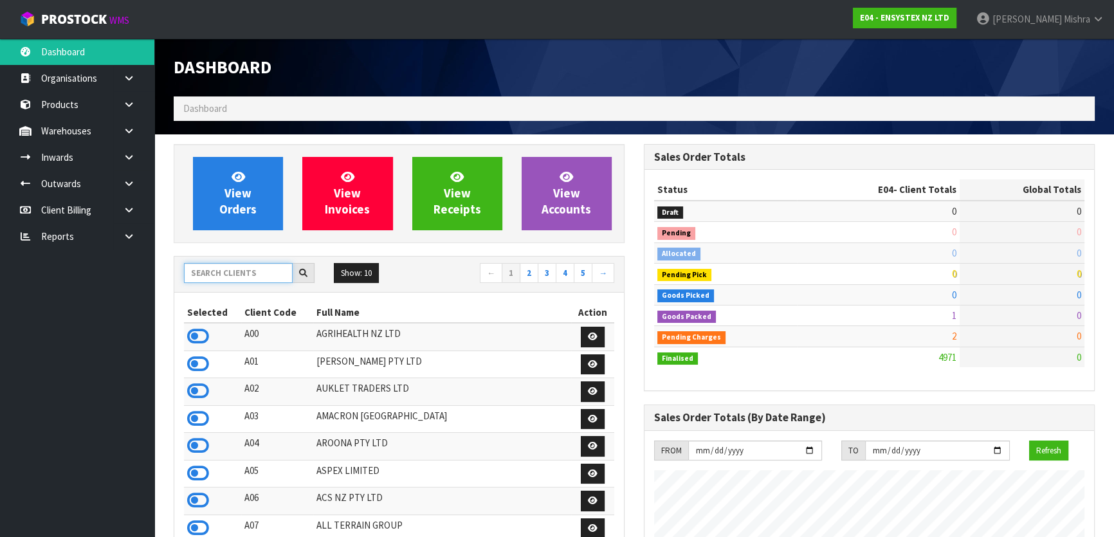
click at [226, 282] on input "text" at bounding box center [238, 273] width 109 height 20
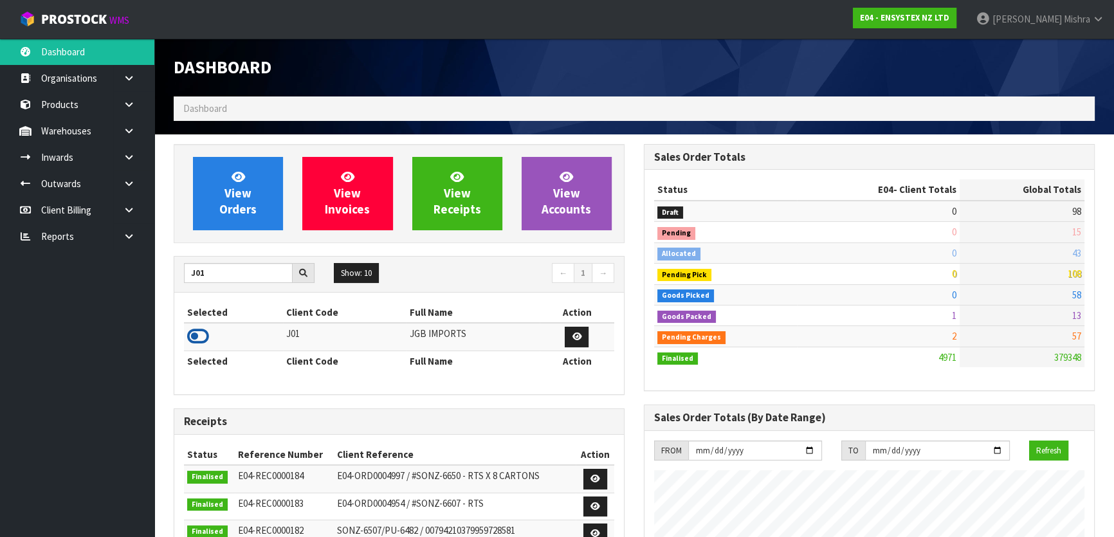
click at [195, 340] on icon at bounding box center [198, 336] width 22 height 19
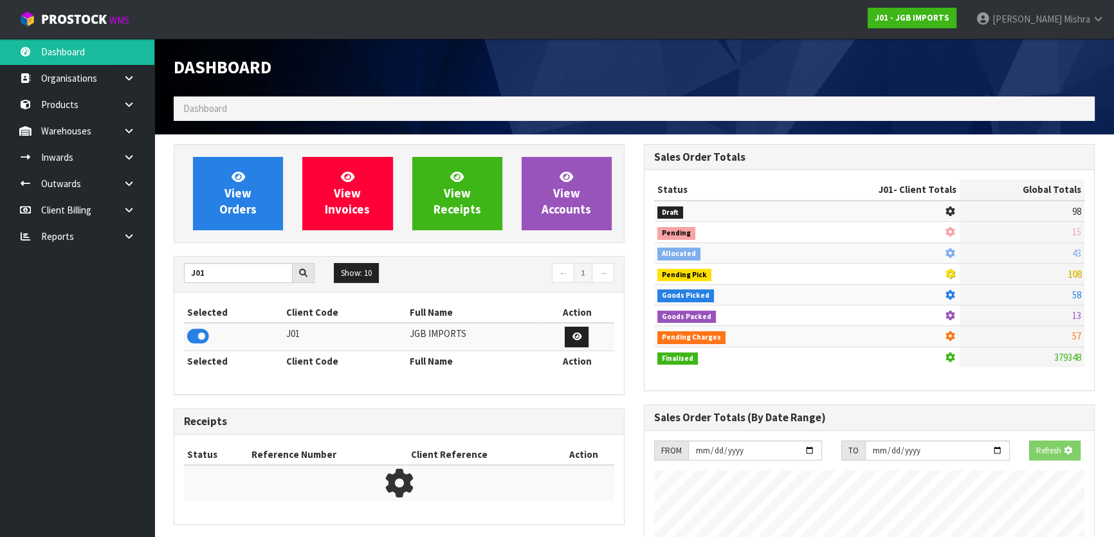
scroll to position [801, 469]
click at [221, 209] on span "View Orders" at bounding box center [237, 193] width 37 height 48
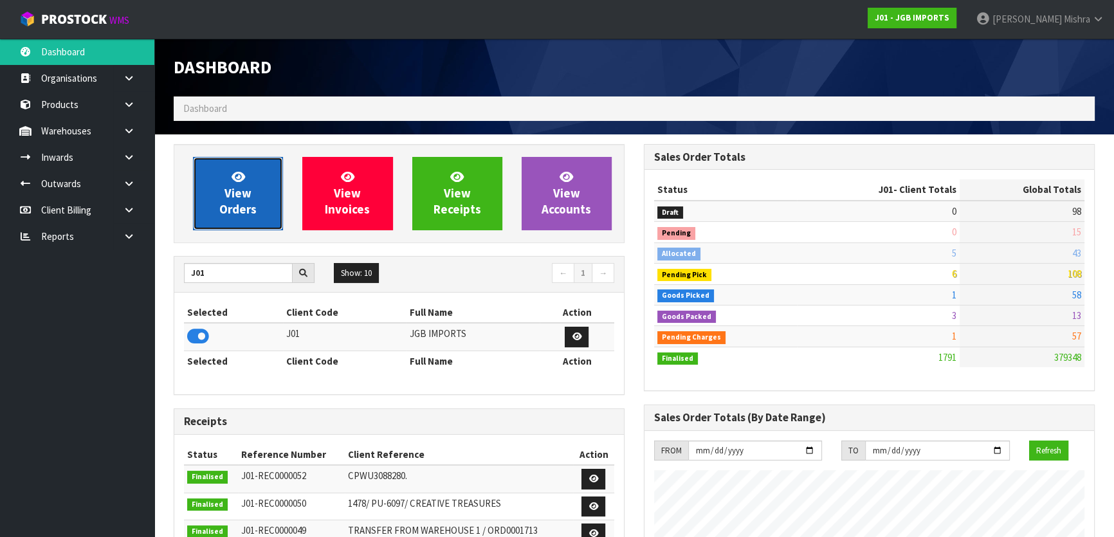
scroll to position [972, 469]
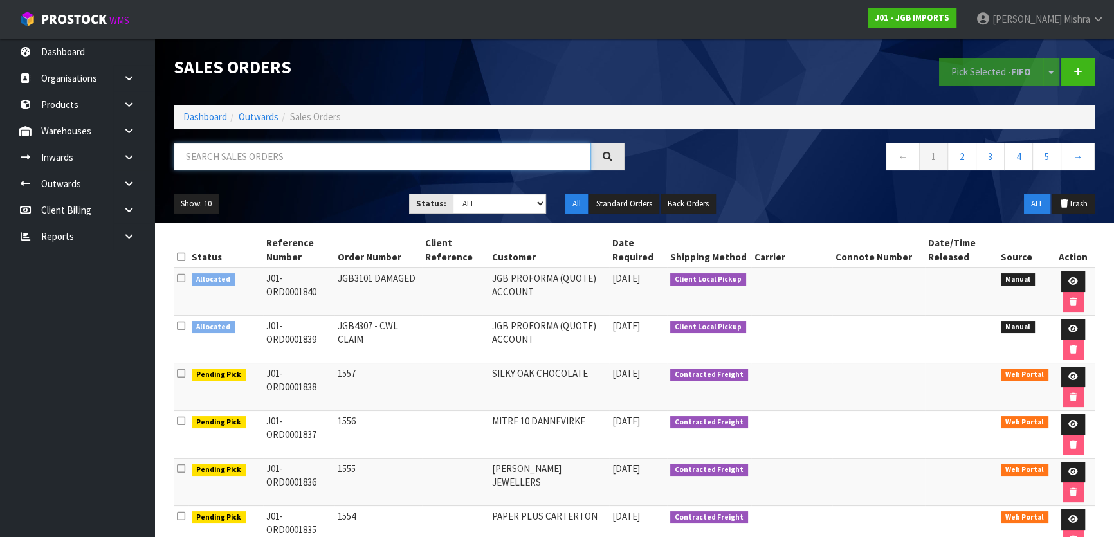
click at [249, 155] on input "text" at bounding box center [382, 157] width 417 height 28
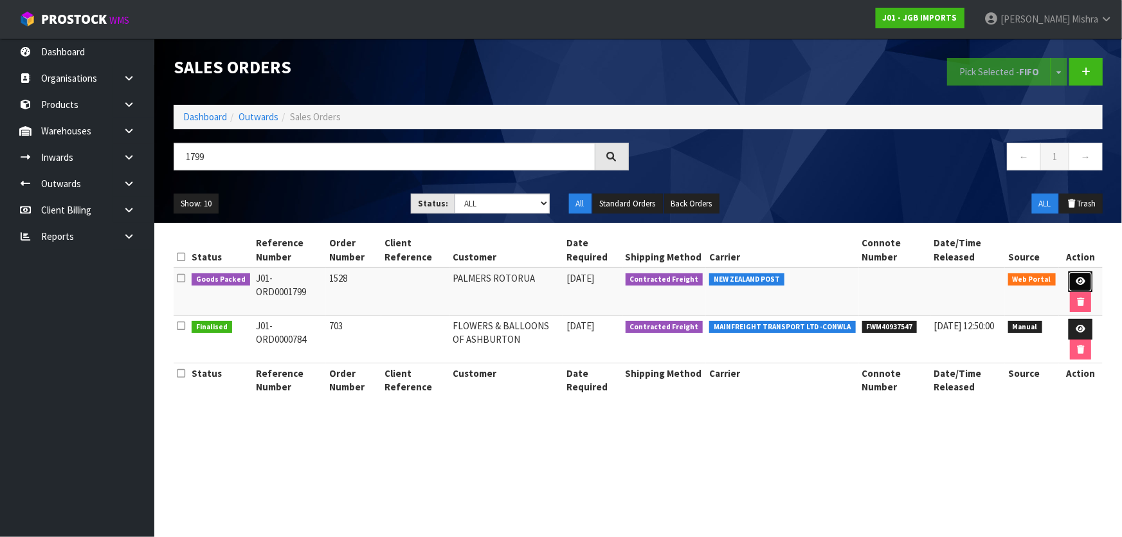
click at [1083, 277] on icon at bounding box center [1081, 281] width 10 height 8
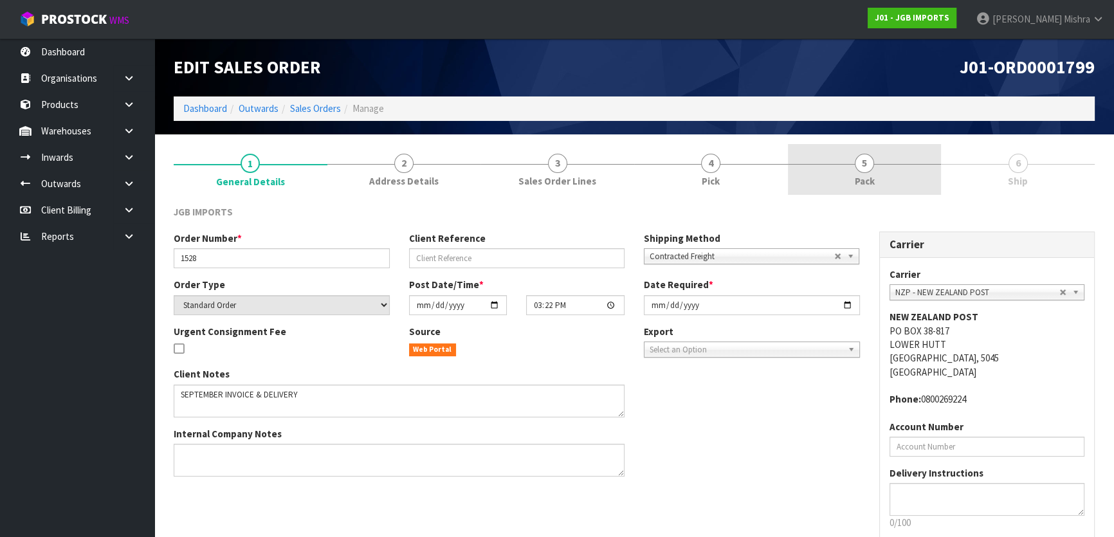
click at [889, 156] on link "5 Pack" at bounding box center [865, 169] width 154 height 51
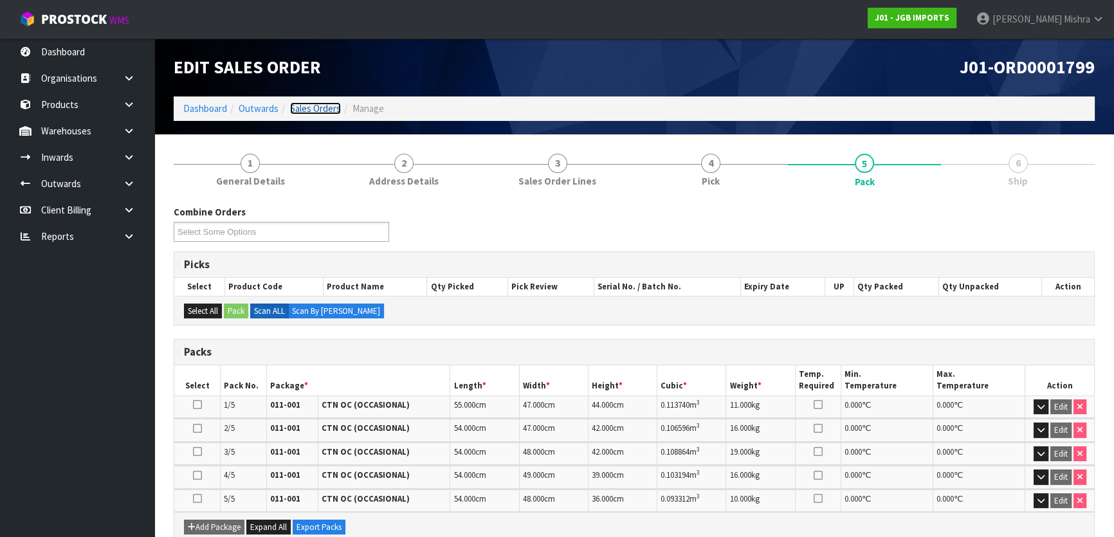
click at [310, 113] on link "Sales Orders" at bounding box center [315, 108] width 51 height 12
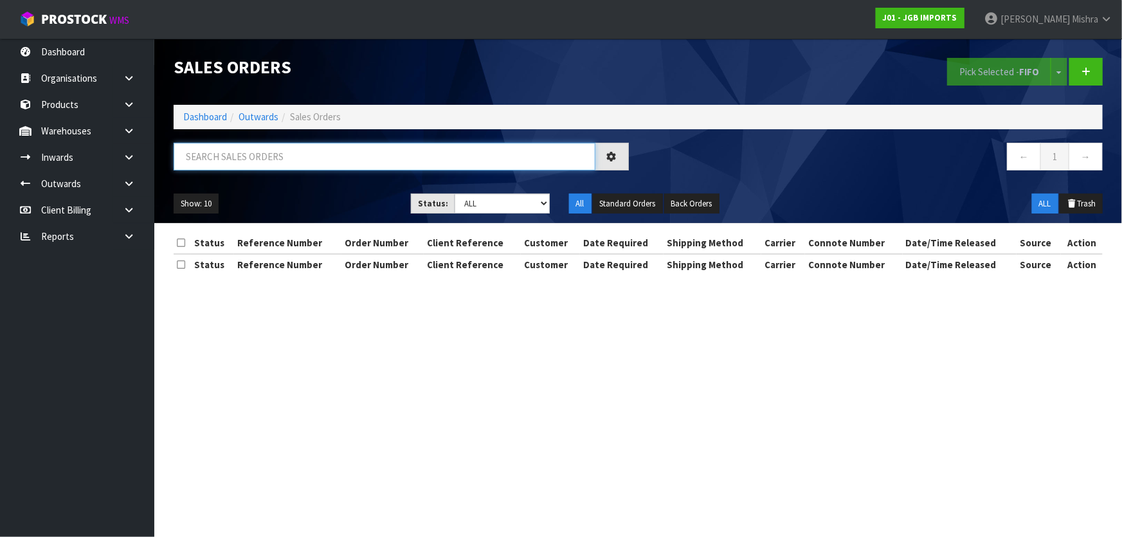
click at [354, 158] on input "text" at bounding box center [385, 157] width 422 height 28
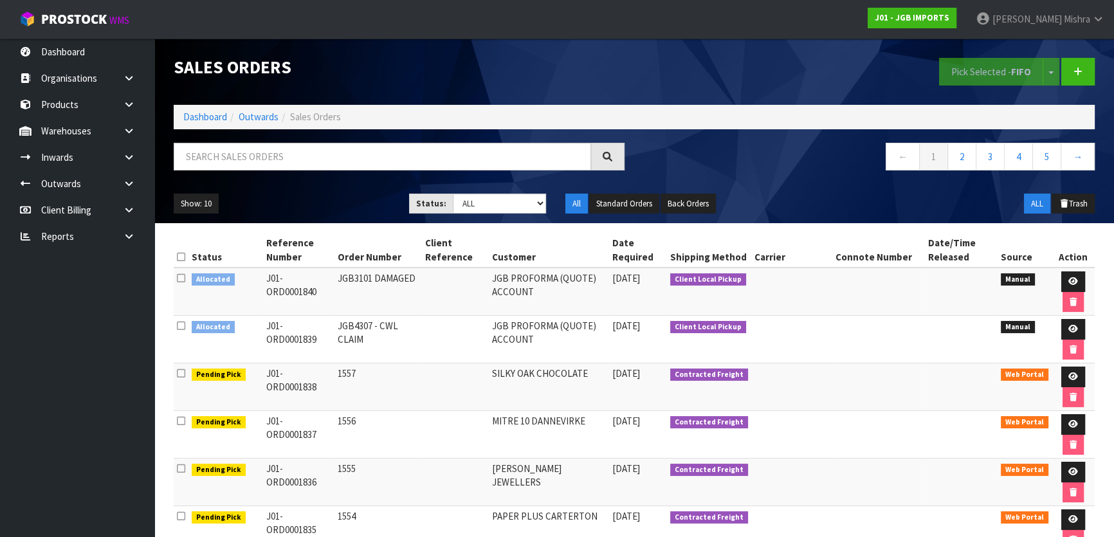
click at [483, 193] on div "Show: 10 5 10 25 50 Status: Draft Pending Allocated Pending Pick Goods Picked G…" at bounding box center [634, 204] width 940 height 40
click at [484, 194] on select "Draft Pending Allocated Pending Pick Goods Picked Goods Packed Pending Charges …" at bounding box center [500, 204] width 94 height 20
click at [453, 194] on select "Draft Pending Allocated Pending Pick Goods Picked Goods Packed Pending Charges …" at bounding box center [500, 204] width 94 height 20
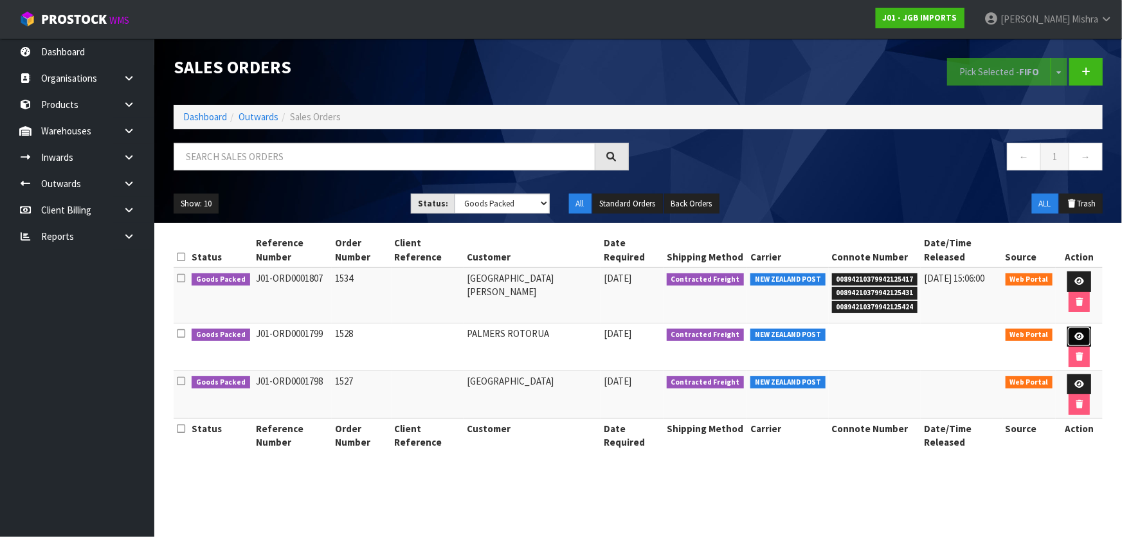
click at [1081, 328] on link at bounding box center [1079, 337] width 24 height 21
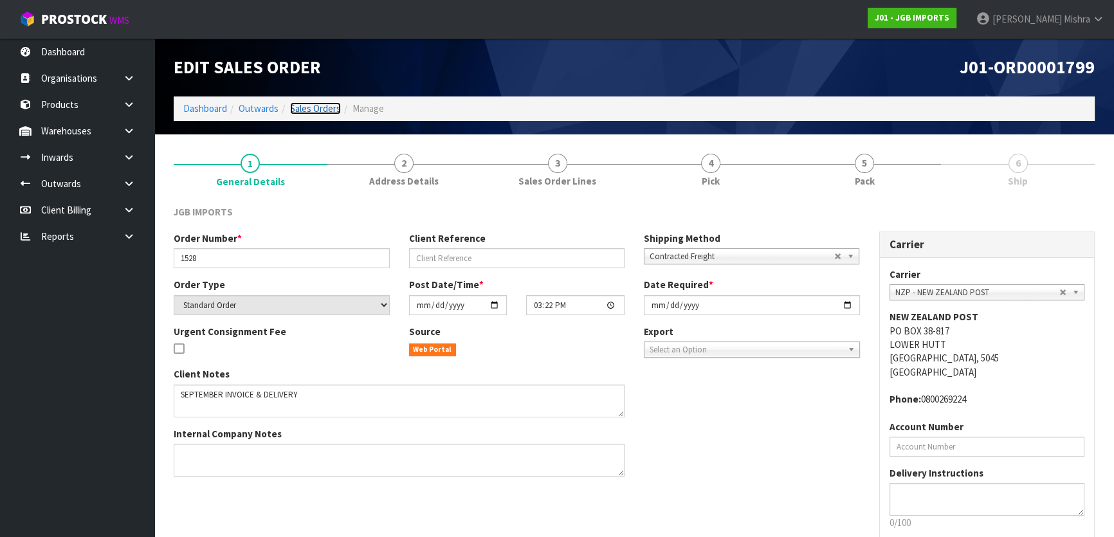
click at [319, 105] on link "Sales Orders" at bounding box center [315, 108] width 51 height 12
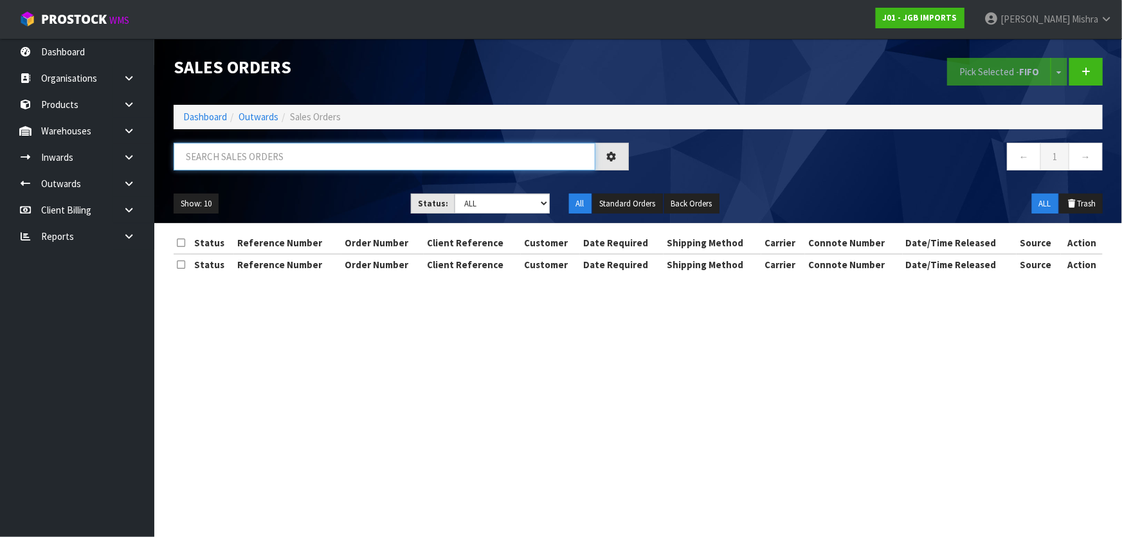
click at [422, 159] on input "text" at bounding box center [385, 157] width 422 height 28
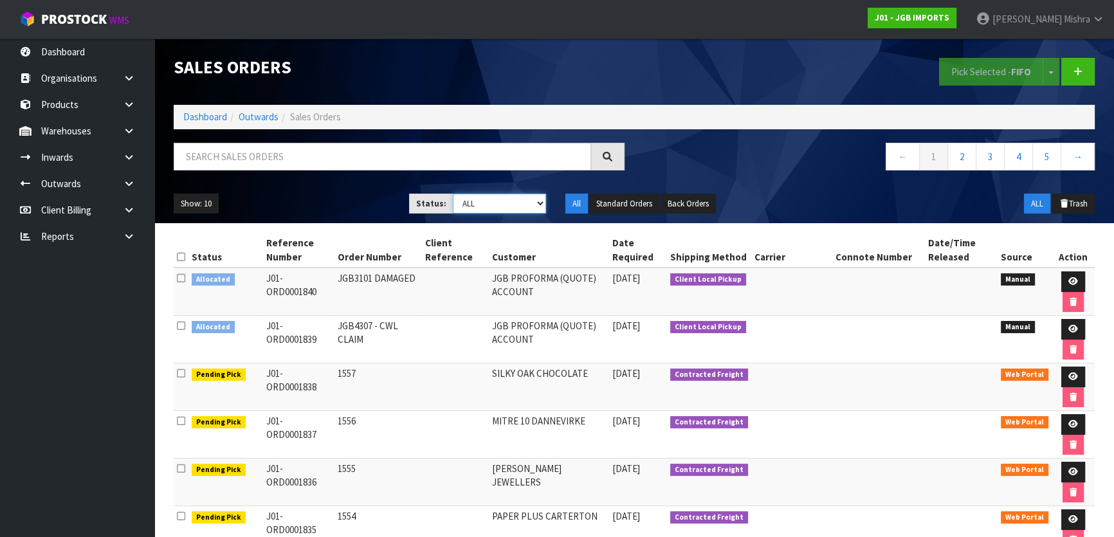
drag, startPoint x: 480, startPoint y: 200, endPoint x: 489, endPoint y: 209, distance: 13.2
click at [480, 200] on select "Draft Pending Allocated Pending Pick Goods Picked Goods Packed Pending Charges …" at bounding box center [500, 204] width 94 height 20
click at [453, 194] on select "Draft Pending Allocated Pending Pick Goods Picked Goods Packed Pending Charges …" at bounding box center [500, 204] width 94 height 20
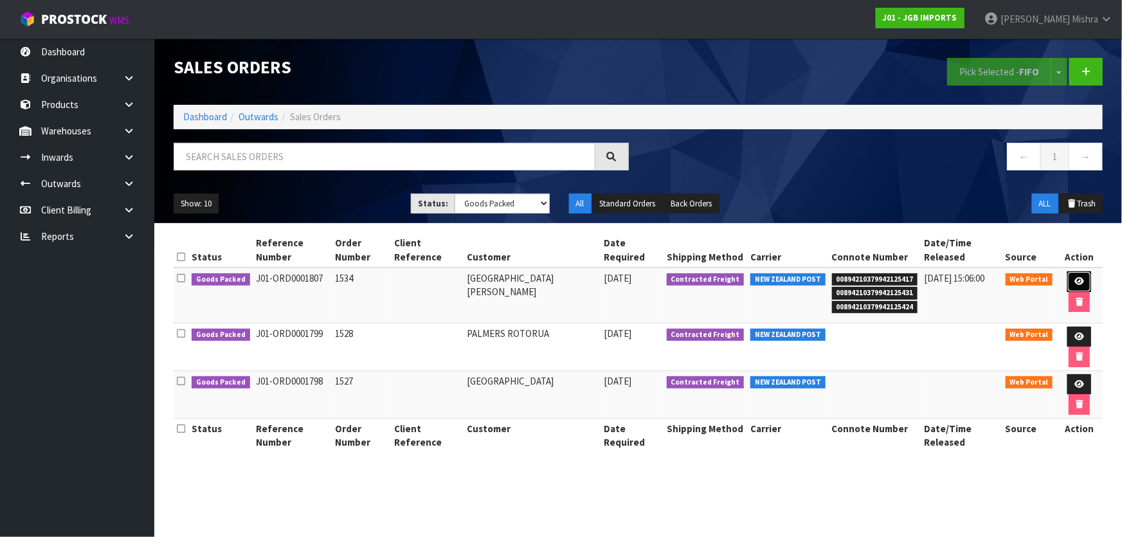
click at [1075, 280] on icon at bounding box center [1080, 281] width 10 height 8
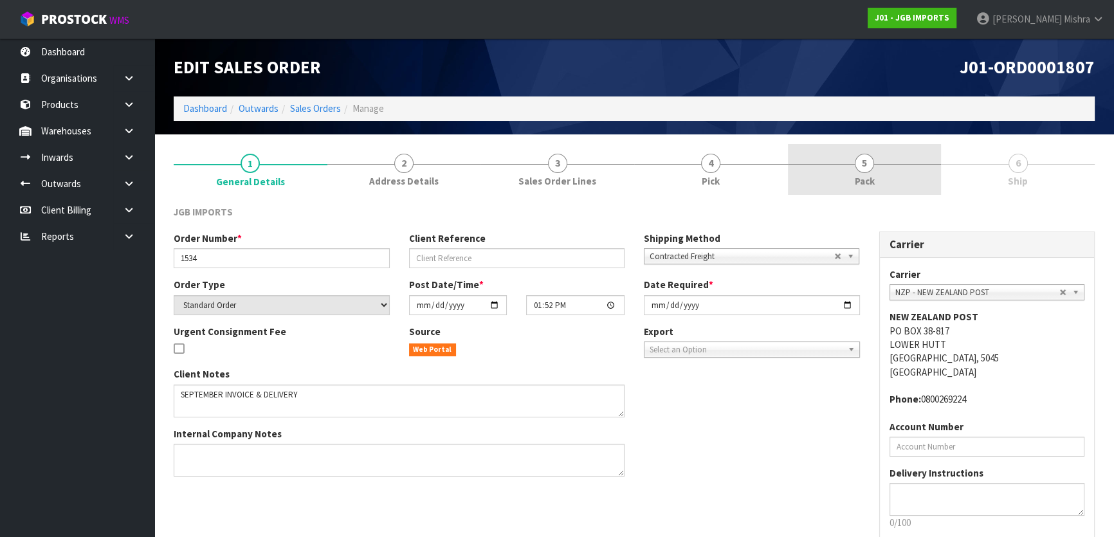
click at [903, 168] on link "5 Pack" at bounding box center [865, 169] width 154 height 51
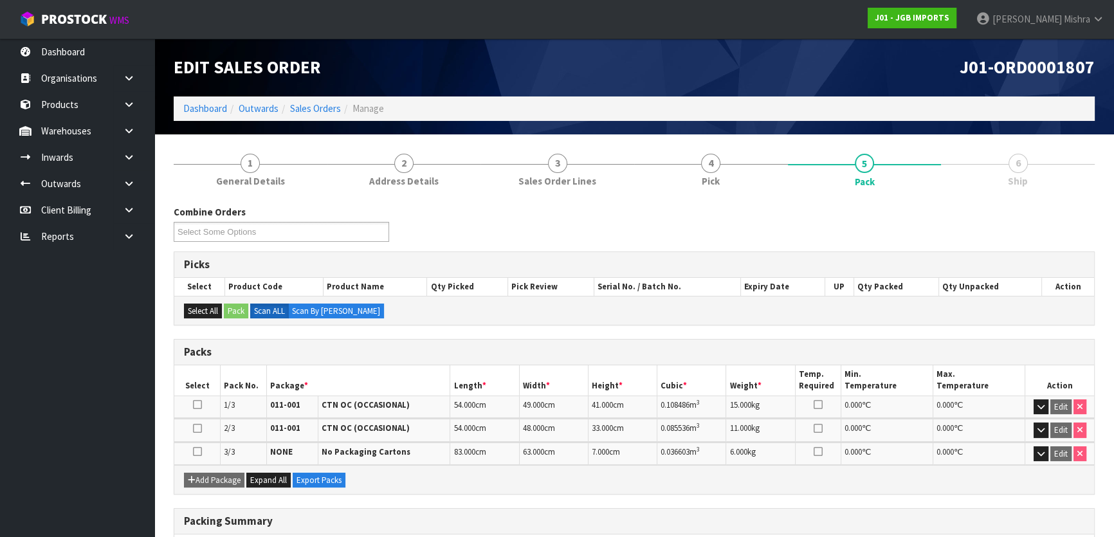
scroll to position [232, 0]
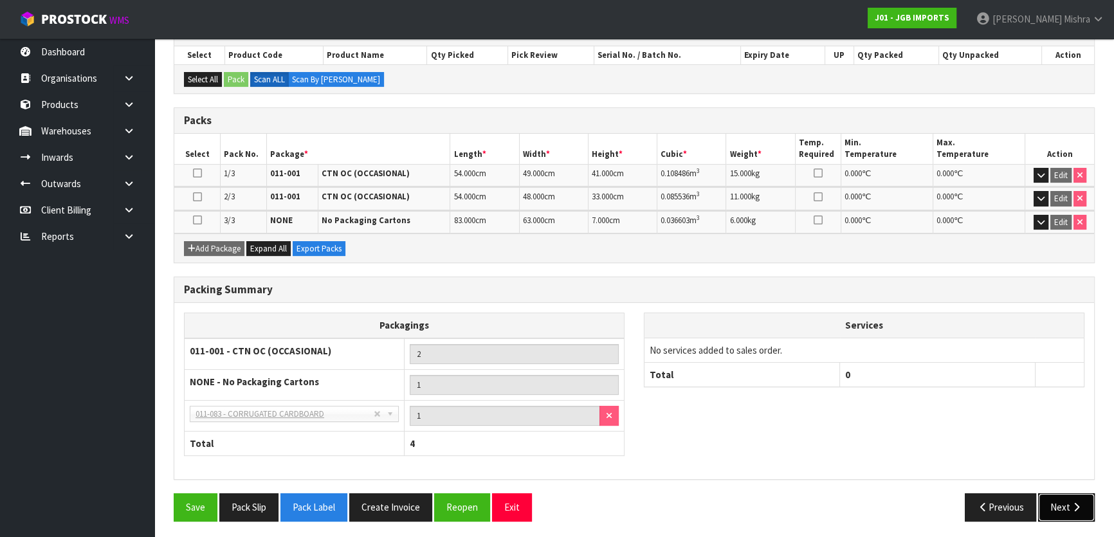
click at [1068, 503] on button "Next" at bounding box center [1066, 507] width 57 height 28
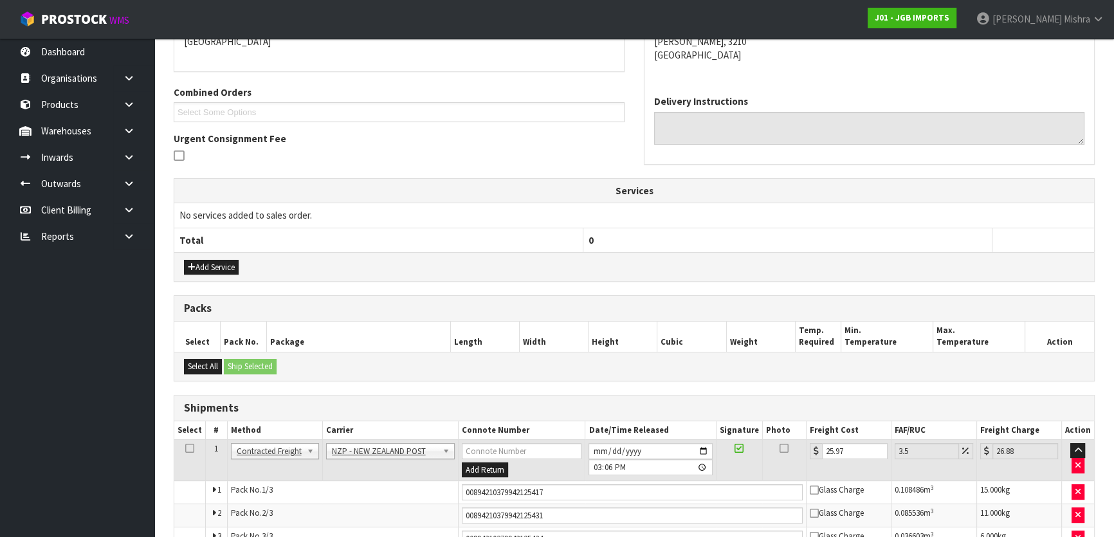
scroll to position [319, 0]
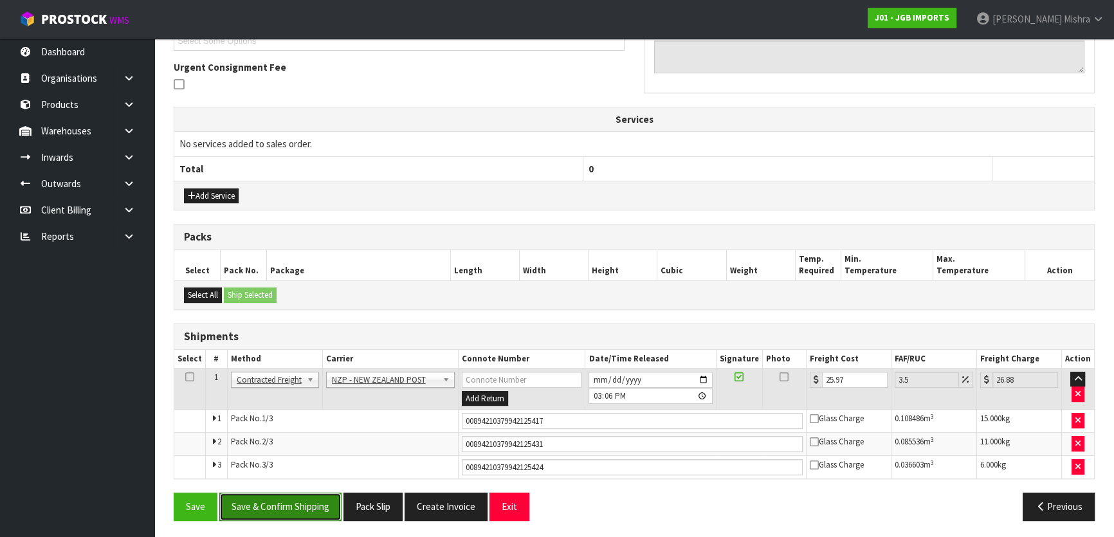
click at [269, 493] on button "Save & Confirm Shipping" at bounding box center [280, 507] width 122 height 28
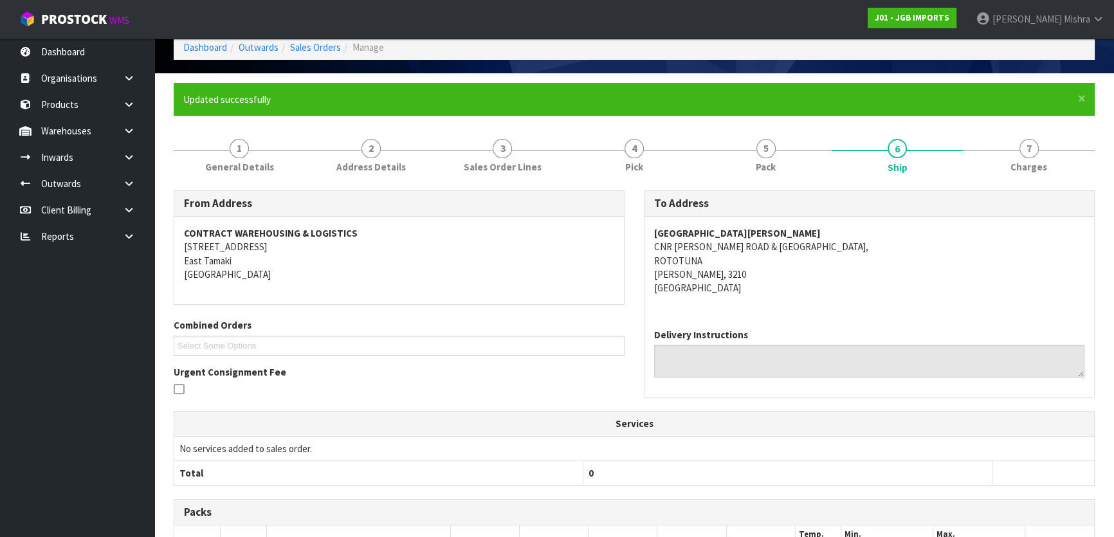
scroll to position [0, 0]
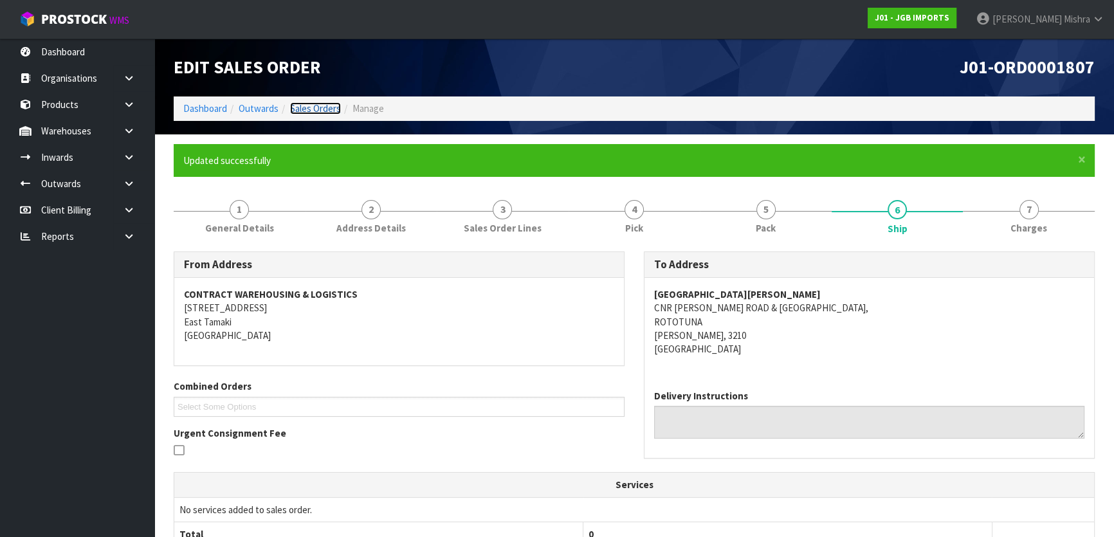
click at [324, 105] on link "Sales Orders" at bounding box center [315, 108] width 51 height 12
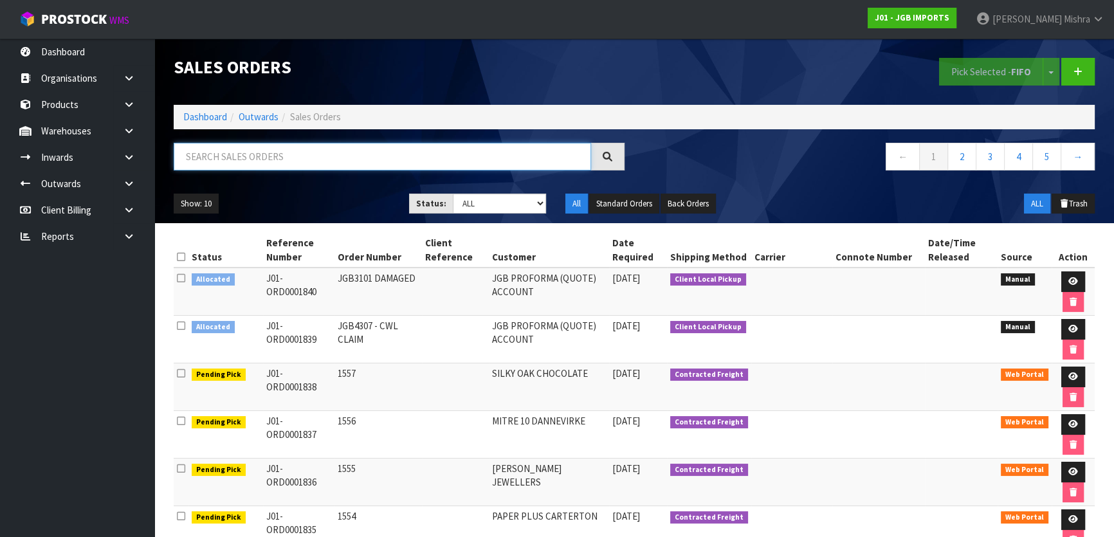
click at [289, 159] on input "text" at bounding box center [382, 157] width 417 height 28
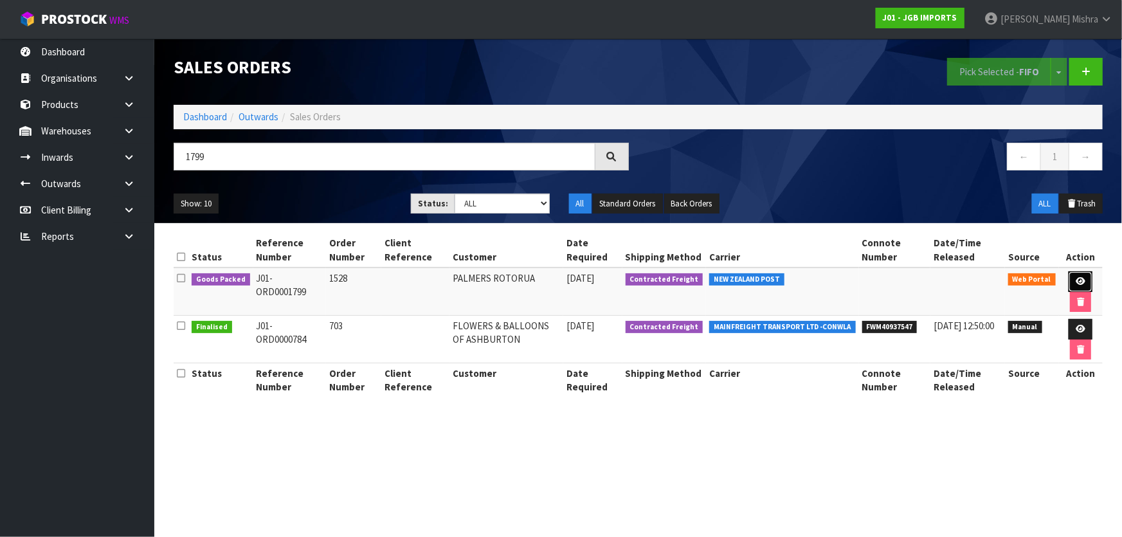
click at [1073, 277] on link at bounding box center [1081, 281] width 24 height 21
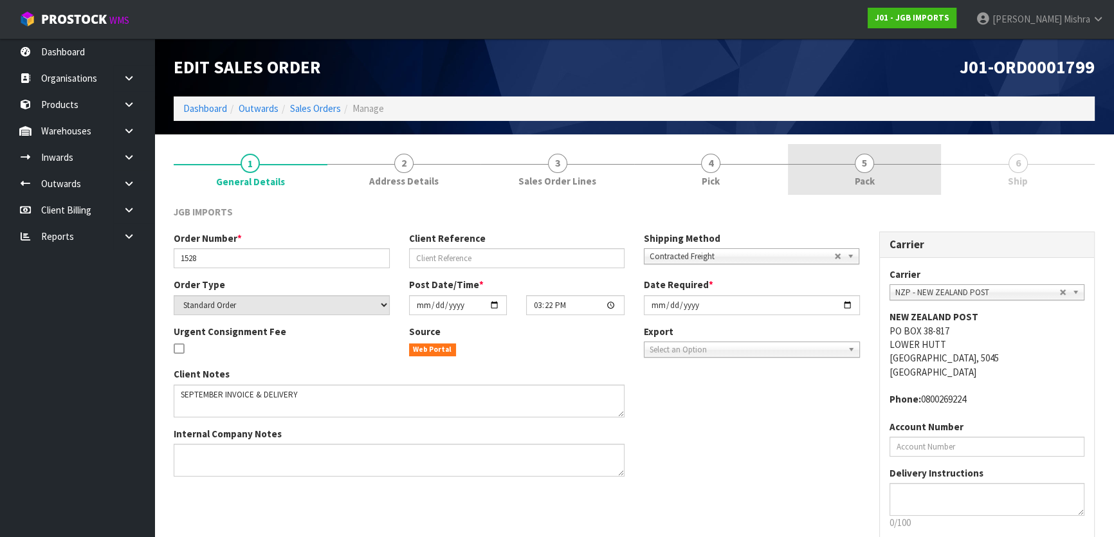
click at [920, 160] on link "5 Pack" at bounding box center [865, 169] width 154 height 51
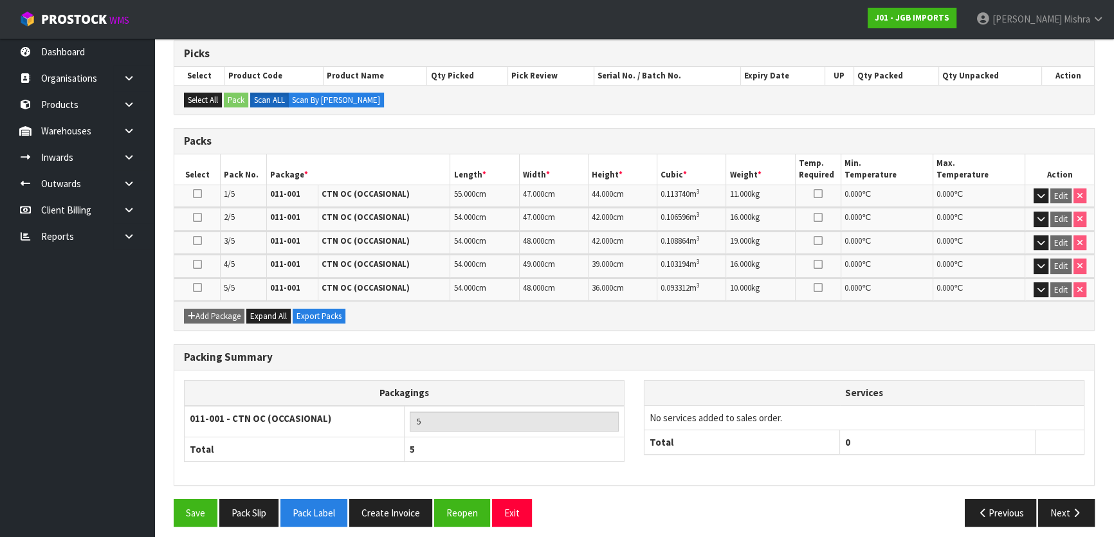
scroll to position [217, 0]
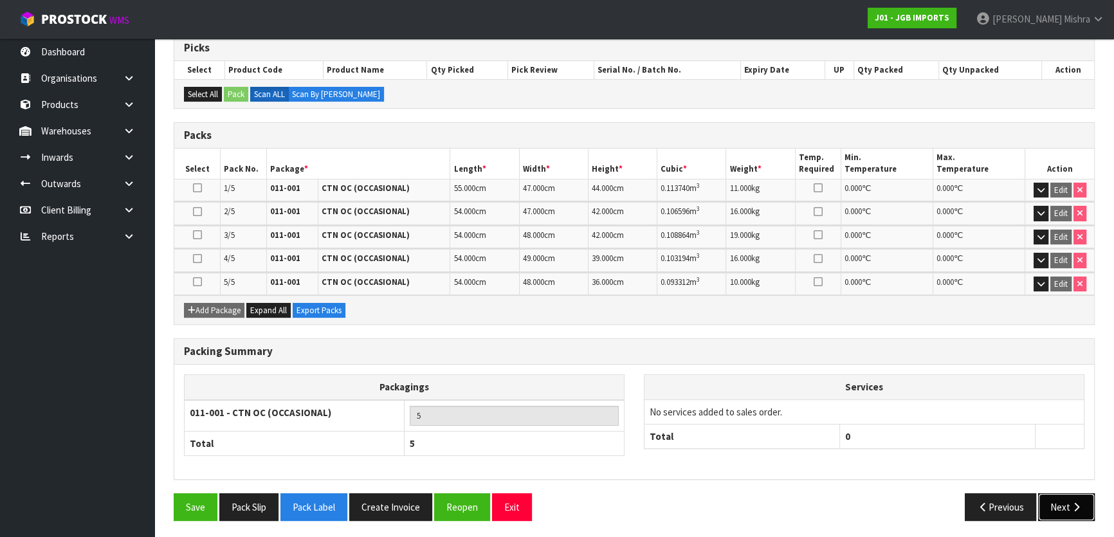
click at [1055, 495] on button "Next" at bounding box center [1066, 507] width 57 height 28
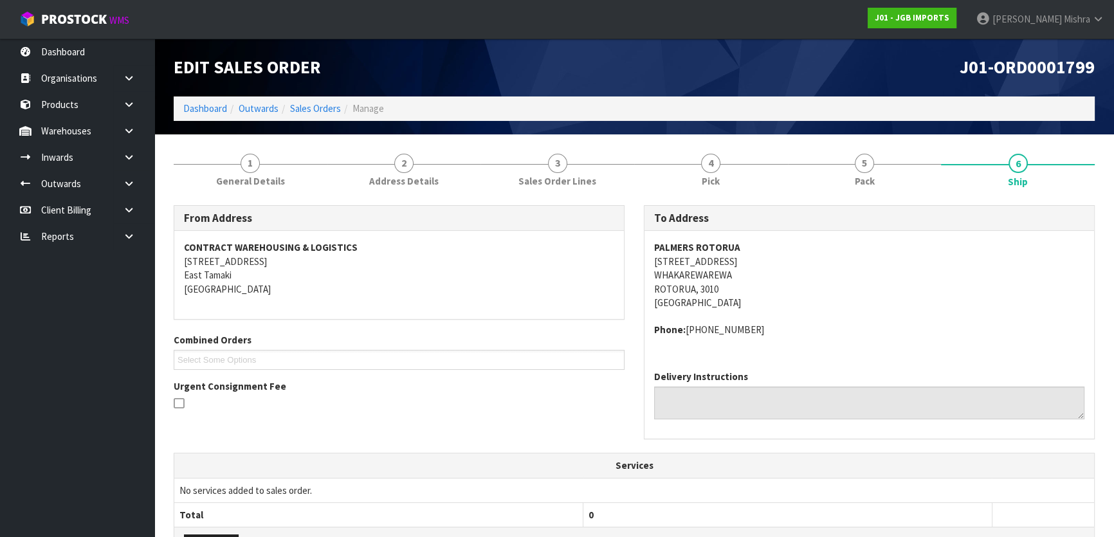
click at [707, 251] on strong "PALMERS ROTORUA" at bounding box center [697, 247] width 86 height 12
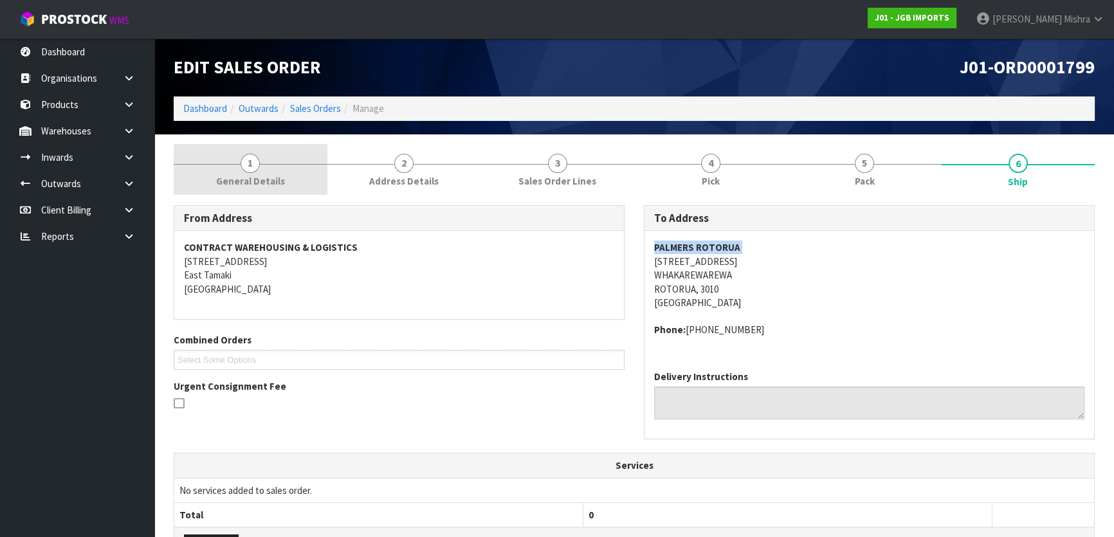
click at [237, 161] on link "1 General Details" at bounding box center [251, 169] width 154 height 51
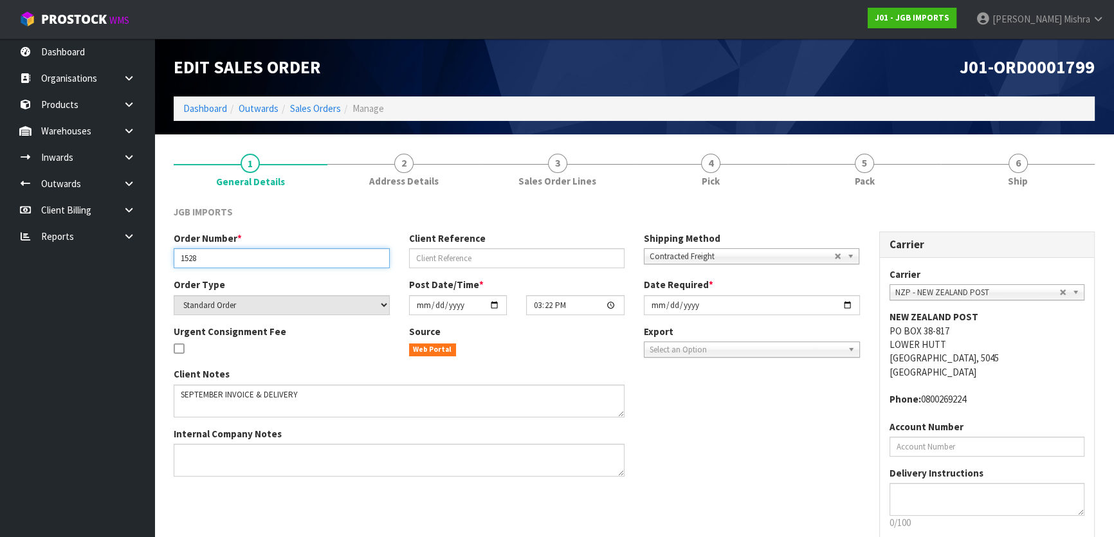
drag, startPoint x: 228, startPoint y: 260, endPoint x: 133, endPoint y: 260, distance: 95.2
click at [133, 260] on body "Toggle navigation ProStock WMS J01 - JGB IMPORTS [PERSON_NAME] Logout Dashboard…" at bounding box center [557, 268] width 1114 height 537
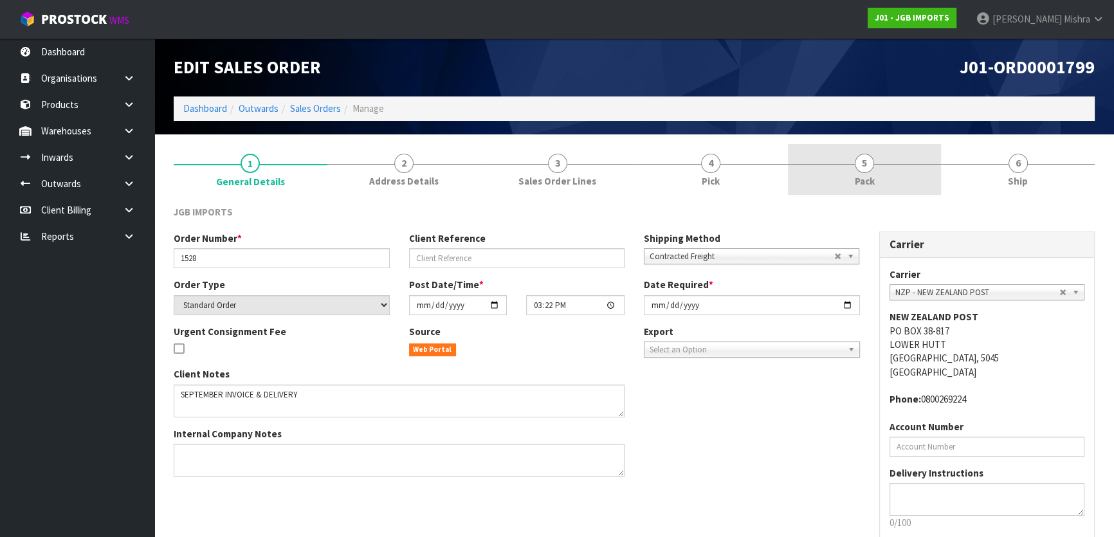
drag, startPoint x: 881, startPoint y: 171, endPoint x: 873, endPoint y: 189, distance: 19.9
click at [881, 171] on link "5 Pack" at bounding box center [865, 169] width 154 height 51
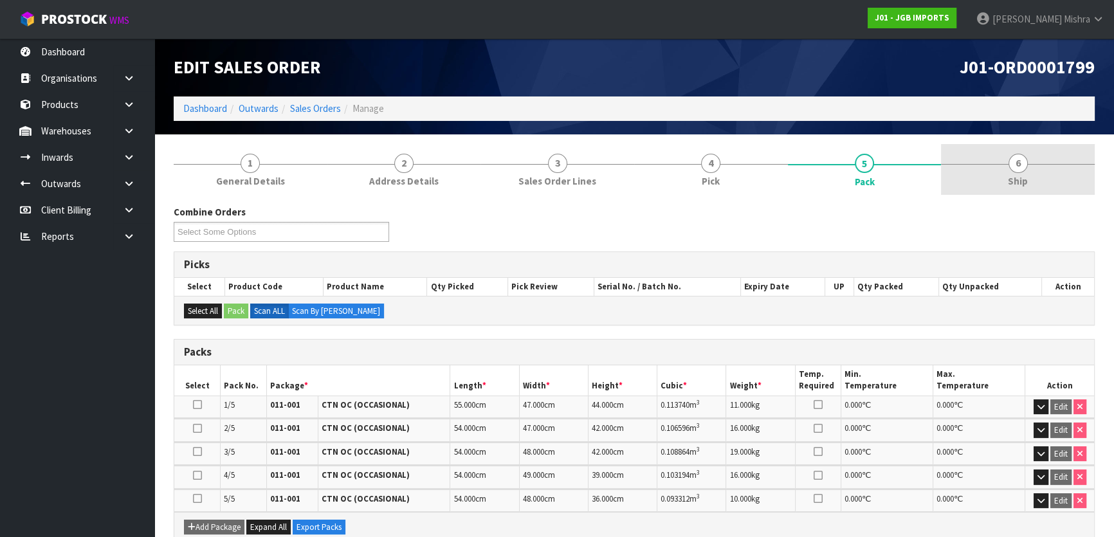
drag, startPoint x: 961, startPoint y: 191, endPoint x: 1010, endPoint y: 178, distance: 50.5
click at [961, 191] on link "6 Ship" at bounding box center [1018, 169] width 154 height 51
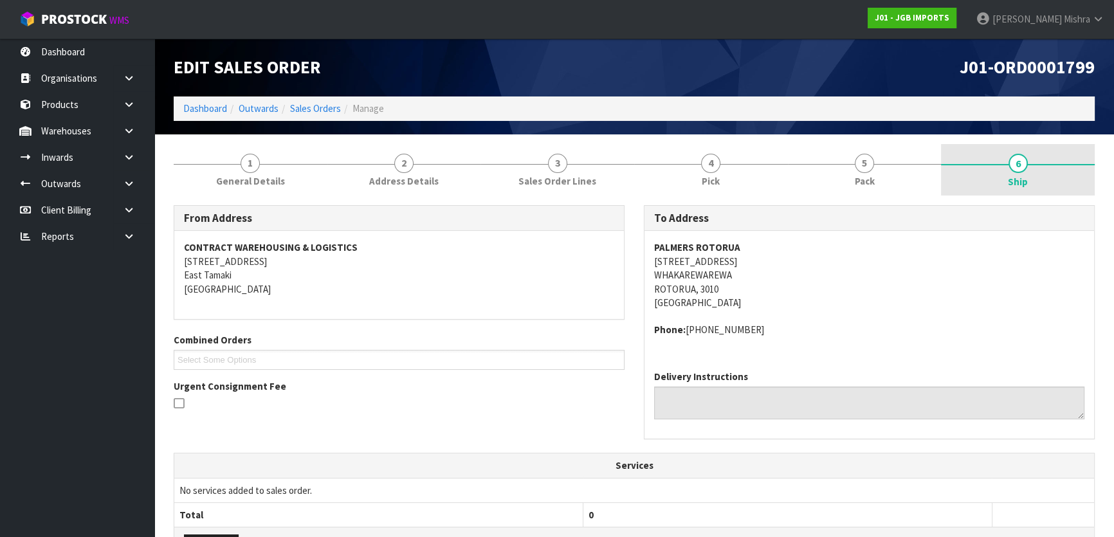
click at [1026, 170] on link "6 Ship" at bounding box center [1018, 169] width 154 height 51
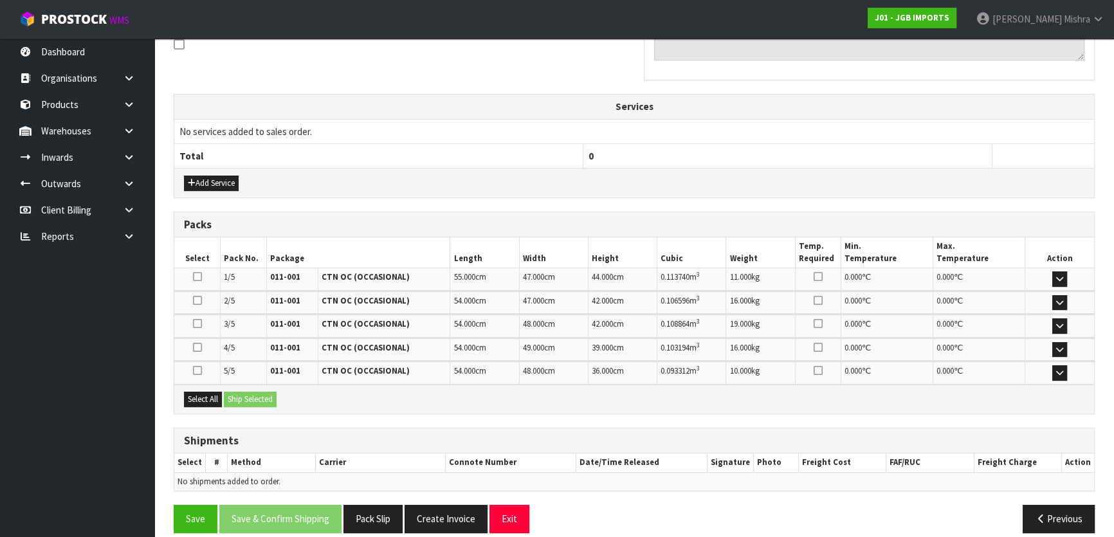
scroll to position [370, 0]
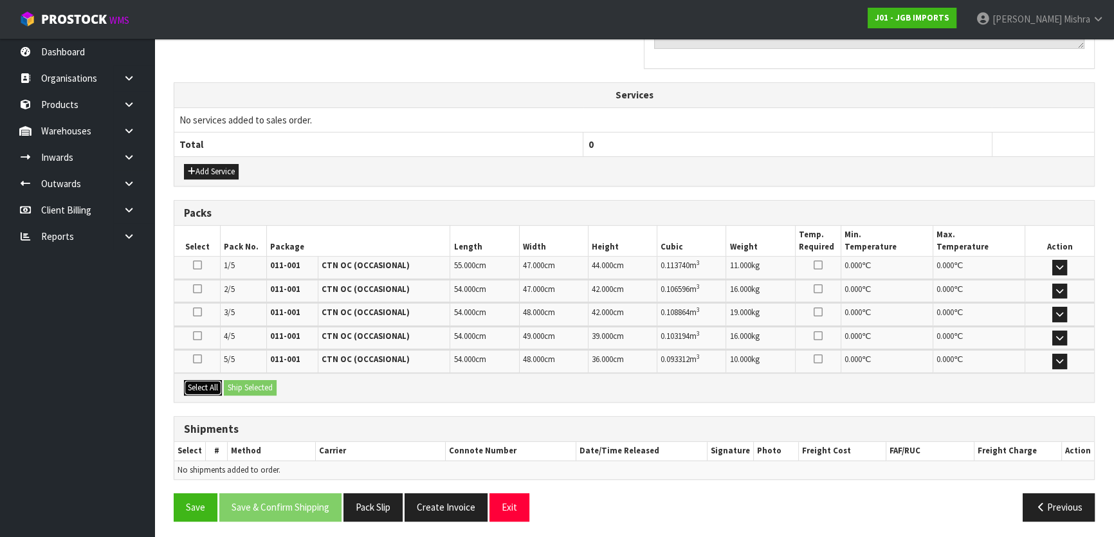
drag, startPoint x: 195, startPoint y: 385, endPoint x: 259, endPoint y: 381, distance: 63.7
click at [204, 384] on button "Select All" at bounding box center [203, 387] width 38 height 15
click at [259, 381] on button "Ship Selected" at bounding box center [250, 387] width 53 height 15
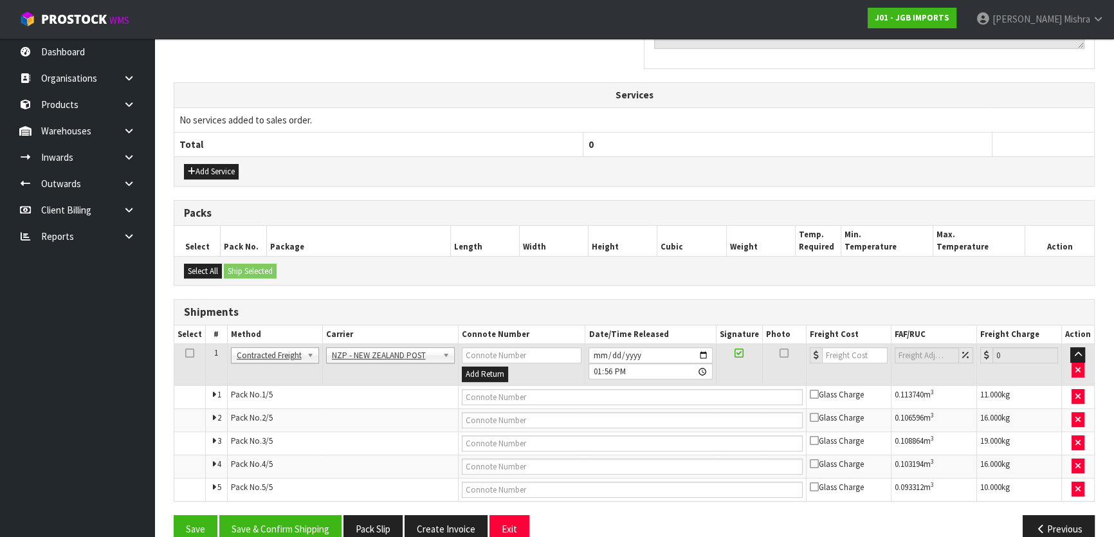
drag, startPoint x: 412, startPoint y: 351, endPoint x: 409, endPoint y: 366, distance: 15.1
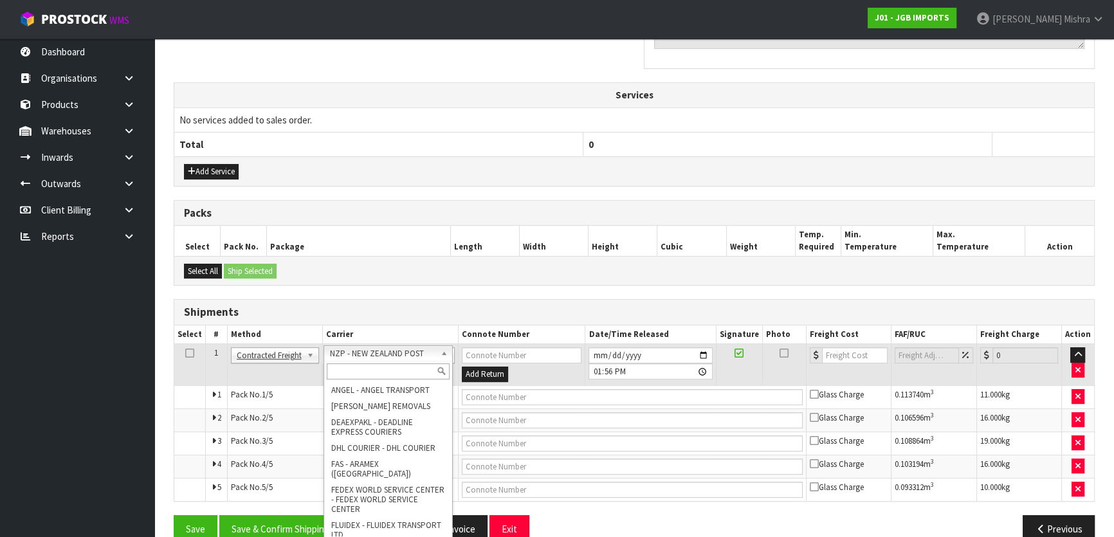
click at [408, 367] on input "text" at bounding box center [388, 371] width 123 height 16
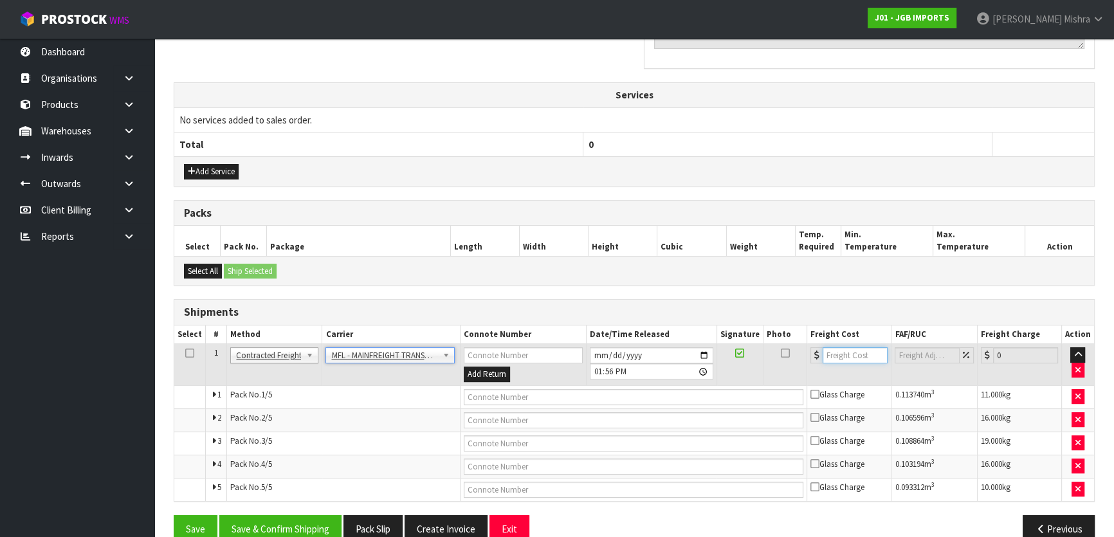
click at [825, 355] on input "number" at bounding box center [854, 355] width 65 height 16
click at [736, 395] on input "text" at bounding box center [634, 397] width 340 height 16
paste input "FWM58510523"
click at [282, 517] on button "Save & Confirm Shipping" at bounding box center [280, 529] width 122 height 28
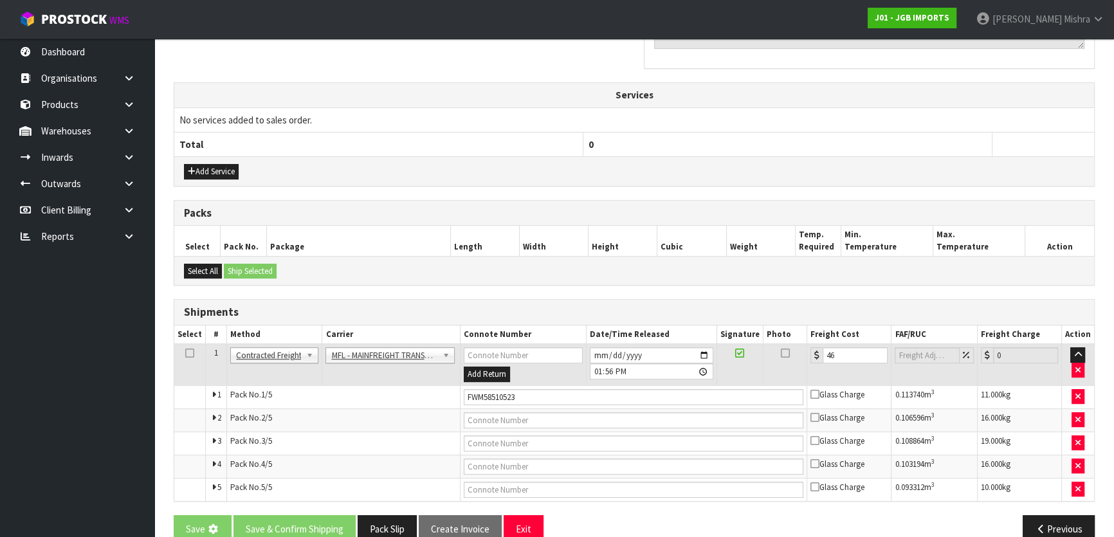
scroll to position [0, 0]
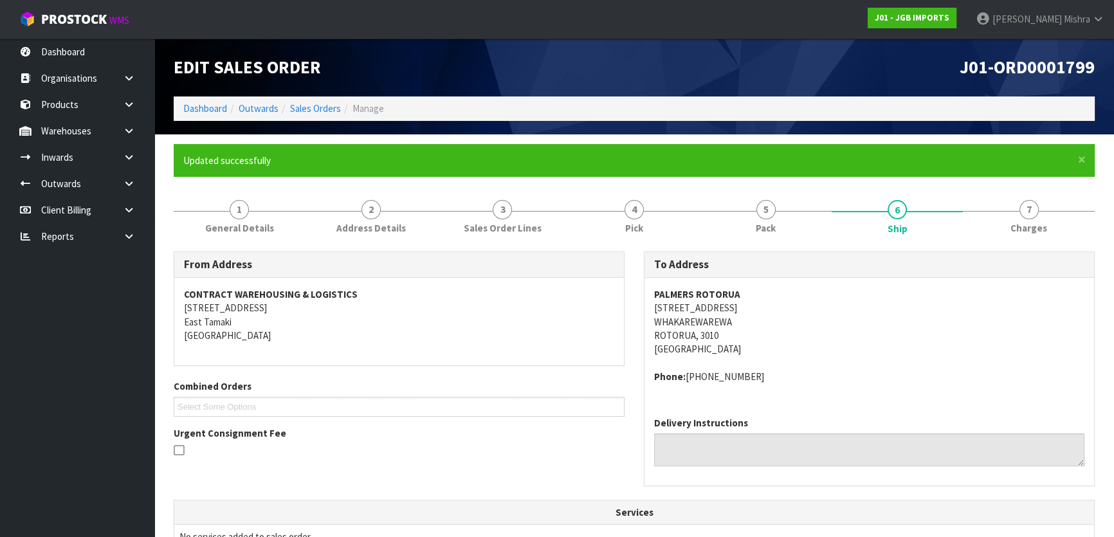
click at [1027, 66] on span "J01-ORD0001799" at bounding box center [1026, 67] width 135 height 23
click at [314, 114] on link "Sales Orders" at bounding box center [315, 108] width 51 height 12
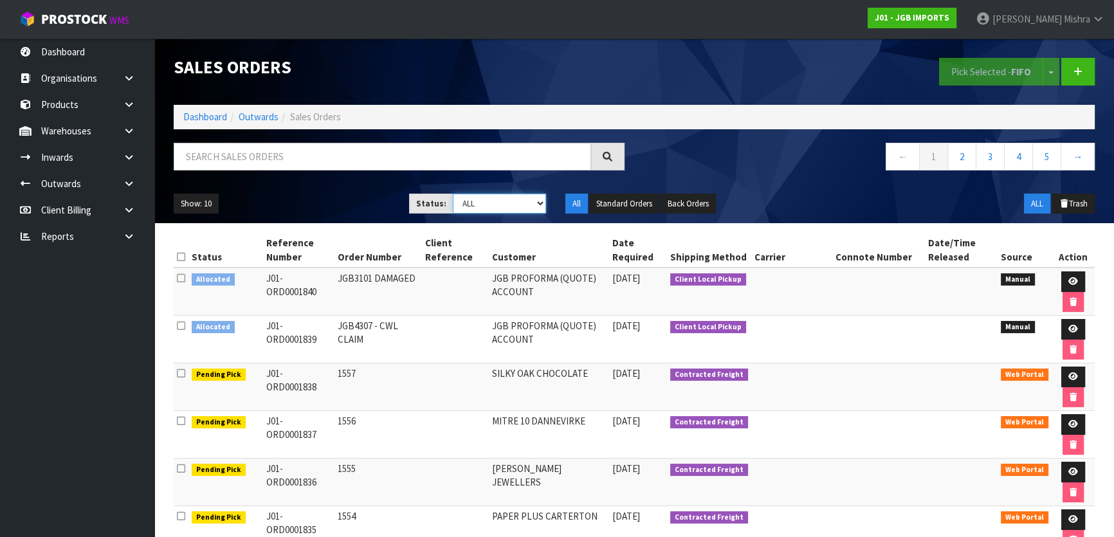
click at [495, 206] on select "Draft Pending Allocated Pending Pick Goods Picked Goods Packed Pending Charges …" at bounding box center [500, 204] width 94 height 20
click at [453, 194] on select "Draft Pending Allocated Pending Pick Goods Picked Goods Packed Pending Charges …" at bounding box center [500, 204] width 94 height 20
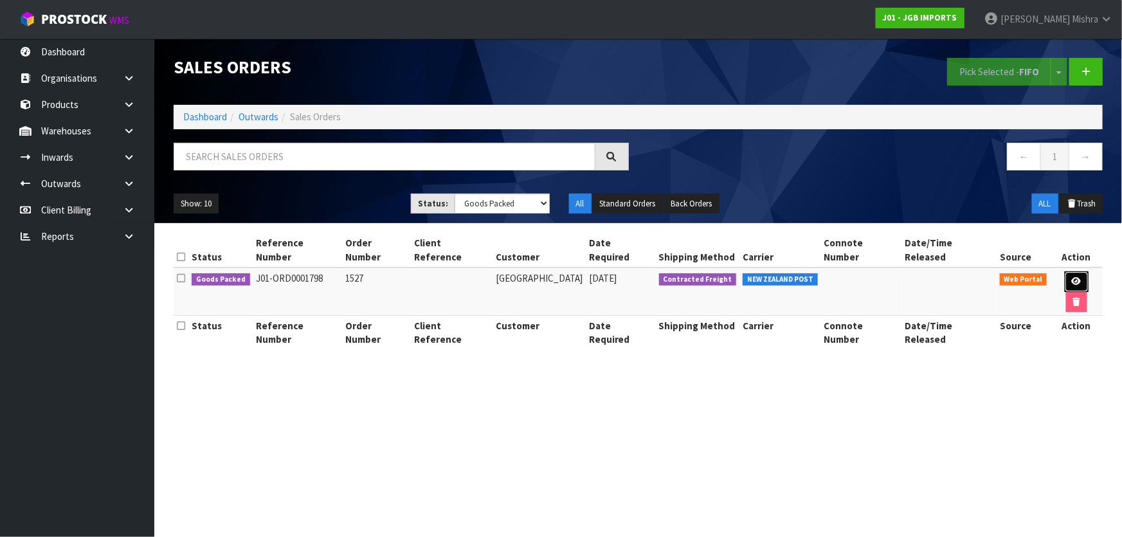
click at [1072, 277] on icon at bounding box center [1077, 281] width 10 height 8
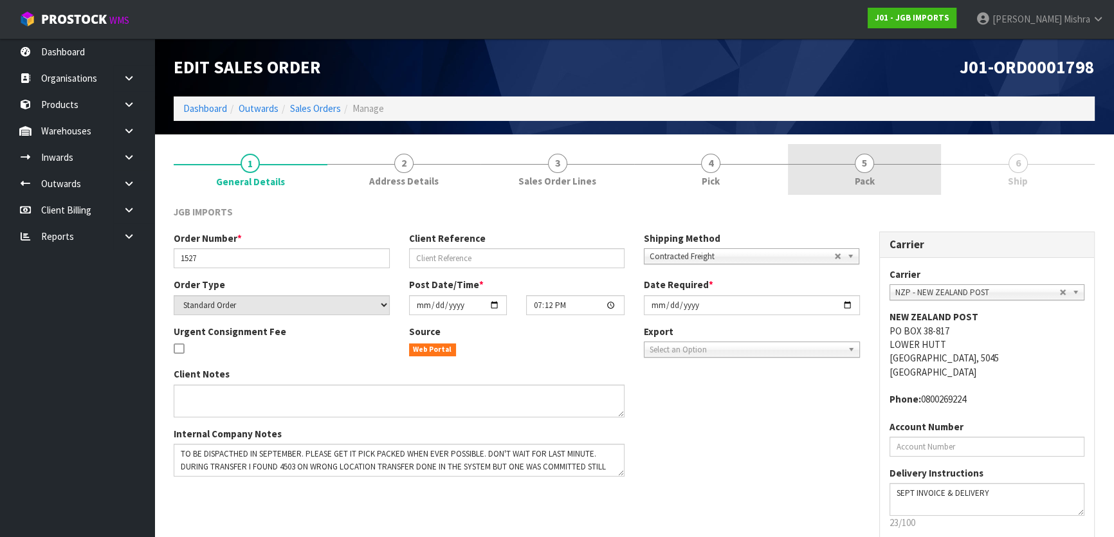
drag, startPoint x: 907, startPoint y: 163, endPoint x: 957, endPoint y: 435, distance: 277.1
click at [908, 163] on link "5 Pack" at bounding box center [865, 169] width 154 height 51
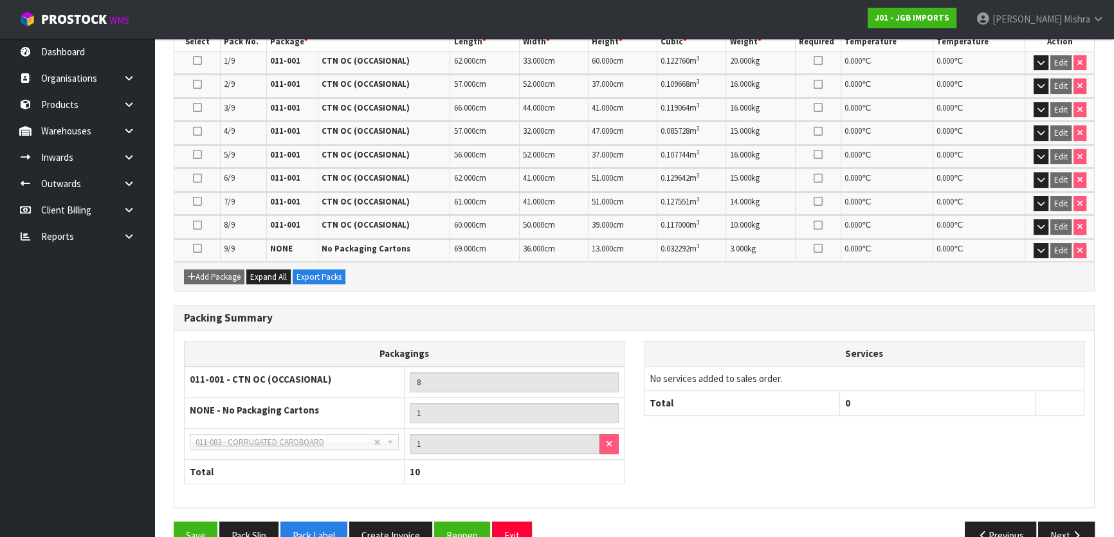
scroll to position [371, 0]
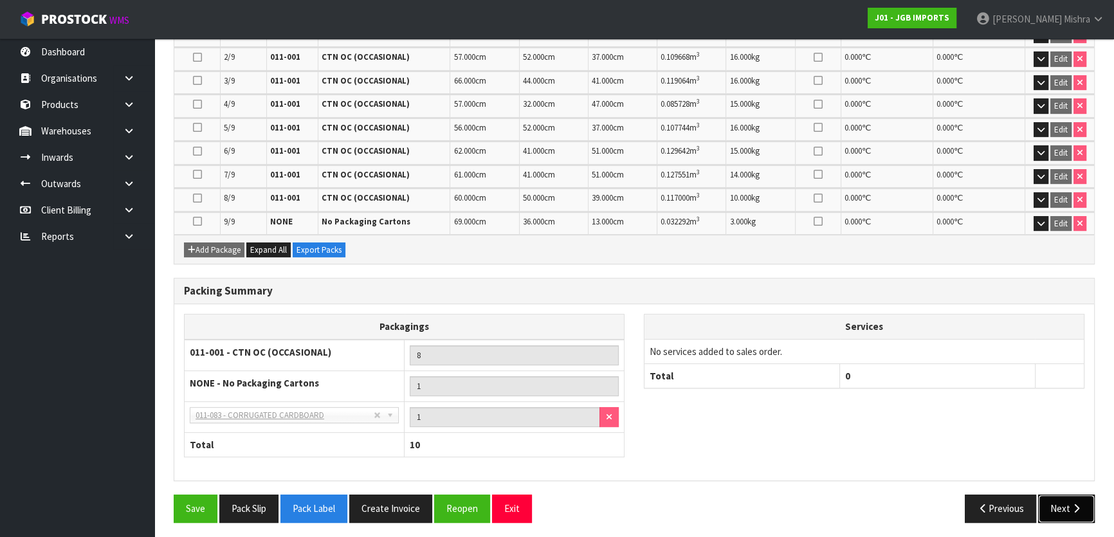
click at [1072, 504] on icon "button" at bounding box center [1076, 509] width 12 height 10
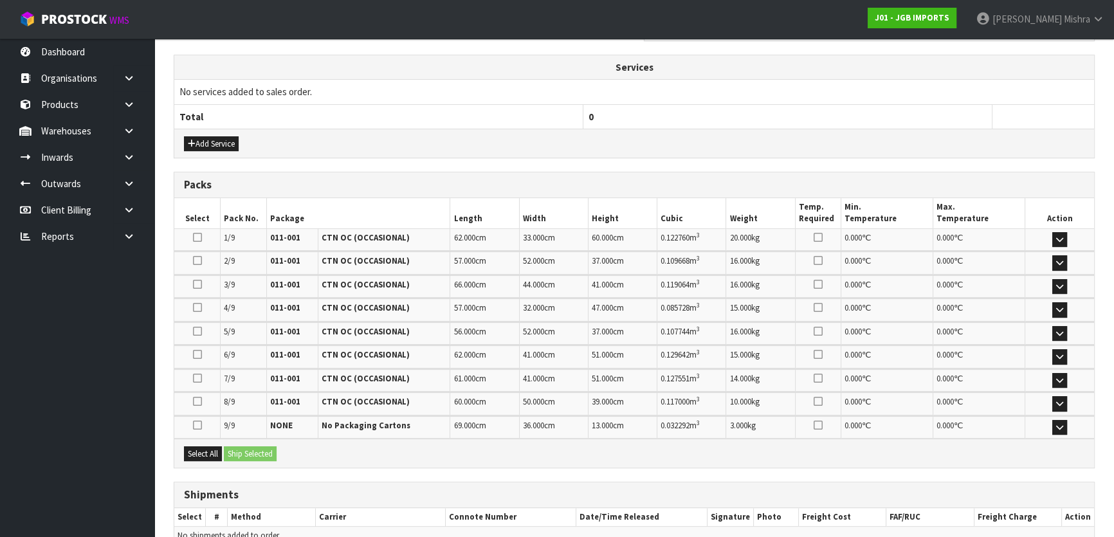
scroll to position [0, 0]
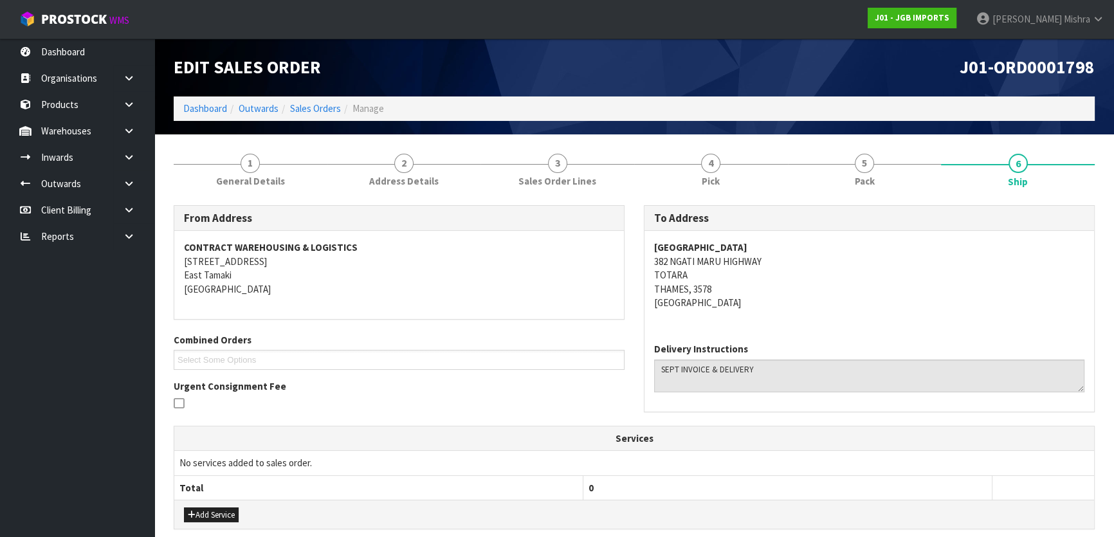
click at [734, 245] on strong "[GEOGRAPHIC_DATA]" at bounding box center [700, 247] width 93 height 12
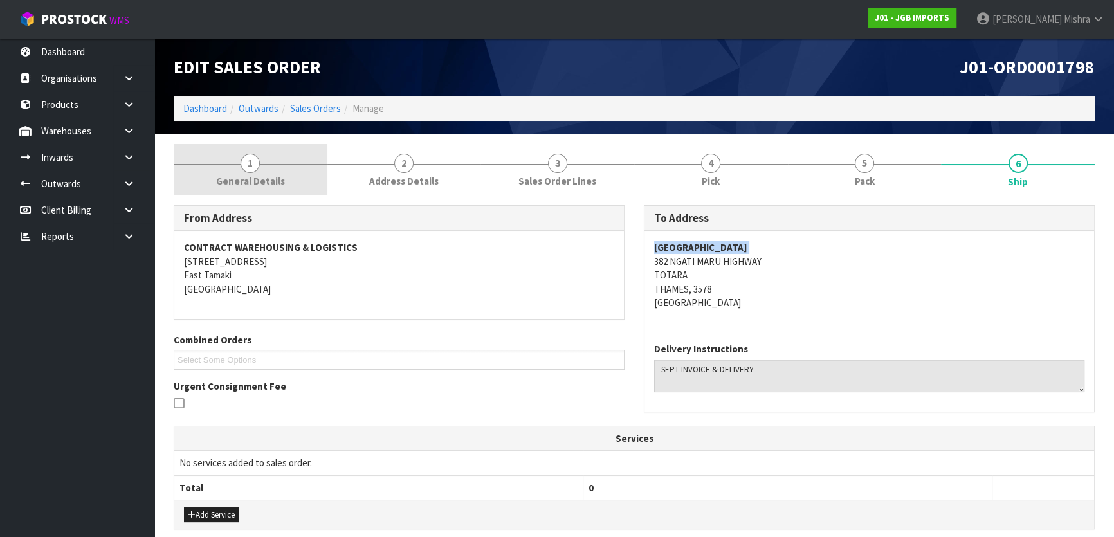
click at [269, 160] on link "1 General Details" at bounding box center [251, 169] width 154 height 51
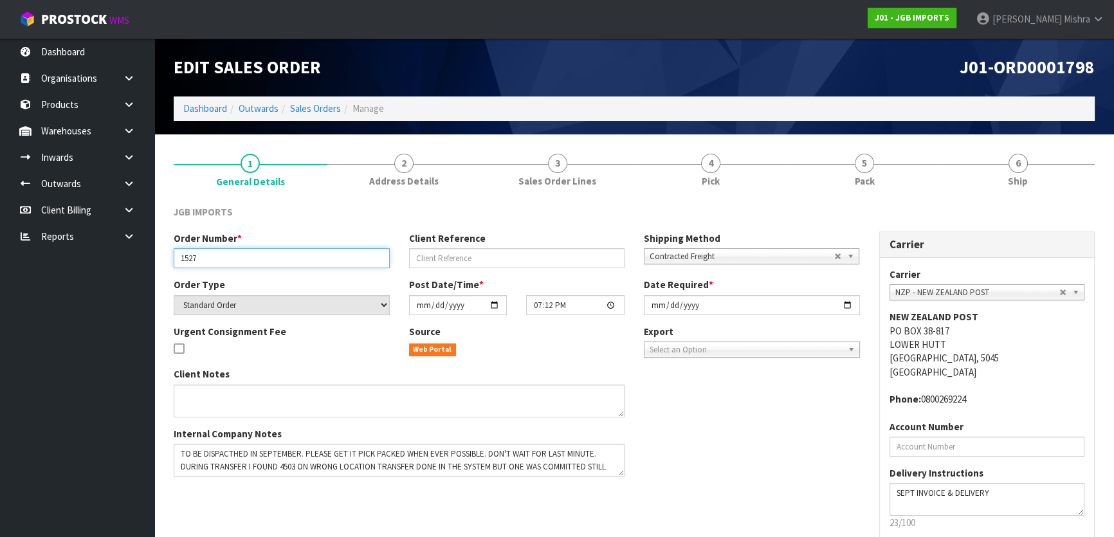
drag, startPoint x: 259, startPoint y: 263, endPoint x: 56, endPoint y: 257, distance: 202.6
click at [56, 257] on body "Toggle navigation ProStock WMS J01 - JGB IMPORTS [PERSON_NAME] Logout Dashboard…" at bounding box center [557, 268] width 1114 height 537
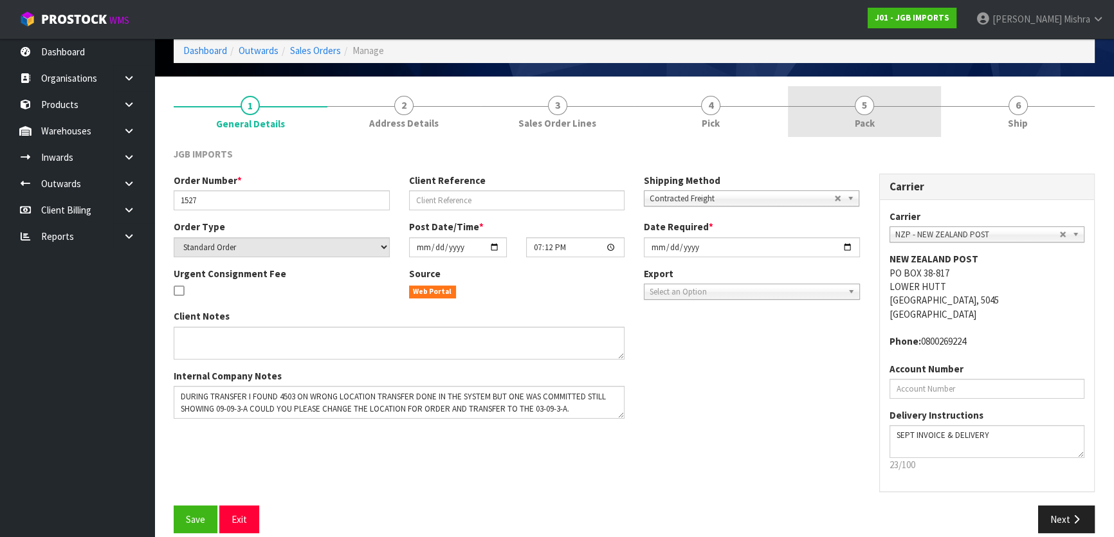
click at [904, 113] on link "5 Pack" at bounding box center [865, 111] width 154 height 51
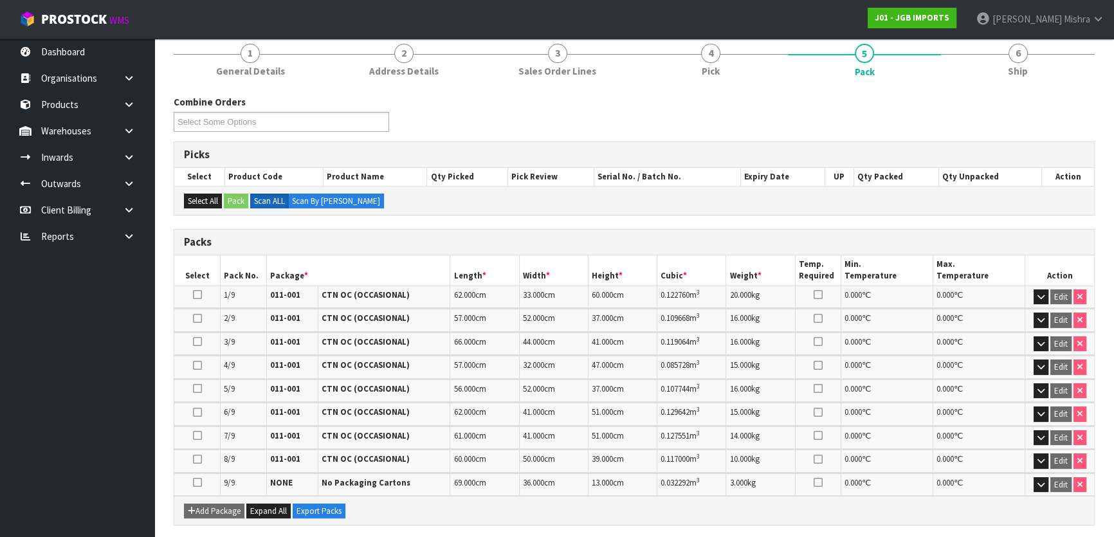
scroll to position [116, 0]
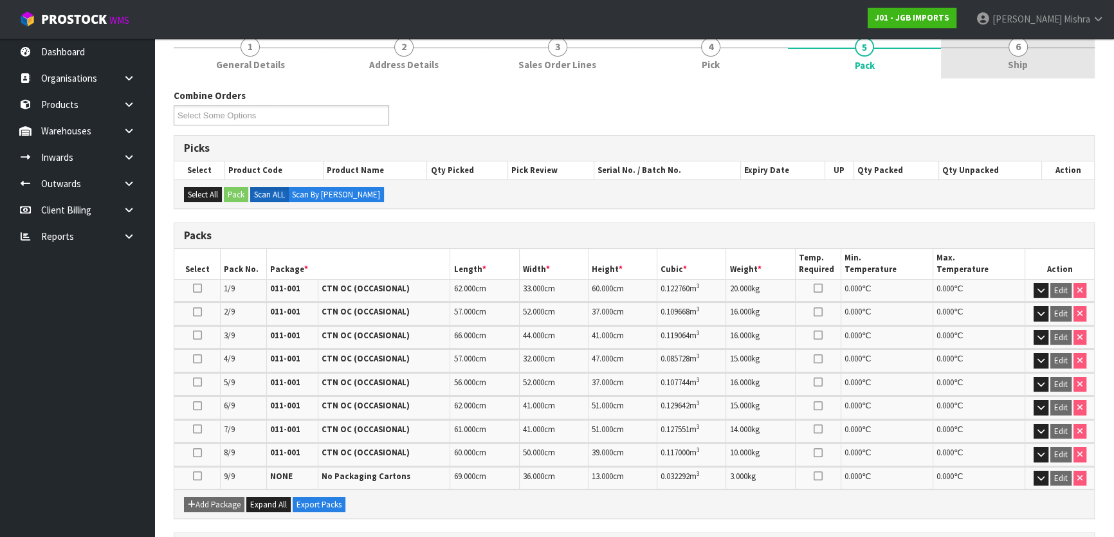
click at [1021, 64] on span "Ship" at bounding box center [1018, 65] width 20 height 14
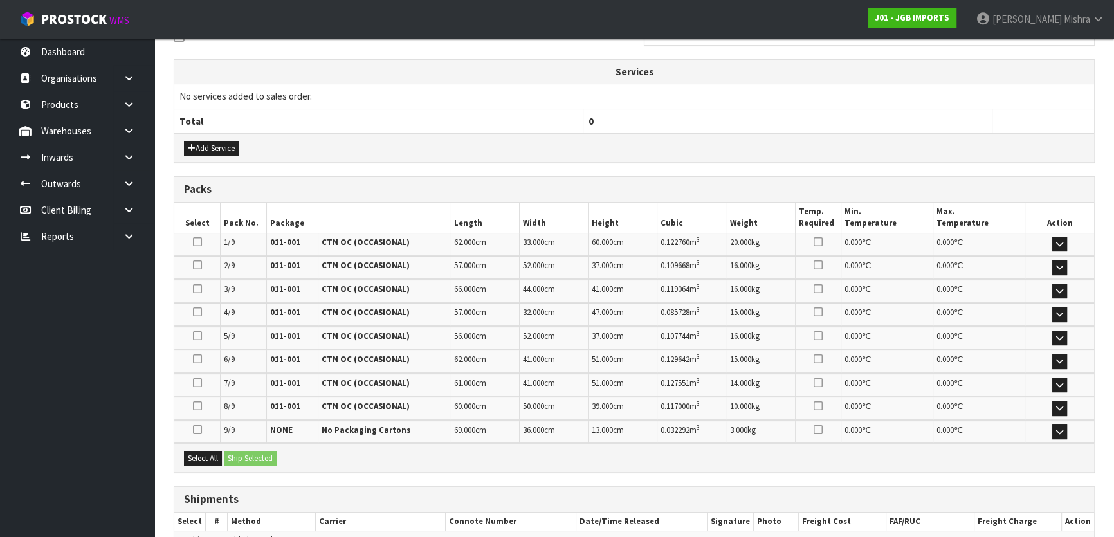
scroll to position [409, 0]
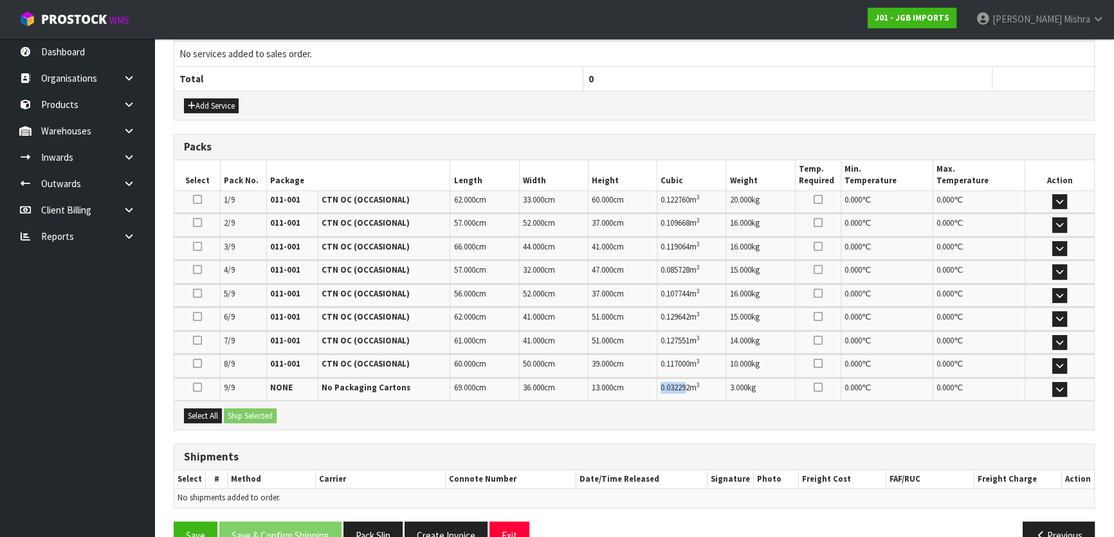
drag, startPoint x: 688, startPoint y: 394, endPoint x: 661, endPoint y: 386, distance: 28.1
click at [661, 386] on td "0.032292 m 3" at bounding box center [691, 389] width 69 height 23
drag, startPoint x: 681, startPoint y: 344, endPoint x: 687, endPoint y: 341, distance: 6.6
click at [687, 341] on td "0.127551 m 3" at bounding box center [691, 342] width 69 height 23
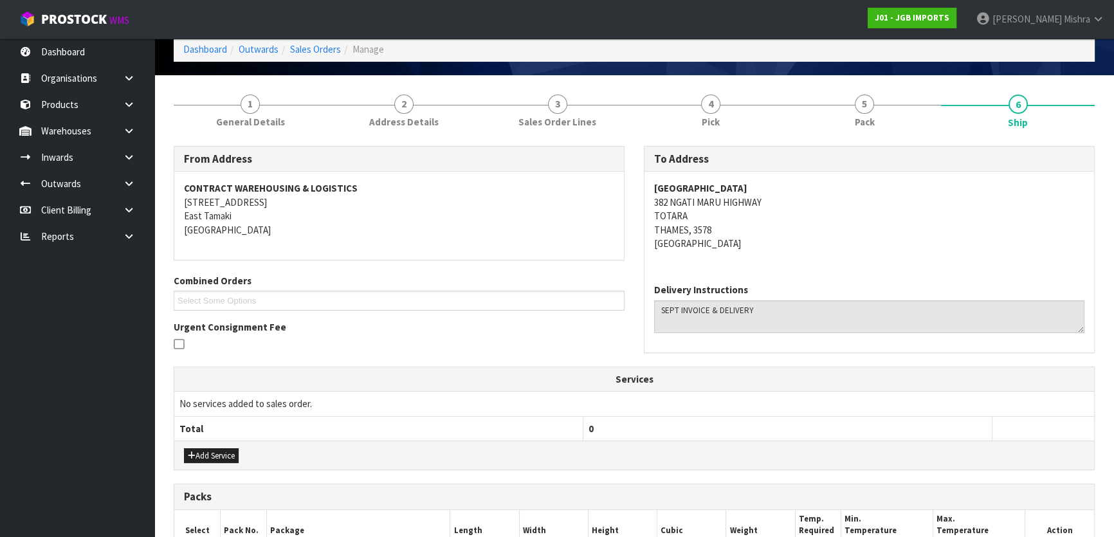
scroll to position [0, 0]
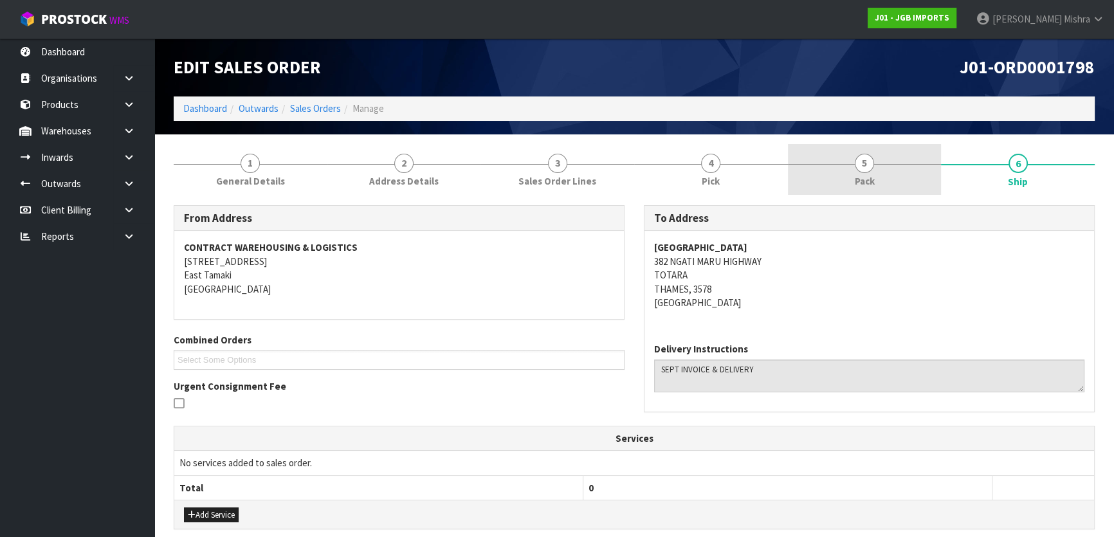
drag, startPoint x: 862, startPoint y: 165, endPoint x: 902, endPoint y: 173, distance: 40.6
click at [862, 165] on span "5" at bounding box center [864, 163] width 19 height 19
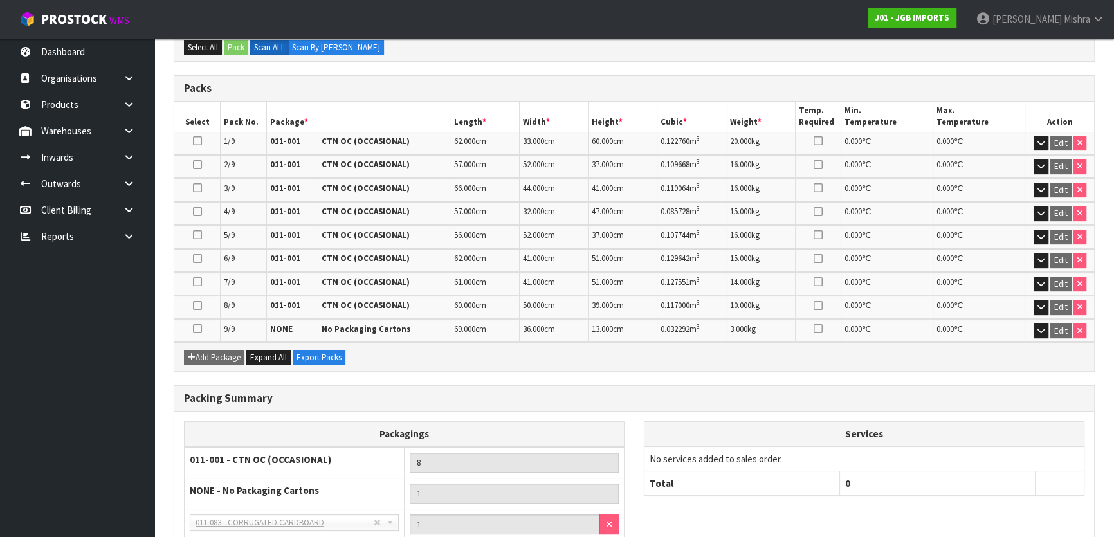
scroll to position [371, 0]
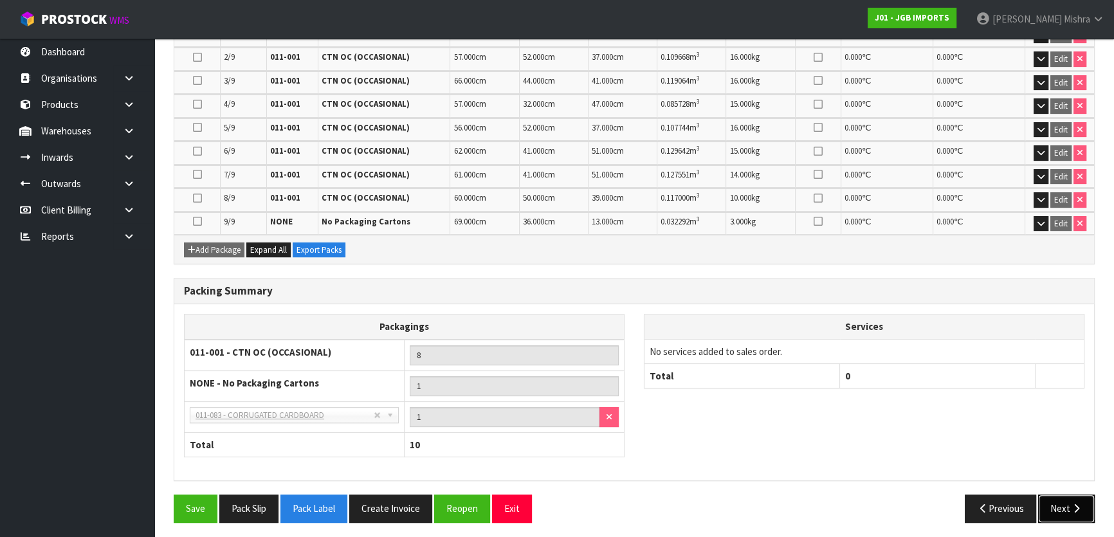
click at [1071, 504] on icon "button" at bounding box center [1076, 509] width 12 height 10
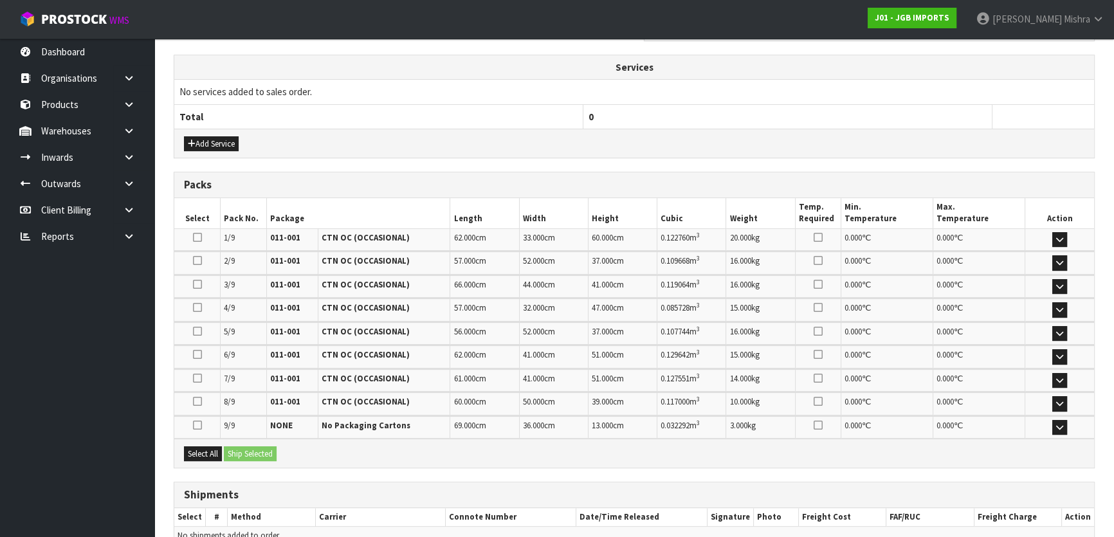
scroll to position [0, 0]
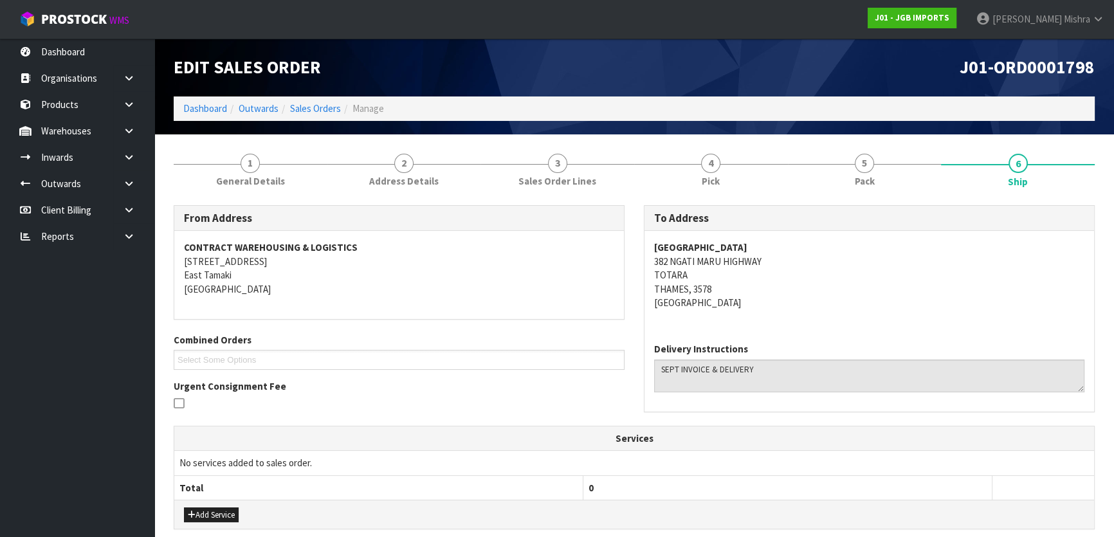
drag, startPoint x: 823, startPoint y: 252, endPoint x: 638, endPoint y: 226, distance: 187.0
click at [638, 226] on div "To Address [GEOGRAPHIC_DATA] 382 NGATI [STREET_ADDRESS] Delivery Instructions" at bounding box center [869, 315] width 470 height 221
click at [747, 263] on address "[GEOGRAPHIC_DATA] 382 NGATI [STREET_ADDRESS]" at bounding box center [869, 275] width 430 height 69
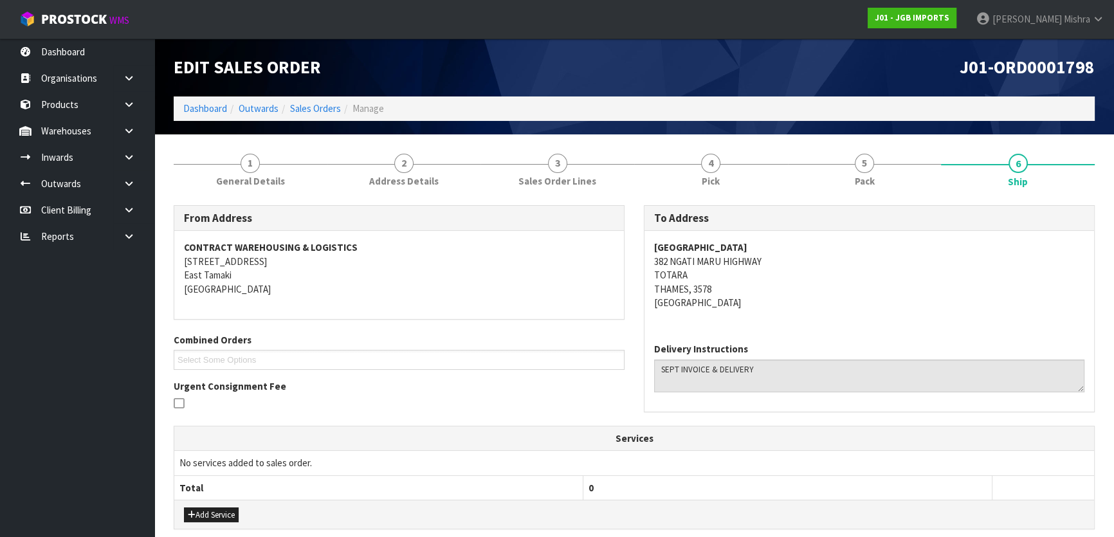
click at [707, 245] on strong "[GEOGRAPHIC_DATA]" at bounding box center [700, 247] width 93 height 12
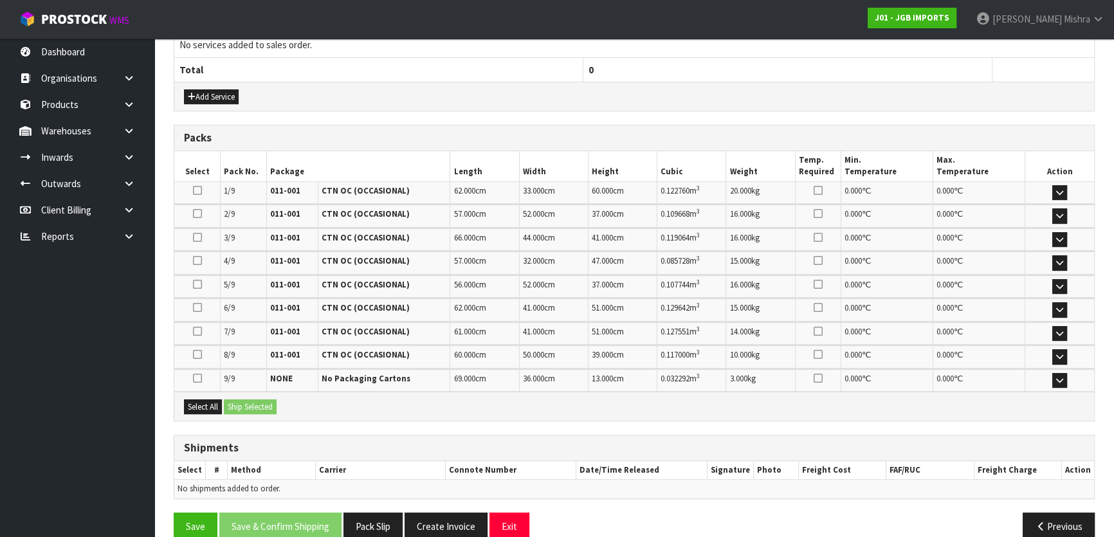
scroll to position [436, 0]
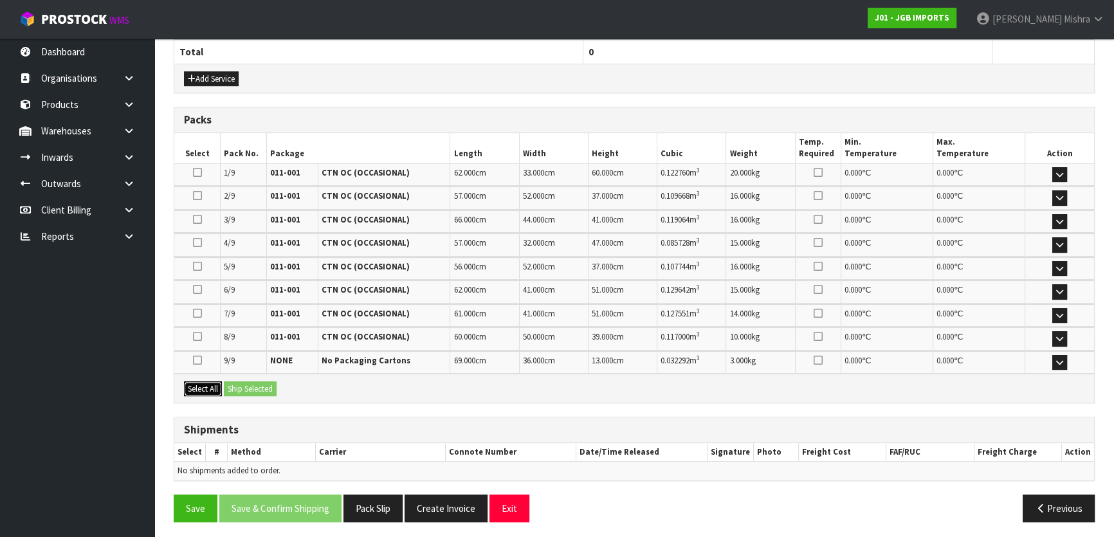
click at [199, 381] on button "Select All" at bounding box center [203, 388] width 38 height 15
click at [269, 386] on button "Ship Selected" at bounding box center [250, 388] width 53 height 15
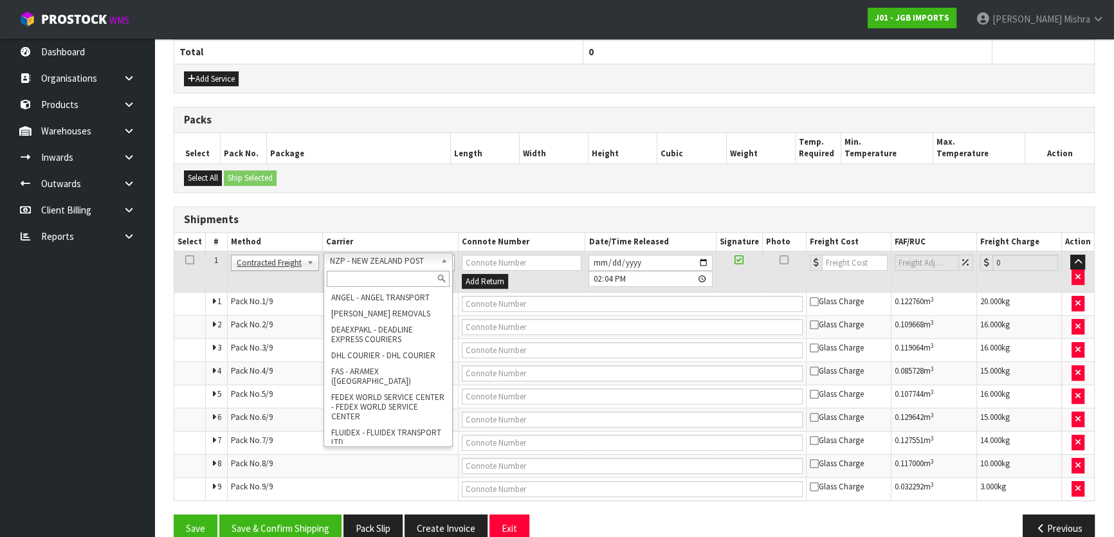
click at [383, 273] on input "text" at bounding box center [388, 279] width 123 height 16
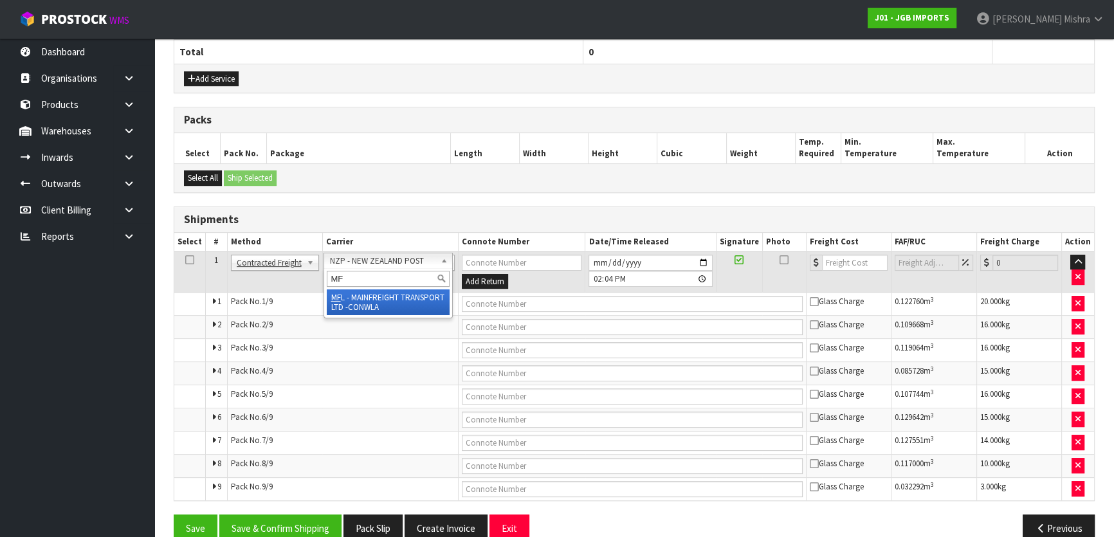
drag, startPoint x: 377, startPoint y: 300, endPoint x: 527, endPoint y: 291, distance: 150.1
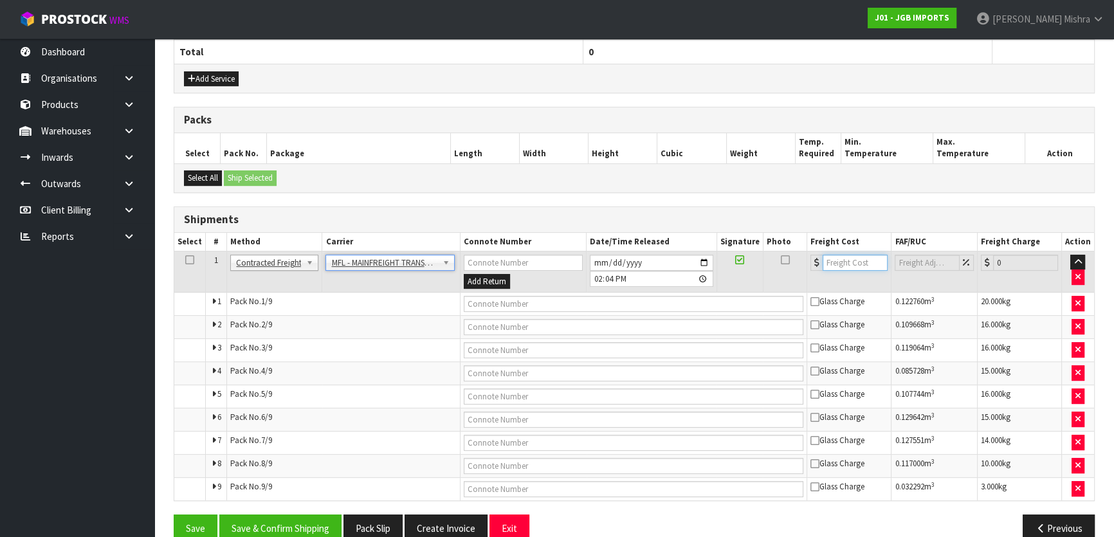
click at [837, 255] on input "number" at bounding box center [854, 263] width 65 height 16
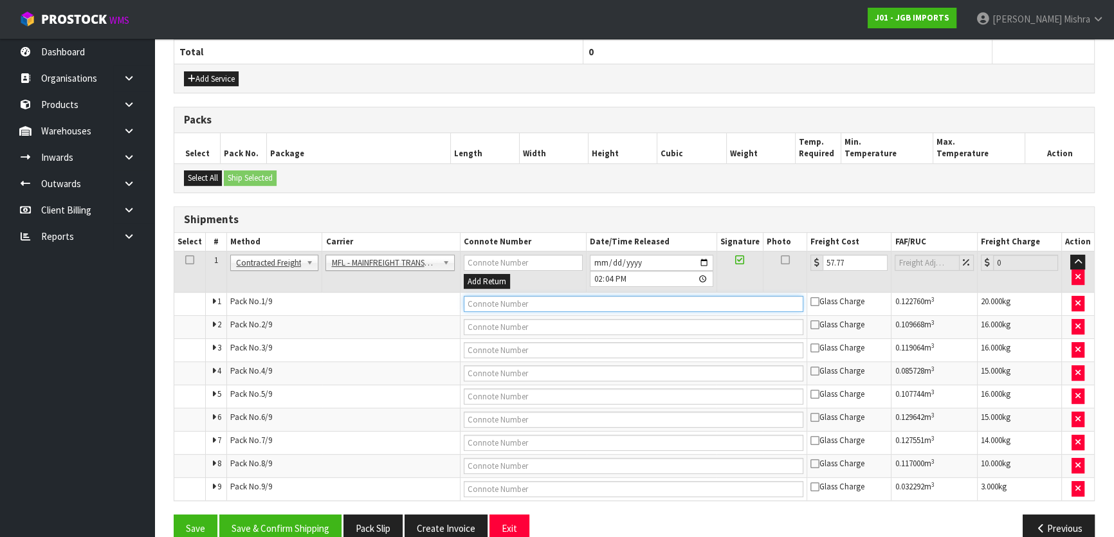
click at [547, 302] on input "text" at bounding box center [634, 304] width 340 height 16
paste input "FWM58510908"
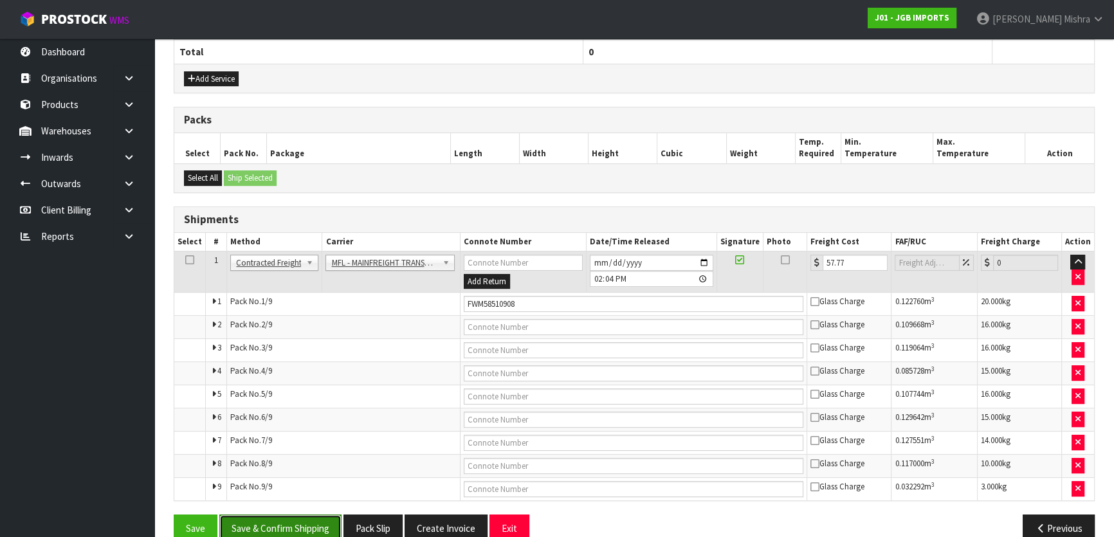
click at [262, 531] on button "Save & Confirm Shipping" at bounding box center [280, 528] width 122 height 28
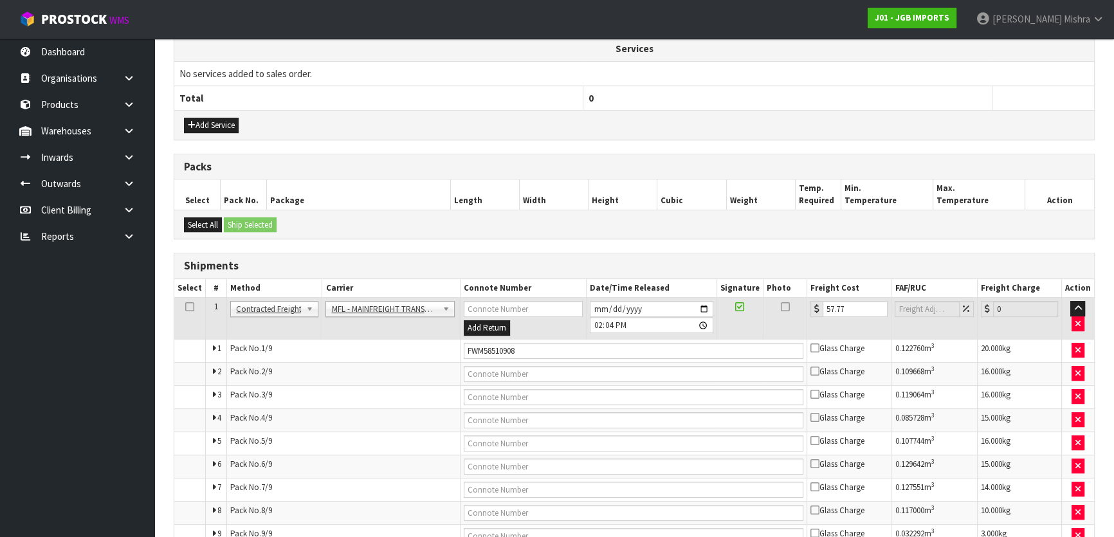
scroll to position [0, 0]
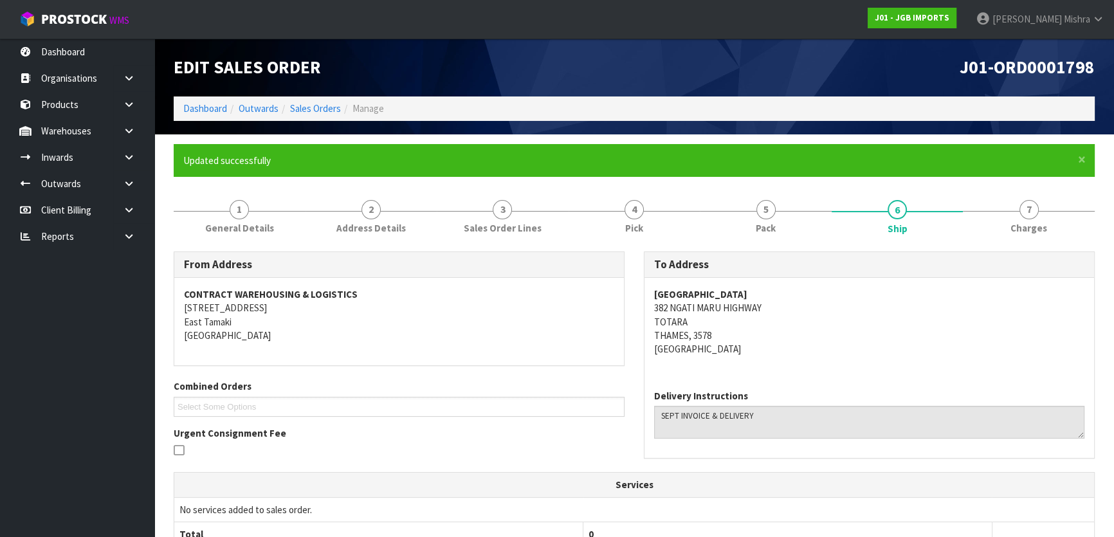
click at [1035, 71] on span "J01-ORD0001798" at bounding box center [1026, 67] width 135 height 23
click at [207, 102] on link "Dashboard" at bounding box center [205, 108] width 44 height 12
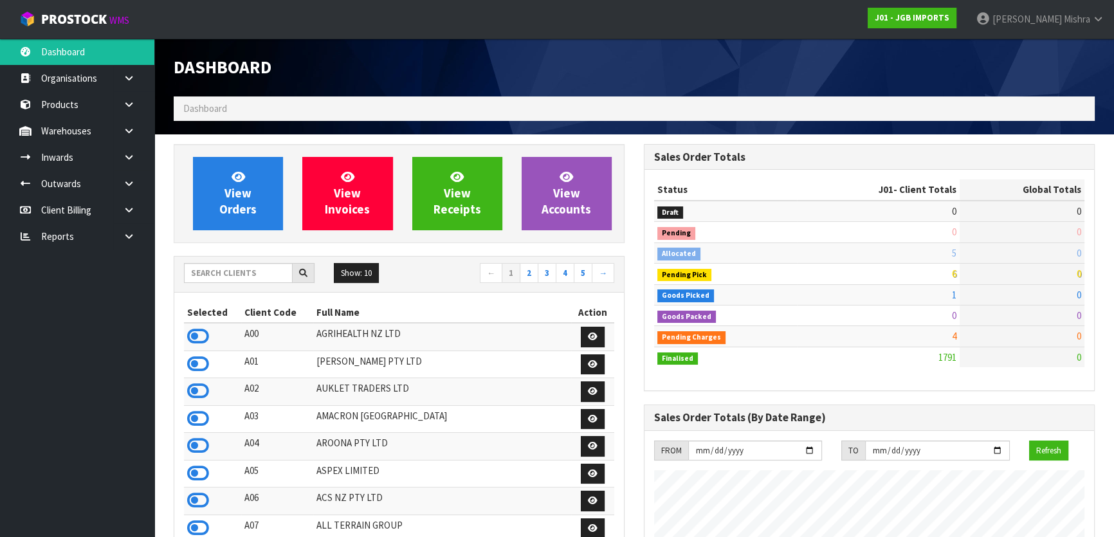
scroll to position [972, 469]
click at [251, 283] on div "Show: 10 5 10 25 50 ← 1 2 3 4 5 →" at bounding box center [399, 274] width 450 height 23
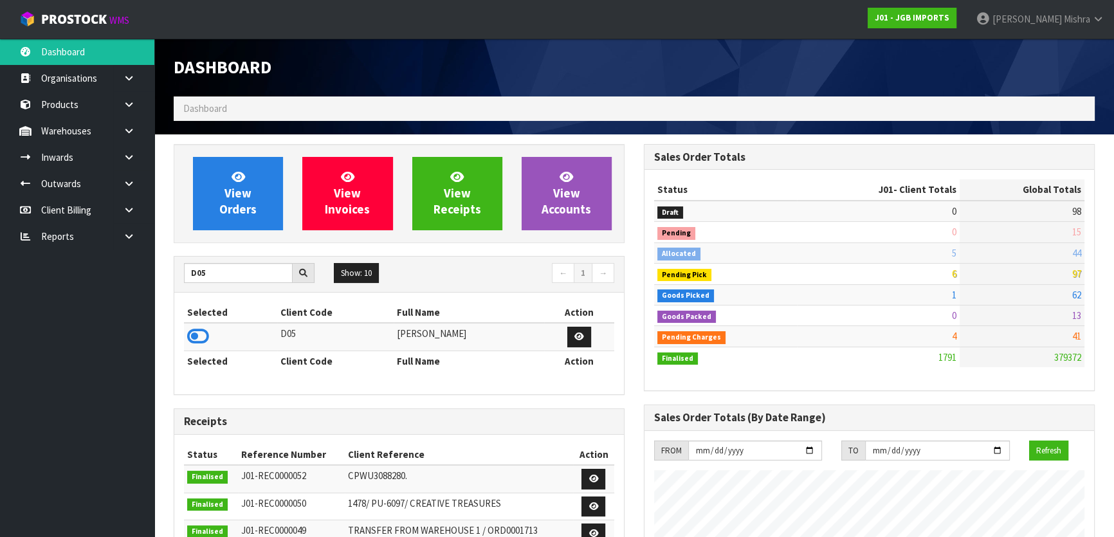
click at [195, 334] on icon at bounding box center [198, 336] width 22 height 19
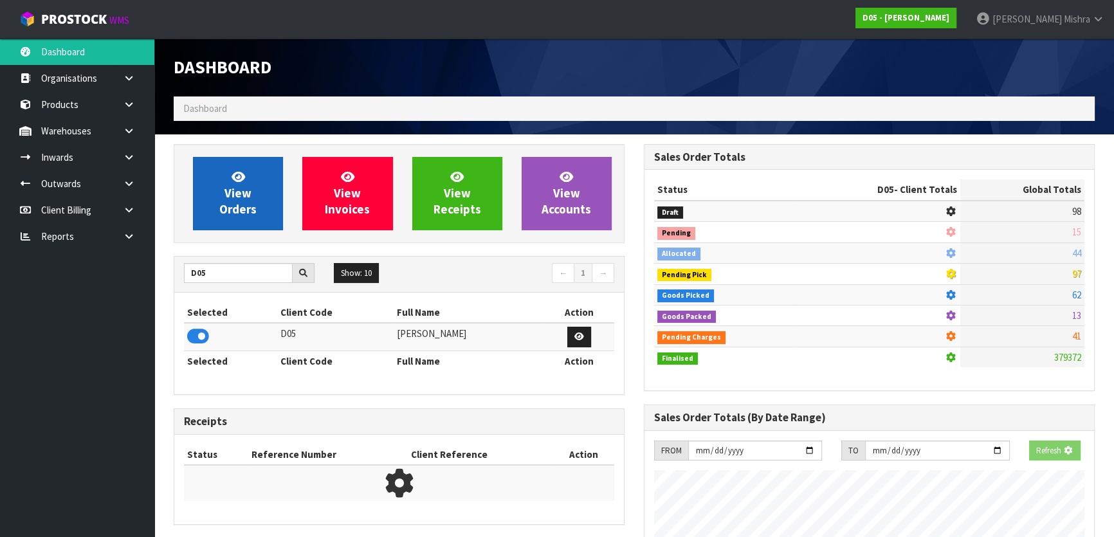
scroll to position [642268, 642599]
click at [249, 225] on link "View Orders" at bounding box center [238, 193] width 90 height 73
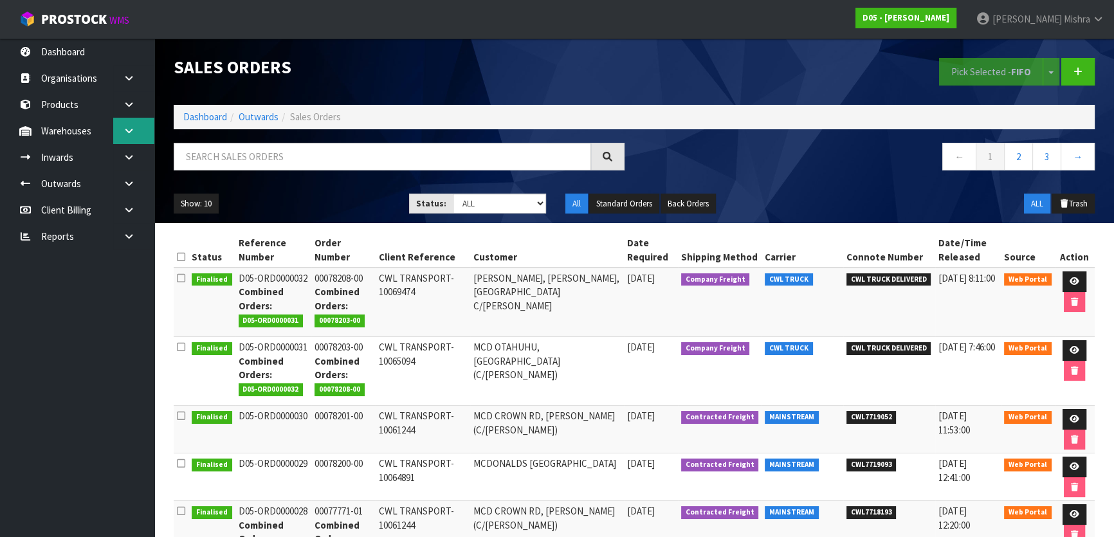
click at [134, 129] on icon at bounding box center [129, 131] width 12 height 10
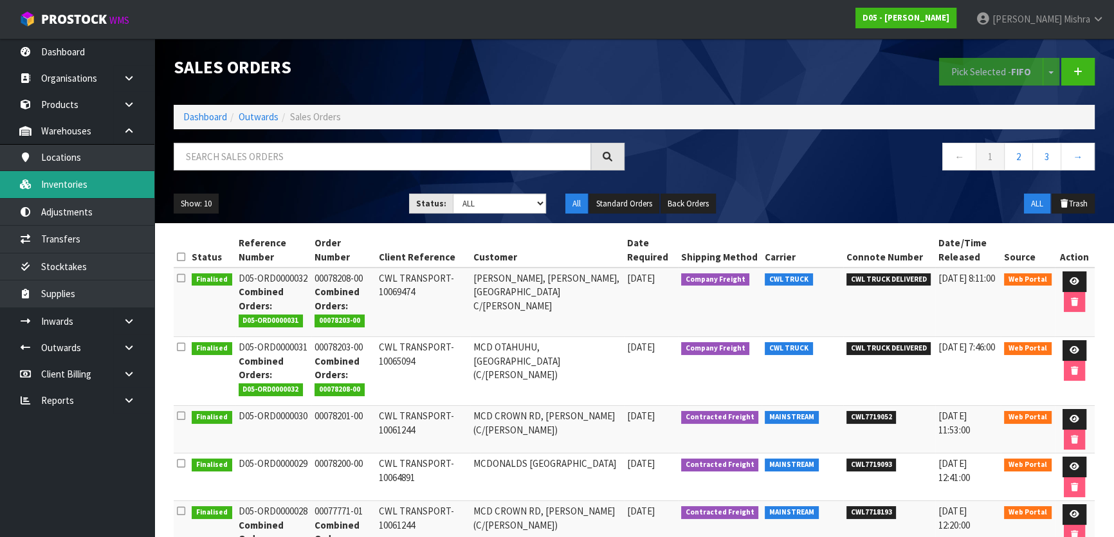
click at [88, 174] on link "Inventories" at bounding box center [77, 184] width 154 height 26
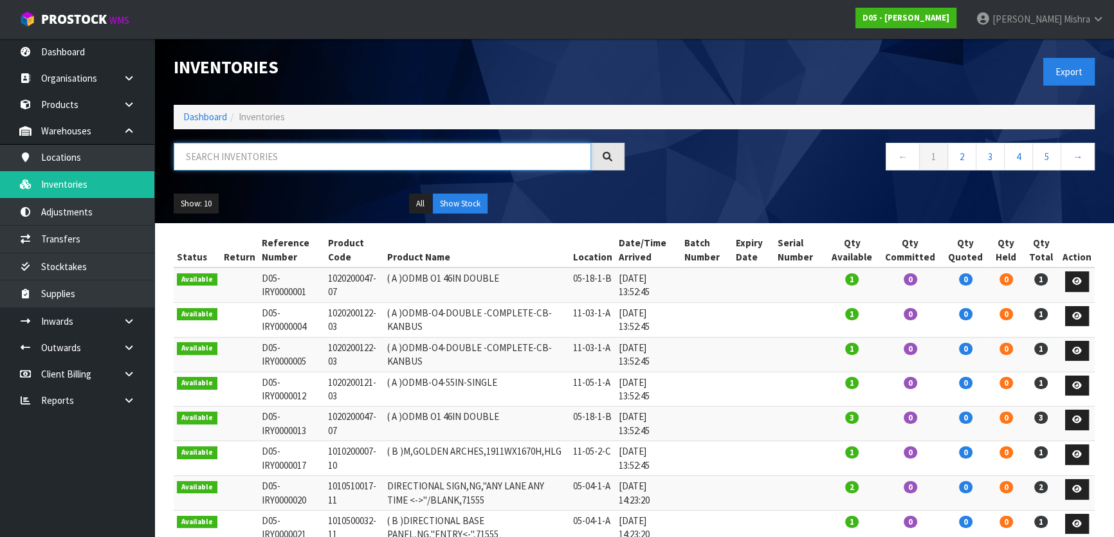
click at [293, 152] on input "text" at bounding box center [382, 157] width 417 height 28
paste input "1011400026-00"
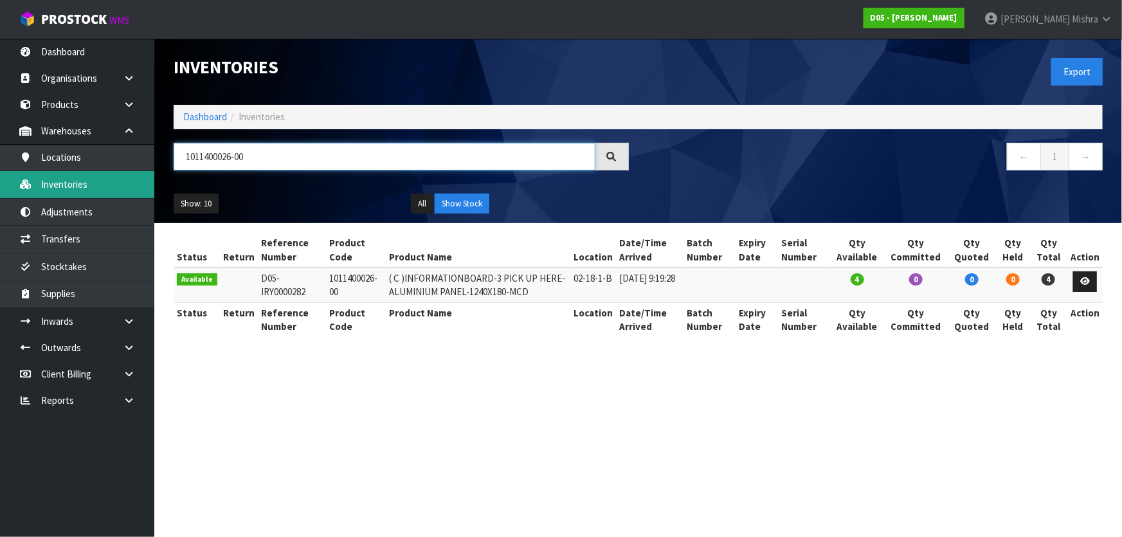
drag, startPoint x: 295, startPoint y: 154, endPoint x: 75, endPoint y: 170, distance: 220.5
click at [77, 172] on body "Toggle navigation ProStock WMS D05 - [PERSON_NAME] [PERSON_NAME] Logout Dashboa…" at bounding box center [561, 268] width 1122 height 537
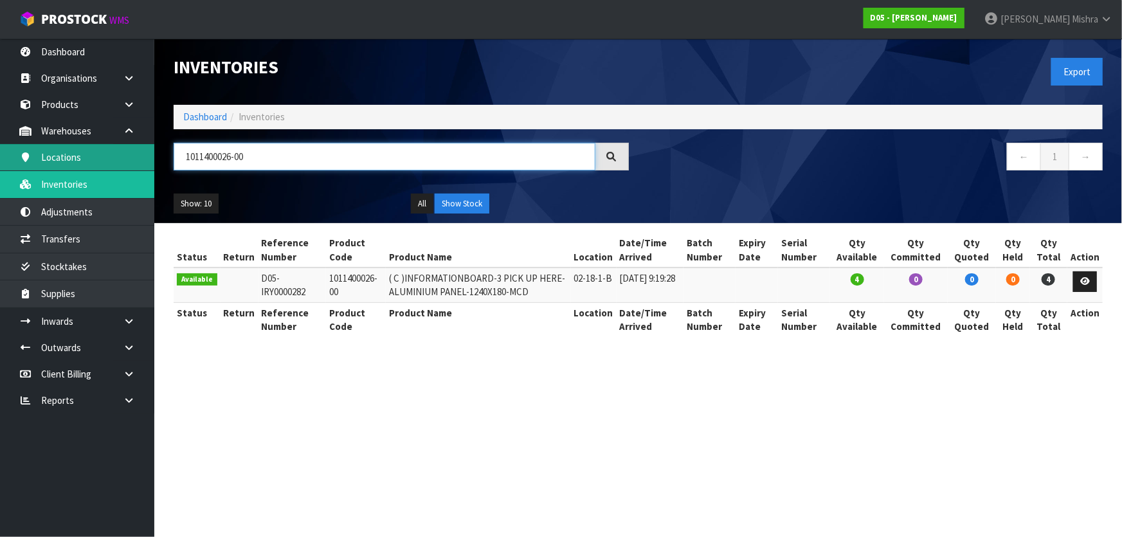
paste input "5"
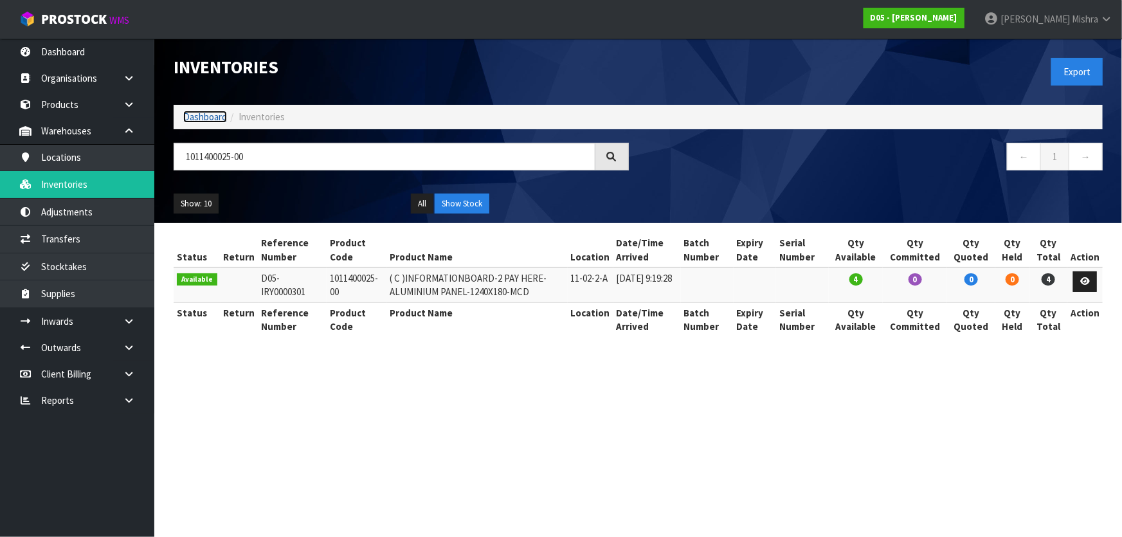
click at [211, 121] on link "Dashboard" at bounding box center [205, 117] width 44 height 12
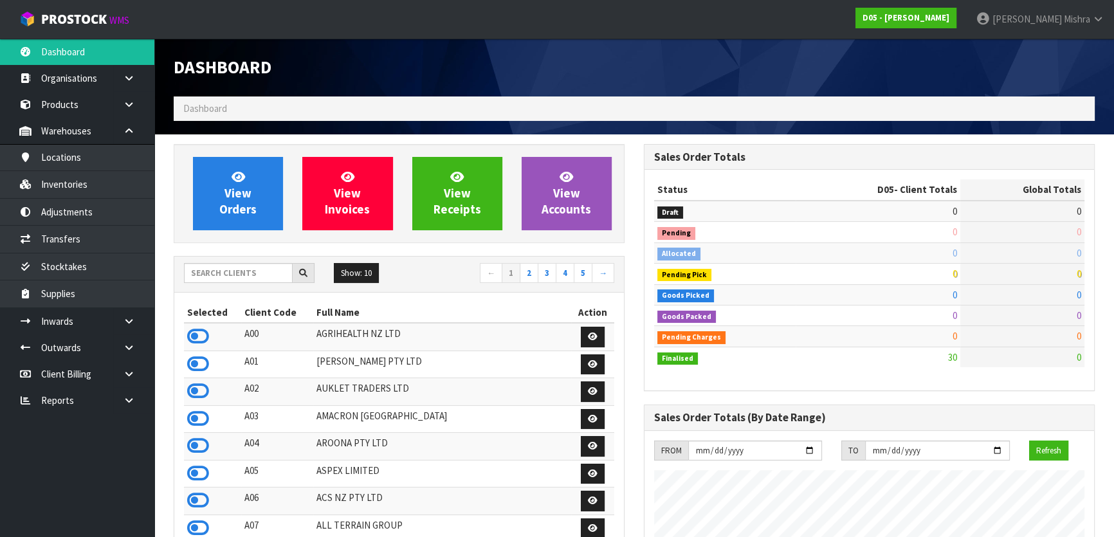
scroll to position [985, 469]
drag, startPoint x: 260, startPoint y: 271, endPoint x: 154, endPoint y: 270, distance: 106.1
click at [217, 256] on div "Show: 10 5 10 25 50 ← 1 2 3 4 5 → Selected Client Code Full Name Action A00 AGR…" at bounding box center [399, 448] width 451 height 385
click at [211, 282] on input "text" at bounding box center [238, 273] width 109 height 20
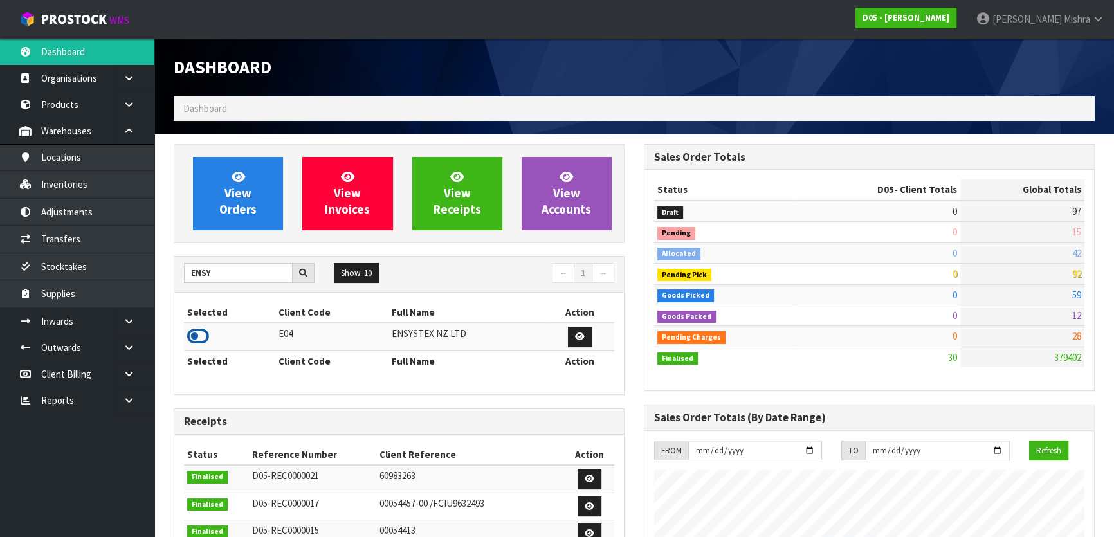
click at [206, 336] on icon at bounding box center [198, 336] width 22 height 19
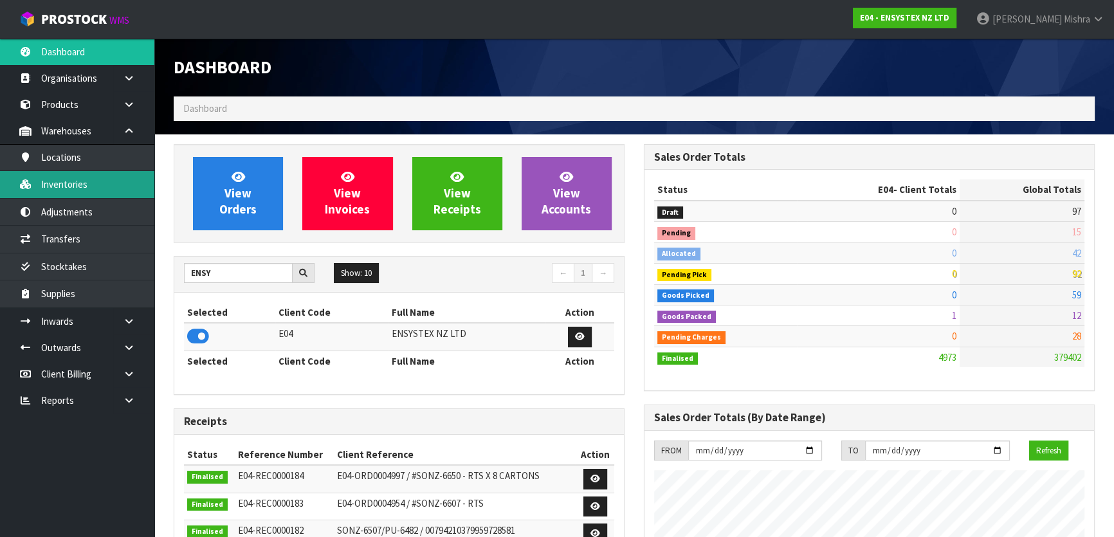
scroll to position [972, 469]
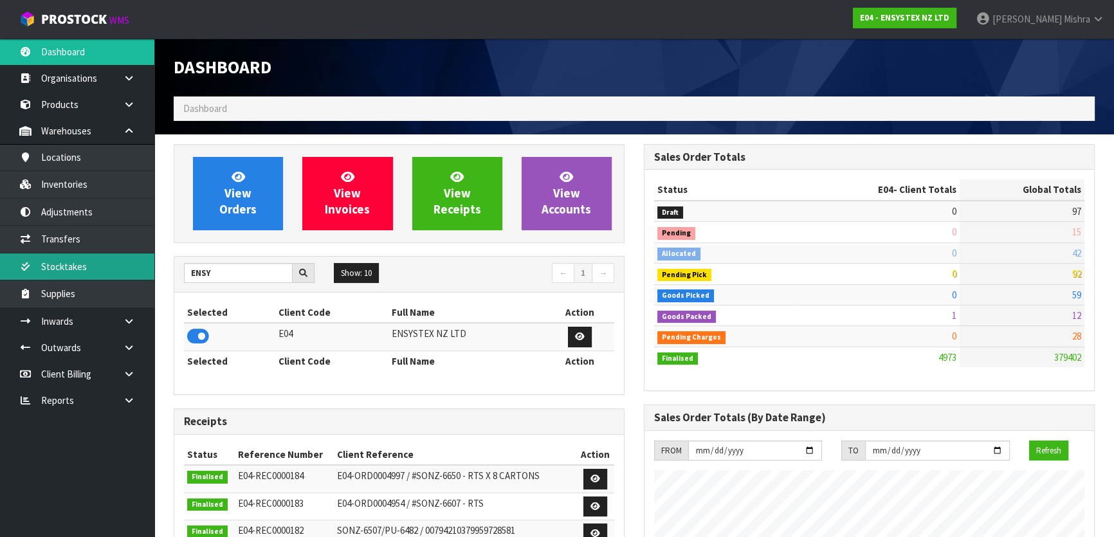
click at [99, 266] on link "Stocktakes" at bounding box center [77, 266] width 154 height 26
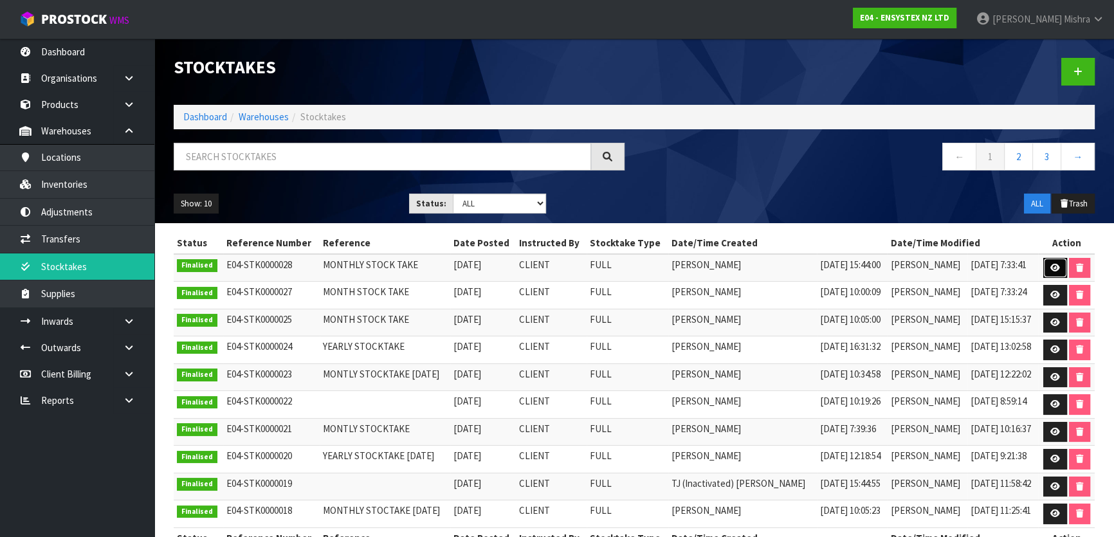
click at [1053, 264] on icon at bounding box center [1055, 268] width 10 height 8
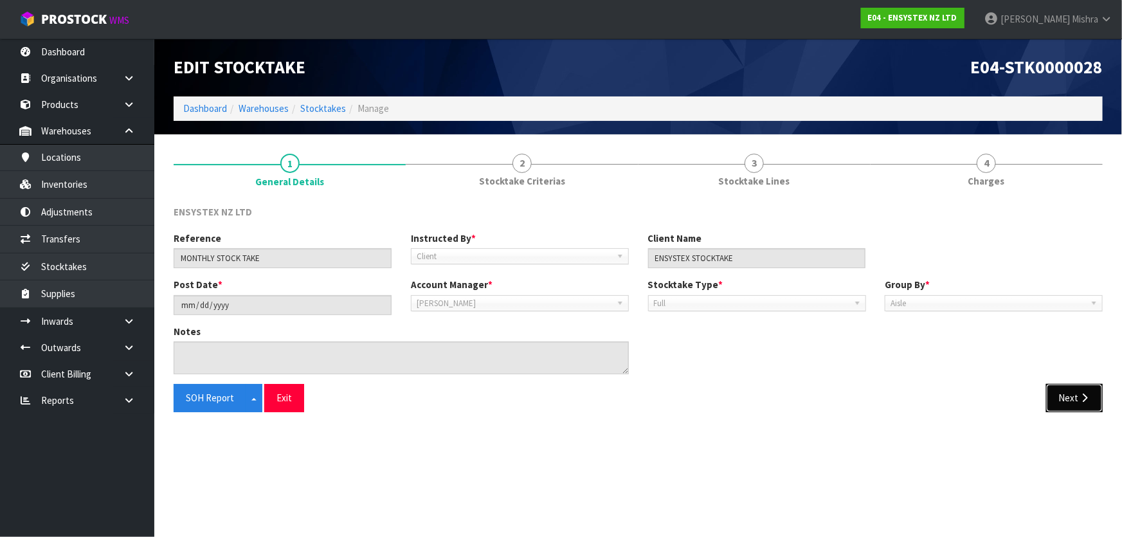
click at [1062, 392] on button "Next" at bounding box center [1074, 398] width 57 height 28
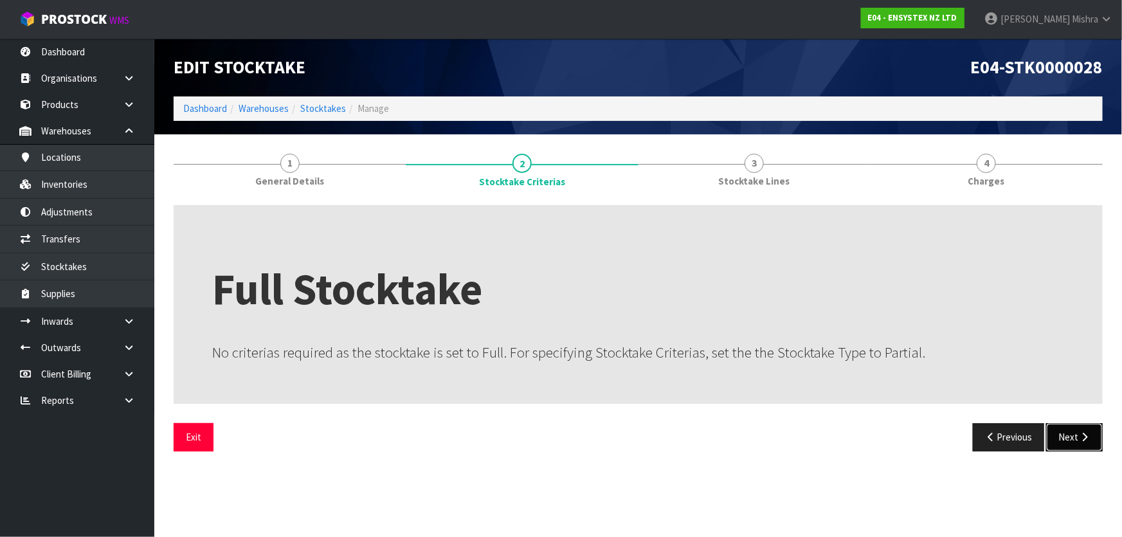
click at [1082, 431] on button "Next" at bounding box center [1074, 437] width 57 height 28
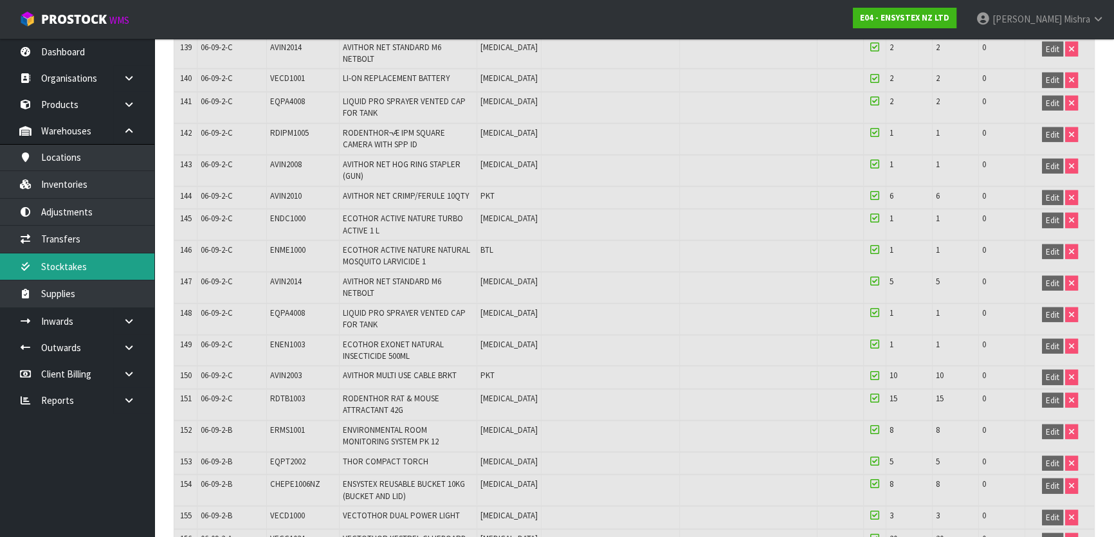
scroll to position [3996, 0]
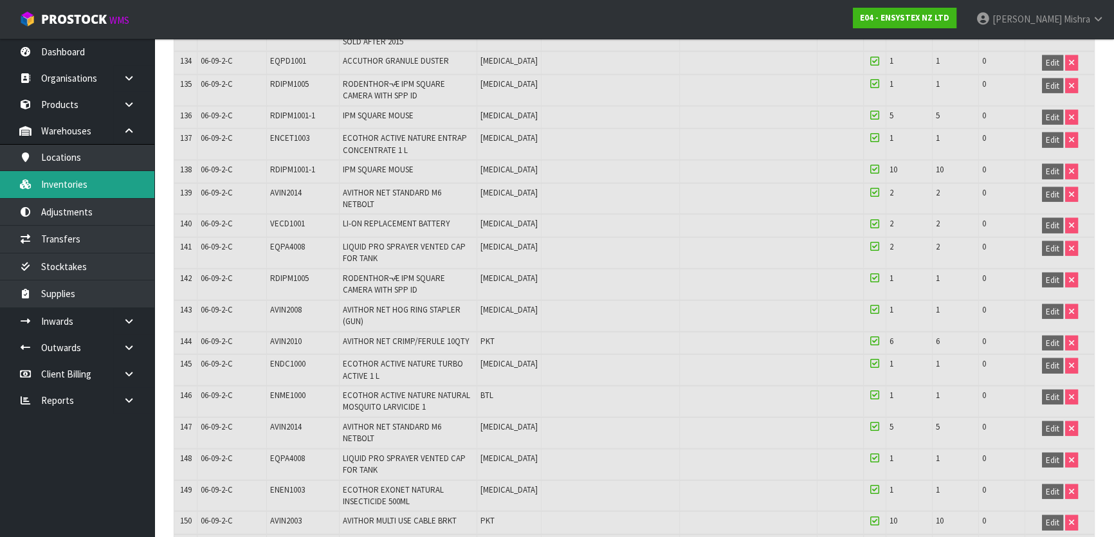
click at [96, 180] on link "Inventories" at bounding box center [77, 184] width 154 height 26
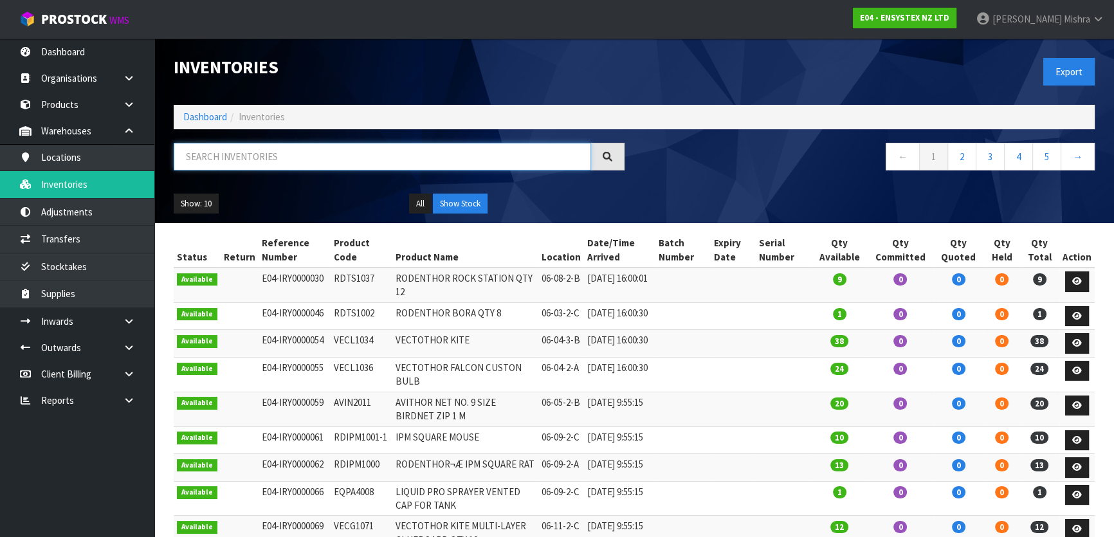
click at [276, 158] on input "text" at bounding box center [382, 157] width 417 height 28
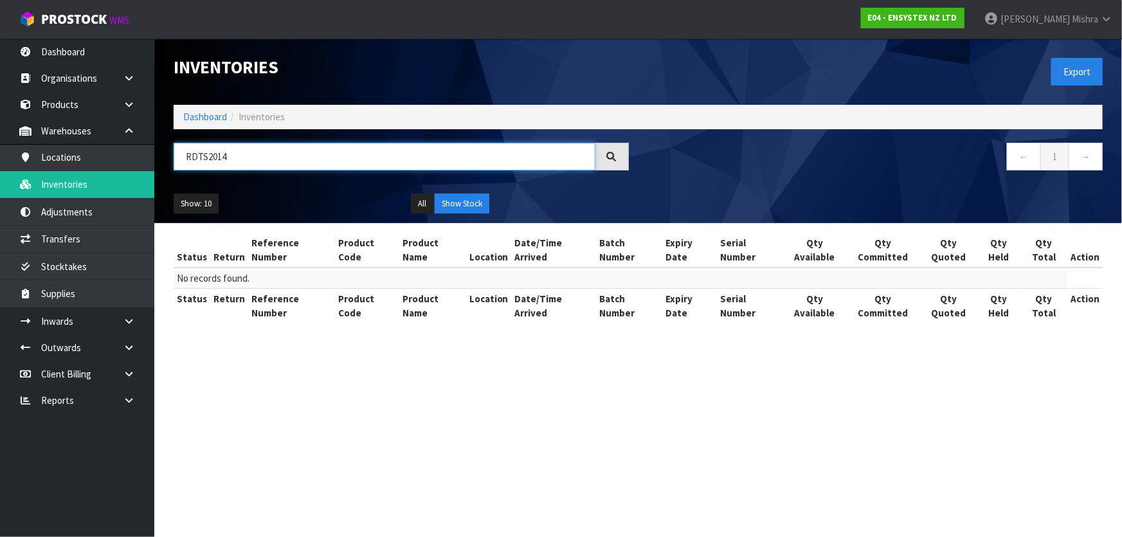
click at [206, 154] on input "RDTS2014" at bounding box center [385, 157] width 422 height 28
click at [292, 147] on input "RDTC2014" at bounding box center [385, 157] width 422 height 28
click at [425, 205] on button "All" at bounding box center [422, 204] width 23 height 21
click at [469, 203] on button "Show Stock" at bounding box center [462, 204] width 55 height 21
click at [244, 152] on input "RDTC2014" at bounding box center [385, 157] width 422 height 28
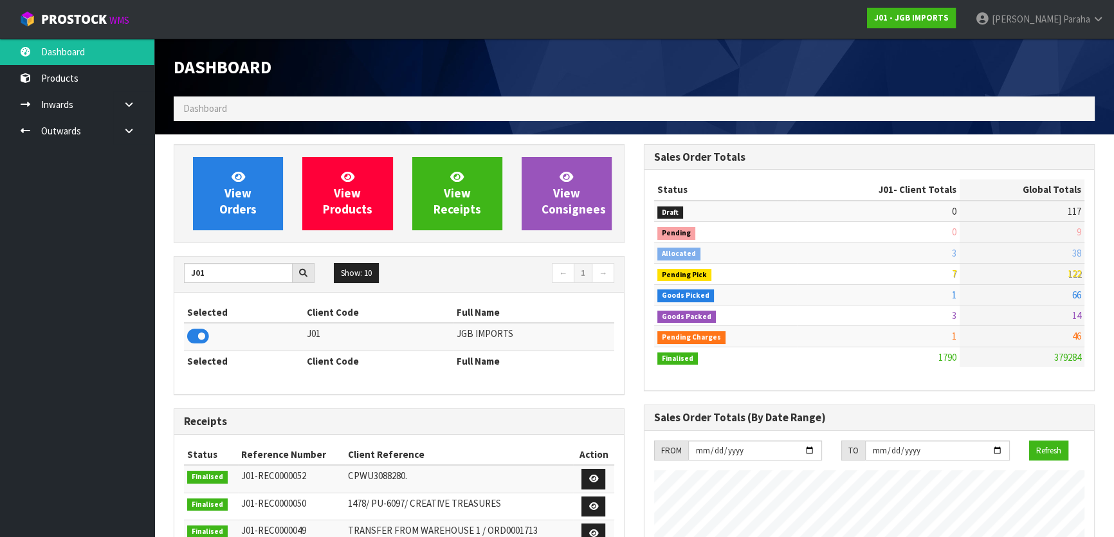
scroll to position [972, 469]
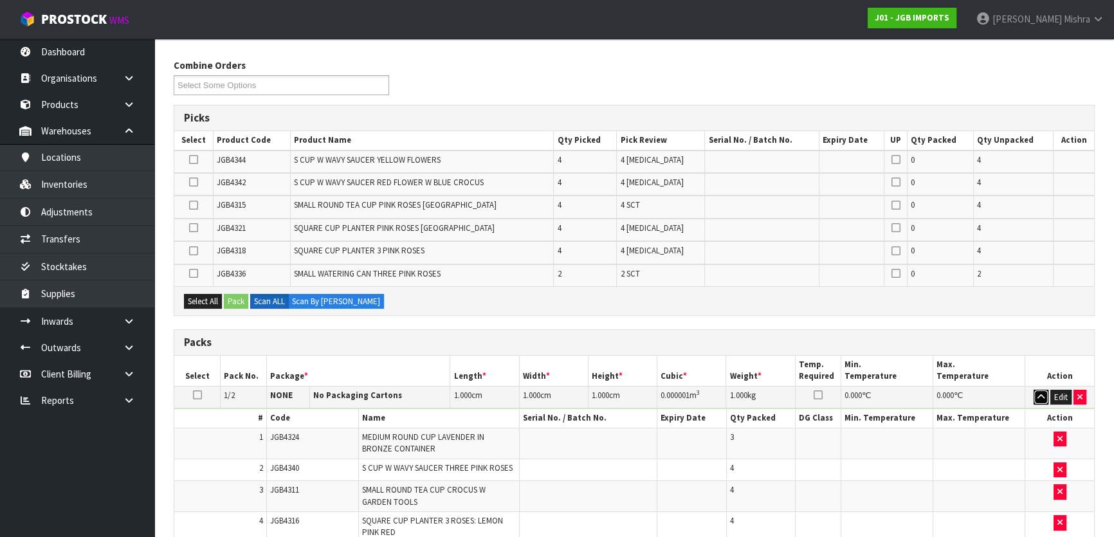
scroll to position [175, 0]
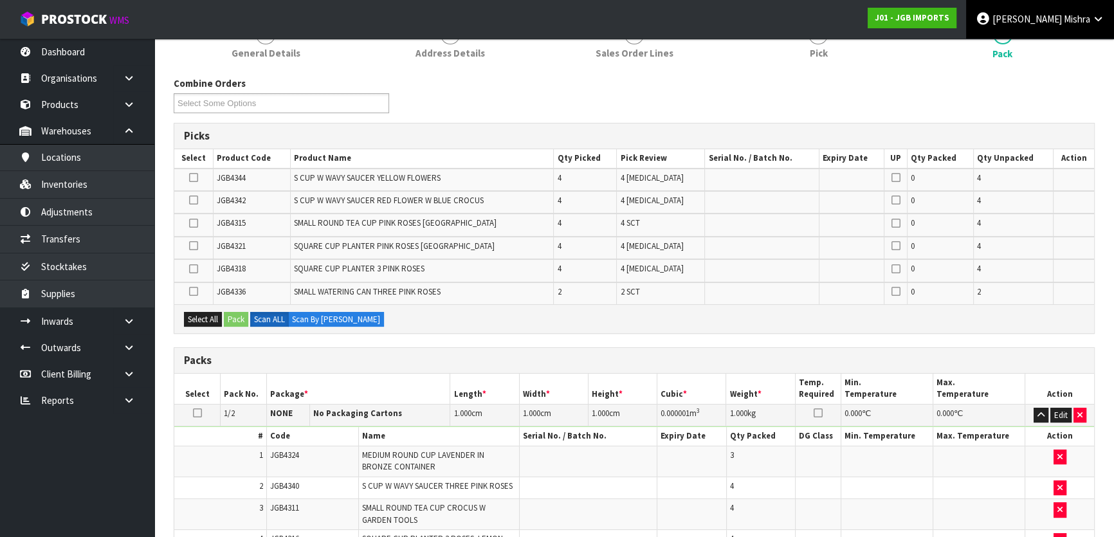
click at [1096, 14] on icon at bounding box center [1098, 19] width 12 height 10
click at [1067, 53] on link "Logout" at bounding box center [1063, 50] width 102 height 17
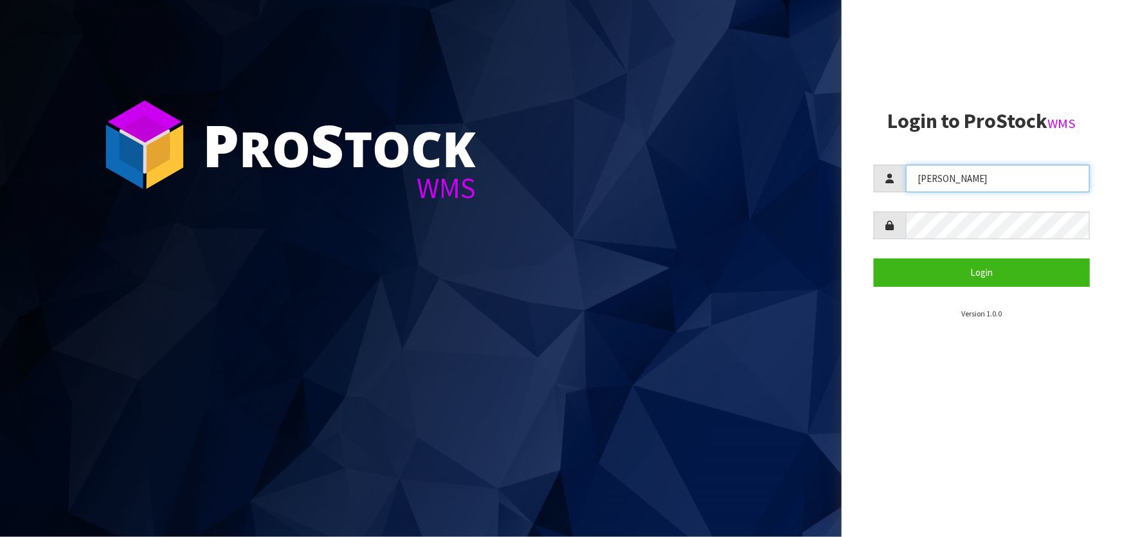
drag, startPoint x: 958, startPoint y: 181, endPoint x: 837, endPoint y: 186, distance: 120.4
click at [788, 193] on div "P ro S tock WMS Login to ProStock WMS [GEOGRAPHIC_DATA] Login Version 1.0.0" at bounding box center [561, 268] width 1122 height 537
type input "[PERSON_NAME]"
click at [874, 259] on button "Login" at bounding box center [982, 273] width 216 height 28
